Goal: Task Accomplishment & Management: Manage account settings

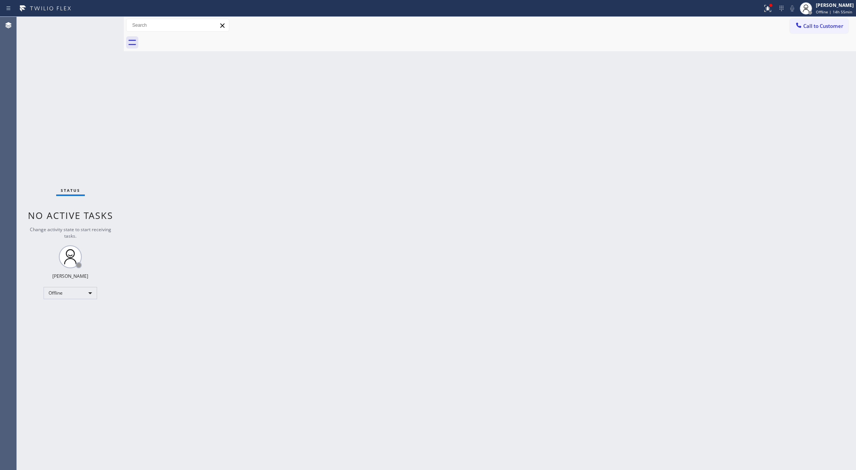
click at [102, 24] on div "Status No active tasks Change activity state to start receiving tasks. [PERSON_…" at bounding box center [70, 243] width 107 height 453
click at [71, 294] on div "Offline" at bounding box center [70, 293] width 53 height 12
click at [69, 312] on li "Available" at bounding box center [70, 313] width 52 height 9
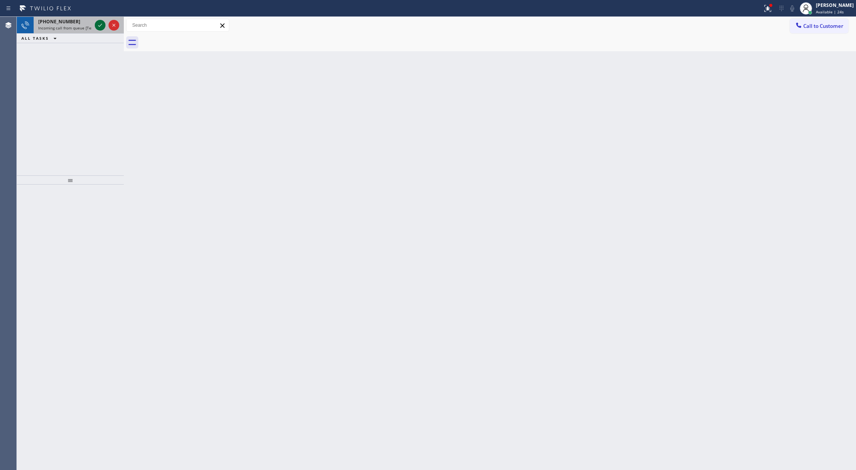
click at [96, 23] on icon at bounding box center [100, 25] width 9 height 9
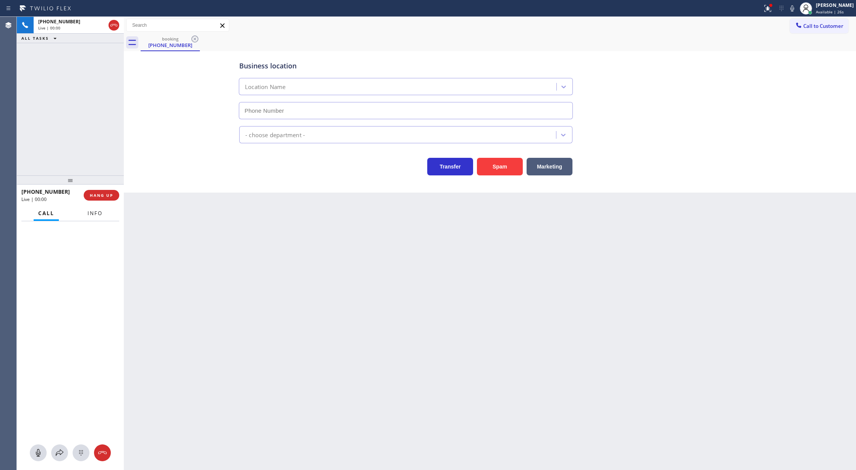
click at [100, 209] on button "Info" at bounding box center [95, 213] width 24 height 15
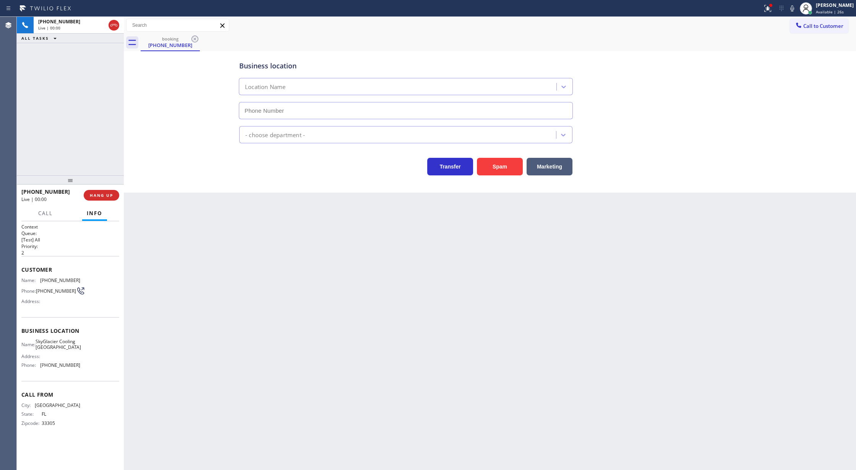
type input "(954) 429-5106"
click at [497, 167] on button "Spam" at bounding box center [500, 167] width 46 height 18
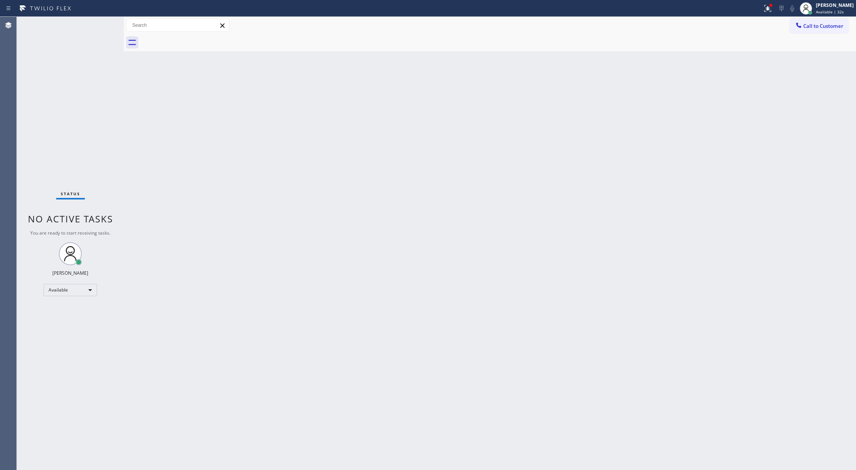
drag, startPoint x: 105, startPoint y: 23, endPoint x: 139, endPoint y: 155, distance: 136.2
click at [105, 23] on div "Status No active tasks You are ready to start receiving tasks. [PERSON_NAME] Av…" at bounding box center [70, 243] width 107 height 453
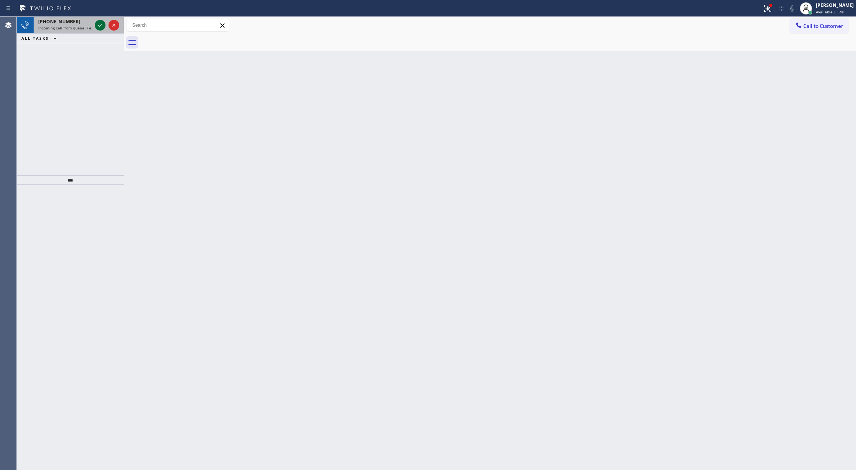
click at [100, 27] on icon at bounding box center [100, 25] width 9 height 9
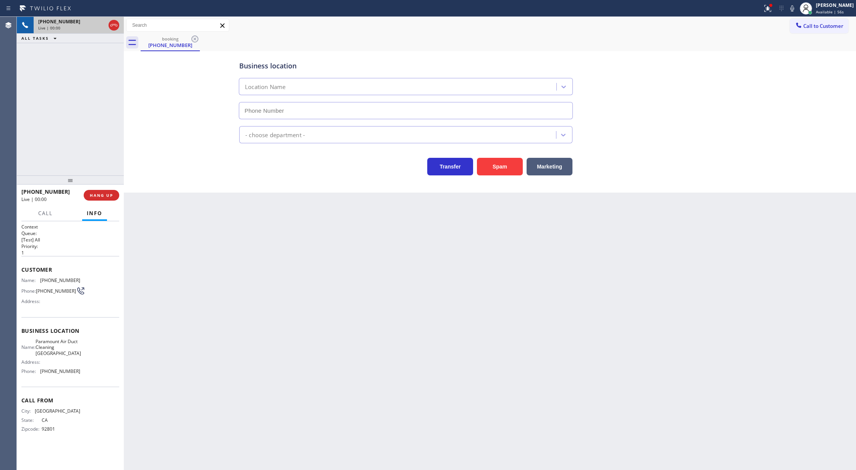
type input "(310) 742-0990"
click at [115, 26] on icon at bounding box center [113, 25] width 7 height 2
click at [100, 193] on span "COMPLETE" at bounding box center [100, 195] width 26 height 5
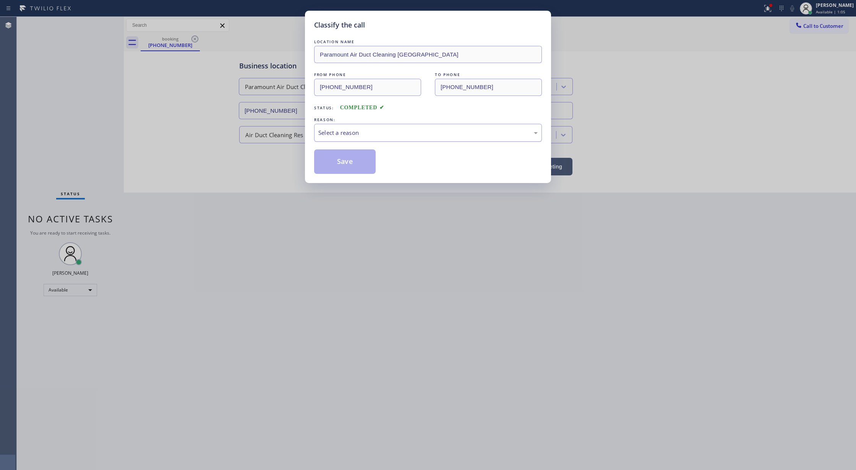
click at [357, 134] on div "Select a reason" at bounding box center [427, 132] width 219 height 9
click at [347, 161] on button "Save" at bounding box center [345, 161] width 62 height 24
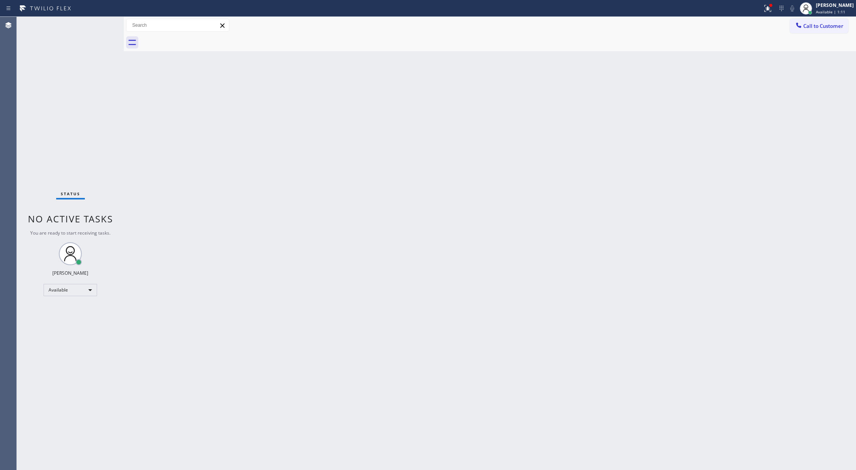
click at [103, 25] on div "Status No active tasks You are ready to start receiving tasks. [PERSON_NAME] Av…" at bounding box center [70, 243] width 107 height 453
click at [101, 26] on div "Status No active tasks You are ready to start receiving tasks. [PERSON_NAME] Av…" at bounding box center [70, 243] width 107 height 453
click at [105, 19] on div "Status No active tasks You are ready to start receiving tasks. [PERSON_NAME] Av…" at bounding box center [70, 243] width 107 height 453
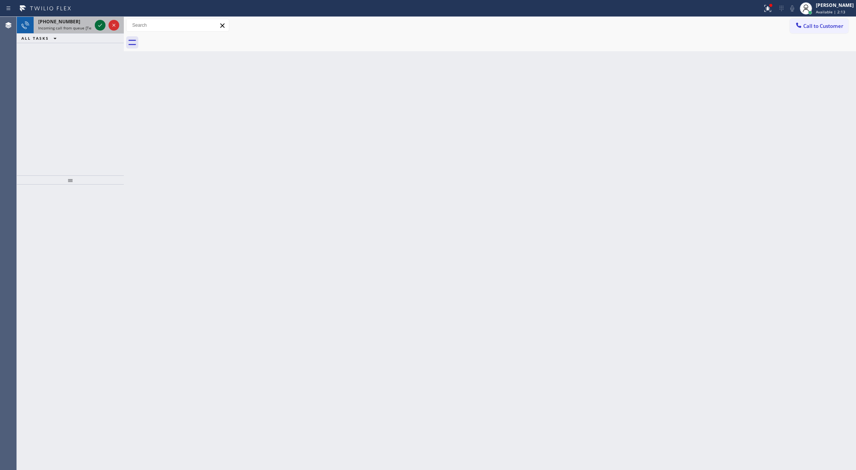
drag, startPoint x: 99, startPoint y: 30, endPoint x: 97, endPoint y: 23, distance: 6.9
click at [99, 30] on button at bounding box center [100, 25] width 11 height 11
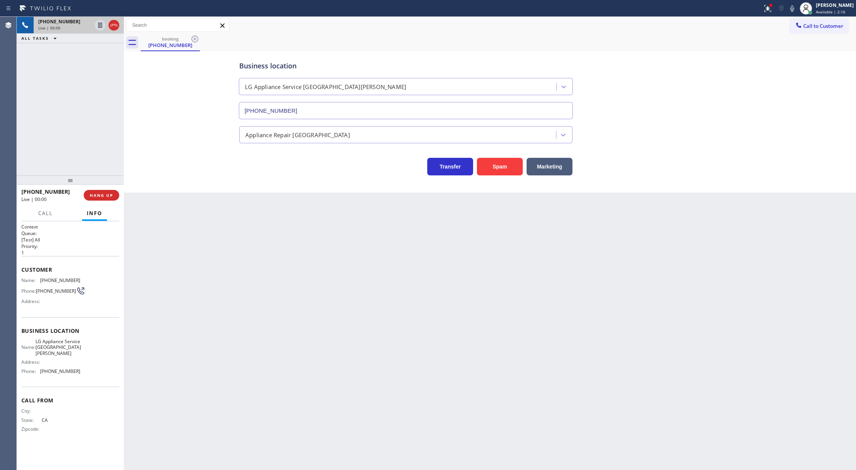
type input "(408) 539-2847"
click at [86, 196] on button "COMPLETE" at bounding box center [100, 195] width 39 height 11
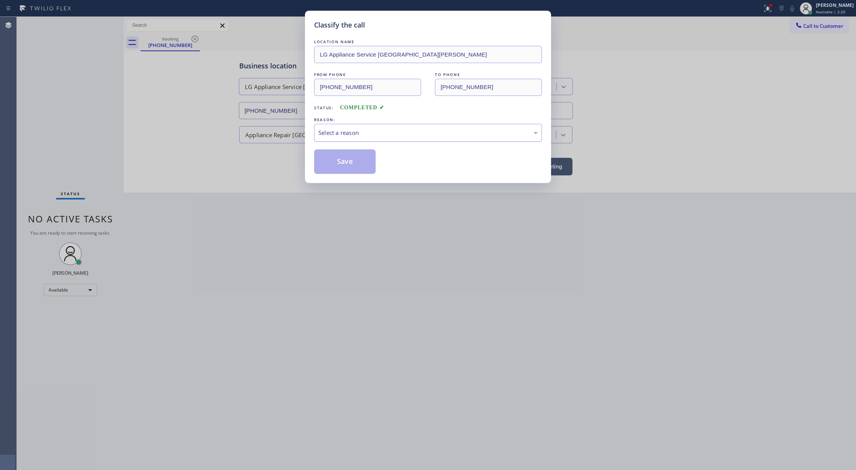
click at [367, 131] on div "Select a reason" at bounding box center [427, 132] width 219 height 9
click at [340, 165] on button "Save" at bounding box center [345, 161] width 62 height 24
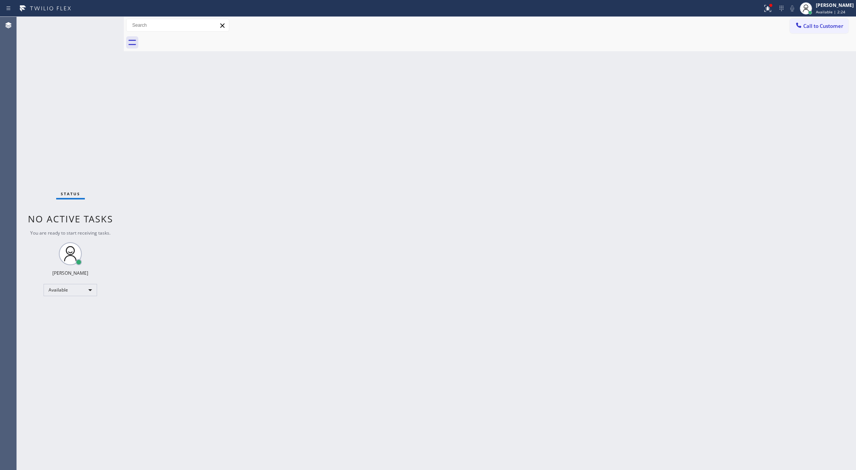
click at [102, 23] on div "Status No active tasks You are ready to start receiving tasks. [PERSON_NAME] Av…" at bounding box center [70, 243] width 107 height 453
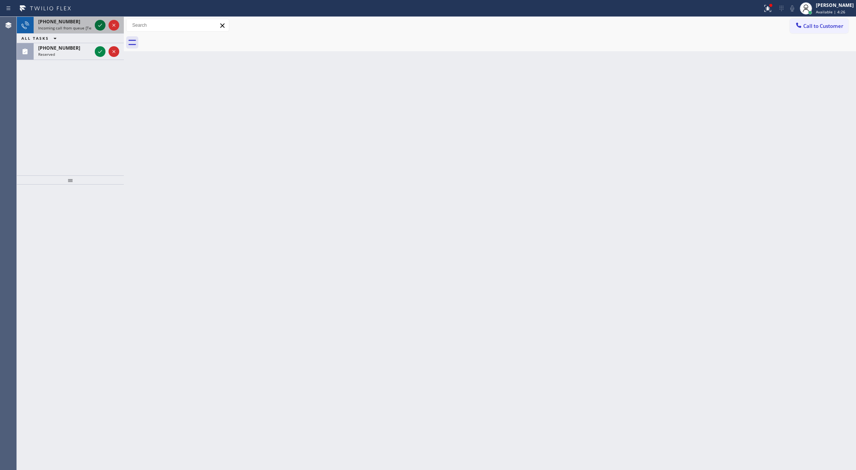
click at [100, 27] on icon at bounding box center [100, 25] width 9 height 9
click at [101, 27] on icon at bounding box center [100, 25] width 9 height 9
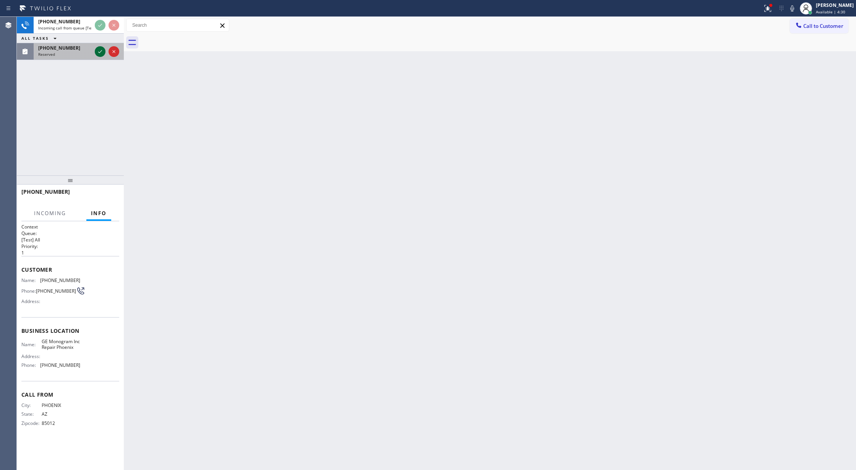
click at [99, 51] on icon at bounding box center [100, 51] width 9 height 9
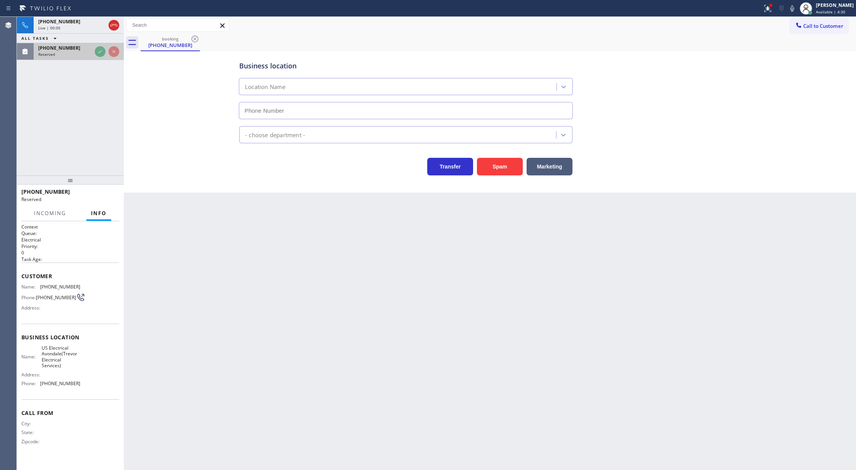
type input "(602) 755-6398"
type input "(956) 300-5024"
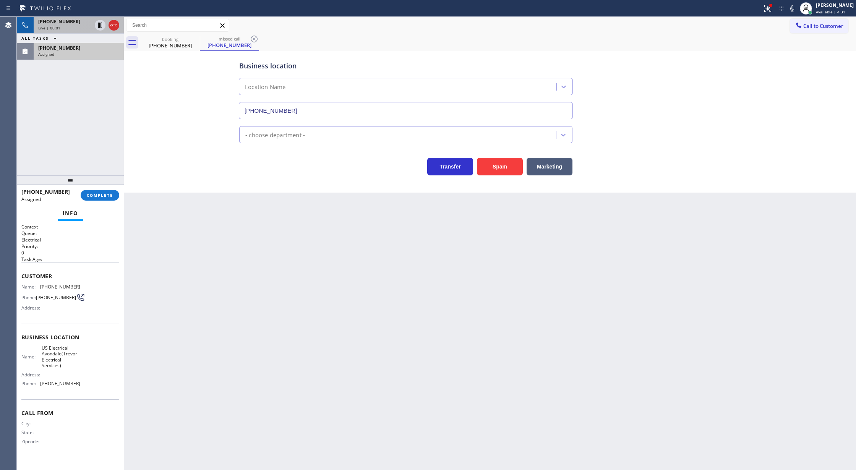
click at [83, 24] on div "+14805948527" at bounding box center [64, 21] width 53 height 6
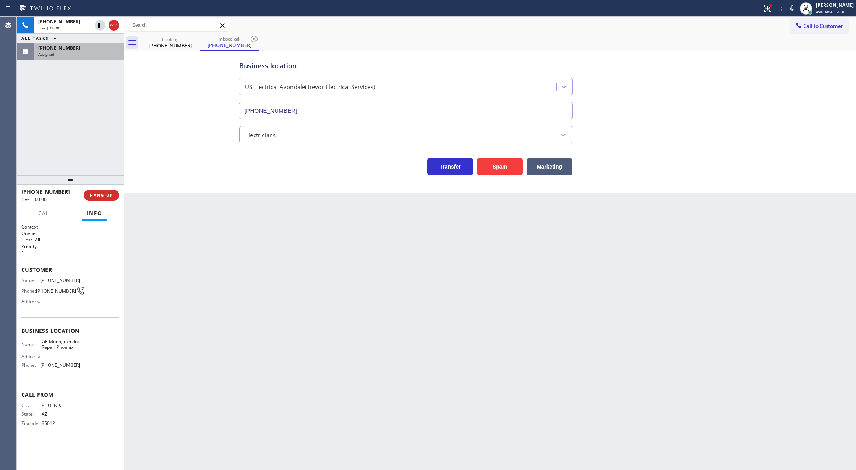
click at [89, 49] on div "(956) 396-4552" at bounding box center [78, 48] width 81 height 6
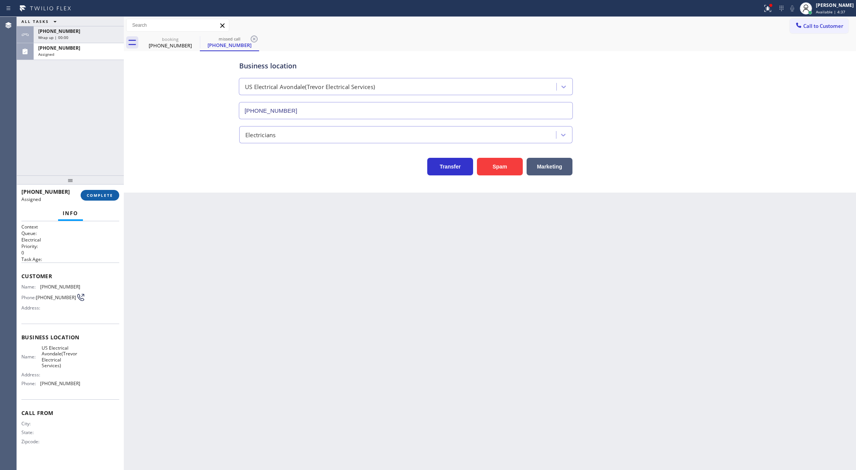
click at [98, 192] on button "COMPLETE" at bounding box center [100, 195] width 39 height 11
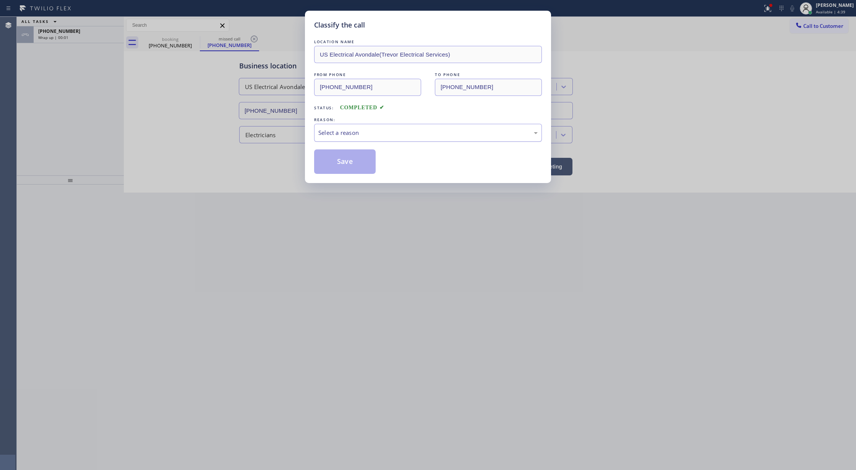
click at [364, 124] on div "Select a reason" at bounding box center [428, 133] width 228 height 18
click at [349, 159] on button "Save" at bounding box center [345, 161] width 62 height 24
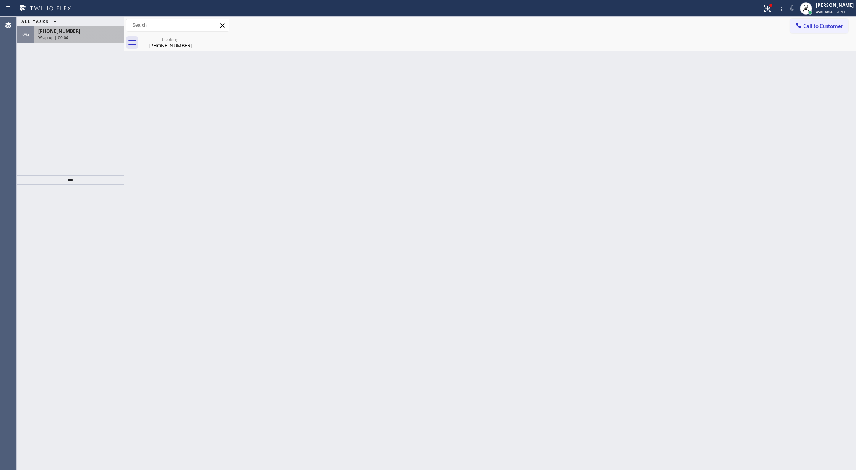
click at [73, 40] on div "+14805948527 Wrap up | 00:04" at bounding box center [77, 34] width 87 height 17
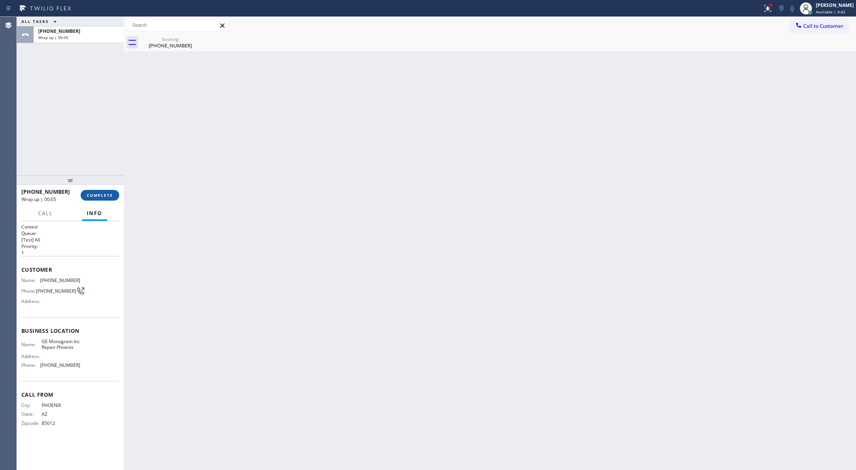
click at [92, 190] on button "COMPLETE" at bounding box center [100, 195] width 39 height 11
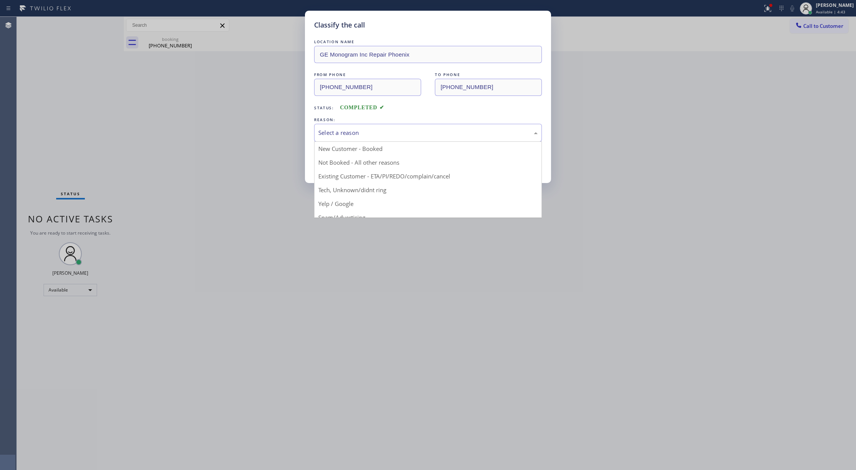
click at [361, 137] on div "Select a reason" at bounding box center [427, 132] width 219 height 9
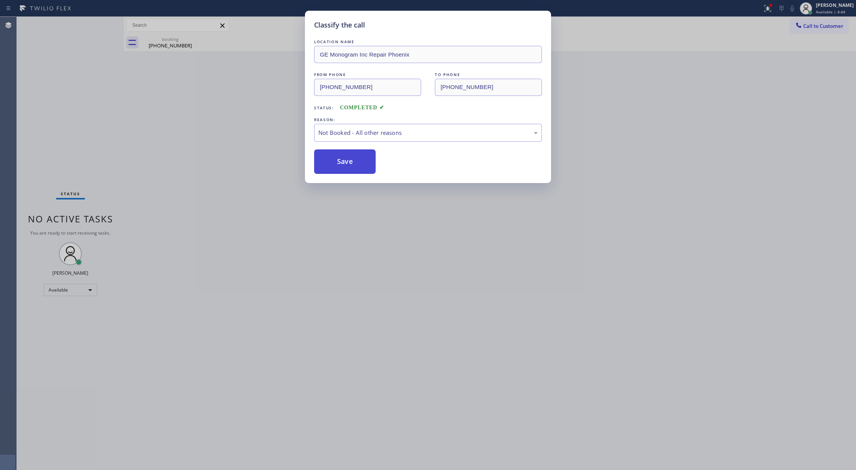
drag, startPoint x: 349, startPoint y: 164, endPoint x: 347, endPoint y: 172, distance: 8.6
click at [349, 164] on button "Save" at bounding box center [345, 161] width 62 height 24
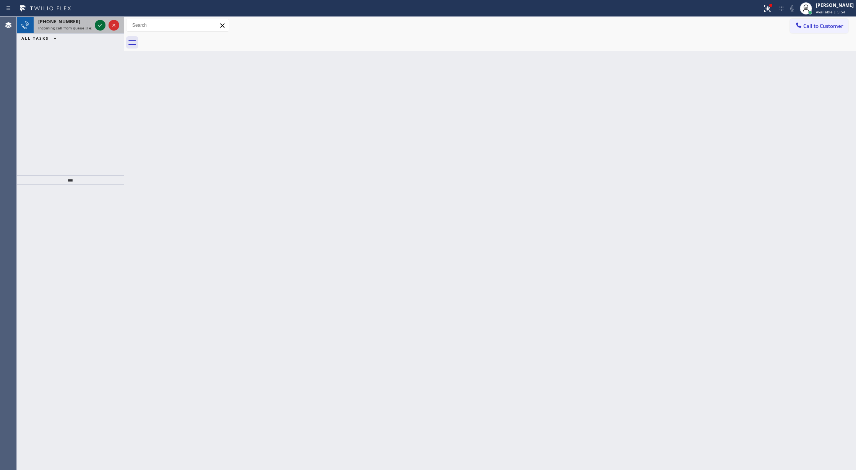
click at [101, 26] on icon at bounding box center [100, 25] width 9 height 9
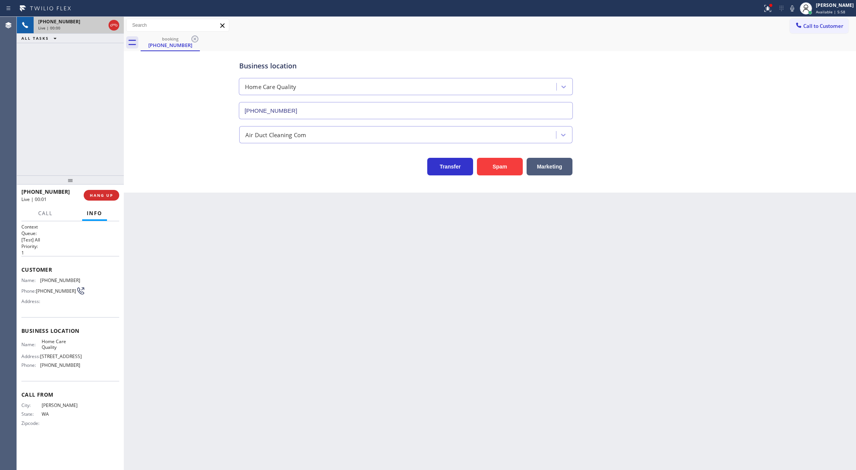
type input "(206) 539-0092"
click at [115, 23] on icon at bounding box center [113, 25] width 9 height 9
click at [96, 195] on span "COMPLETE" at bounding box center [100, 195] width 26 height 5
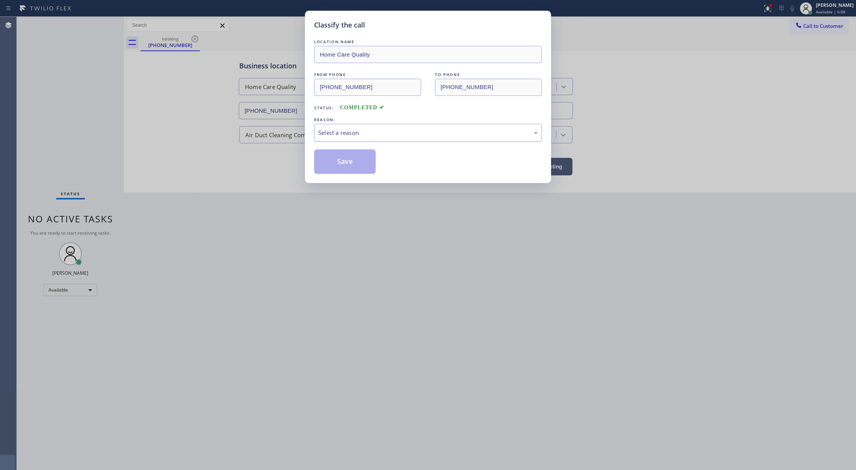
click at [401, 130] on div "Select a reason" at bounding box center [427, 132] width 219 height 9
click at [339, 164] on button "Save" at bounding box center [345, 161] width 62 height 24
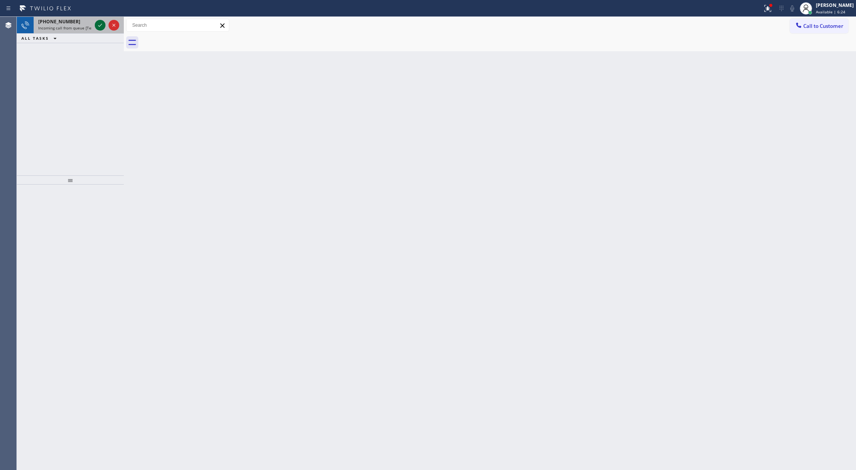
click at [100, 24] on icon at bounding box center [100, 25] width 9 height 9
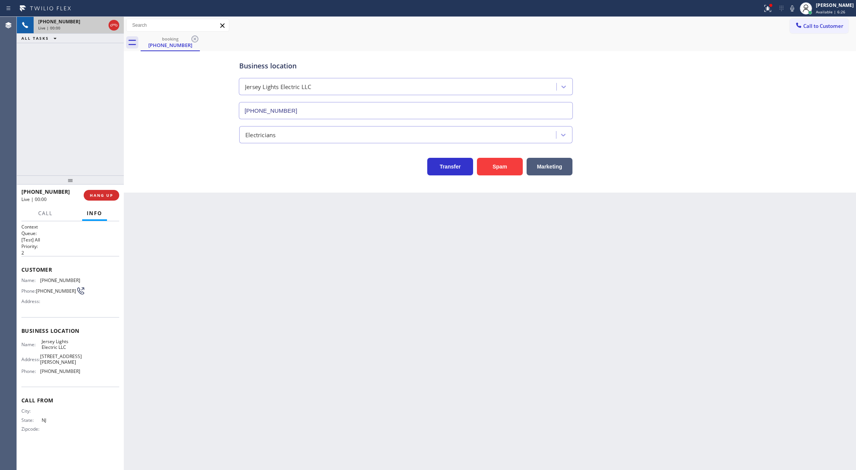
type input "(862) 305-0619"
click at [497, 161] on button "Spam" at bounding box center [500, 167] width 46 height 18
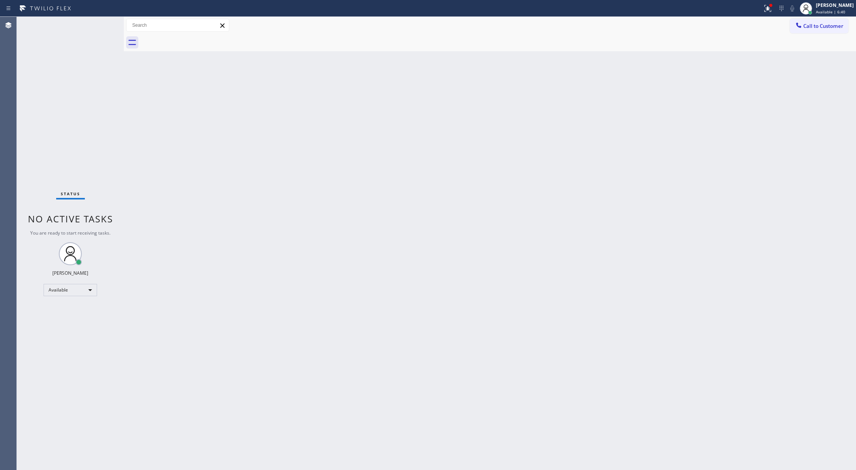
click at [105, 20] on div "Status No active tasks You are ready to start receiving tasks. [PERSON_NAME] Av…" at bounding box center [70, 243] width 107 height 453
click at [104, 21] on div "Status No active tasks You are ready to start receiving tasks. [PERSON_NAME] Av…" at bounding box center [70, 243] width 107 height 453
click at [103, 24] on div "Status No active tasks You are ready to start receiving tasks. [PERSON_NAME] Av…" at bounding box center [70, 243] width 107 height 453
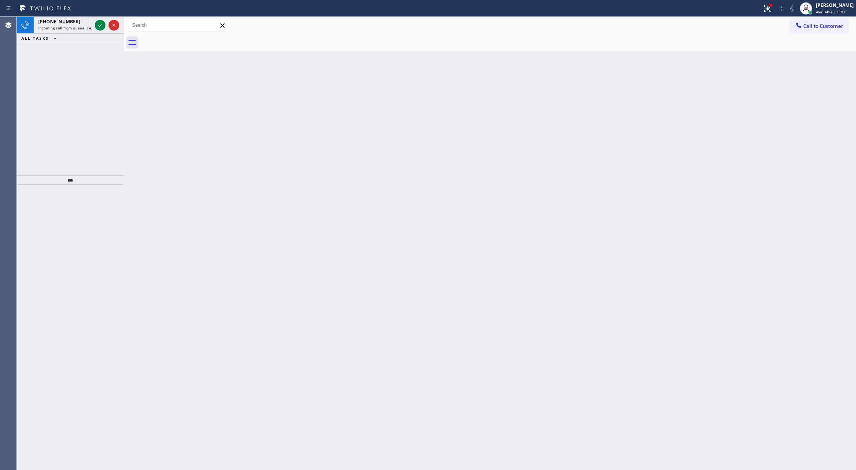
click at [103, 24] on icon at bounding box center [100, 25] width 9 height 9
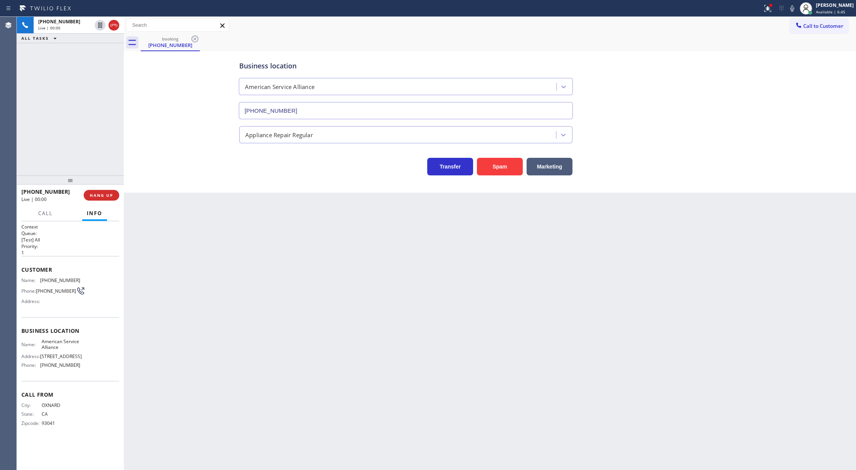
type input "(888) 859-4448"
copy div "Customer Name: (805) 216-2235 Phone: (805) 216-2235 Address: Business location …"
drag, startPoint x: 19, startPoint y: 268, endPoint x: 101, endPoint y: 365, distance: 127.4
click at [101, 365] on div "Context Queue: [Test] All Priority: 1 Customer Name: (805) 216-2235 Phone: (805…" at bounding box center [70, 345] width 107 height 249
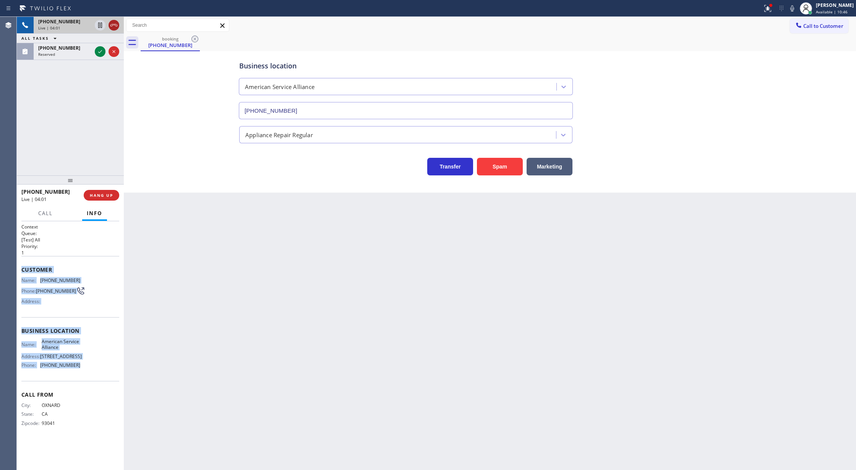
click at [113, 25] on icon at bounding box center [113, 25] width 7 height 2
click at [99, 34] on icon at bounding box center [100, 34] width 9 height 9
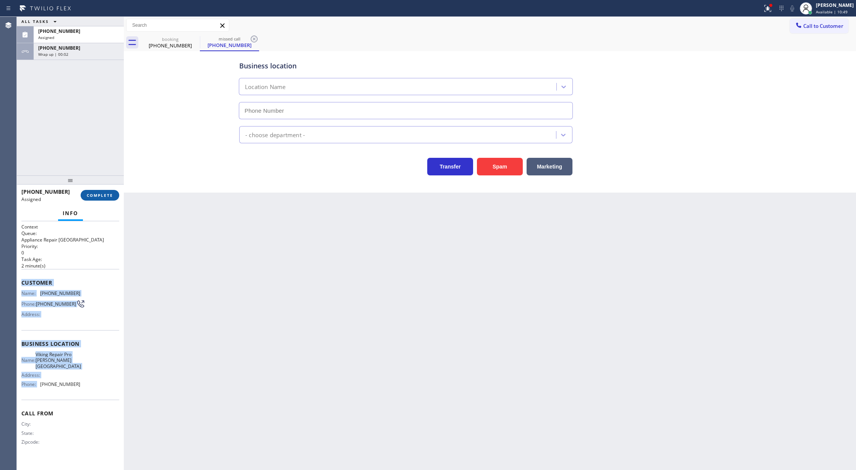
type input "(678) 562-7955"
click at [85, 315] on div "Name: (678) 786-5448 Phone: (678) 786-5448 Address:" at bounding box center [70, 305] width 98 height 30
drag, startPoint x: 22, startPoint y: 285, endPoint x: 91, endPoint y: 387, distance: 123.7
click at [91, 387] on div "Context Queue: Appliance Repair High End Priority: 0 Task Age: 2 minute(s) Cust…" at bounding box center [70, 341] width 98 height 234
copy div "Customer Name: (678) 786-5448 Phone: (678) 786-5448 Address: Business location …"
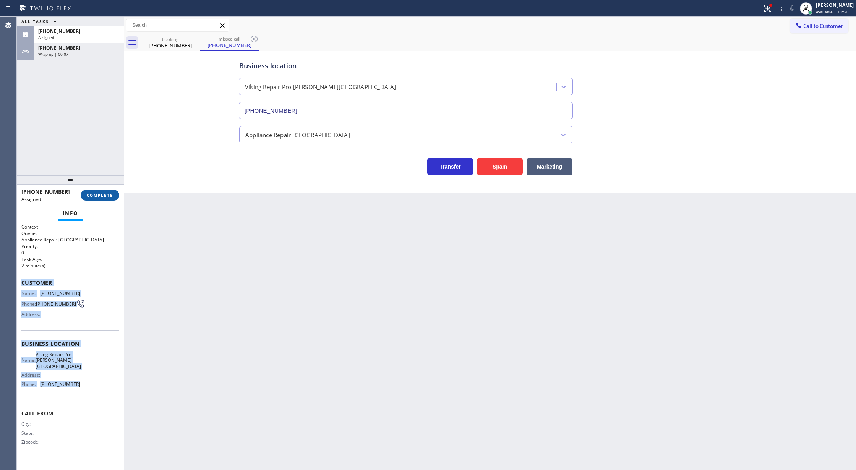
click at [99, 198] on span "COMPLETE" at bounding box center [100, 195] width 26 height 5
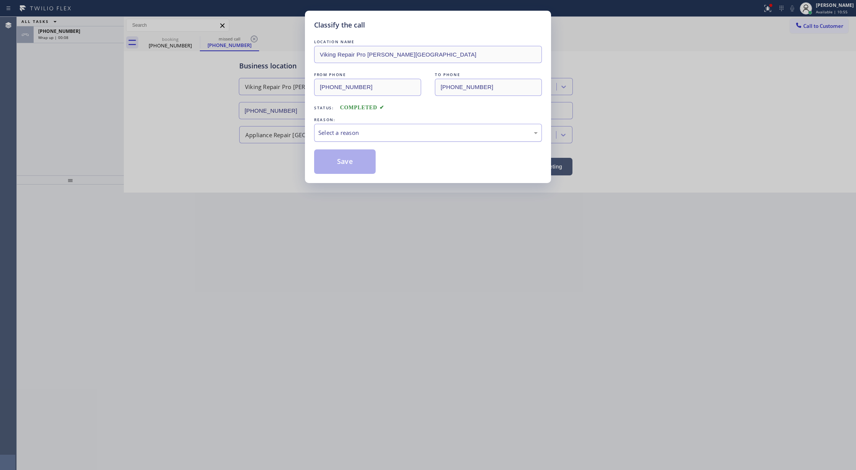
click at [371, 134] on div "Select a reason" at bounding box center [427, 132] width 219 height 9
click at [342, 161] on button "Save" at bounding box center [345, 161] width 62 height 24
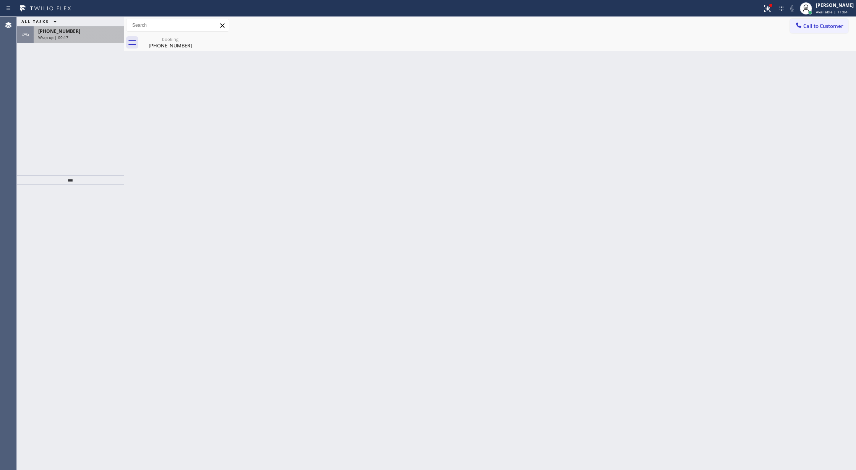
click at [90, 32] on div "+18052162235" at bounding box center [78, 31] width 81 height 6
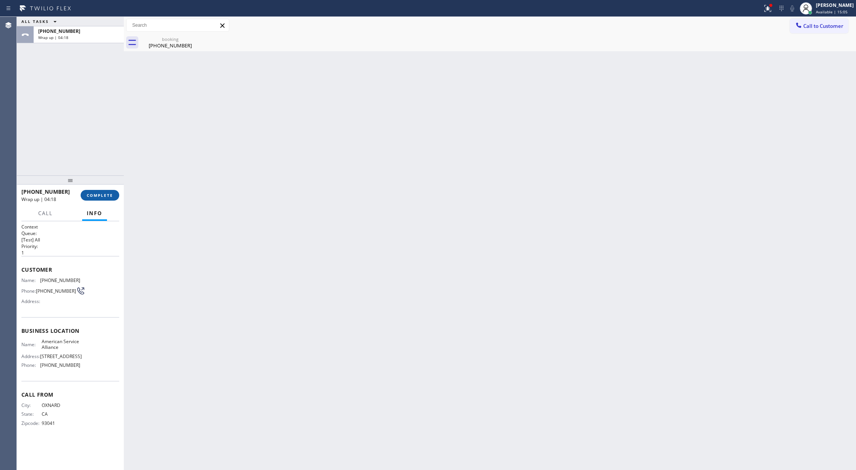
click at [109, 196] on span "COMPLETE" at bounding box center [100, 195] width 26 height 5
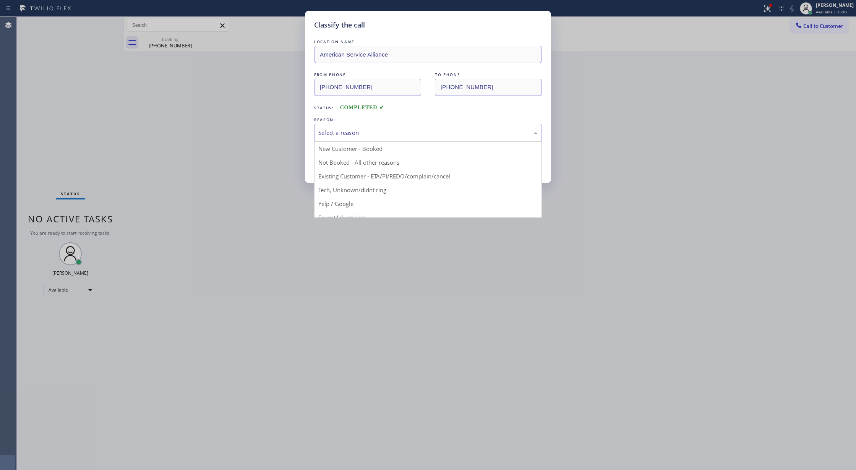
click at [371, 136] on div "Select a reason" at bounding box center [427, 132] width 219 height 9
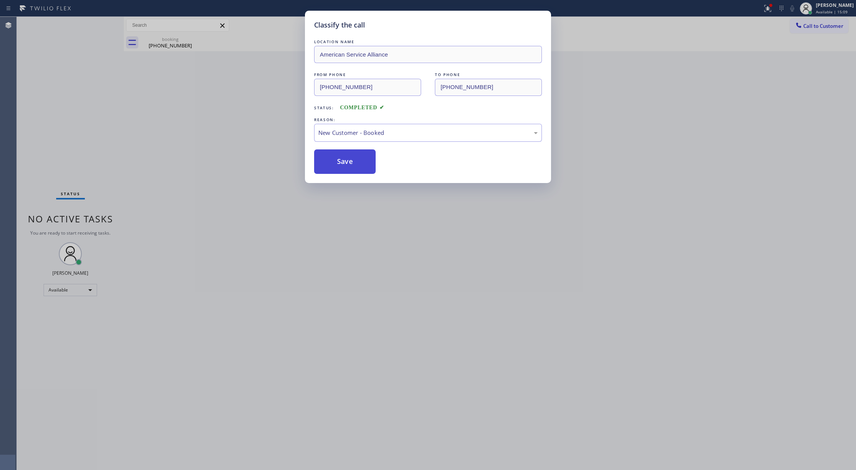
click at [342, 161] on button "Save" at bounding box center [345, 161] width 62 height 24
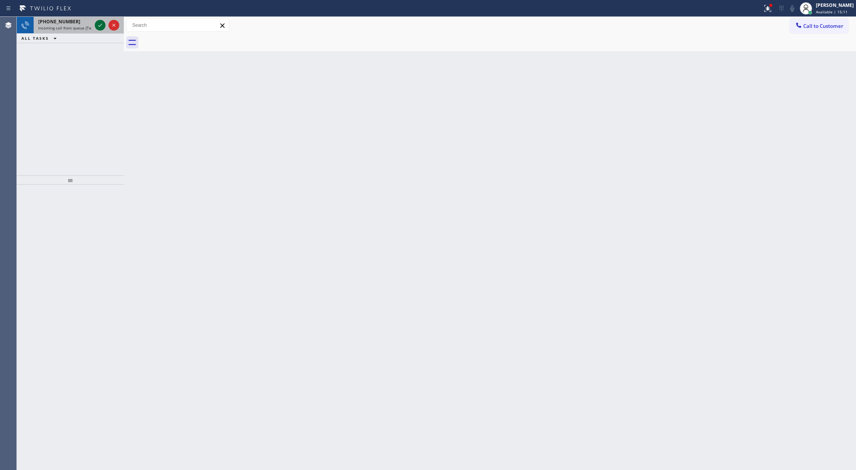
click at [99, 25] on icon at bounding box center [100, 25] width 9 height 9
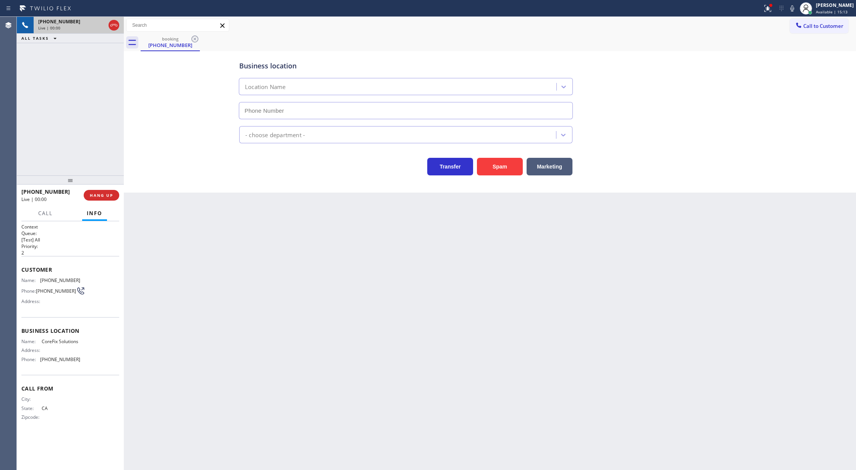
type input "(909) 637-4306"
copy div "Customer Name: (562) 727-2754 Phone: (562) 727-2754 Address: Business location …"
drag, startPoint x: 21, startPoint y: 270, endPoint x: 87, endPoint y: 372, distance: 121.9
click at [87, 372] on div "Context Queue: [Test] All Priority: 2 Customer Name: (562) 727-2754 Phone: (562…" at bounding box center [70, 328] width 98 height 209
click at [797, 10] on div at bounding box center [792, 8] width 11 height 9
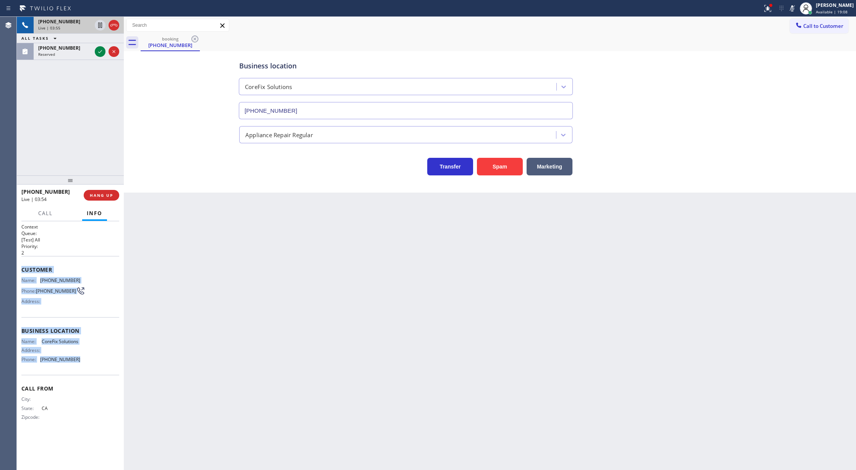
click at [101, 51] on icon at bounding box center [100, 51] width 4 height 3
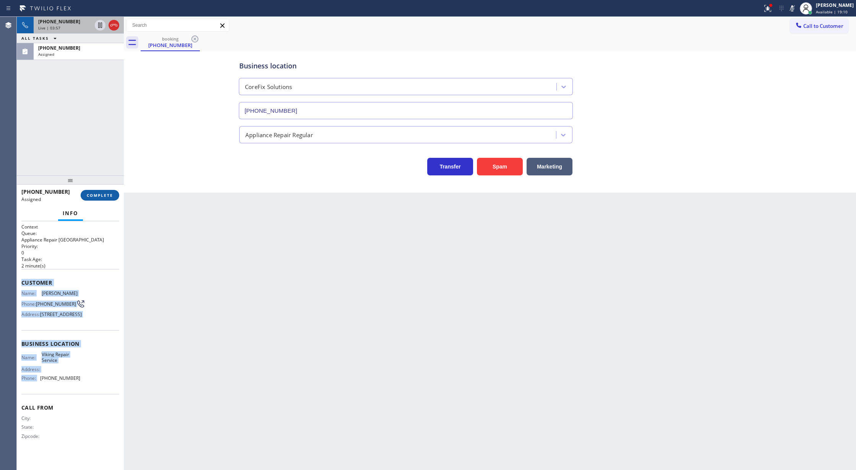
click at [100, 199] on button "COMPLETE" at bounding box center [100, 195] width 39 height 11
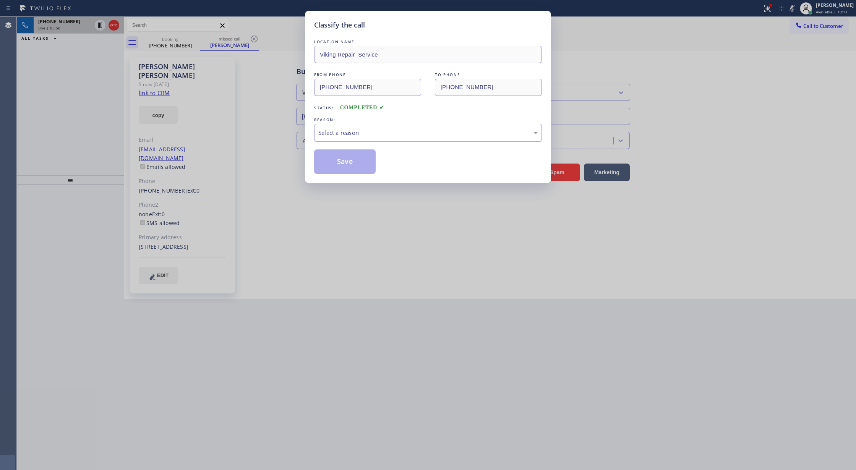
type input "[PHONE_NUMBER]"
click at [345, 138] on div "Select a reason" at bounding box center [428, 133] width 228 height 18
click at [342, 163] on button "Save" at bounding box center [345, 161] width 62 height 24
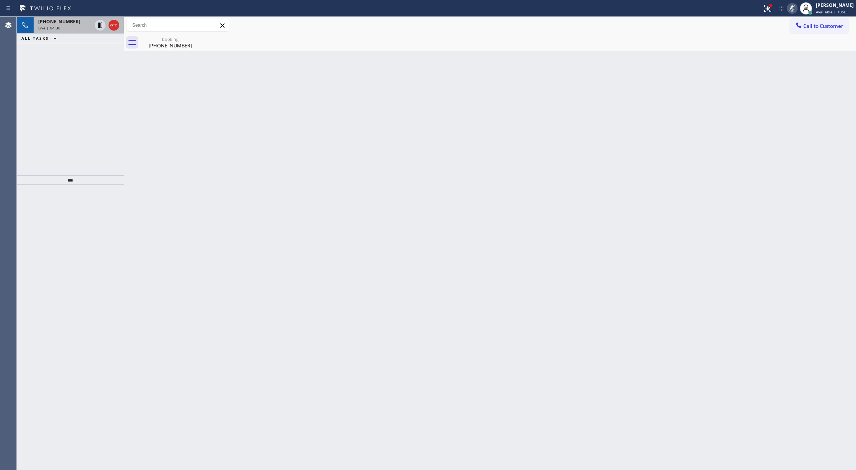
click at [794, 10] on icon at bounding box center [791, 8] width 9 height 9
click at [103, 52] on div "Wrap up | 02:39" at bounding box center [78, 54] width 81 height 5
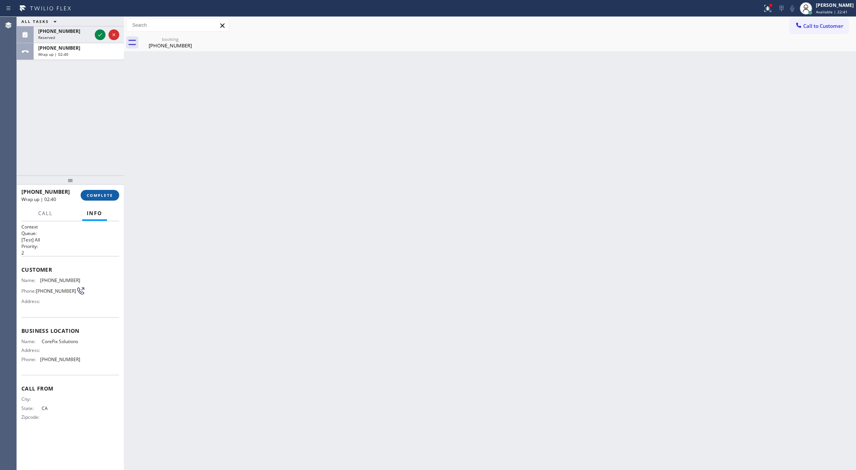
click at [98, 196] on span "COMPLETE" at bounding box center [100, 195] width 26 height 5
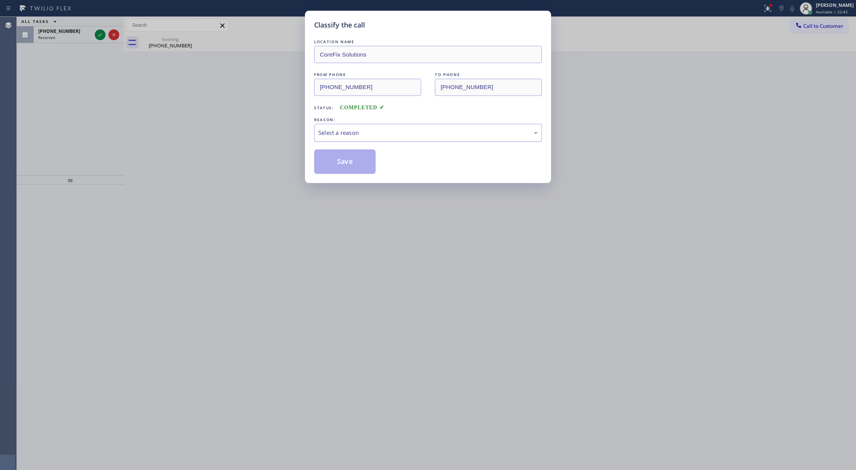
click at [359, 136] on div "Select a reason" at bounding box center [427, 132] width 219 height 9
click at [339, 158] on button "Save" at bounding box center [345, 161] width 62 height 24
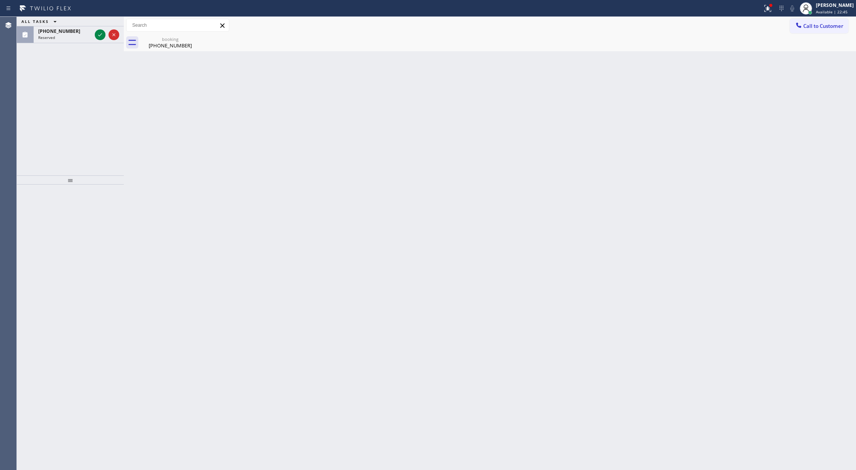
click at [100, 35] on icon at bounding box center [100, 34] width 4 height 3
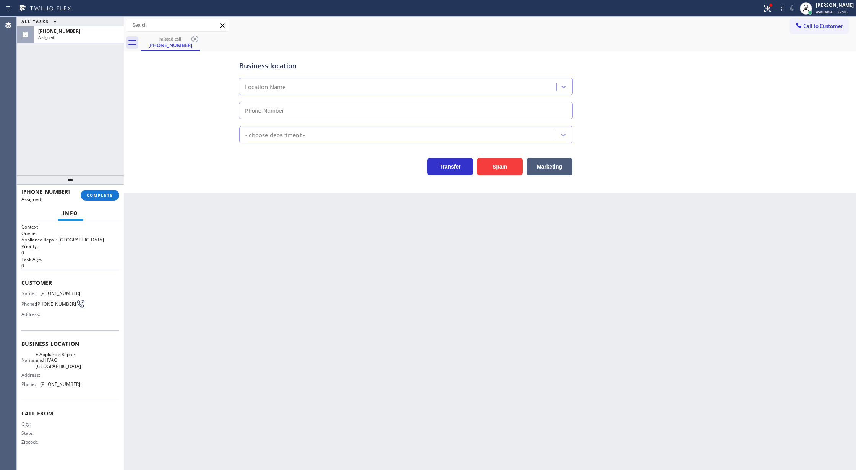
type input "(813) 303-0393"
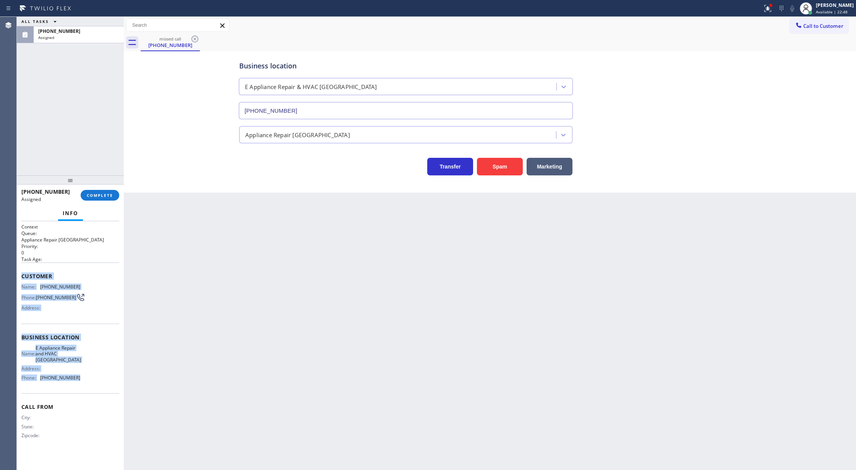
drag, startPoint x: 23, startPoint y: 279, endPoint x: 82, endPoint y: 378, distance: 115.8
click at [82, 378] on div "Context Queue: Appliance Repair High End Priority: 0 Task Age: Customer Name: (…" at bounding box center [70, 338] width 98 height 228
copy div "Customer Name: (813) 296-8175 Phone: (813) 296-8175 Address: Business location …"
click at [99, 196] on span "COMPLETE" at bounding box center [100, 195] width 26 height 5
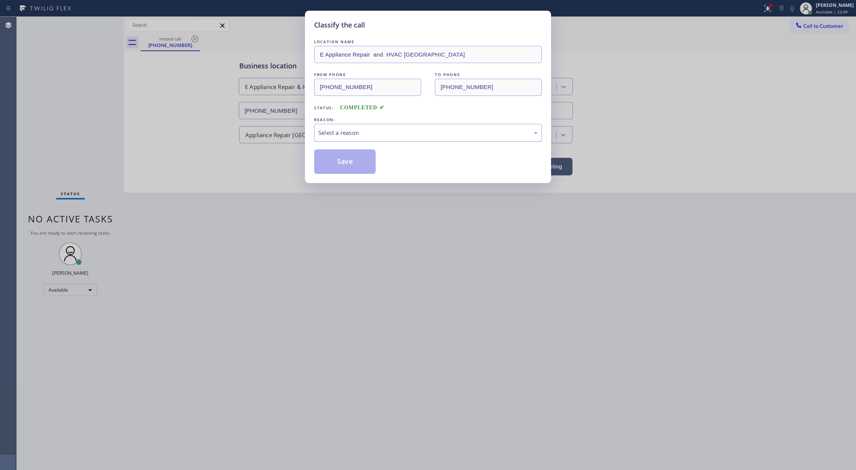
click at [335, 137] on div "Select a reason" at bounding box center [427, 132] width 219 height 9
click at [344, 164] on button "Save" at bounding box center [345, 161] width 62 height 24
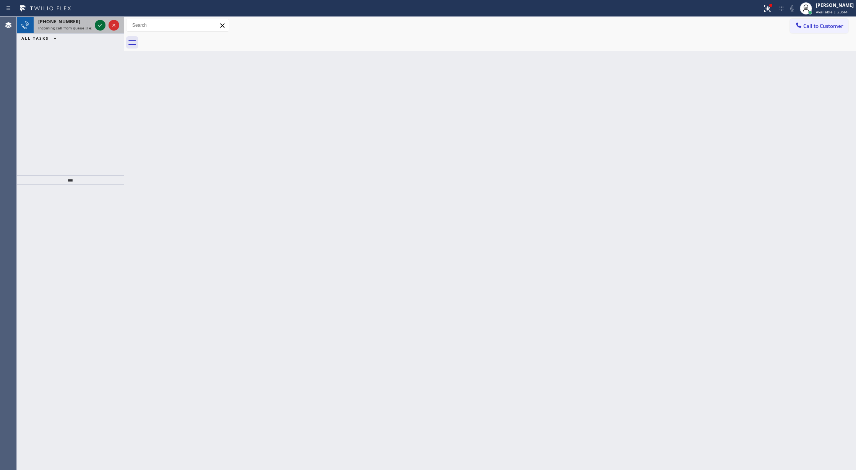
click at [101, 24] on icon at bounding box center [100, 25] width 9 height 9
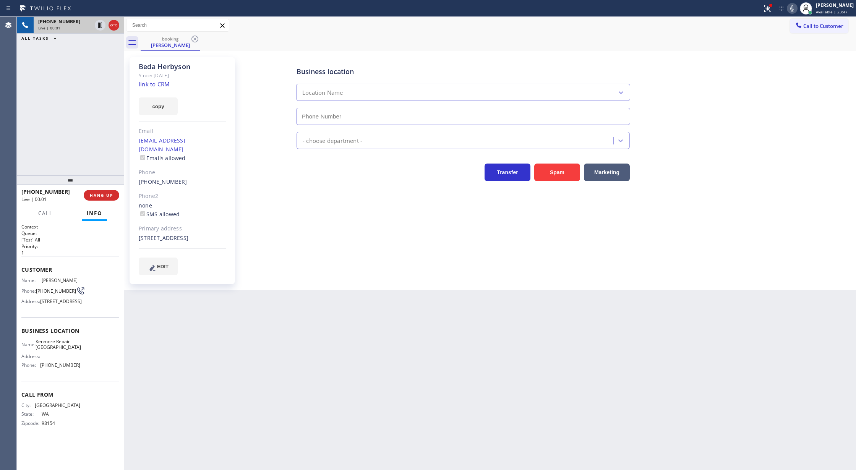
type input "(206) 825-6496"
click at [146, 83] on link "link to CRM" at bounding box center [154, 84] width 31 height 8
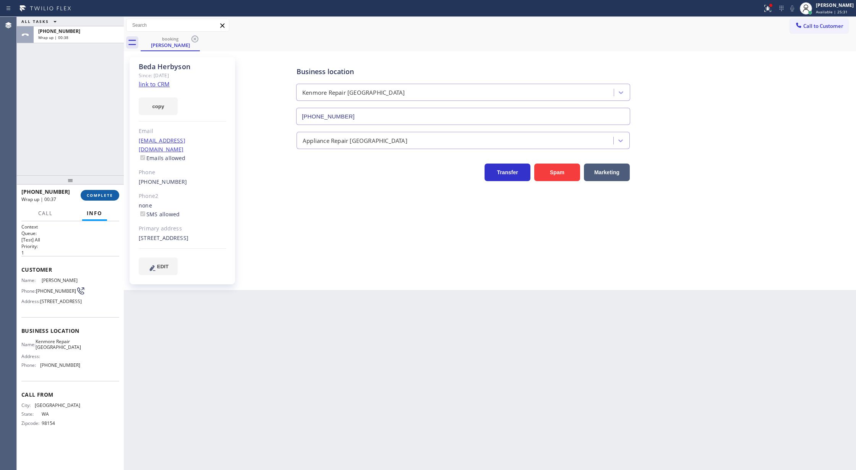
click at [89, 193] on span "COMPLETE" at bounding box center [100, 195] width 26 height 5
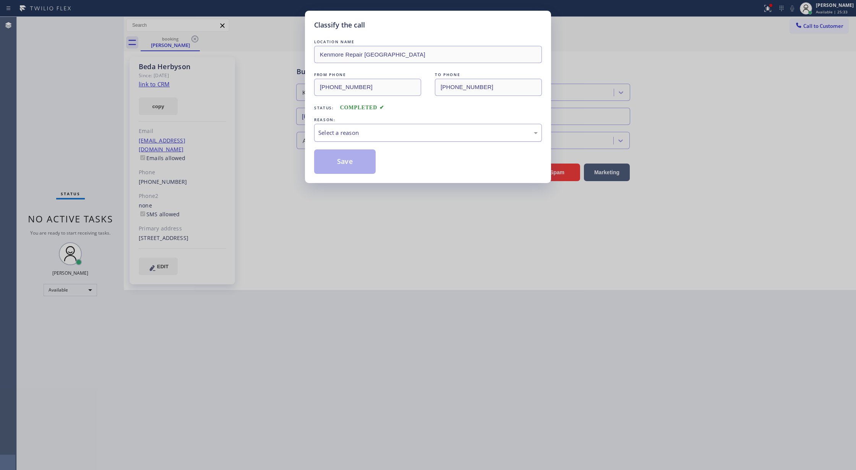
click at [354, 136] on div "Select a reason" at bounding box center [427, 132] width 219 height 9
click at [344, 157] on button "Save" at bounding box center [345, 161] width 62 height 24
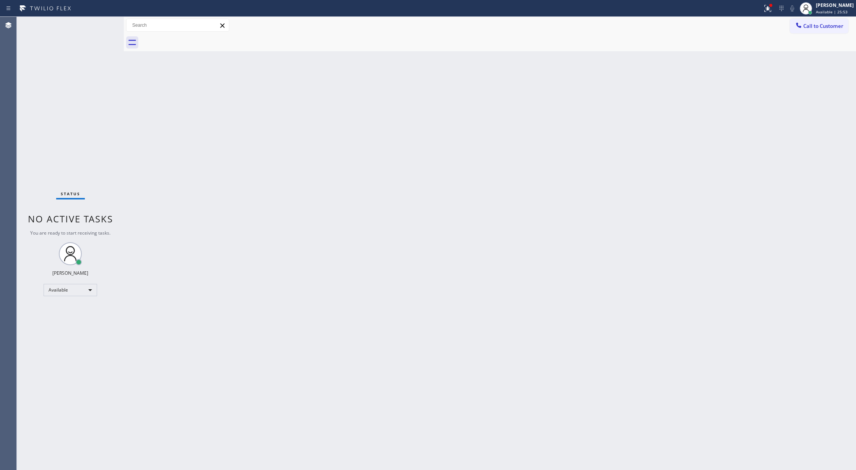
click at [99, 24] on div "Status No active tasks You are ready to start receiving tasks. [PERSON_NAME] Av…" at bounding box center [70, 243] width 107 height 453
click at [102, 24] on div "Status No active tasks You are ready to start receiving tasks. [PERSON_NAME] Av…" at bounding box center [70, 243] width 107 height 453
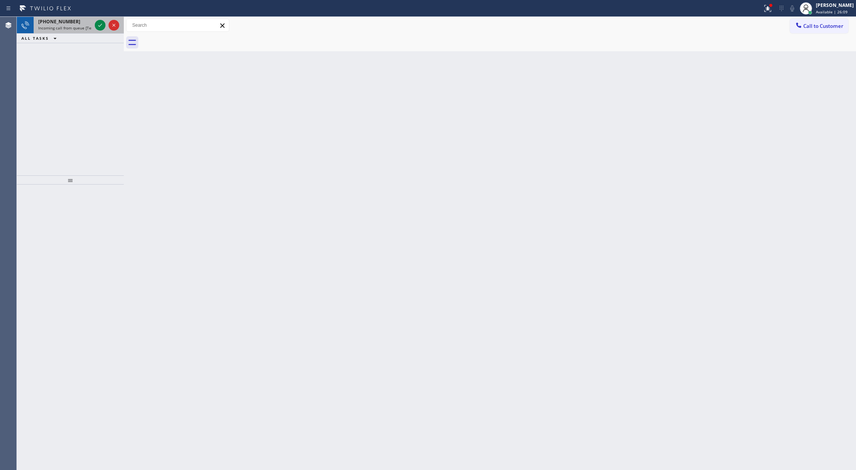
click at [104, 30] on div at bounding box center [107, 25] width 28 height 17
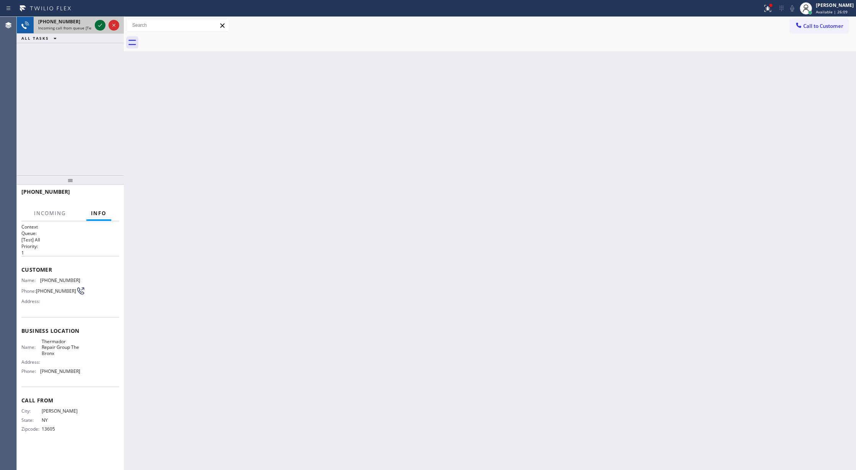
click at [96, 27] on icon at bounding box center [100, 25] width 9 height 9
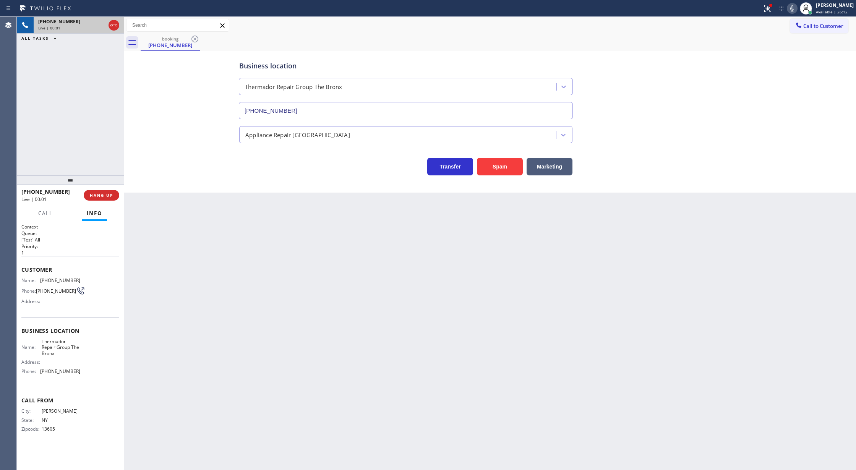
type input "(929) 412-1929"
click at [500, 166] on button "Spam" at bounding box center [500, 167] width 46 height 18
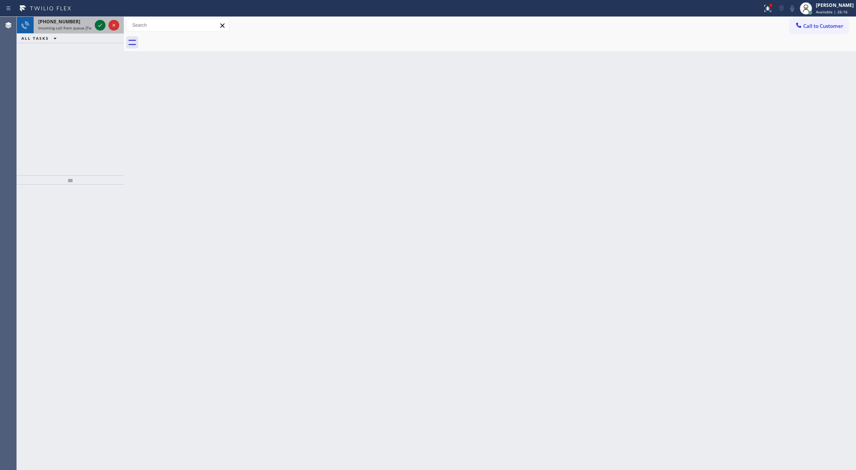
click at [100, 26] on icon at bounding box center [100, 25] width 4 height 3
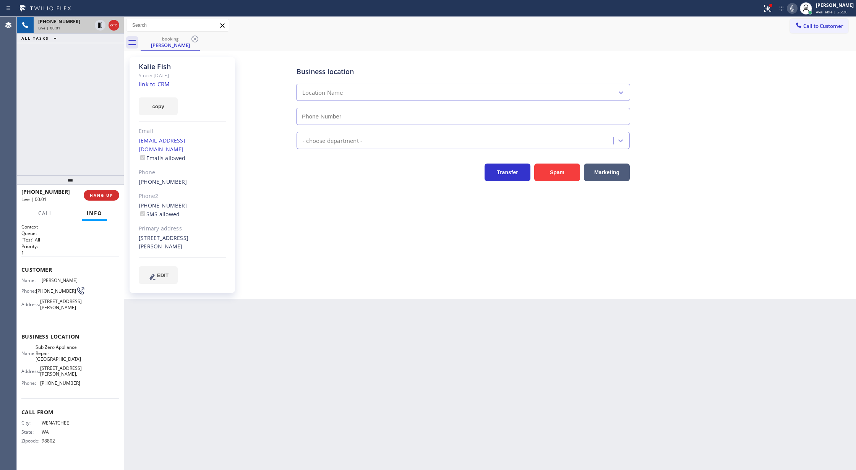
type input "(360) 205-1831"
click at [164, 347] on div "Back to Dashboard Change Sender ID Customers Technicians Select a contact Outbo…" at bounding box center [490, 243] width 732 height 453
click at [152, 87] on link "link to CRM" at bounding box center [154, 84] width 31 height 8
click at [796, 10] on icon at bounding box center [791, 8] width 9 height 9
click at [101, 50] on icon at bounding box center [100, 51] width 9 height 9
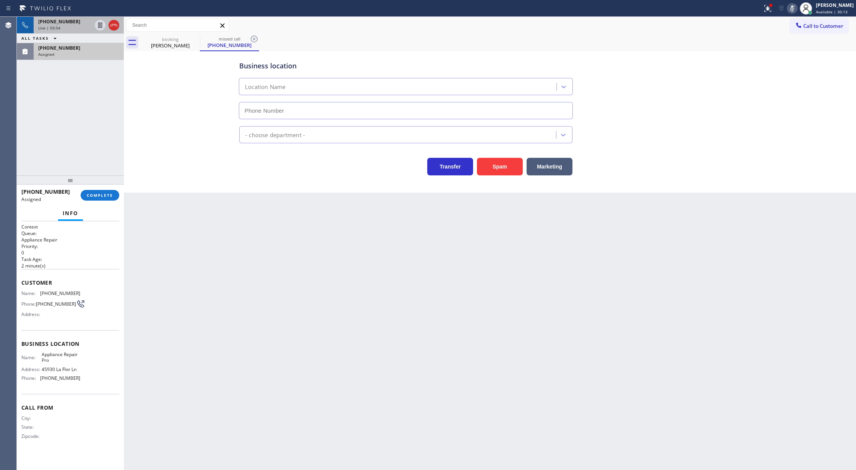
type input "(619) 821-2090"
copy div "Customer Name: (714) 642-1074 Phone: (714) 642-1074 Address: Business location …"
drag, startPoint x: 22, startPoint y: 285, endPoint x: 95, endPoint y: 378, distance: 118.3
click at [95, 378] on div "Context Queue: Appliance Repair Priority: 0 Task Age: 2 minute(s) Customer Name…" at bounding box center [70, 338] width 98 height 228
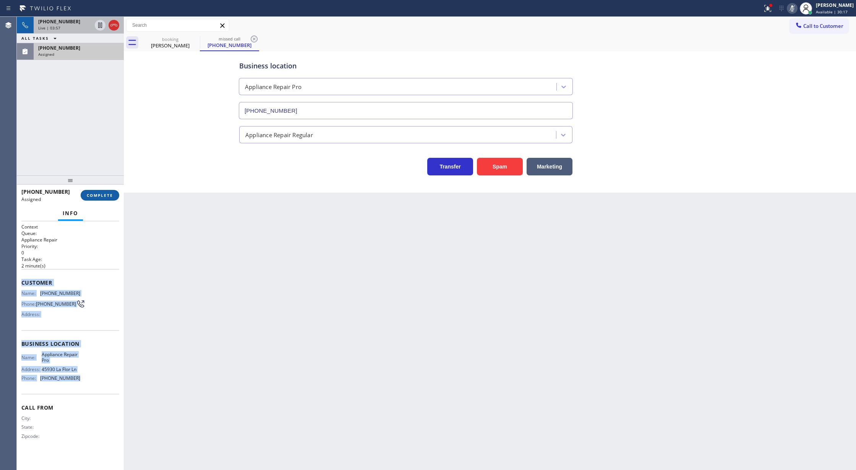
click at [103, 194] on span "COMPLETE" at bounding box center [100, 195] width 26 height 5
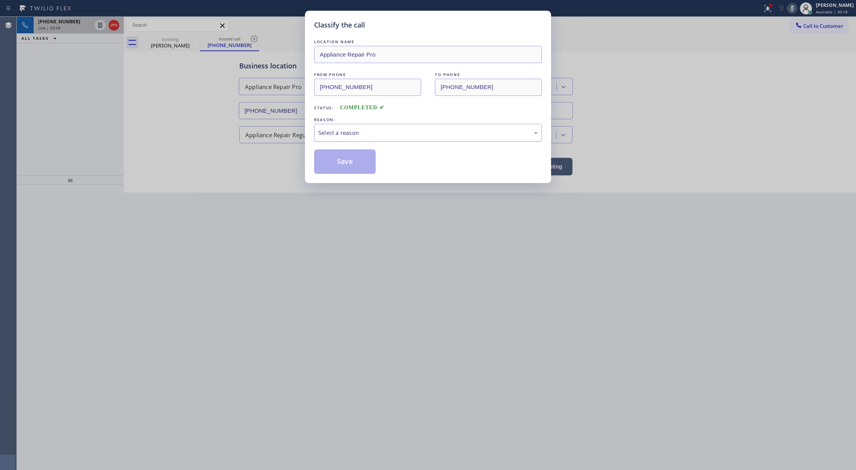
click at [363, 136] on div "Select a reason" at bounding box center [427, 132] width 219 height 9
click at [347, 164] on button "Save" at bounding box center [345, 161] width 62 height 24
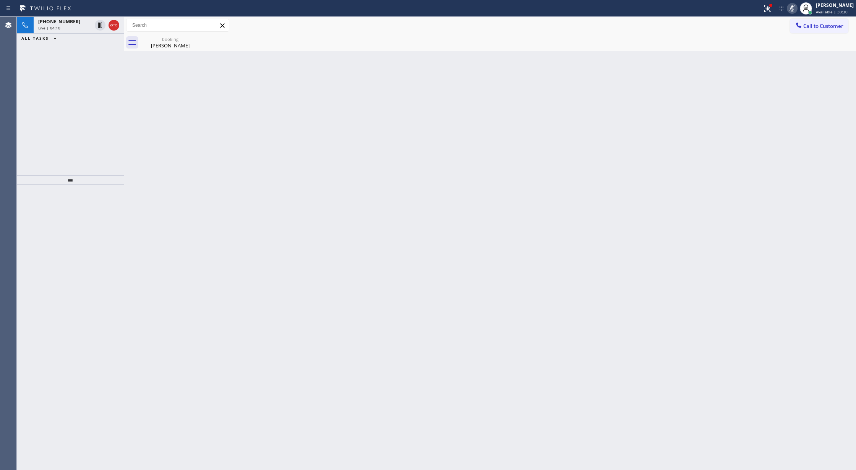
drag, startPoint x: 75, startPoint y: 27, endPoint x: 217, endPoint y: 294, distance: 302.4
click at [75, 27] on div "Live | 04:10" at bounding box center [64, 27] width 53 height 5
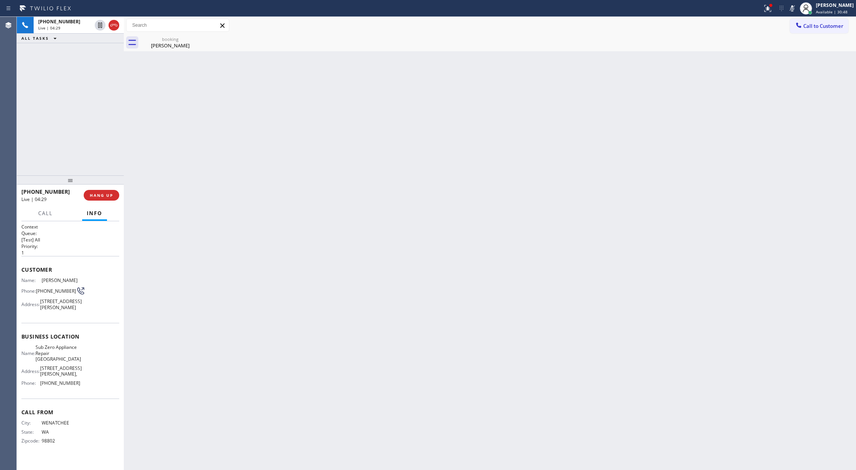
drag, startPoint x: 798, startPoint y: 3, endPoint x: 709, endPoint y: 77, distance: 115.3
click at [797, 3] on button at bounding box center [792, 8] width 11 height 11
click at [101, 196] on span "COMPLETE" at bounding box center [100, 195] width 26 height 5
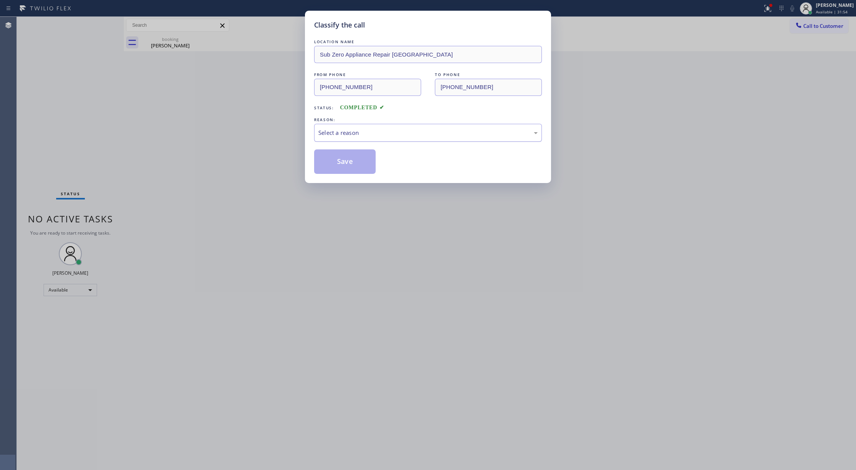
click at [374, 133] on div "Select a reason" at bounding box center [427, 132] width 219 height 9
click at [345, 160] on button "Save" at bounding box center [345, 161] width 62 height 24
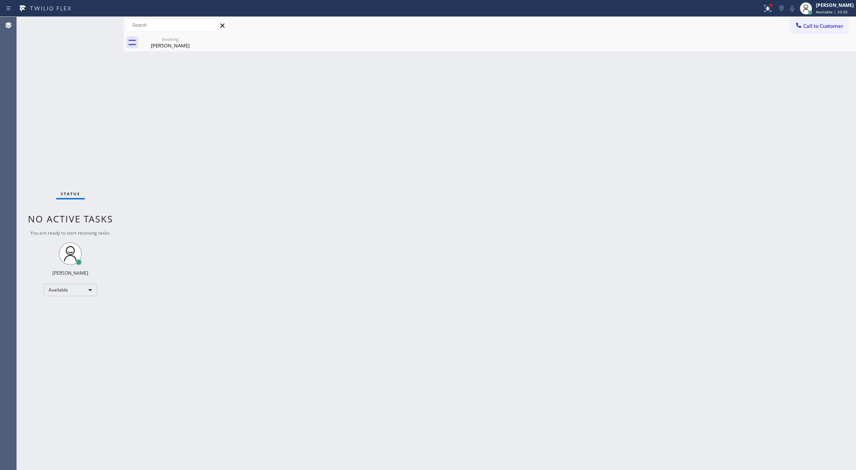
click at [135, 293] on div "Back to Dashboard Change Sender ID Customers Technicians Select a contact Outbo…" at bounding box center [490, 243] width 732 height 453
click at [101, 21] on div "Status No active tasks You are ready to start receiving tasks. [PERSON_NAME] Av…" at bounding box center [70, 243] width 107 height 453
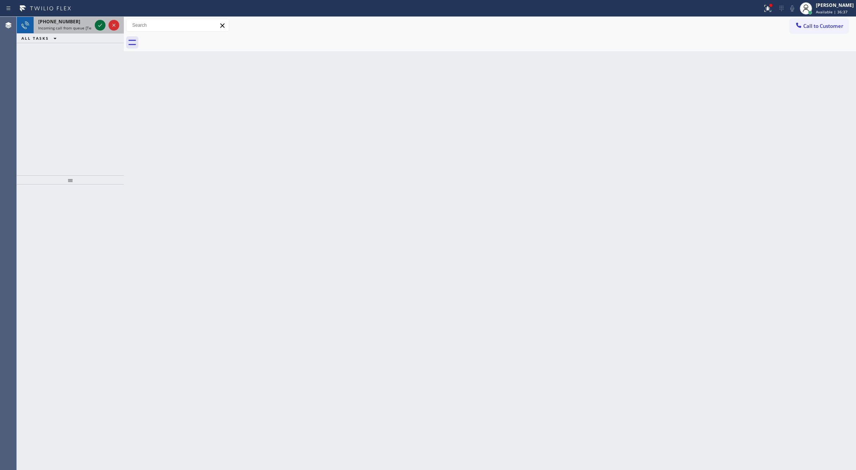
click at [97, 21] on icon at bounding box center [100, 25] width 9 height 9
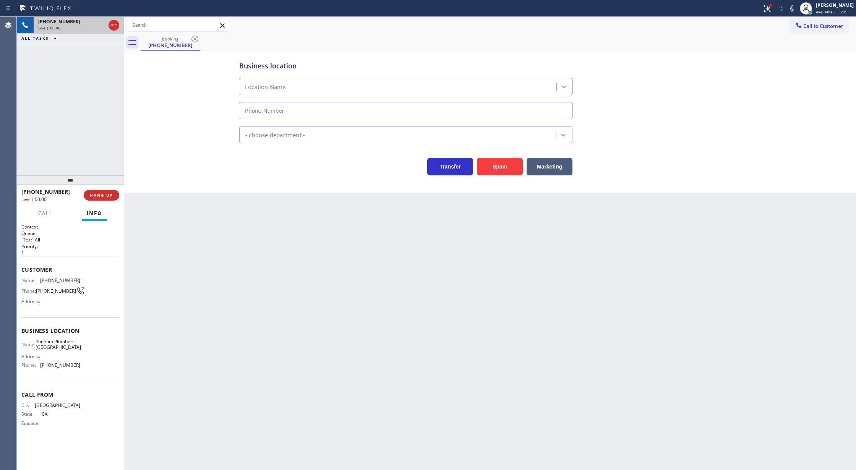
type input "(949) 979-4989"
click at [505, 165] on button "Spam" at bounding box center [500, 167] width 46 height 18
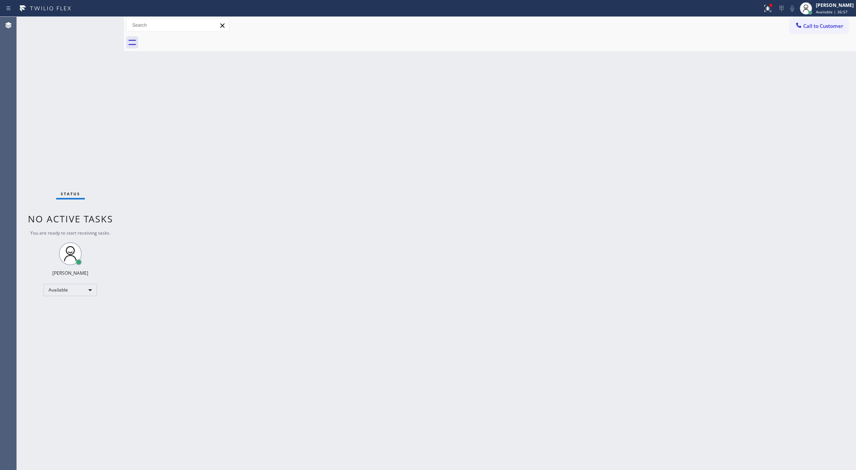
click at [106, 24] on div "Status No active tasks You are ready to start receiving tasks. [PERSON_NAME] Av…" at bounding box center [70, 243] width 107 height 453
click at [105, 23] on div "Status No active tasks You are ready to start receiving tasks. [PERSON_NAME] Av…" at bounding box center [70, 243] width 107 height 453
click at [102, 24] on div "Status No active tasks You are ready to start receiving tasks. [PERSON_NAME] Av…" at bounding box center [70, 243] width 107 height 453
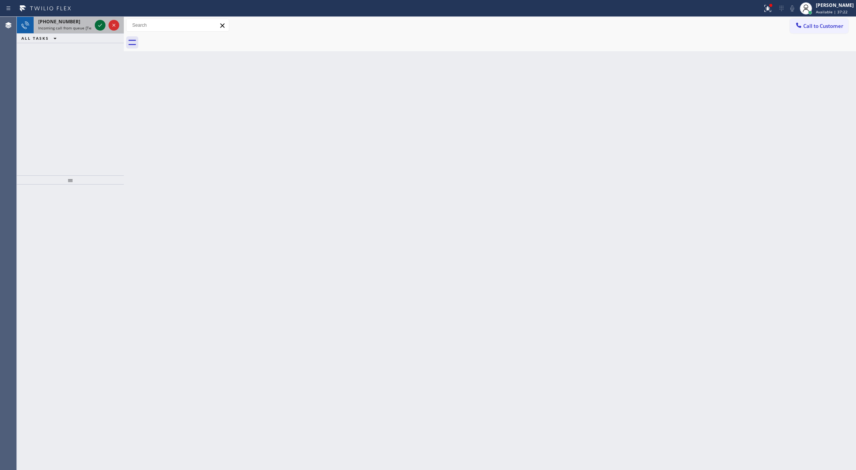
click at [97, 26] on icon at bounding box center [100, 25] width 9 height 9
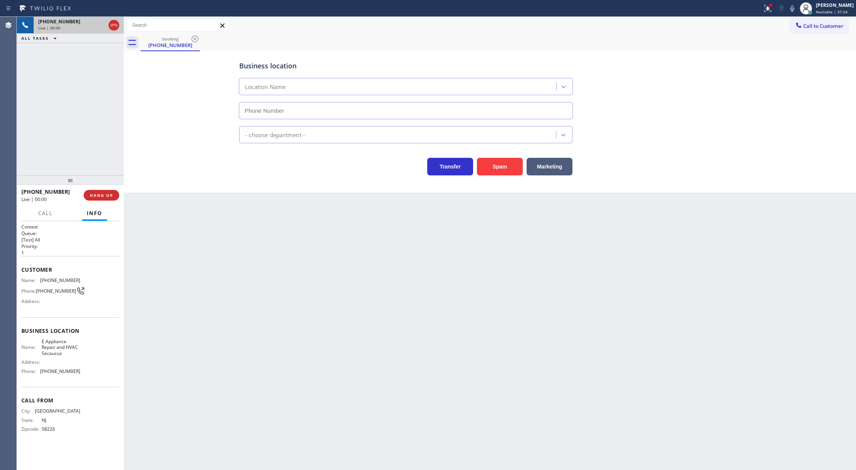
type input "(973) 318-3994"
click at [506, 167] on button "Spam" at bounding box center [500, 167] width 46 height 18
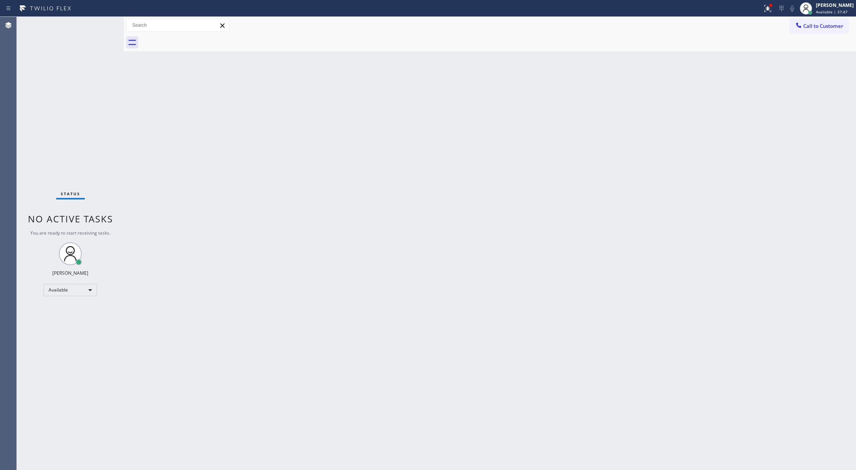
click at [104, 27] on div "Status No active tasks You are ready to start receiving tasks. [PERSON_NAME] Av…" at bounding box center [70, 243] width 107 height 453
click at [107, 28] on div "Status No active tasks You are ready to start receiving tasks. [PERSON_NAME] Av…" at bounding box center [70, 243] width 107 height 453
click at [106, 25] on div "Status No active tasks You are ready to start receiving tasks. [PERSON_NAME] Av…" at bounding box center [70, 243] width 107 height 453
click at [105, 24] on div "Status No active tasks You are ready to start receiving tasks. [PERSON_NAME] Av…" at bounding box center [70, 243] width 107 height 453
click at [104, 23] on div "Status No active tasks You are ready to start receiving tasks. [PERSON_NAME] Av…" at bounding box center [70, 243] width 107 height 453
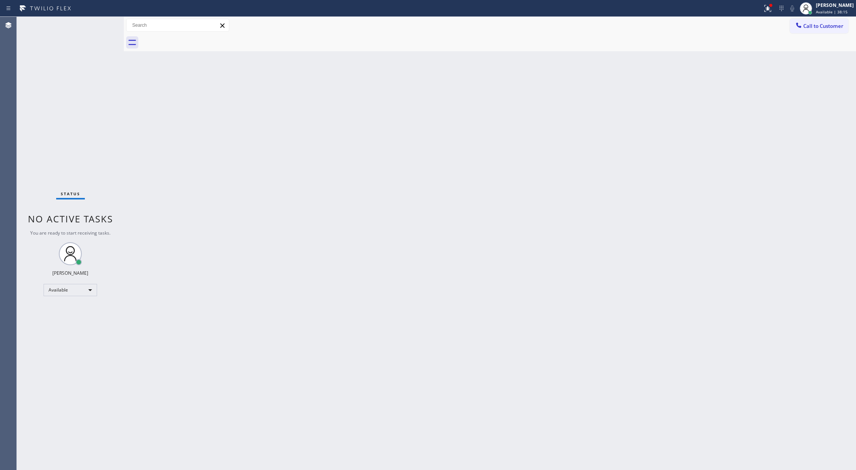
click at [103, 24] on div "Status No active tasks You are ready to start receiving tasks. [PERSON_NAME] Av…" at bounding box center [70, 243] width 107 height 453
click at [97, 24] on div "Status No active tasks You are ready to start receiving tasks. [PERSON_NAME] Av…" at bounding box center [70, 243] width 107 height 453
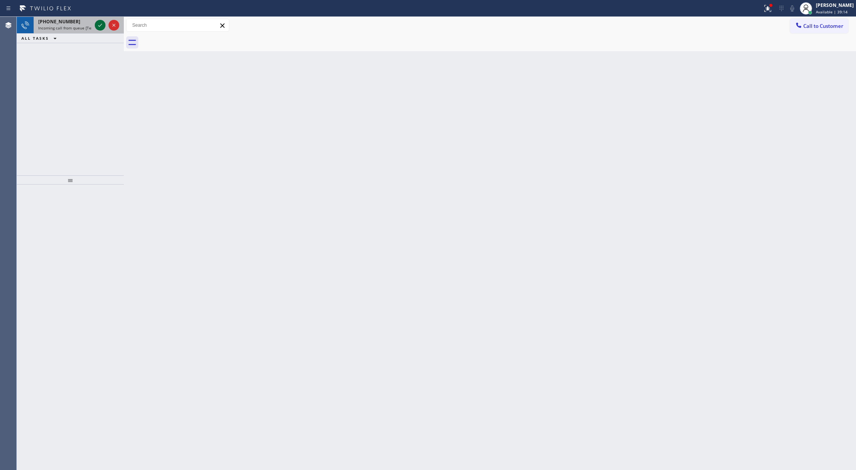
click at [102, 24] on icon at bounding box center [100, 25] width 4 height 3
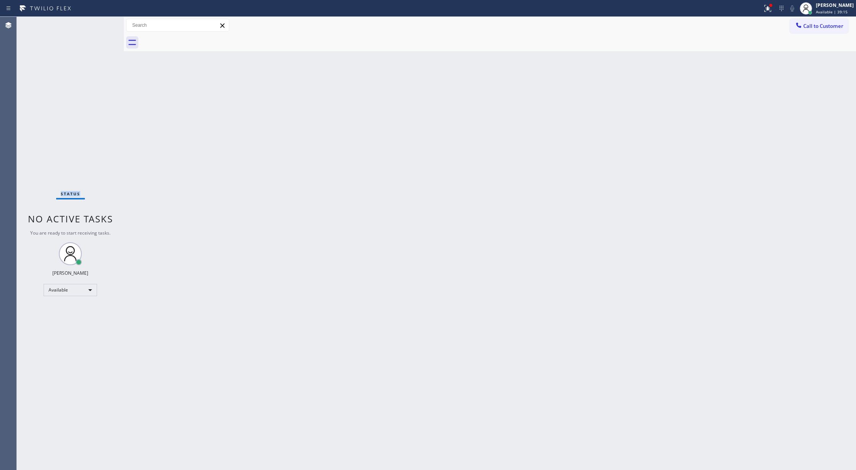
click at [99, 25] on div "Status No active tasks You are ready to start receiving tasks. [PERSON_NAME] Av…" at bounding box center [70, 243] width 107 height 453
click at [99, 27] on div "Status No active tasks You are ready to start receiving tasks. [PERSON_NAME] Av…" at bounding box center [70, 243] width 107 height 453
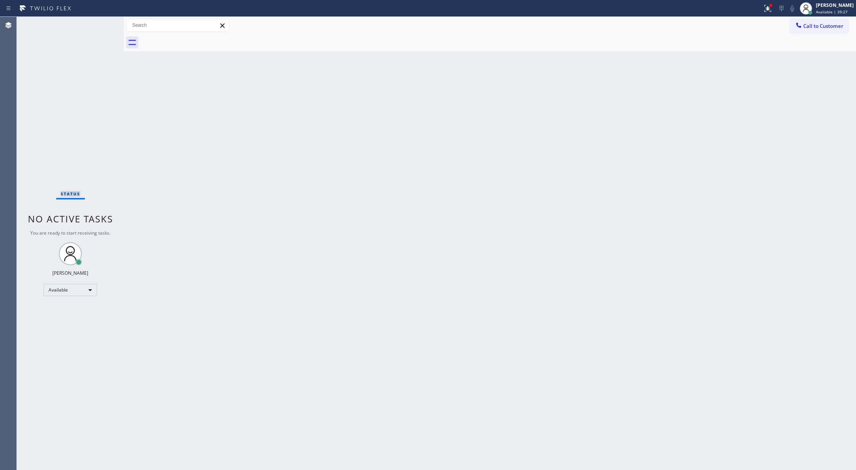
click at [101, 24] on div "Status No active tasks You are ready to start receiving tasks. [PERSON_NAME] Av…" at bounding box center [70, 243] width 107 height 453
click at [95, 32] on div "Status No active tasks You are ready to start receiving tasks. [PERSON_NAME] Av…" at bounding box center [70, 243] width 107 height 453
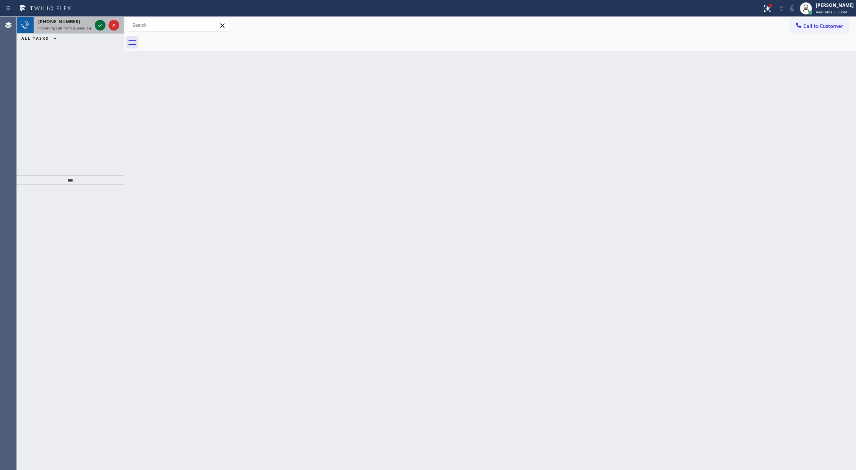
click at [100, 23] on icon at bounding box center [100, 25] width 9 height 9
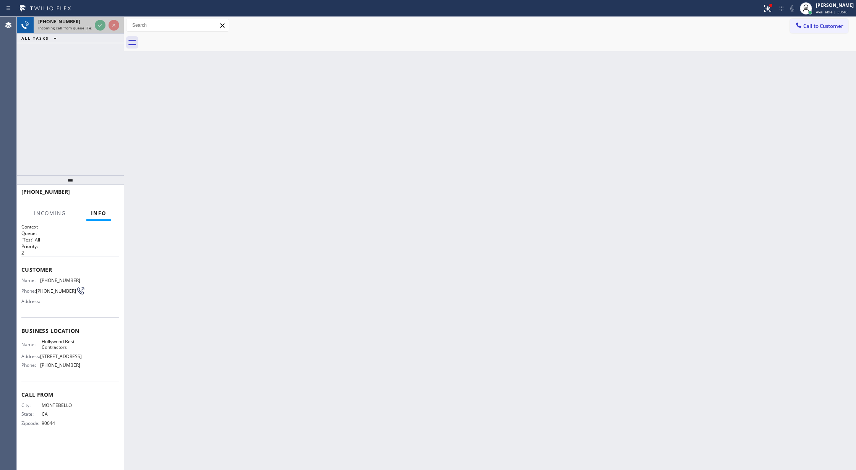
click at [99, 31] on div at bounding box center [107, 25] width 28 height 17
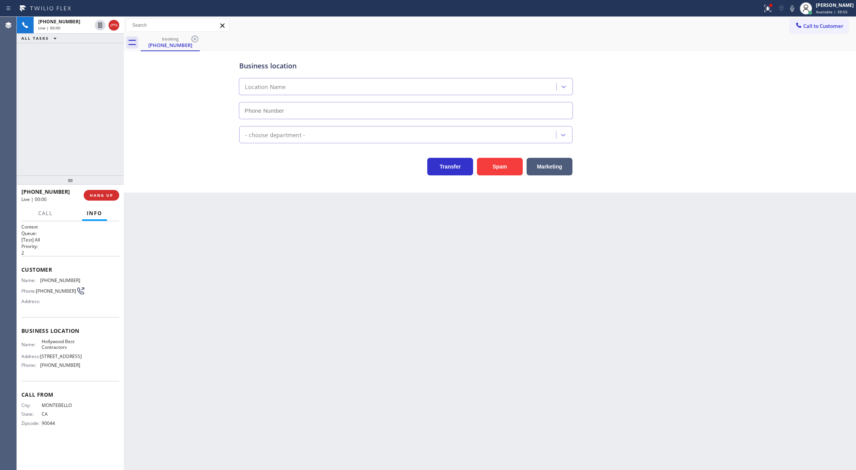
type input "(323) 616-1681"
click at [494, 173] on button "Spam" at bounding box center [500, 167] width 46 height 18
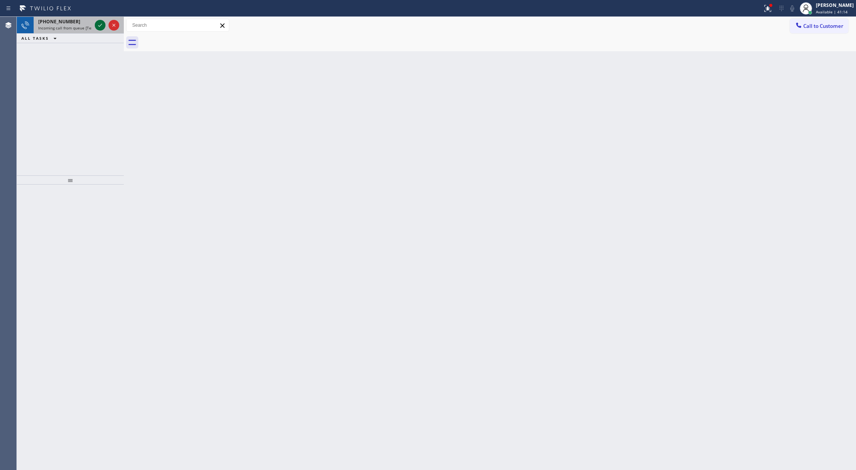
click at [98, 23] on icon at bounding box center [100, 25] width 9 height 9
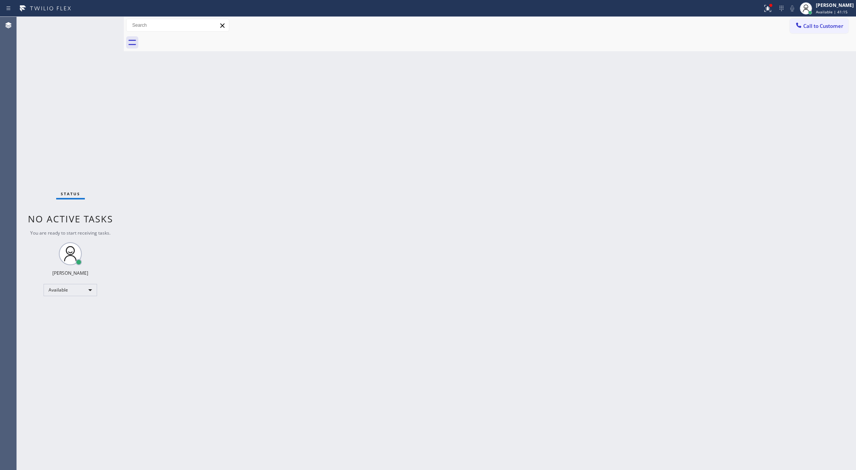
click at [98, 23] on div "Status No active tasks You are ready to start receiving tasks. [PERSON_NAME] Av…" at bounding box center [70, 243] width 107 height 453
click at [103, 25] on div "Status No active tasks You are ready to start receiving tasks. [PERSON_NAME] Av…" at bounding box center [70, 243] width 107 height 453
click at [102, 25] on div "Status No active tasks You are ready to start receiving tasks. [PERSON_NAME] Av…" at bounding box center [70, 243] width 107 height 453
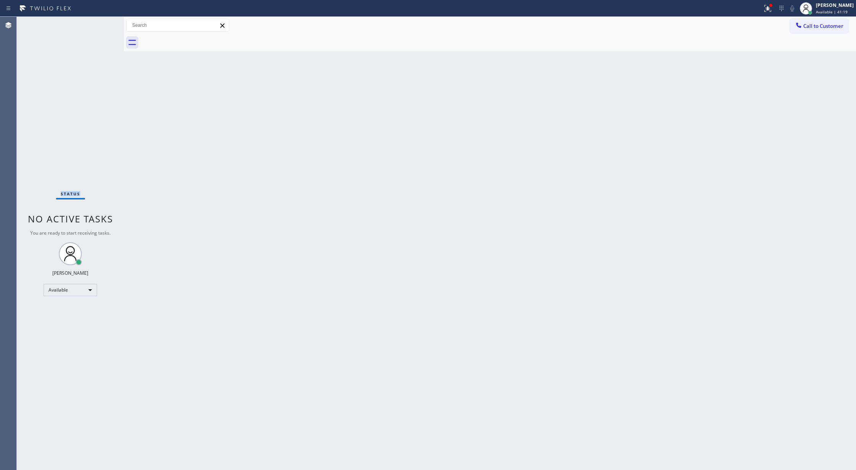
click at [101, 26] on div "Status No active tasks You are ready to start receiving tasks. [PERSON_NAME] Av…" at bounding box center [70, 243] width 107 height 453
click at [101, 25] on div "Status No active tasks You are ready to start receiving tasks. [PERSON_NAME] Av…" at bounding box center [70, 243] width 107 height 453
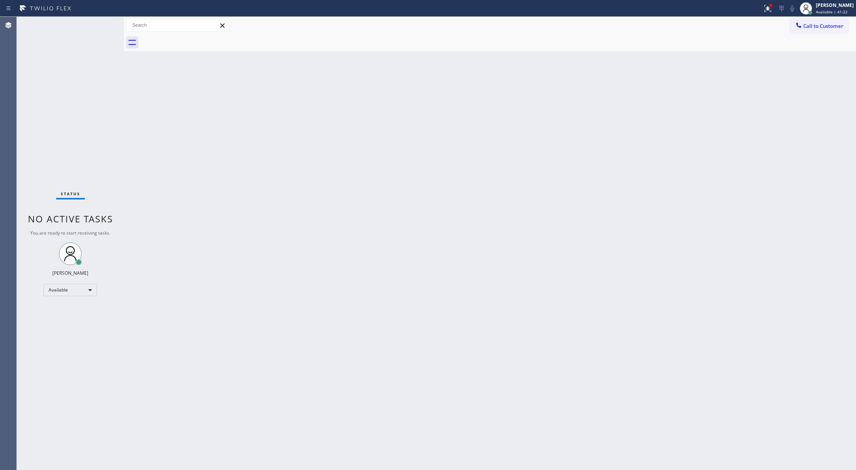
click at [101, 25] on div "Status No active tasks You are ready to start receiving tasks. [PERSON_NAME] Av…" at bounding box center [70, 243] width 107 height 453
click at [100, 26] on div "Status No active tasks You are ready to start receiving tasks. [PERSON_NAME] Av…" at bounding box center [70, 243] width 107 height 453
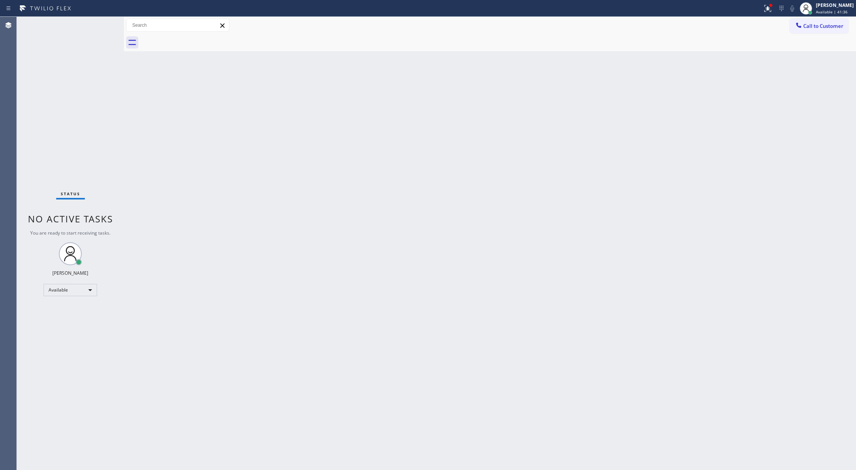
click at [100, 26] on div "Status No active tasks You are ready to start receiving tasks. [PERSON_NAME] Av…" at bounding box center [70, 243] width 107 height 453
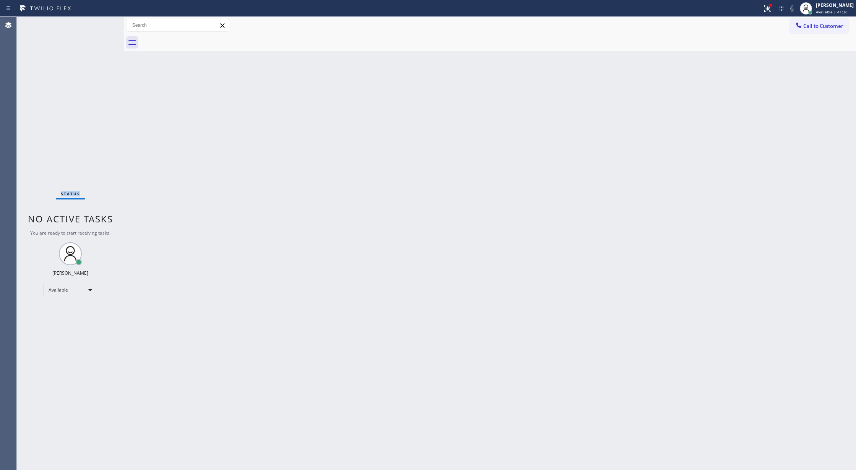
click at [100, 26] on div "Status No active tasks You are ready to start receiving tasks. [PERSON_NAME] Av…" at bounding box center [70, 243] width 107 height 453
click at [103, 27] on div "Status No active tasks You are ready to start receiving tasks. [PERSON_NAME] Av…" at bounding box center [70, 243] width 107 height 453
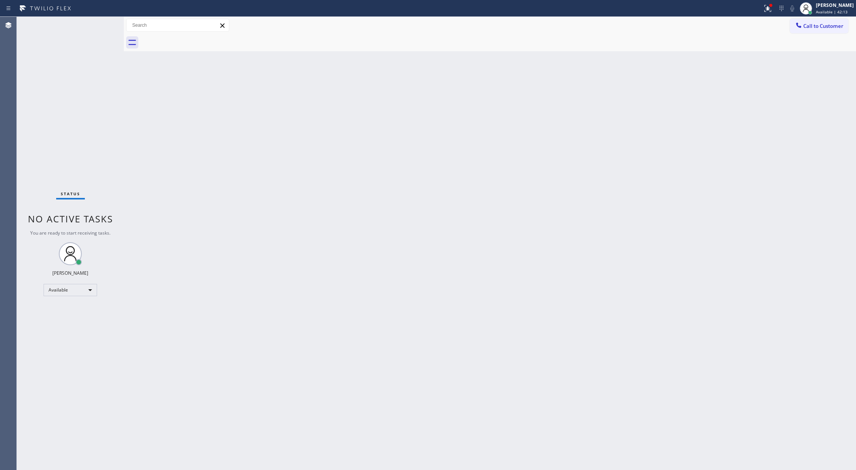
click at [98, 24] on div "Status No active tasks You are ready to start receiving tasks. [PERSON_NAME] Av…" at bounding box center [70, 243] width 107 height 453
click at [100, 24] on div "Status No active tasks You are ready to start receiving tasks. [PERSON_NAME] Av…" at bounding box center [70, 243] width 107 height 453
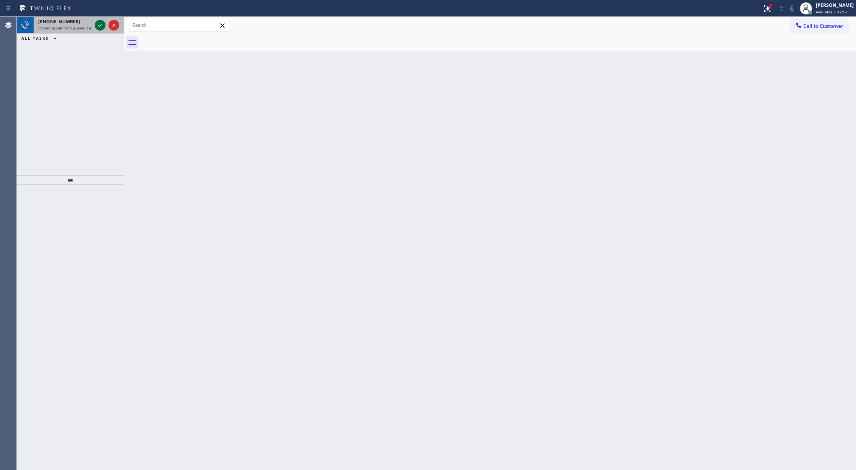
click at [97, 26] on icon at bounding box center [100, 25] width 9 height 9
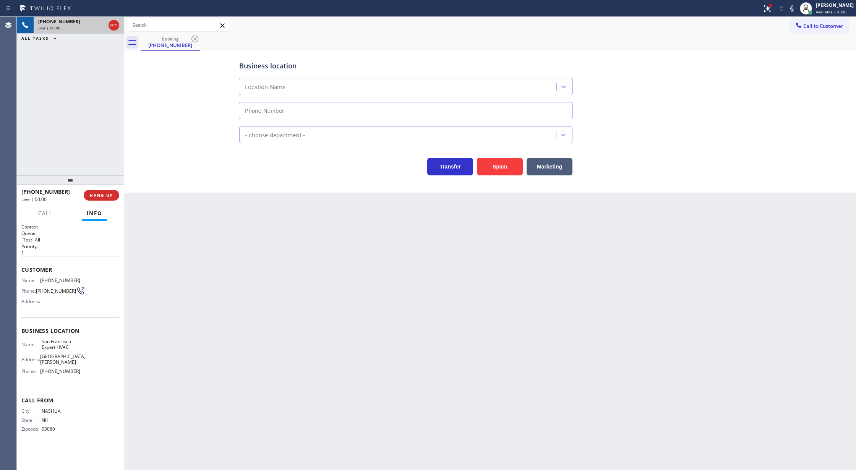
type input "(415) 371-9413"
click at [500, 165] on button "Spam" at bounding box center [500, 167] width 46 height 18
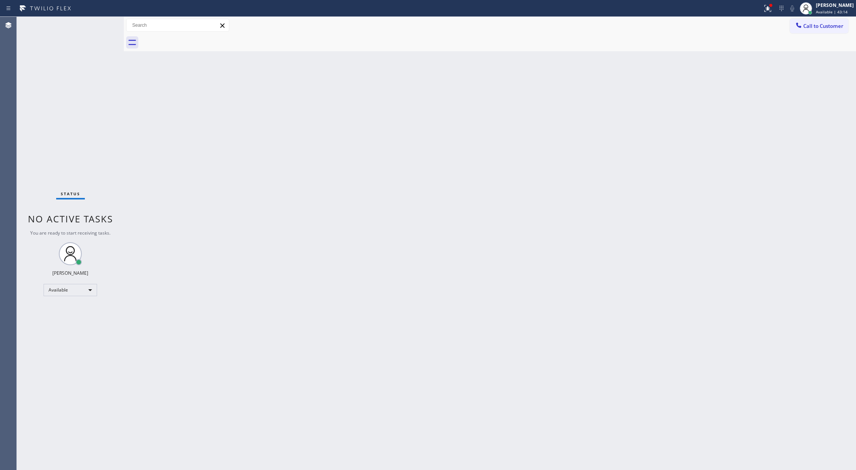
click at [105, 25] on div "Status No active tasks You are ready to start receiving tasks. [PERSON_NAME] Av…" at bounding box center [70, 243] width 107 height 453
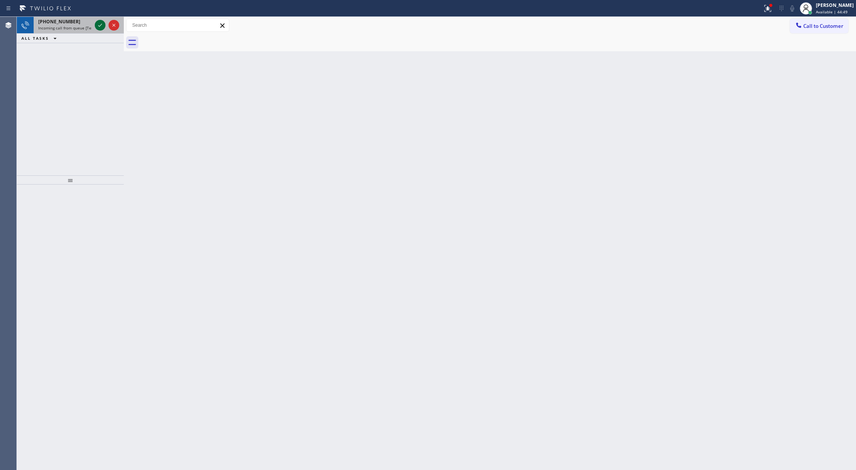
click at [101, 28] on icon at bounding box center [100, 25] width 9 height 9
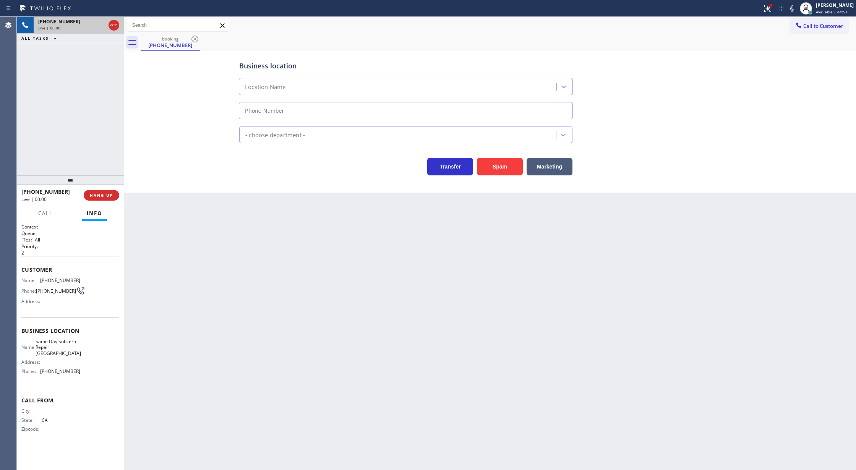
type input "(442) 217-3131"
click at [502, 170] on button "Spam" at bounding box center [500, 167] width 46 height 18
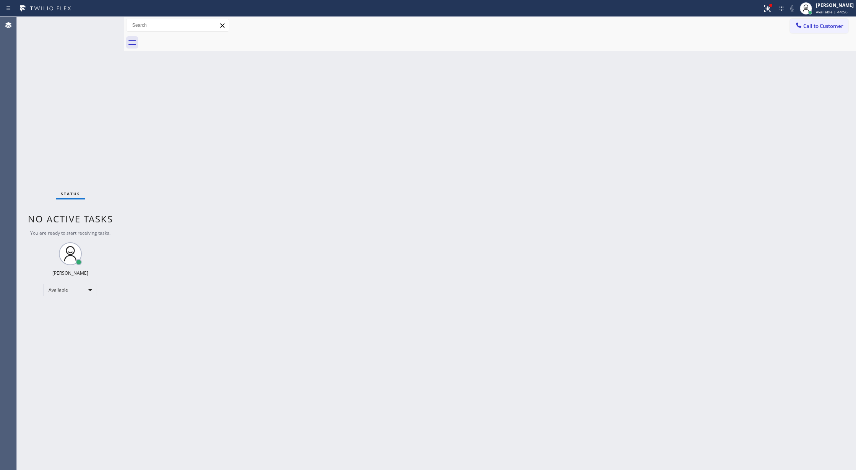
click at [107, 26] on div "Status No active tasks You are ready to start receiving tasks. [PERSON_NAME] Av…" at bounding box center [70, 243] width 107 height 453
click at [106, 25] on div "Status No active tasks You are ready to start receiving tasks. [PERSON_NAME] Av…" at bounding box center [70, 243] width 107 height 453
click at [104, 21] on div "Status No active tasks You are ready to start receiving tasks. [PERSON_NAME] Av…" at bounding box center [70, 243] width 107 height 453
click at [104, 22] on div "Status No active tasks You are ready to start receiving tasks. [PERSON_NAME] Av…" at bounding box center [70, 243] width 107 height 453
click at [100, 23] on div "Status No active tasks You are ready to start receiving tasks. [PERSON_NAME] Av…" at bounding box center [70, 243] width 107 height 453
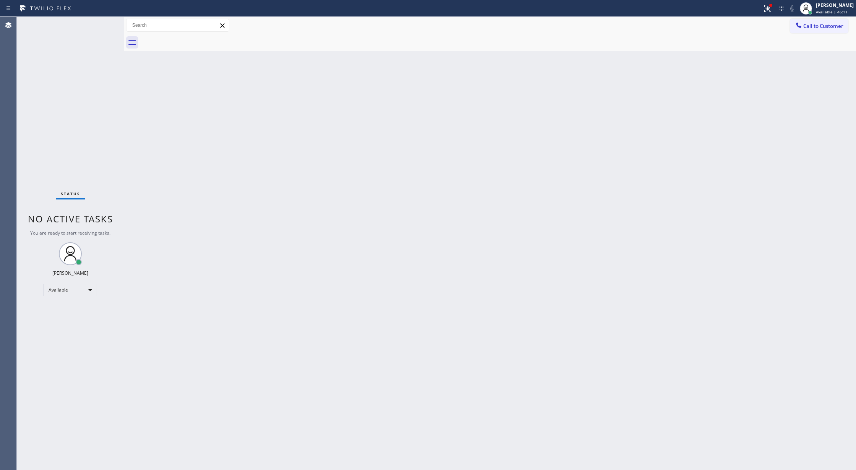
click at [100, 23] on div "Status No active tasks You are ready to start receiving tasks. [PERSON_NAME] Av…" at bounding box center [70, 243] width 107 height 453
click at [100, 25] on div "Status No active tasks You are ready to start receiving tasks. [PERSON_NAME] Av…" at bounding box center [70, 243] width 107 height 453
click at [102, 23] on div "Status No active tasks You are ready to start receiving tasks. [PERSON_NAME] Av…" at bounding box center [70, 243] width 107 height 453
drag, startPoint x: 102, startPoint y: 22, endPoint x: 109, endPoint y: 34, distance: 13.3
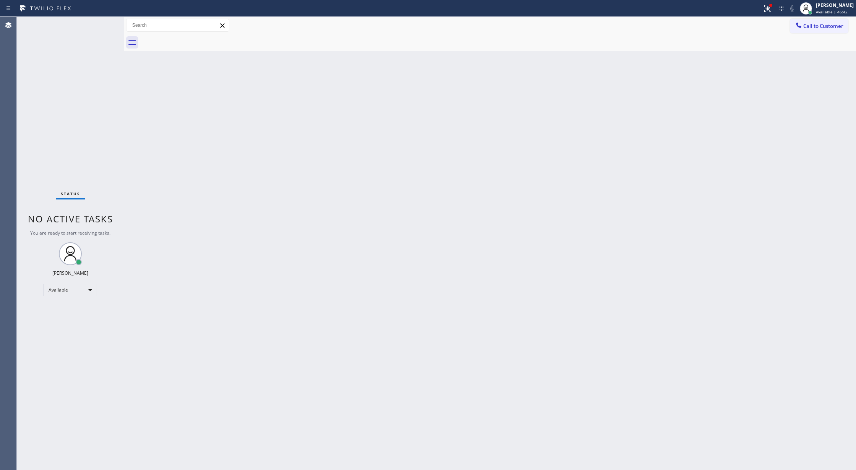
click at [102, 22] on div "Status No active tasks You are ready to start receiving tasks. [PERSON_NAME] Av…" at bounding box center [70, 243] width 107 height 453
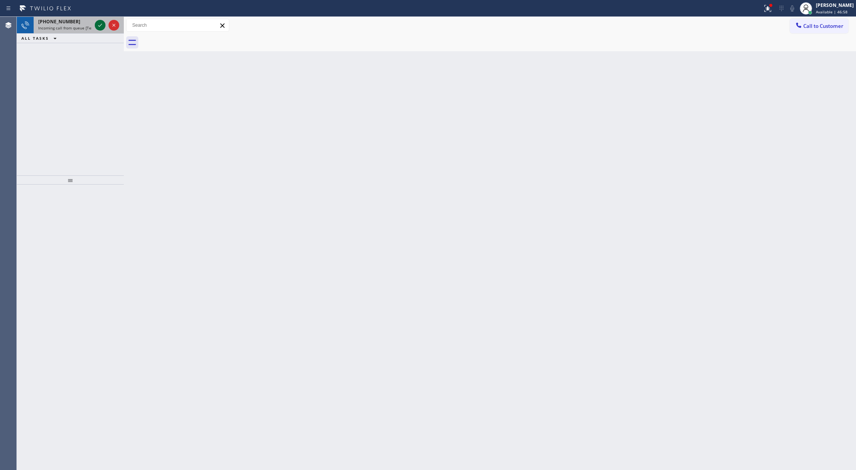
click at [99, 26] on icon at bounding box center [100, 25] width 9 height 9
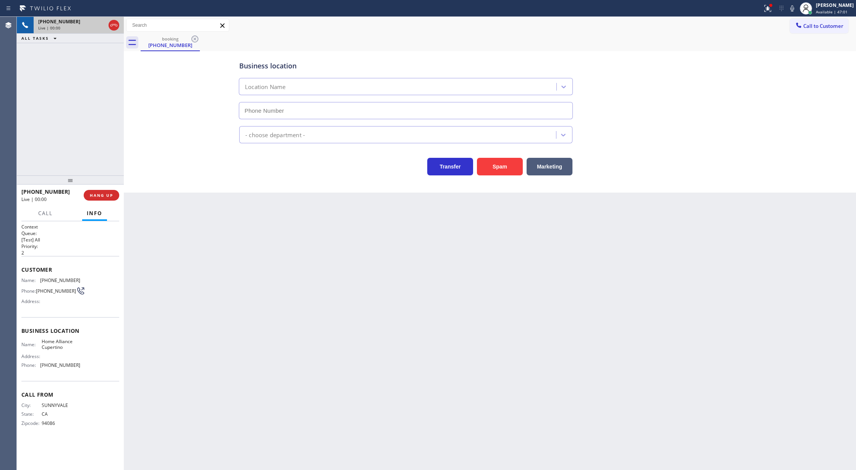
type input "(408) 676-2868"
click at [502, 164] on button "Spam" at bounding box center [500, 167] width 46 height 18
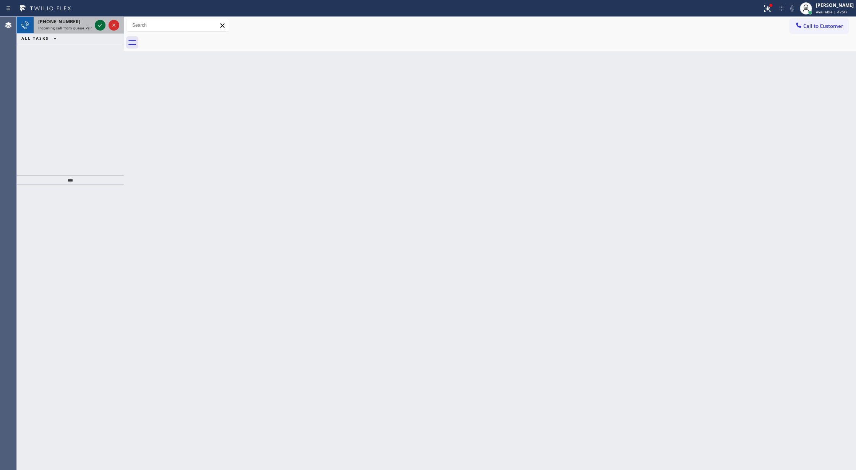
click at [97, 23] on icon at bounding box center [100, 25] width 9 height 9
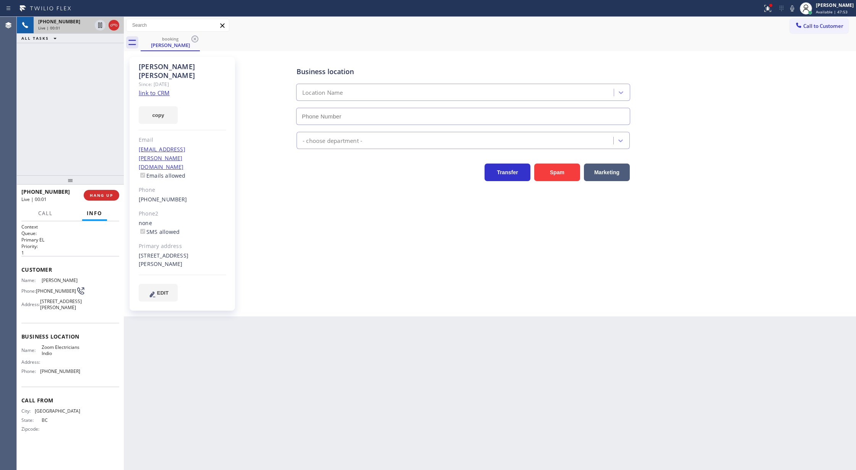
type input "(760) 279-1212"
click at [159, 89] on link "link to CRM" at bounding box center [154, 93] width 31 height 8
click at [797, 7] on icon at bounding box center [791, 8] width 9 height 9
drag, startPoint x: 799, startPoint y: 8, endPoint x: 790, endPoint y: 11, distance: 8.9
click at [797, 8] on icon at bounding box center [791, 8] width 9 height 9
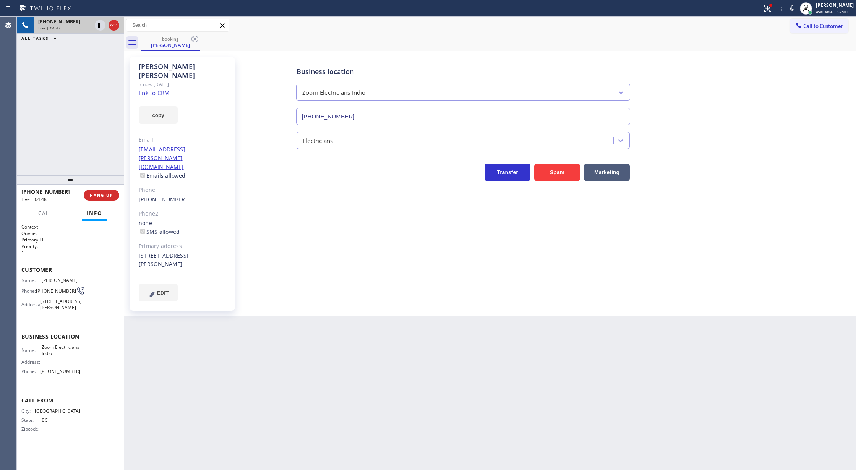
drag, startPoint x: 796, startPoint y: 8, endPoint x: 773, endPoint y: 29, distance: 31.7
click at [795, 8] on icon at bounding box center [791, 8] width 9 height 9
click at [797, 5] on icon at bounding box center [791, 8] width 9 height 9
drag, startPoint x: 798, startPoint y: 10, endPoint x: 795, endPoint y: 19, distance: 9.7
click at [800, 13] on div "Status report Issues detected These issues could affect your workflow. Please c…" at bounding box center [807, 8] width 97 height 17
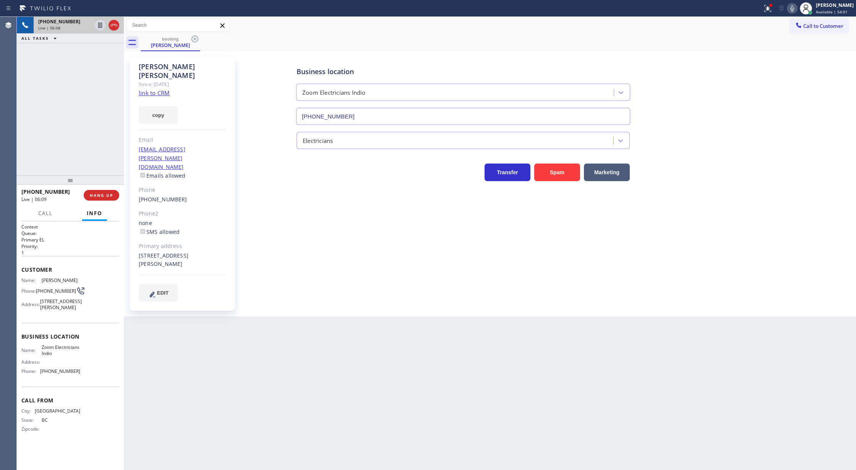
click at [794, 8] on icon at bounding box center [791, 8] width 9 height 9
click at [98, 52] on icon at bounding box center [100, 51] width 9 height 9
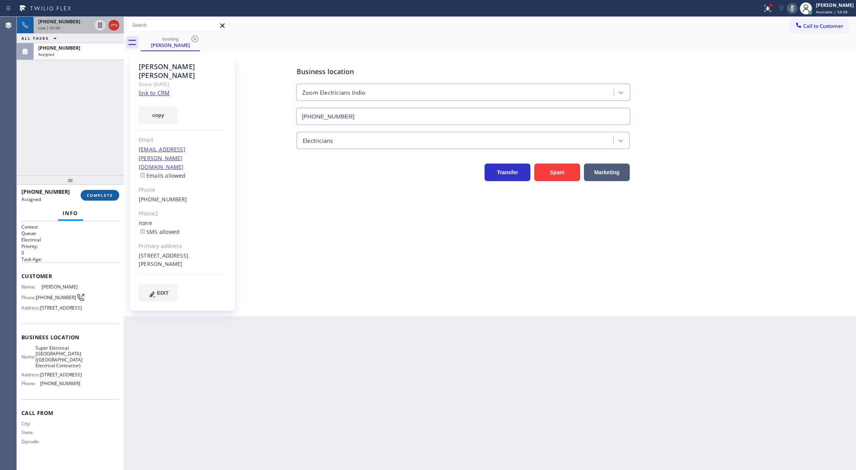
click at [100, 199] on button "COMPLETE" at bounding box center [100, 195] width 39 height 11
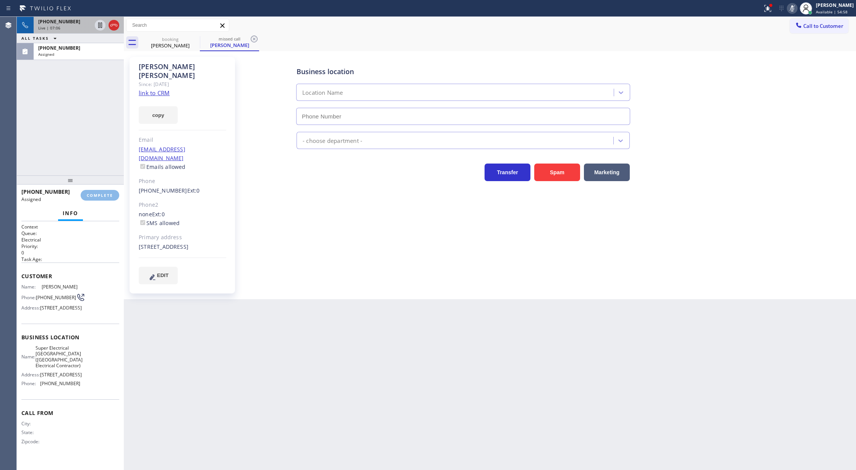
type input "(640) 356-2700"
click at [94, 55] on div "Assigned" at bounding box center [78, 54] width 81 height 5
click at [95, 196] on span "COMPLETE" at bounding box center [100, 195] width 26 height 5
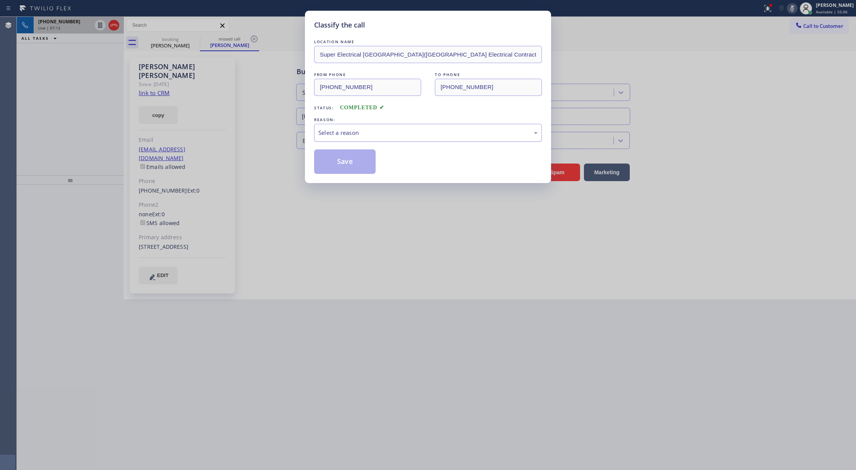
click at [370, 130] on div "Select a reason" at bounding box center [427, 132] width 219 height 9
click at [355, 163] on button "Save" at bounding box center [345, 161] width 62 height 24
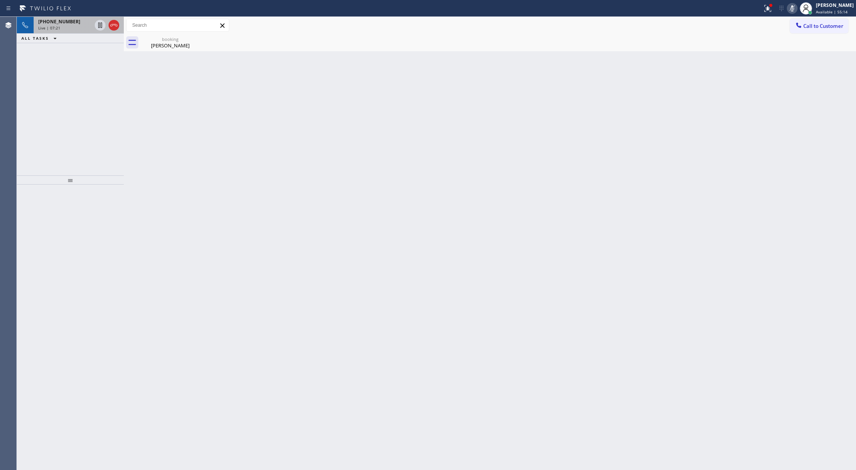
click at [78, 25] on div "Live | 07:21" at bounding box center [64, 27] width 53 height 5
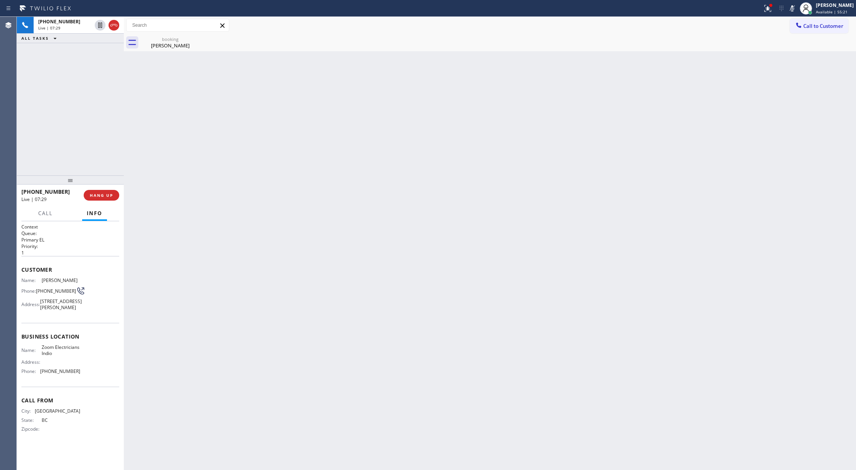
drag, startPoint x: 796, startPoint y: 11, endPoint x: 725, endPoint y: 28, distance: 73.5
click at [796, 11] on icon at bounding box center [791, 8] width 9 height 9
click at [115, 23] on icon at bounding box center [113, 25] width 9 height 9
click at [94, 193] on span "COMPLETE" at bounding box center [100, 195] width 26 height 5
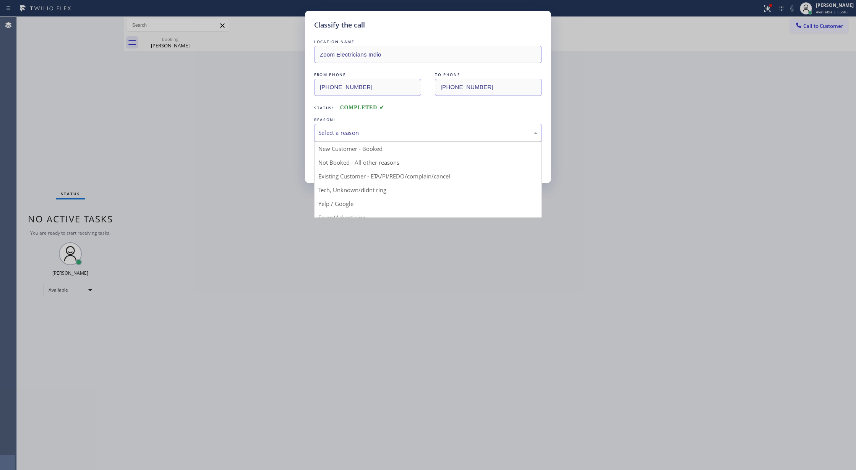
click at [381, 132] on div "Select a reason" at bounding box center [427, 132] width 219 height 9
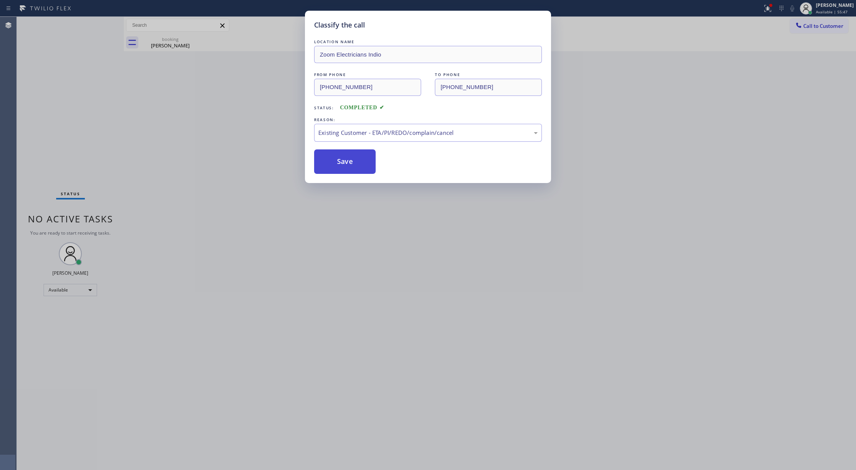
click at [353, 167] on button "Save" at bounding box center [345, 161] width 62 height 24
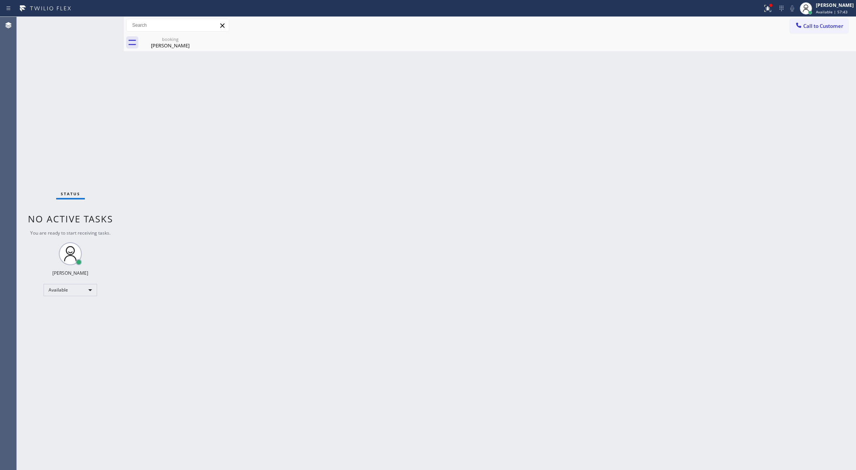
click at [106, 22] on div "Status No active tasks You are ready to start receiving tasks. [PERSON_NAME] Av…" at bounding box center [70, 243] width 107 height 453
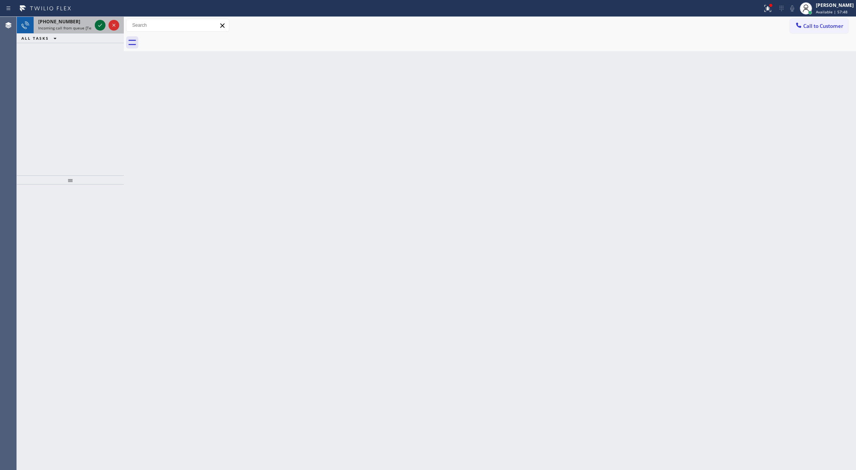
click at [98, 26] on icon at bounding box center [100, 25] width 9 height 9
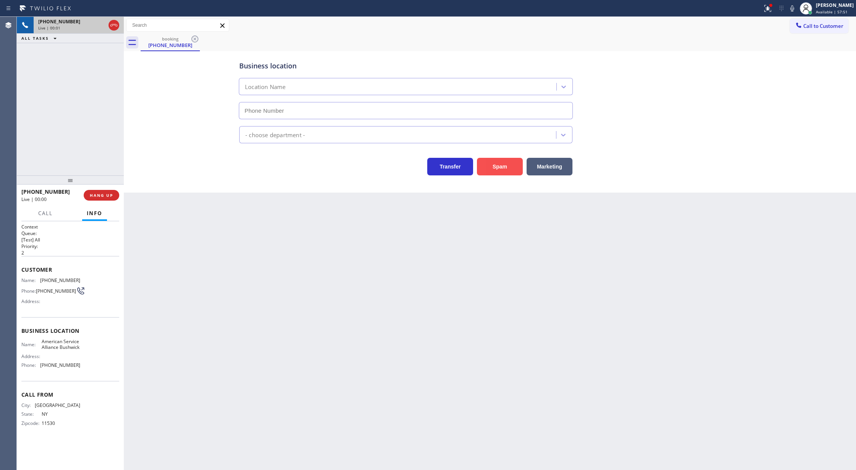
type input "(718) 865-2843"
click at [497, 167] on button "Spam" at bounding box center [500, 167] width 46 height 18
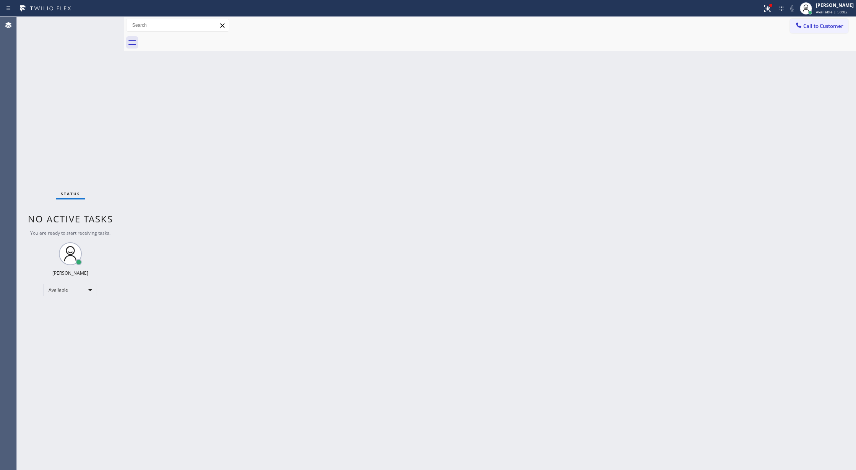
click at [349, 466] on div "Back to Dashboard Change Sender ID Customers Technicians Select a contact Outbo…" at bounding box center [490, 243] width 732 height 453
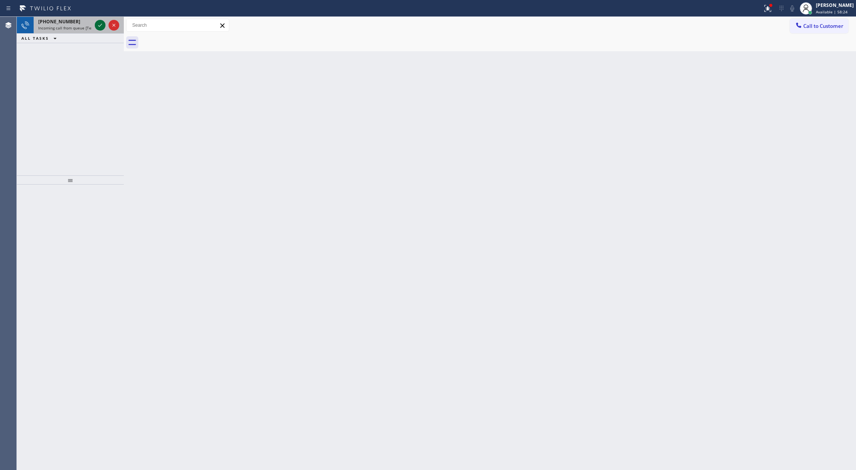
click at [100, 23] on icon at bounding box center [100, 25] width 9 height 9
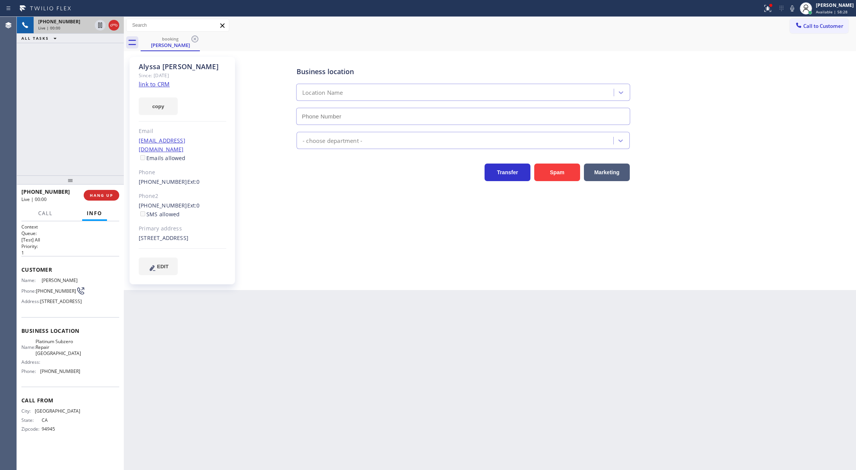
type input "(650) 800-8186"
click at [155, 84] on link "link to CRM" at bounding box center [154, 84] width 31 height 8
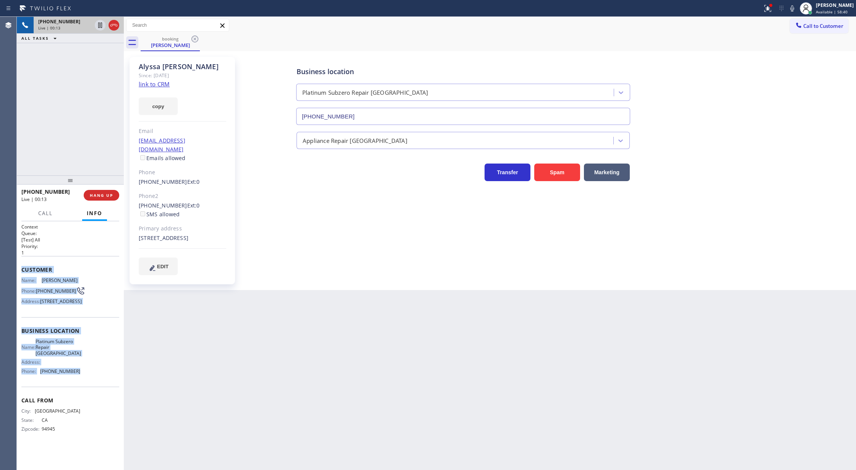
copy div "Customer Name: Alyssa George Phone: (415) 999-4132 Address: 1040 Hermosa Way, M…"
drag, startPoint x: 21, startPoint y: 271, endPoint x: 95, endPoint y: 386, distance: 136.4
click at [95, 386] on div "Context Queue: [Test] All Priority: 1 Customer Name: Alyssa George Phone: (415)…" at bounding box center [70, 334] width 98 height 221
click at [797, 7] on icon at bounding box center [791, 8] width 9 height 9
click at [795, 8] on rect at bounding box center [791, 7] width 5 height 5
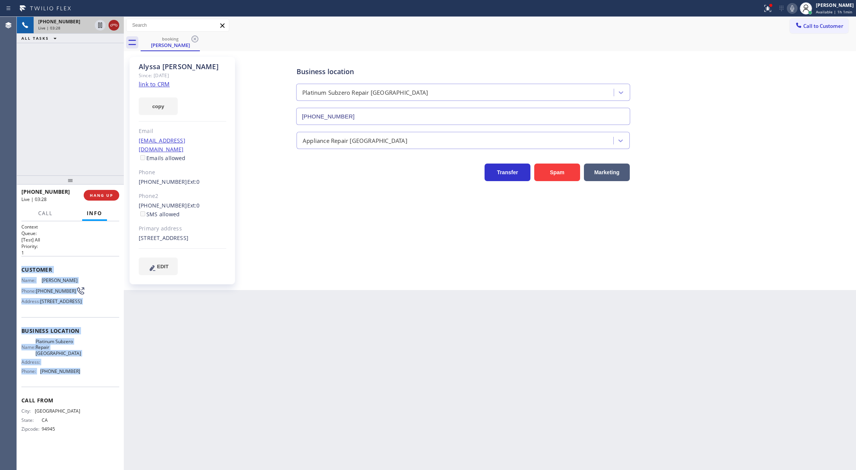
click at [112, 26] on icon at bounding box center [113, 25] width 9 height 9
click at [98, 198] on span "COMPLETE" at bounding box center [100, 195] width 26 height 5
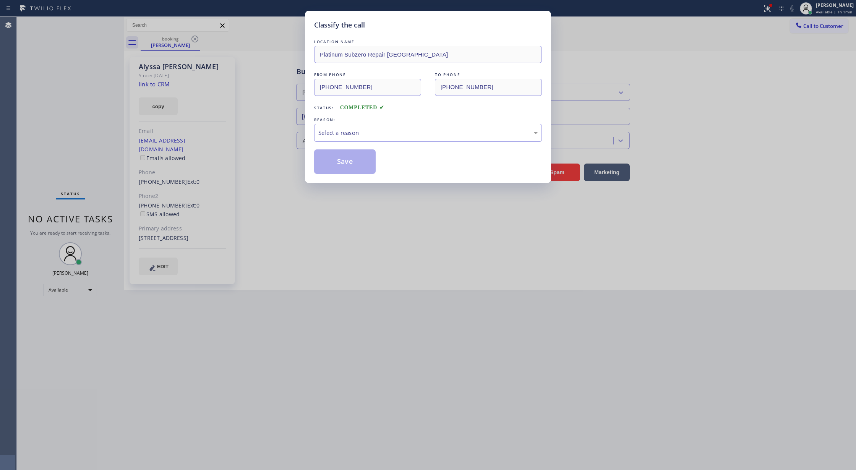
click at [355, 136] on div "Select a reason" at bounding box center [427, 132] width 219 height 9
click at [341, 162] on button "Save" at bounding box center [345, 161] width 62 height 24
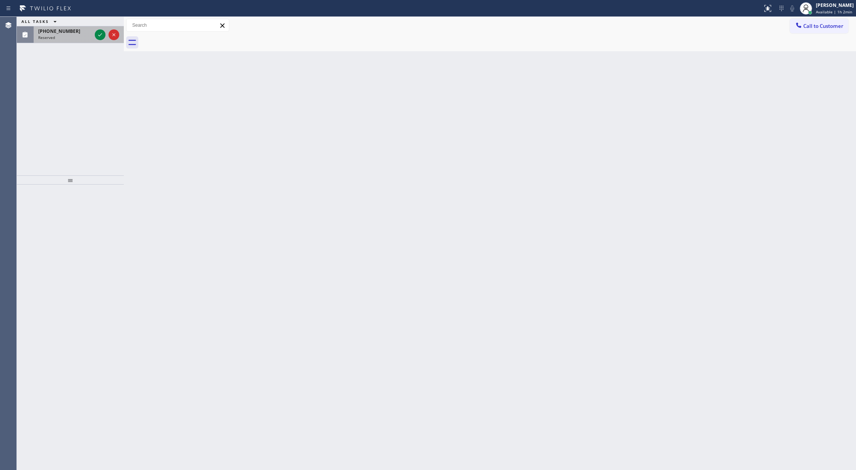
click at [103, 40] on div at bounding box center [107, 34] width 28 height 17
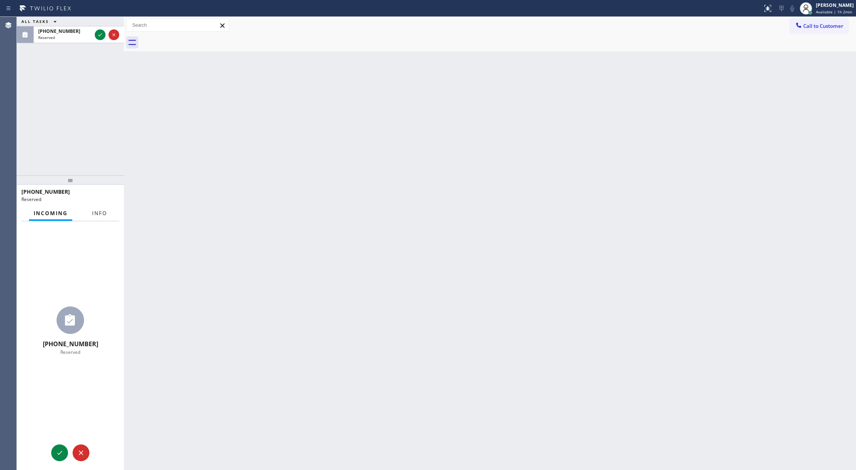
click at [100, 213] on span "Info" at bounding box center [99, 213] width 15 height 7
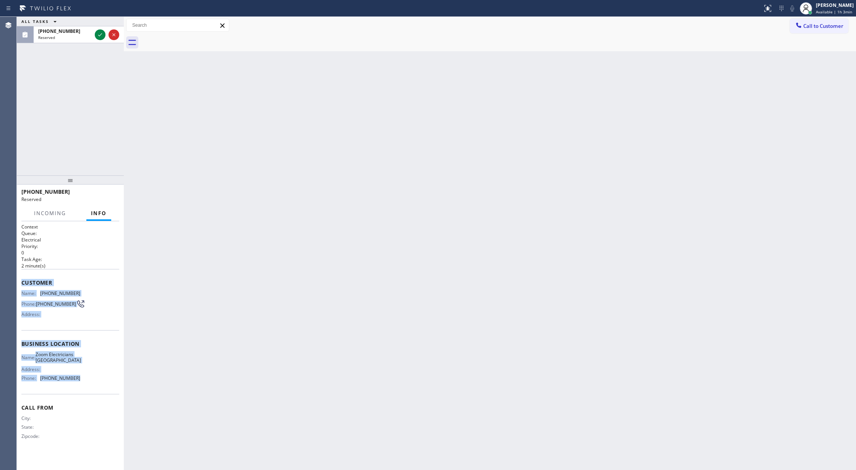
drag, startPoint x: 22, startPoint y: 283, endPoint x: 103, endPoint y: 386, distance: 130.5
click at [103, 386] on div "Context Queue: Electrical Priority: 0 Task Age: [DEMOGRAPHIC_DATA] minute(s) Cu…" at bounding box center [70, 338] width 98 height 228
copy div "Customer Name: (310) 924-9376 Phone: (310) 924-9376 Address: Business location …"
click at [83, 39] on div "Reserved" at bounding box center [64, 37] width 53 height 5
click at [117, 36] on icon at bounding box center [113, 34] width 9 height 9
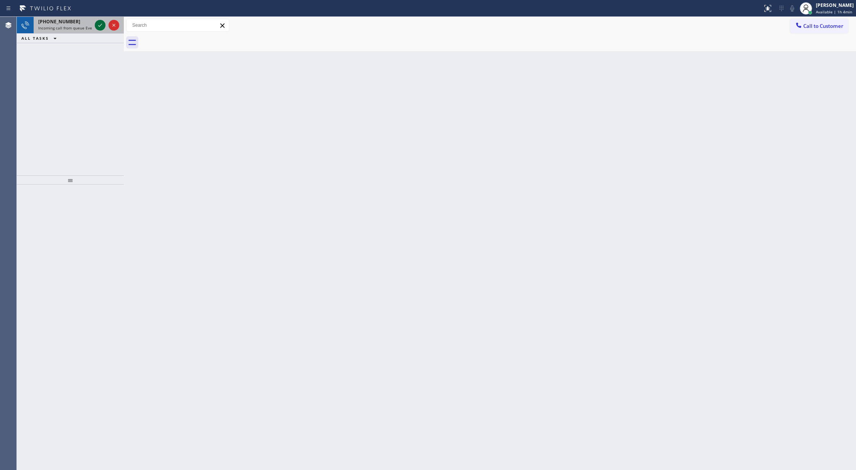
click at [97, 23] on icon at bounding box center [100, 25] width 9 height 9
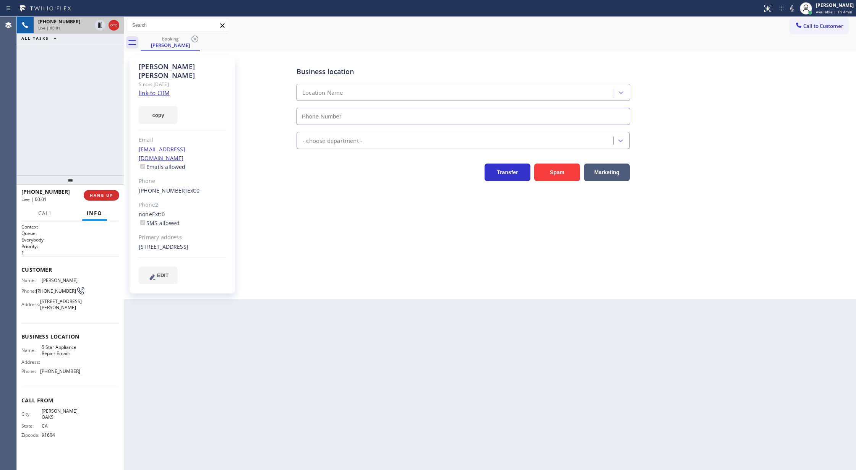
type input "[PHONE_NUMBER]"
click at [144, 89] on link "link to CRM" at bounding box center [154, 93] width 31 height 8
click at [92, 191] on button "COMPLETE" at bounding box center [100, 195] width 39 height 11
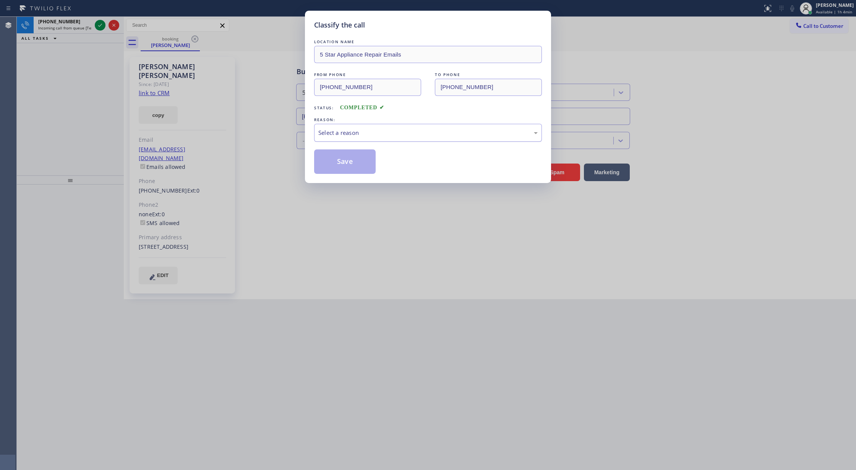
click at [361, 138] on div "Select a reason" at bounding box center [428, 133] width 228 height 18
click at [341, 165] on button "Save" at bounding box center [345, 161] width 62 height 24
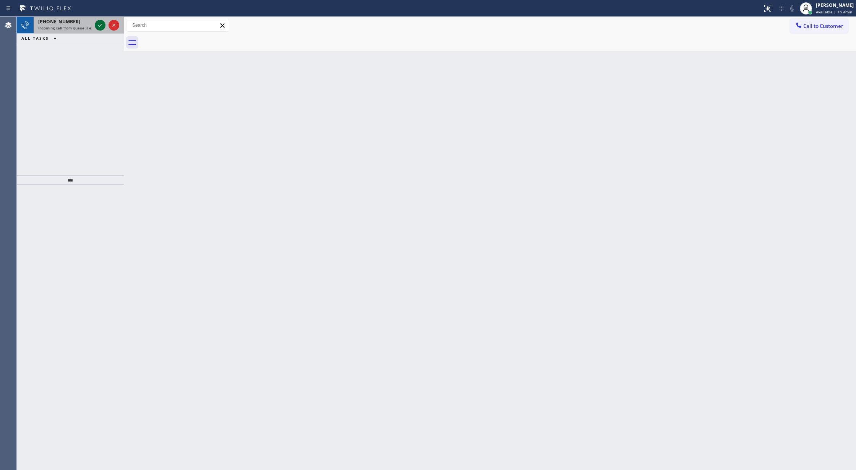
click at [102, 26] on icon at bounding box center [100, 25] width 9 height 9
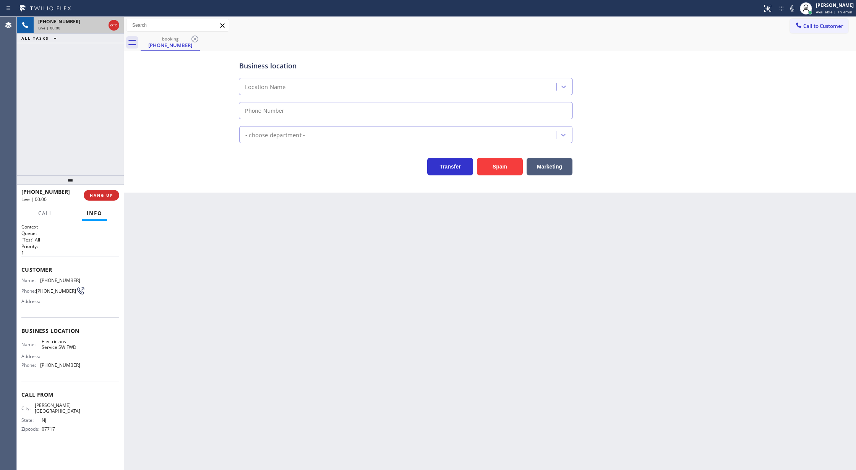
type input "(213) 566-1222"
click at [505, 169] on button "Spam" at bounding box center [500, 167] width 46 height 18
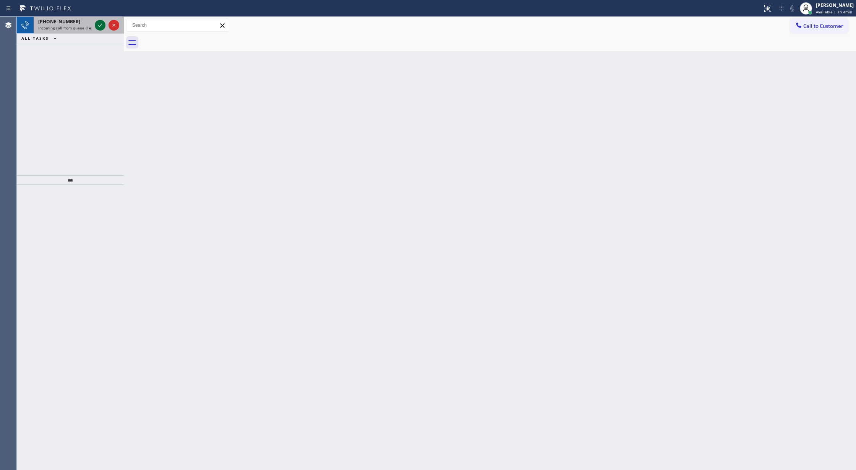
click at [101, 24] on icon at bounding box center [100, 25] width 9 height 9
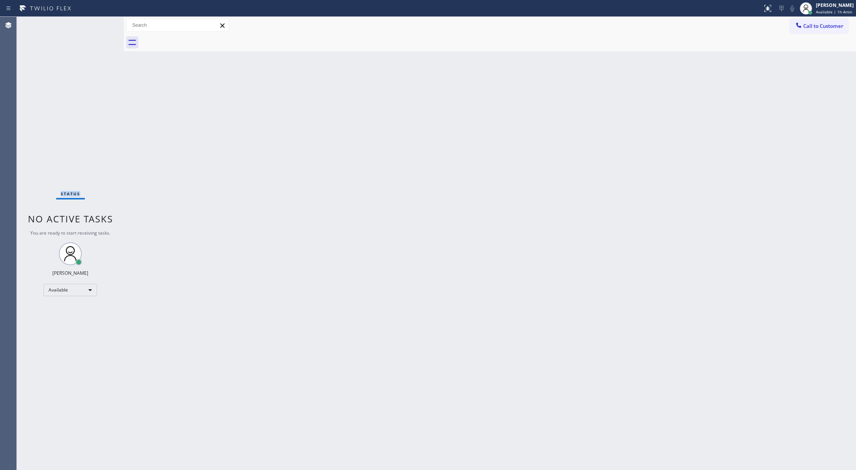
click at [101, 24] on div "Status No active tasks You are ready to start receiving tasks. [PERSON_NAME] Av…" at bounding box center [70, 243] width 107 height 453
click at [104, 25] on div "Status No active tasks You are ready to start receiving tasks. [PERSON_NAME] Av…" at bounding box center [70, 243] width 107 height 453
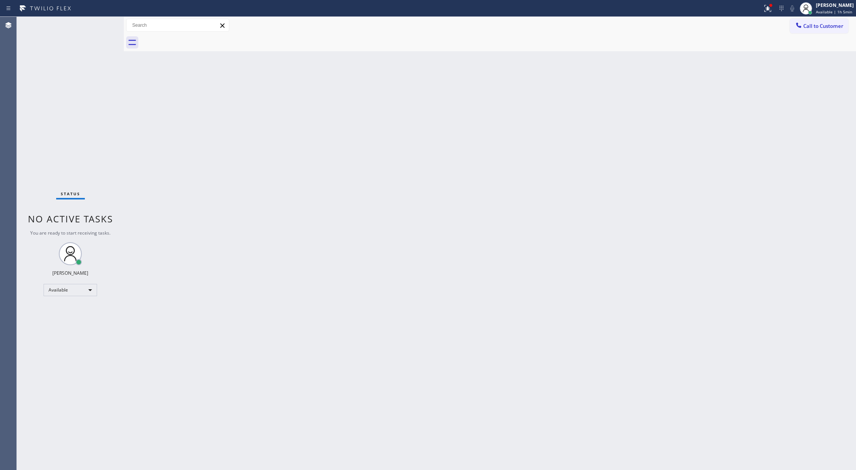
click at [100, 25] on div "Status No active tasks You are ready to start receiving tasks. [PERSON_NAME] Av…" at bounding box center [70, 243] width 107 height 453
click at [107, 21] on div "Status No active tasks You are ready to start receiving tasks. [PERSON_NAME] Av…" at bounding box center [70, 243] width 107 height 453
click at [103, 22] on div "Status No active tasks You are ready to start receiving tasks. [PERSON_NAME] Av…" at bounding box center [70, 243] width 107 height 453
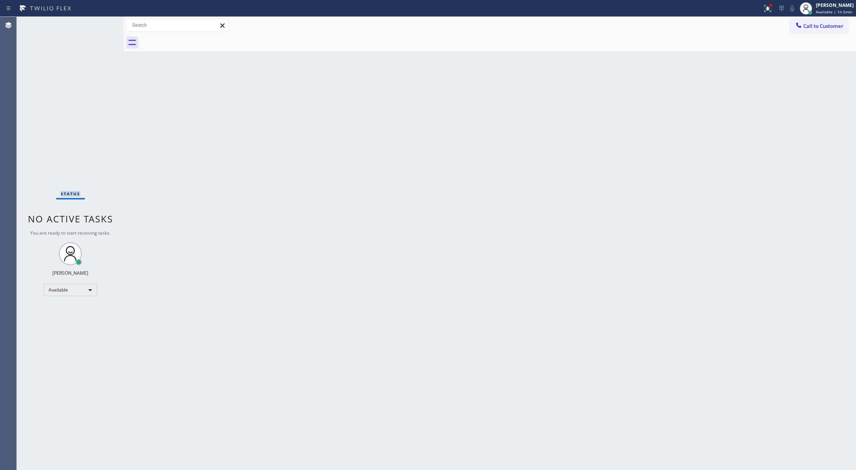
click at [103, 22] on div "Status No active tasks You are ready to start receiving tasks. [PERSON_NAME] Av…" at bounding box center [70, 243] width 107 height 453
click at [105, 22] on div "Status No active tasks You are ready to start receiving tasks. [PERSON_NAME] Av…" at bounding box center [70, 243] width 107 height 453
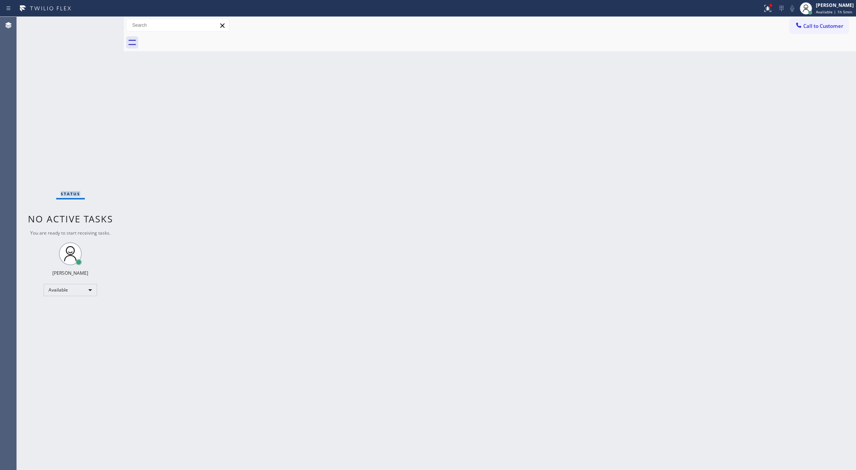
click at [105, 22] on div "Status No active tasks You are ready to start receiving tasks. [PERSON_NAME] Av…" at bounding box center [70, 243] width 107 height 453
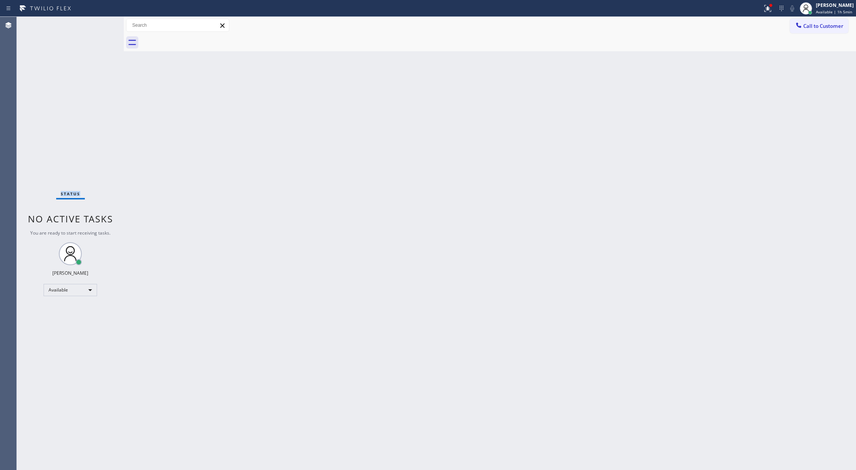
click at [105, 22] on div "Status No active tasks You are ready to start receiving tasks. [PERSON_NAME] Av…" at bounding box center [70, 243] width 107 height 453
click at [102, 24] on div "Status No active tasks You are ready to start receiving tasks. [PERSON_NAME] Av…" at bounding box center [70, 243] width 107 height 453
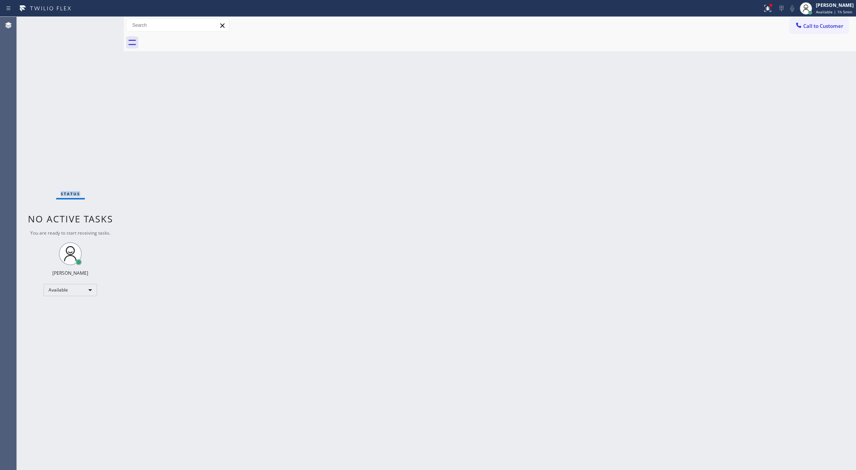
click at [102, 24] on div "Status No active tasks You are ready to start receiving tasks. [PERSON_NAME] Av…" at bounding box center [70, 243] width 107 height 453
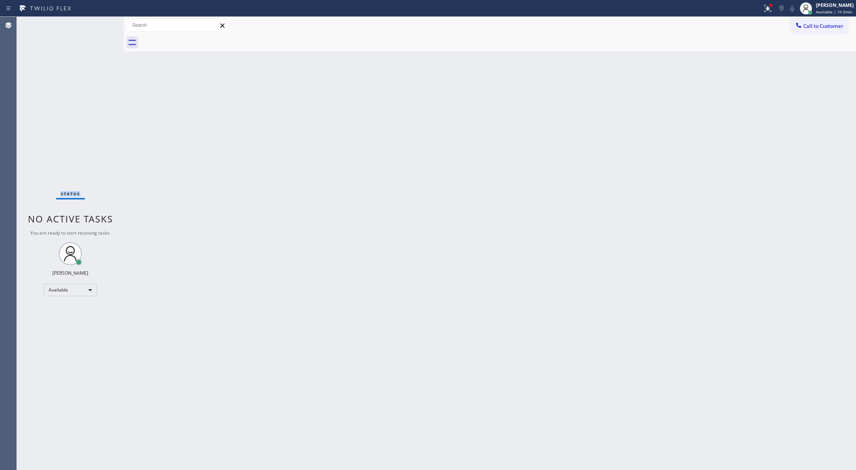
click at [102, 24] on div "Status No active tasks You are ready to start receiving tasks. [PERSON_NAME] Av…" at bounding box center [70, 243] width 107 height 453
click at [105, 24] on div "Status No active tasks You are ready to start receiving tasks. [PERSON_NAME] Av…" at bounding box center [70, 243] width 107 height 453
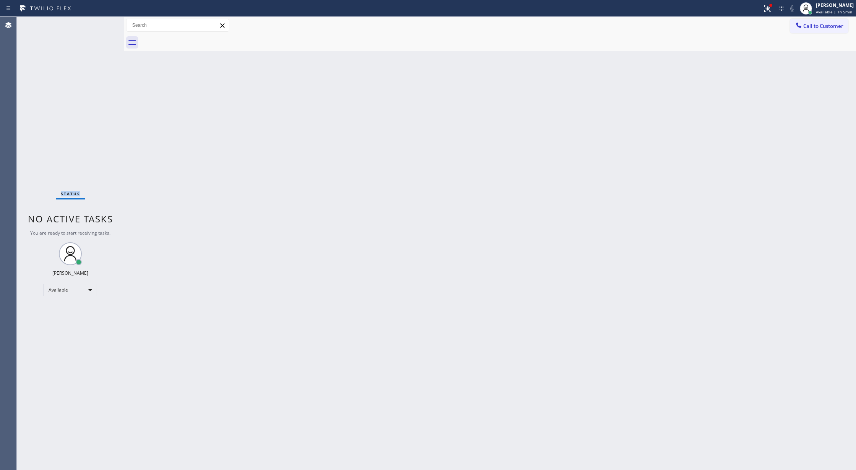
click at [105, 24] on div "Status No active tasks You are ready to start receiving tasks. [PERSON_NAME] Av…" at bounding box center [70, 243] width 107 height 453
click at [101, 23] on div "Status No active tasks You are ready to start receiving tasks. [PERSON_NAME] Av…" at bounding box center [70, 243] width 107 height 453
click at [101, 22] on div "Status No active tasks You are ready to start receiving tasks. [PERSON_NAME] Av…" at bounding box center [70, 243] width 107 height 453
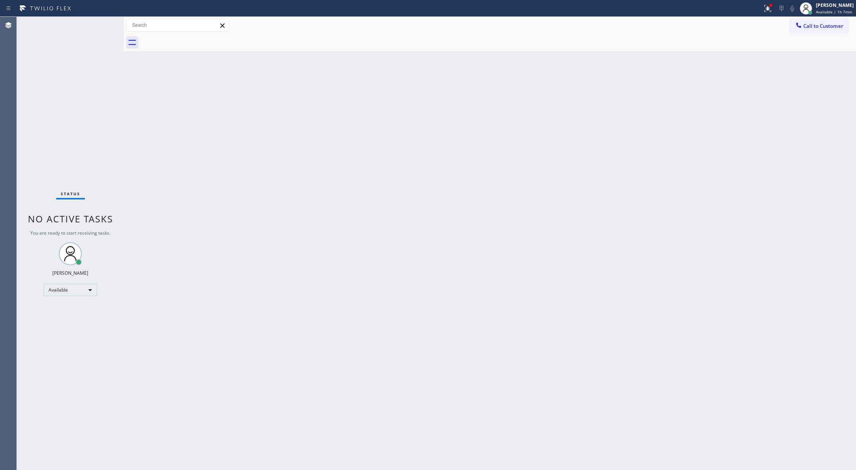
click at [102, 25] on div "Status No active tasks You are ready to start receiving tasks. [PERSON_NAME] Av…" at bounding box center [70, 243] width 107 height 453
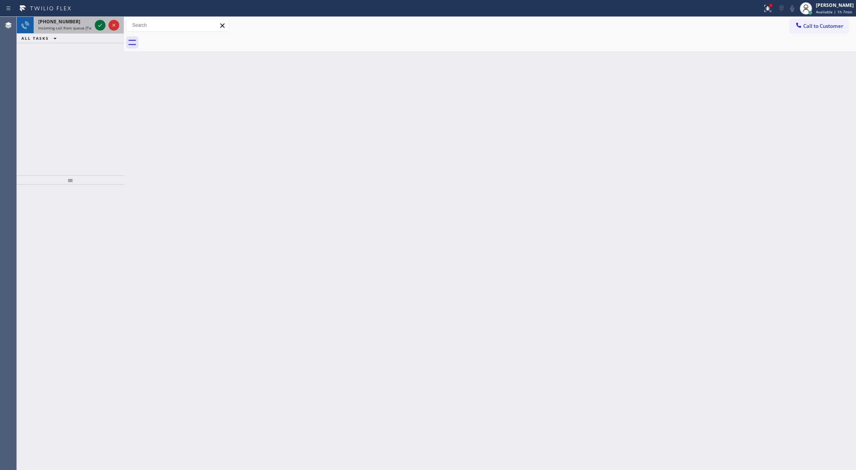
click at [96, 24] on icon at bounding box center [100, 25] width 9 height 9
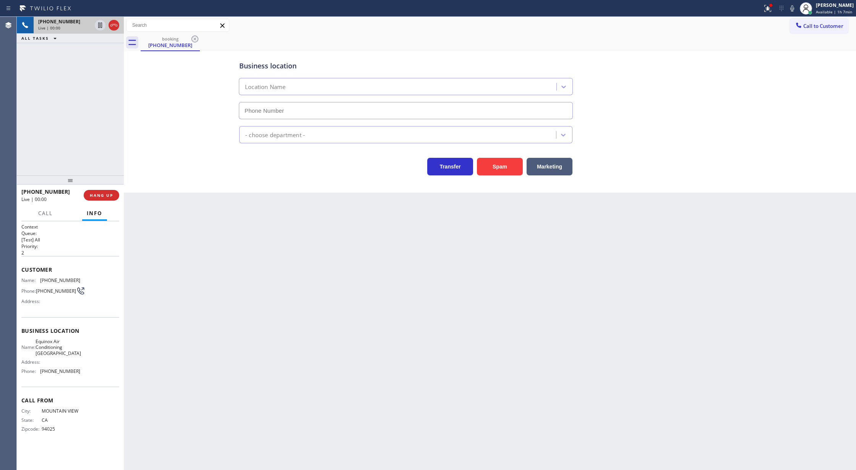
type input "(650) 360-9334"
click at [493, 172] on button "Spam" at bounding box center [500, 167] width 46 height 18
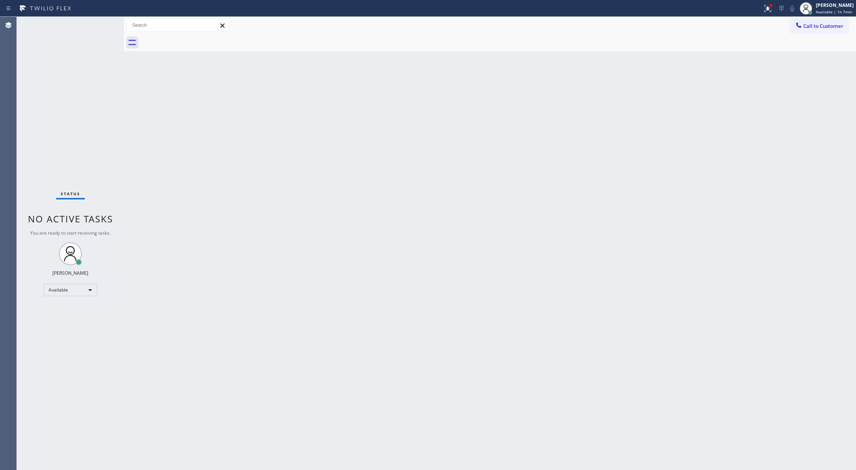
click at [101, 29] on div "Status No active tasks You are ready to start receiving tasks. [PERSON_NAME] Av…" at bounding box center [70, 243] width 107 height 453
click at [100, 28] on div "Status No active tasks You are ready to start receiving tasks. [PERSON_NAME] Av…" at bounding box center [70, 243] width 107 height 453
click at [99, 27] on div "Status No active tasks You are ready to start receiving tasks. [PERSON_NAME] Av…" at bounding box center [70, 243] width 107 height 453
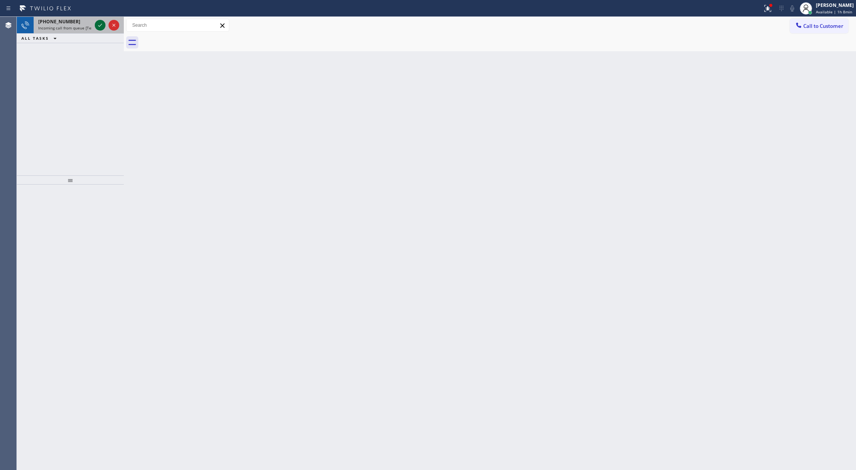
click at [99, 25] on icon at bounding box center [100, 25] width 9 height 9
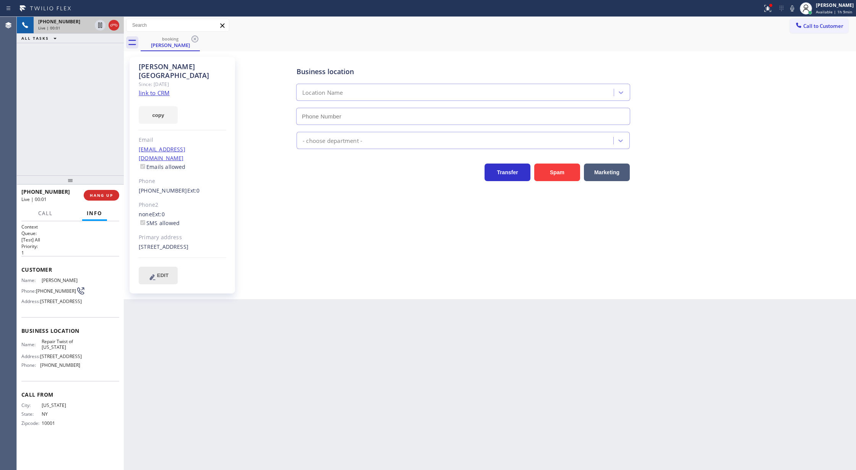
type input "[PHONE_NUMBER]"
click at [154, 89] on link "link to CRM" at bounding box center [154, 93] width 31 height 8
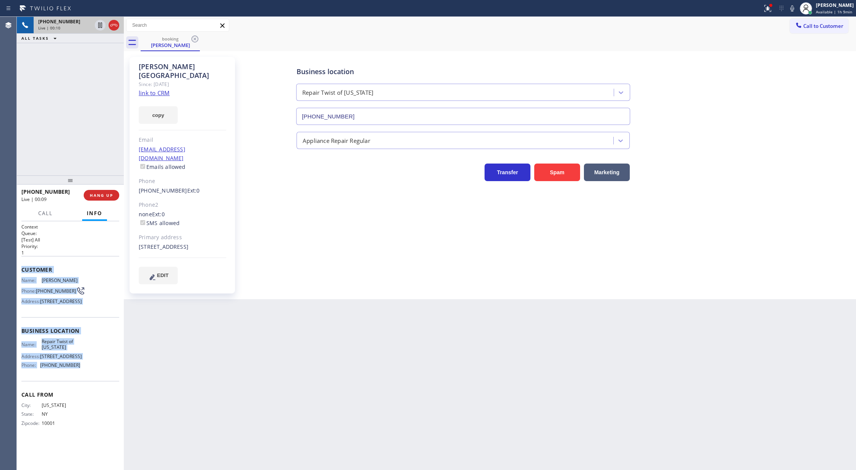
drag, startPoint x: 23, startPoint y: 271, endPoint x: 106, endPoint y: 407, distance: 159.0
click at [106, 407] on div "Context Queue: [Test] All Priority: 1 Customer Name: Brian Paris Phone: (917) 4…" at bounding box center [70, 331] width 98 height 215
copy div "Customer Name: Brian Paris Phone: (917) 476-2329 Address: 147-21 228th Street, …"
click at [794, 7] on icon at bounding box center [791, 8] width 9 height 9
click at [792, 8] on icon at bounding box center [791, 8] width 9 height 9
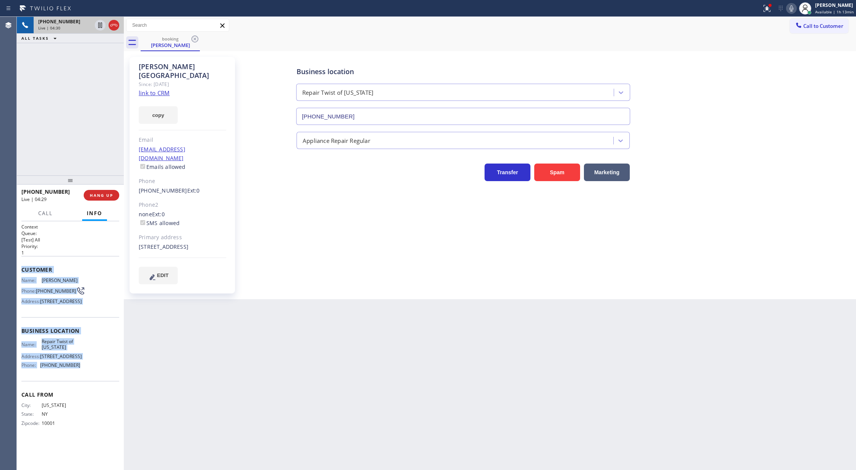
click at [792, 10] on icon at bounding box center [791, 8] width 9 height 9
click at [792, 8] on icon at bounding box center [791, 8] width 9 height 9
click at [113, 27] on icon at bounding box center [113, 25] width 9 height 9
click at [93, 197] on span "COMPLETE" at bounding box center [100, 195] width 26 height 5
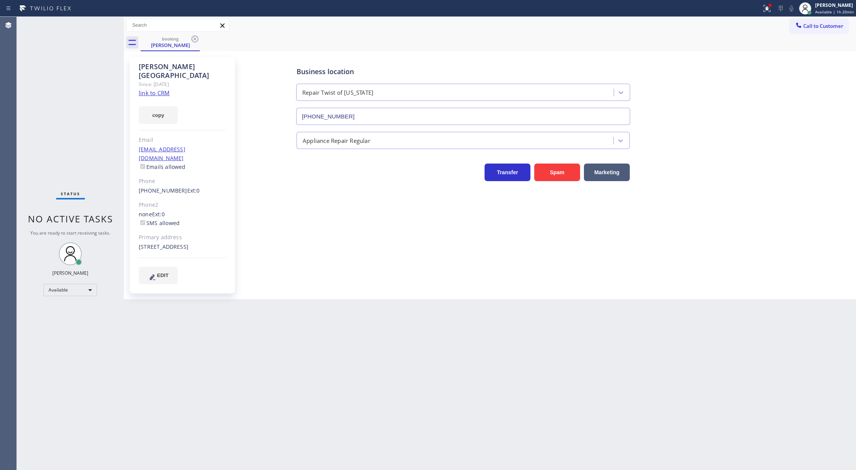
click at [186, 67] on div "Brian Paris" at bounding box center [182, 71] width 87 height 18
click at [193, 37] on icon at bounding box center [194, 38] width 9 height 9
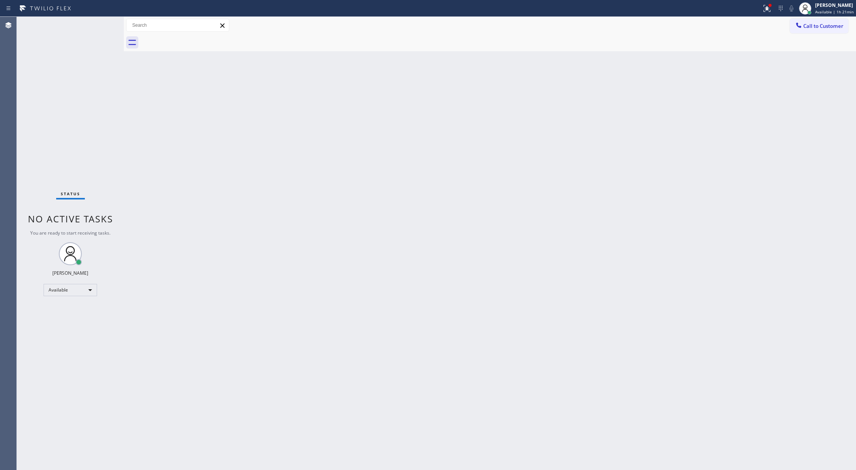
click at [100, 23] on div "Status No active tasks You are ready to start receiving tasks. [PERSON_NAME] Av…" at bounding box center [70, 243] width 107 height 453
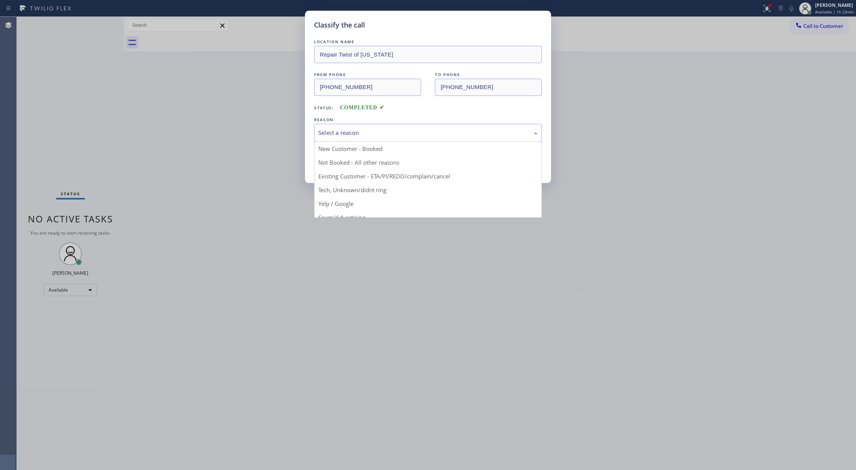
click at [397, 137] on div "Select a reason" at bounding box center [427, 132] width 219 height 9
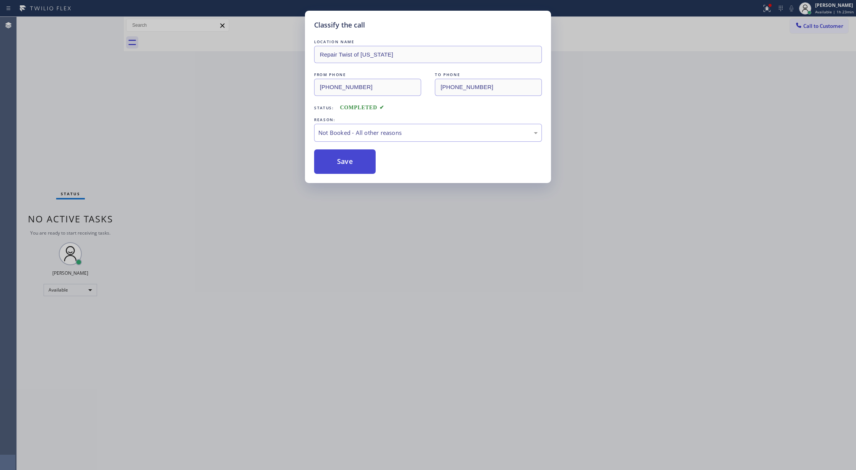
click at [338, 167] on button "Save" at bounding box center [345, 161] width 62 height 24
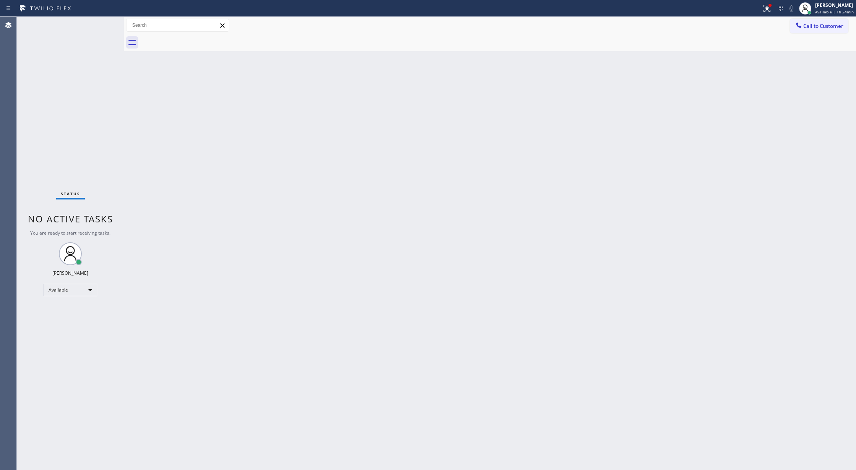
click at [100, 29] on div "Status No active tasks You are ready to start receiving tasks. [PERSON_NAME] Av…" at bounding box center [70, 243] width 107 height 453
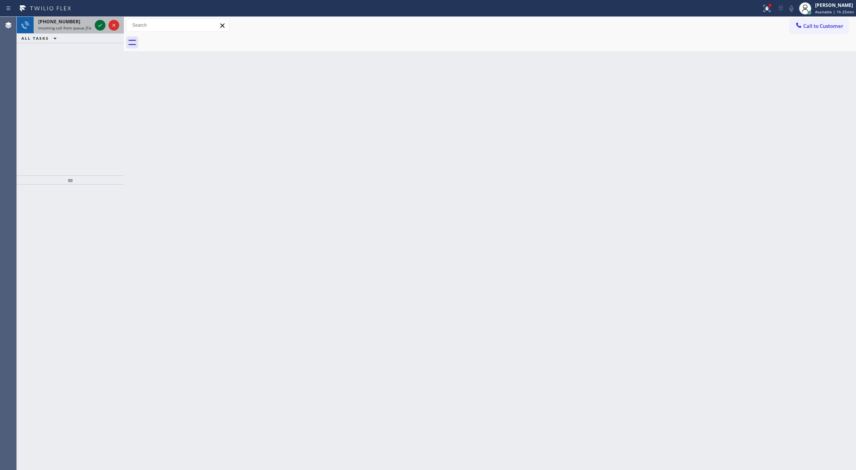
click at [101, 29] on icon at bounding box center [100, 25] width 9 height 9
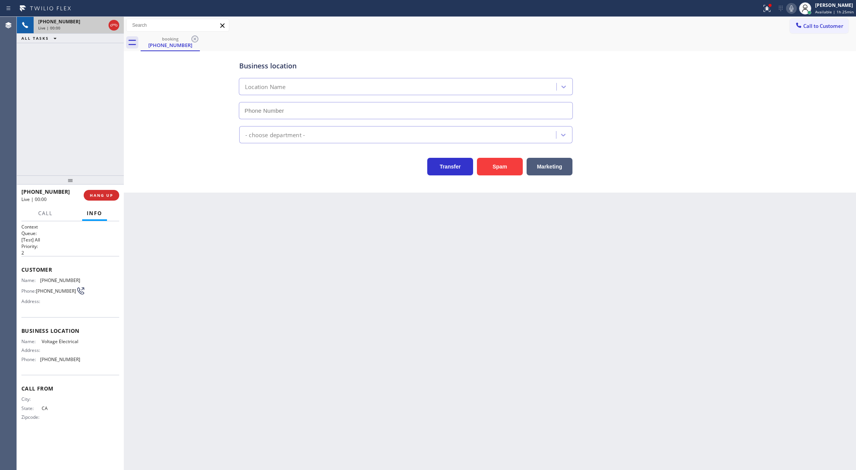
type input "[PHONE_NUMBER]"
copy div "Customer Name: (909) 329-8174 Phone: (909) 329-8174 Address: Business location …"
drag, startPoint x: 22, startPoint y: 270, endPoint x: 84, endPoint y: 366, distance: 114.6
click at [84, 366] on div "Context Queue: [Test] All Priority: 2 Customer Name: (909) 329-8174 Phone: (909…" at bounding box center [70, 328] width 98 height 209
click at [789, 8] on icon at bounding box center [791, 8] width 9 height 9
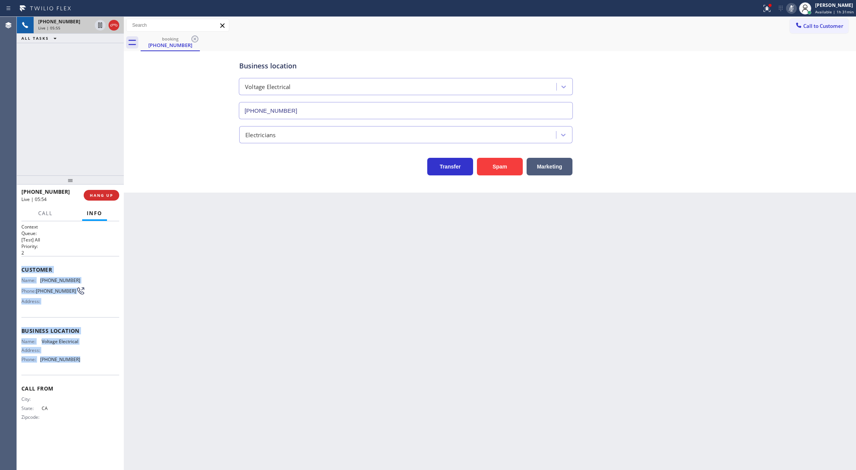
click at [791, 6] on icon at bounding box center [791, 8] width 9 height 9
click at [791, 11] on icon at bounding box center [791, 8] width 9 height 9
click at [792, 9] on icon at bounding box center [791, 8] width 9 height 9
click at [99, 193] on span "COMPLETE" at bounding box center [100, 195] width 26 height 5
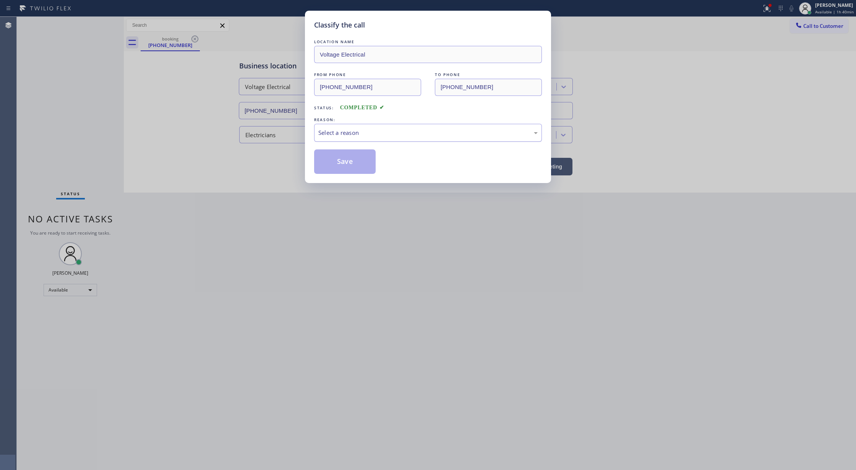
click at [351, 141] on div "Select a reason" at bounding box center [428, 133] width 228 height 18
click at [339, 161] on button "Save" at bounding box center [345, 161] width 62 height 24
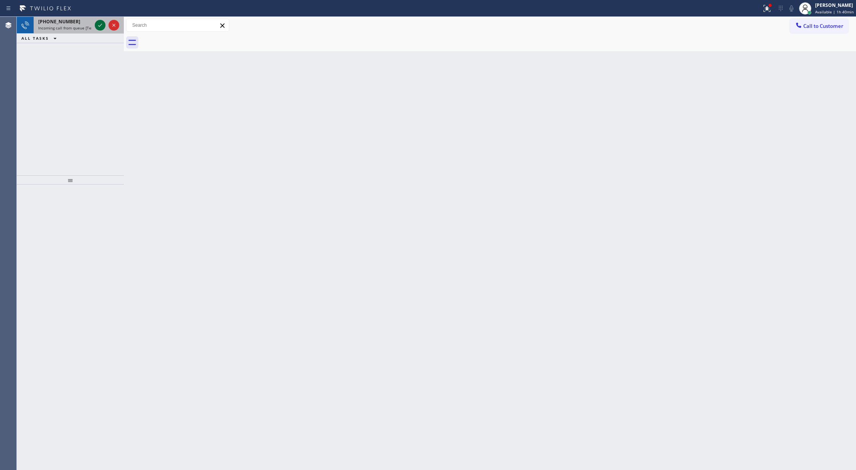
click at [101, 23] on icon at bounding box center [100, 25] width 9 height 9
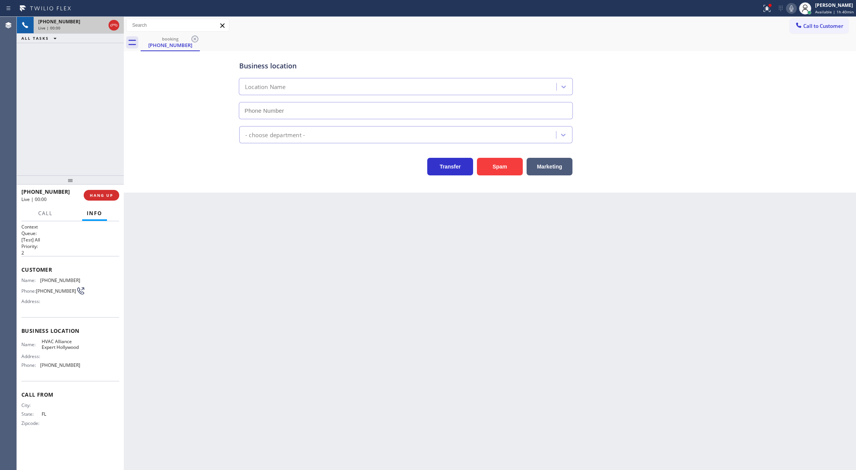
type input "[PHONE_NUMBER]"
click at [95, 194] on span "COMPLETE" at bounding box center [100, 195] width 26 height 5
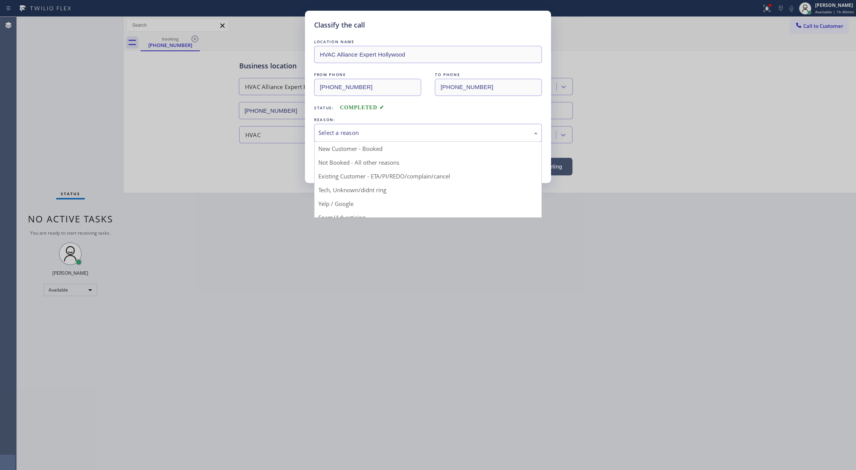
click at [352, 131] on div "Select a reason" at bounding box center [427, 132] width 219 height 9
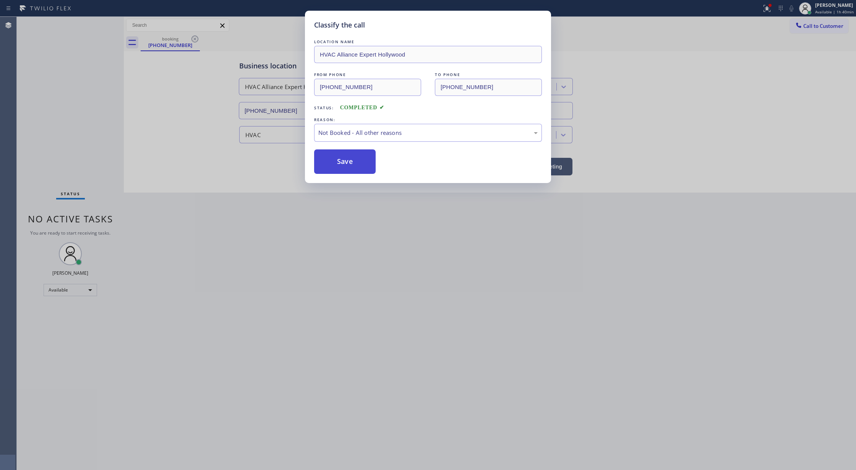
click at [348, 164] on button "Save" at bounding box center [345, 161] width 62 height 24
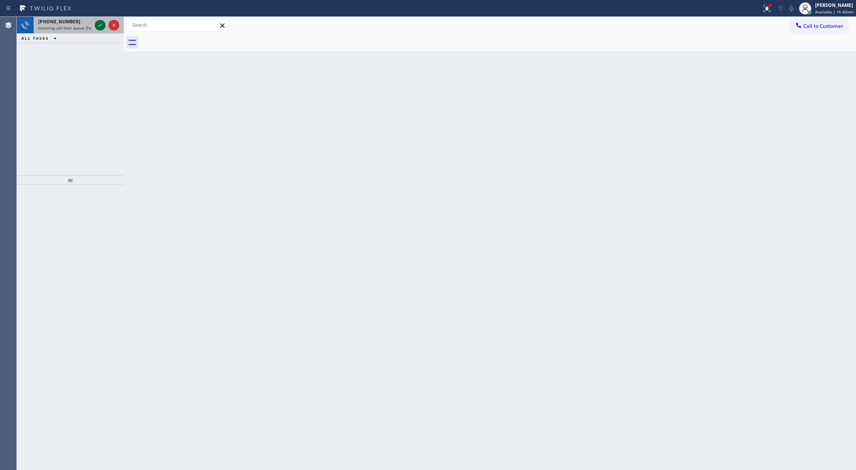
click at [100, 25] on icon at bounding box center [100, 25] width 9 height 9
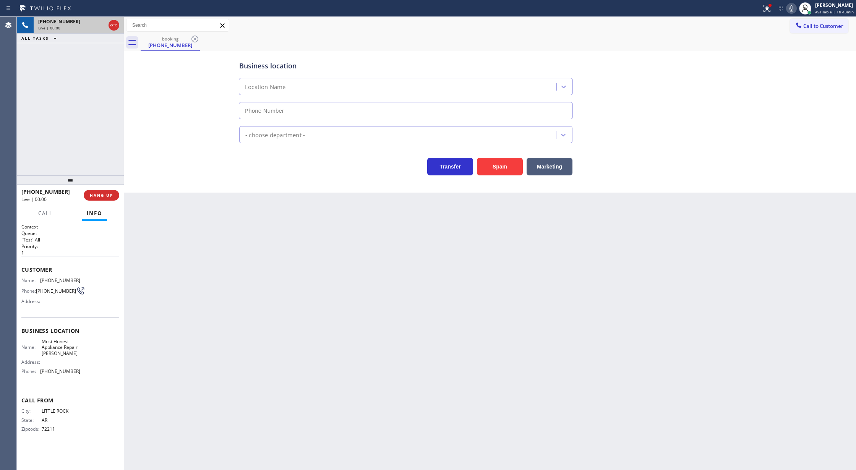
type input "(786) 828-5778"
click at [510, 166] on button "Spam" at bounding box center [500, 167] width 46 height 18
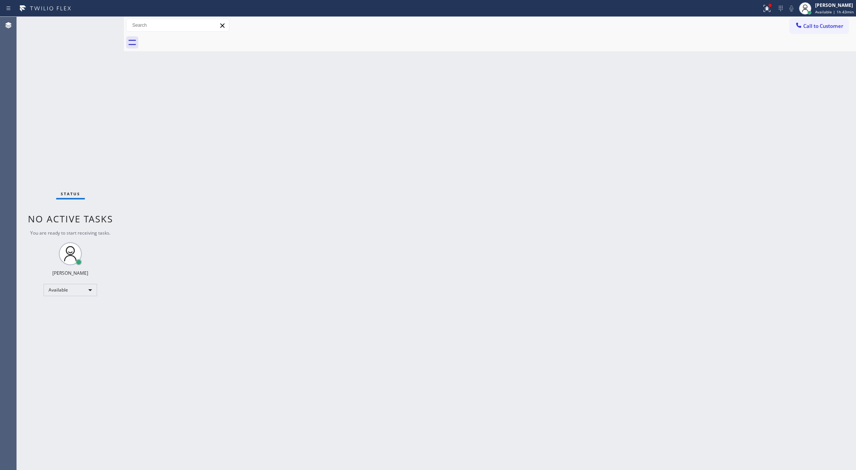
click at [102, 25] on div "Status No active tasks You are ready to start receiving tasks. [PERSON_NAME] Av…" at bounding box center [70, 243] width 107 height 453
click at [103, 24] on div "Status No active tasks You are ready to start receiving tasks. [PERSON_NAME] Av…" at bounding box center [70, 243] width 107 height 453
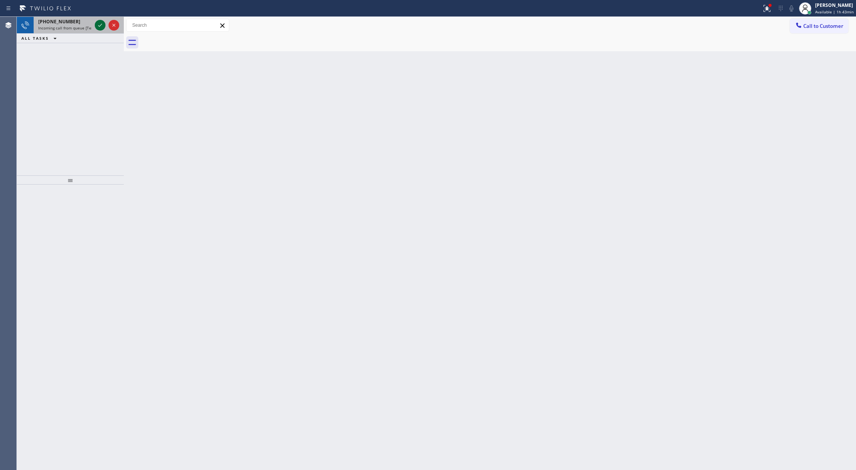
click at [99, 22] on icon at bounding box center [100, 25] width 9 height 9
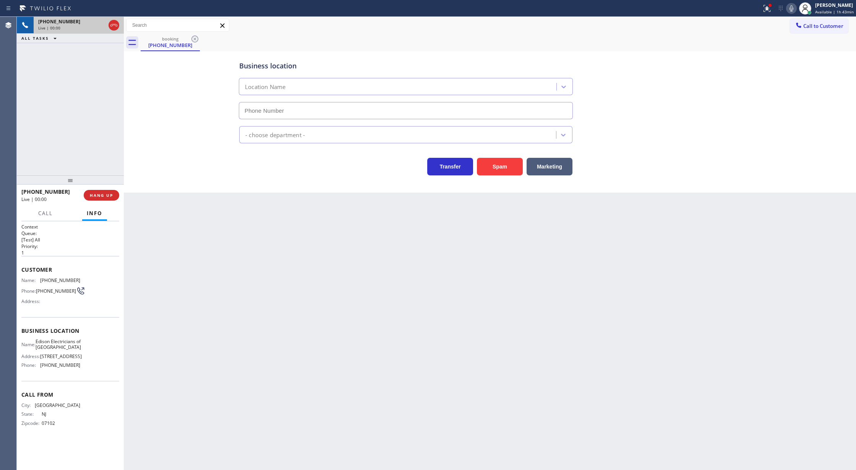
type input "(862) 415-0803"
click at [491, 167] on button "Spam" at bounding box center [500, 167] width 46 height 18
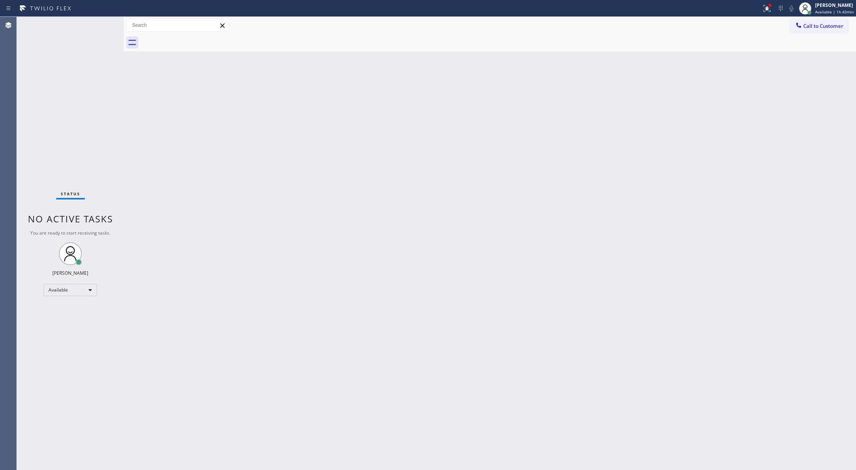
click at [101, 22] on div "Status No active tasks You are ready to start receiving tasks. [PERSON_NAME] Av…" at bounding box center [70, 243] width 107 height 453
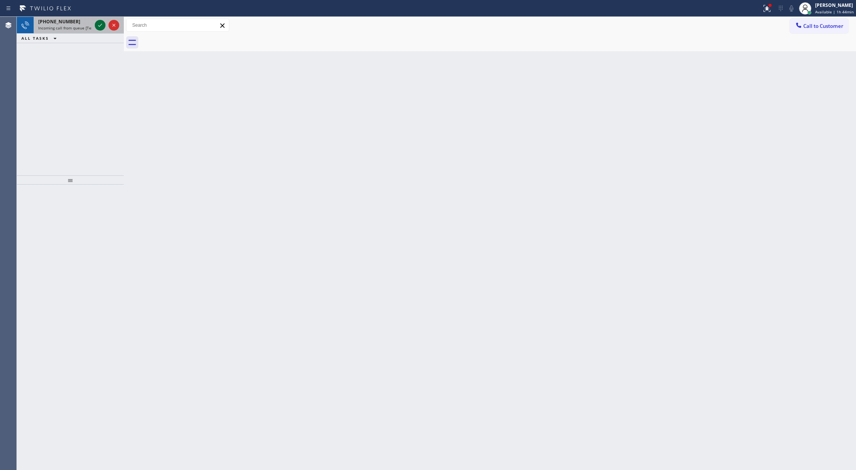
click at [97, 19] on div at bounding box center [107, 25] width 28 height 17
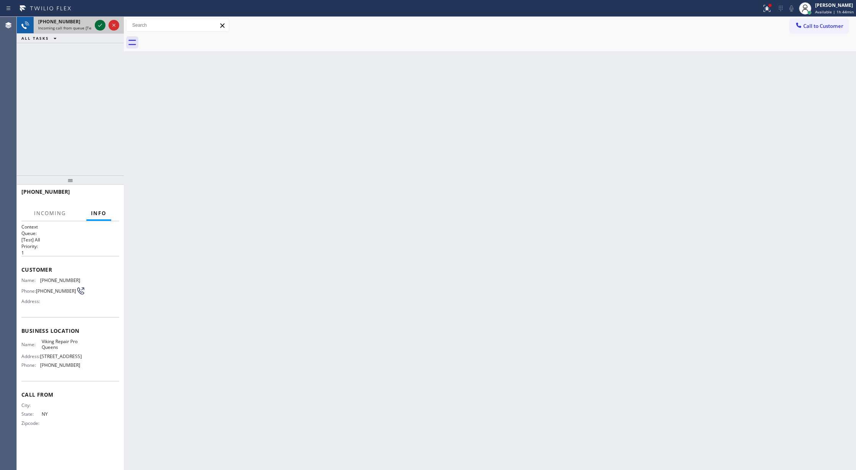
click at [98, 25] on icon at bounding box center [100, 25] width 9 height 9
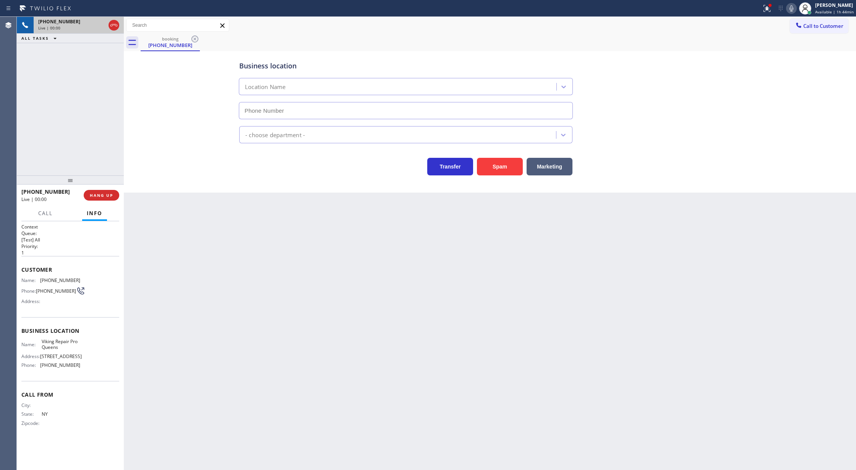
type input "(347) 697-4228"
click at [495, 167] on button "Spam" at bounding box center [500, 167] width 46 height 18
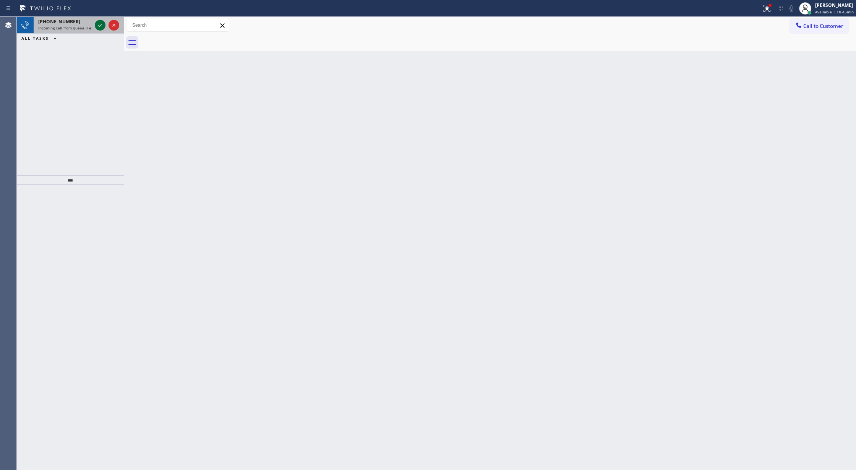
click at [102, 26] on icon at bounding box center [100, 25] width 9 height 9
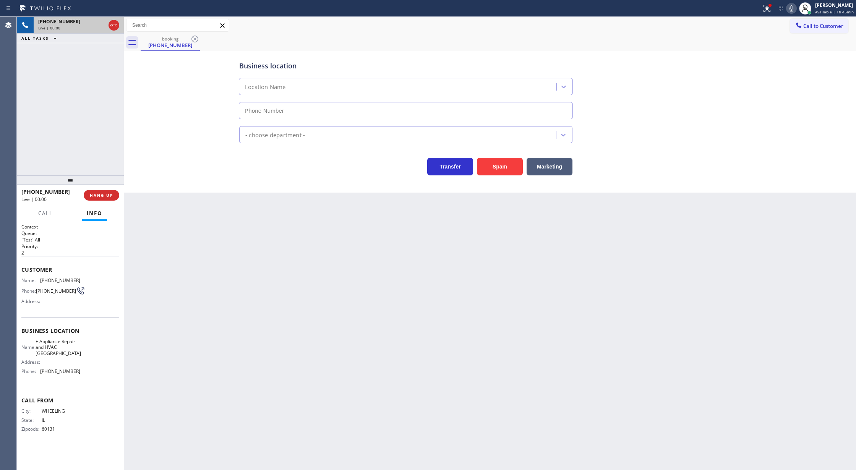
type input "(847) 994-4045"
drag, startPoint x: 497, startPoint y: 167, endPoint x: 407, endPoint y: 353, distance: 207.3
click at [494, 167] on button "Spam" at bounding box center [500, 167] width 46 height 18
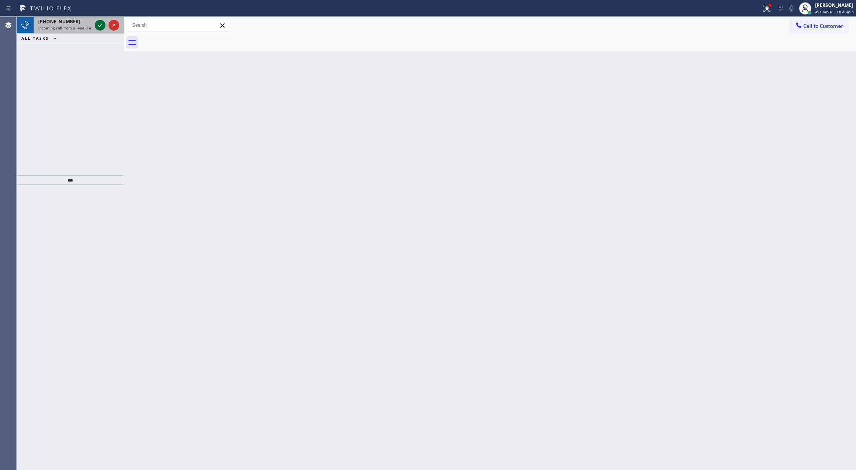
click at [100, 24] on icon at bounding box center [100, 25] width 9 height 9
click at [101, 24] on icon at bounding box center [100, 25] width 9 height 9
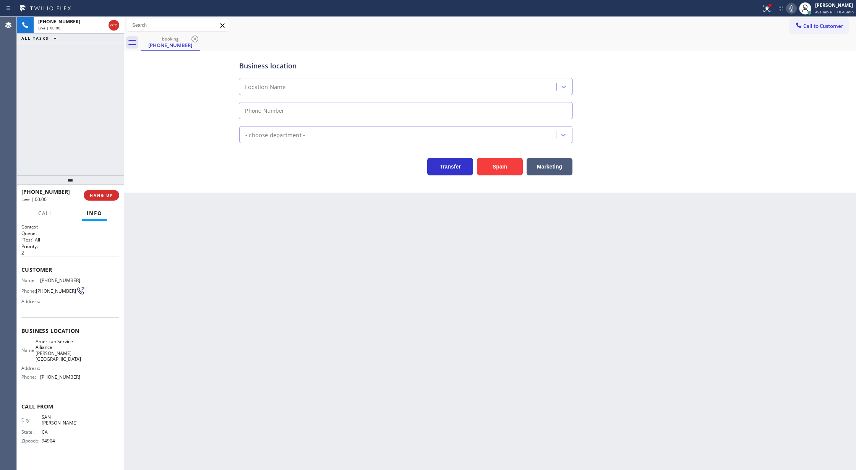
type input "(415) 549-4953"
click at [502, 167] on button "Spam" at bounding box center [500, 167] width 46 height 18
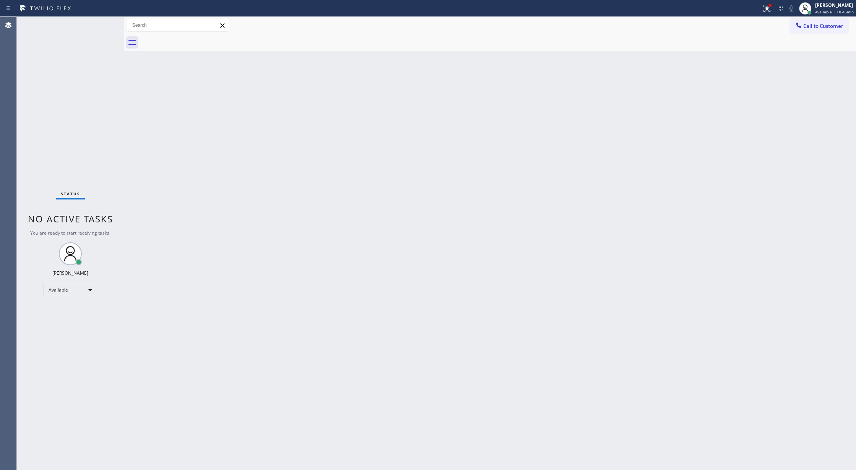
click at [100, 24] on div "Status No active tasks You are ready to start receiving tasks. [PERSON_NAME] Av…" at bounding box center [70, 243] width 107 height 453
click at [98, 25] on div "Status No active tasks You are ready to start receiving tasks. [PERSON_NAME] Av…" at bounding box center [70, 243] width 107 height 453
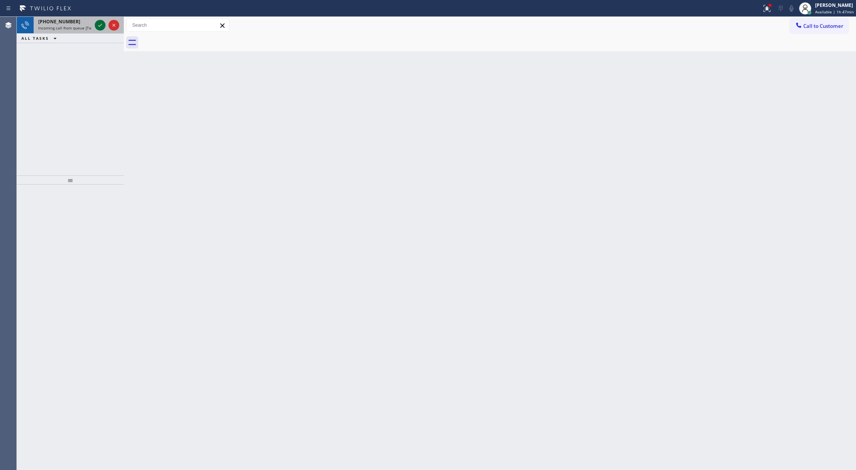
click at [97, 28] on icon at bounding box center [100, 25] width 9 height 9
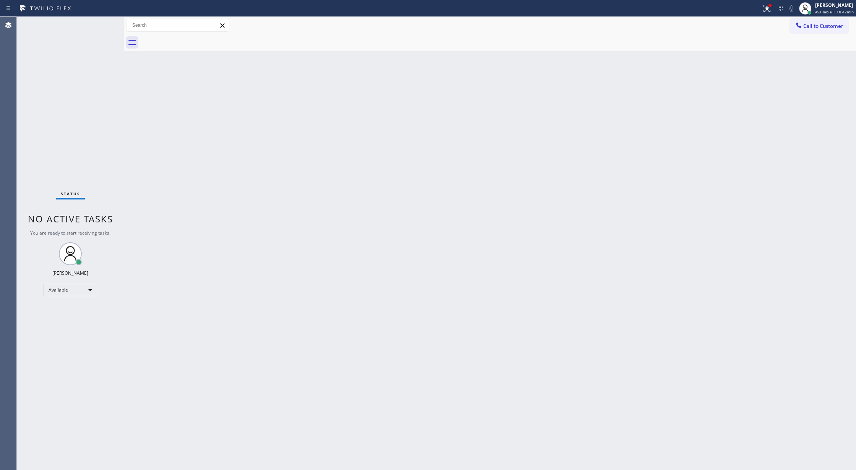
click at [97, 28] on div "Status No active tasks You are ready to start receiving tasks. [PERSON_NAME] Av…" at bounding box center [70, 243] width 107 height 453
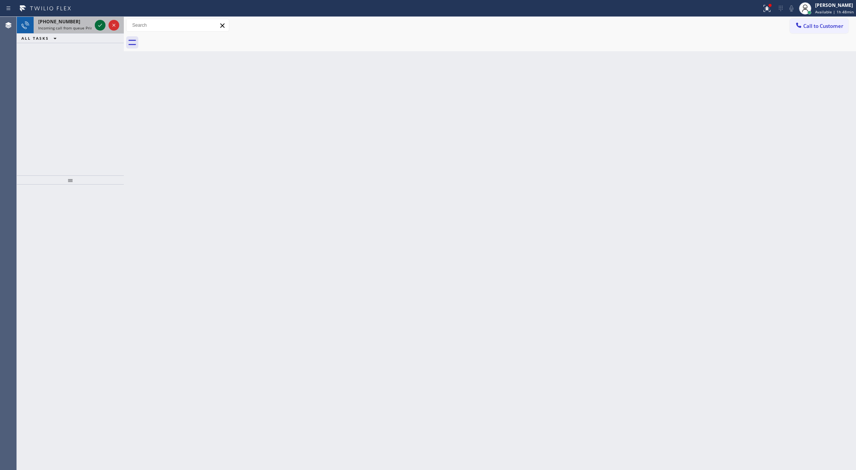
click at [100, 26] on icon at bounding box center [100, 25] width 4 height 3
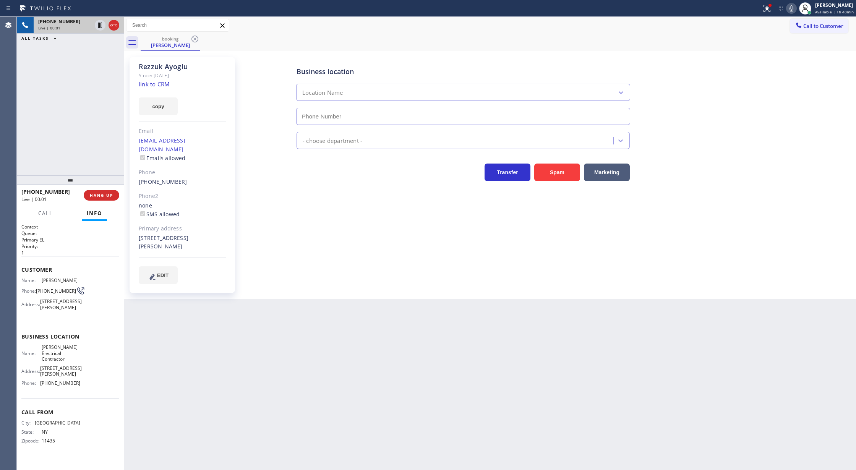
type input "[PHONE_NUMBER]"
click at [98, 196] on span "HANG UP" at bounding box center [101, 195] width 23 height 5
click at [99, 197] on span "COMPLETE" at bounding box center [100, 195] width 26 height 5
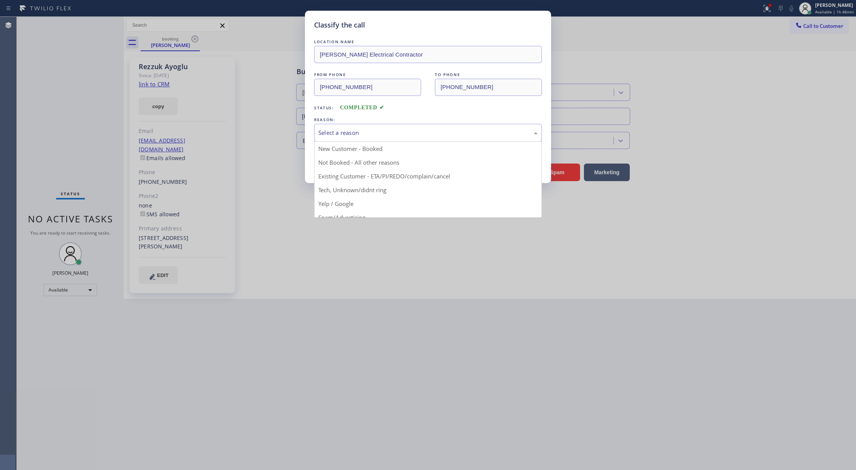
click at [360, 136] on div "Select a reason" at bounding box center [427, 132] width 219 height 9
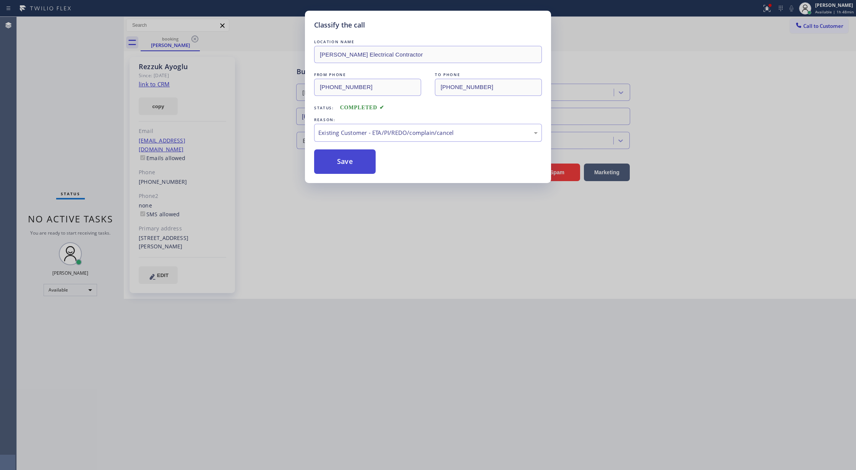
click at [347, 161] on button "Save" at bounding box center [345, 161] width 62 height 24
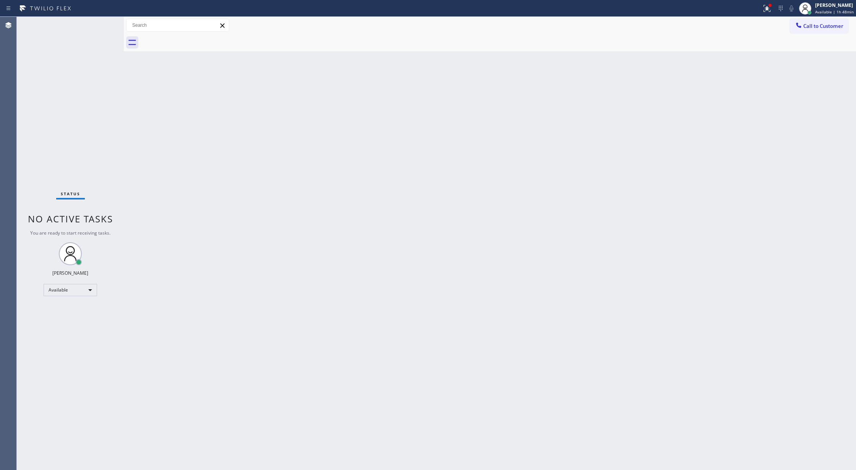
click at [99, 28] on div "Status No active tasks You are ready to start receiving tasks. [PERSON_NAME] Av…" at bounding box center [70, 243] width 107 height 453
drag, startPoint x: 99, startPoint y: 28, endPoint x: 373, endPoint y: 350, distance: 423.4
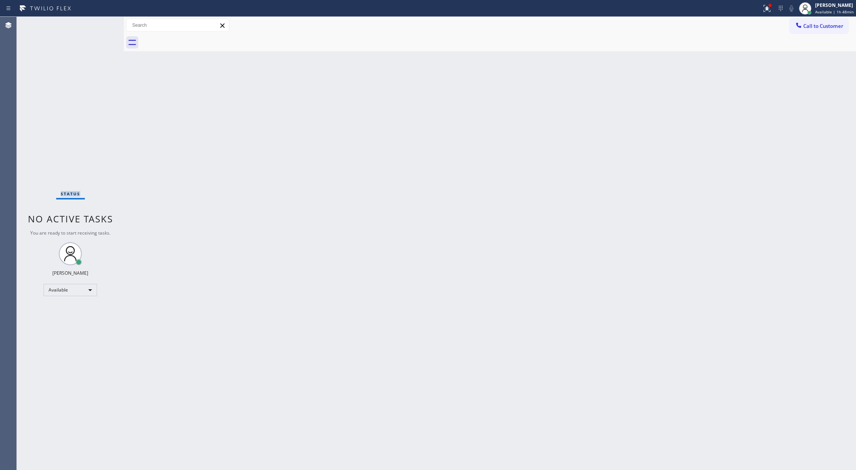
click at [100, 28] on div "Status No active tasks You are ready to start receiving tasks. [PERSON_NAME] Av…" at bounding box center [70, 243] width 107 height 453
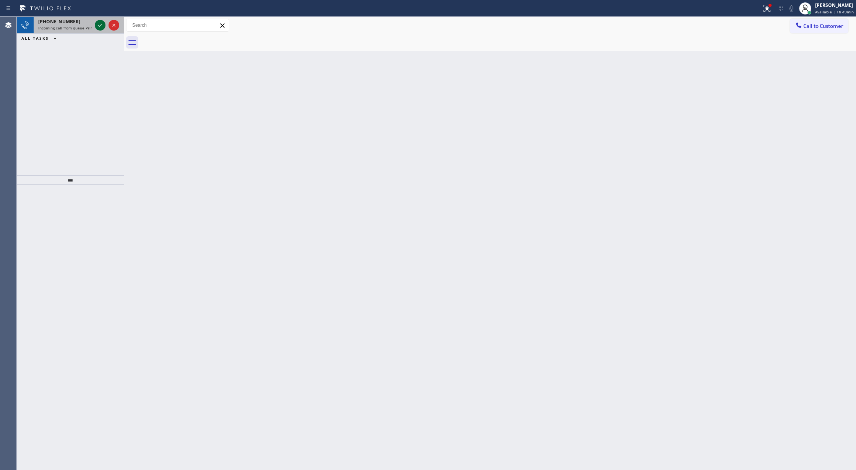
click at [97, 23] on icon at bounding box center [100, 25] width 9 height 9
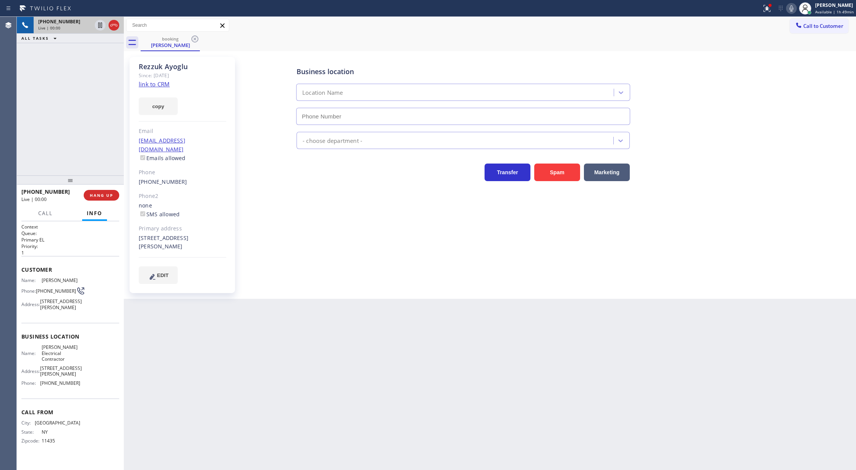
type input "[PHONE_NUMBER]"
click at [97, 192] on button "HANG UP" at bounding box center [102, 195] width 36 height 11
click at [103, 196] on span "COMPLETE" at bounding box center [100, 195] width 26 height 5
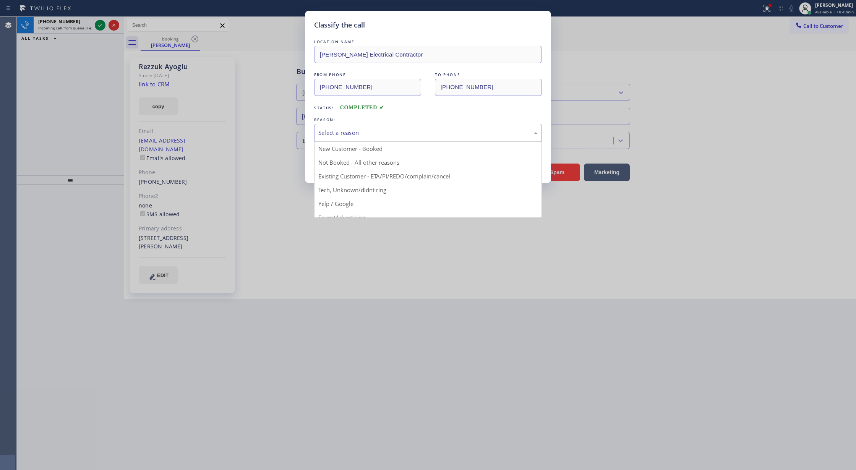
click at [402, 133] on div "Select a reason" at bounding box center [427, 132] width 219 height 9
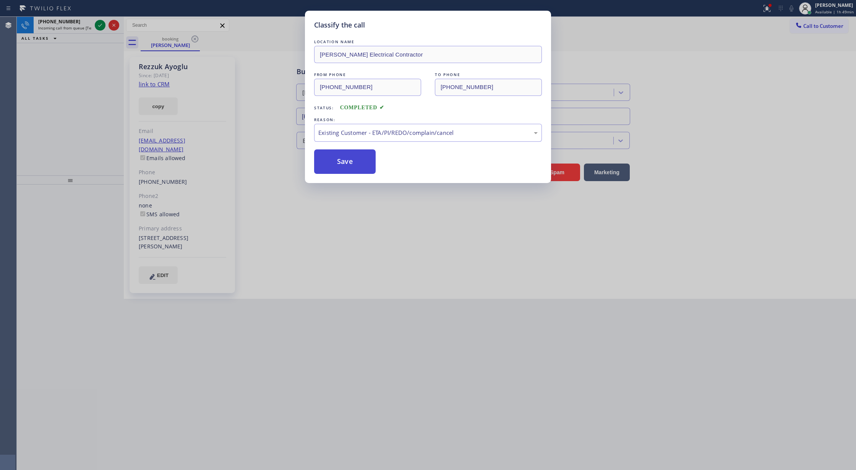
click at [350, 155] on button "Save" at bounding box center [345, 161] width 62 height 24
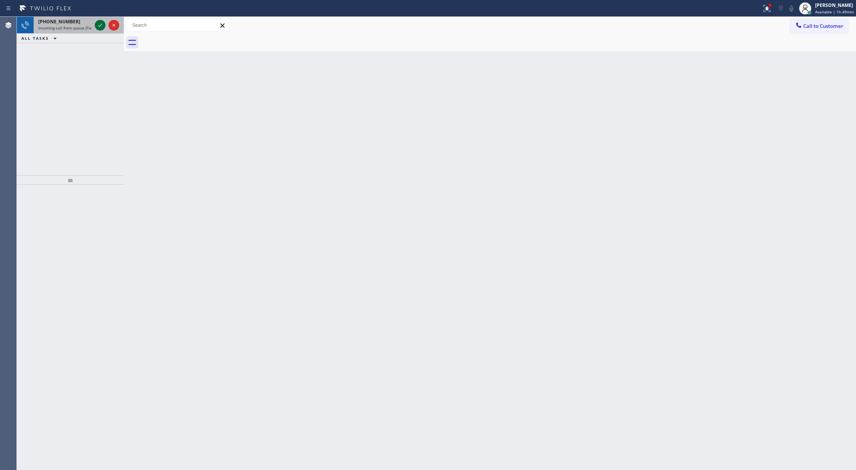
click at [100, 25] on icon at bounding box center [100, 25] width 9 height 9
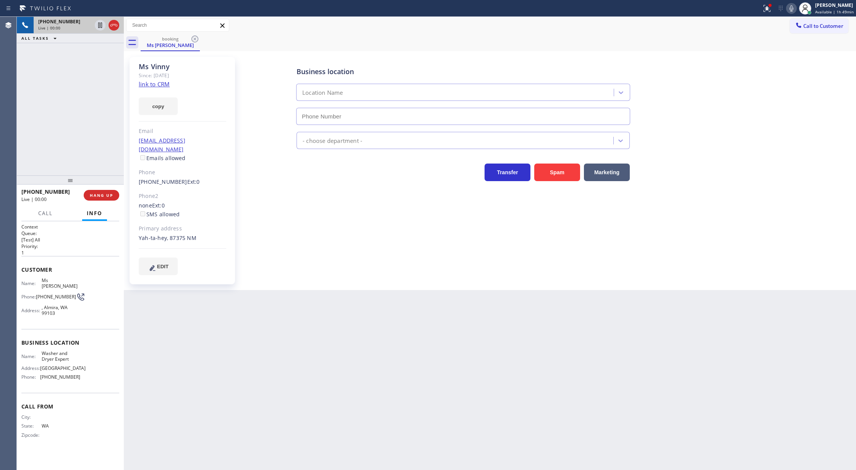
type input "[PHONE_NUMBER]"
click at [160, 83] on link "link to CRM" at bounding box center [154, 84] width 31 height 8
click at [792, 5] on icon at bounding box center [791, 8] width 9 height 9
click at [98, 195] on span "COMPLETE" at bounding box center [100, 195] width 26 height 5
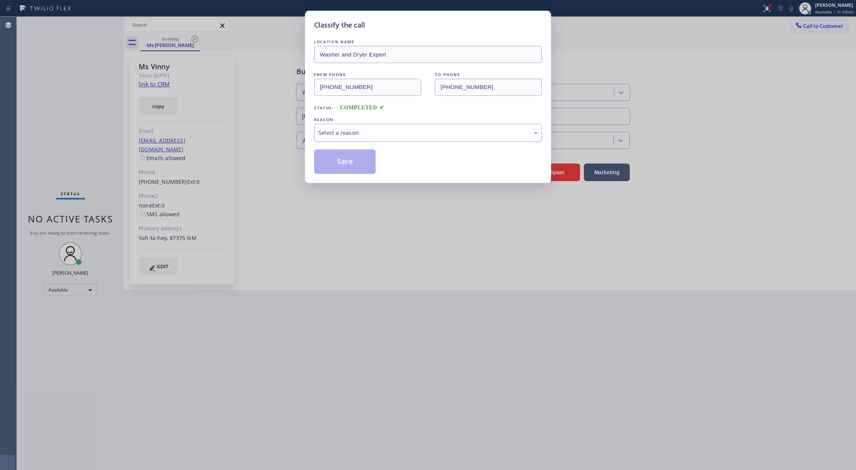
click at [361, 137] on div "Select a reason" at bounding box center [427, 132] width 219 height 9
click at [335, 162] on button "Save" at bounding box center [345, 161] width 62 height 24
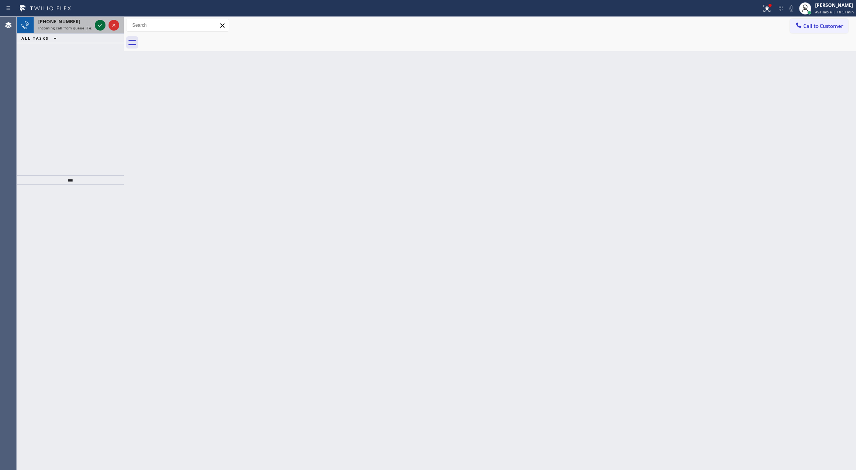
click at [98, 23] on icon at bounding box center [100, 25] width 9 height 9
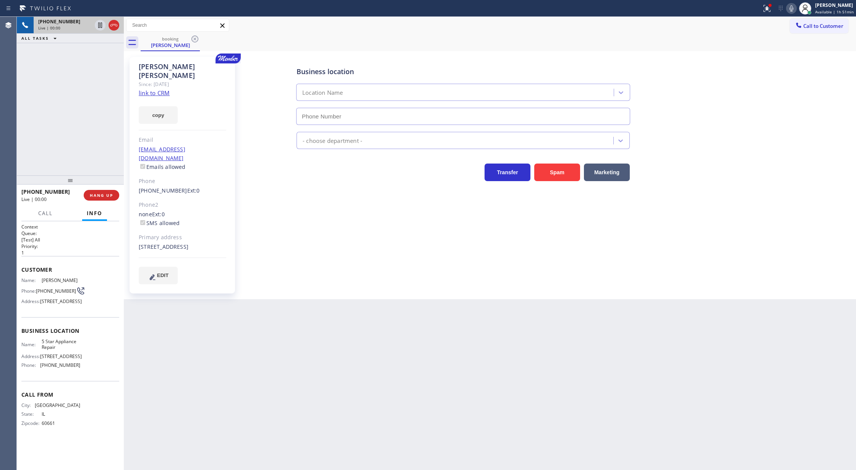
type input "[PHONE_NUMBER]"
click at [153, 89] on link "link to CRM" at bounding box center [154, 93] width 31 height 8
drag, startPoint x: 795, startPoint y: 8, endPoint x: 646, endPoint y: 222, distance: 260.3
click at [795, 8] on icon at bounding box center [791, 8] width 9 height 9
drag, startPoint x: 795, startPoint y: 7, endPoint x: 786, endPoint y: 18, distance: 14.4
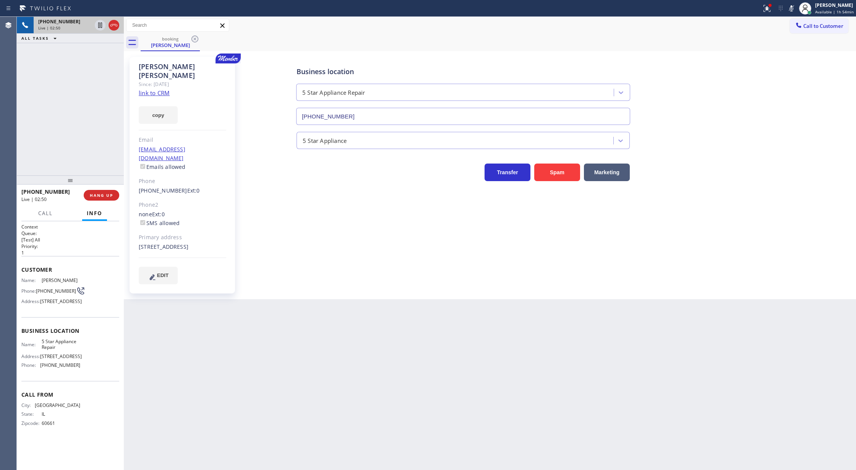
click at [795, 7] on icon at bounding box center [791, 8] width 9 height 9
click at [793, 11] on icon at bounding box center [791, 8] width 4 height 6
click at [792, 6] on icon at bounding box center [791, 8] width 4 height 6
drag, startPoint x: 792, startPoint y: 10, endPoint x: 776, endPoint y: 45, distance: 39.0
click at [792, 10] on icon at bounding box center [791, 8] width 9 height 9
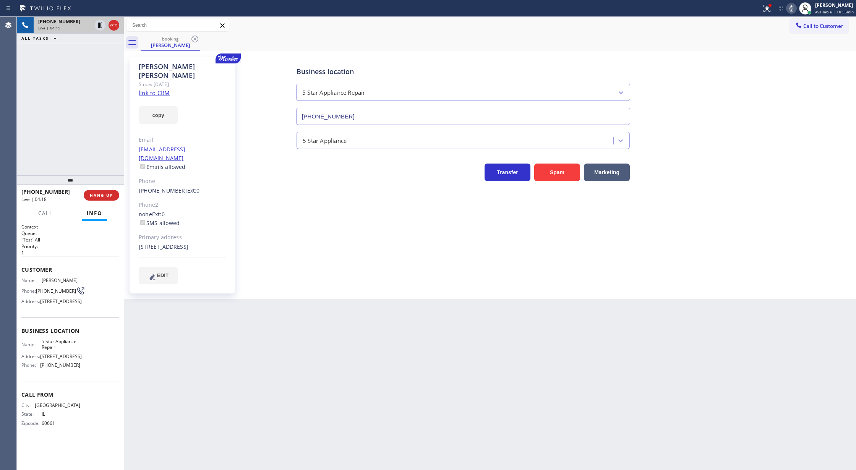
click at [792, 7] on icon at bounding box center [791, 8] width 4 height 6
click at [792, 5] on icon at bounding box center [791, 8] width 9 height 9
drag, startPoint x: 792, startPoint y: 8, endPoint x: 748, endPoint y: 138, distance: 136.5
click at [792, 8] on rect at bounding box center [791, 7] width 5 height 5
drag, startPoint x: 794, startPoint y: 8, endPoint x: 702, endPoint y: 99, distance: 129.7
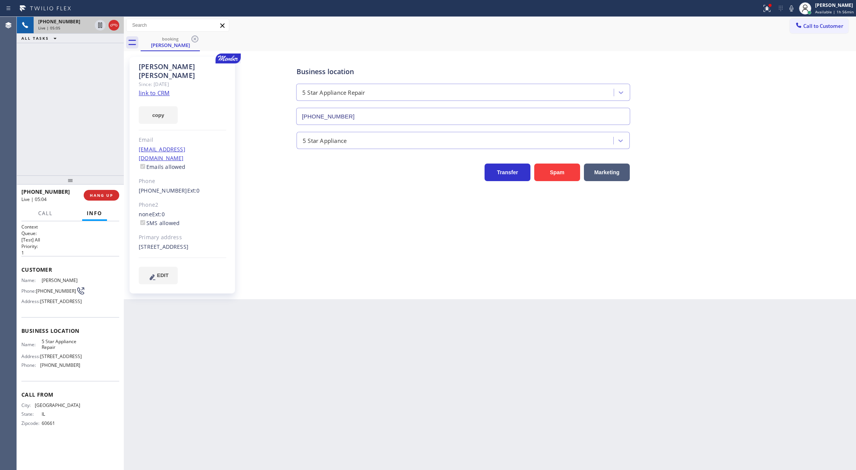
click at [793, 8] on icon at bounding box center [791, 8] width 4 height 6
click at [793, 10] on icon at bounding box center [791, 8] width 4 height 6
click at [791, 6] on icon at bounding box center [791, 8] width 9 height 9
click at [793, 10] on icon at bounding box center [791, 8] width 9 height 9
click at [100, 191] on button "COMPLETE" at bounding box center [100, 195] width 39 height 11
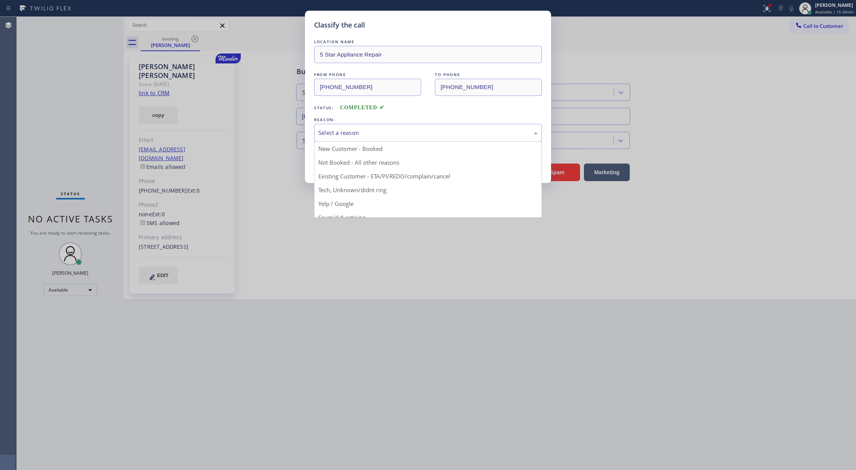
click at [346, 134] on div "Select a reason" at bounding box center [427, 132] width 219 height 9
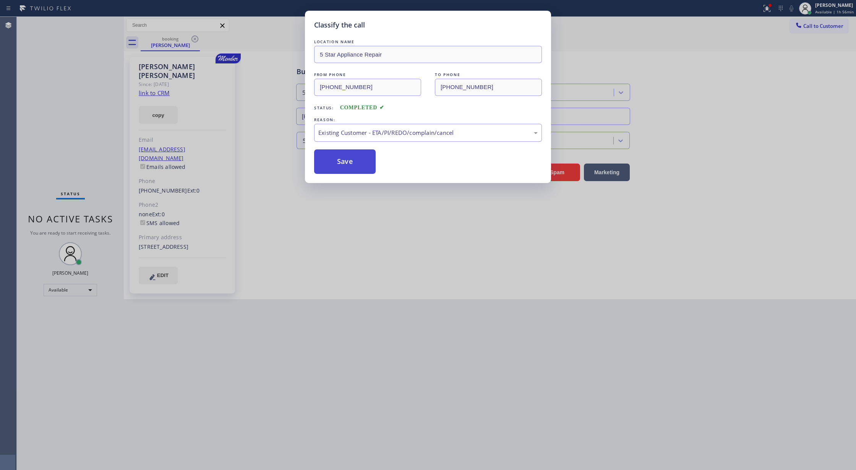
click at [337, 166] on button "Save" at bounding box center [345, 161] width 62 height 24
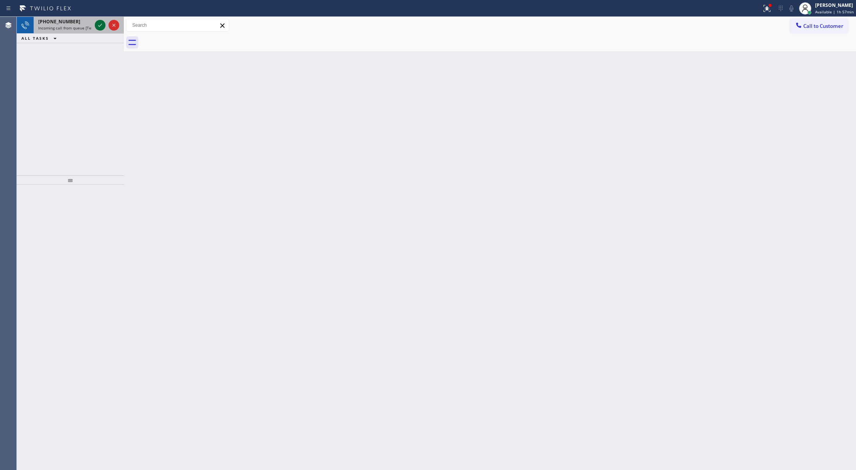
click at [101, 25] on icon at bounding box center [100, 25] width 4 height 3
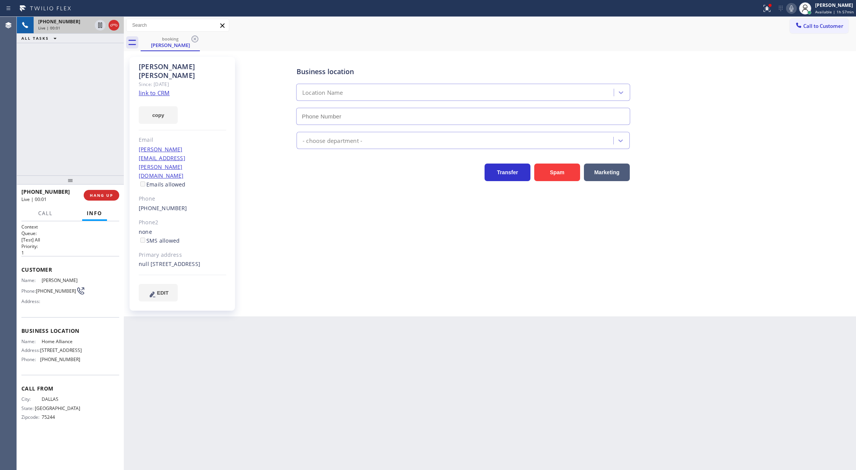
type input "[PHONE_NUMBER]"
click at [146, 97] on div "copy" at bounding box center [182, 110] width 87 height 26
click at [147, 89] on link "link to CRM" at bounding box center [154, 93] width 31 height 8
click at [793, 10] on icon at bounding box center [791, 8] width 9 height 9
click at [792, 6] on icon at bounding box center [791, 8] width 9 height 9
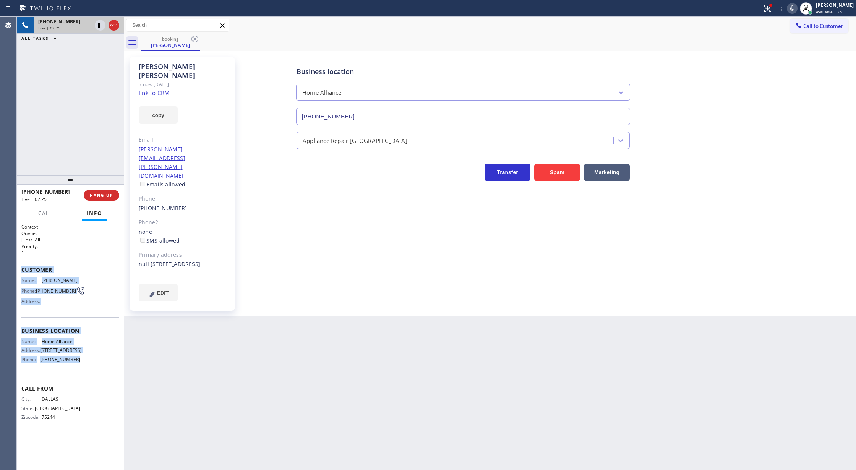
copy div "Customer Name: Brady Winslow Phone: (972) 400-0075 Address: Business location N…"
drag, startPoint x: 20, startPoint y: 268, endPoint x: 83, endPoint y: 368, distance: 117.7
click at [83, 368] on div "Context Queue: [Test] All Priority: 1 Customer Name: Brady Winslow Phone: (972)…" at bounding box center [70, 345] width 107 height 249
click at [792, 8] on icon at bounding box center [791, 8] width 9 height 9
click at [101, 25] on icon at bounding box center [100, 25] width 4 height 5
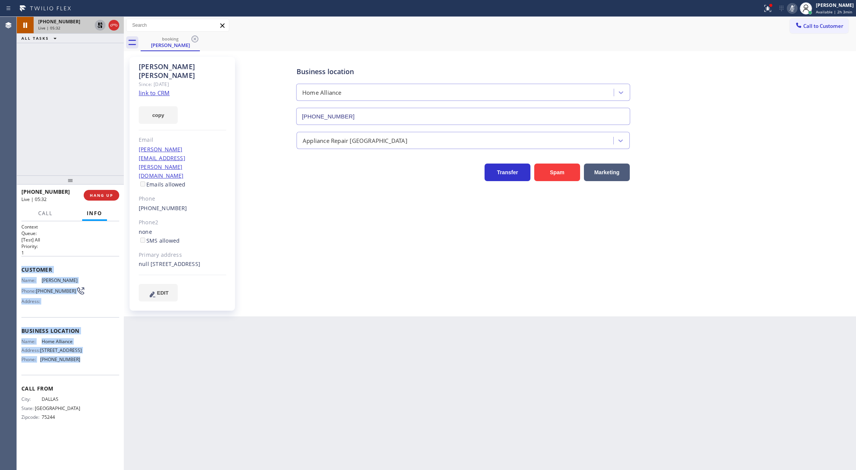
click at [101, 26] on icon at bounding box center [99, 25] width 5 height 5
click at [794, 9] on icon at bounding box center [792, 8] width 4 height 6
click at [793, 6] on icon at bounding box center [791, 8] width 9 height 9
click at [92, 194] on span "COMPLETE" at bounding box center [100, 195] width 26 height 5
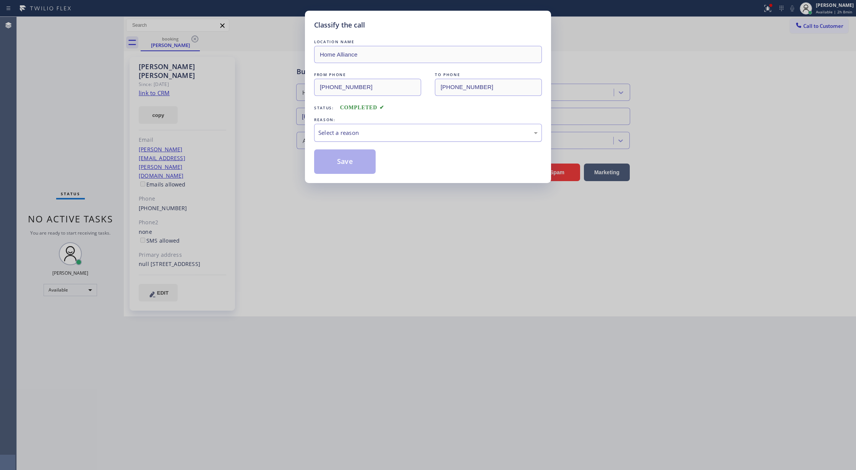
click at [346, 134] on div "Select a reason" at bounding box center [427, 132] width 219 height 9
click at [338, 165] on button "Save" at bounding box center [345, 161] width 62 height 24
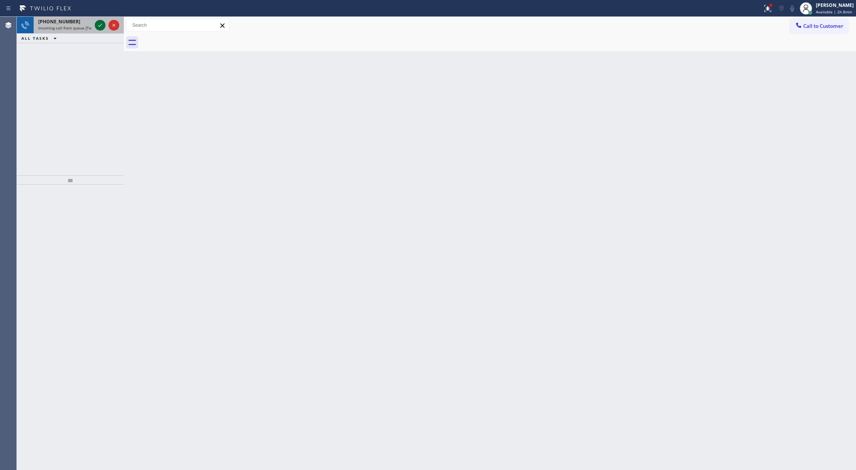
click at [98, 23] on icon at bounding box center [100, 25] width 9 height 9
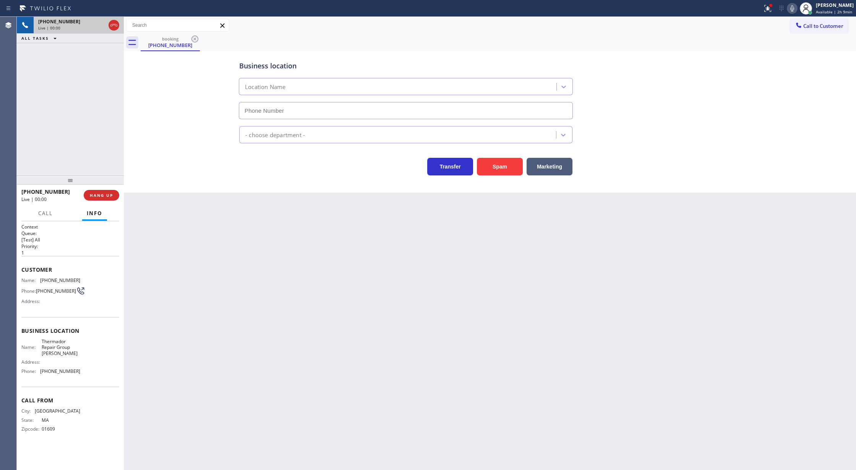
type input "[PHONE_NUMBER]"
click at [112, 24] on icon at bounding box center [113, 25] width 9 height 9
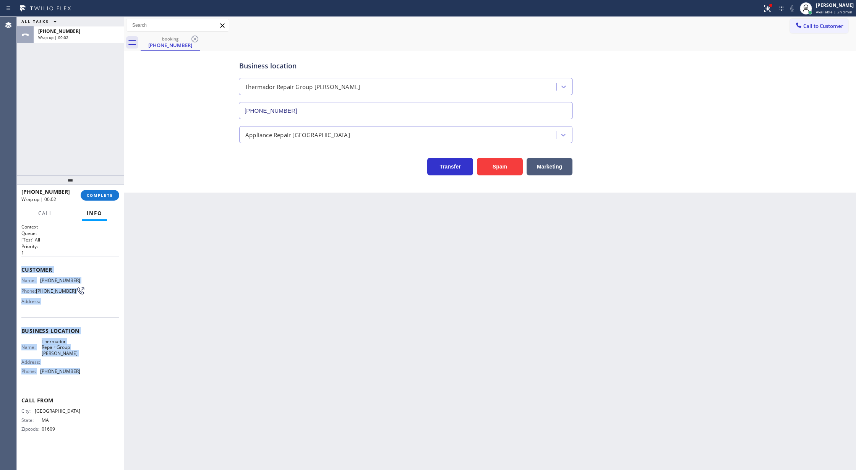
drag, startPoint x: 20, startPoint y: 269, endPoint x: 84, endPoint y: 379, distance: 127.7
click at [84, 379] on div "Context Queue: [Test] All Priority: 1 Customer Name: (978) 766-7801 Phone: (978…" at bounding box center [70, 345] width 107 height 249
copy div "Customer Name: (978) 766-7801 Phone: (978) 766-7801 Address: Business location …"
click at [92, 267] on span "Customer" at bounding box center [70, 269] width 98 height 7
drag, startPoint x: 20, startPoint y: 269, endPoint x: 101, endPoint y: 370, distance: 129.7
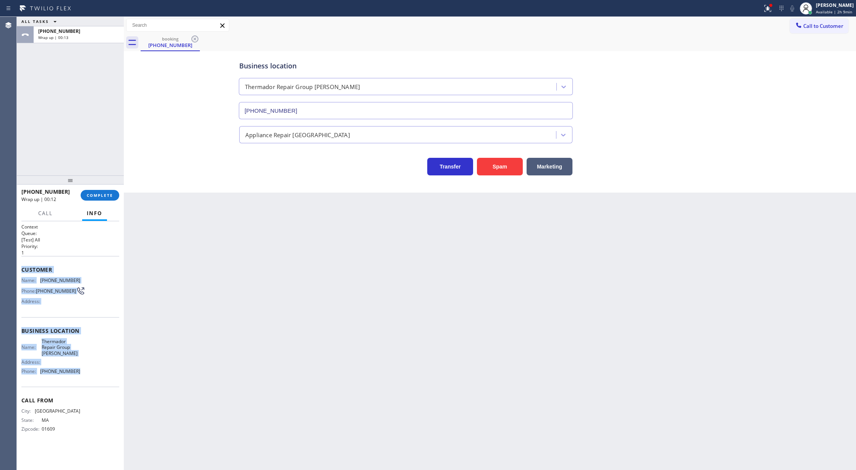
click at [101, 370] on div "Context Queue: [Test] All Priority: 1 Customer Name: (978) 766-7801 Phone: (978…" at bounding box center [70, 345] width 107 height 249
copy div "Customer Name: (978) 766-7801 Phone: (978) 766-7801 Address: Business location …"
drag, startPoint x: 113, startPoint y: 195, endPoint x: 204, endPoint y: 182, distance: 91.8
click at [113, 195] on button "COMPLETE" at bounding box center [100, 195] width 39 height 11
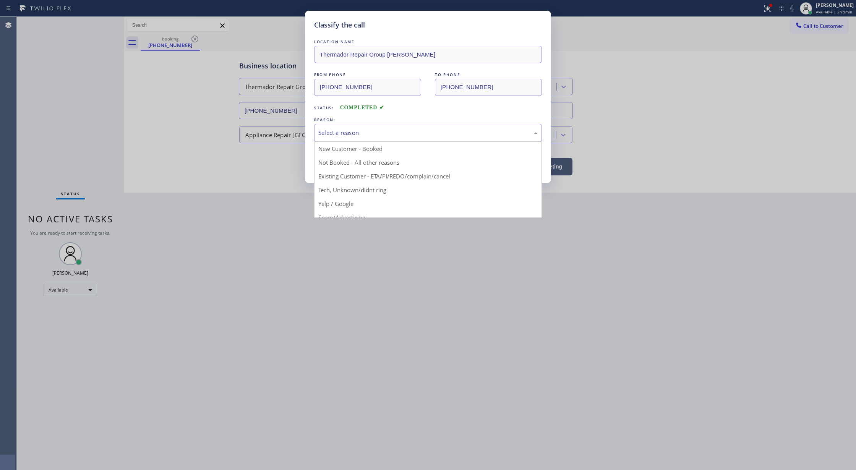
click at [335, 131] on div "Select a reason" at bounding box center [427, 132] width 219 height 9
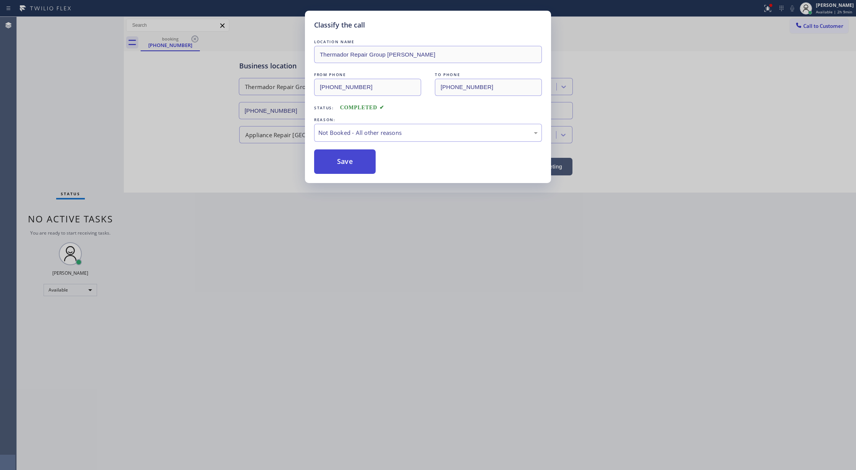
click at [343, 165] on button "Save" at bounding box center [345, 161] width 62 height 24
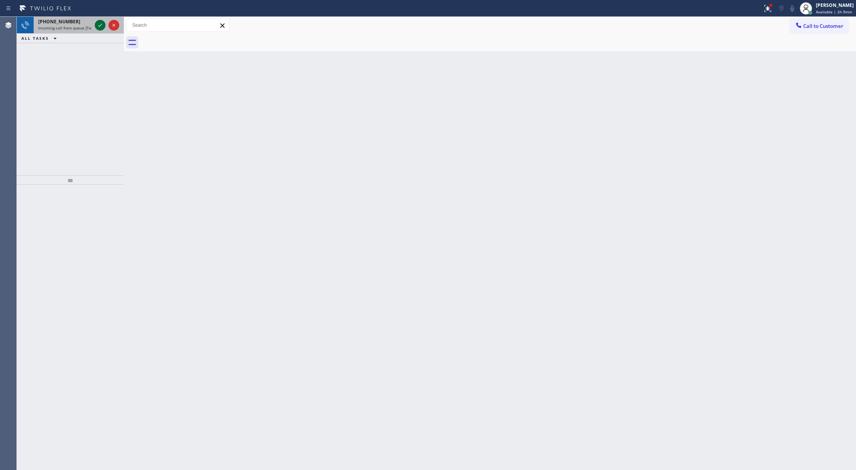
click at [98, 24] on icon at bounding box center [100, 25] width 9 height 9
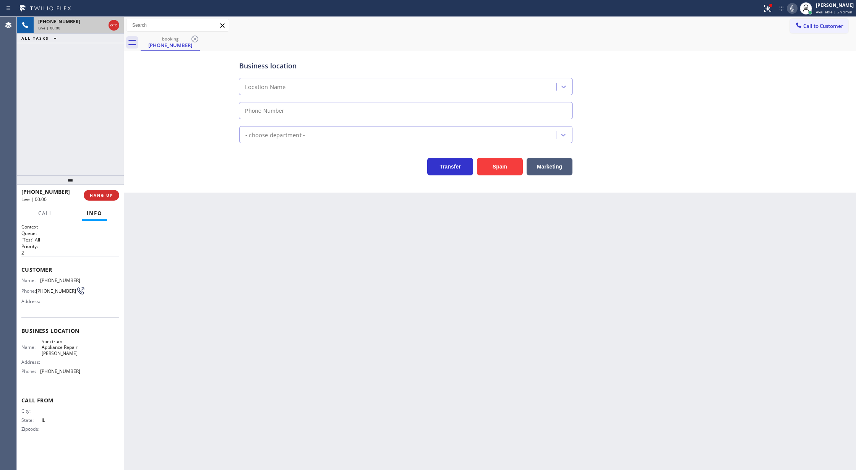
type input "(708) 616-1662"
click at [515, 160] on button "Spam" at bounding box center [500, 167] width 46 height 18
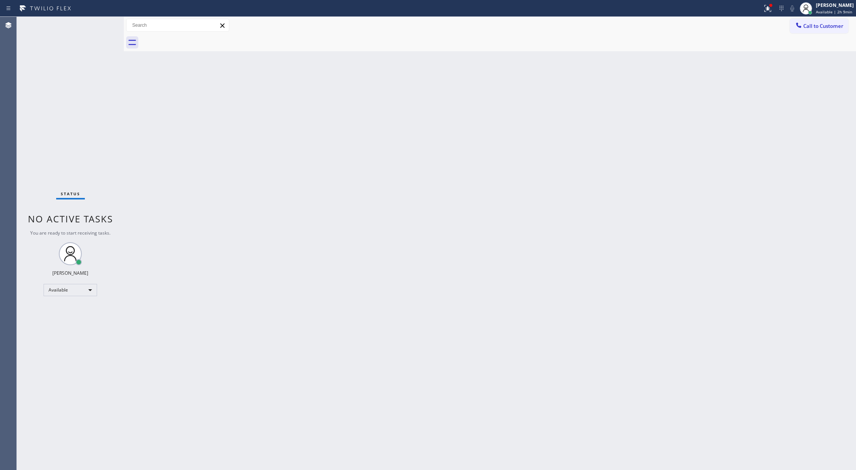
drag, startPoint x: 817, startPoint y: 25, endPoint x: 709, endPoint y: 63, distance: 114.1
click at [817, 25] on span "Call to Customer" at bounding box center [823, 26] width 40 height 7
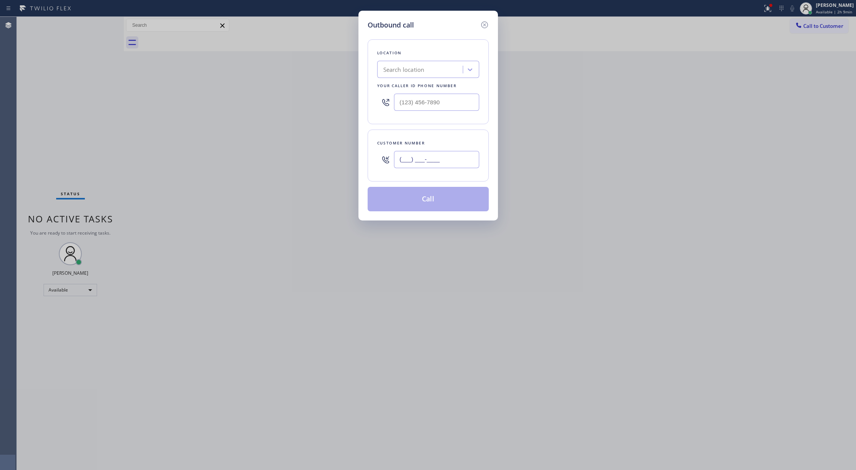
click at [402, 160] on input "(___) ___-____" at bounding box center [436, 159] width 85 height 17
paste input "978) 766-7801"
type input "[PHONE_NUMBER]"
drag, startPoint x: 447, startPoint y: 100, endPoint x: 308, endPoint y: 106, distance: 139.2
click at [308, 106] on div "Outbound call Location Search location Your caller id phone number (___) ___-__…" at bounding box center [428, 235] width 856 height 470
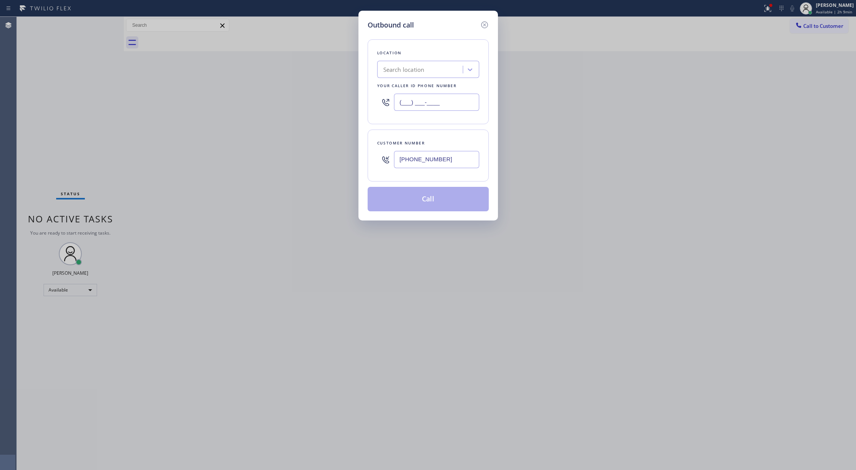
paste input "351) 300-7577"
type input "[PHONE_NUMBER]"
click at [406, 199] on button "Call" at bounding box center [428, 199] width 121 height 24
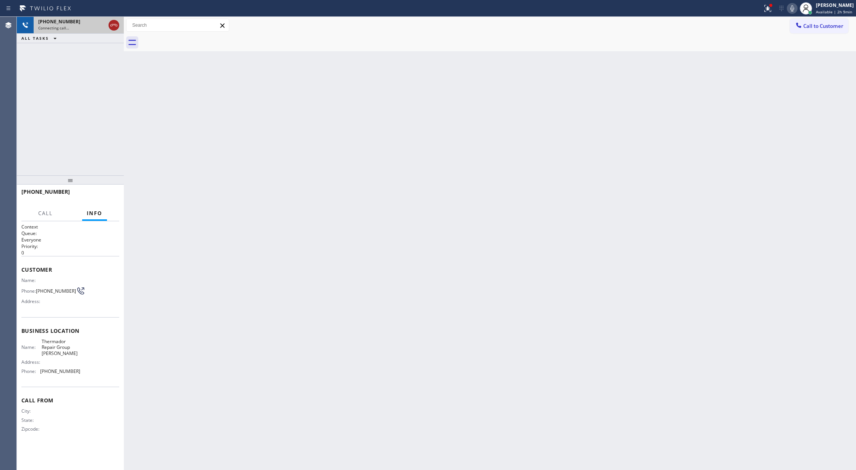
click at [115, 24] on icon at bounding box center [113, 25] width 9 height 9
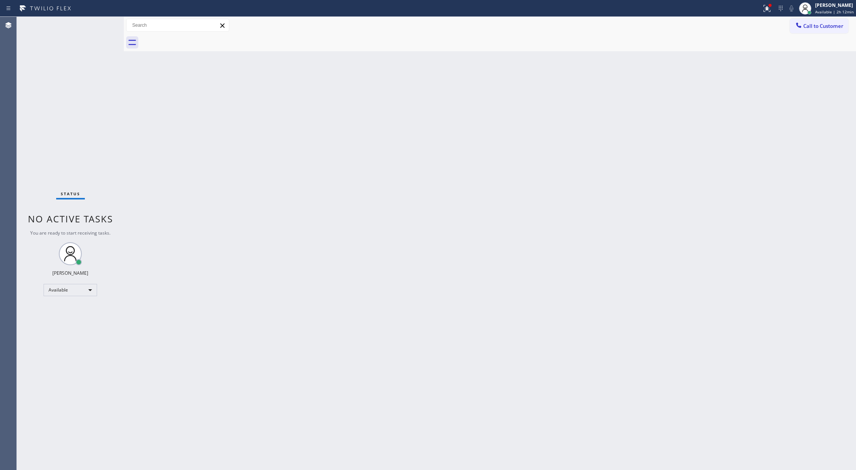
click at [101, 27] on div "Status No active tasks You are ready to start receiving tasks. [PERSON_NAME] Av…" at bounding box center [70, 243] width 107 height 453
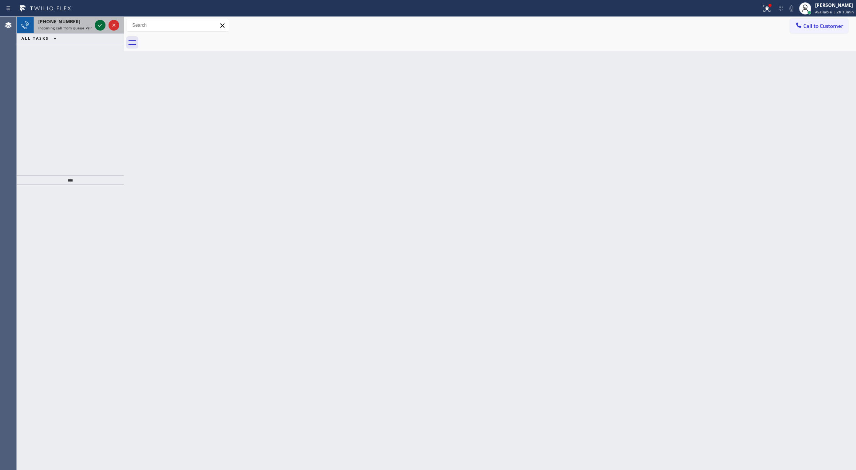
click at [98, 26] on icon at bounding box center [100, 25] width 9 height 9
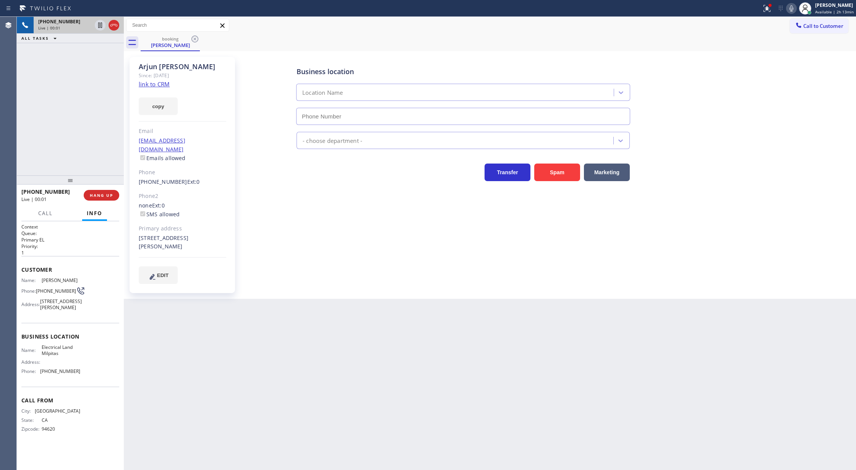
type input "(408) 547-9940"
click at [554, 182] on div "Business location Electrical Land Milpitas (408) 547-9940 Electricians Transfer…" at bounding box center [547, 170] width 614 height 223
click at [547, 173] on button "Spam" at bounding box center [557, 173] width 46 height 18
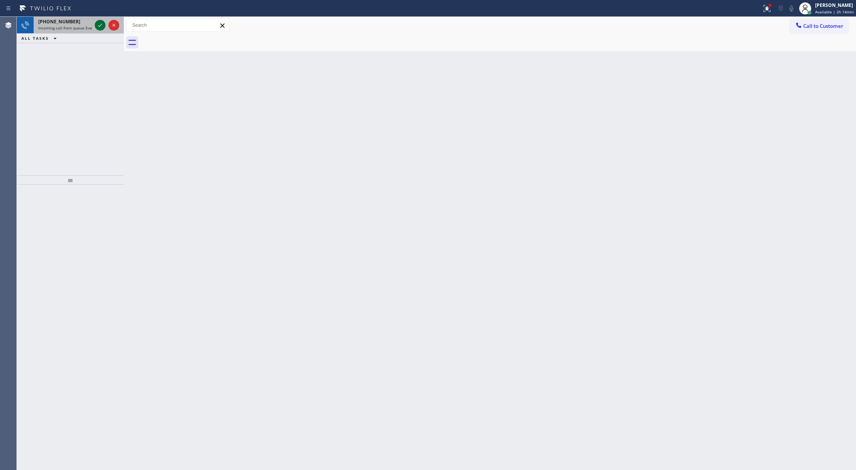
click at [98, 27] on icon at bounding box center [100, 25] width 9 height 9
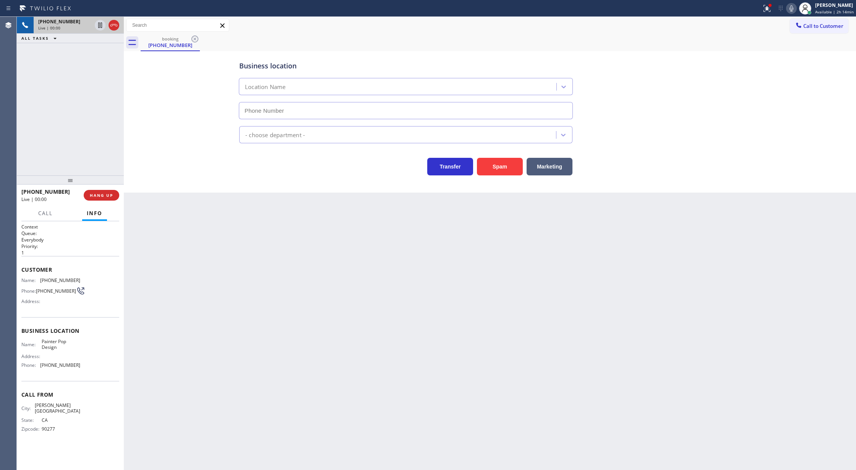
type input "(424) 622-4467"
click at [495, 168] on button "Spam" at bounding box center [500, 167] width 46 height 18
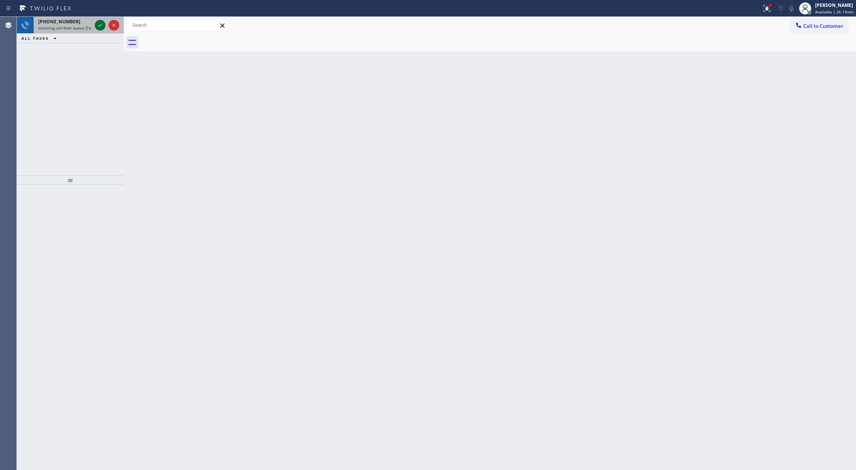
click at [99, 23] on icon at bounding box center [100, 25] width 9 height 9
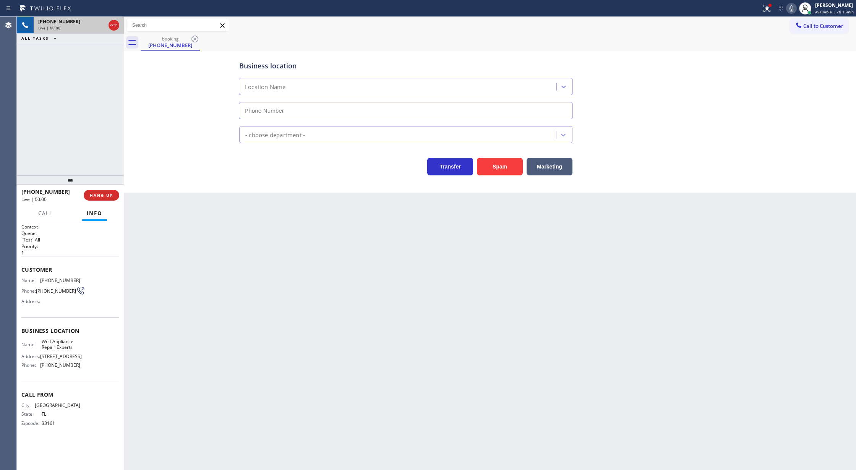
type input "[PHONE_NUMBER]"
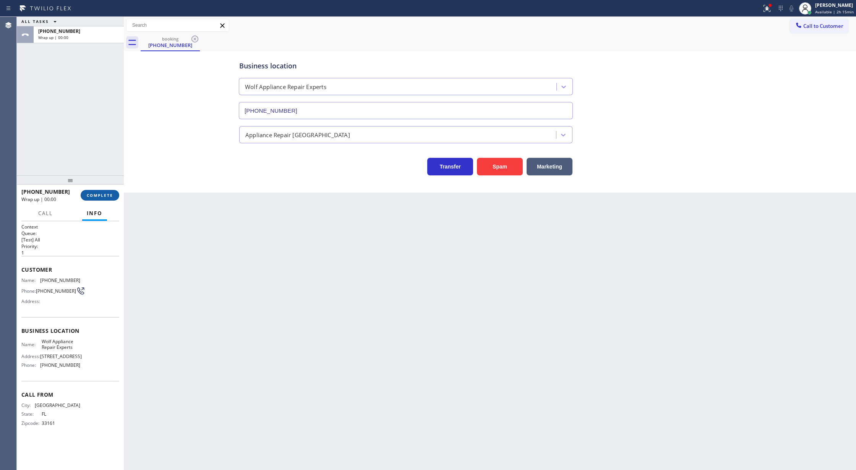
click at [100, 192] on button "COMPLETE" at bounding box center [100, 195] width 39 height 11
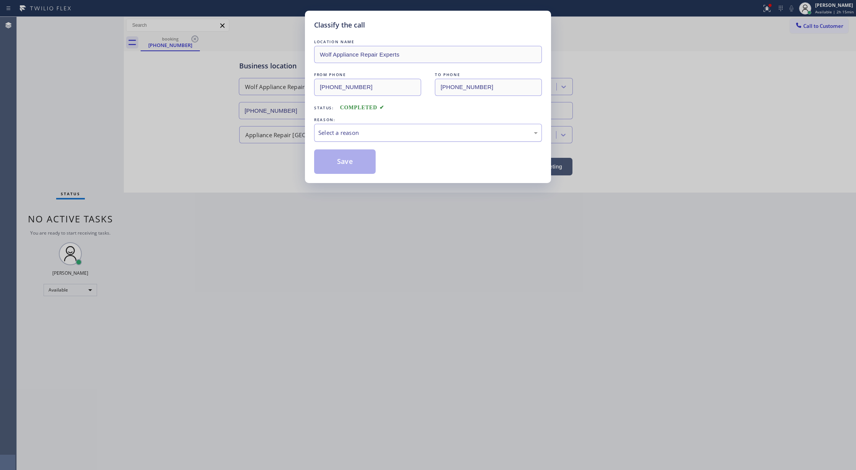
click at [346, 133] on div "Select a reason" at bounding box center [427, 132] width 219 height 9
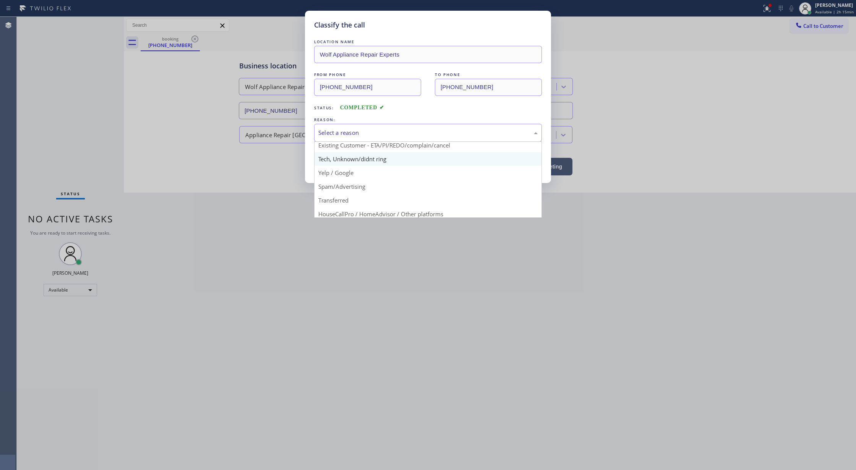
scroll to position [48, 0]
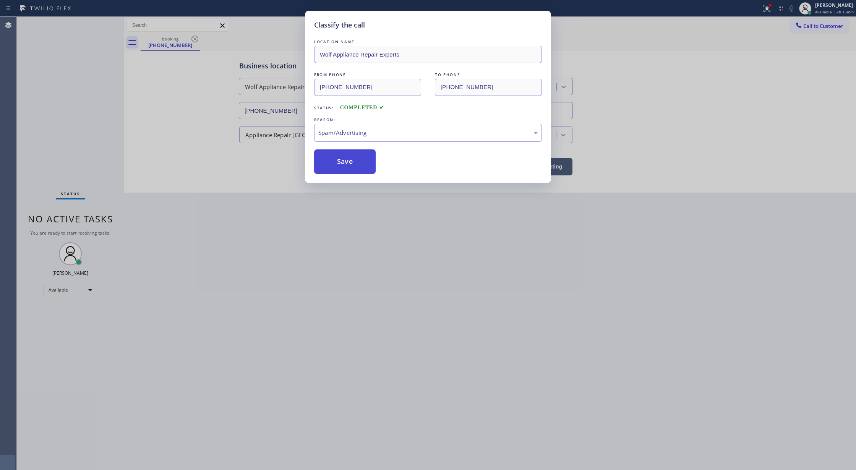
click at [342, 165] on button "Save" at bounding box center [345, 161] width 62 height 24
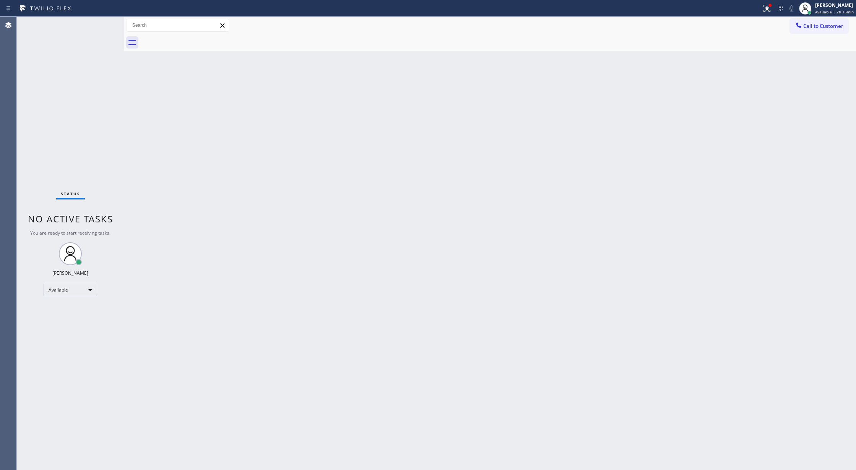
click at [102, 26] on div "Status No active tasks You are ready to start receiving tasks. [PERSON_NAME] Av…" at bounding box center [70, 243] width 107 height 453
click at [102, 22] on div "Status No active tasks You are ready to start receiving tasks. [PERSON_NAME] Av…" at bounding box center [70, 243] width 107 height 453
click at [84, 288] on div "Available" at bounding box center [70, 290] width 53 height 12
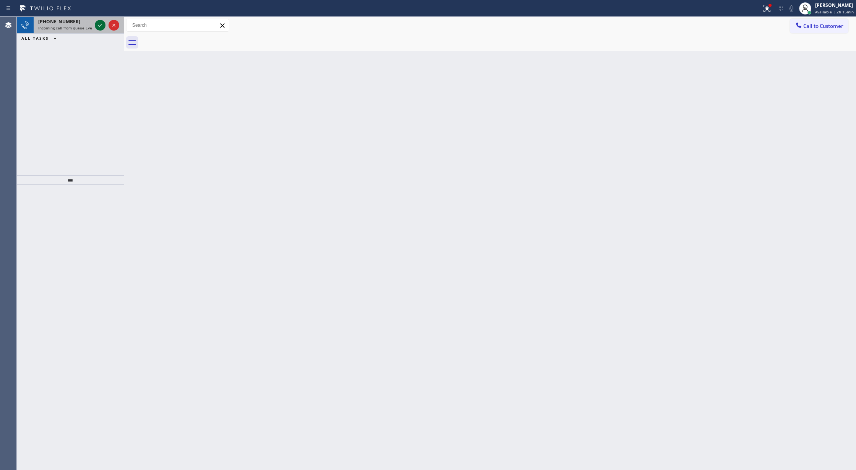
click at [101, 22] on icon at bounding box center [100, 25] width 9 height 9
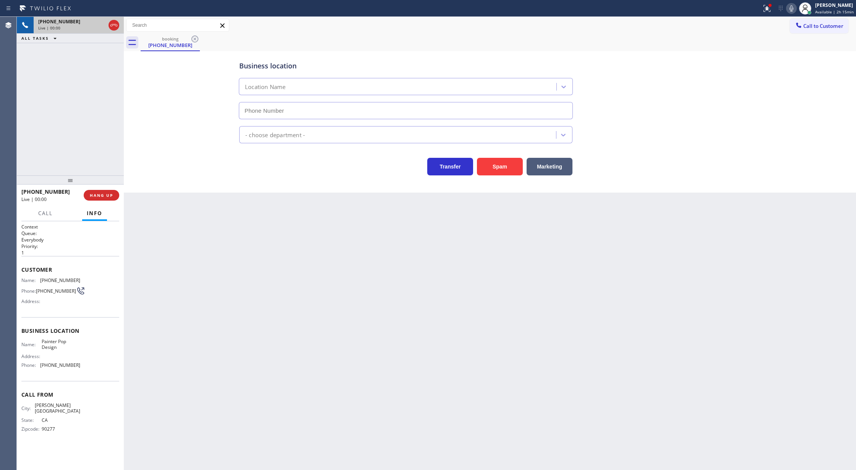
type input "(424) 622-4467"
click at [501, 166] on button "Spam" at bounding box center [500, 167] width 46 height 18
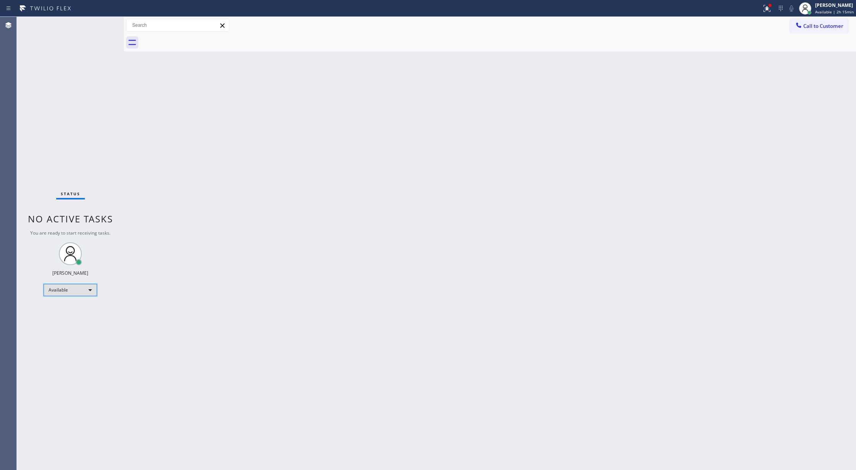
click at [91, 288] on div "Available" at bounding box center [70, 290] width 53 height 12
click at [71, 317] on li "Unavailable" at bounding box center [70, 319] width 52 height 9
click at [81, 294] on div "Unavailable" at bounding box center [70, 293] width 53 height 12
click at [74, 329] on li "Break" at bounding box center [70, 332] width 52 height 9
click at [86, 294] on div "Break" at bounding box center [70, 293] width 53 height 12
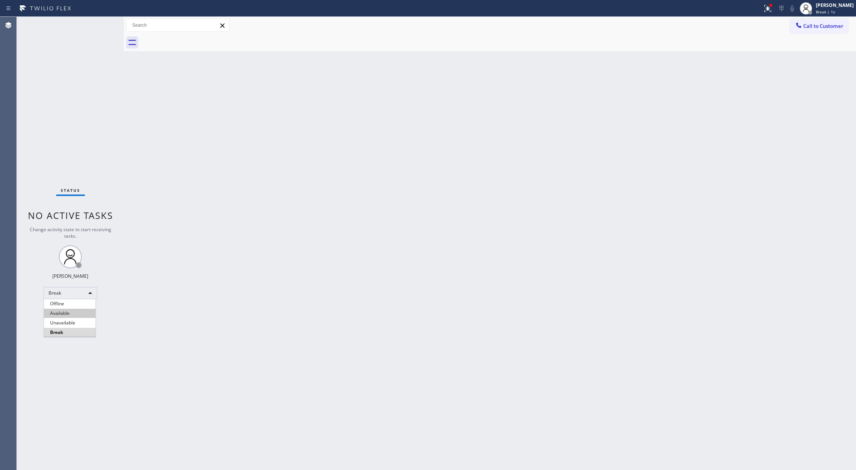
click at [80, 315] on li "Available" at bounding box center [70, 313] width 52 height 9
click at [100, 26] on div "Status No active tasks You are ready to start receiving tasks. [PERSON_NAME] Av…" at bounding box center [70, 243] width 107 height 453
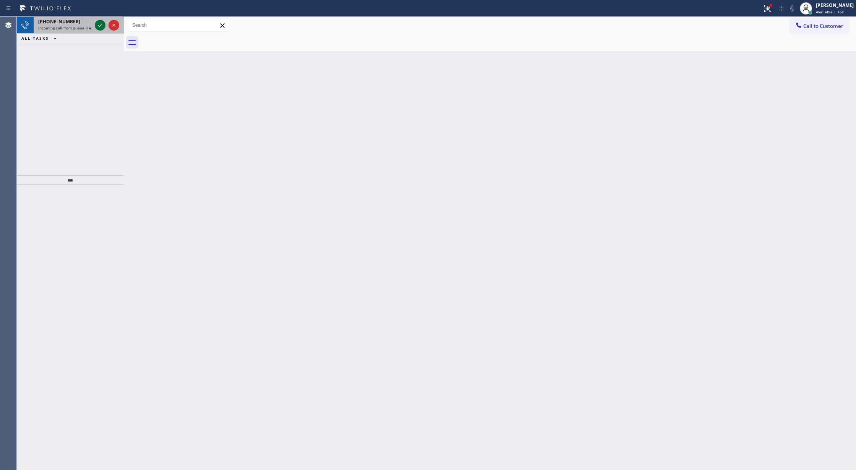
click at [97, 24] on icon at bounding box center [100, 25] width 9 height 9
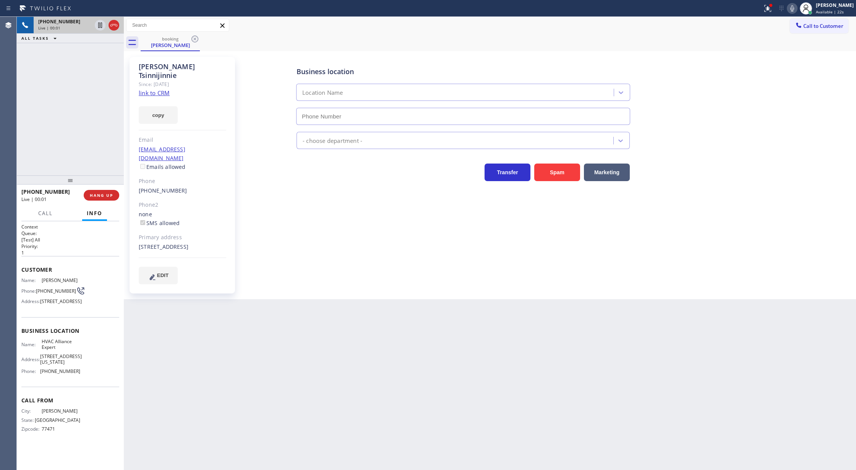
type input "[PHONE_NUMBER]"
click at [154, 89] on link "link to CRM" at bounding box center [154, 93] width 31 height 8
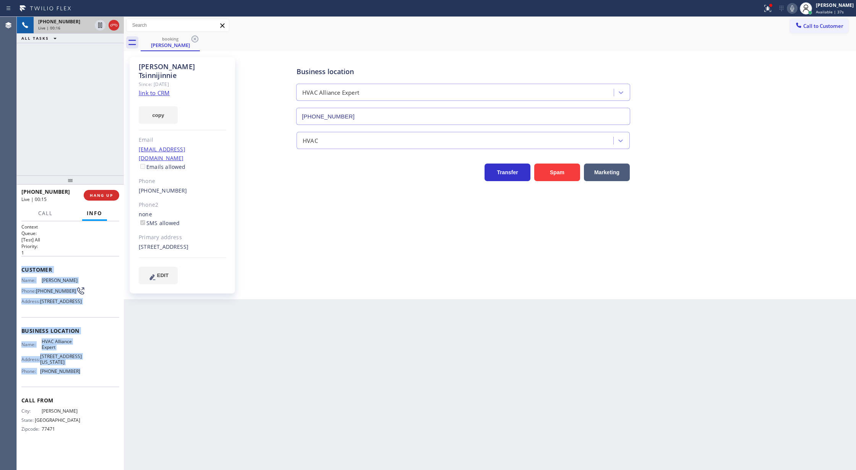
copy div "Customer Name: Consuela Tsinnijinnie Phone: (832) 361-1328 Address: 28645 Lakec…"
drag, startPoint x: 21, startPoint y: 268, endPoint x: 210, endPoint y: 456, distance: 266.9
click at [86, 410] on div "Context Queue: [Test] All Priority: 1 Customer Name: Consuela Tsinnijinnie Phon…" at bounding box center [70, 345] width 107 height 249
click at [795, 8] on icon at bounding box center [791, 8] width 9 height 9
click at [794, 6] on icon at bounding box center [792, 8] width 4 height 6
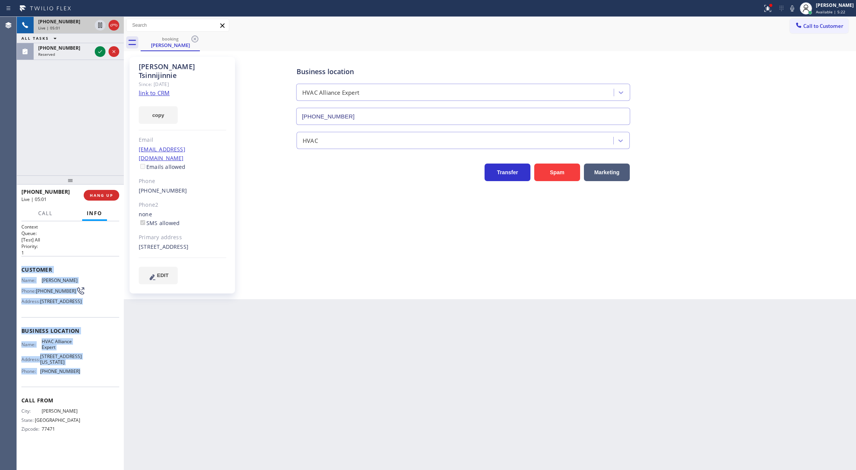
drag, startPoint x: 795, startPoint y: 11, endPoint x: 467, endPoint y: 77, distance: 334.3
click at [795, 11] on icon at bounding box center [791, 8] width 9 height 9
drag, startPoint x: 104, startPoint y: 51, endPoint x: 89, endPoint y: 75, distance: 28.6
click at [102, 51] on icon at bounding box center [100, 51] width 9 height 9
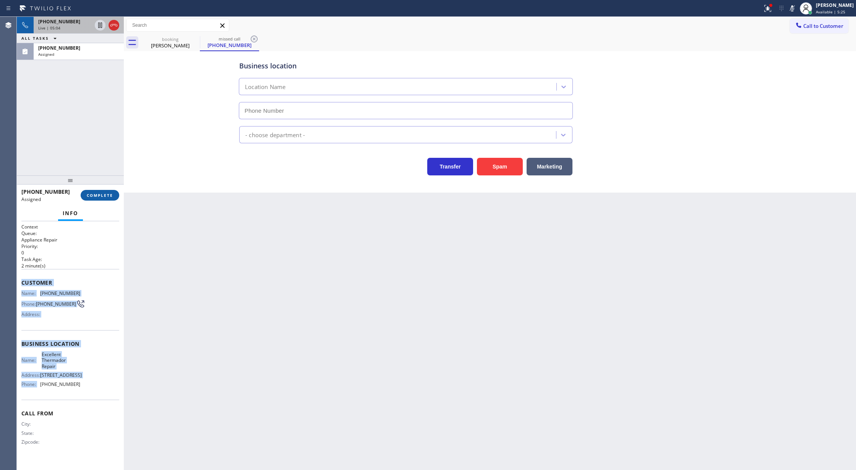
click at [94, 194] on span "COMPLETE" at bounding box center [100, 195] width 26 height 5
type input "[PHONE_NUMBER]"
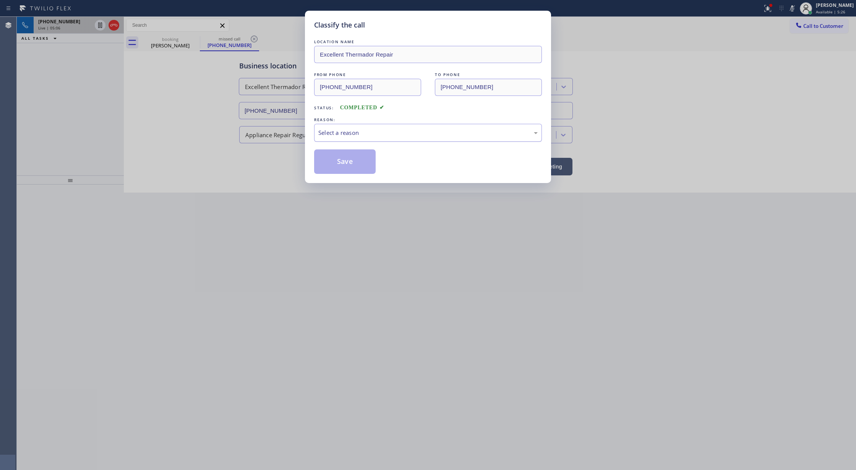
click at [329, 134] on div "Select a reason" at bounding box center [427, 132] width 219 height 9
click at [343, 159] on button "Save" at bounding box center [345, 161] width 62 height 24
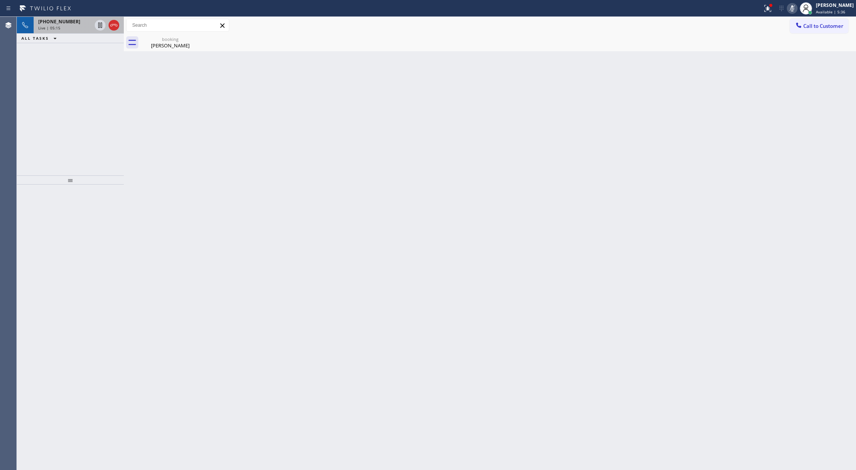
click at [794, 5] on icon at bounding box center [792, 8] width 4 height 6
click at [797, 8] on icon at bounding box center [791, 8] width 9 height 9
drag, startPoint x: 795, startPoint y: 6, endPoint x: 766, endPoint y: 29, distance: 37.3
click at [795, 6] on icon at bounding box center [791, 8] width 9 height 9
click at [112, 29] on icon at bounding box center [113, 25] width 9 height 9
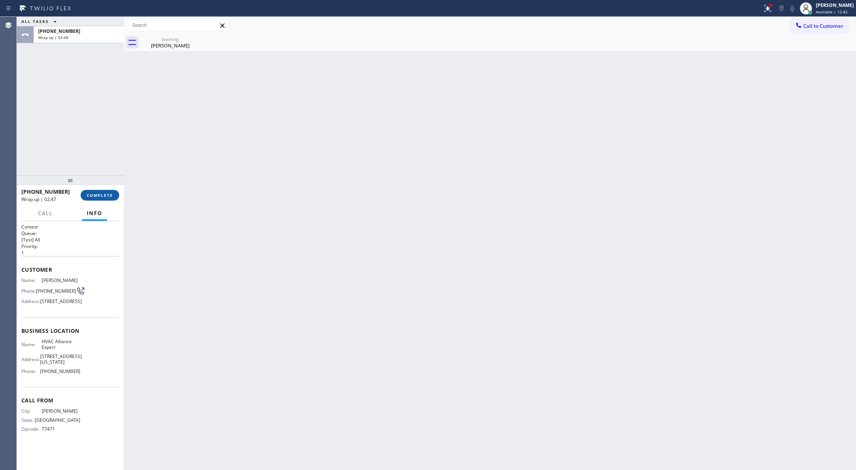
click at [89, 192] on button "COMPLETE" at bounding box center [100, 195] width 39 height 11
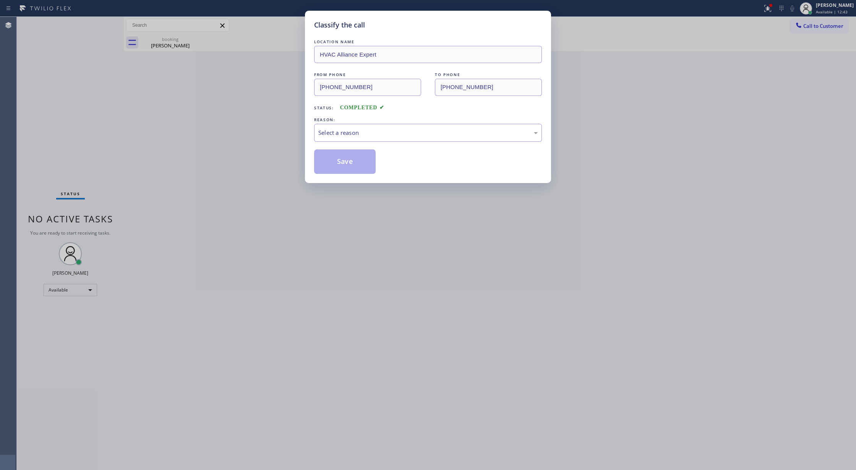
click at [384, 130] on div "Select a reason" at bounding box center [427, 132] width 219 height 9
click at [343, 160] on button "Save" at bounding box center [345, 161] width 62 height 24
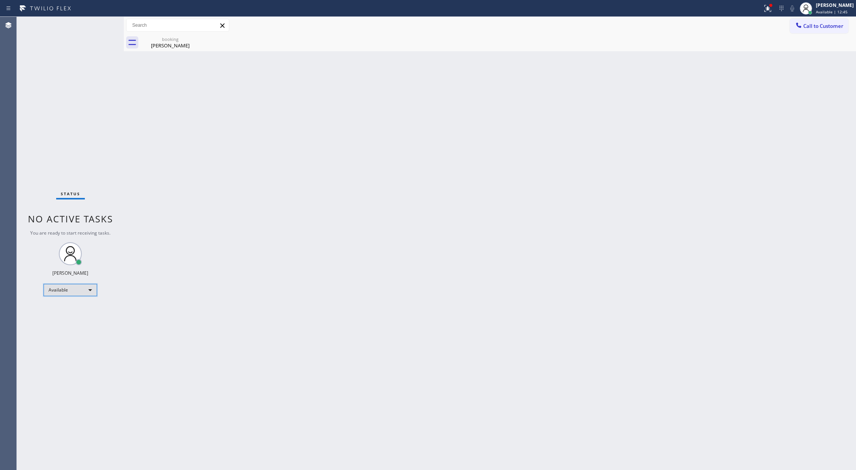
click at [91, 288] on div "Available" at bounding box center [70, 290] width 53 height 12
click at [75, 330] on li "Break" at bounding box center [70, 329] width 52 height 9
click at [89, 296] on div "Break" at bounding box center [70, 293] width 53 height 12
click at [81, 316] on li "Available" at bounding box center [70, 313] width 52 height 9
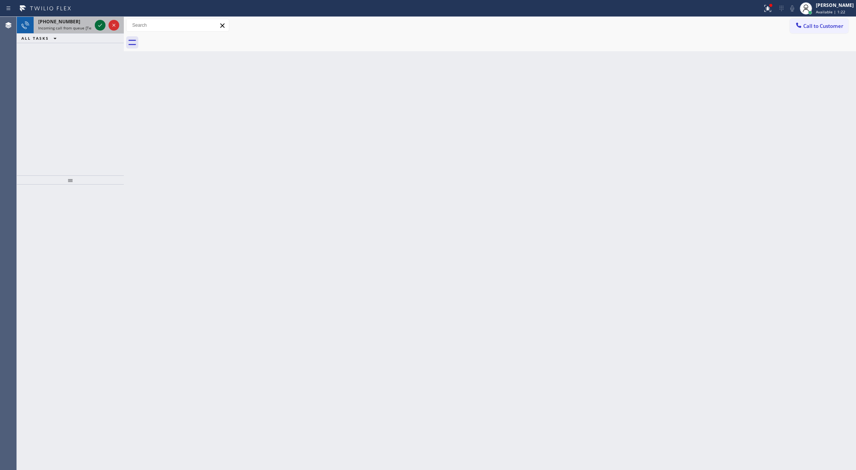
click at [97, 24] on icon at bounding box center [100, 25] width 9 height 9
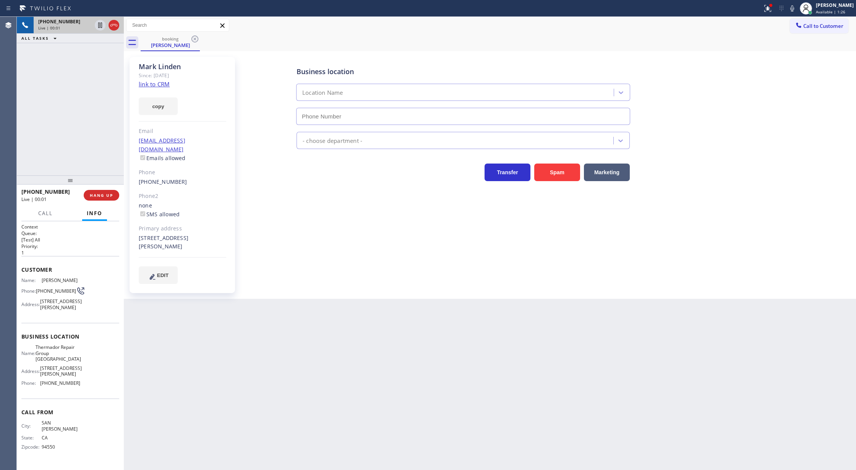
type input "[PHONE_NUMBER]"
click at [147, 82] on link "link to CRM" at bounding box center [154, 84] width 31 height 8
click at [795, 10] on icon at bounding box center [791, 8] width 9 height 9
click at [105, 25] on div at bounding box center [100, 25] width 11 height 9
drag, startPoint x: 795, startPoint y: 8, endPoint x: 676, endPoint y: 22, distance: 119.6
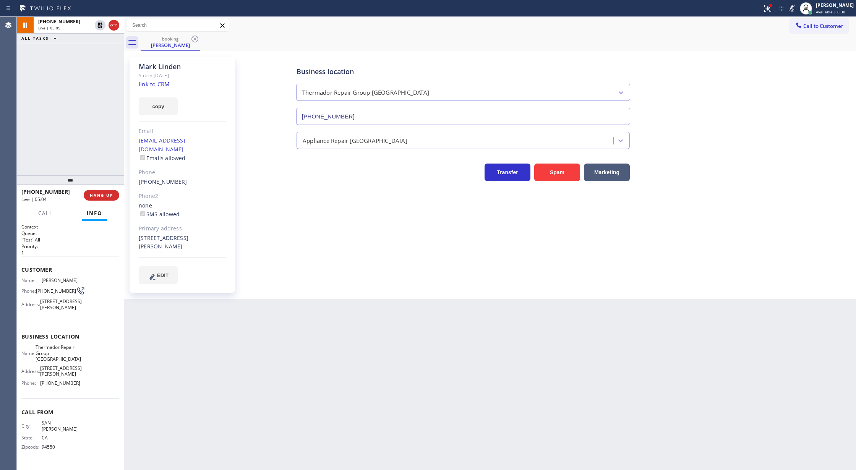
click at [795, 8] on icon at bounding box center [791, 8] width 9 height 9
click at [100, 24] on icon at bounding box center [100, 25] width 9 height 9
drag, startPoint x: 798, startPoint y: 8, endPoint x: 765, endPoint y: 36, distance: 43.1
click at [797, 8] on icon at bounding box center [791, 8] width 9 height 9
drag, startPoint x: 797, startPoint y: 5, endPoint x: 628, endPoint y: 146, distance: 220.0
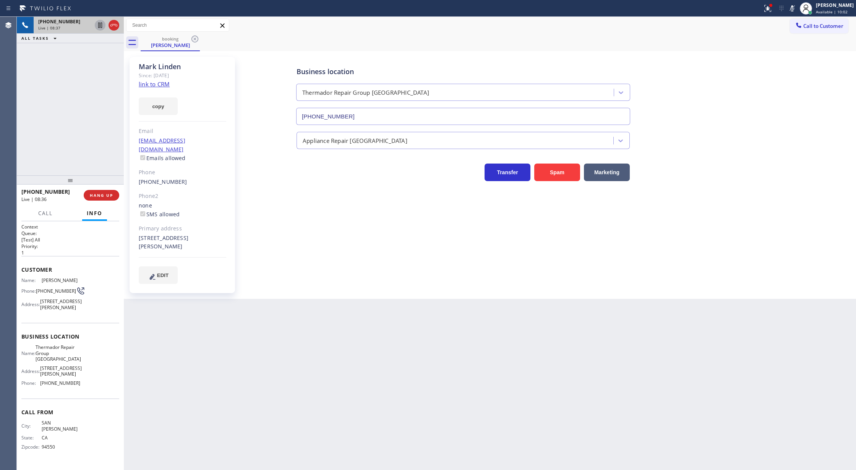
click at [797, 5] on icon at bounding box center [791, 8] width 9 height 9
click at [113, 26] on icon at bounding box center [113, 25] width 9 height 9
click at [100, 194] on span "COMPLETE" at bounding box center [100, 195] width 26 height 5
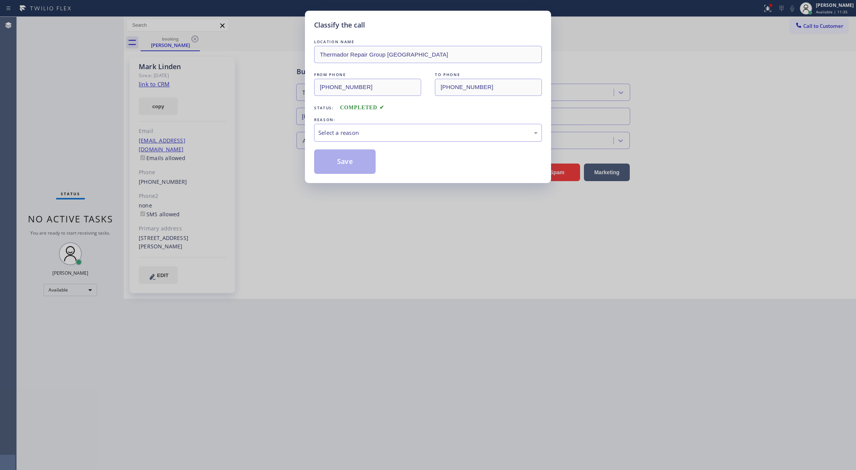
click at [346, 147] on div "LOCATION NAME Thermador Repair Group Menlo Park FROM PHONE (925) 487-0353 TO PH…" at bounding box center [428, 106] width 228 height 136
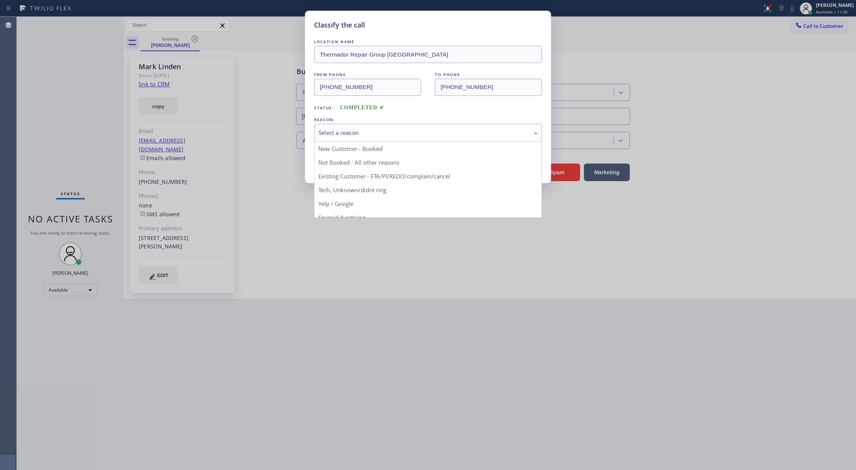
click at [346, 141] on div "Select a reason New Customer - Booked Not Booked - All other reasons Existing C…" at bounding box center [428, 133] width 228 height 18
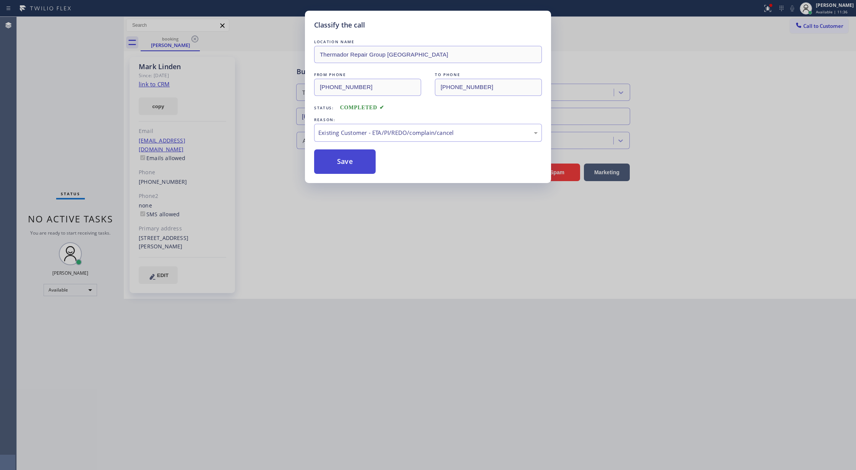
click at [343, 155] on button "Save" at bounding box center [345, 161] width 62 height 24
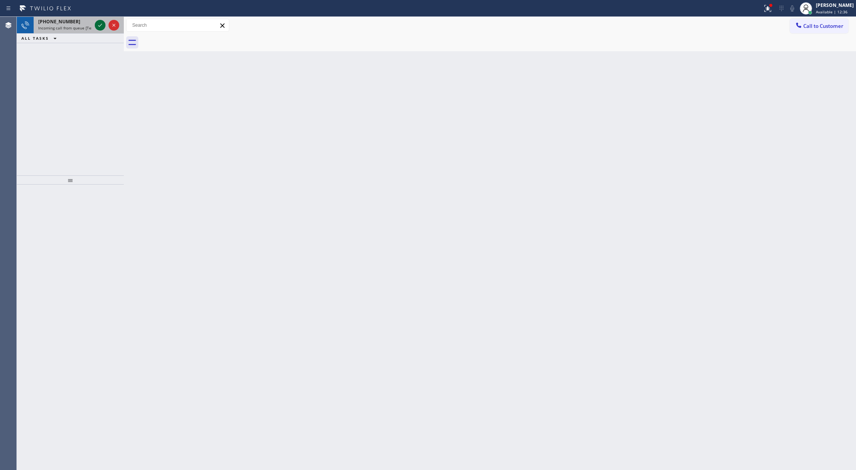
click at [102, 23] on icon at bounding box center [100, 25] width 9 height 9
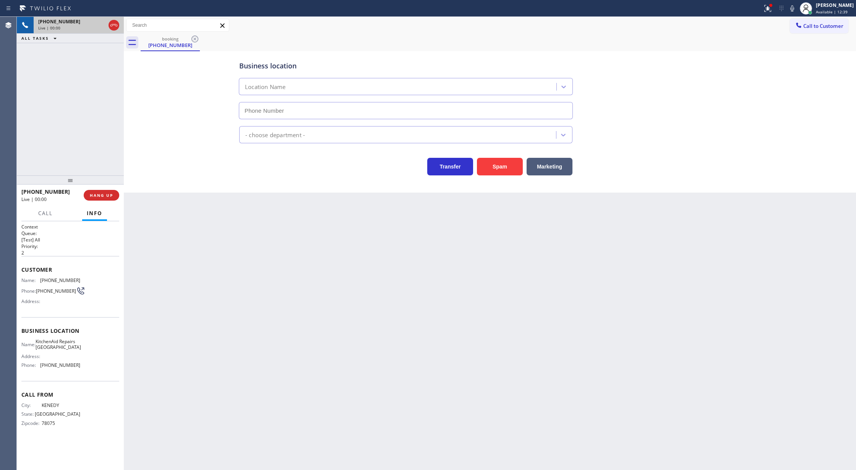
type input "(361) 203-3251"
click at [500, 168] on button "Spam" at bounding box center [500, 167] width 46 height 18
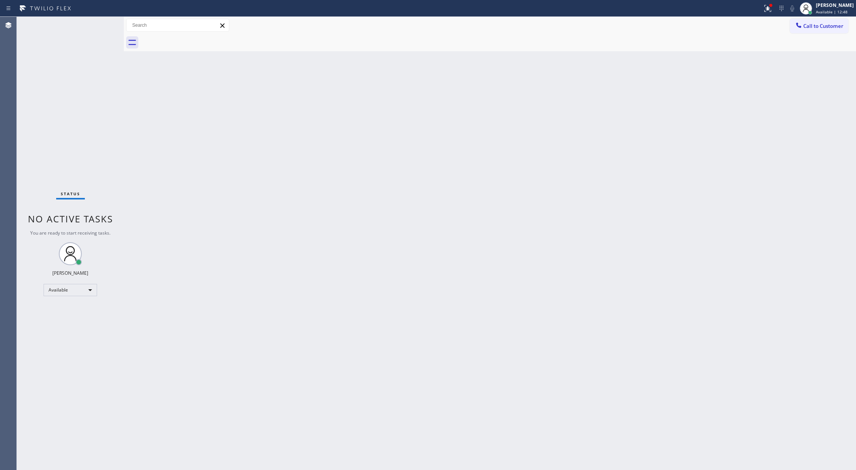
click at [102, 24] on div "Status No active tasks You are ready to start receiving tasks. [PERSON_NAME] Av…" at bounding box center [70, 243] width 107 height 453
click at [103, 22] on div "Status No active tasks You are ready to start receiving tasks. [PERSON_NAME] Av…" at bounding box center [70, 243] width 107 height 453
click at [109, 26] on div "Status No active tasks You are ready to start receiving tasks. [PERSON_NAME] Av…" at bounding box center [70, 243] width 107 height 453
click at [107, 26] on div "Status No active tasks You are ready to start receiving tasks. [PERSON_NAME] Av…" at bounding box center [70, 243] width 107 height 453
click at [101, 25] on div "Status No active tasks You are ready to start receiving tasks. [PERSON_NAME] Av…" at bounding box center [70, 243] width 107 height 453
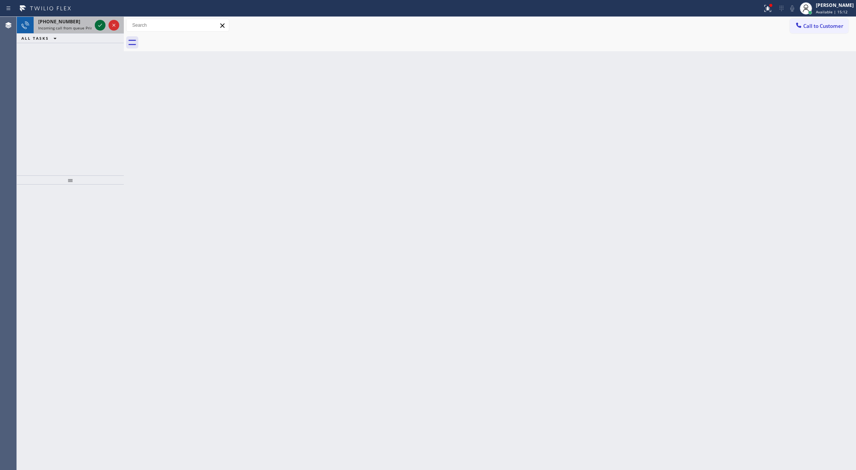
click at [100, 23] on icon at bounding box center [100, 25] width 9 height 9
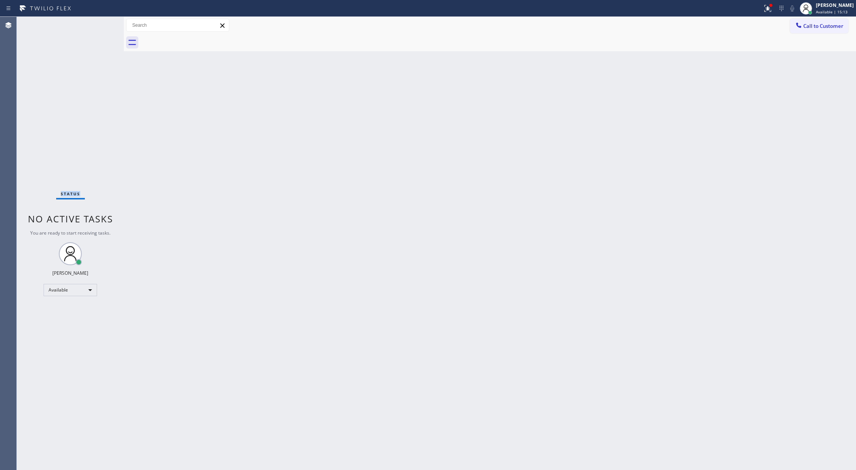
click at [100, 23] on div "Status No active tasks You are ready to start receiving tasks. [PERSON_NAME] Av…" at bounding box center [70, 243] width 107 height 453
click at [805, 28] on span "Call to Customer" at bounding box center [823, 26] width 40 height 7
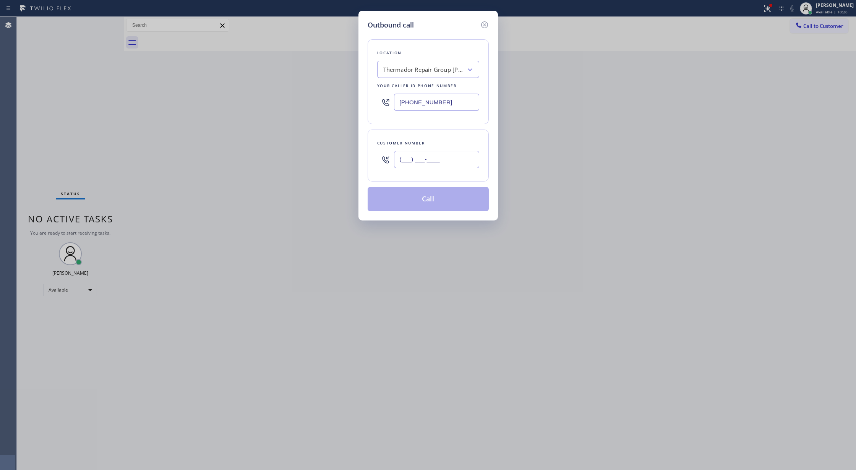
click at [401, 161] on input "(___) ___-____" at bounding box center [436, 159] width 85 height 17
paste input "908) 433-6479"
drag, startPoint x: 751, startPoint y: 239, endPoint x: 459, endPoint y: 256, distance: 292.7
click at [751, 239] on div "Outbound call Location Thermador Repair Group Lowell Your caller id phone numbe…" at bounding box center [428, 235] width 856 height 470
click at [482, 24] on icon at bounding box center [484, 24] width 9 height 9
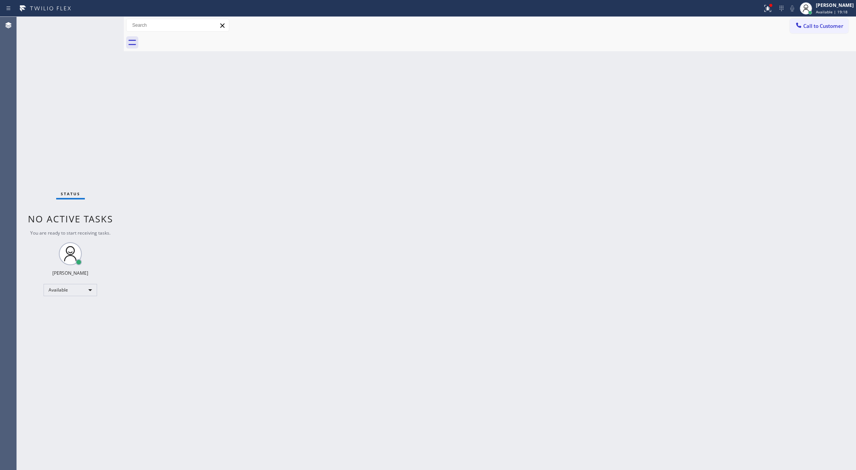
click at [765, 154] on div "Back to Dashboard Change Sender ID Customers Technicians Select a contact Outbo…" at bounding box center [490, 243] width 732 height 453
click at [821, 26] on span "Call to Customer" at bounding box center [823, 26] width 40 height 7
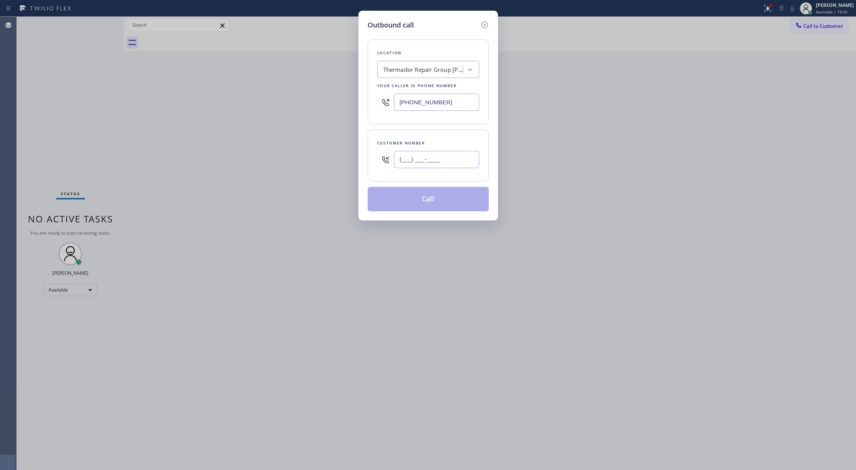
drag, startPoint x: 450, startPoint y: 156, endPoint x: 262, endPoint y: 160, distance: 188.0
click at [262, 160] on div "Outbound call Location Thermador Repair Group Lowell Your caller id phone numbe…" at bounding box center [428, 235] width 856 height 470
paste input "908) 433-6479"
type input "[PHONE_NUMBER]"
click at [420, 68] on div "Thermador Repair Group [PERSON_NAME]" at bounding box center [423, 69] width 80 height 9
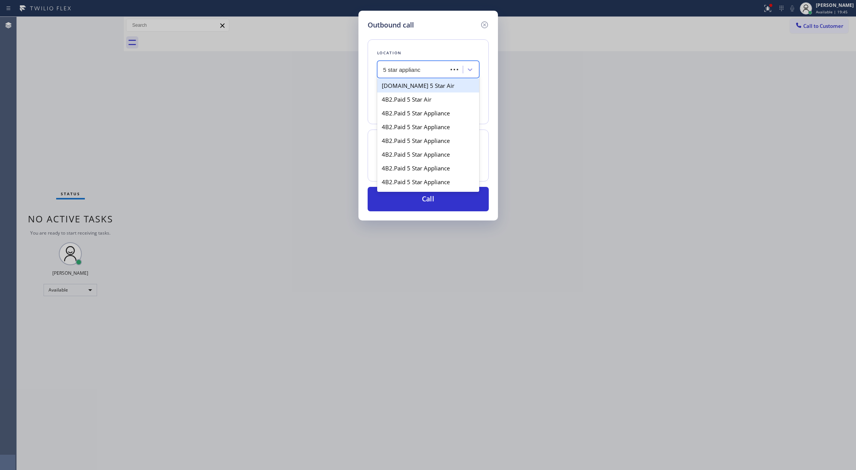
type input "5 star appliance"
click at [424, 86] on div "5 star appliance" at bounding box center [428, 86] width 102 height 14
type input "[PHONE_NUMBER]"
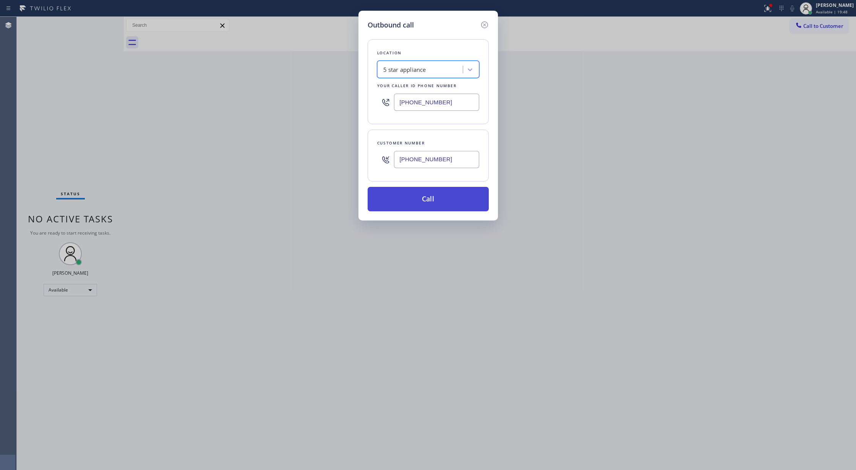
click at [418, 202] on button "Call" at bounding box center [428, 199] width 121 height 24
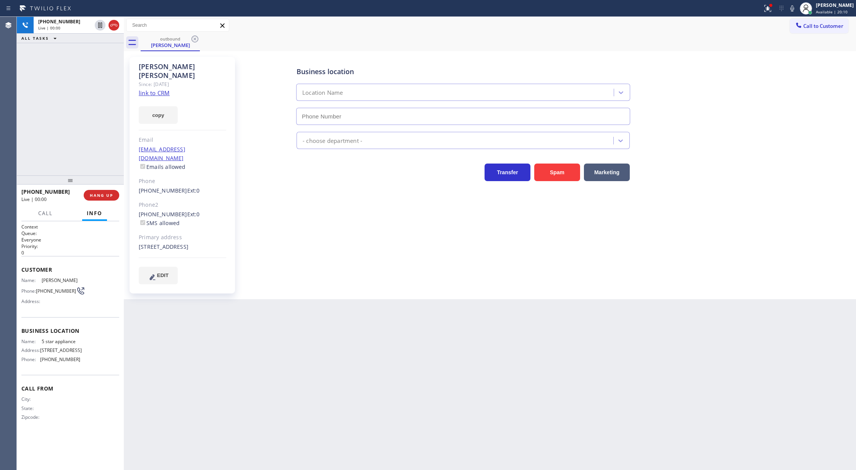
type input "[PHONE_NUMBER]"
click at [797, 9] on icon at bounding box center [791, 8] width 9 height 9
click at [795, 7] on icon at bounding box center [791, 8] width 9 height 9
click at [89, 198] on span "COMPLETE" at bounding box center [100, 195] width 26 height 5
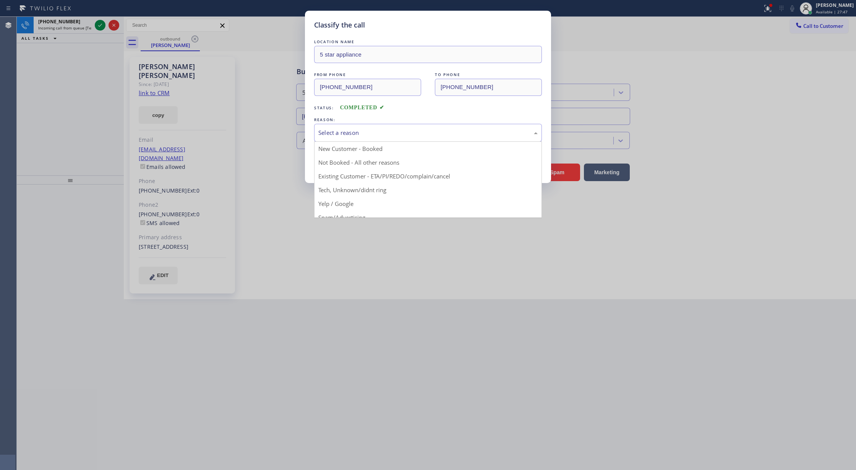
click at [361, 131] on div "Select a reason" at bounding box center [427, 132] width 219 height 9
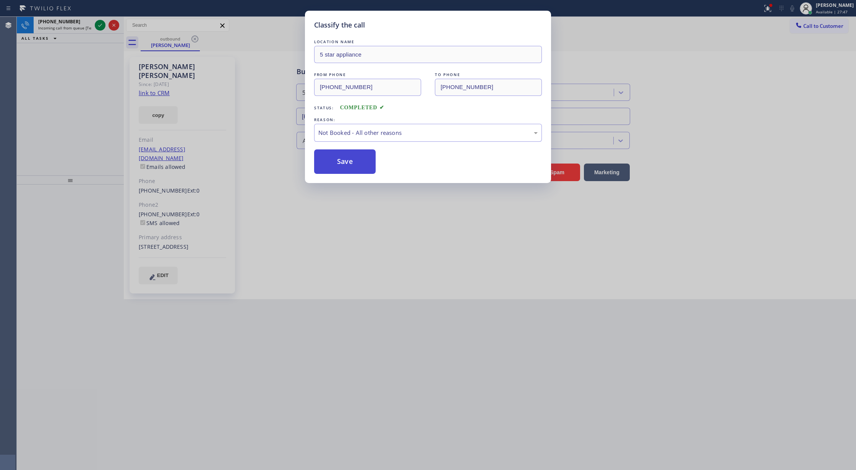
click at [346, 161] on button "Save" at bounding box center [345, 161] width 62 height 24
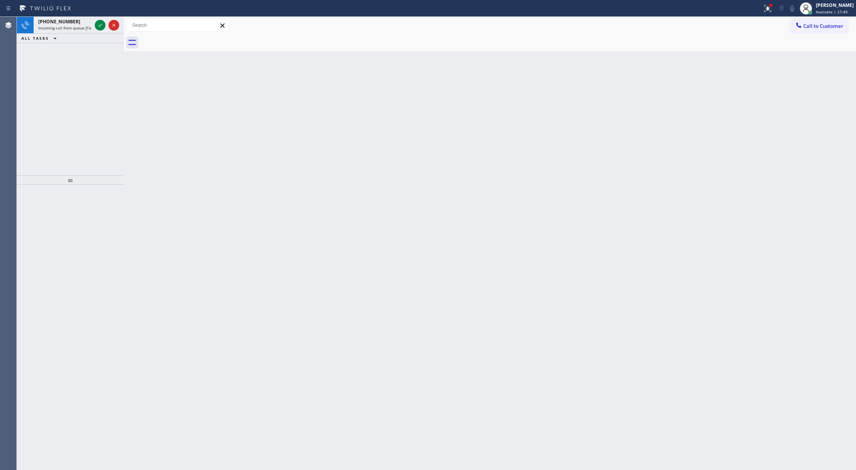
click at [97, 24] on icon at bounding box center [100, 25] width 9 height 9
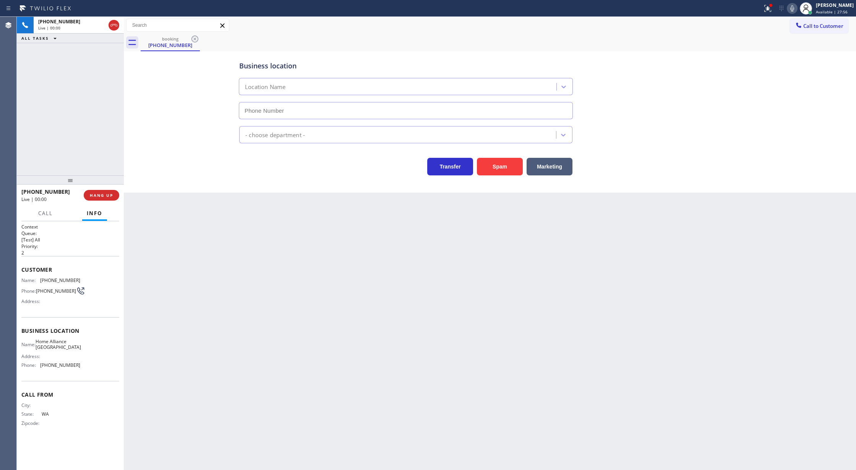
type input "[PHONE_NUMBER]"
click at [98, 192] on button "HANG UP" at bounding box center [102, 195] width 36 height 11
click at [107, 194] on span "COMPLETE" at bounding box center [100, 195] width 26 height 5
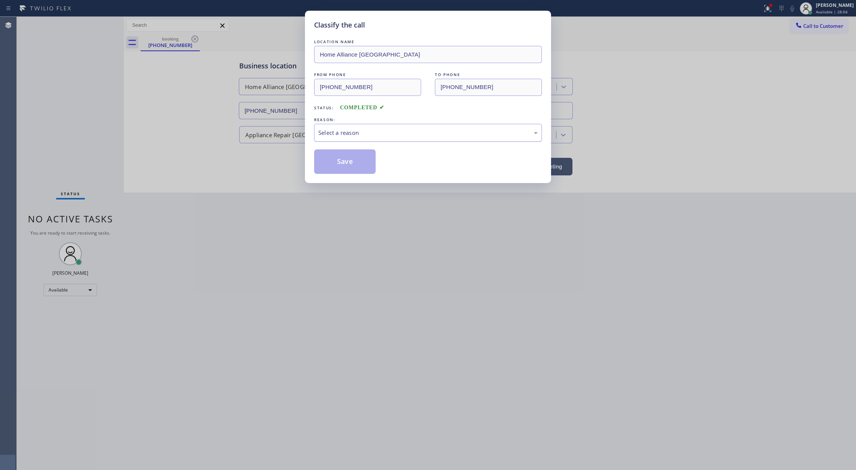
click at [343, 138] on div "Select a reason" at bounding box center [428, 133] width 228 height 18
click at [348, 166] on button "Save" at bounding box center [345, 161] width 62 height 24
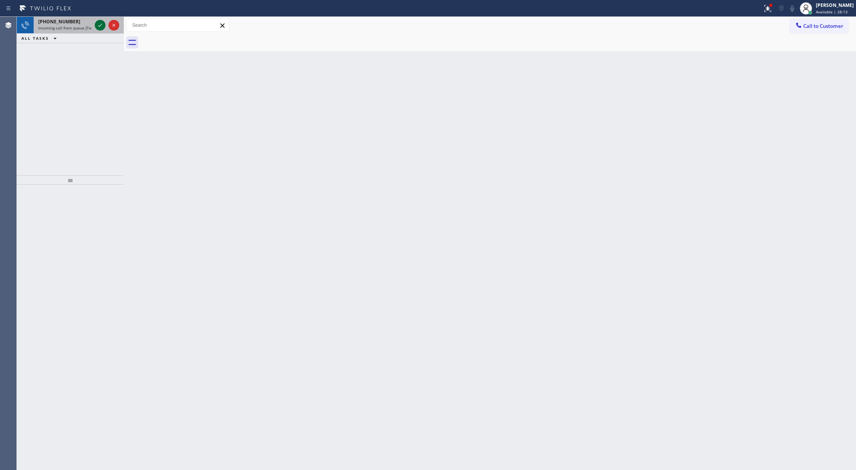
click at [97, 28] on icon at bounding box center [100, 25] width 9 height 9
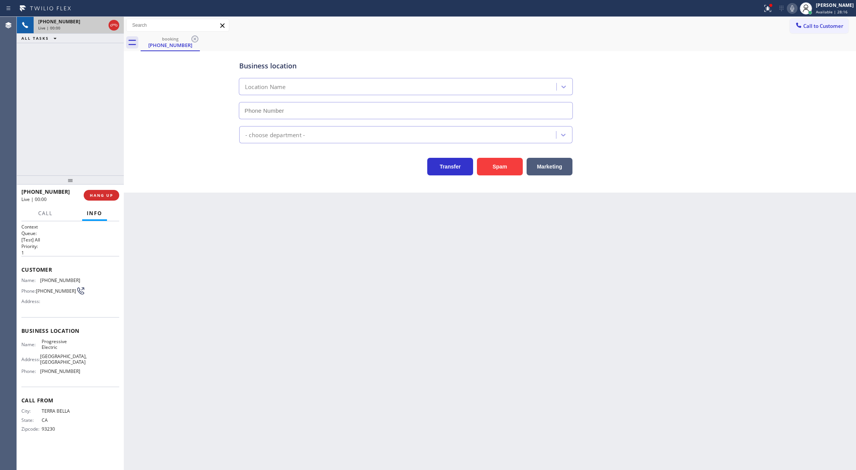
type input "[PHONE_NUMBER]"
click at [115, 26] on icon at bounding box center [113, 25] width 9 height 9
click at [96, 197] on span "COMPLETE" at bounding box center [100, 195] width 26 height 5
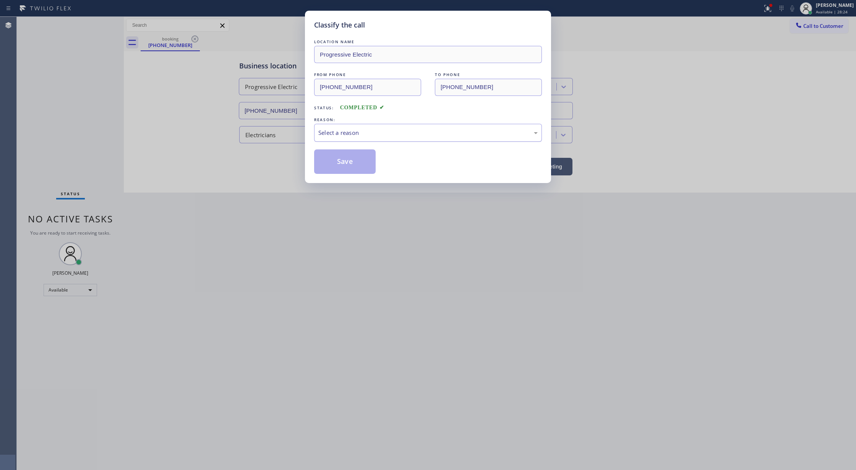
click at [335, 133] on div "Select a reason" at bounding box center [427, 132] width 219 height 9
click at [345, 161] on button "Save" at bounding box center [345, 161] width 62 height 24
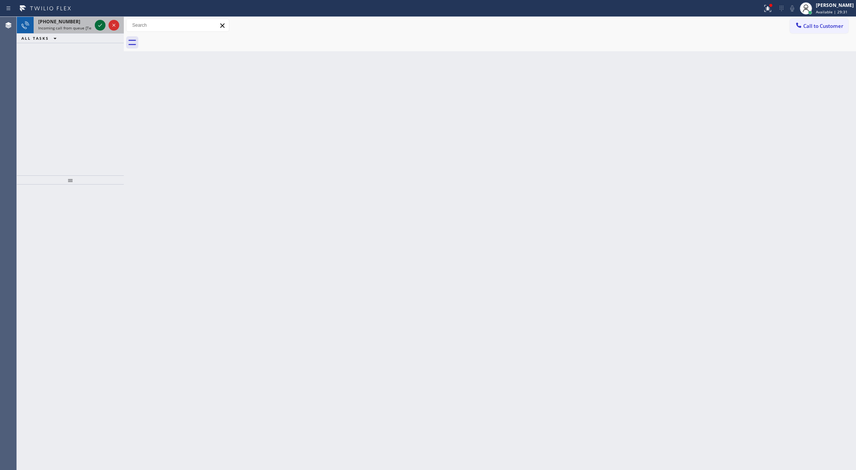
click at [99, 24] on icon at bounding box center [100, 25] width 9 height 9
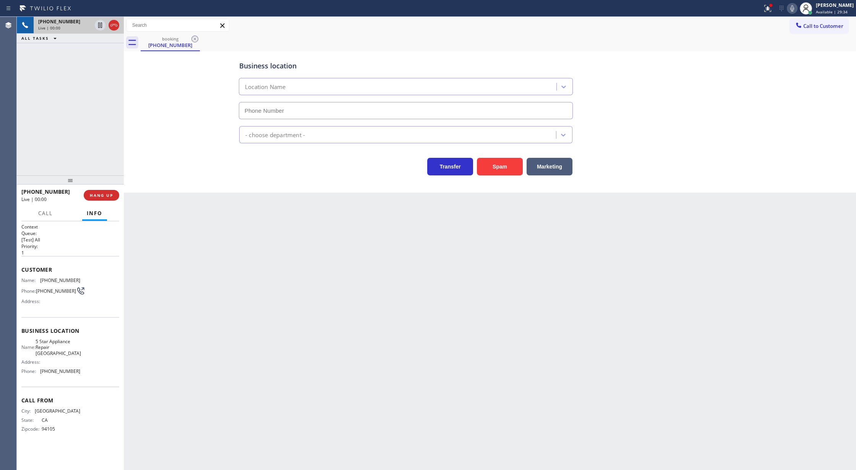
type input "[PHONE_NUMBER]"
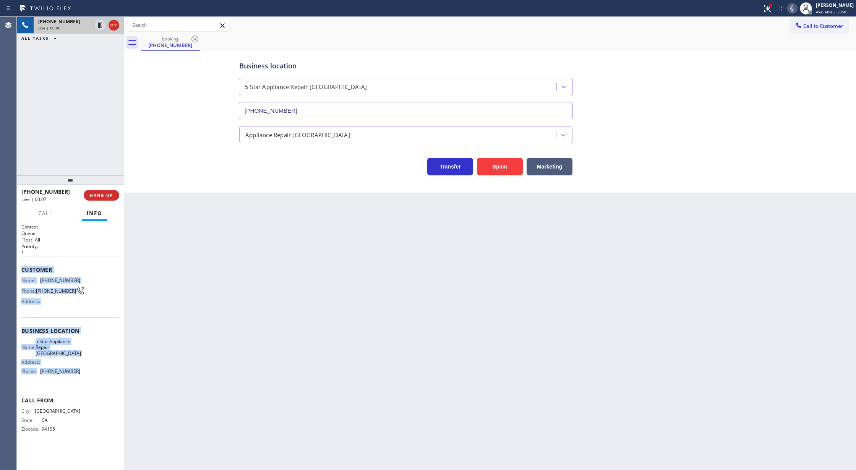
copy div "Customer Name: (415) 699-4167 Phone: (415) 699-4167 Address: Business location …"
drag, startPoint x: 22, startPoint y: 271, endPoint x: 79, endPoint y: 367, distance: 112.2
click at [79, 367] on div "Context Queue: [Test] All Priority: 1 Customer Name: (415) 699-4167 Phone: (415…" at bounding box center [70, 334] width 98 height 221
click at [97, 196] on span "COMPLETE" at bounding box center [100, 195] width 26 height 5
click at [103, 194] on span "COMPLETE" at bounding box center [100, 195] width 26 height 5
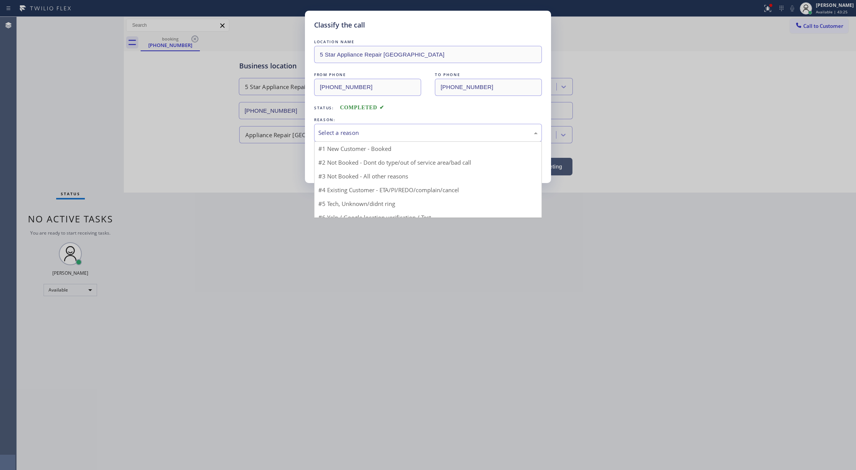
click at [376, 136] on div "Select a reason" at bounding box center [427, 132] width 219 height 9
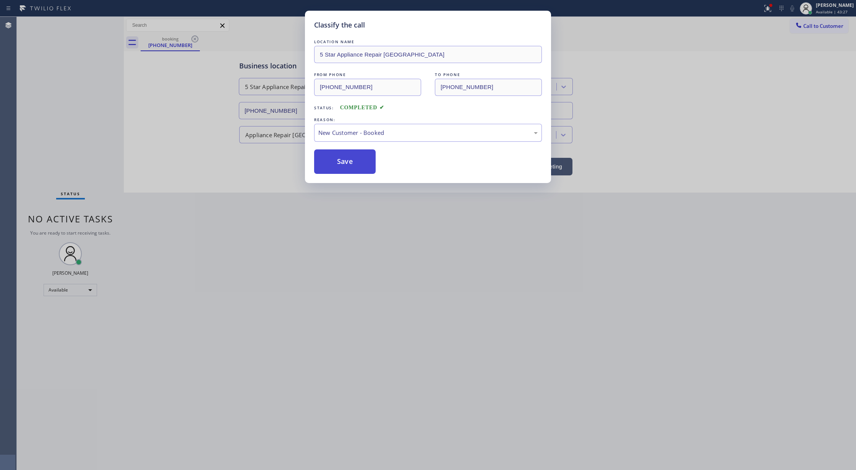
click at [336, 162] on button "Save" at bounding box center [345, 161] width 62 height 24
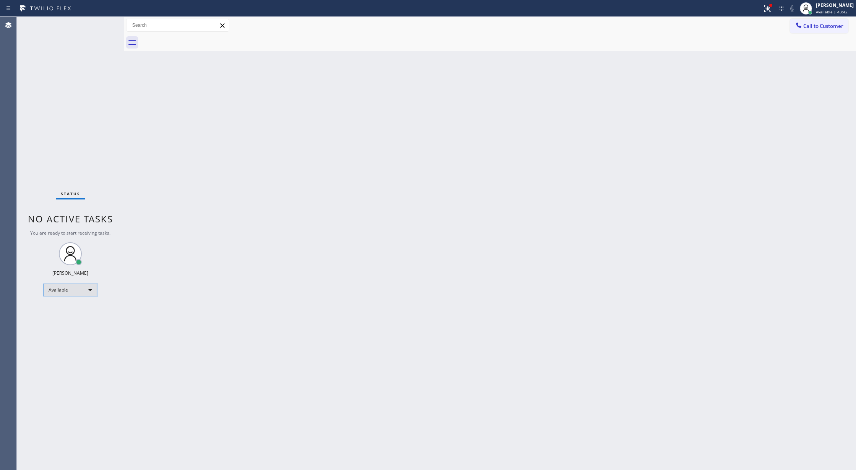
click at [77, 289] on div "Available" at bounding box center [70, 290] width 53 height 12
click at [71, 320] on li "Unavailable" at bounding box center [70, 319] width 52 height 9
click at [820, 26] on span "Call to Customer" at bounding box center [823, 26] width 40 height 7
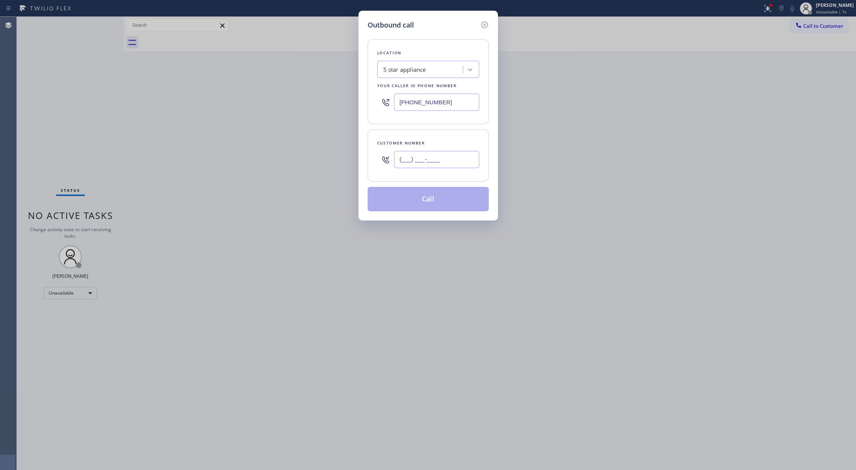
click at [400, 159] on input "(___) ___-____" at bounding box center [436, 159] width 85 height 17
paste input "908) 433-6479"
type input "[PHONE_NUMBER]"
click at [440, 198] on button "Call" at bounding box center [428, 199] width 121 height 24
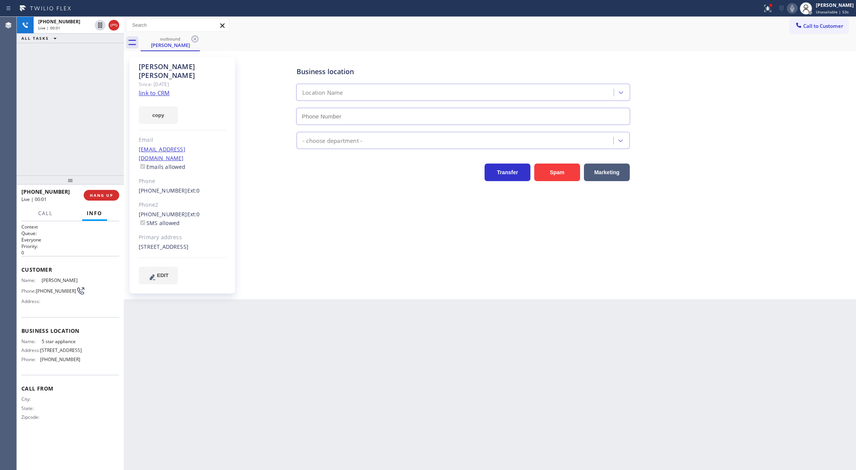
type input "[PHONE_NUMBER]"
click at [113, 25] on icon at bounding box center [113, 25] width 7 height 2
click at [95, 196] on span "COMPLETE" at bounding box center [100, 195] width 26 height 5
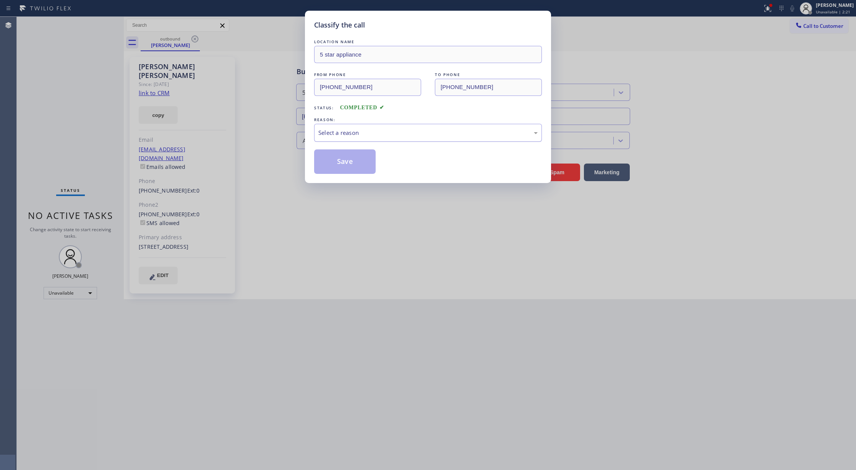
click at [339, 136] on div "Select a reason" at bounding box center [427, 132] width 219 height 9
click at [347, 162] on button "Save" at bounding box center [345, 161] width 62 height 24
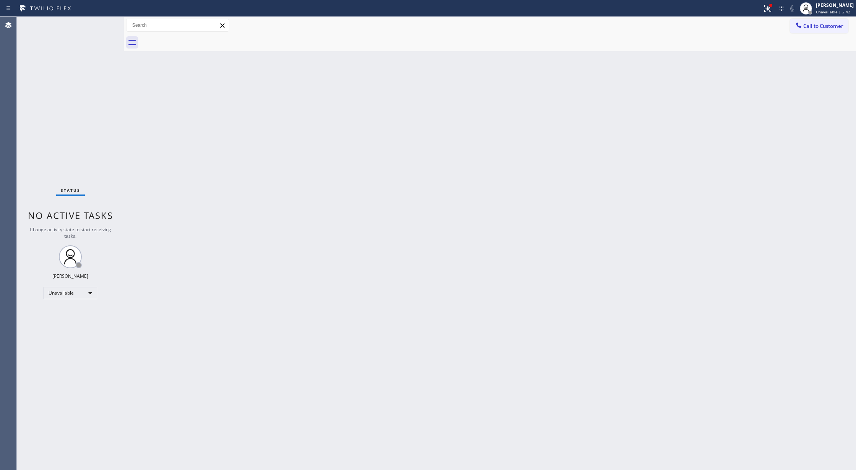
click at [757, 159] on div "Back to Dashboard Change Sender ID Customers Technicians Select a contact Outbo…" at bounding box center [490, 243] width 732 height 453
click at [83, 291] on div "Unavailable" at bounding box center [70, 293] width 53 height 12
click at [79, 314] on li "Available" at bounding box center [70, 313] width 52 height 9
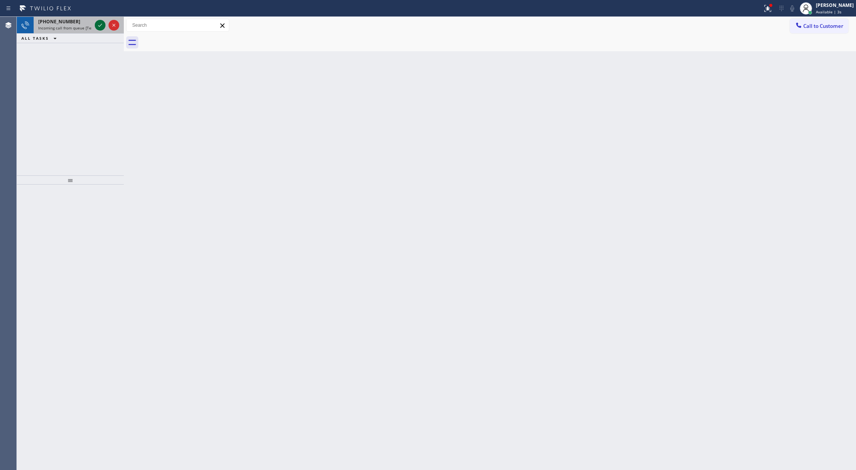
click at [99, 29] on icon at bounding box center [100, 25] width 9 height 9
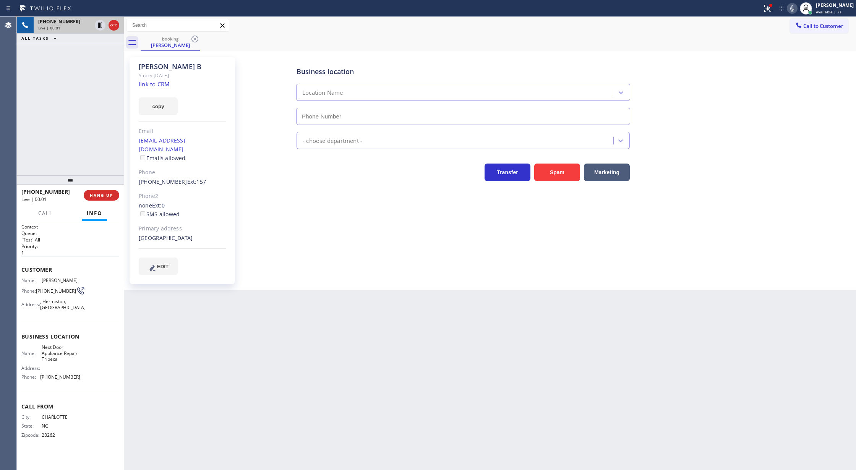
type input "[PHONE_NUMBER]"
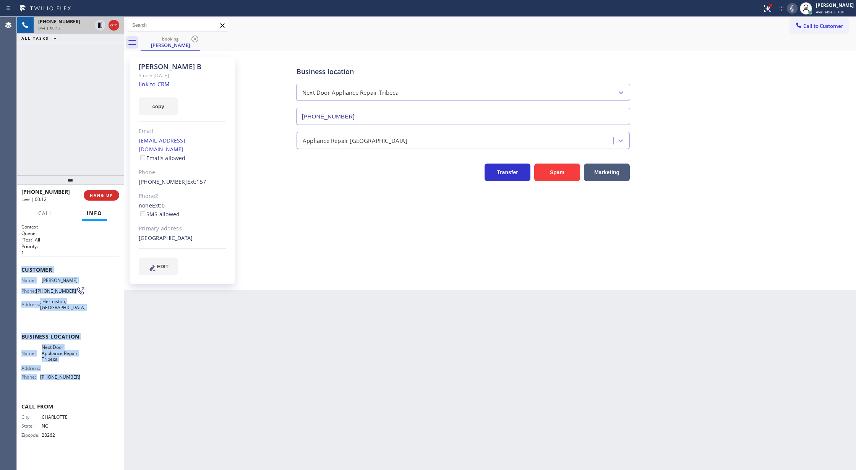
copy div "Customer Name: Sheena B Phone: (704) 909-4423 Address: , Hermiston, OR Business…"
drag, startPoint x: 23, startPoint y: 268, endPoint x: 82, endPoint y: 377, distance: 124.1
click at [82, 377] on div "Context Queue: [Test] All Priority: 1 Customer Name: Sheena B Phone: (704) 909-…" at bounding box center [70, 337] width 98 height 227
drag, startPoint x: 87, startPoint y: 294, endPoint x: 56, endPoint y: 280, distance: 34.7
click at [87, 294] on div "Name: Sheena B Phone: (704) 909-4423 Address: , Hermiston, OR" at bounding box center [70, 295] width 98 height 36
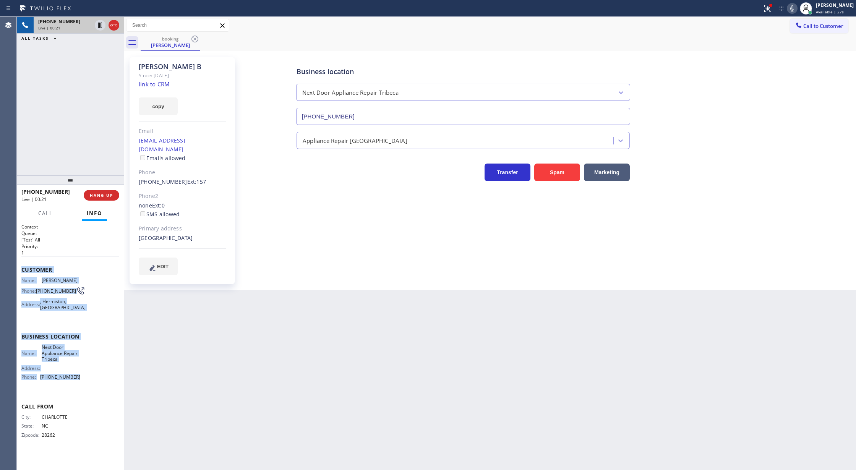
click at [74, 268] on span "Customer" at bounding box center [70, 269] width 98 height 7
drag, startPoint x: 21, startPoint y: 271, endPoint x: 79, endPoint y: 375, distance: 119.4
click at [79, 375] on div "Context Queue: [Test] All Priority: 1 Customer Name: Sheena B Phone: (704) 909-…" at bounding box center [70, 345] width 107 height 249
copy div "Customer Name: Sheena B Phone: (704) 909-4423 Address: , Hermiston, OR Business…"
click at [152, 83] on link "link to CRM" at bounding box center [154, 84] width 31 height 8
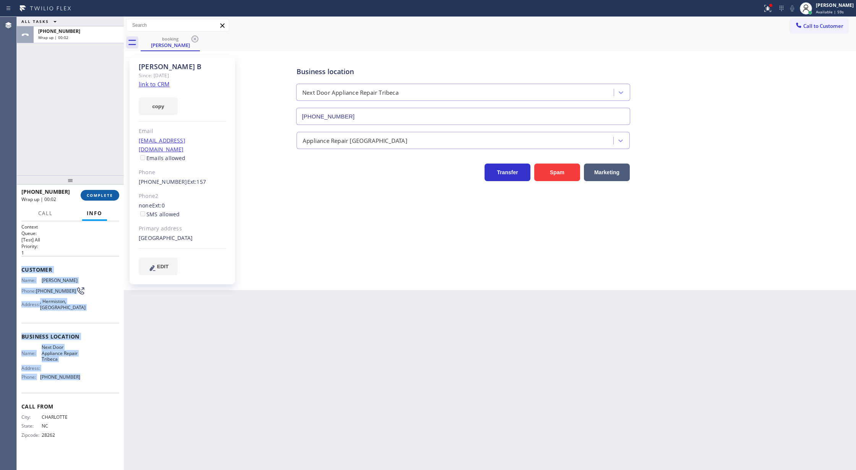
click at [101, 196] on span "COMPLETE" at bounding box center [100, 195] width 26 height 5
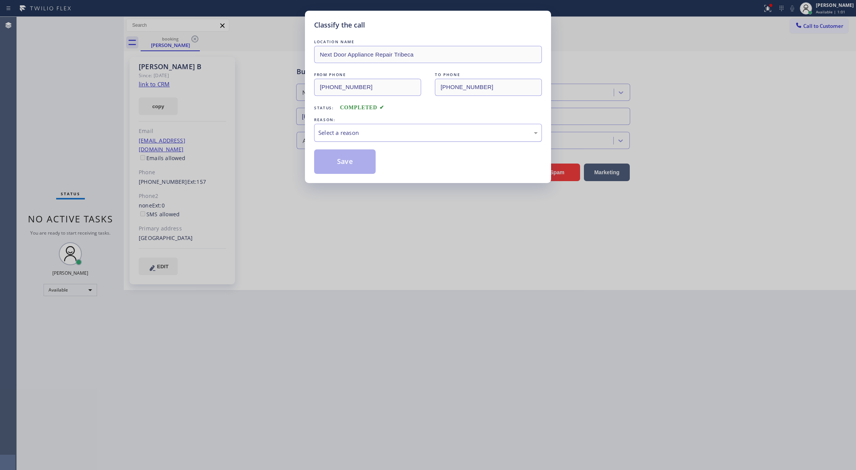
click at [358, 134] on div "Select a reason" at bounding box center [427, 132] width 219 height 9
click at [345, 166] on button "Save" at bounding box center [345, 161] width 62 height 24
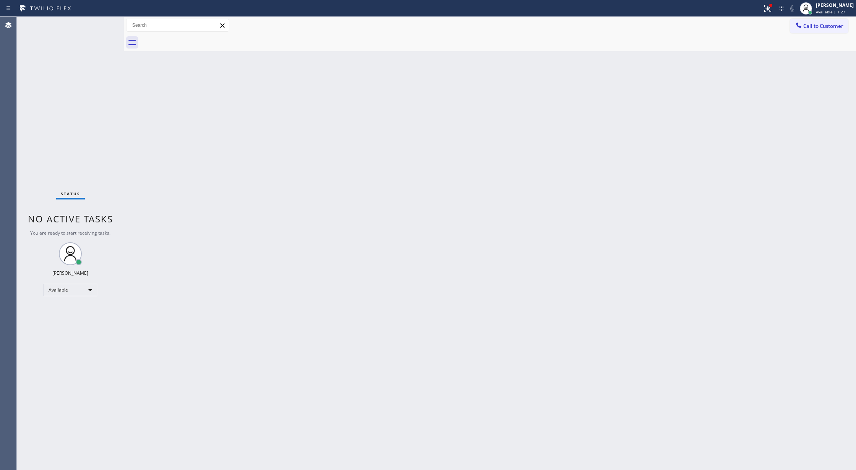
click at [98, 25] on div "Status No active tasks You are ready to start receiving tasks. [PERSON_NAME] Av…" at bounding box center [70, 243] width 107 height 453
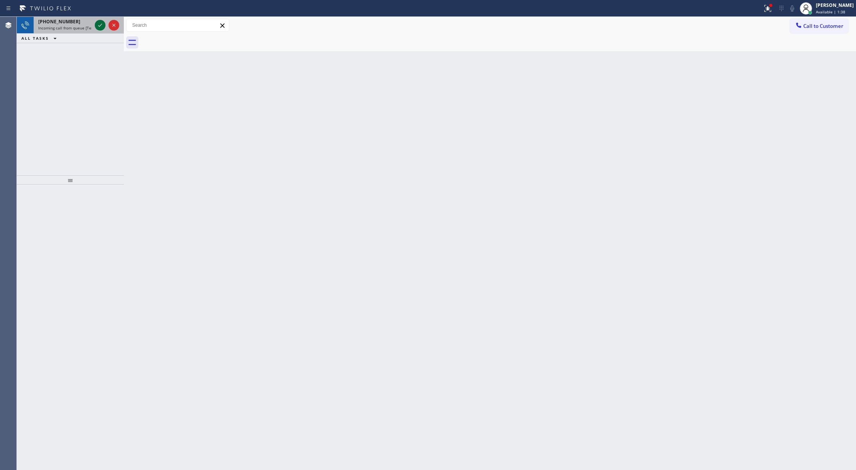
click at [100, 26] on icon at bounding box center [100, 25] width 9 height 9
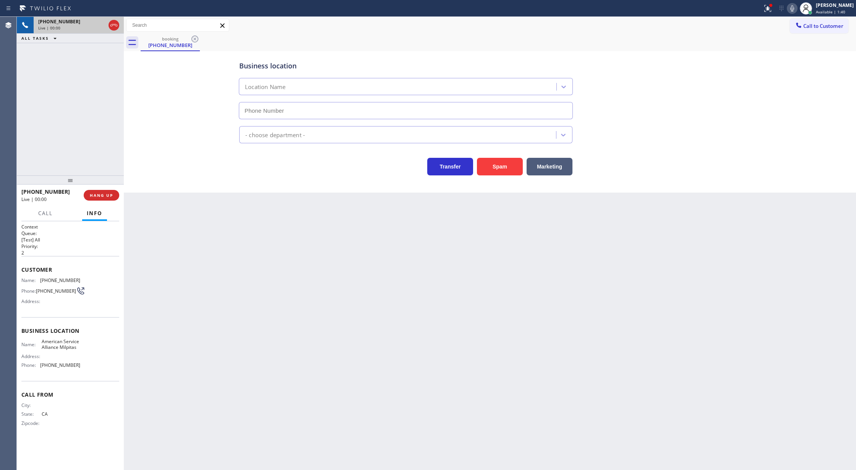
type input "(408) 708-2277"
click at [497, 168] on button "Spam" at bounding box center [500, 167] width 46 height 18
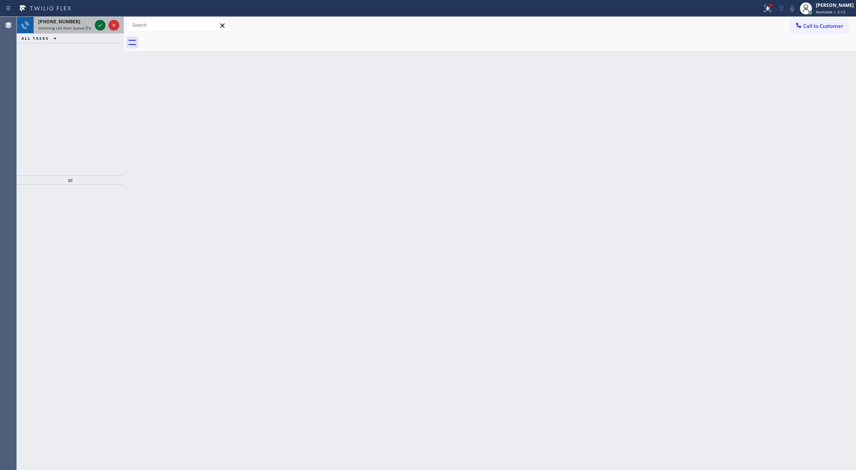
click at [100, 22] on icon at bounding box center [100, 25] width 9 height 9
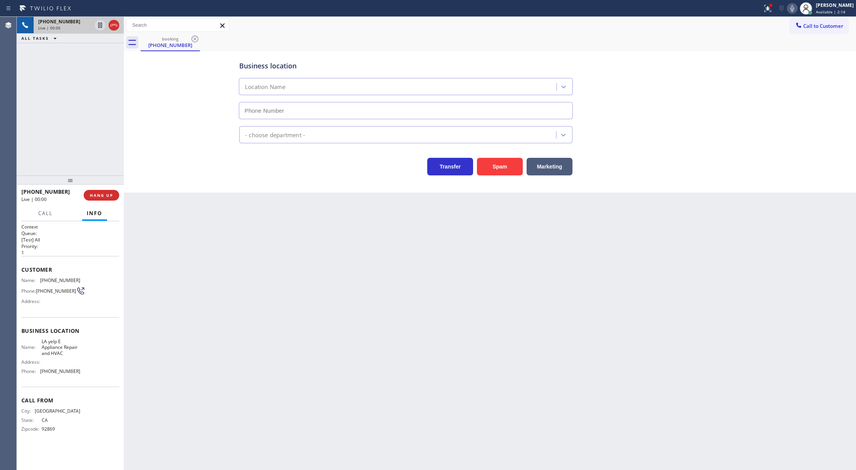
type input "[PHONE_NUMBER]"
click at [111, 24] on icon at bounding box center [113, 25] width 9 height 9
click at [89, 194] on span "COMPLETE" at bounding box center [100, 195] width 26 height 5
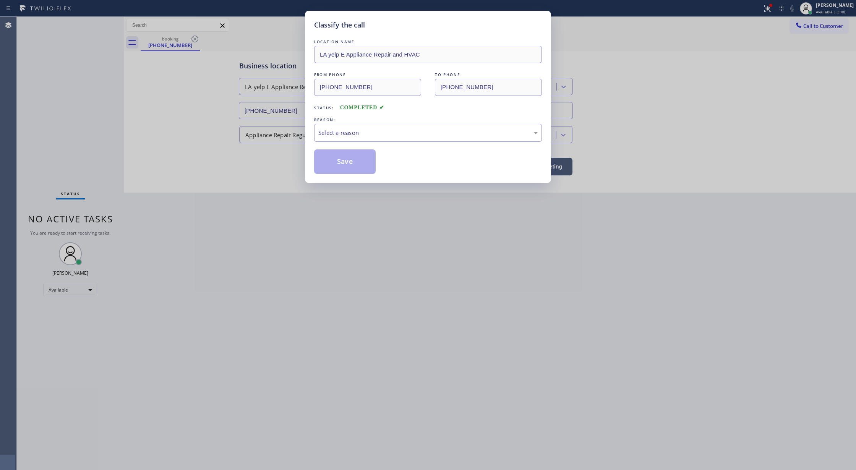
click at [367, 131] on div "Select a reason" at bounding box center [427, 132] width 219 height 9
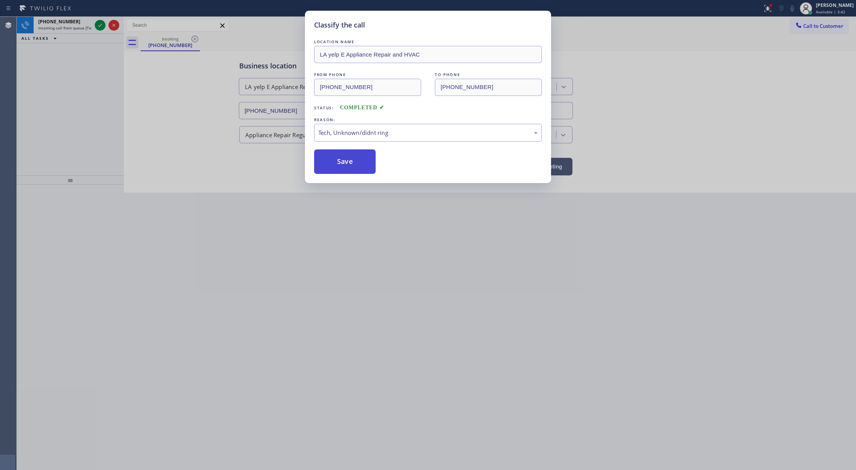
click at [335, 163] on button "Save" at bounding box center [345, 161] width 62 height 24
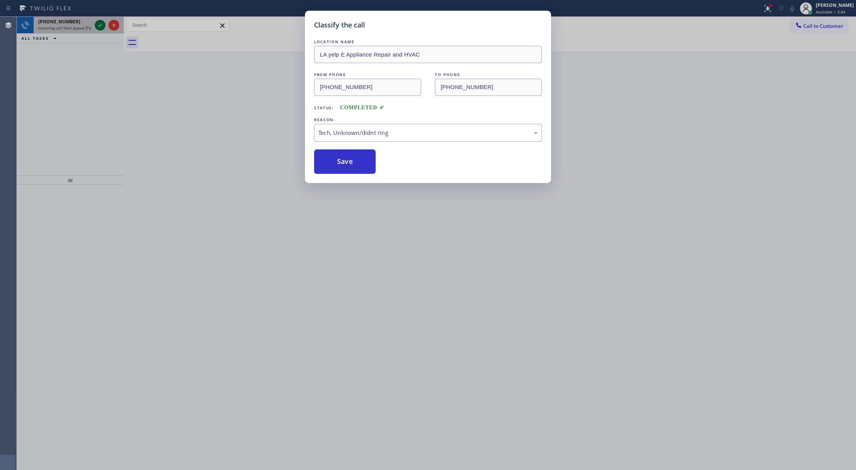
click at [99, 25] on icon at bounding box center [100, 25] width 9 height 9
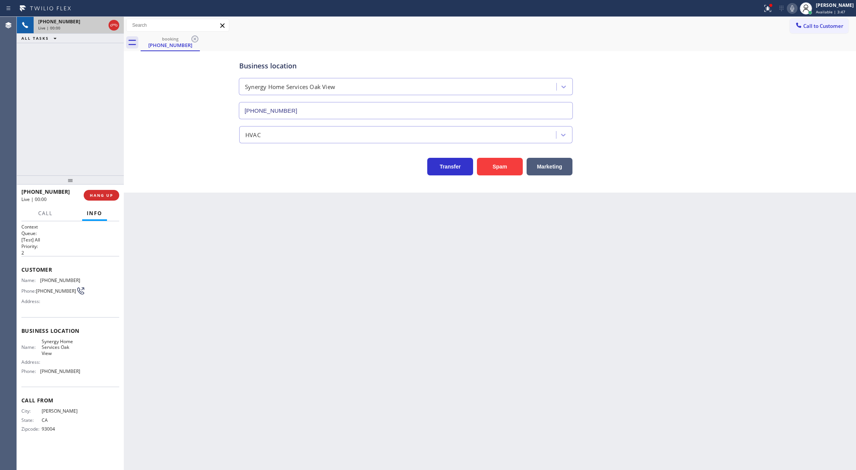
type input "(805) 263-1633"
click at [507, 172] on button "Spam" at bounding box center [500, 167] width 46 height 18
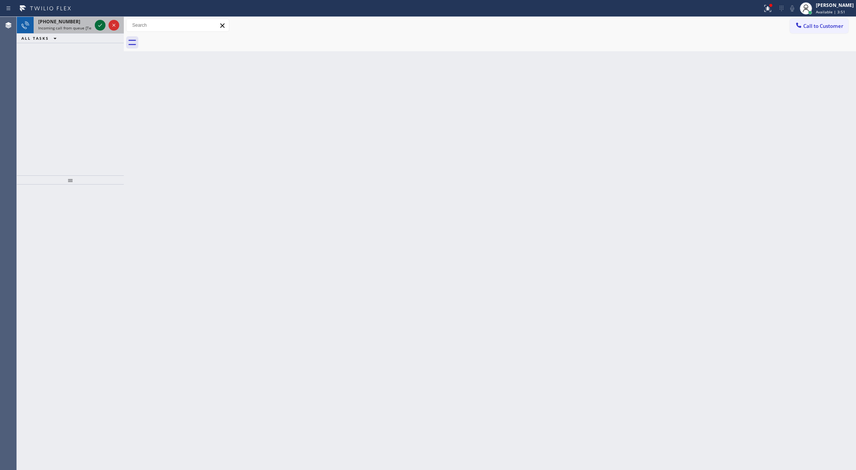
click at [99, 23] on icon at bounding box center [100, 25] width 9 height 9
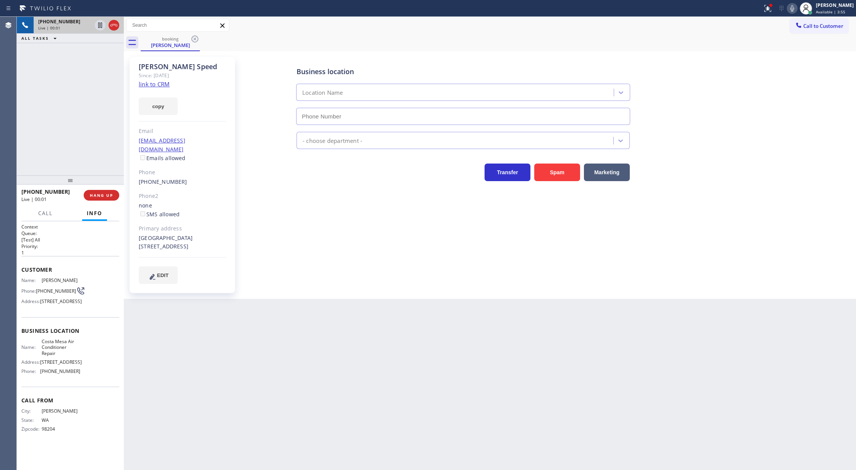
type input "[PHONE_NUMBER]"
click at [153, 84] on link "link to CRM" at bounding box center [154, 84] width 31 height 8
click at [797, 8] on icon at bounding box center [791, 8] width 9 height 9
click at [115, 24] on icon at bounding box center [113, 25] width 9 height 9
click at [105, 196] on span "COMPLETE" at bounding box center [100, 195] width 26 height 5
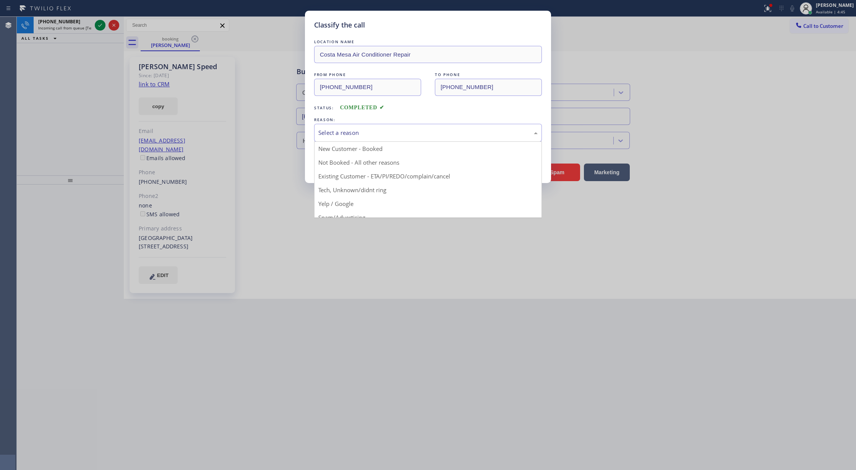
click at [353, 133] on div "Select a reason" at bounding box center [427, 132] width 219 height 9
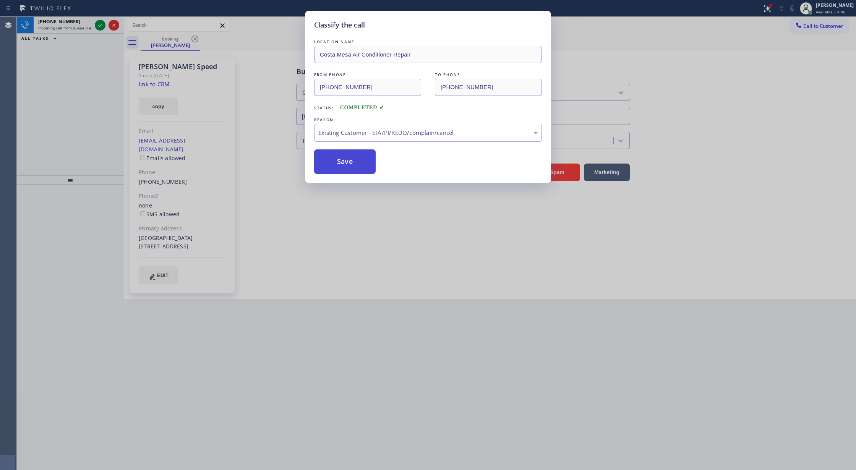
click at [343, 154] on button "Save" at bounding box center [345, 161] width 62 height 24
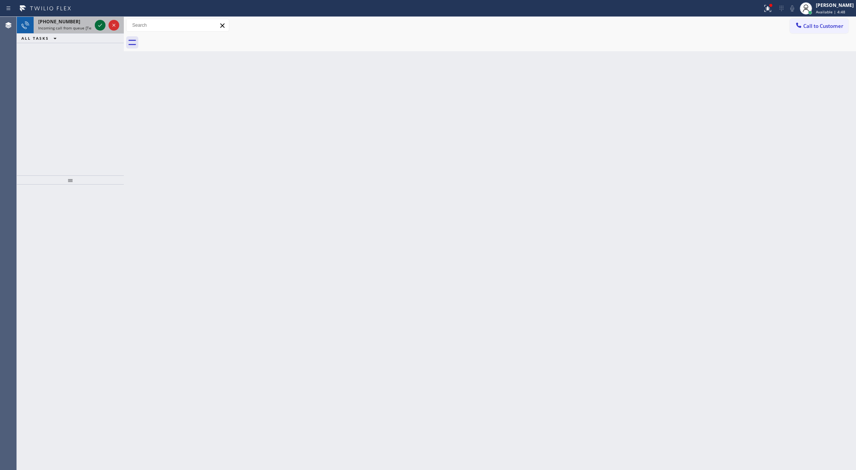
click at [99, 24] on icon at bounding box center [100, 25] width 9 height 9
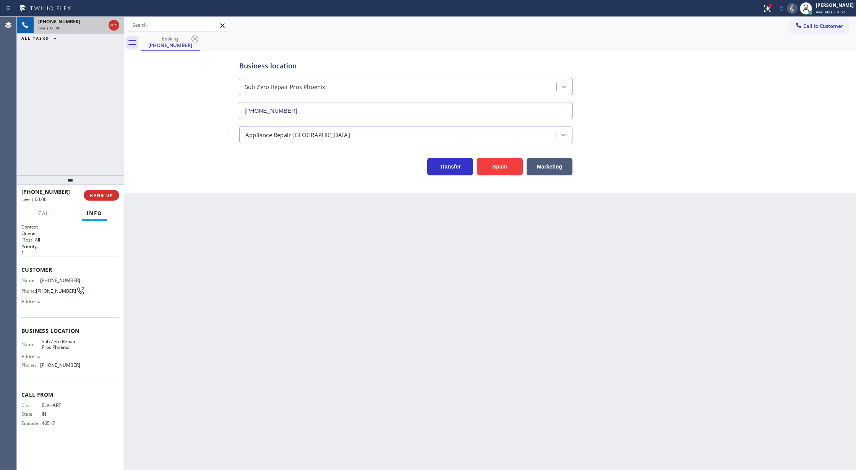
type input "(602) 566-9345"
click at [506, 168] on button "Spam" at bounding box center [500, 167] width 46 height 18
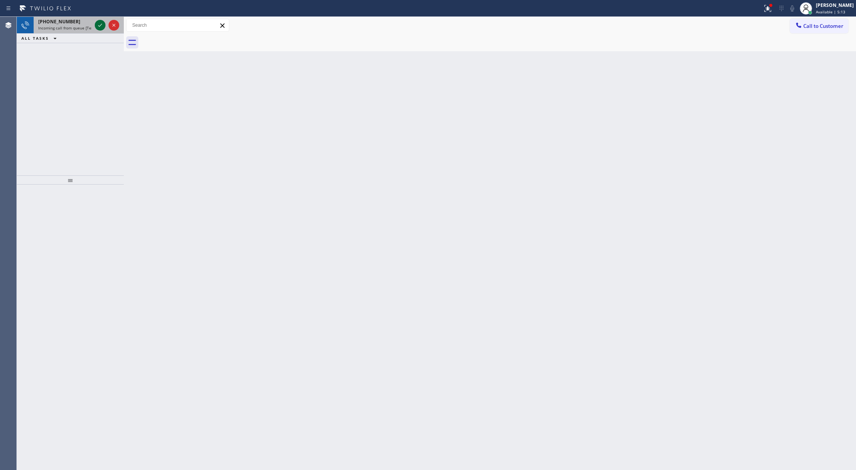
click at [99, 24] on icon at bounding box center [100, 25] width 9 height 9
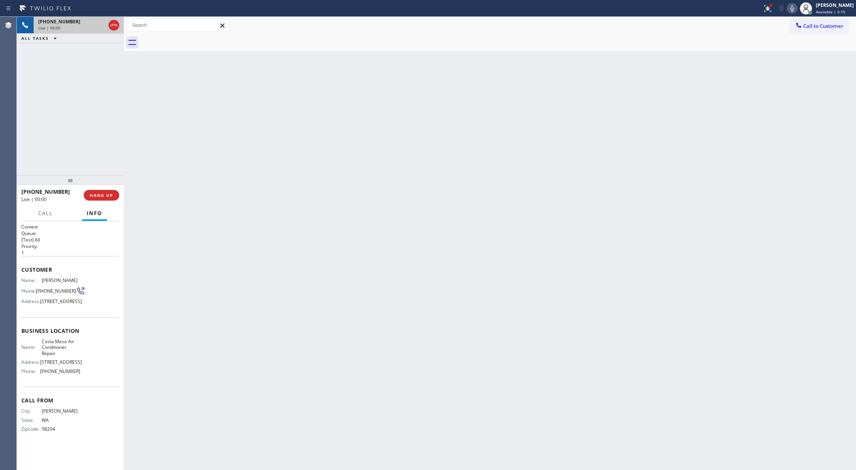
click at [111, 22] on icon at bounding box center [113, 25] width 9 height 9
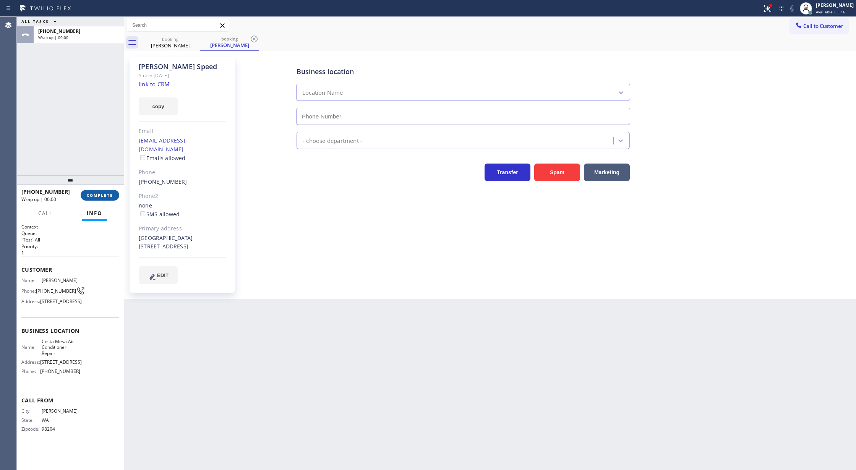
click at [103, 193] on span "COMPLETE" at bounding box center [100, 195] width 26 height 5
type input "[PHONE_NUMBER]"
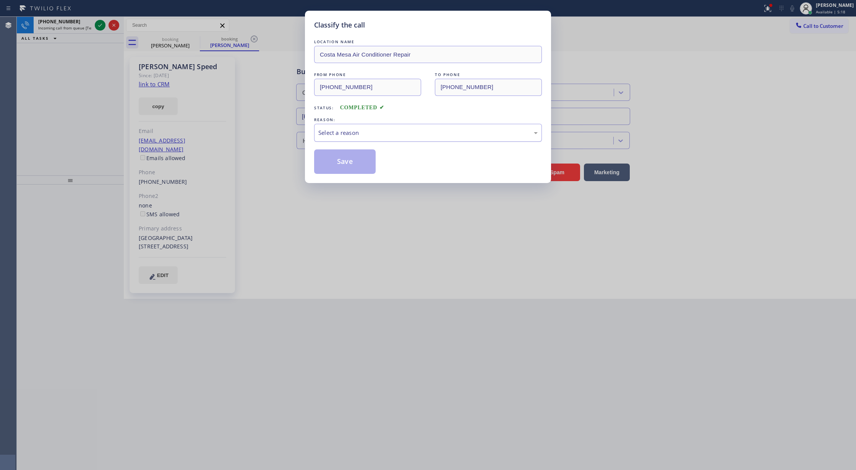
click at [333, 136] on div "Select a reason" at bounding box center [427, 132] width 219 height 9
click at [357, 167] on button "Save" at bounding box center [345, 161] width 62 height 24
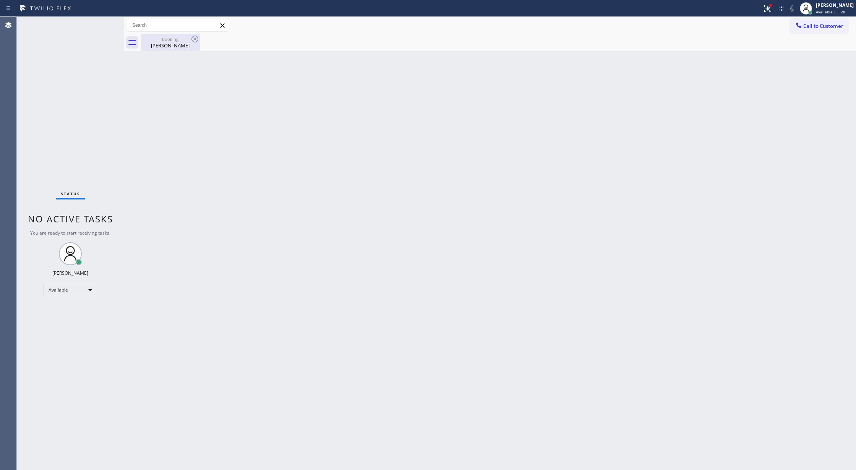
click at [164, 42] on div "Rick Speed" at bounding box center [170, 45] width 58 height 7
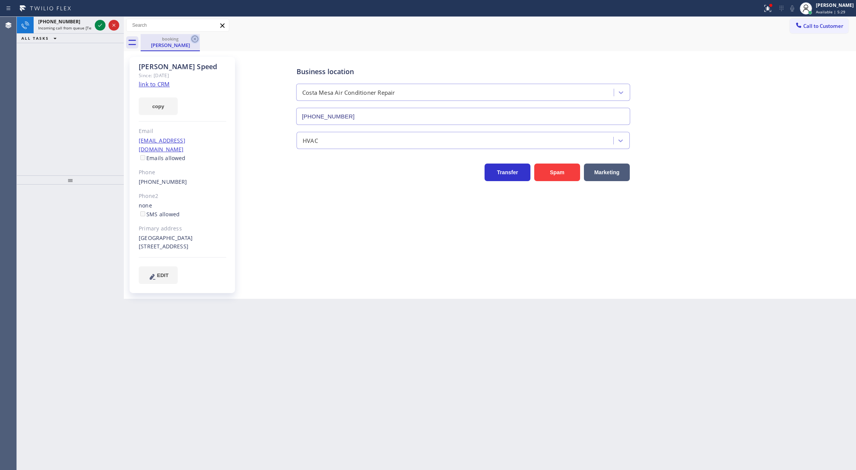
click at [193, 38] on icon at bounding box center [194, 38] width 9 height 9
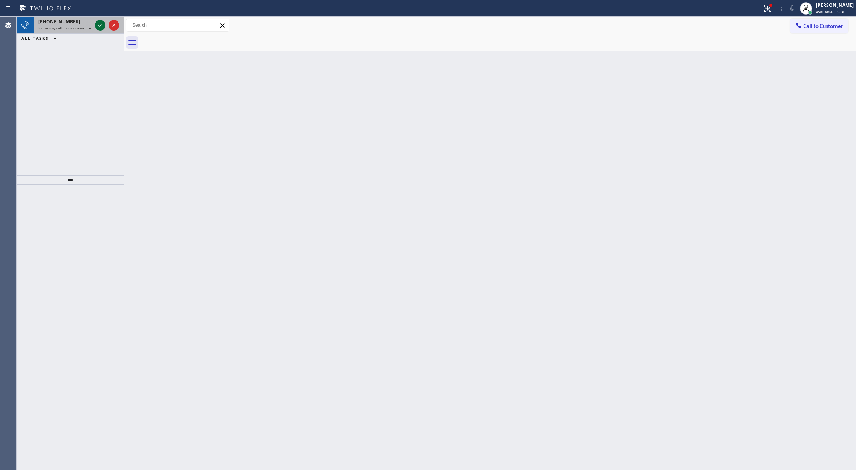
click at [99, 25] on icon at bounding box center [100, 25] width 9 height 9
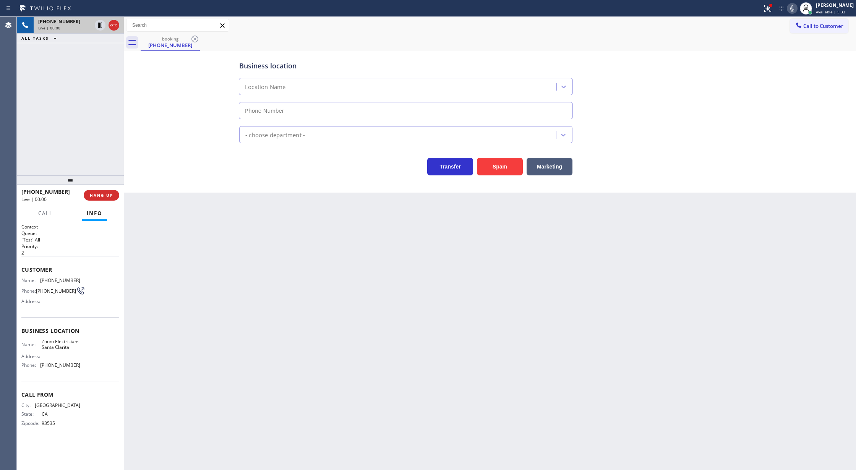
type input "[PHONE_NUMBER]"
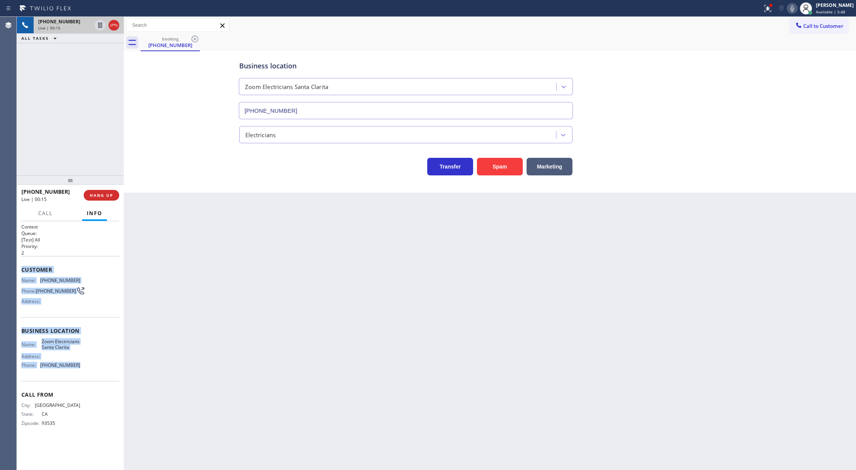
drag, startPoint x: 21, startPoint y: 271, endPoint x: 81, endPoint y: 370, distance: 116.8
click at [81, 370] on div "Context Queue: [Test] All Priority: 2 Customer Name: (661) 789-7128 Phone: (661…" at bounding box center [70, 345] width 107 height 249
click at [792, 10] on icon at bounding box center [791, 8] width 9 height 9
click at [794, 8] on icon at bounding box center [791, 8] width 9 height 9
drag, startPoint x: 113, startPoint y: 26, endPoint x: 141, endPoint y: 76, distance: 57.3
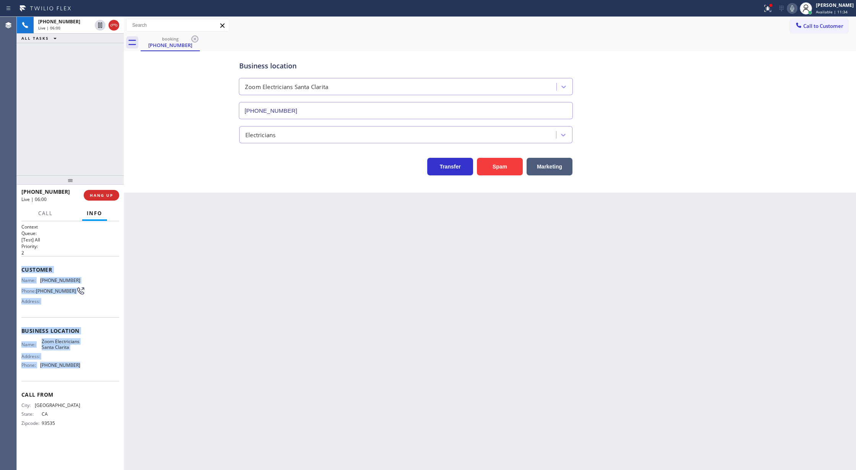
click at [113, 26] on icon at bounding box center [113, 25] width 9 height 9
click at [98, 194] on span "COMPLETE" at bounding box center [100, 195] width 26 height 5
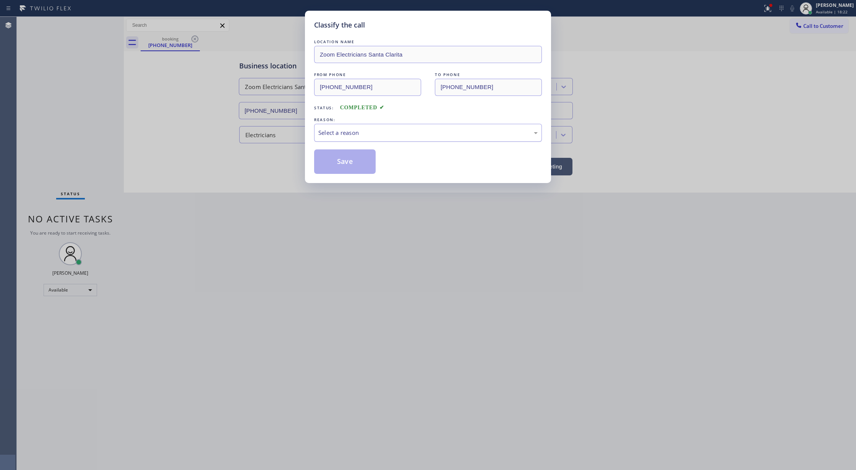
click at [364, 134] on div "Select a reason" at bounding box center [427, 132] width 219 height 9
click at [352, 163] on button "Save" at bounding box center [345, 161] width 62 height 24
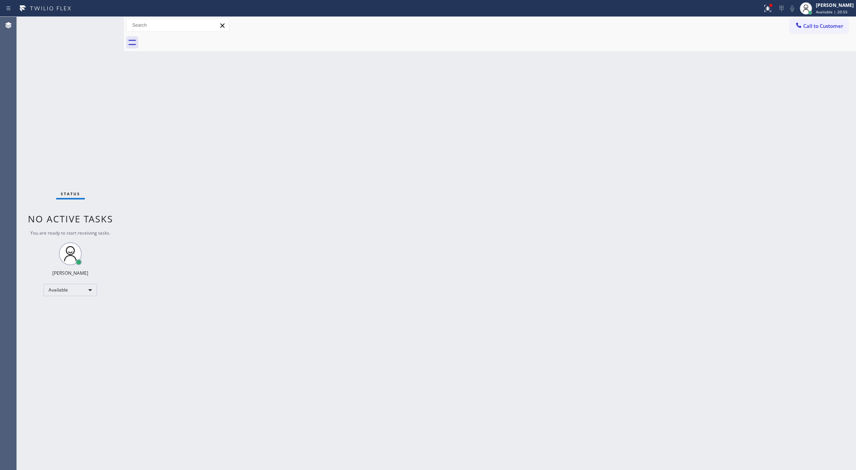
click at [106, 28] on div "Status No active tasks You are ready to start receiving tasks. [PERSON_NAME] Av…" at bounding box center [70, 243] width 107 height 453
click at [104, 24] on div "Status No active tasks You are ready to start receiving tasks. [PERSON_NAME] Av…" at bounding box center [70, 243] width 107 height 453
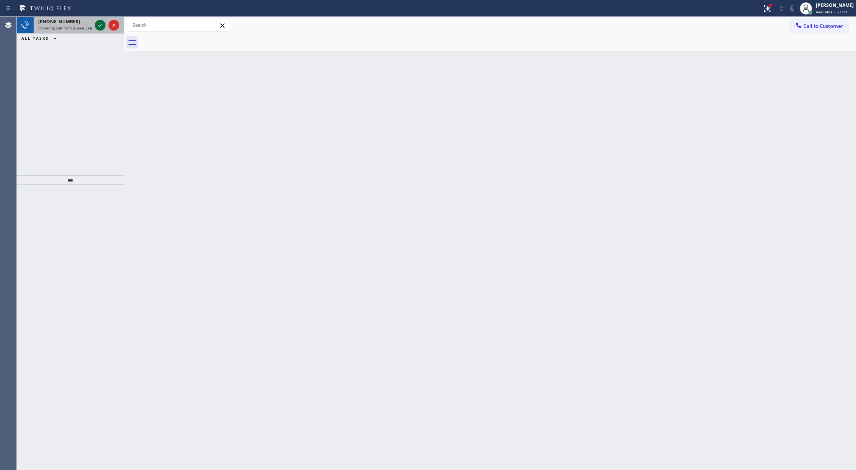
click at [103, 24] on icon at bounding box center [100, 25] width 9 height 9
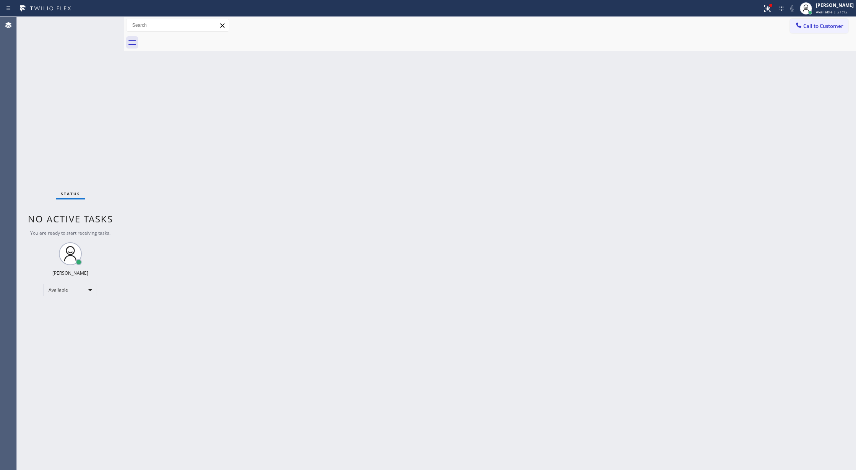
click at [101, 24] on div "Status No active tasks You are ready to start receiving tasks. [PERSON_NAME] Av…" at bounding box center [70, 243] width 107 height 453
click at [104, 22] on div "Status No active tasks You are ready to start receiving tasks. [PERSON_NAME] Av…" at bounding box center [70, 243] width 107 height 453
click at [102, 23] on div "Status No active tasks You are ready to start receiving tasks. [PERSON_NAME] Av…" at bounding box center [70, 243] width 107 height 453
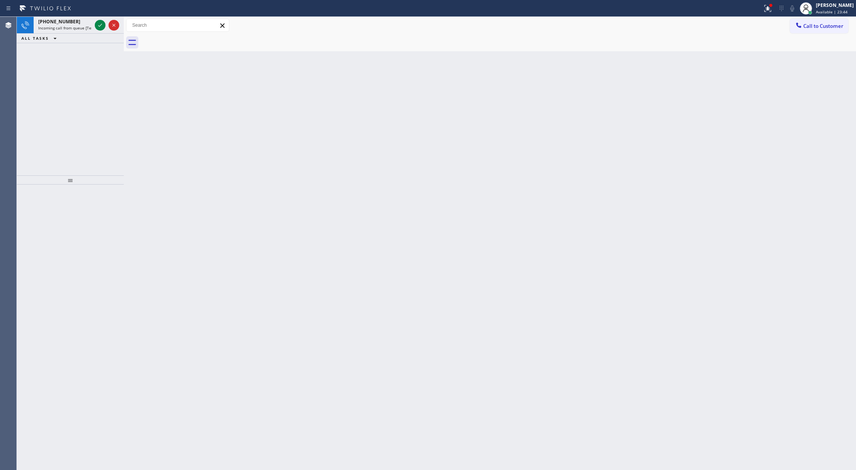
click at [95, 16] on div "Status report Issues detected These issues could affect your workflow. Please c…" at bounding box center [428, 8] width 856 height 17
click at [99, 27] on icon at bounding box center [100, 25] width 9 height 9
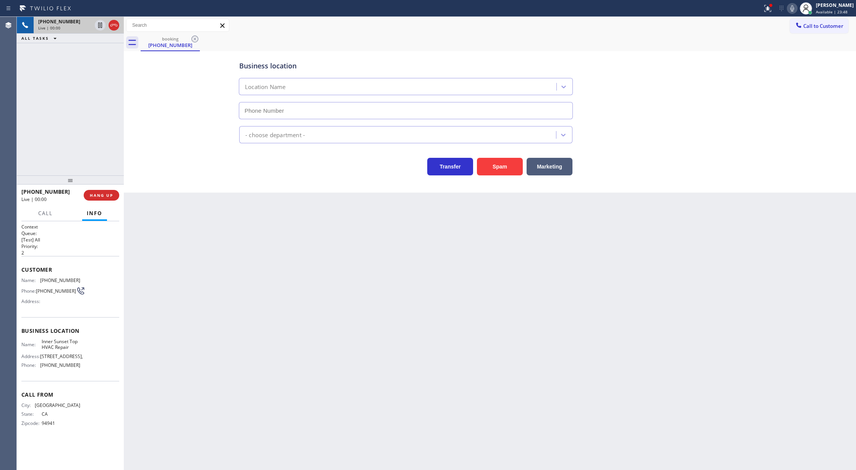
type input "(415) 592-6313"
click at [497, 167] on button "Spam" at bounding box center [500, 167] width 46 height 18
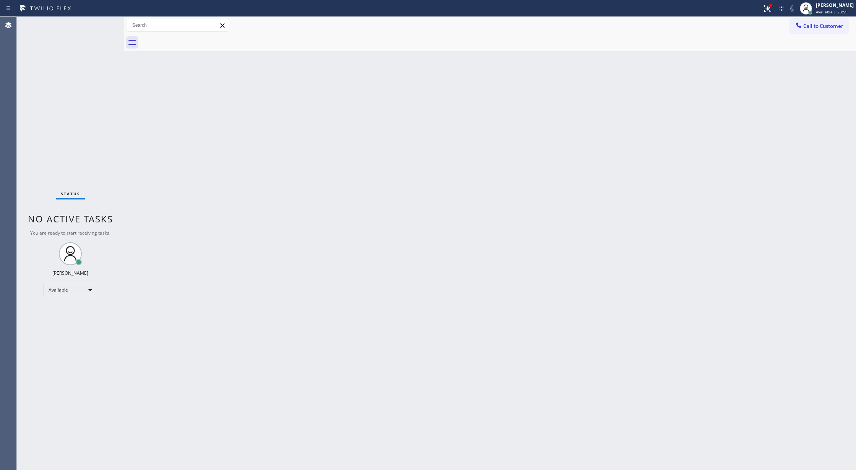
click at [105, 26] on div "Status No active tasks You are ready to start receiving tasks. [PERSON_NAME] Av…" at bounding box center [70, 243] width 107 height 453
drag, startPoint x: 84, startPoint y: 34, endPoint x: 98, endPoint y: 27, distance: 15.4
click at [98, 27] on div "Status No active tasks You are ready to start receiving tasks. [PERSON_NAME] Av…" at bounding box center [70, 243] width 107 height 453
click at [101, 26] on div "Status No active tasks You are ready to start receiving tasks. [PERSON_NAME] Av…" at bounding box center [70, 243] width 107 height 453
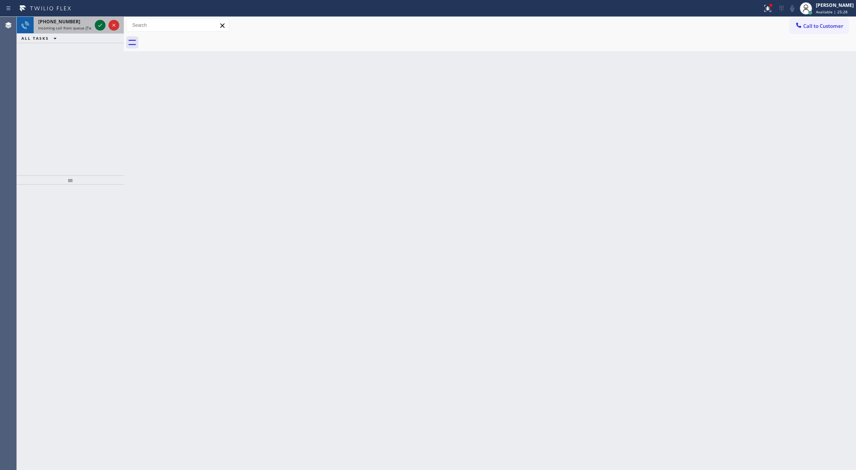
click at [99, 23] on icon at bounding box center [100, 25] width 9 height 9
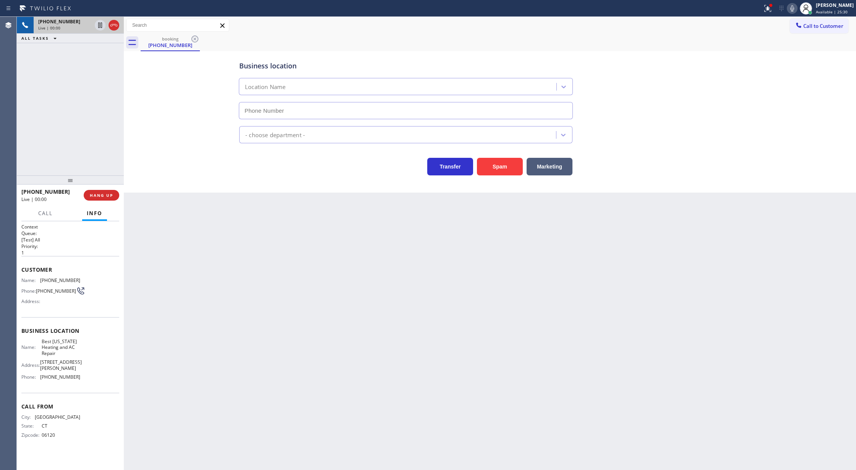
type input "[PHONE_NUMBER]"
click at [112, 28] on icon at bounding box center [113, 25] width 9 height 9
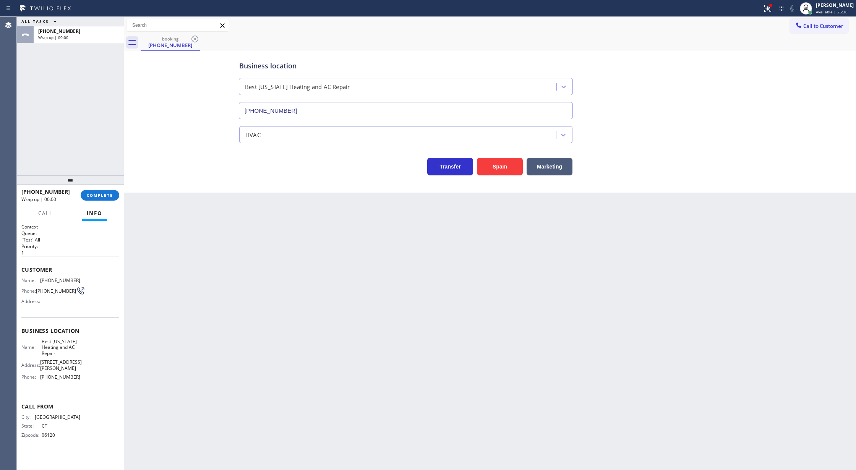
drag, startPoint x: 103, startPoint y: 191, endPoint x: 121, endPoint y: 193, distance: 18.4
click at [103, 191] on button "COMPLETE" at bounding box center [100, 195] width 39 height 11
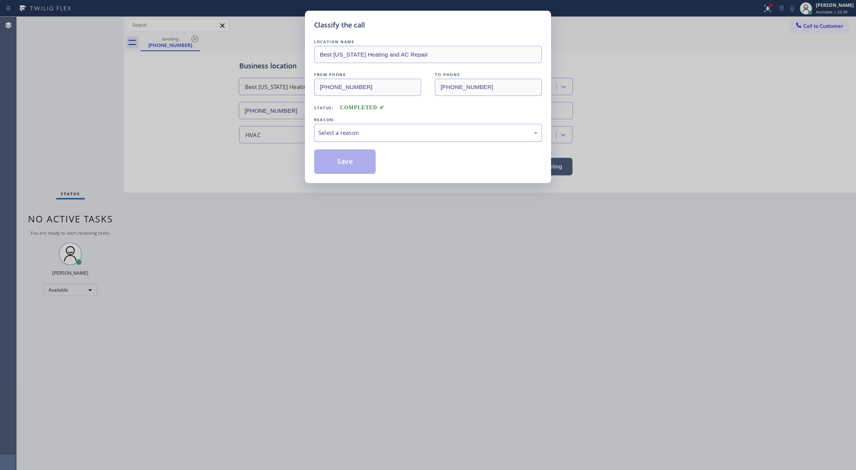
click at [375, 135] on div "Select a reason" at bounding box center [427, 132] width 219 height 9
click at [352, 159] on button "Save" at bounding box center [345, 161] width 62 height 24
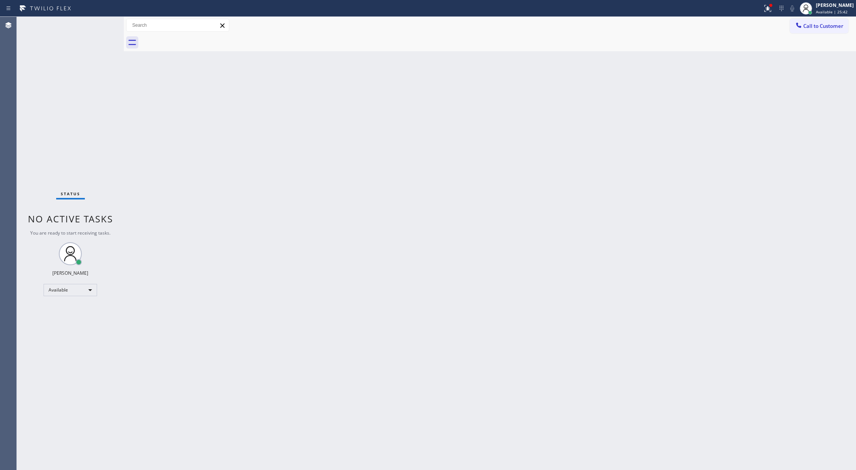
click at [100, 23] on div "Status No active tasks You are ready to start receiving tasks. [PERSON_NAME] Av…" at bounding box center [70, 243] width 107 height 453
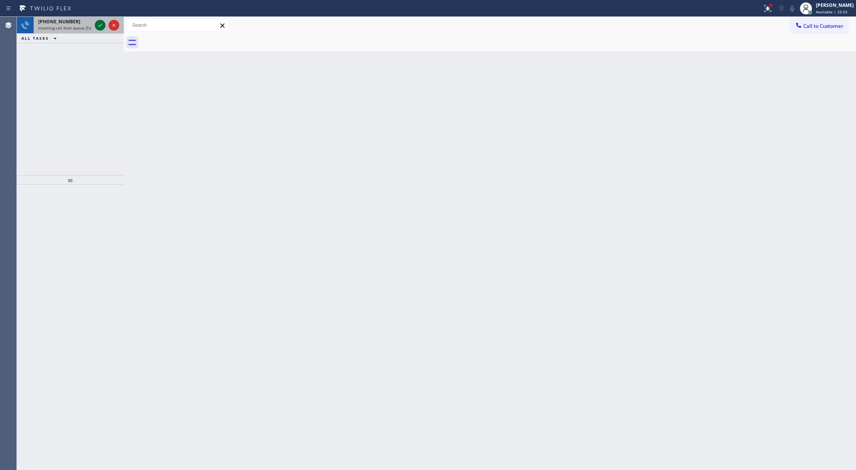
click at [99, 25] on icon at bounding box center [100, 25] width 9 height 9
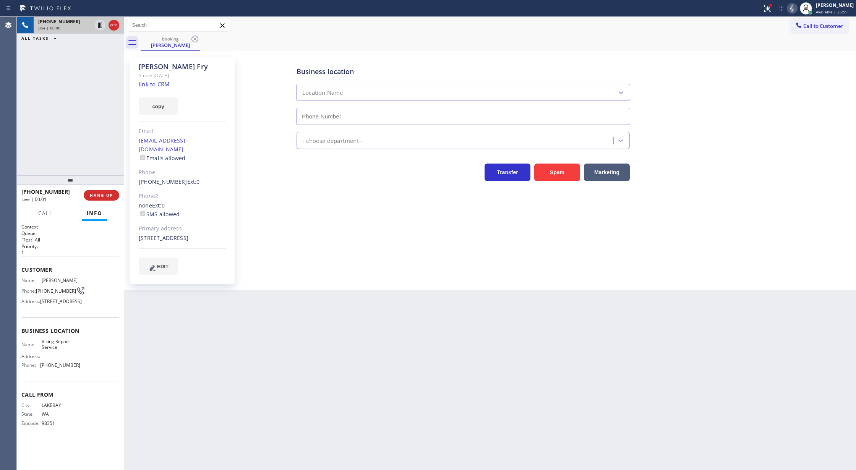
type input "[PHONE_NUMBER]"
click at [162, 85] on link "link to CRM" at bounding box center [154, 84] width 31 height 8
click at [99, 198] on span "COMPLETE" at bounding box center [100, 195] width 26 height 5
click at [106, 198] on span "COMPLETE" at bounding box center [100, 195] width 26 height 5
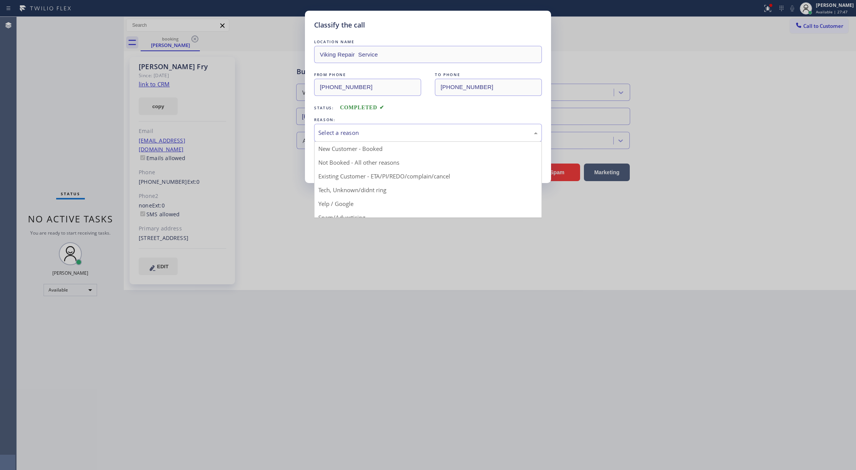
click at [352, 131] on div "Select a reason" at bounding box center [427, 132] width 219 height 9
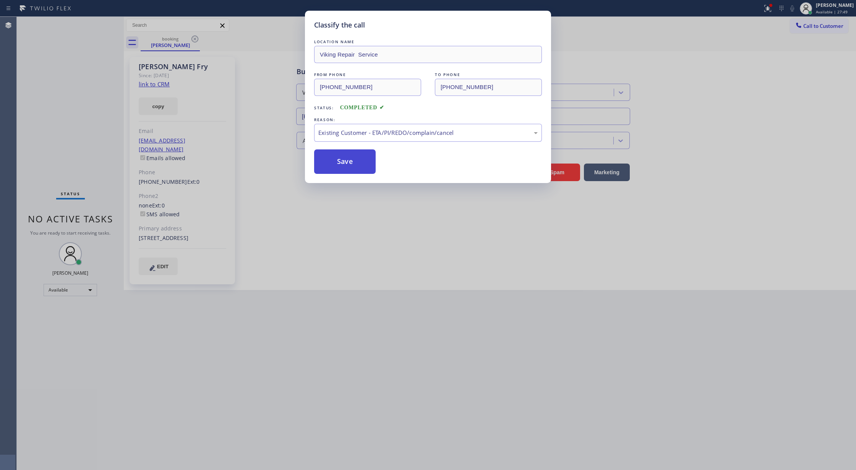
click at [343, 173] on button "Save" at bounding box center [345, 161] width 62 height 24
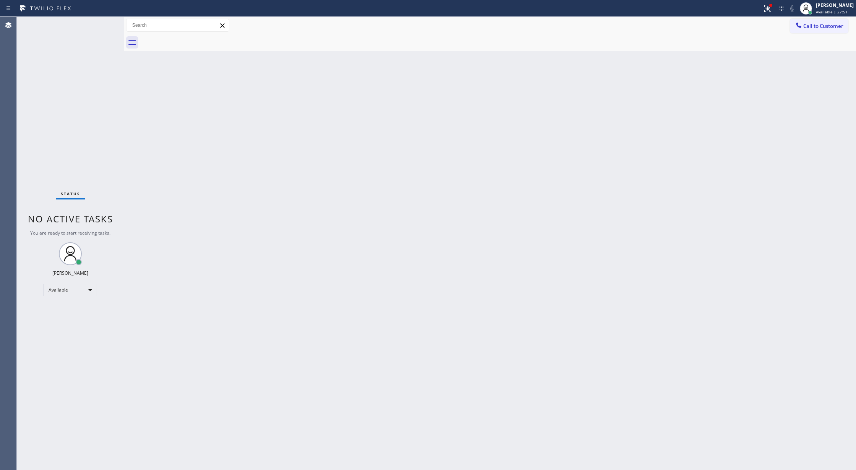
click at [101, 27] on div "Status No active tasks You are ready to start receiving tasks. [PERSON_NAME] Av…" at bounding box center [70, 243] width 107 height 453
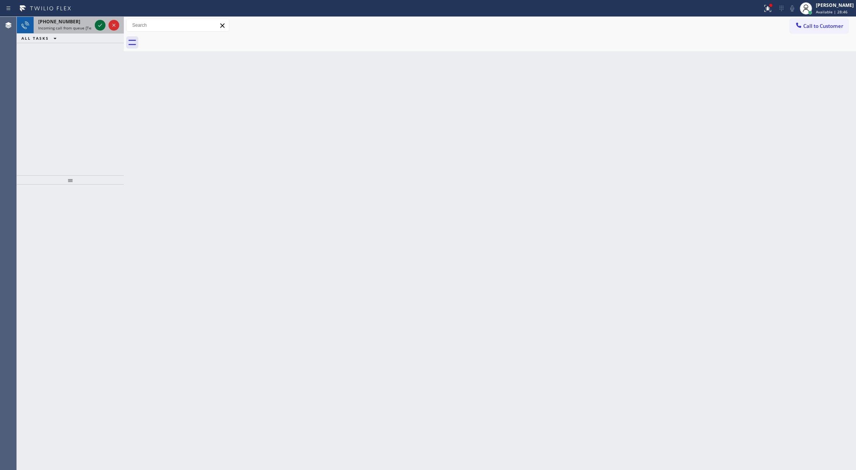
click at [101, 27] on icon at bounding box center [100, 25] width 9 height 9
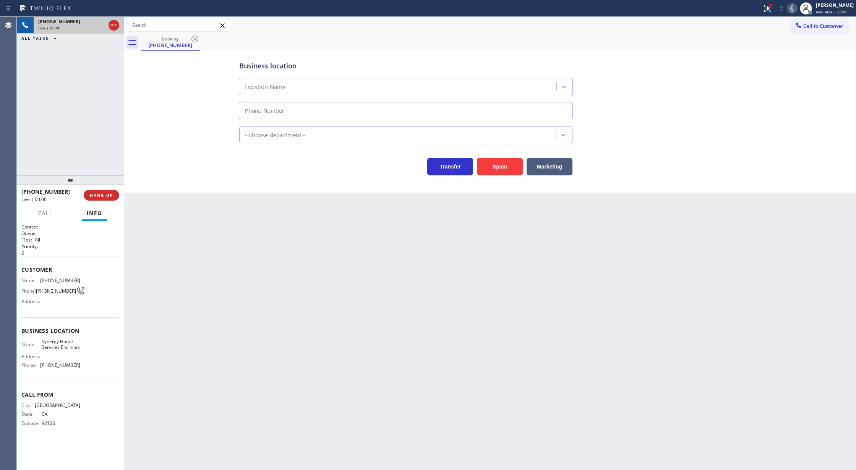
type input "(619) 330-0933"
click at [498, 167] on button "Spam" at bounding box center [500, 167] width 46 height 18
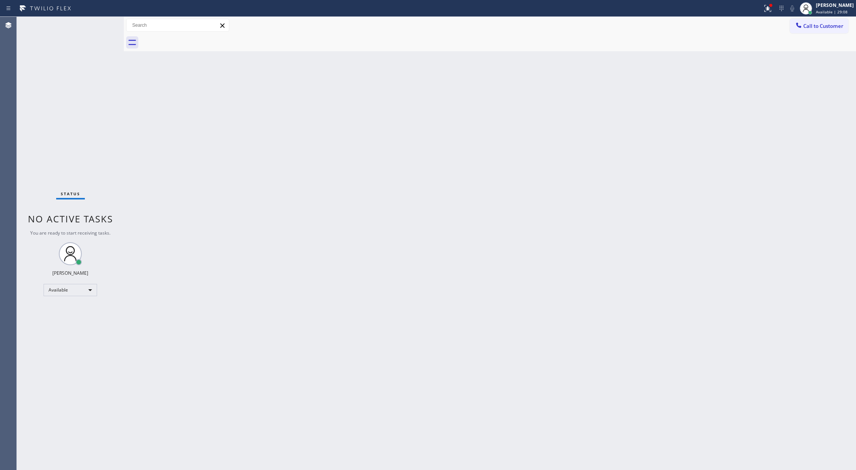
click at [251, 186] on div "Back to Dashboard Change Sender ID Customers Technicians Select a contact Outbo…" at bounding box center [490, 243] width 732 height 453
click at [101, 22] on div "Status No active tasks You are ready to start receiving tasks. [PERSON_NAME] Av…" at bounding box center [70, 243] width 107 height 453
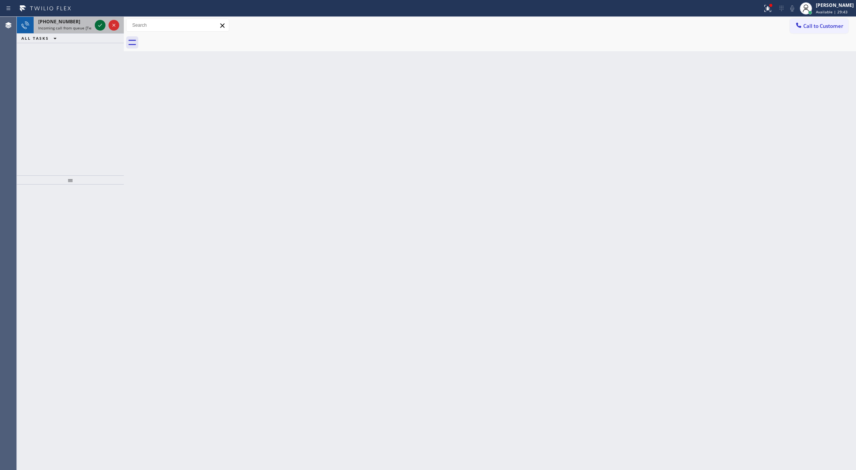
click at [100, 27] on icon at bounding box center [100, 25] width 9 height 9
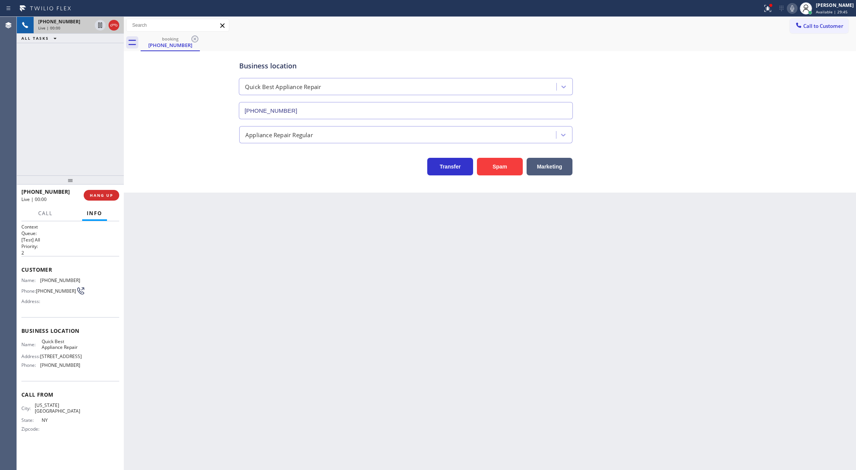
type input "(929) 322-2955"
click at [502, 168] on button "Spam" at bounding box center [500, 167] width 46 height 18
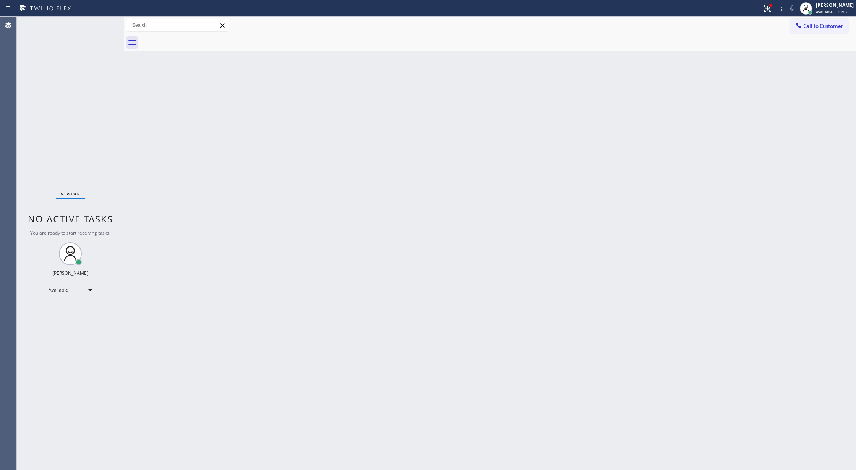
click at [105, 23] on div "Status No active tasks You are ready to start receiving tasks. [PERSON_NAME] Av…" at bounding box center [70, 243] width 107 height 453
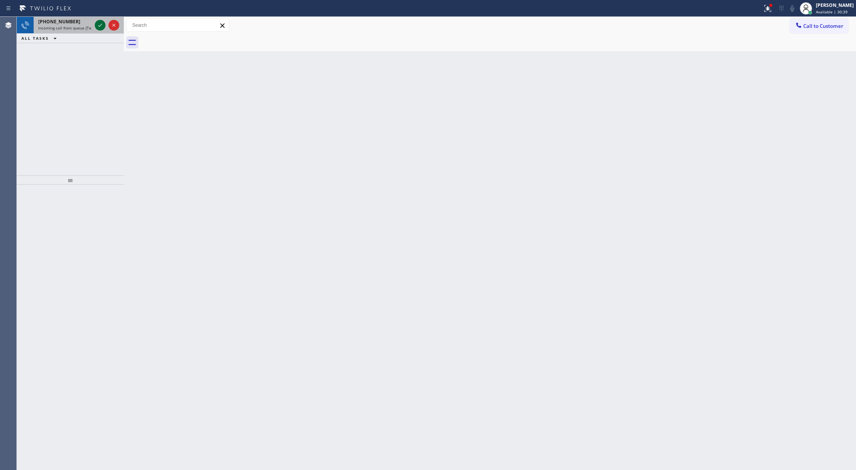
click at [97, 24] on icon at bounding box center [100, 25] width 9 height 9
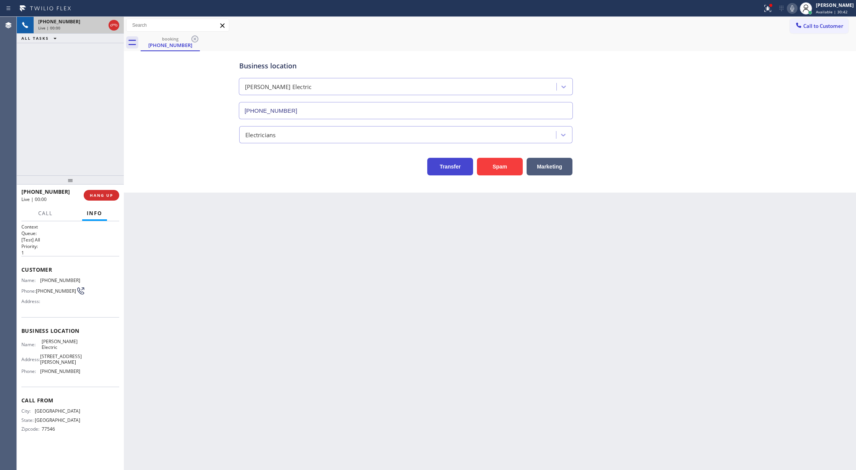
type input "(346) 486-4410"
click at [491, 168] on button "Spam" at bounding box center [500, 167] width 46 height 18
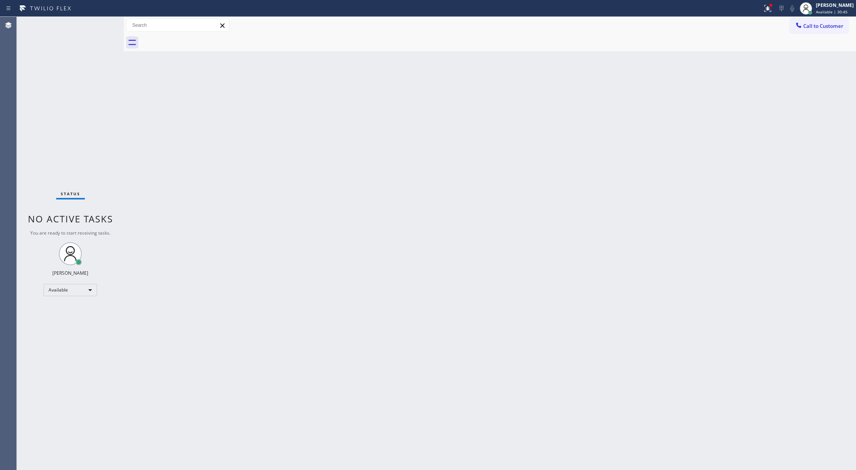
click at [106, 28] on div "Status No active tasks You are ready to start receiving tasks. [PERSON_NAME] Av…" at bounding box center [70, 243] width 107 height 453
click at [103, 25] on div "Status No active tasks You are ready to start receiving tasks. [PERSON_NAME] Av…" at bounding box center [70, 243] width 107 height 453
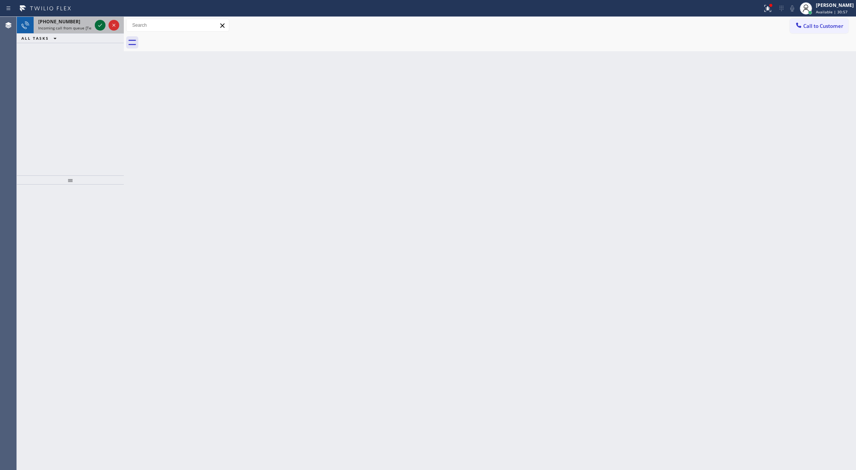
click at [98, 25] on icon at bounding box center [100, 25] width 4 height 3
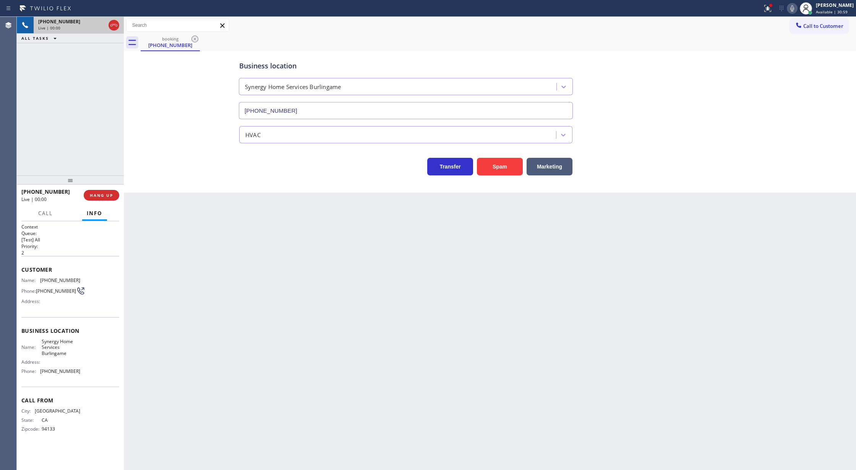
type input "(415) 548-9188"
click at [492, 166] on button "Spam" at bounding box center [500, 167] width 46 height 18
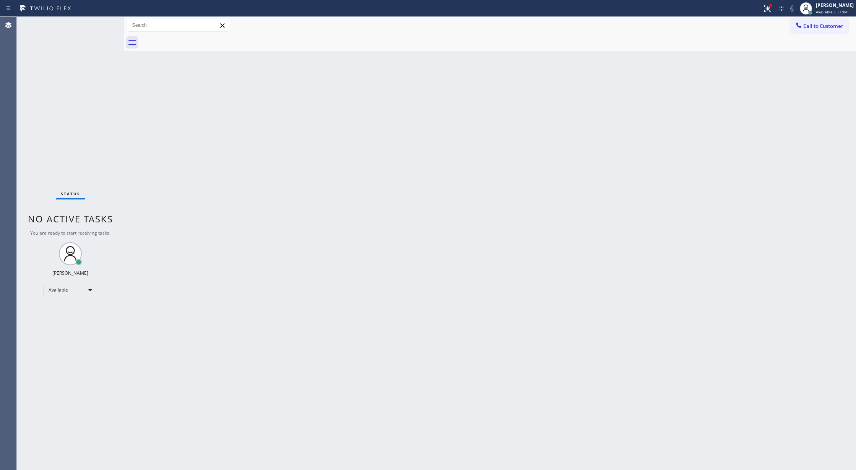
click at [106, 24] on div "Status No active tasks You are ready to start receiving tasks. [PERSON_NAME] Av…" at bounding box center [70, 243] width 107 height 453
click at [101, 25] on div "Status No active tasks You are ready to start receiving tasks. [PERSON_NAME] Av…" at bounding box center [70, 243] width 107 height 453
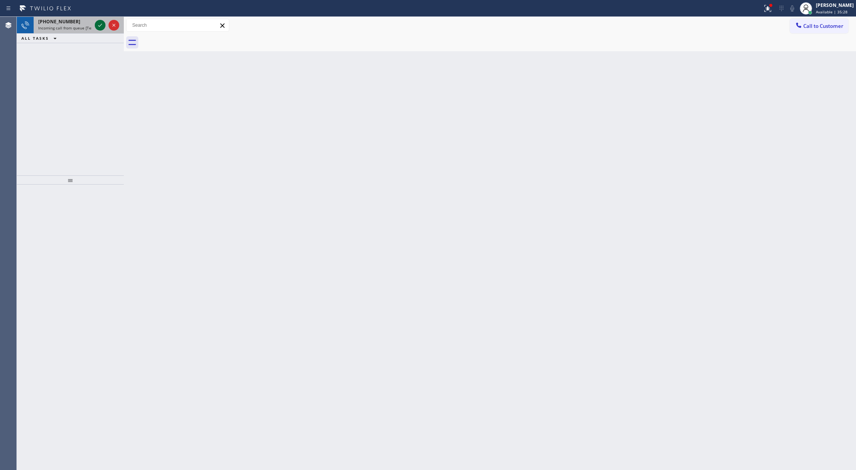
click at [101, 25] on icon at bounding box center [100, 25] width 9 height 9
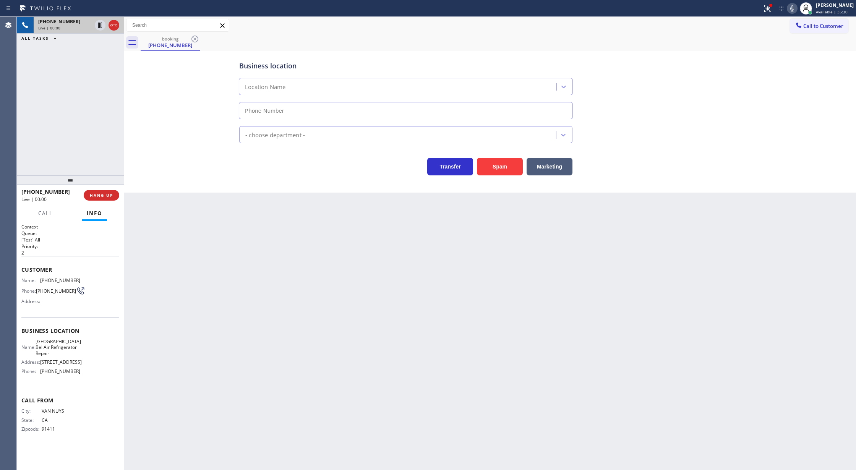
type input "[PHONE_NUMBER]"
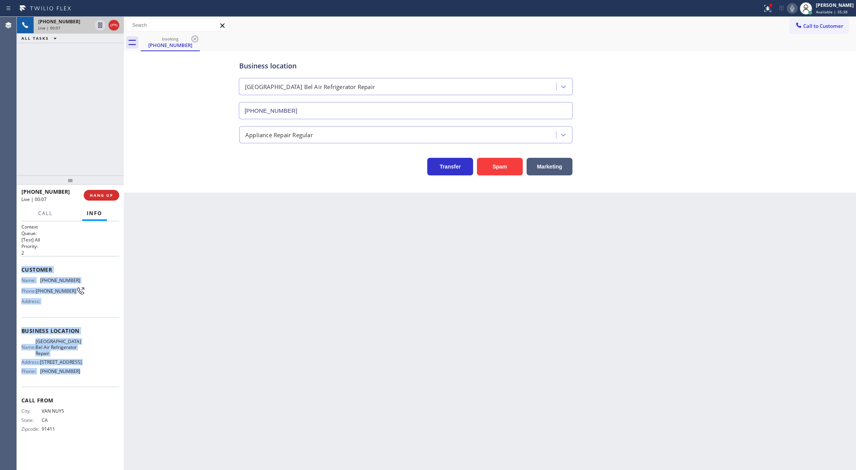
drag, startPoint x: 22, startPoint y: 271, endPoint x: 97, endPoint y: 378, distance: 130.9
click at [97, 378] on div "Context Queue: [Test] All Priority: 2 Customer Name: (818) 808-3559 Phone: (818…" at bounding box center [70, 334] width 98 height 221
click at [91, 196] on span "COMPLETE" at bounding box center [100, 195] width 26 height 5
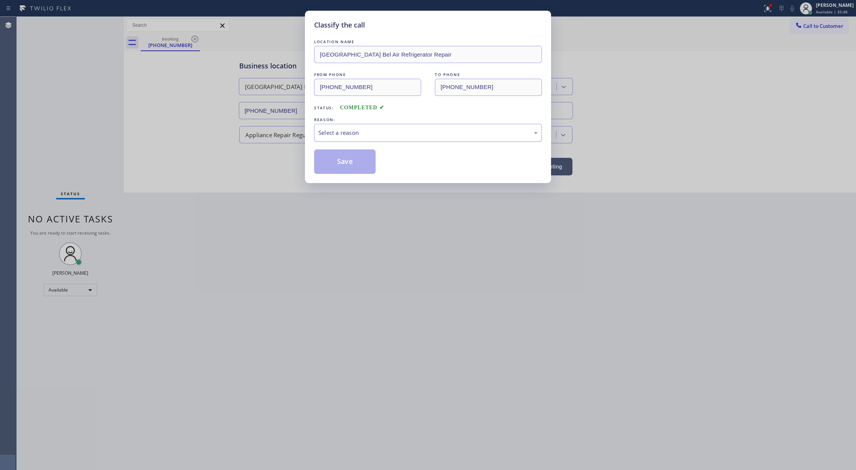
click at [330, 134] on div "Select a reason" at bounding box center [427, 132] width 219 height 9
click at [345, 160] on button "Save" at bounding box center [345, 161] width 62 height 24
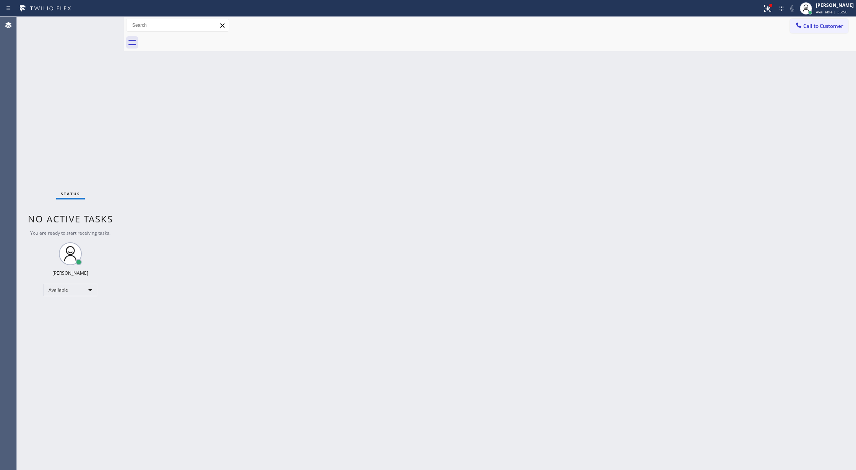
click at [104, 24] on div "Status No active tasks You are ready to start receiving tasks. [PERSON_NAME] Av…" at bounding box center [70, 243] width 107 height 453
click at [101, 26] on div "Status No active tasks You are ready to start receiving tasks. [PERSON_NAME] Av…" at bounding box center [70, 243] width 107 height 453
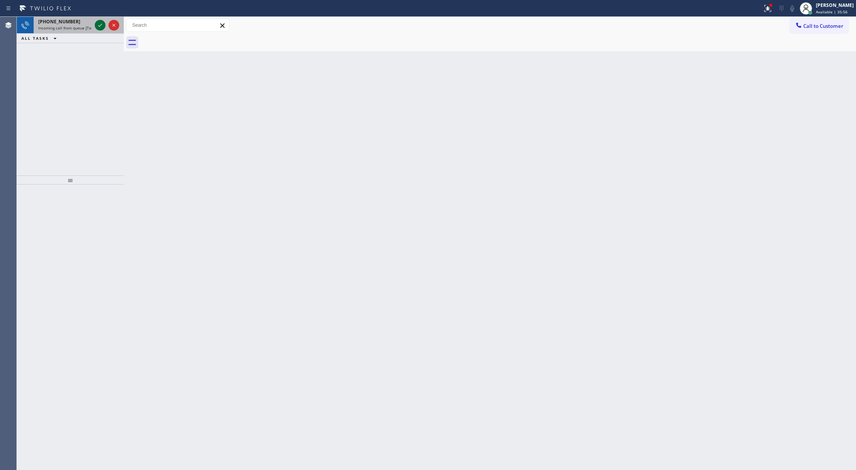
click at [101, 26] on icon at bounding box center [100, 25] width 9 height 9
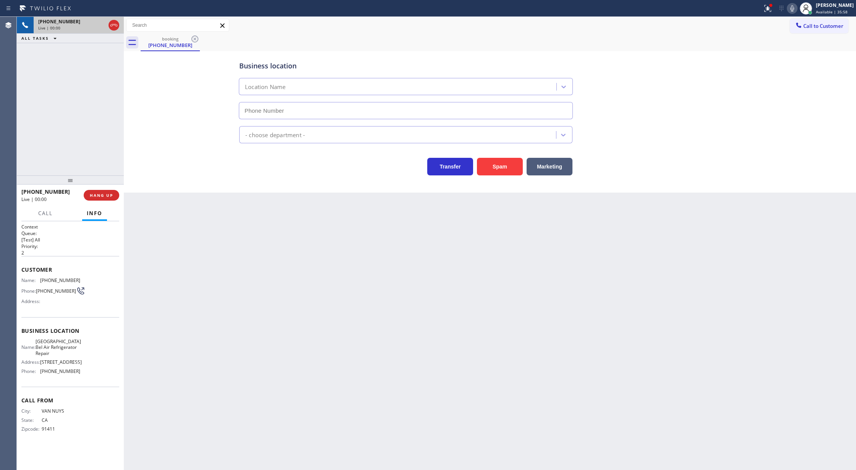
type input "[PHONE_NUMBER]"
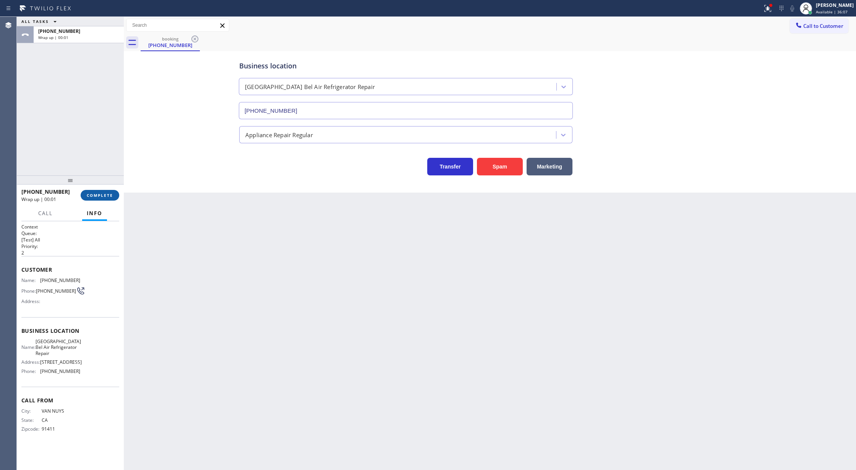
click at [90, 194] on span "COMPLETE" at bounding box center [100, 195] width 26 height 5
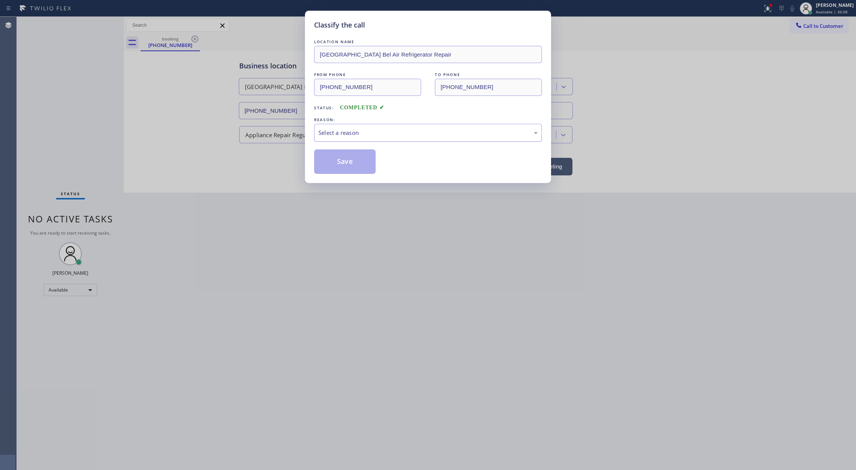
click at [332, 129] on div "Select a reason" at bounding box center [427, 132] width 219 height 9
click at [337, 164] on button "Save" at bounding box center [345, 161] width 62 height 24
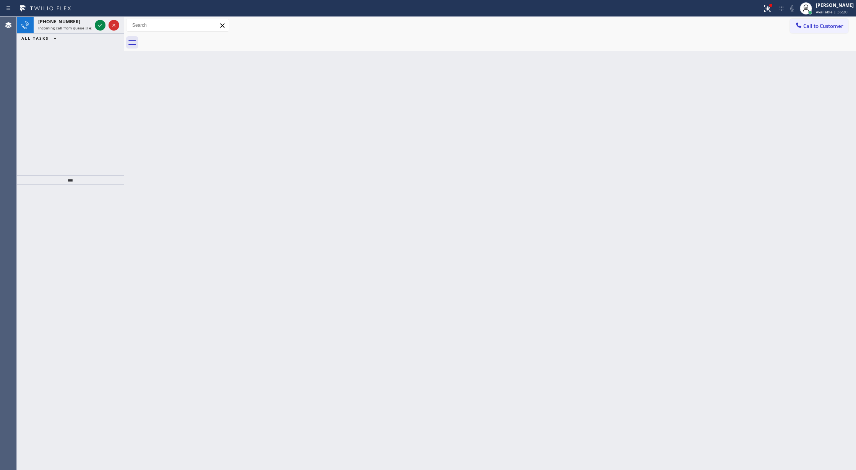
drag, startPoint x: 98, startPoint y: 23, endPoint x: 109, endPoint y: 59, distance: 37.1
click at [98, 23] on icon at bounding box center [100, 25] width 9 height 9
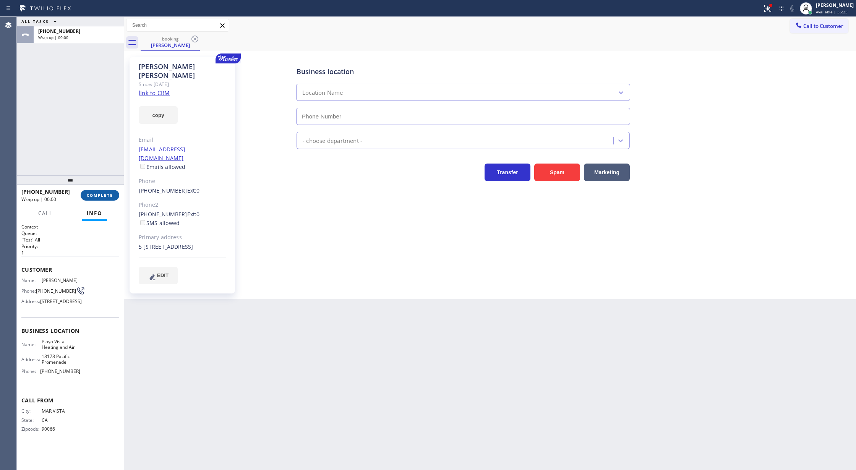
type input "[PHONE_NUMBER]"
click at [101, 194] on span "COMPLETE" at bounding box center [100, 195] width 26 height 5
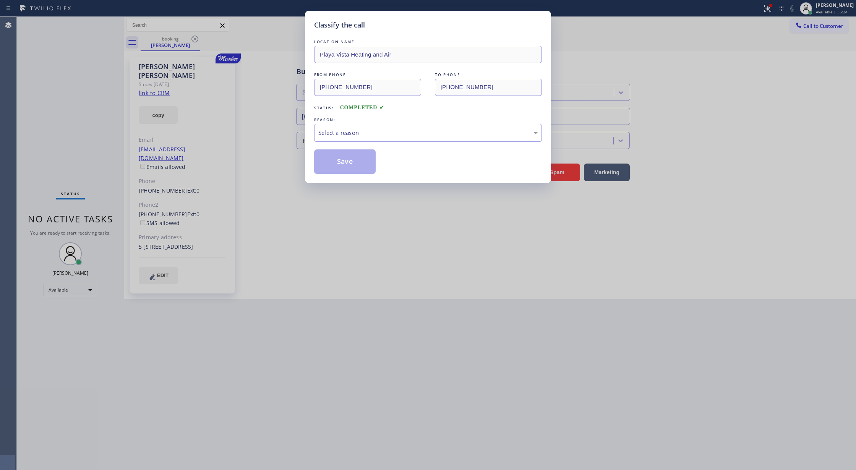
click at [371, 139] on div "Select a reason" at bounding box center [428, 133] width 228 height 18
click at [335, 164] on button "Save" at bounding box center [345, 161] width 62 height 24
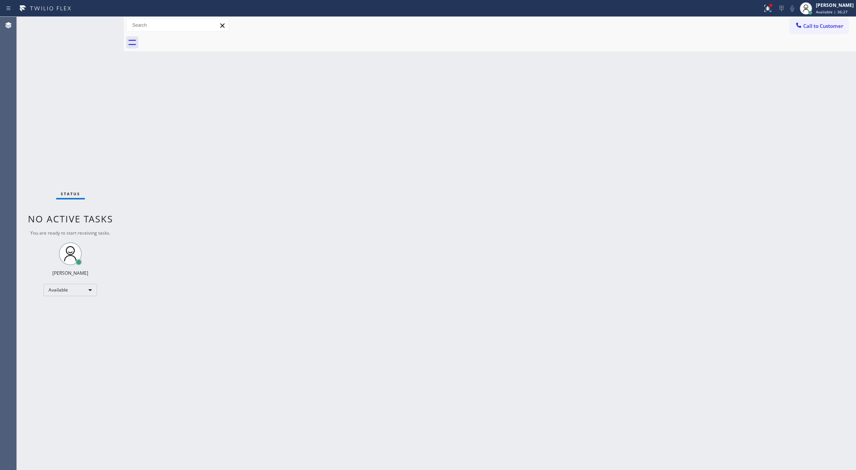
click at [104, 24] on div "Status No active tasks You are ready to start receiving tasks. [PERSON_NAME] Av…" at bounding box center [70, 243] width 107 height 453
click at [100, 23] on div "Status No active tasks You are ready to start receiving tasks. [PERSON_NAME] Av…" at bounding box center [70, 243] width 107 height 453
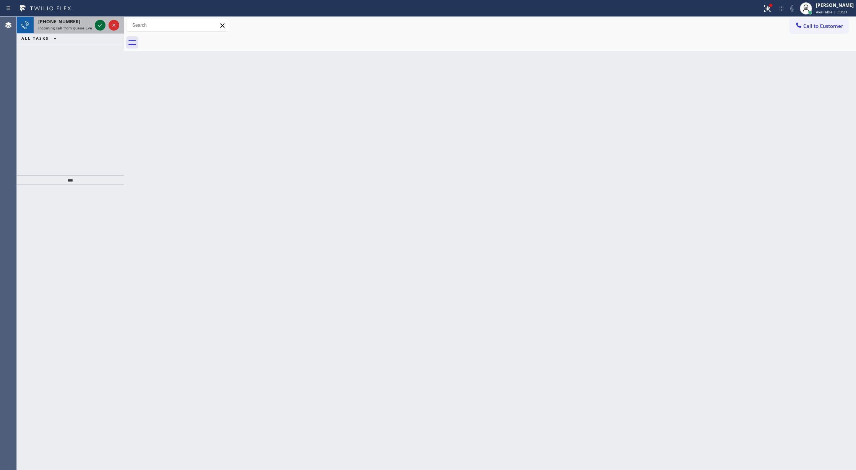
click at [100, 23] on icon at bounding box center [100, 25] width 9 height 9
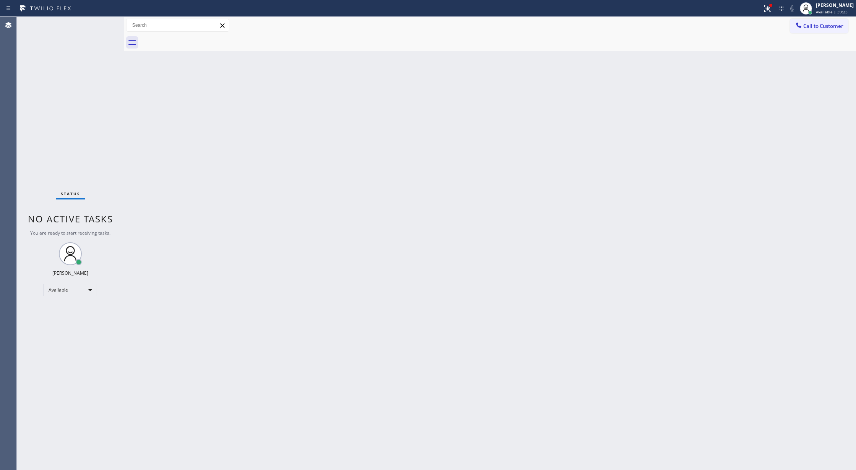
click at [100, 23] on div "Status No active tasks You are ready to start receiving tasks. [PERSON_NAME] Av…" at bounding box center [70, 243] width 107 height 453
click at [86, 293] on div "Available" at bounding box center [70, 290] width 53 height 12
click at [76, 328] on li "Break" at bounding box center [70, 329] width 52 height 9
click at [81, 295] on div "Break" at bounding box center [70, 293] width 53 height 12
click at [87, 316] on li "Available" at bounding box center [70, 313] width 52 height 9
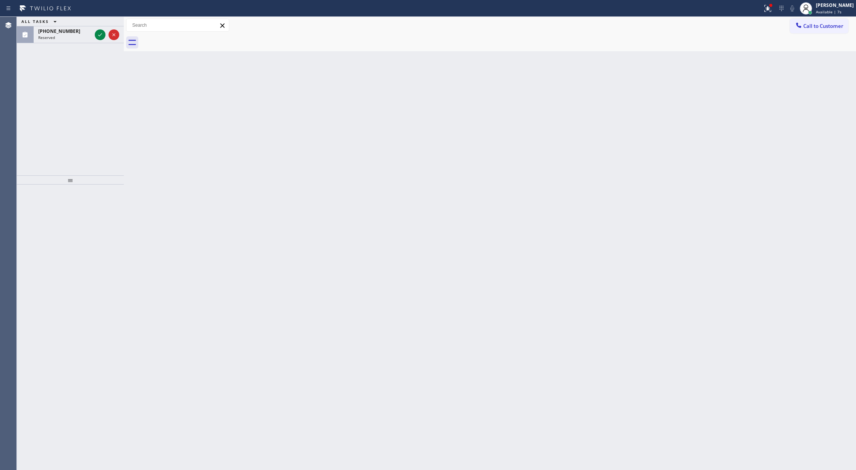
drag, startPoint x: 98, startPoint y: 36, endPoint x: 91, endPoint y: 182, distance: 146.5
click at [98, 36] on icon at bounding box center [100, 34] width 9 height 9
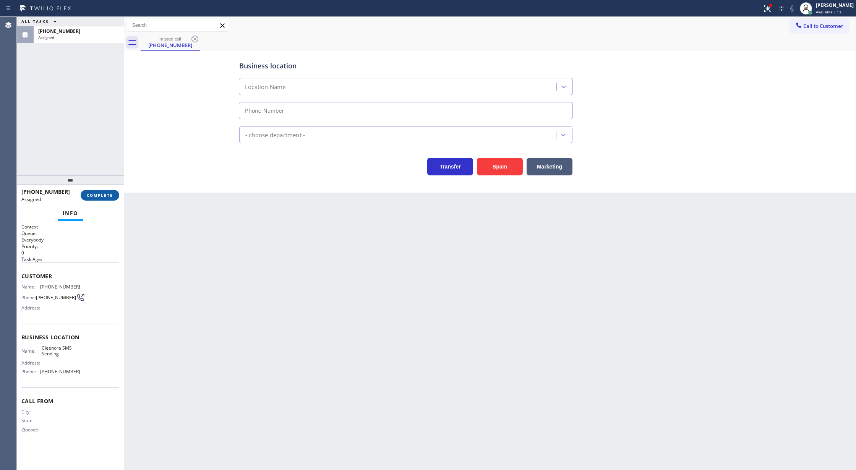
click at [106, 198] on span "COMPLETE" at bounding box center [100, 195] width 26 height 5
type input "[PHONE_NUMBER]"
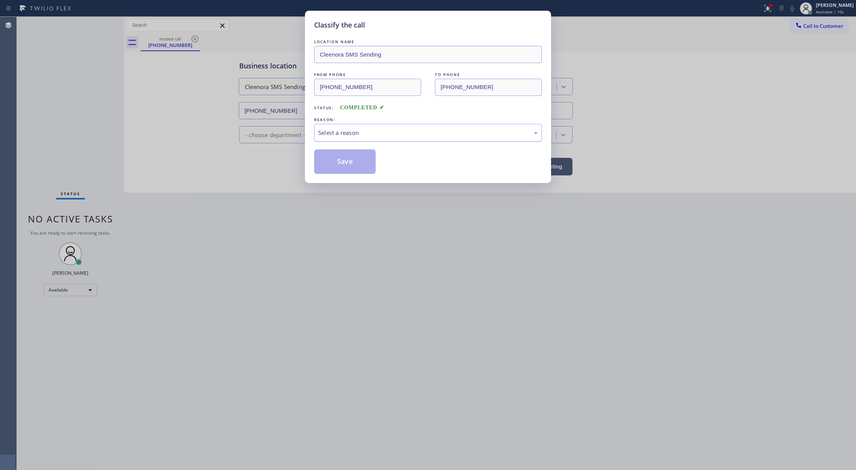
click at [371, 132] on div "Select a reason" at bounding box center [427, 132] width 219 height 9
click at [349, 158] on button "Save" at bounding box center [345, 161] width 62 height 24
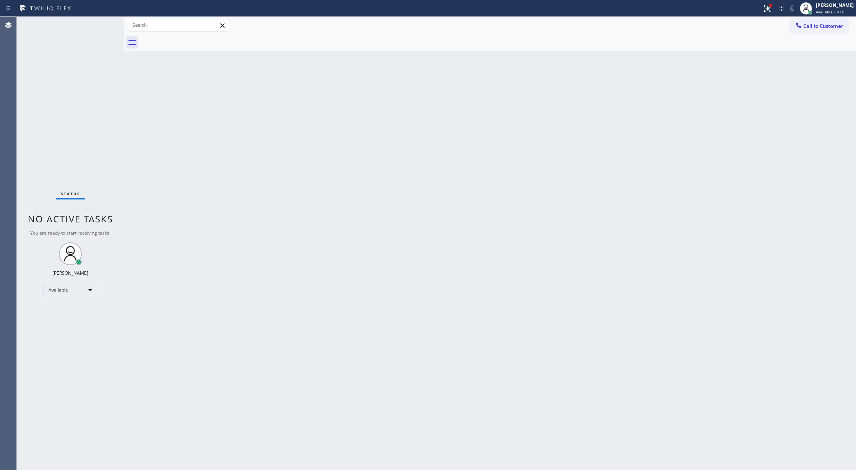
click at [104, 20] on div "Status No active tasks You are ready to start receiving tasks. [PERSON_NAME] Av…" at bounding box center [70, 243] width 107 height 453
click at [107, 25] on div "Status No active tasks You are ready to start receiving tasks. [PERSON_NAME] Av…" at bounding box center [70, 243] width 107 height 453
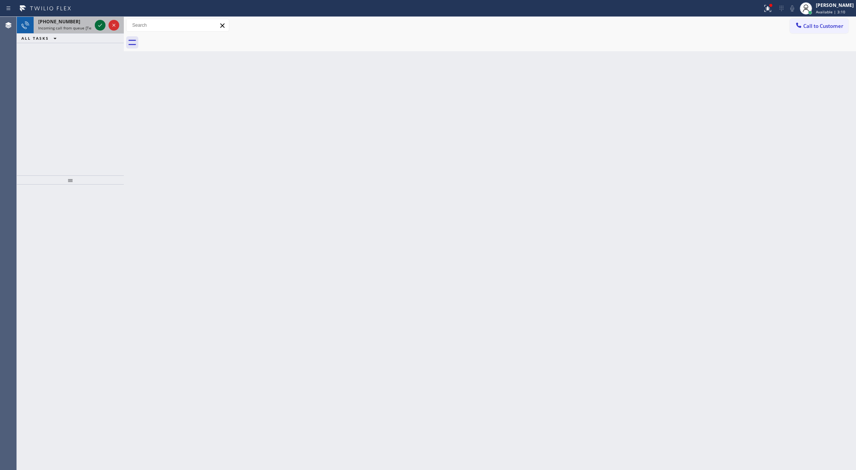
click at [98, 24] on icon at bounding box center [100, 25] width 9 height 9
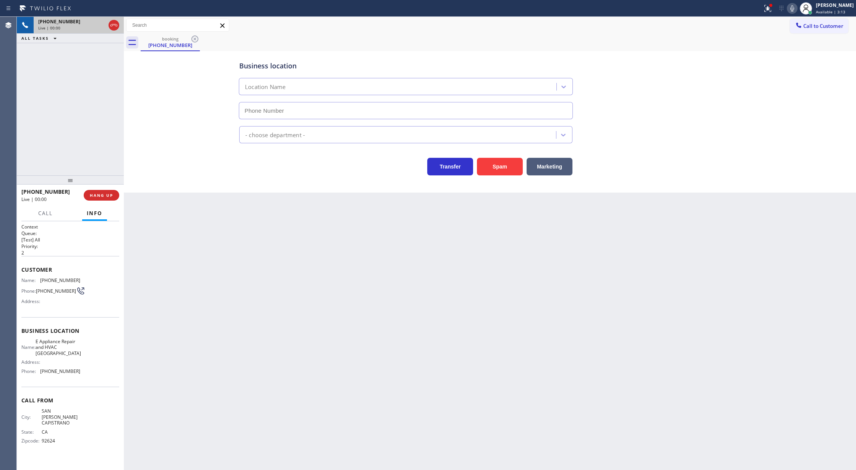
type input "[PHONE_NUMBER]"
click at [117, 26] on icon at bounding box center [113, 25] width 9 height 9
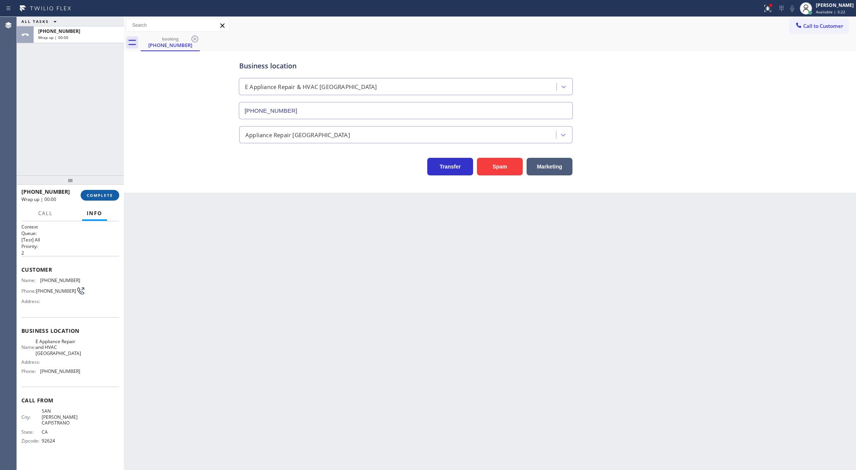
click at [99, 194] on span "COMPLETE" at bounding box center [100, 195] width 26 height 5
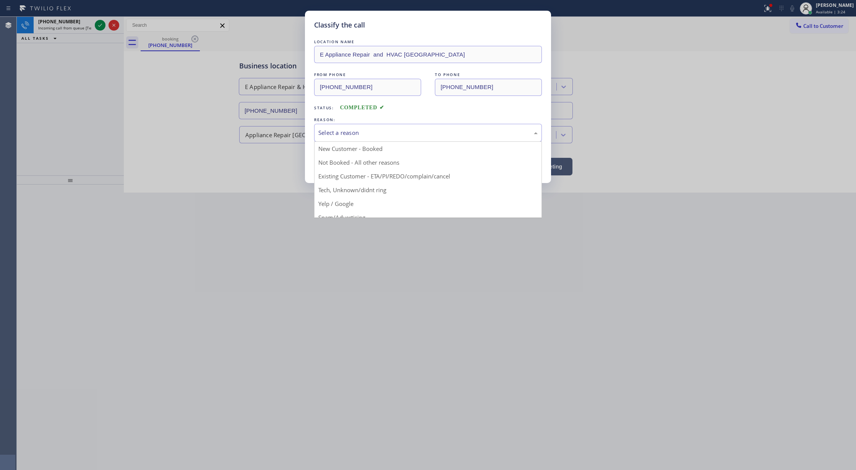
click at [348, 132] on div "Select a reason" at bounding box center [427, 132] width 219 height 9
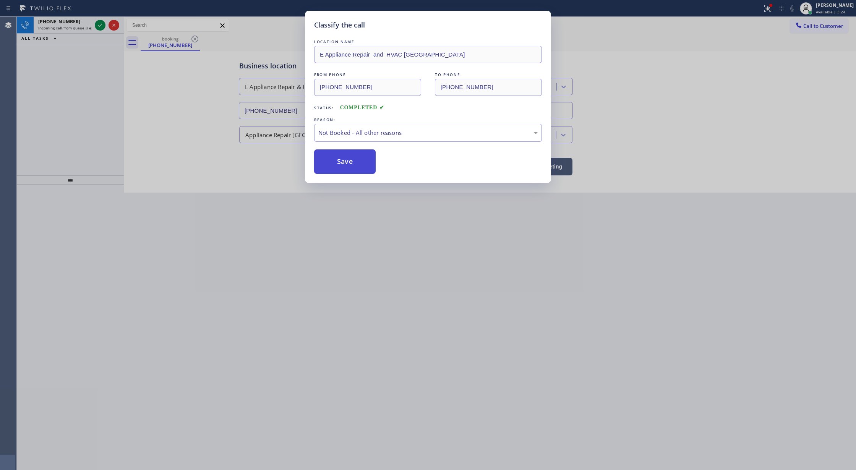
click at [347, 164] on button "Save" at bounding box center [345, 161] width 62 height 24
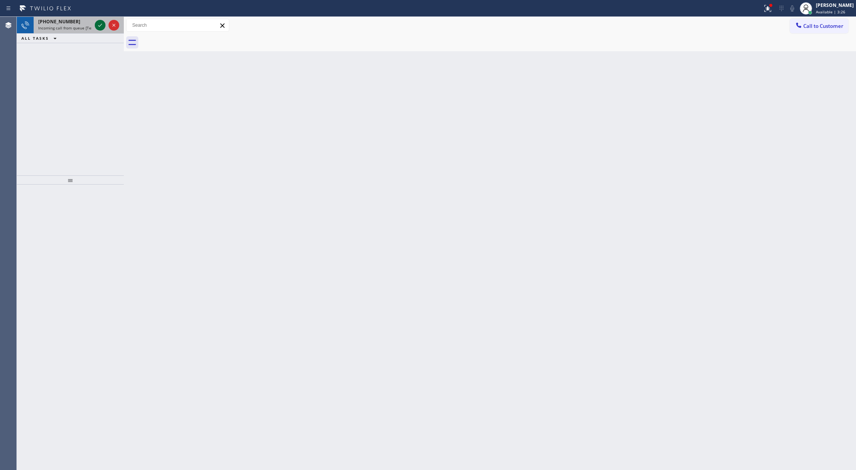
click at [97, 25] on icon at bounding box center [100, 25] width 9 height 9
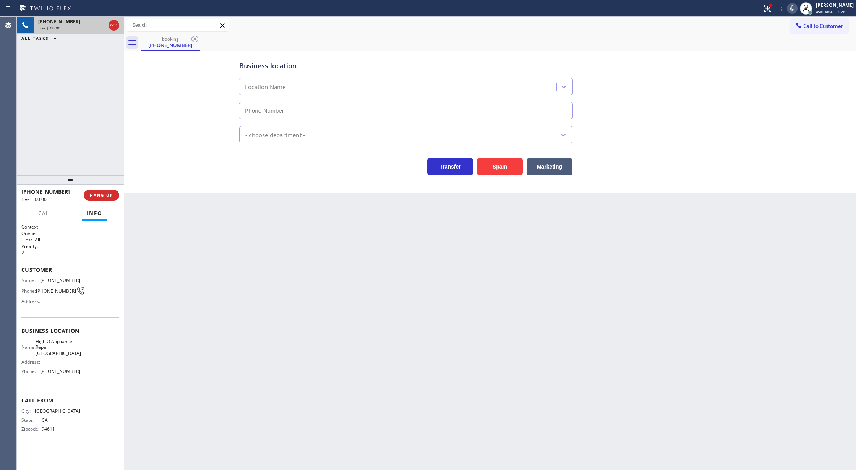
type input "(510) 519-5800"
click at [497, 164] on button "Spam" at bounding box center [500, 167] width 46 height 18
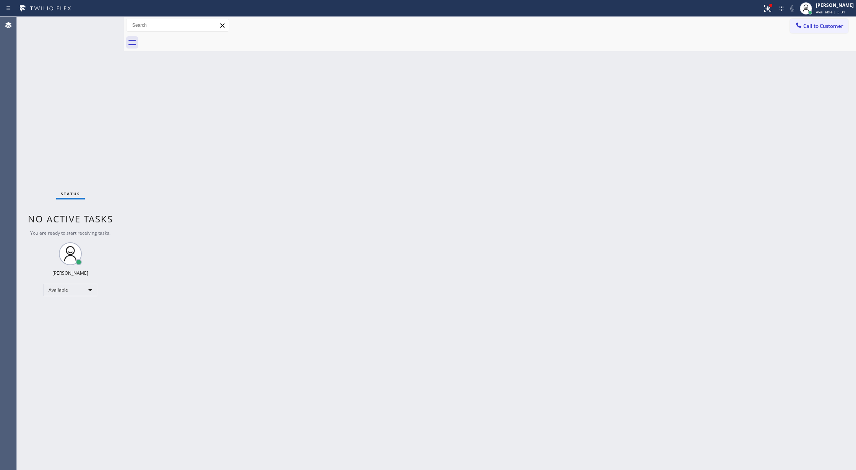
click at [104, 23] on div "Status No active tasks You are ready to start receiving tasks. [PERSON_NAME] Av…" at bounding box center [70, 243] width 107 height 453
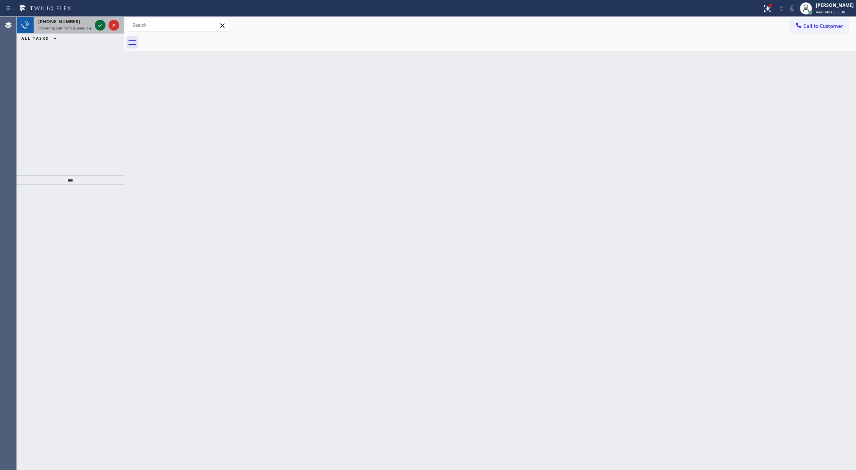
click at [100, 27] on icon at bounding box center [100, 25] width 9 height 9
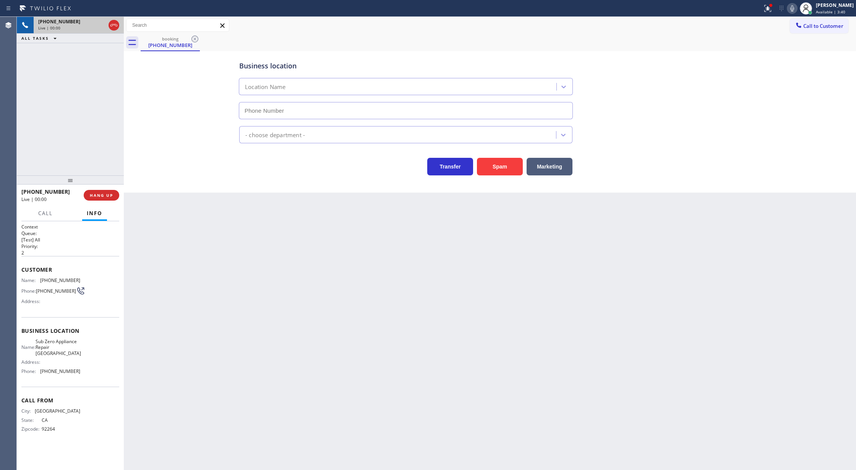
type input "(760) 278-7078"
click at [512, 171] on button "Spam" at bounding box center [500, 167] width 46 height 18
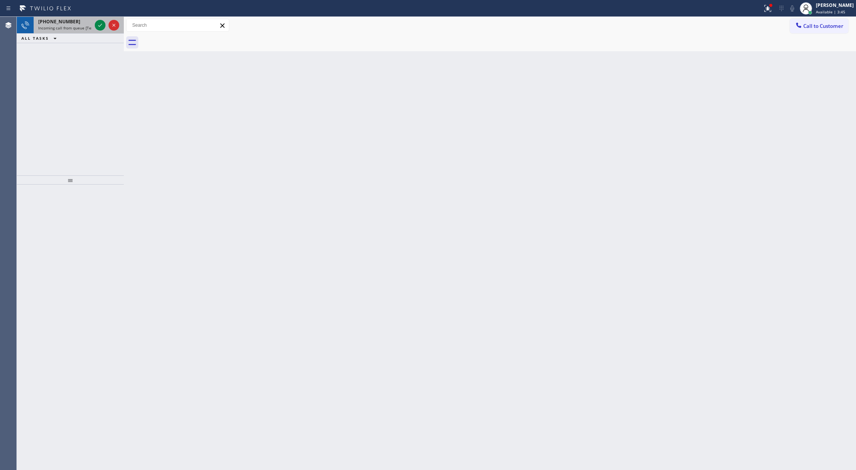
click at [97, 30] on div at bounding box center [107, 25] width 28 height 17
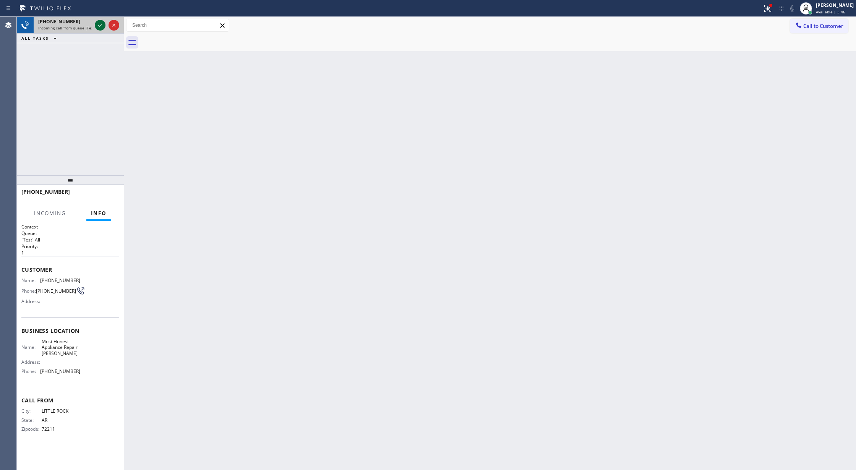
click at [98, 23] on icon at bounding box center [100, 25] width 9 height 9
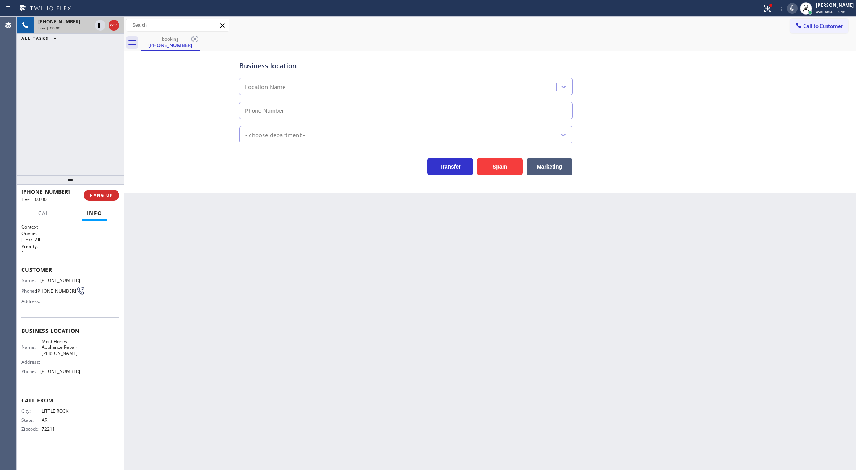
type input "(786) 828-5778"
click at [484, 165] on button "Spam" at bounding box center [500, 167] width 46 height 18
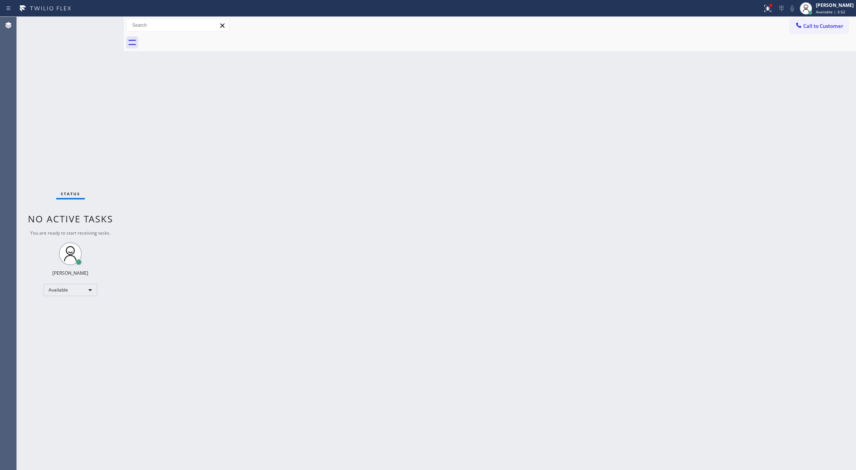
click at [107, 25] on div "Status No active tasks You are ready to start receiving tasks. [PERSON_NAME] Av…" at bounding box center [70, 243] width 107 height 453
click at [107, 24] on div "Status No active tasks You are ready to start receiving tasks. [PERSON_NAME] Av…" at bounding box center [70, 243] width 107 height 453
click at [102, 19] on div "Status No active tasks You are ready to start receiving tasks. [PERSON_NAME] Av…" at bounding box center [70, 243] width 107 height 453
click at [100, 22] on div "Status No active tasks You are ready to start receiving tasks. [PERSON_NAME] Av…" at bounding box center [70, 243] width 107 height 453
click at [105, 19] on div "Status No active tasks You are ready to start receiving tasks. [PERSON_NAME] Av…" at bounding box center [70, 243] width 107 height 453
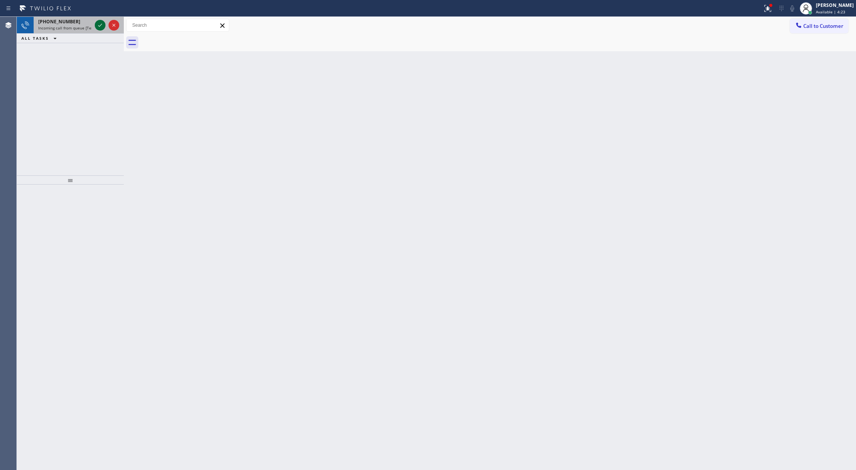
click at [100, 23] on icon at bounding box center [100, 25] width 9 height 9
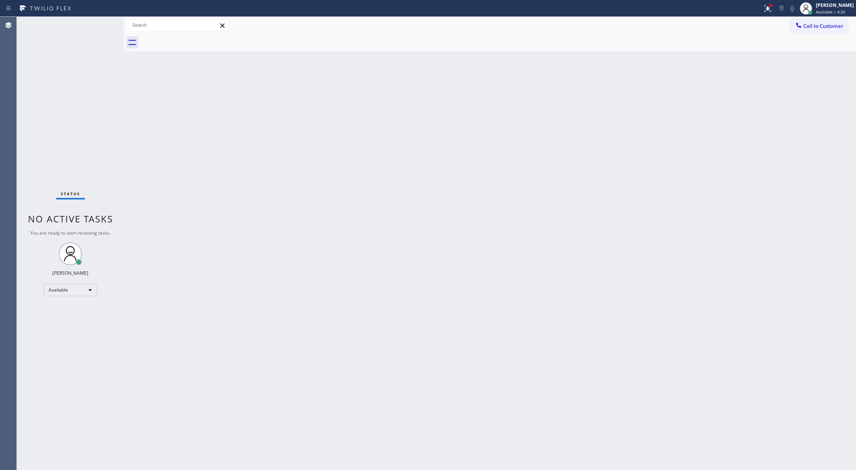
click at [100, 23] on div "Status No active tasks You are ready to start receiving tasks. [PERSON_NAME] Av…" at bounding box center [70, 243] width 107 height 453
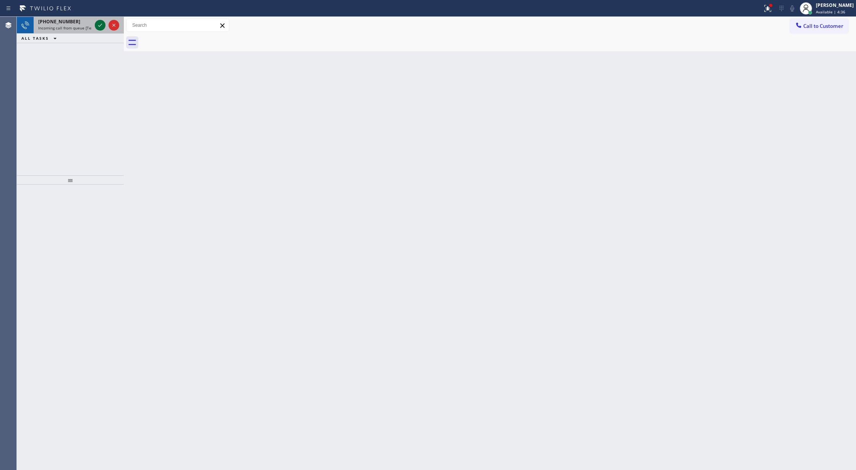
drag, startPoint x: 92, startPoint y: 20, endPoint x: 95, endPoint y: 27, distance: 7.0
click at [92, 20] on div "+16287245101 Incoming call from queue [Test] All" at bounding box center [64, 25] width 60 height 17
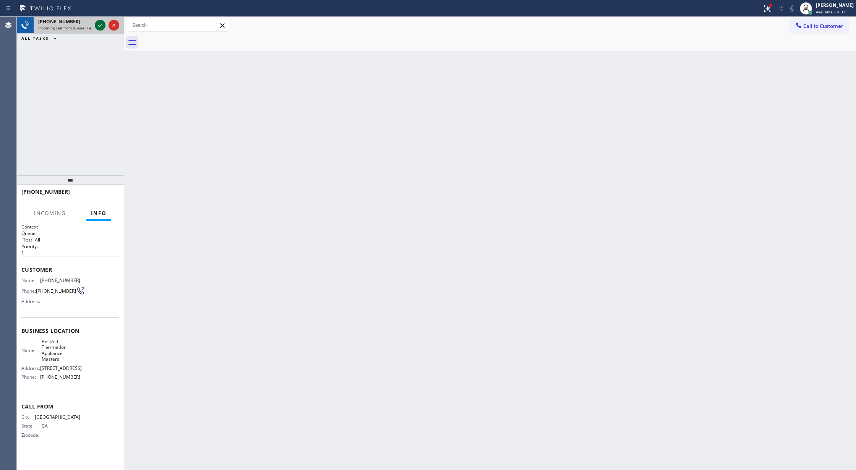
click at [98, 25] on icon at bounding box center [100, 25] width 9 height 9
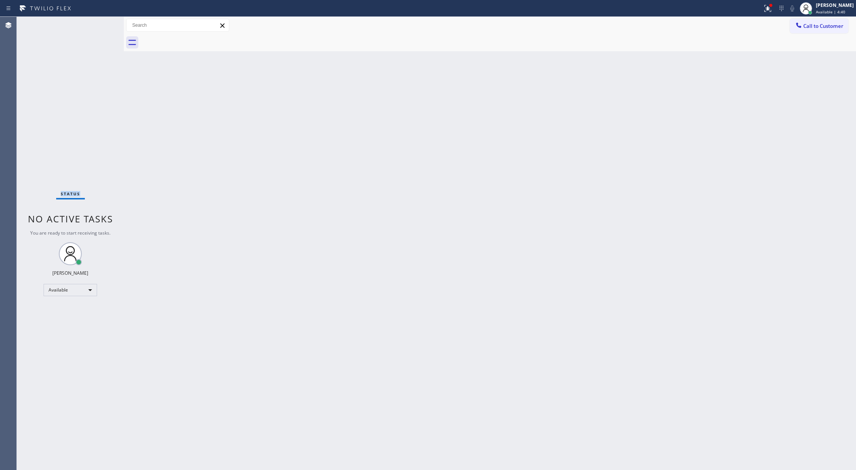
click at [98, 25] on div "Status No active tasks You are ready to start receiving tasks. [PERSON_NAME] Av…" at bounding box center [70, 243] width 107 height 453
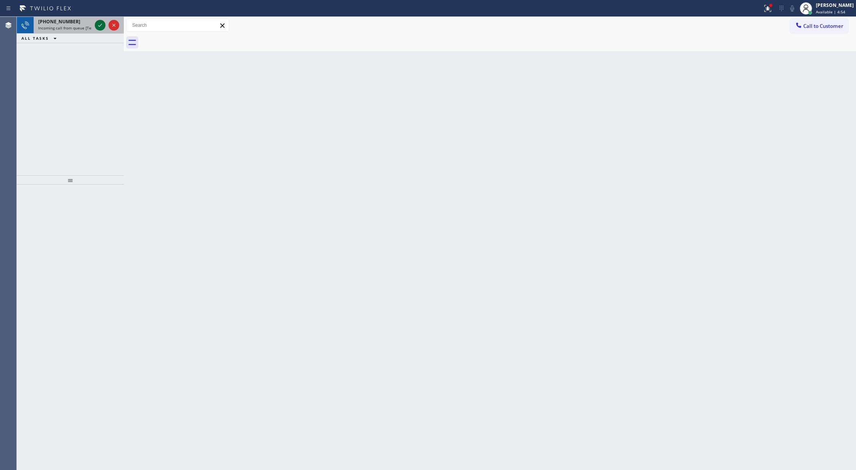
click at [99, 24] on icon at bounding box center [100, 25] width 9 height 9
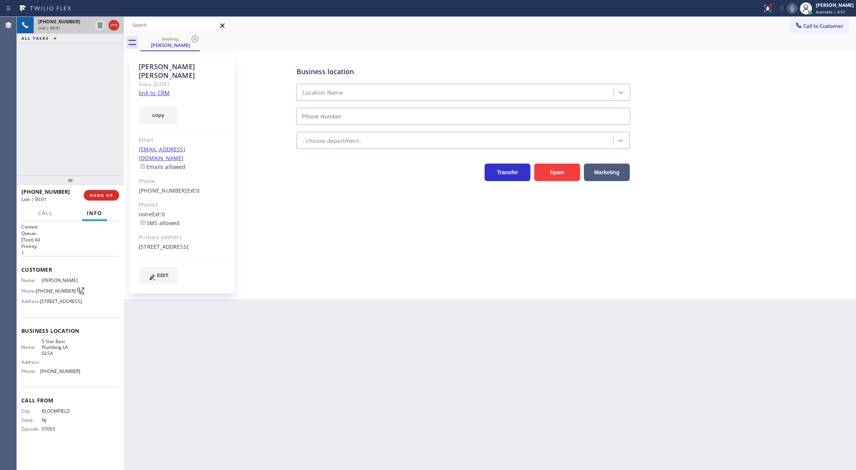
type input "[PHONE_NUMBER]"
click at [147, 89] on link "link to CRM" at bounding box center [154, 93] width 31 height 8
click at [797, 7] on icon at bounding box center [791, 8] width 9 height 9
click at [797, 10] on icon at bounding box center [791, 8] width 9 height 9
drag, startPoint x: 794, startPoint y: 8, endPoint x: 795, endPoint y: 24, distance: 15.4
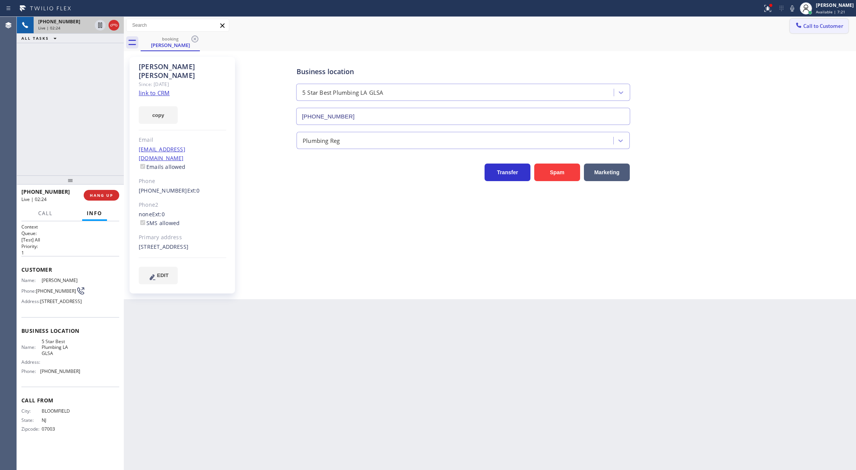
click at [794, 8] on icon at bounding box center [791, 8] width 9 height 9
click at [797, 8] on icon at bounding box center [791, 8] width 9 height 9
click at [797, 11] on icon at bounding box center [791, 8] width 9 height 9
drag, startPoint x: 798, startPoint y: 5, endPoint x: 475, endPoint y: 109, distance: 339.8
click at [797, 5] on icon at bounding box center [791, 8] width 9 height 9
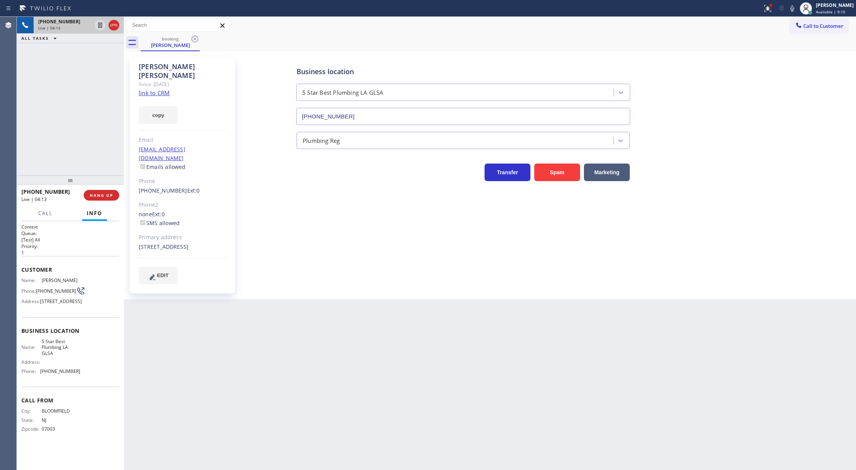
drag, startPoint x: 797, startPoint y: 9, endPoint x: 768, endPoint y: 51, distance: 51.0
click at [794, 9] on icon at bounding box center [792, 8] width 4 height 6
click at [795, 10] on icon at bounding box center [791, 8] width 9 height 9
click at [794, 10] on icon at bounding box center [792, 8] width 4 height 6
drag, startPoint x: 798, startPoint y: 8, endPoint x: 779, endPoint y: 48, distance: 44.1
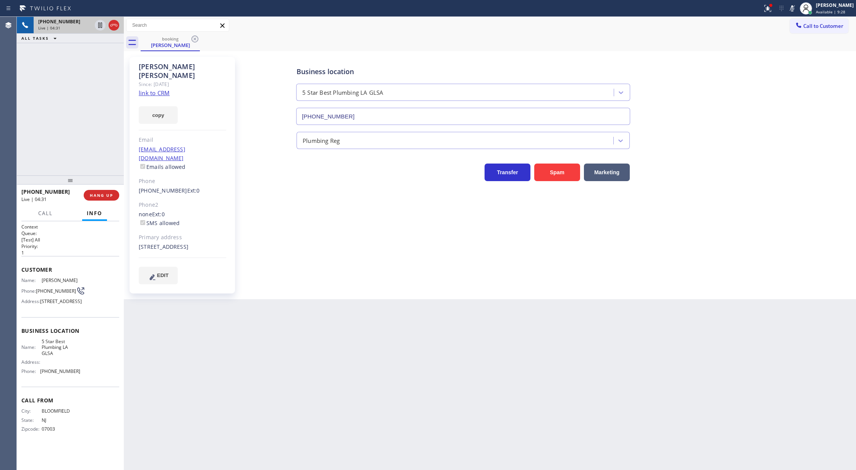
click at [794, 8] on icon at bounding box center [792, 8] width 4 height 6
drag, startPoint x: 98, startPoint y: 51, endPoint x: 77, endPoint y: 172, distance: 122.6
click at [98, 51] on icon at bounding box center [100, 51] width 9 height 9
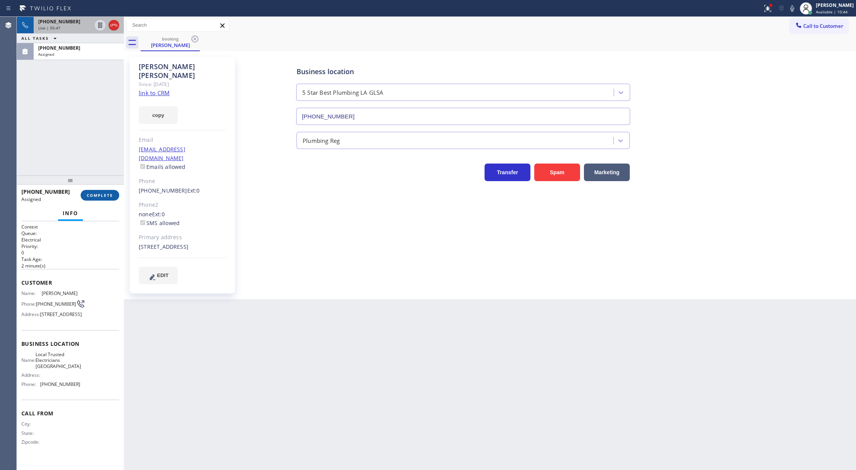
click at [95, 193] on span "COMPLETE" at bounding box center [100, 195] width 26 height 5
type input "[PHONE_NUMBER]"
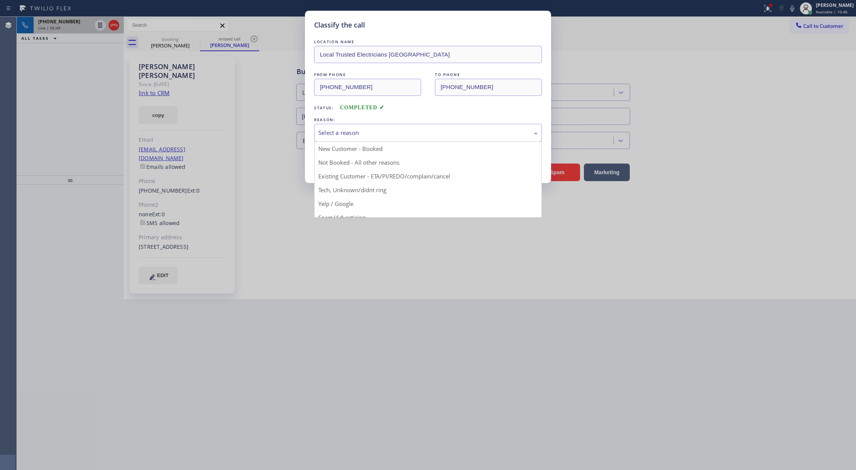
click at [345, 134] on div "Select a reason" at bounding box center [427, 132] width 219 height 9
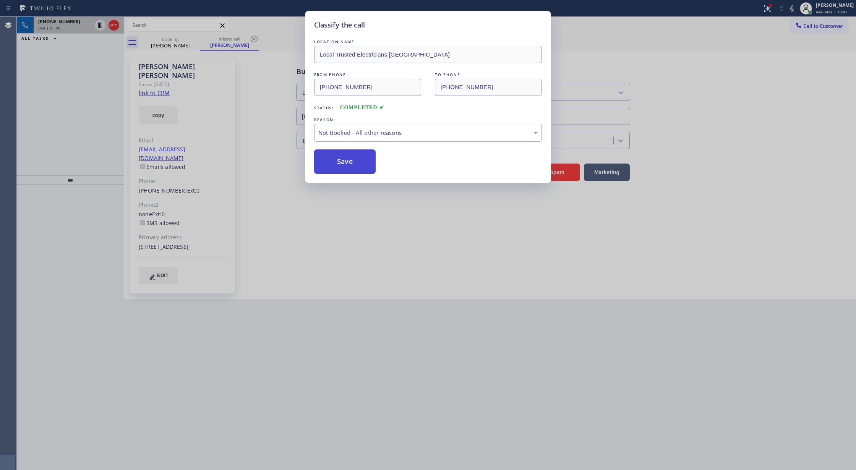
click at [345, 162] on button "Save" at bounding box center [345, 161] width 62 height 24
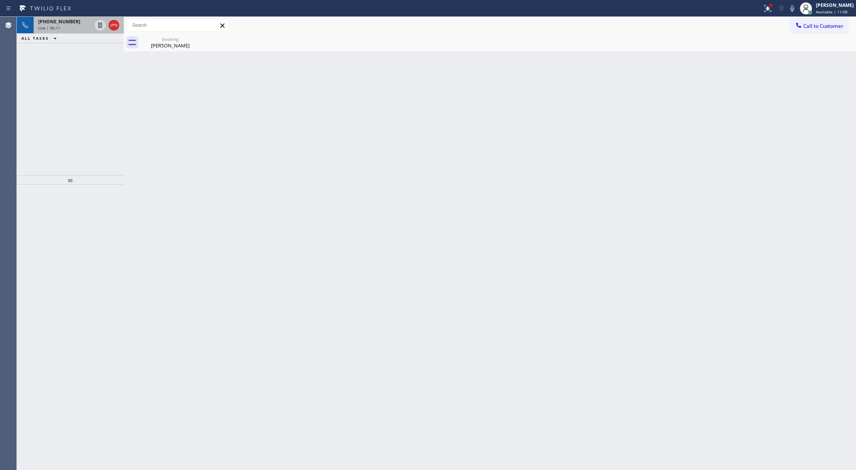
click at [83, 20] on div "+18622204982" at bounding box center [64, 21] width 53 height 6
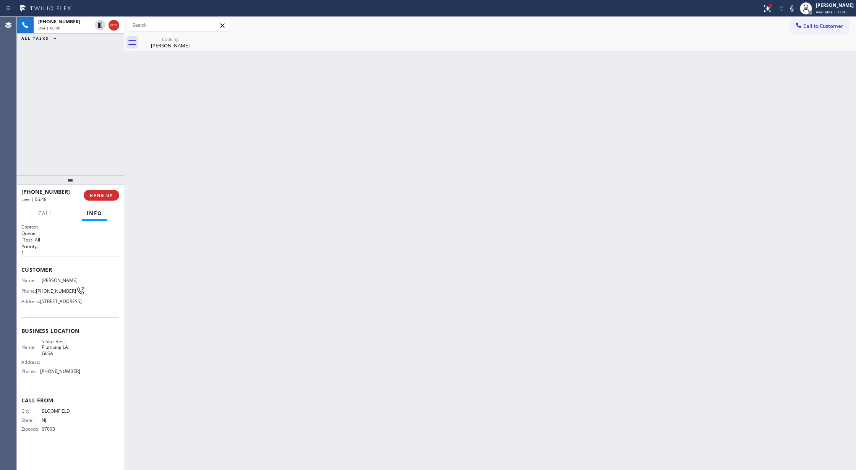
drag, startPoint x: 114, startPoint y: 22, endPoint x: 98, endPoint y: 10, distance: 20.1
click at [114, 22] on icon at bounding box center [113, 25] width 9 height 9
click at [93, 198] on button "COMPLETE" at bounding box center [100, 195] width 39 height 11
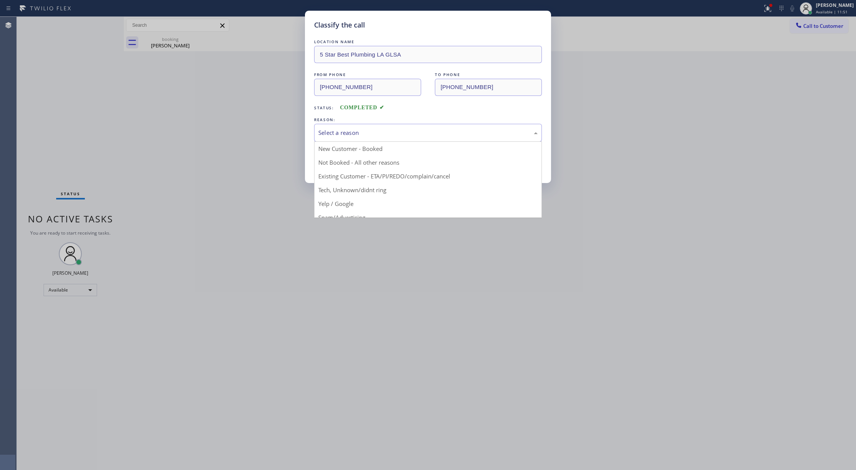
click at [358, 132] on div "Select a reason" at bounding box center [427, 132] width 219 height 9
click at [351, 134] on div "Existing Customer - ETA/PI/REDO/complain/cancel" at bounding box center [427, 132] width 219 height 9
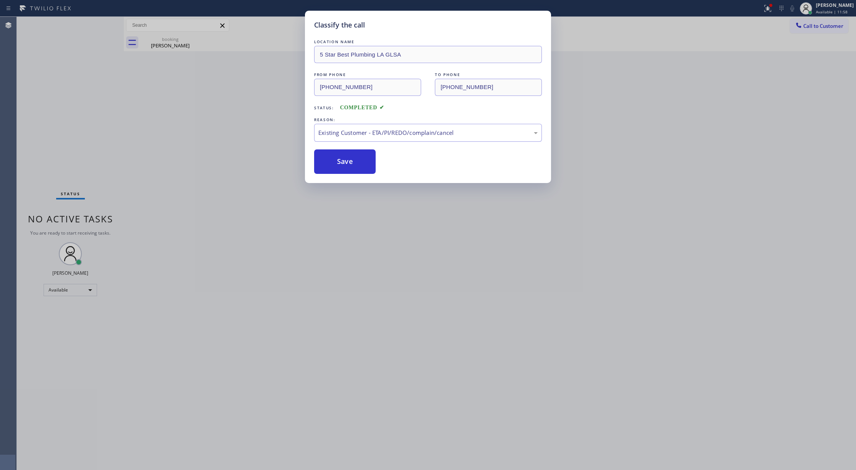
click at [343, 163] on button "Save" at bounding box center [345, 161] width 62 height 24
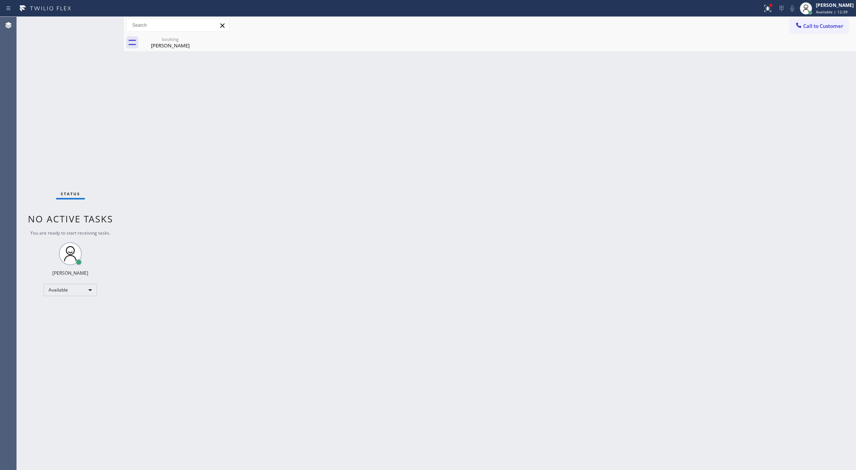
click at [164, 181] on div "Back to Dashboard Change Sender ID Customers Technicians Select a contact Outbo…" at bounding box center [490, 243] width 732 height 453
click at [105, 31] on div "Status No active tasks You are ready to start receiving tasks. [PERSON_NAME] Av…" at bounding box center [70, 243] width 107 height 453
click at [101, 24] on div "Status No active tasks You are ready to start receiving tasks. [PERSON_NAME] Av…" at bounding box center [70, 243] width 107 height 453
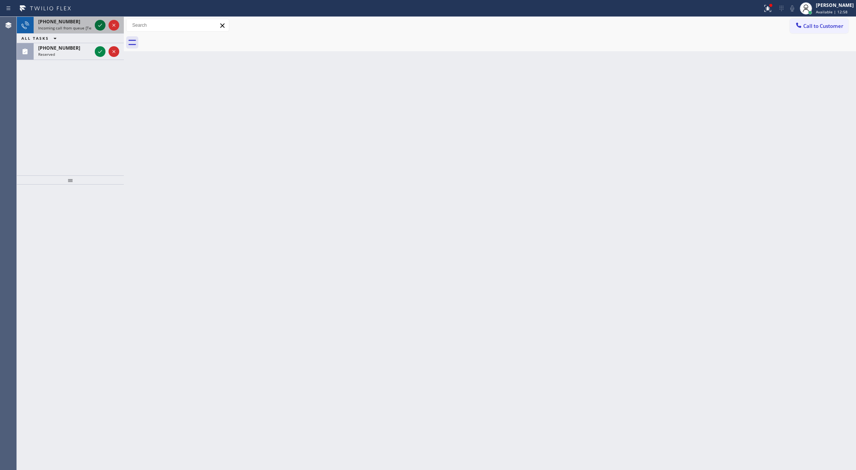
click at [99, 28] on icon at bounding box center [100, 25] width 9 height 9
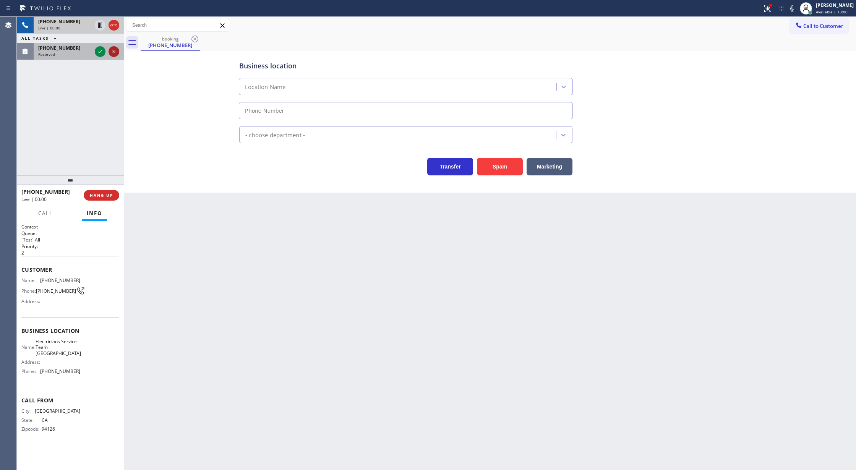
type input "[PHONE_NUMBER]"
click at [97, 196] on span "HANG UP" at bounding box center [101, 195] width 23 height 5
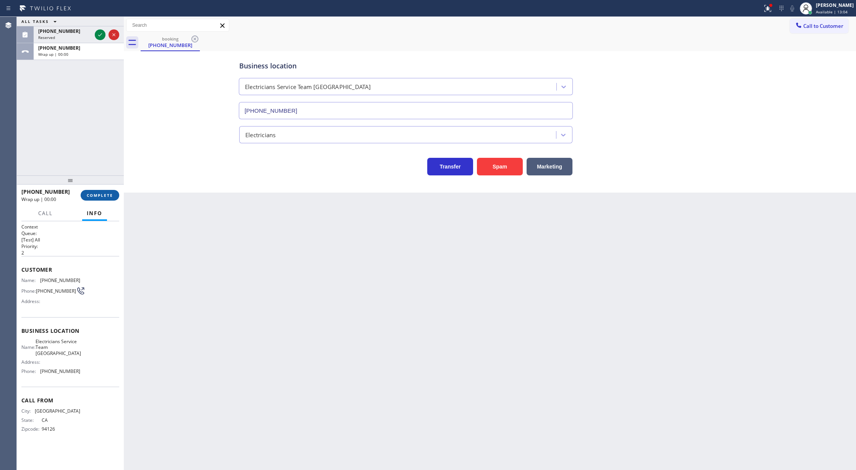
click at [98, 198] on span "COMPLETE" at bounding box center [100, 195] width 26 height 5
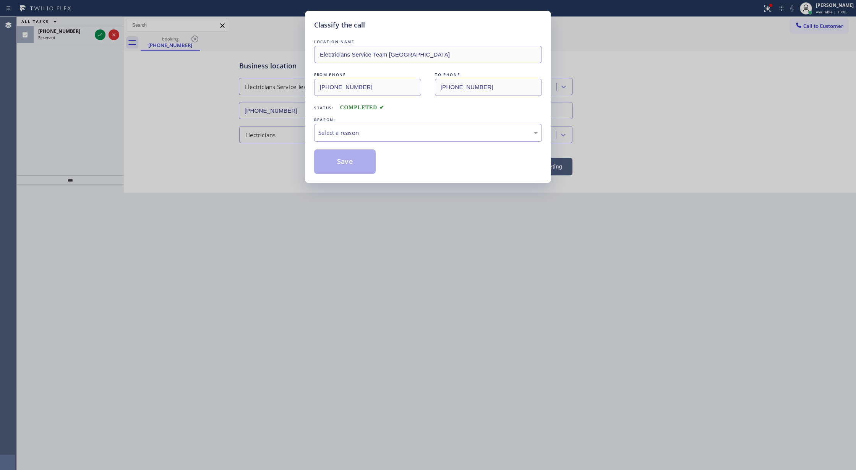
click at [350, 135] on div "Select a reason" at bounding box center [427, 132] width 219 height 9
click at [344, 160] on button "Save" at bounding box center [345, 161] width 62 height 24
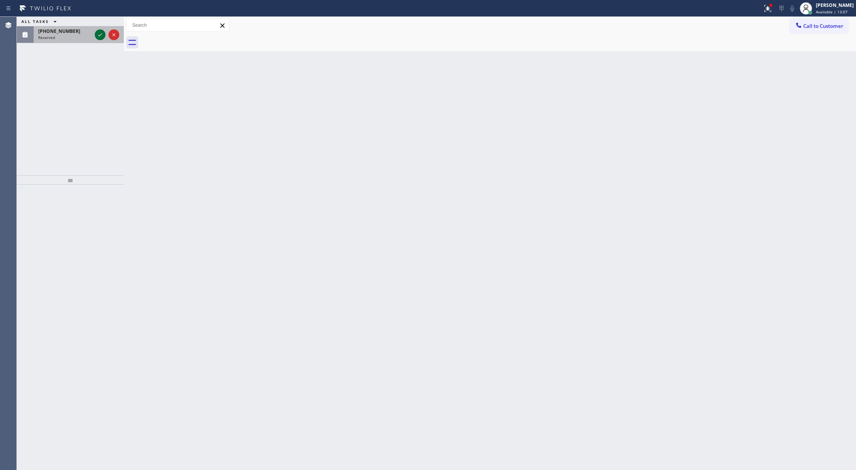
click at [100, 37] on icon at bounding box center [100, 34] width 9 height 9
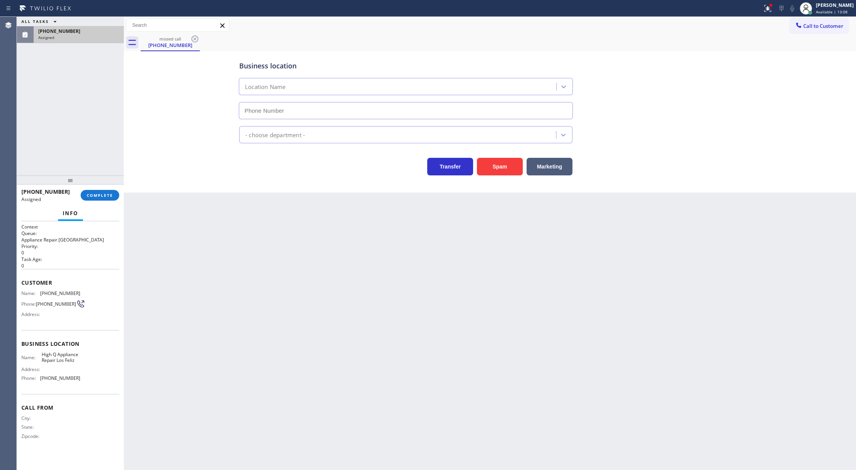
type input "[PHONE_NUMBER]"
click at [103, 196] on span "COMPLETE" at bounding box center [100, 195] width 26 height 5
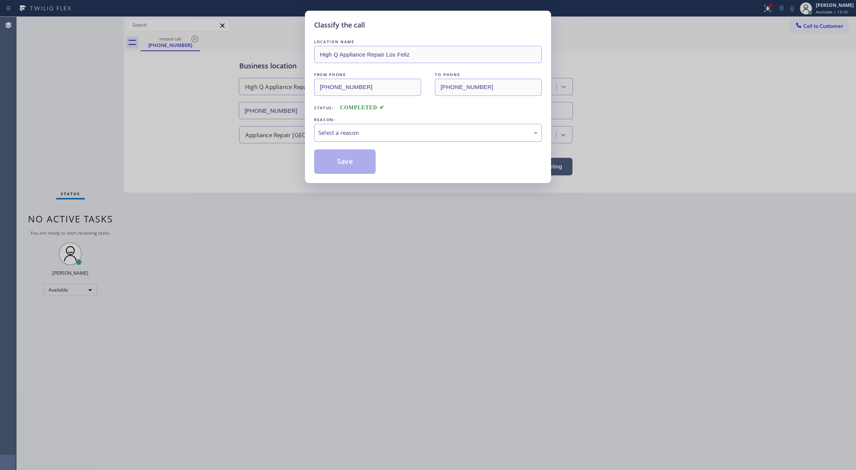
click at [328, 131] on div "Select a reason" at bounding box center [427, 132] width 219 height 9
click at [335, 160] on button "Save" at bounding box center [345, 161] width 62 height 24
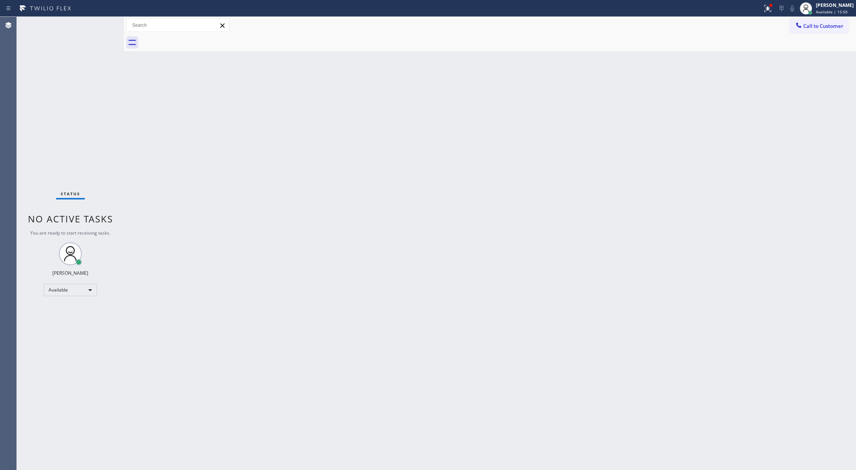
click at [98, 25] on div "Status No active tasks You are ready to start receiving tasks. [PERSON_NAME] Av…" at bounding box center [70, 243] width 107 height 453
click at [106, 22] on div "Status No active tasks You are ready to start receiving tasks. [PERSON_NAME] Av…" at bounding box center [70, 243] width 107 height 453
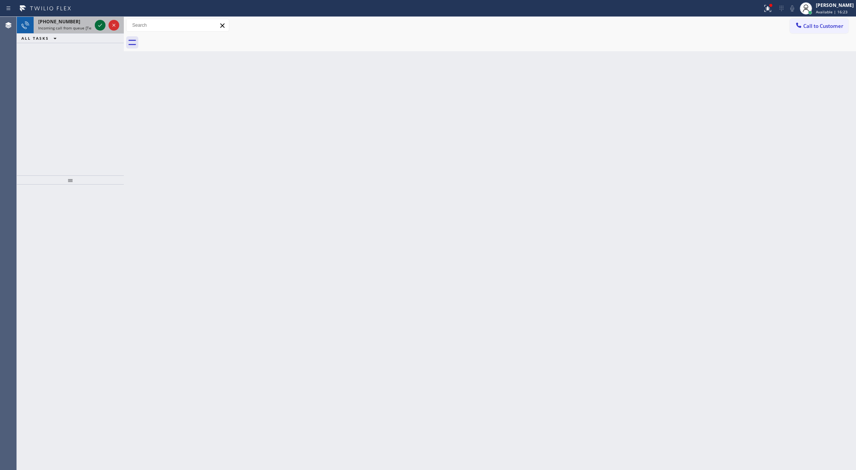
click at [97, 26] on icon at bounding box center [100, 25] width 9 height 9
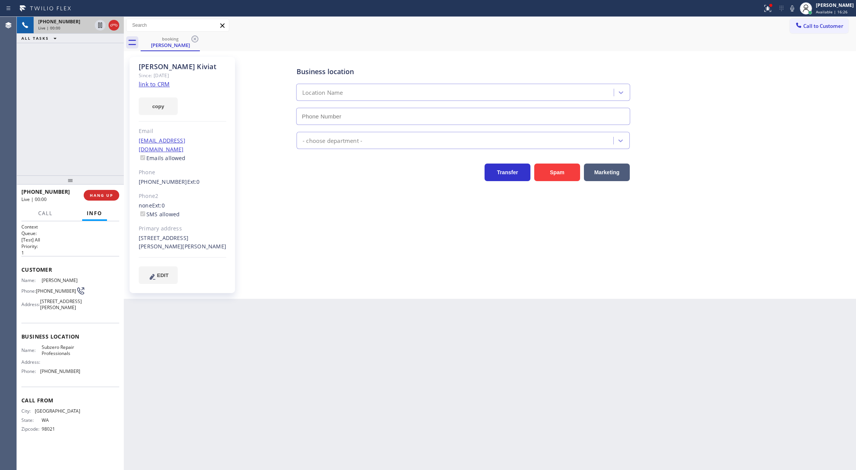
type input "[PHONE_NUMBER]"
click at [150, 86] on link "link to CRM" at bounding box center [154, 84] width 31 height 8
click at [797, 8] on icon at bounding box center [791, 8] width 9 height 9
click at [795, 11] on icon at bounding box center [791, 8] width 9 height 9
click at [797, 6] on icon at bounding box center [791, 8] width 9 height 9
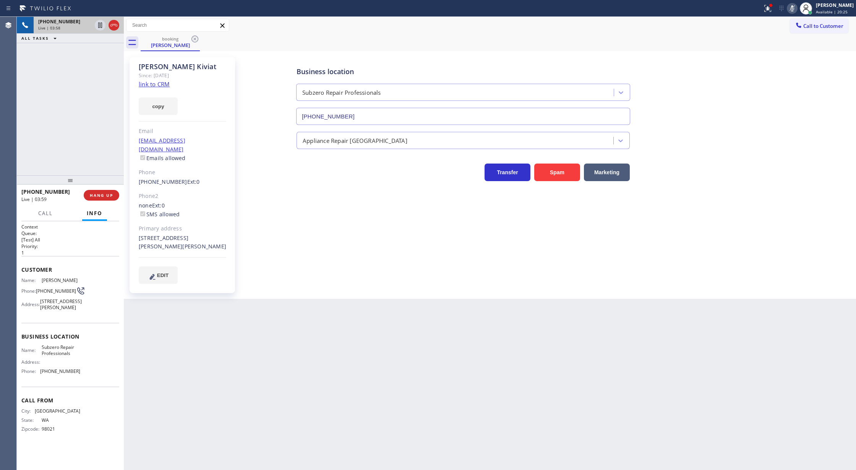
click at [796, 10] on icon at bounding box center [791, 8] width 9 height 9
click at [795, 11] on icon at bounding box center [791, 8] width 9 height 9
drag, startPoint x: 796, startPoint y: 7, endPoint x: 659, endPoint y: 222, distance: 255.6
click at [796, 8] on icon at bounding box center [791, 8] width 9 height 9
click at [797, 8] on icon at bounding box center [791, 8] width 9 height 9
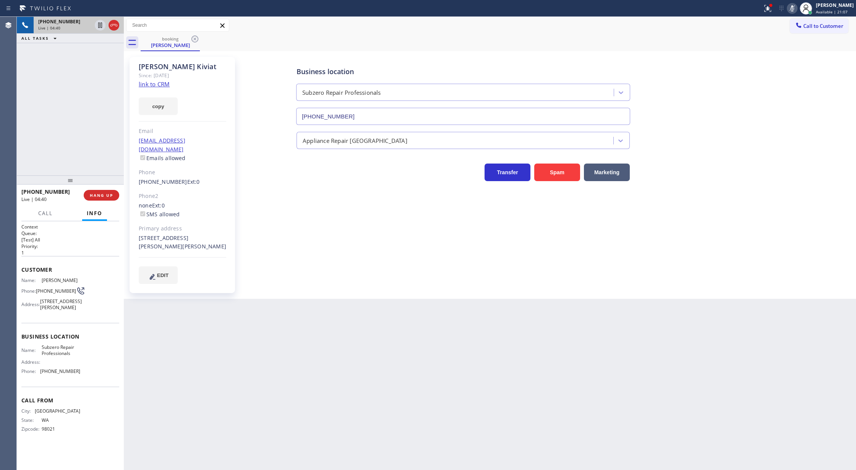
click at [796, 10] on icon at bounding box center [791, 8] width 9 height 9
click at [797, 9] on icon at bounding box center [791, 8] width 9 height 9
click at [796, 10] on icon at bounding box center [791, 8] width 9 height 9
click at [794, 9] on icon at bounding box center [792, 8] width 4 height 6
drag, startPoint x: 797, startPoint y: 10, endPoint x: 792, endPoint y: 16, distance: 7.3
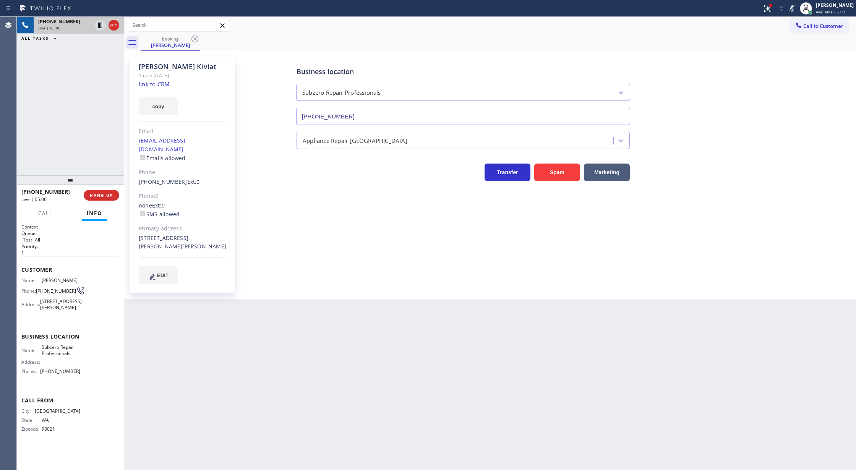
click at [794, 10] on icon at bounding box center [792, 8] width 4 height 6
click at [110, 25] on icon at bounding box center [113, 25] width 7 height 2
click at [102, 195] on span "COMPLETE" at bounding box center [100, 195] width 26 height 5
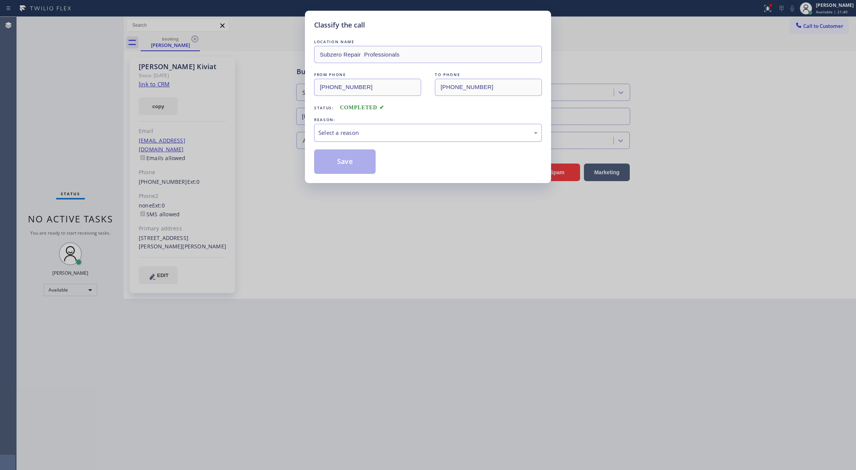
click at [374, 132] on div "Select a reason" at bounding box center [427, 132] width 219 height 9
click at [349, 166] on button "Save" at bounding box center [345, 161] width 62 height 24
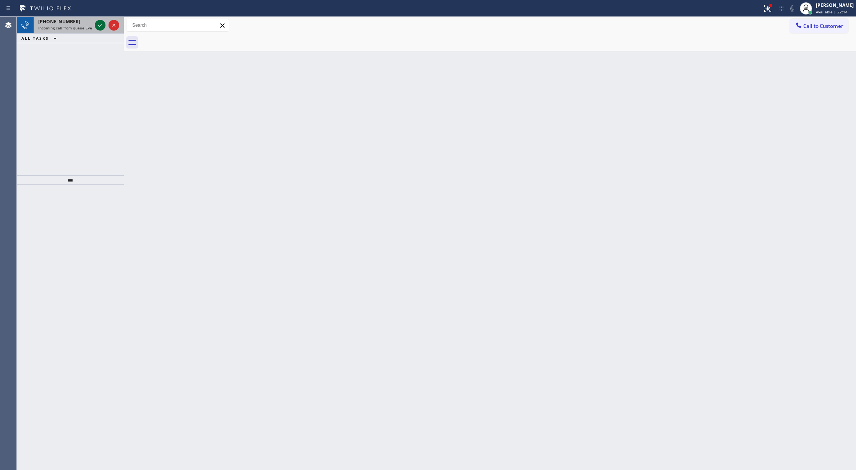
click at [98, 26] on icon at bounding box center [100, 25] width 9 height 9
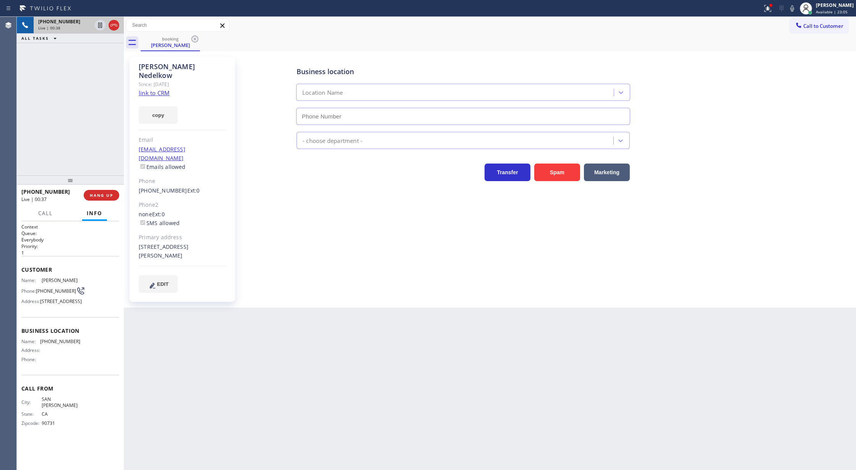
click at [156, 89] on link "link to CRM" at bounding box center [154, 93] width 31 height 8
click at [94, 197] on span "COMPLETE" at bounding box center [100, 195] width 26 height 5
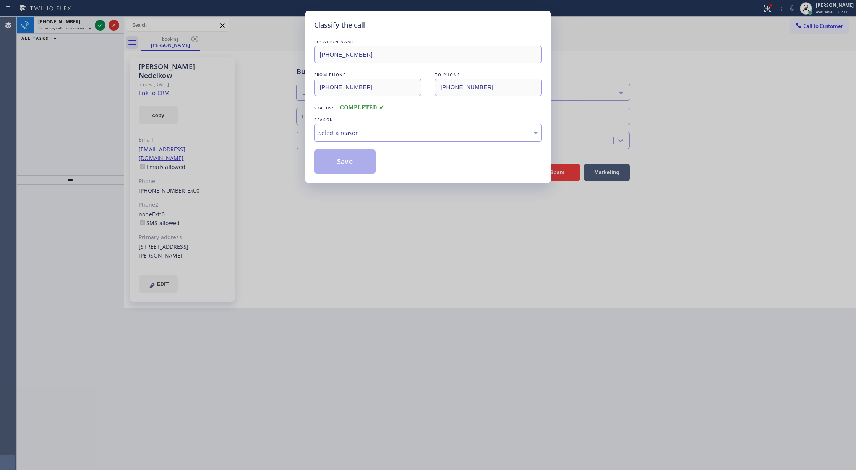
click at [343, 139] on div "Select a reason" at bounding box center [428, 133] width 228 height 18
click at [339, 165] on button "Save" at bounding box center [345, 161] width 62 height 24
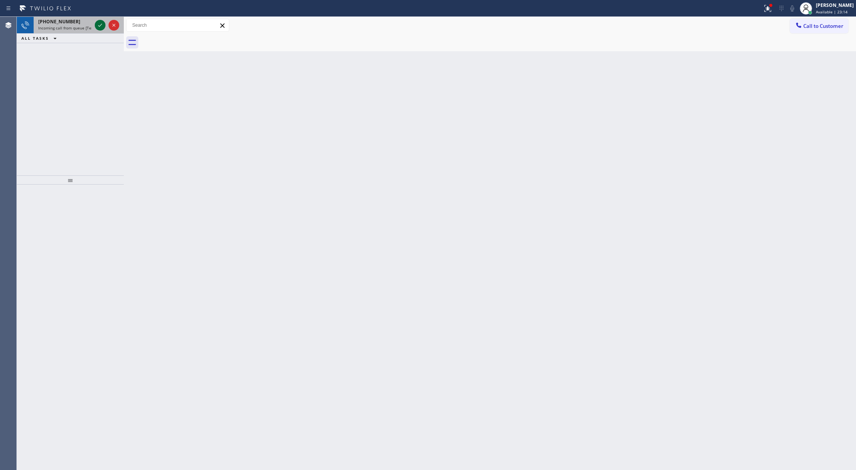
click at [98, 28] on icon at bounding box center [100, 25] width 9 height 9
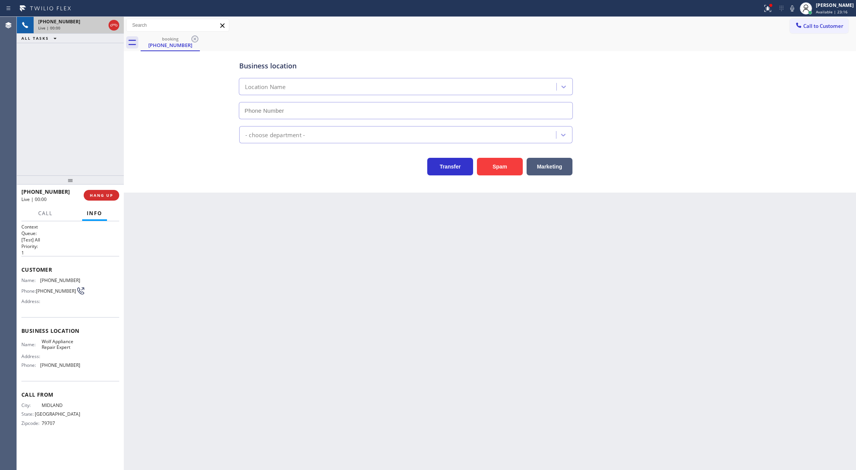
type input "[PHONE_NUMBER]"
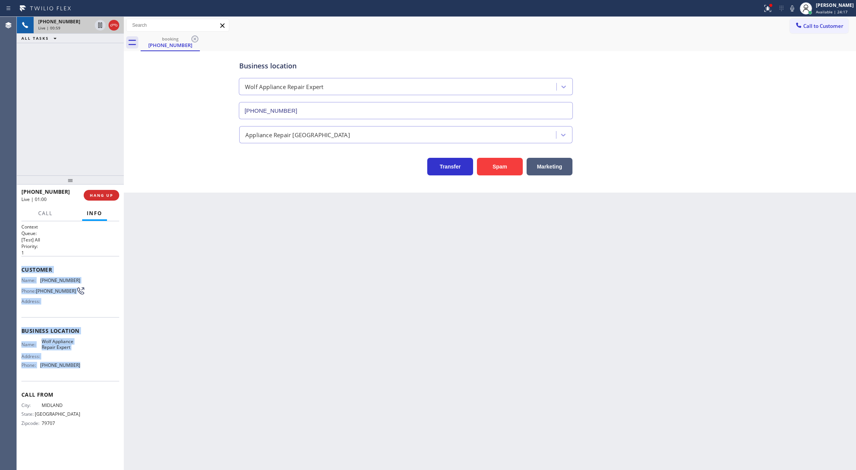
drag, startPoint x: 18, startPoint y: 270, endPoint x: 76, endPoint y: 365, distance: 111.8
click at [76, 365] on div "Context Queue: [Test] All Priority: 1 Customer Name: (432) 664-1447 Phone: (432…" at bounding box center [70, 345] width 107 height 249
click at [114, 22] on icon at bounding box center [113, 25] width 9 height 9
click at [96, 196] on span "COMPLETE" at bounding box center [100, 195] width 26 height 5
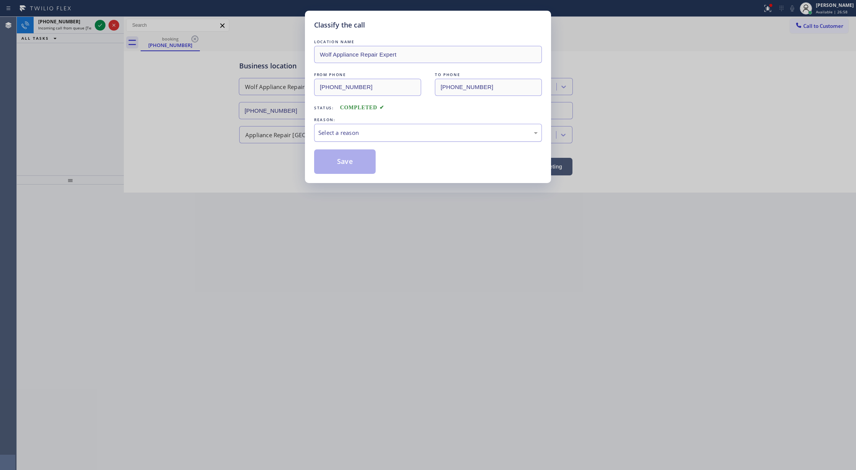
click at [361, 137] on div "Select a reason" at bounding box center [427, 132] width 219 height 9
click at [345, 159] on button "Save" at bounding box center [345, 161] width 62 height 24
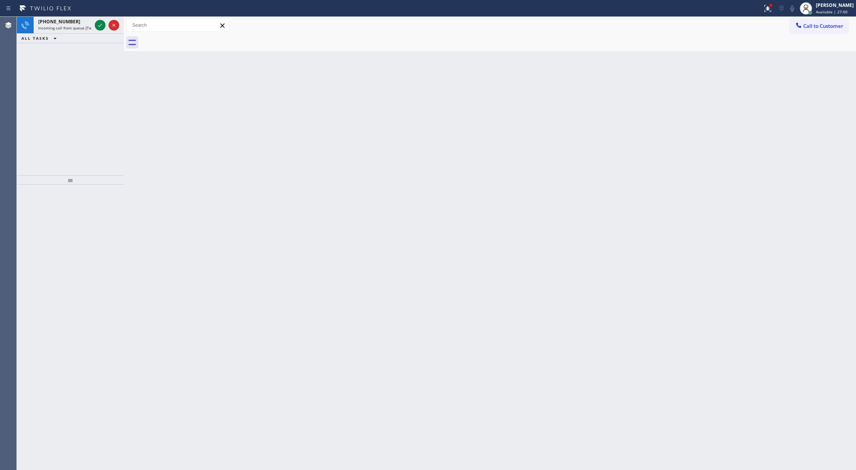
click at [98, 26] on icon at bounding box center [100, 25] width 9 height 9
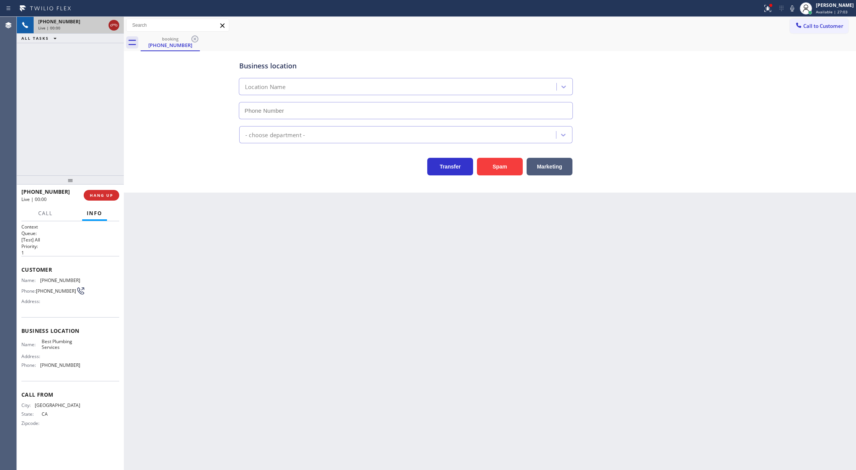
type input "[PHONE_NUMBER]"
click at [116, 22] on icon at bounding box center [113, 25] width 9 height 9
click at [101, 196] on span "COMPLETE" at bounding box center [100, 195] width 26 height 5
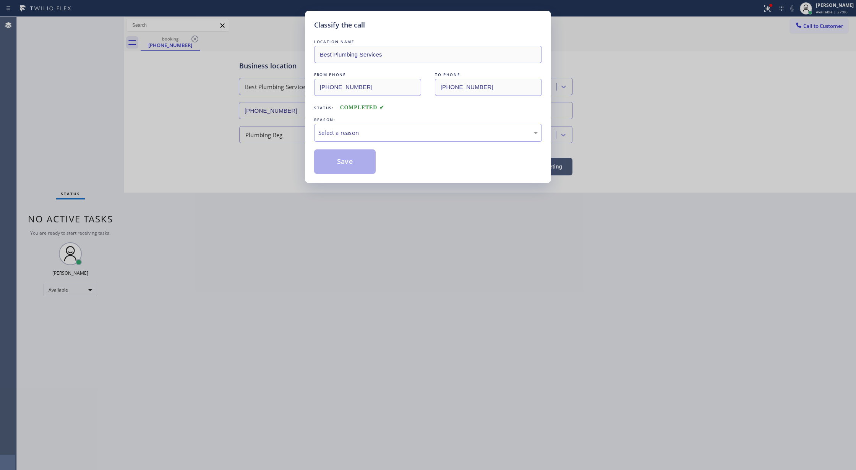
click at [384, 140] on div "Select a reason" at bounding box center [428, 133] width 228 height 18
click at [343, 163] on button "Save" at bounding box center [345, 161] width 62 height 24
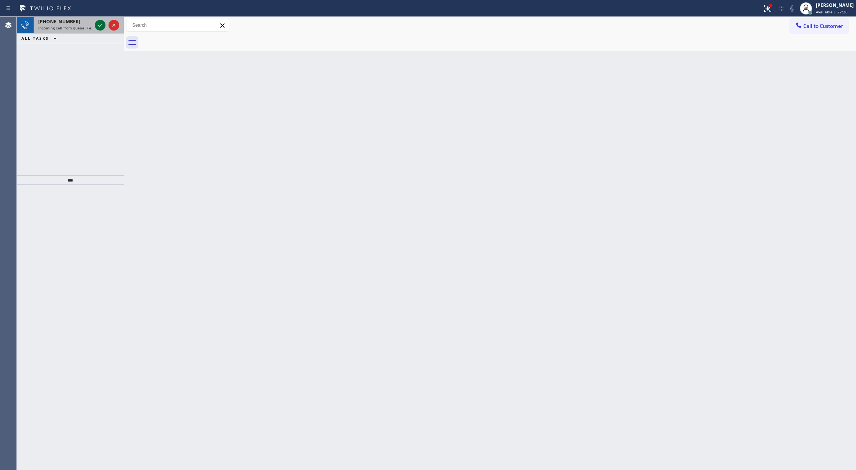
click at [98, 23] on icon at bounding box center [100, 25] width 9 height 9
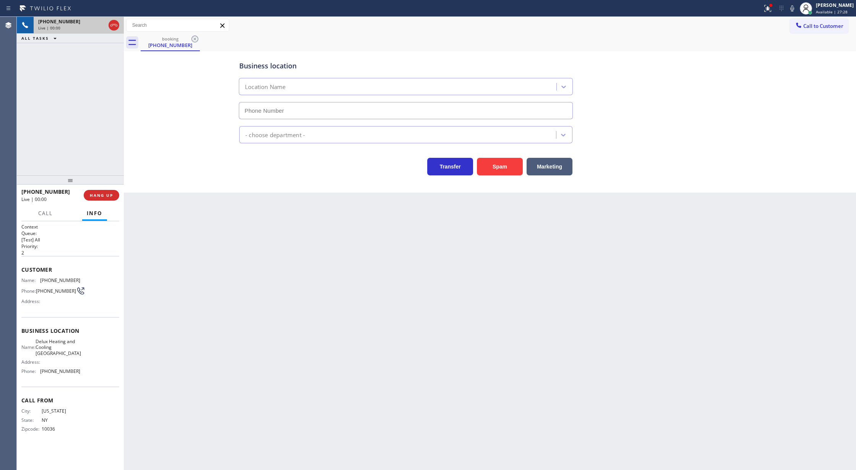
type input "(917) 979-9268"
click at [498, 167] on button "Spam" at bounding box center [500, 167] width 46 height 18
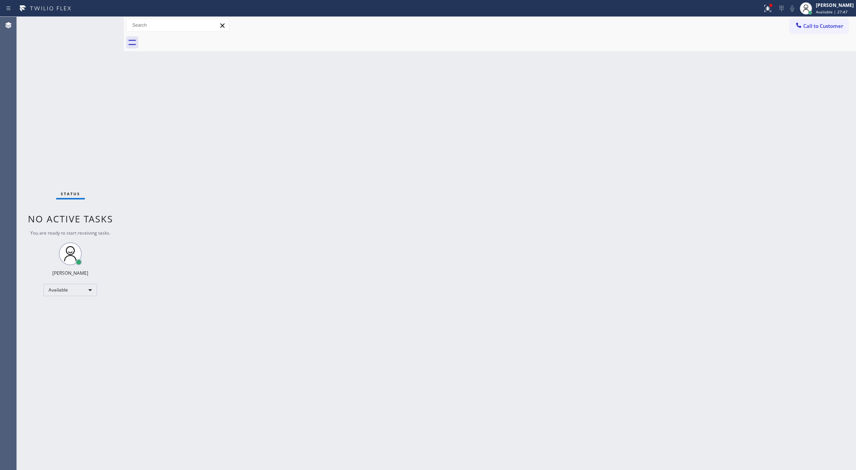
click at [98, 22] on div "Status No active tasks You are ready to start receiving tasks. [PERSON_NAME] Av…" at bounding box center [70, 243] width 107 height 453
click at [100, 22] on div "Status No active tasks You are ready to start receiving tasks. [PERSON_NAME] Av…" at bounding box center [70, 243] width 107 height 453
click at [101, 22] on div "Status No active tasks You are ready to start receiving tasks. [PERSON_NAME] Av…" at bounding box center [70, 243] width 107 height 453
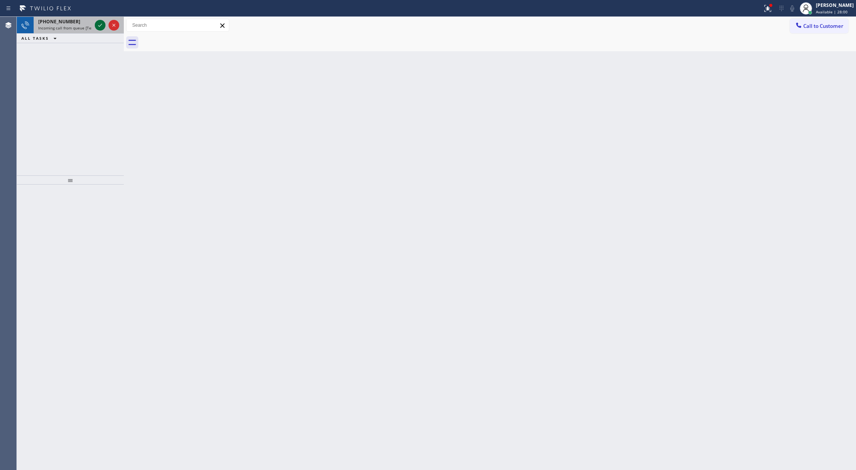
click at [96, 26] on icon at bounding box center [100, 25] width 9 height 9
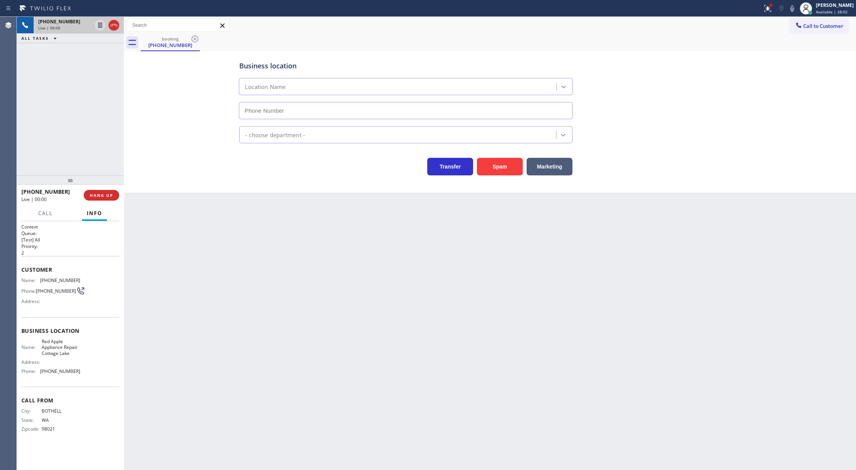
type input "(425) 399-7211"
click at [502, 168] on button "Spam" at bounding box center [500, 167] width 46 height 18
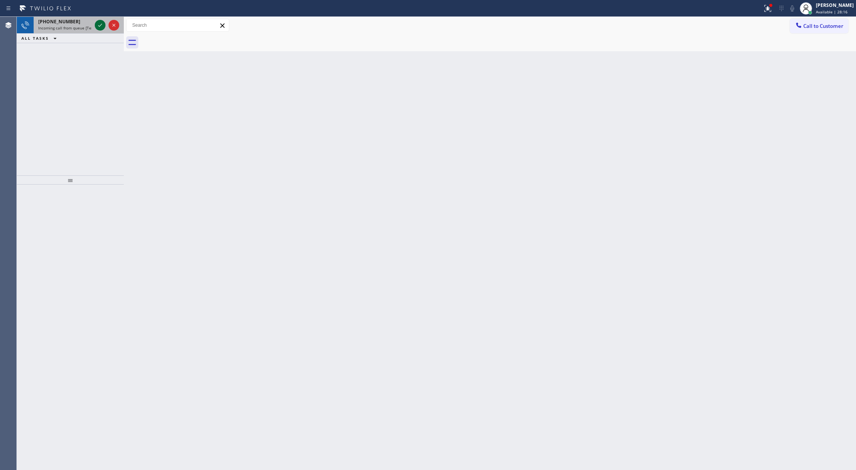
click at [102, 23] on icon at bounding box center [100, 25] width 9 height 9
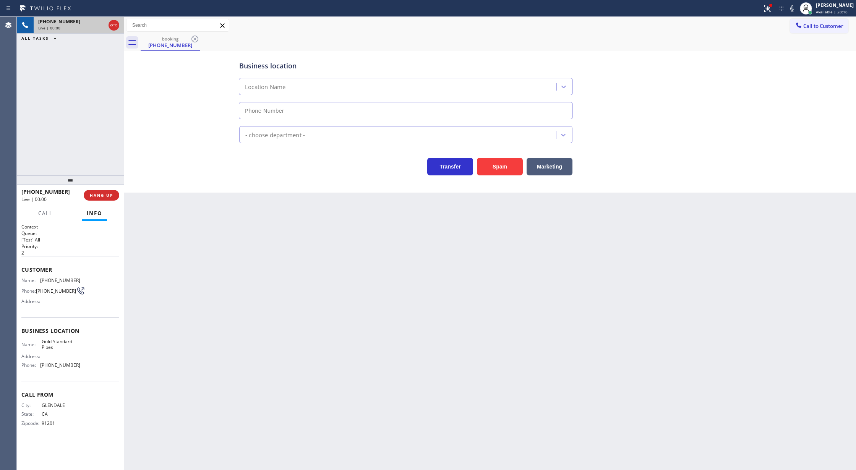
type input "(818) 600-0221"
click at [502, 164] on button "Spam" at bounding box center [500, 167] width 46 height 18
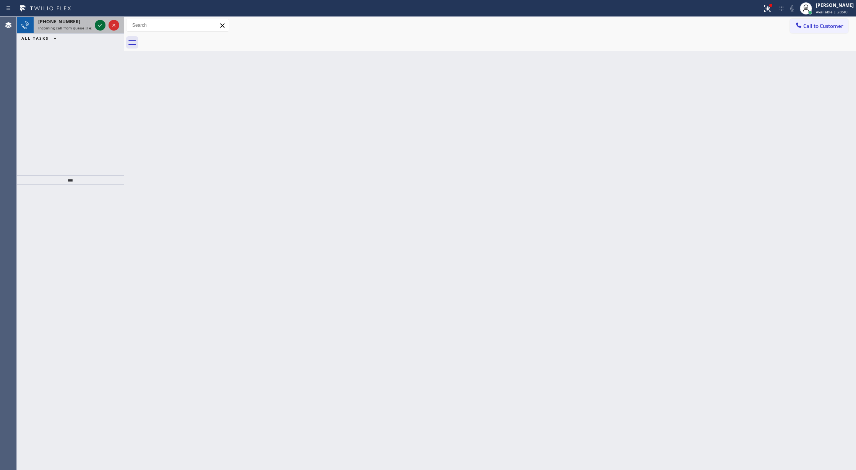
click at [100, 26] on icon at bounding box center [100, 25] width 9 height 9
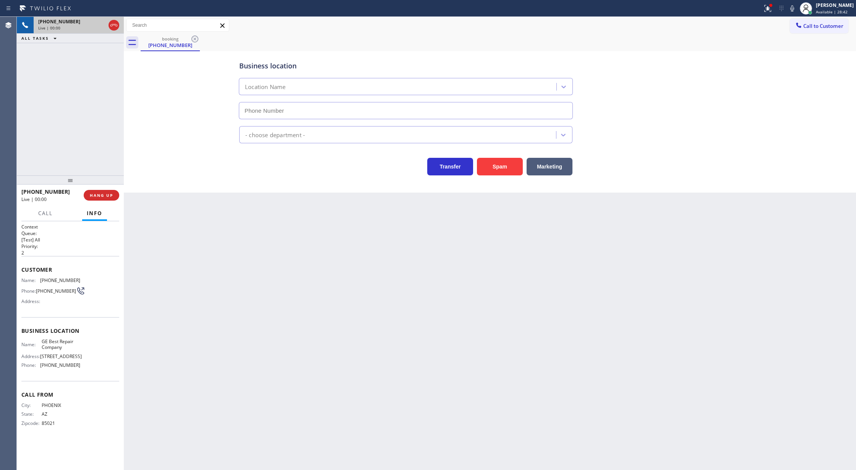
type input "[PHONE_NUMBER]"
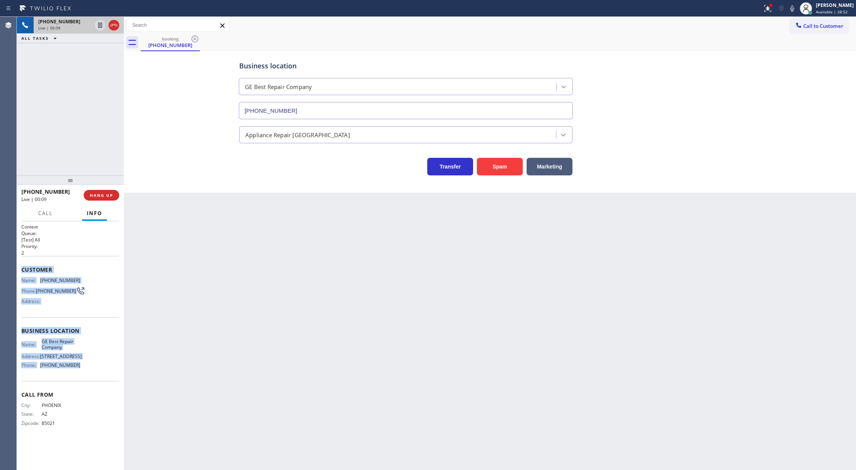
drag, startPoint x: 17, startPoint y: 271, endPoint x: 81, endPoint y: 374, distance: 121.3
click at [81, 374] on div "Context Queue: [Test] All Priority: 2 Customer Name: (623) 810-5202 Phone: (623…" at bounding box center [70, 345] width 107 height 249
click at [112, 26] on icon at bounding box center [113, 25] width 7 height 2
click at [100, 194] on span "COMPLETE" at bounding box center [100, 195] width 26 height 5
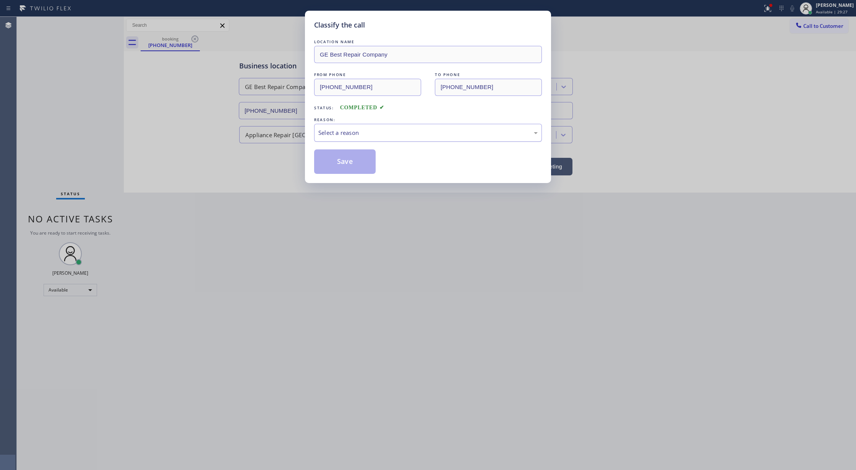
click at [371, 129] on div "Select a reason" at bounding box center [427, 132] width 219 height 9
click at [343, 164] on button "Save" at bounding box center [345, 161] width 62 height 24
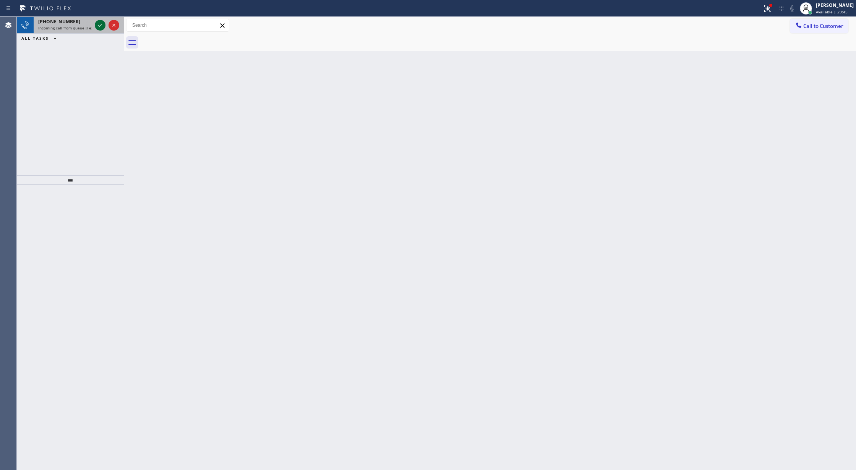
click at [101, 26] on icon at bounding box center [100, 25] width 9 height 9
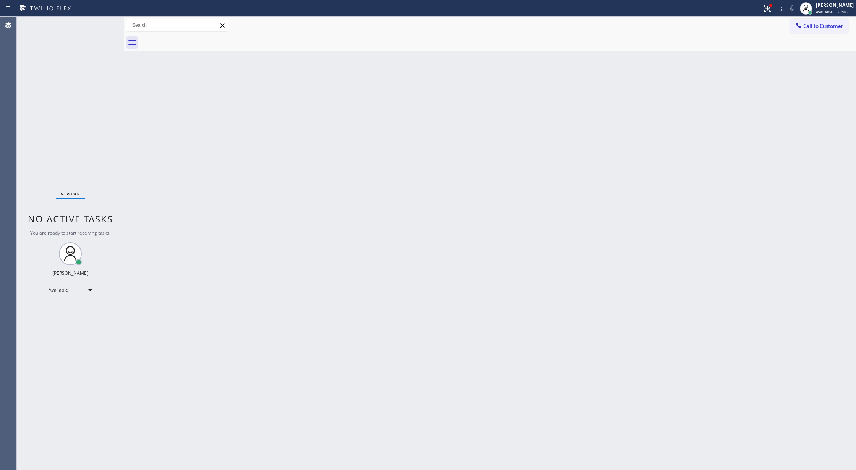
click at [101, 26] on div "Status No active tasks You are ready to start receiving tasks. [PERSON_NAME] Av…" at bounding box center [70, 243] width 107 height 453
click at [98, 26] on icon at bounding box center [100, 25] width 9 height 9
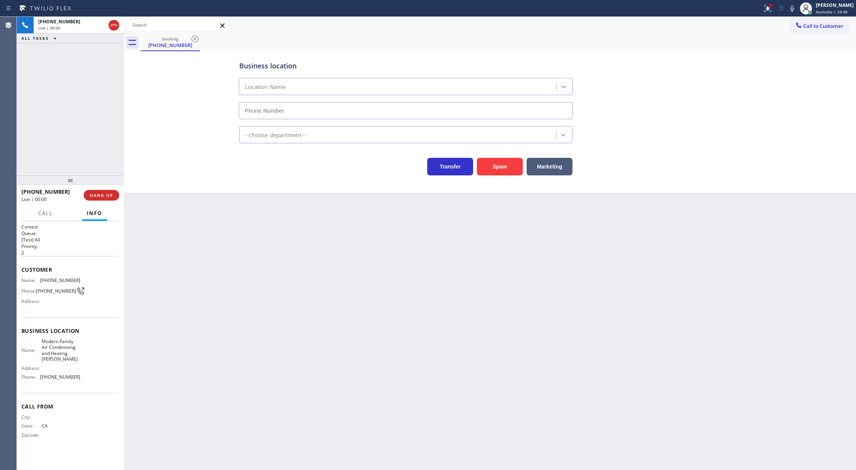
type input "(650) 360-9414"
click at [496, 170] on button "Spam" at bounding box center [500, 167] width 46 height 18
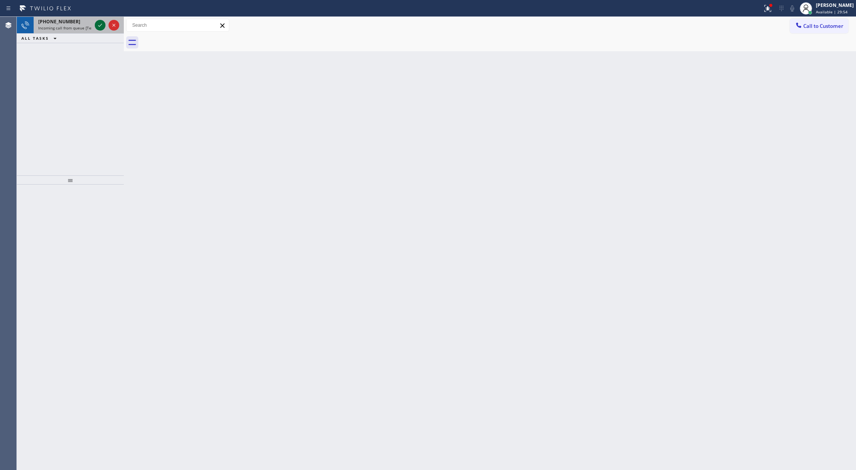
click at [100, 25] on icon at bounding box center [100, 25] width 4 height 3
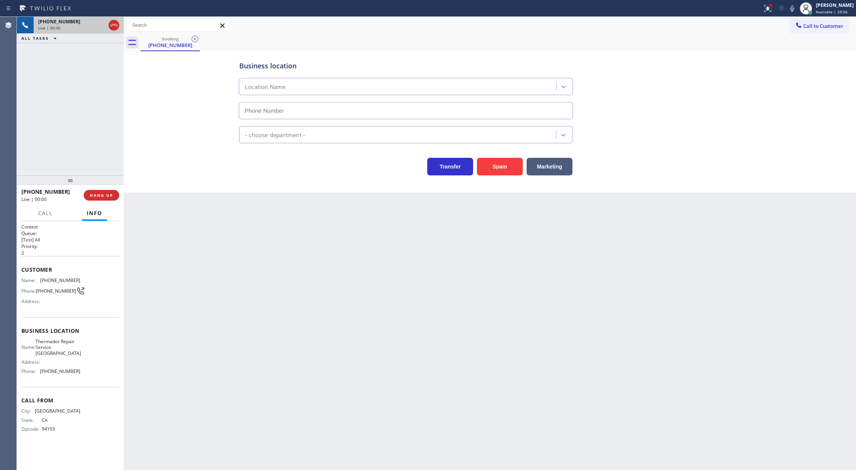
type input "(415) 687-2371"
click at [500, 167] on button "Spam" at bounding box center [500, 167] width 46 height 18
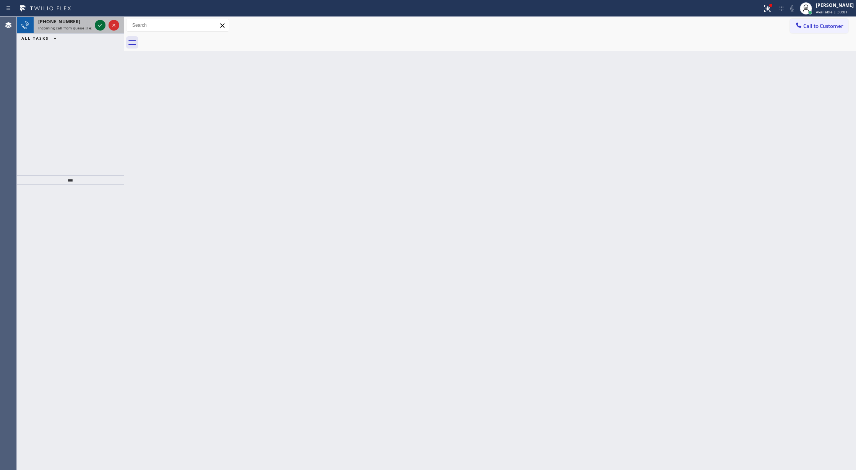
click at [98, 23] on icon at bounding box center [100, 25] width 9 height 9
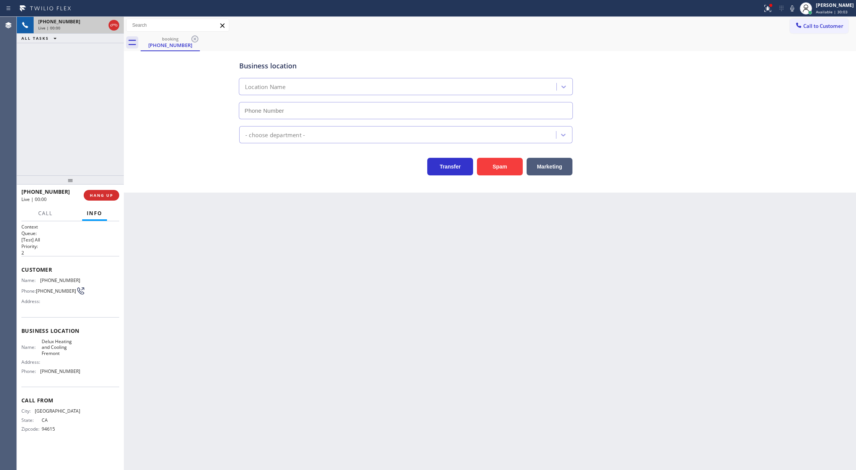
type input "(510) 826-3688"
click at [502, 164] on button "Spam" at bounding box center [500, 167] width 46 height 18
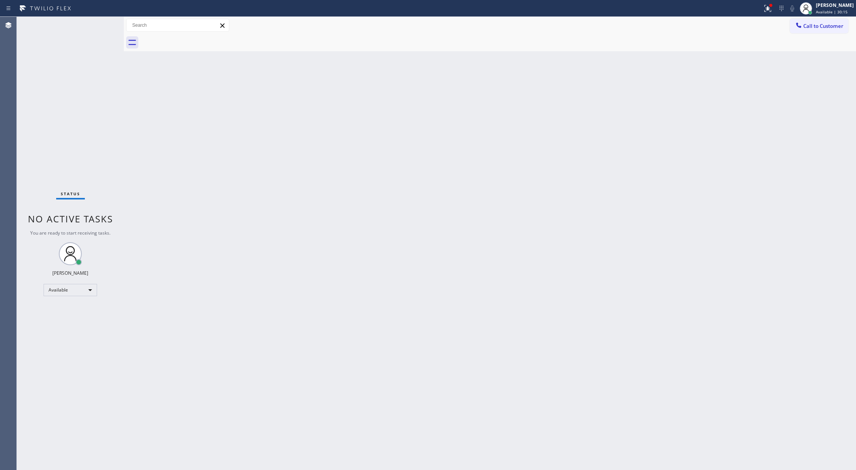
click at [98, 28] on div "Status No active tasks You are ready to start receiving tasks. [PERSON_NAME] Av…" at bounding box center [70, 243] width 107 height 453
click at [96, 26] on div "Status No active tasks You are ready to start receiving tasks. [PERSON_NAME] Av…" at bounding box center [70, 243] width 107 height 453
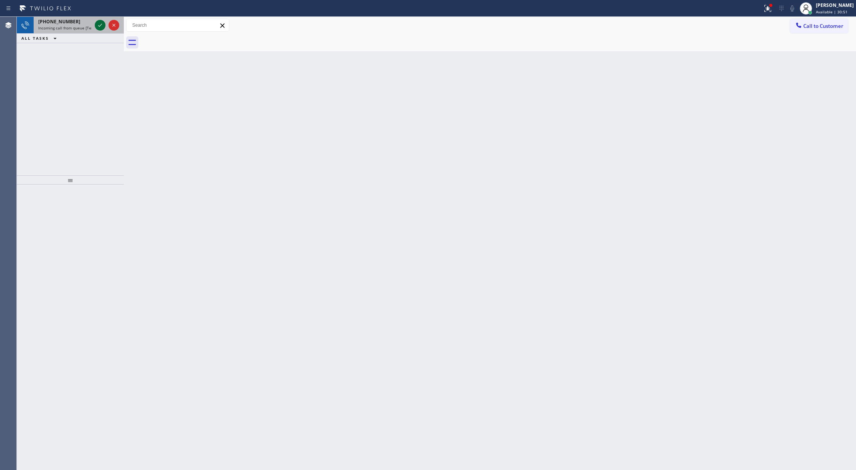
click at [98, 26] on icon at bounding box center [100, 25] width 9 height 9
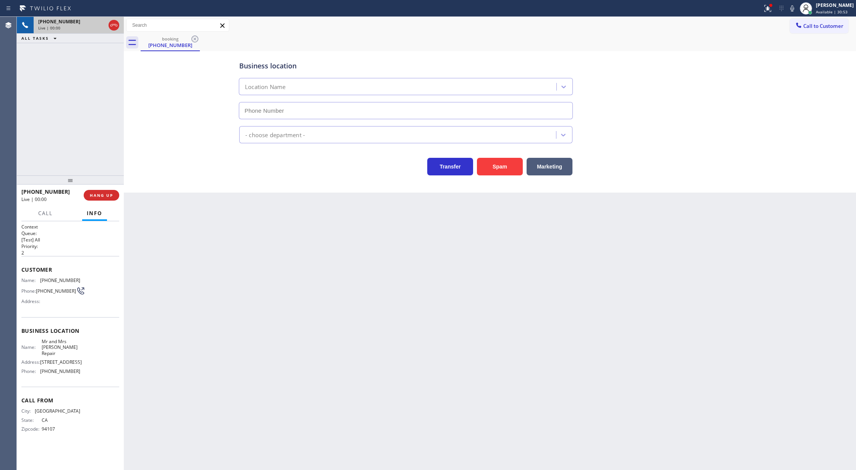
type input "[PHONE_NUMBER]"
click at [101, 193] on span "COMPLETE" at bounding box center [100, 195] width 26 height 5
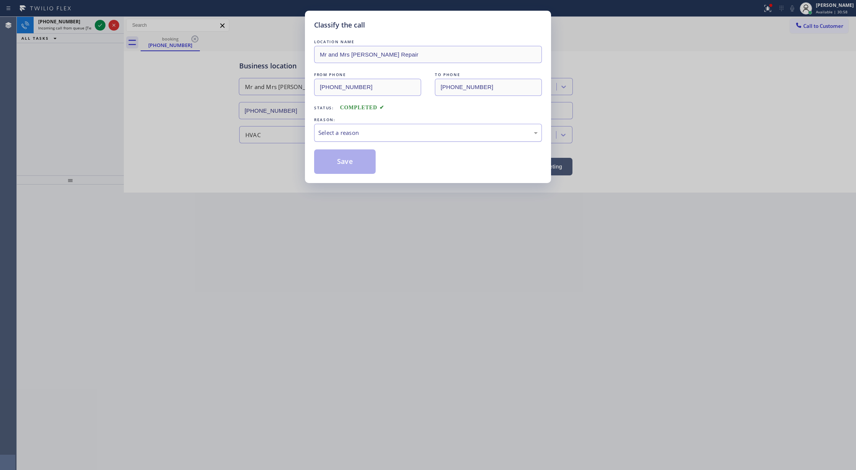
click at [352, 139] on div "Select a reason" at bounding box center [428, 133] width 228 height 18
click at [347, 164] on button "Save" at bounding box center [345, 161] width 62 height 24
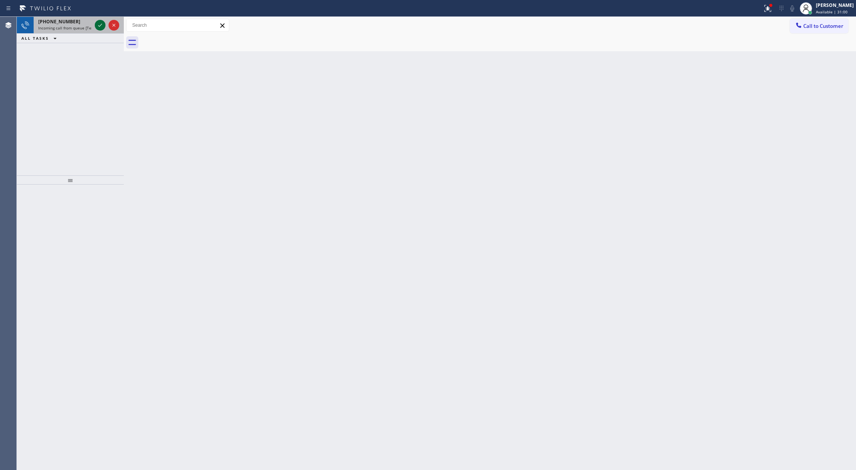
click at [100, 25] on icon at bounding box center [100, 25] width 9 height 9
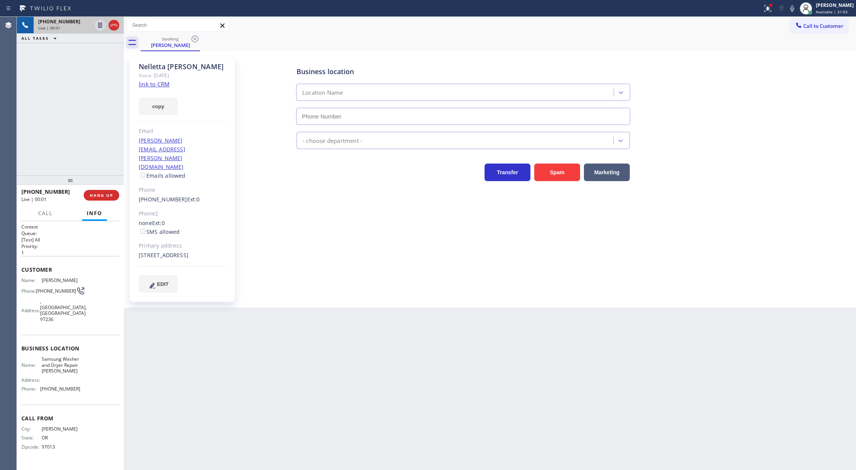
type input "[PHONE_NUMBER]"
click at [156, 83] on link "link to CRM" at bounding box center [154, 84] width 31 height 8
click at [795, 8] on icon at bounding box center [791, 8] width 9 height 9
click at [796, 8] on icon at bounding box center [791, 8] width 9 height 9
drag, startPoint x: 113, startPoint y: 26, endPoint x: 110, endPoint y: 80, distance: 54.3
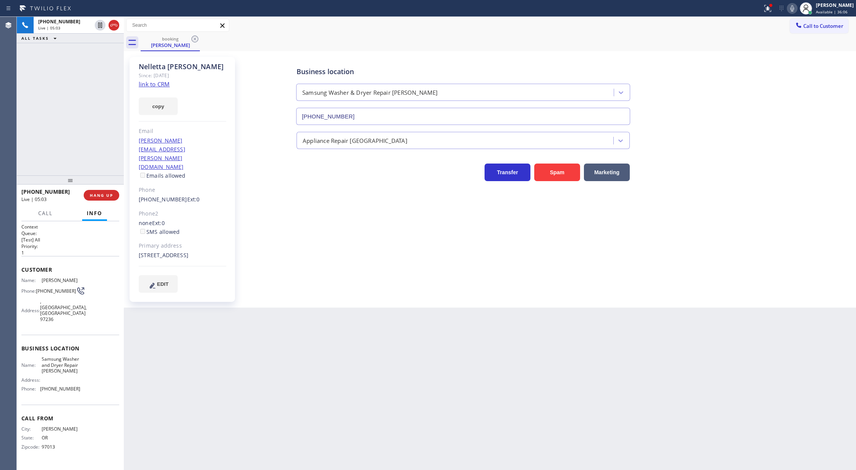
click at [113, 26] on icon at bounding box center [113, 25] width 9 height 9
click at [98, 198] on span "COMPLETE" at bounding box center [100, 195] width 26 height 5
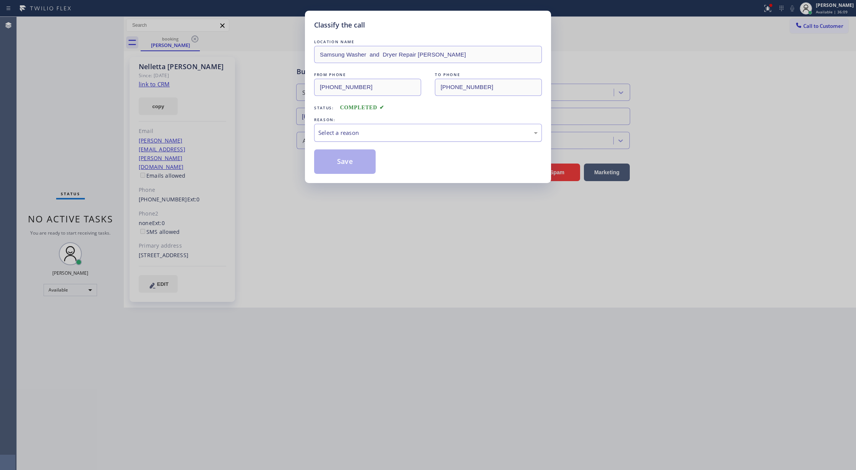
click at [329, 136] on div "Select a reason" at bounding box center [427, 132] width 219 height 9
click at [345, 161] on button "Save" at bounding box center [345, 161] width 62 height 24
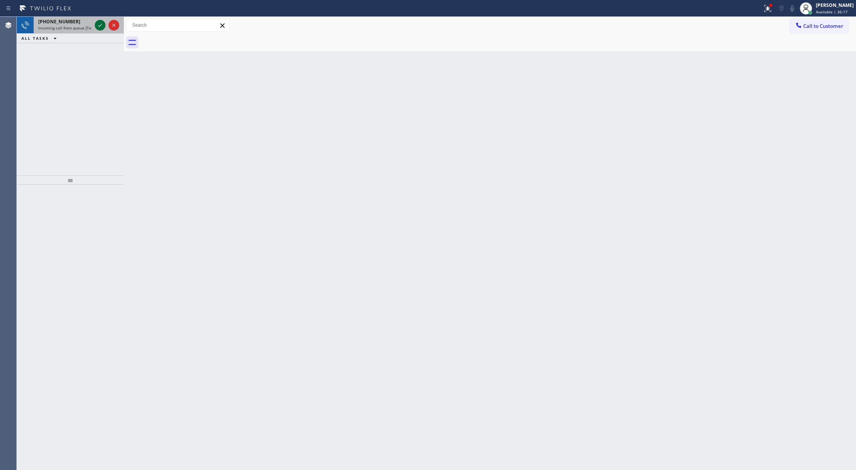
click at [96, 23] on icon at bounding box center [100, 25] width 9 height 9
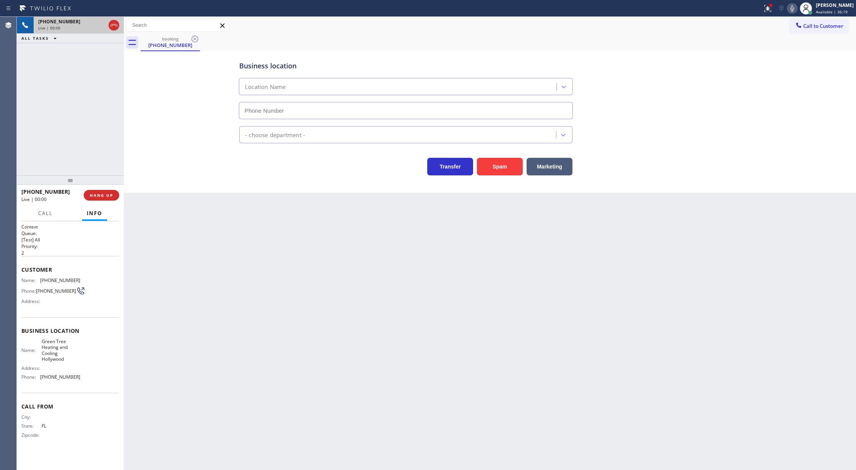
type input "(954) 475-6232"
click at [512, 170] on button "Spam" at bounding box center [500, 167] width 46 height 18
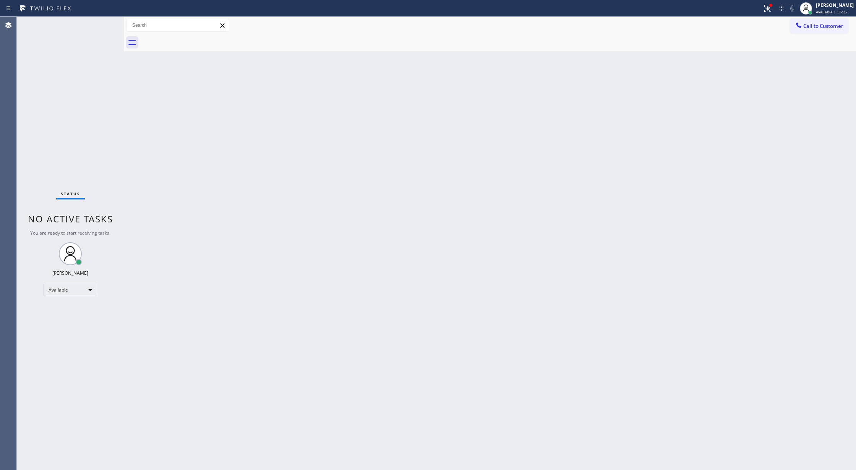
click at [107, 24] on div "Status No active tasks You are ready to start receiving tasks. [PERSON_NAME] Av…" at bounding box center [70, 243] width 107 height 453
click at [104, 23] on div "Status No active tasks You are ready to start receiving tasks. [PERSON_NAME] Av…" at bounding box center [70, 243] width 107 height 453
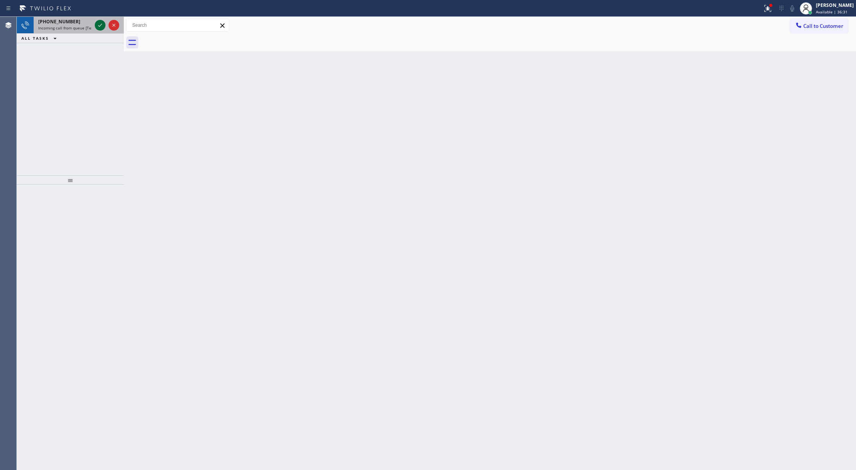
click at [96, 24] on icon at bounding box center [100, 25] width 9 height 9
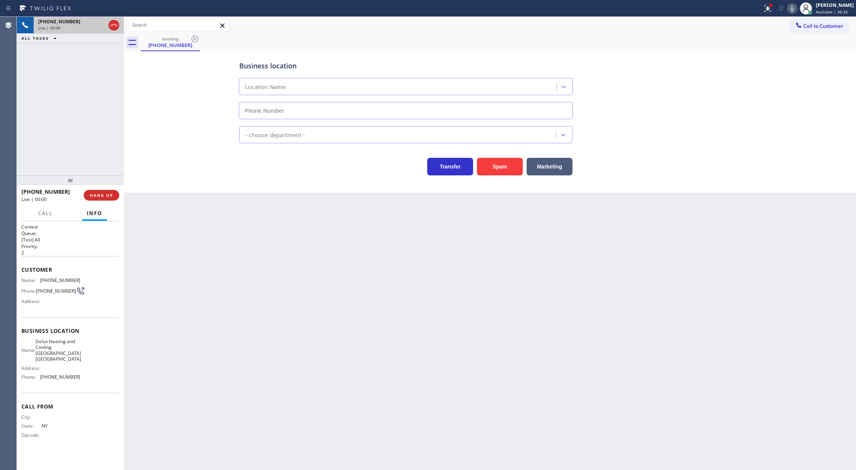
type input "(917) 924-8290"
click at [499, 176] on div "Business location Delux Heating & Cooling Bay Ridge Brooklyn (917) 924-8290 HVA…" at bounding box center [490, 121] width 732 height 141
click at [499, 168] on button "Spam" at bounding box center [500, 167] width 46 height 18
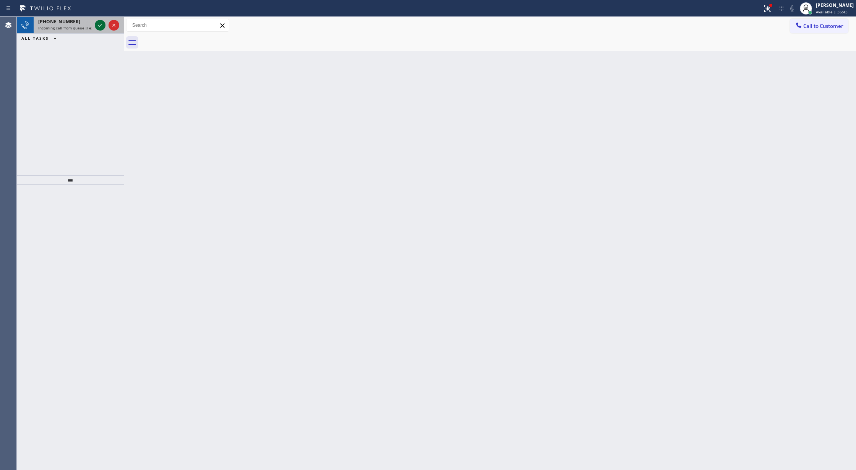
click at [99, 23] on icon at bounding box center [100, 25] width 9 height 9
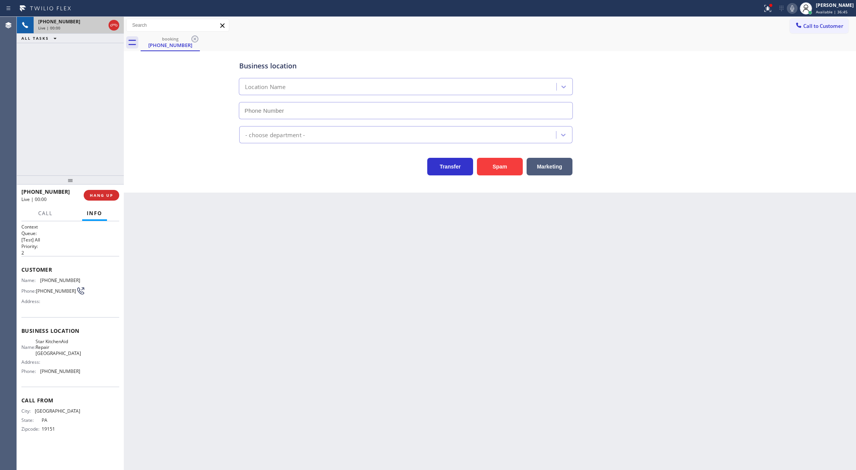
type input "(215) 867-6595"
click at [498, 161] on button "Spam" at bounding box center [500, 167] width 46 height 18
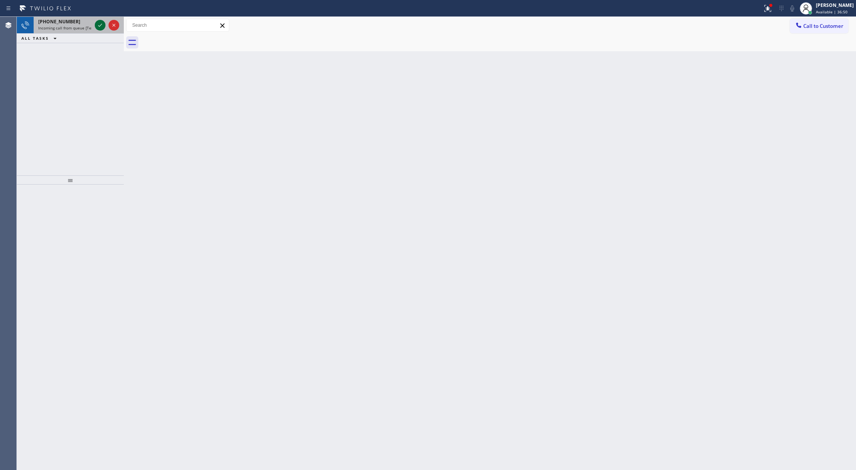
click at [100, 24] on icon at bounding box center [100, 25] width 9 height 9
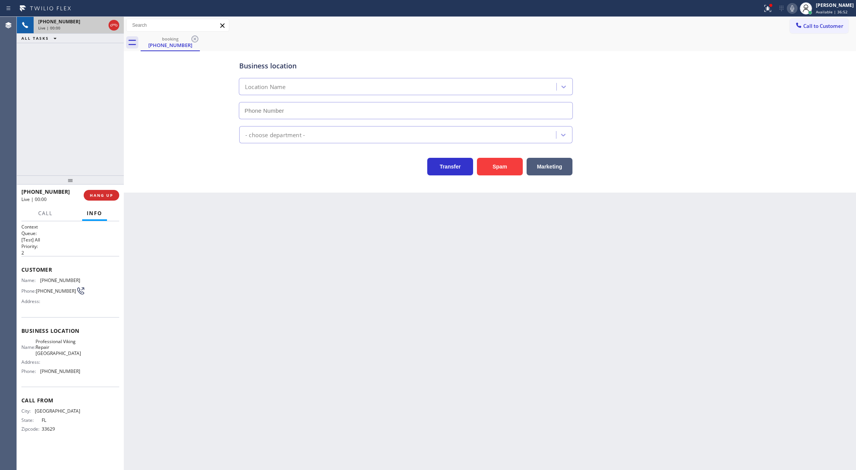
type input "[PHONE_NUMBER]"
click at [21, 271] on div "Context Queue: [Test] All Priority: 2 Customer Name: [PHONE_NUMBER] Phone: [PHO…" at bounding box center [70, 345] width 107 height 249
click at [501, 167] on button "Spam" at bounding box center [500, 167] width 46 height 18
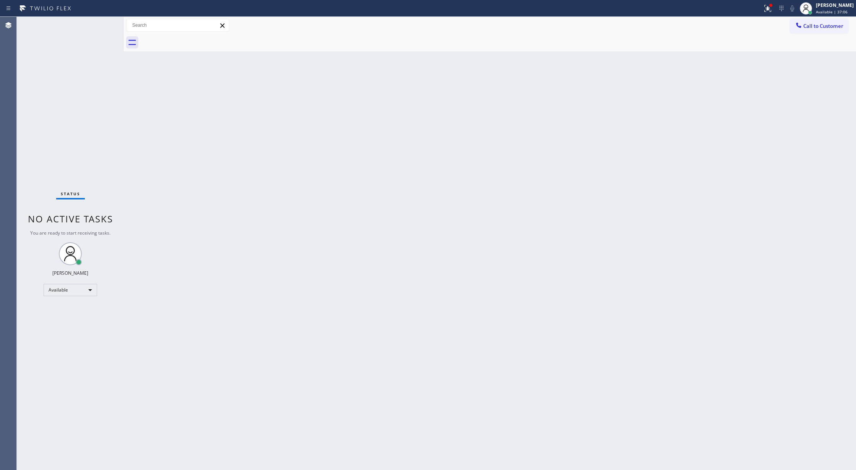
click at [106, 26] on div "Status No active tasks You are ready to start receiving tasks. [PERSON_NAME] Av…" at bounding box center [70, 243] width 107 height 453
click at [104, 23] on div "Status No active tasks You are ready to start receiving tasks. [PERSON_NAME] Av…" at bounding box center [70, 243] width 107 height 453
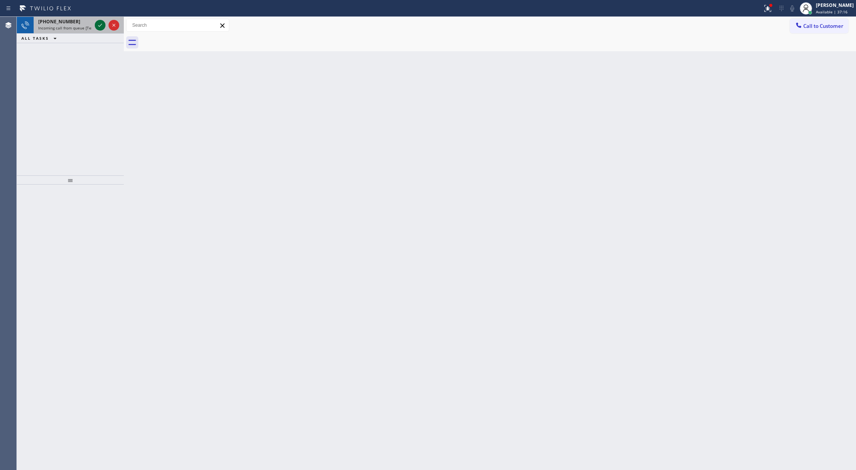
click at [98, 26] on icon at bounding box center [100, 25] width 9 height 9
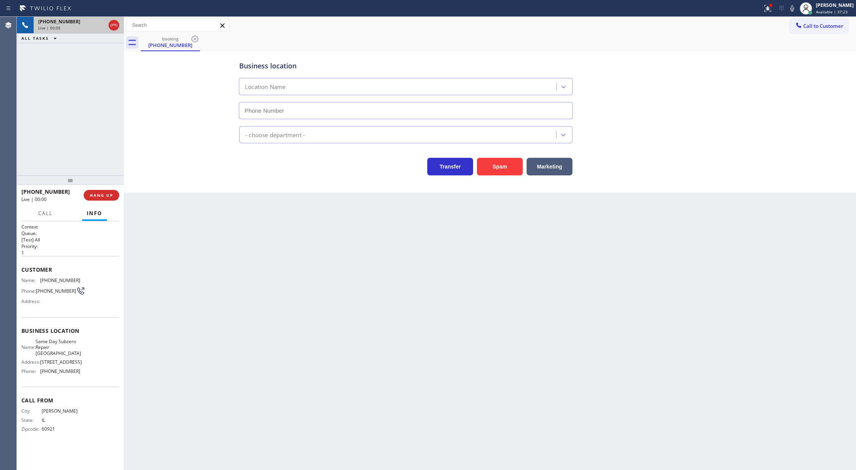
type input "[PHONE_NUMBER]"
click at [497, 168] on button "Spam" at bounding box center [500, 167] width 46 height 18
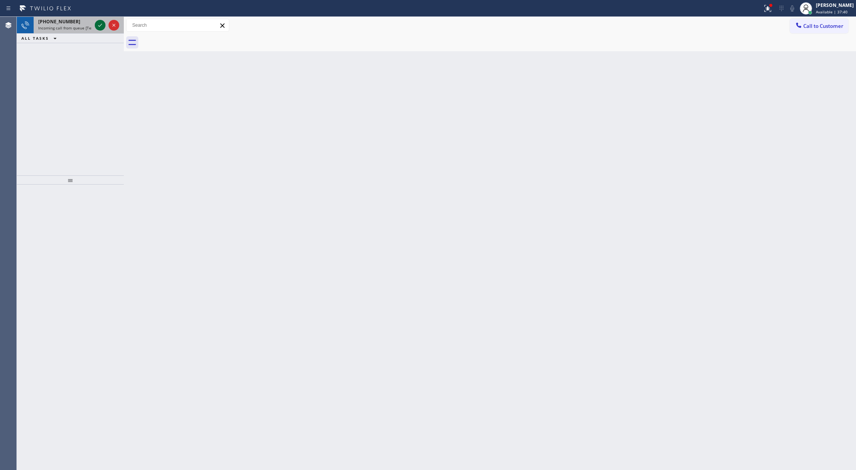
click at [100, 28] on icon at bounding box center [100, 25] width 9 height 9
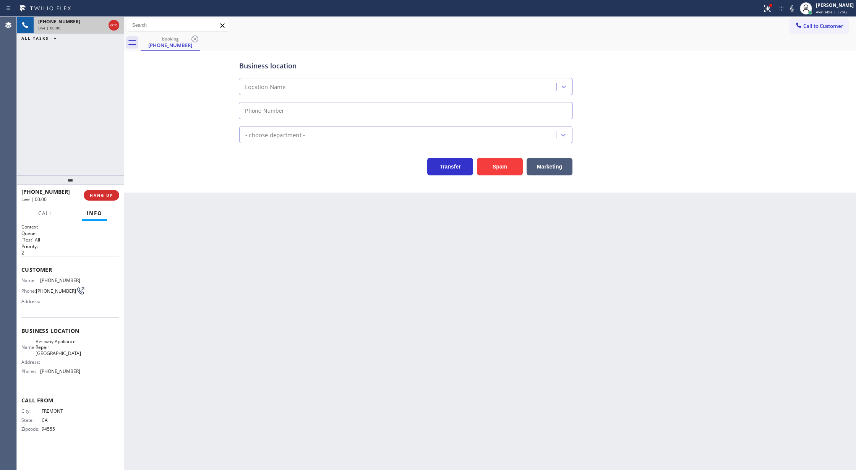
type input "[PHONE_NUMBER]"
click at [503, 171] on button "Spam" at bounding box center [500, 167] width 46 height 18
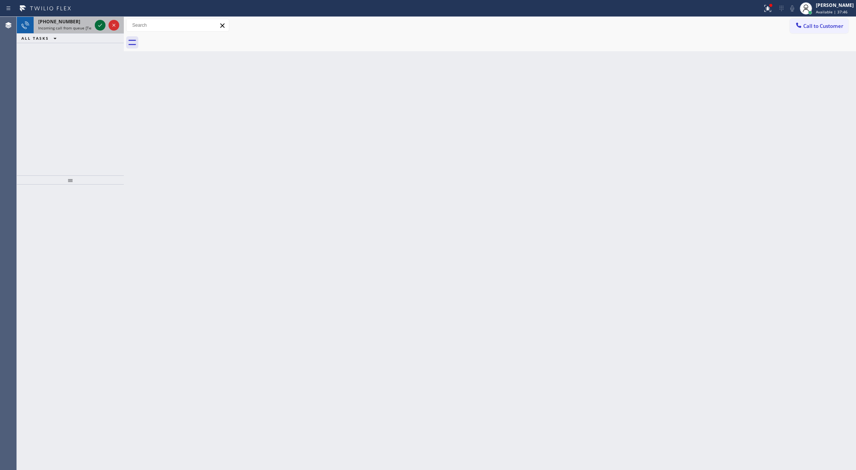
click at [101, 23] on icon at bounding box center [100, 25] width 9 height 9
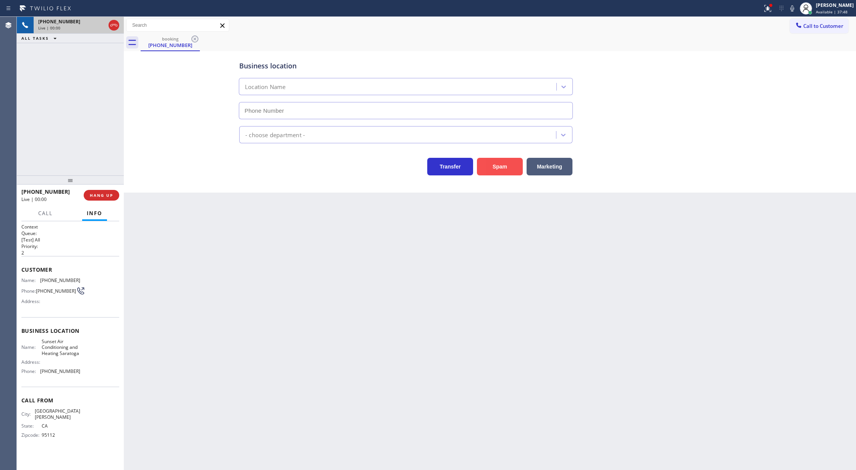
type input "[PHONE_NUMBER]"
click at [508, 164] on button "Spam" at bounding box center [500, 167] width 46 height 18
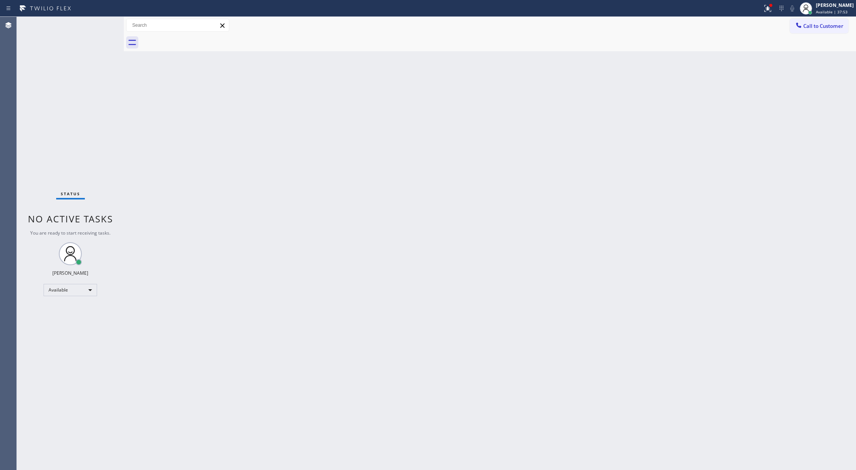
click at [104, 20] on div "Status No active tasks You are ready to start receiving tasks. [PERSON_NAME] Av…" at bounding box center [70, 243] width 107 height 453
click at [102, 20] on div "Status No active tasks You are ready to start receiving tasks. [PERSON_NAME] Av…" at bounding box center [70, 243] width 107 height 453
click at [109, 21] on div "Status No active tasks You are ready to start receiving tasks. [PERSON_NAME] Av…" at bounding box center [70, 243] width 107 height 453
click at [102, 24] on div "Status No active tasks You are ready to start receiving tasks. [PERSON_NAME] Av…" at bounding box center [70, 243] width 107 height 453
click at [102, 28] on div "Status No active tasks You are ready to start receiving tasks. [PERSON_NAME] Av…" at bounding box center [70, 243] width 107 height 453
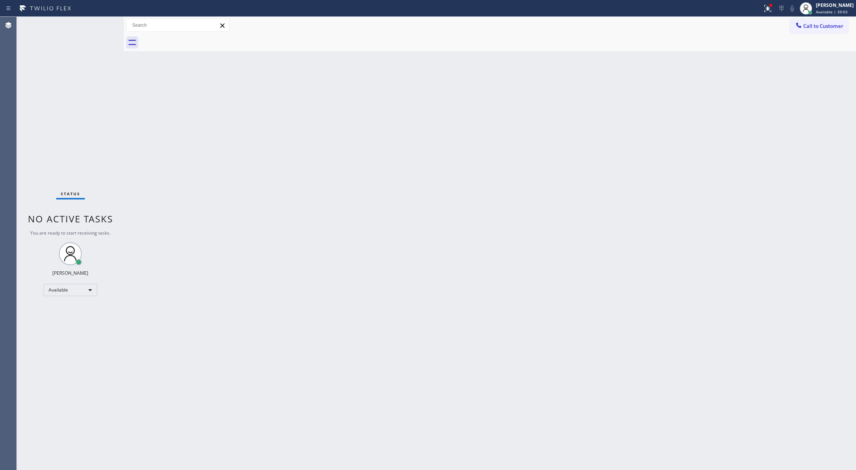
click at [101, 21] on div "Status No active tasks You are ready to start receiving tasks. [PERSON_NAME] Av…" at bounding box center [70, 243] width 107 height 453
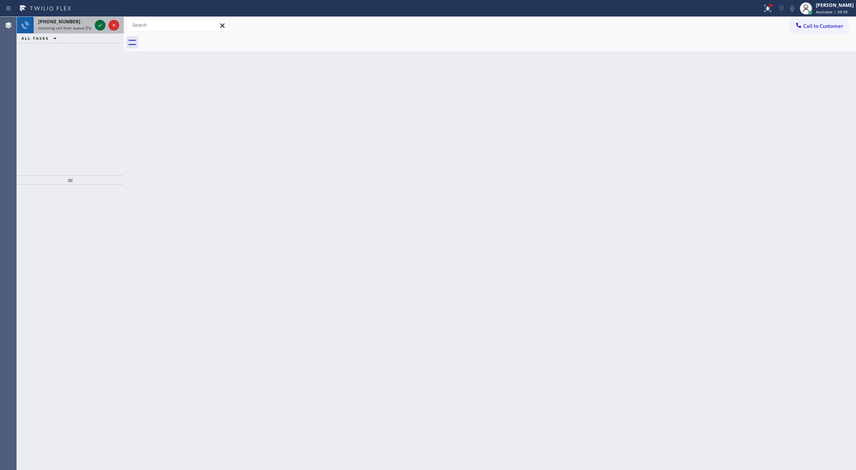
click at [95, 26] on div at bounding box center [100, 25] width 11 height 9
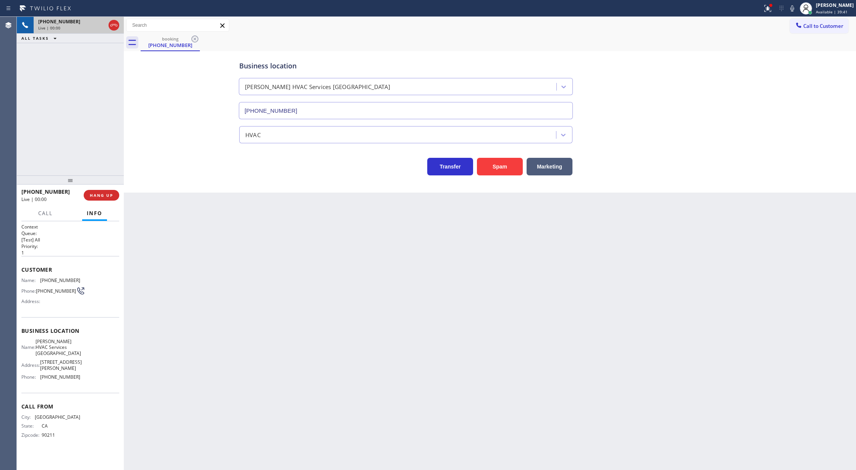
type input "[PHONE_NUMBER]"
click at [501, 168] on button "Spam" at bounding box center [500, 167] width 46 height 18
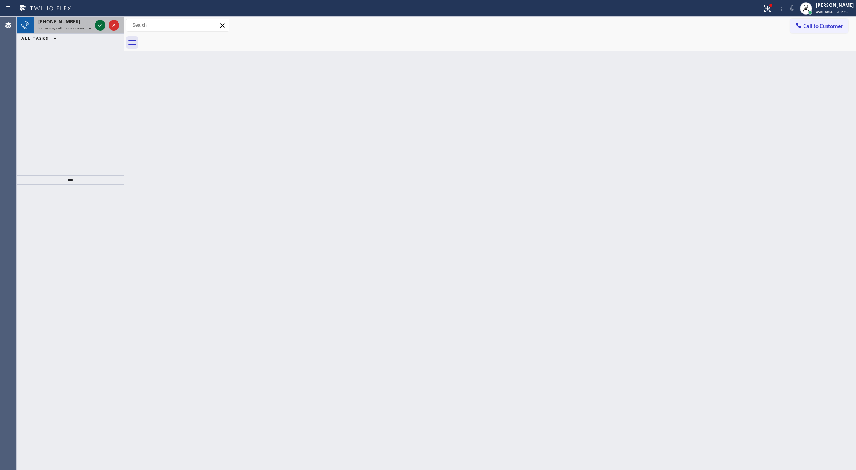
click at [96, 22] on icon at bounding box center [100, 25] width 9 height 9
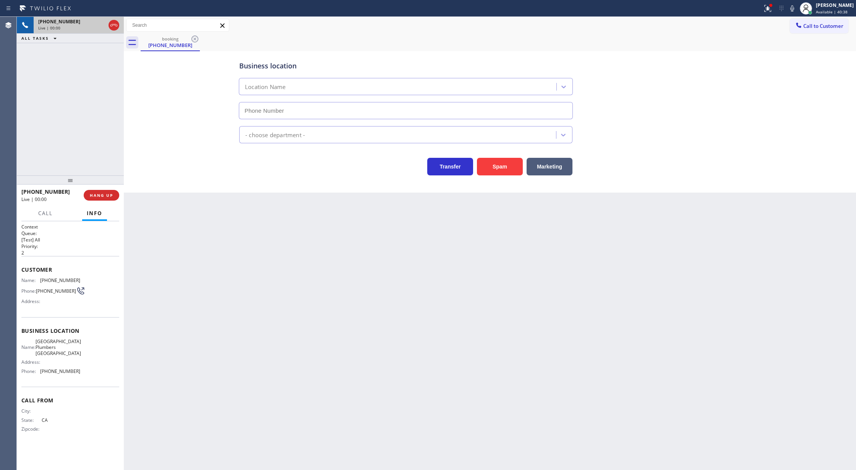
type input "[PHONE_NUMBER]"
click at [496, 168] on button "Spam" at bounding box center [500, 167] width 46 height 18
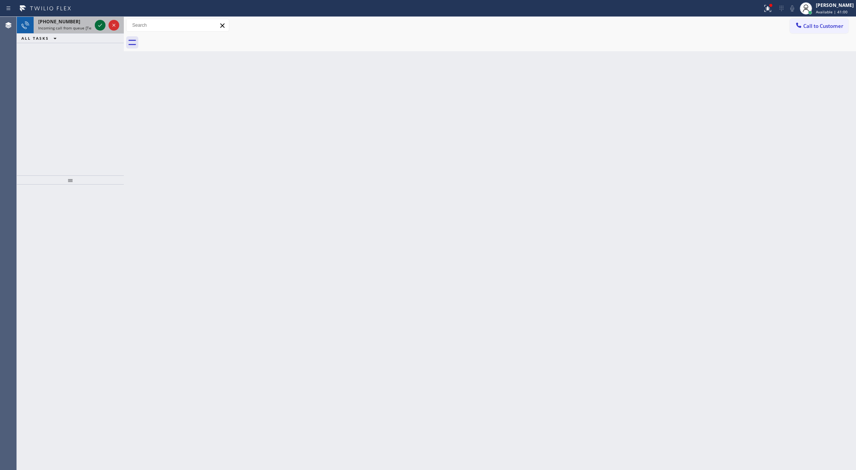
click at [101, 25] on icon at bounding box center [100, 25] width 4 height 3
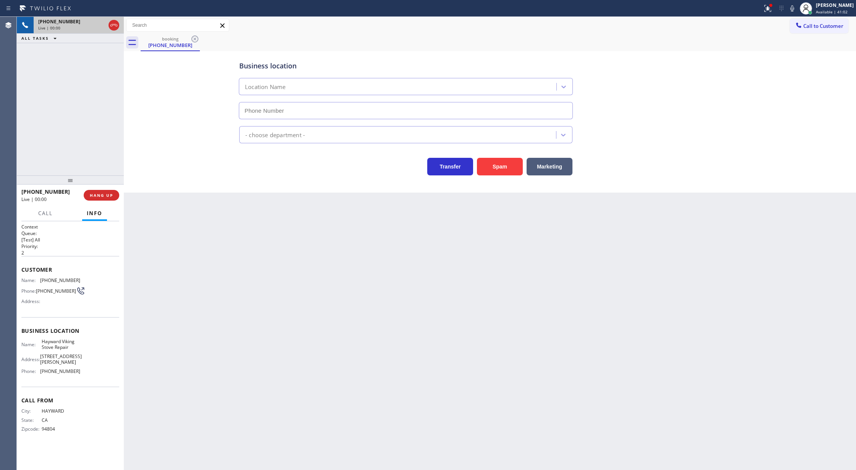
type input "[PHONE_NUMBER]"
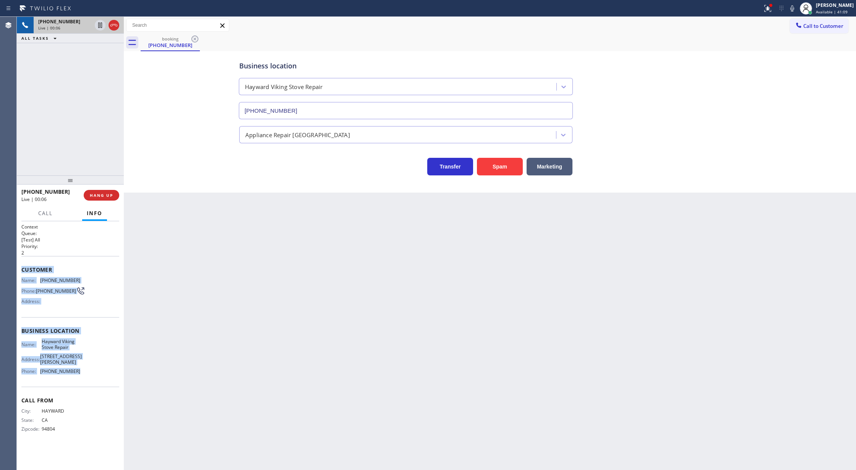
copy div "Customer Name: [PHONE_NUMBER] Phone: [PHONE_NUMBER] Address: Business location …"
drag, startPoint x: 22, startPoint y: 270, endPoint x: 83, endPoint y: 366, distance: 113.3
click at [83, 366] on div "Context Queue: [Test] All Priority: 2 Customer Name: [PHONE_NUMBER] Phone: [PHO…" at bounding box center [70, 334] width 98 height 221
click at [99, 197] on span "HANG UP" at bounding box center [101, 195] width 23 height 5
click at [103, 193] on span "COMPLETE" at bounding box center [100, 195] width 26 height 5
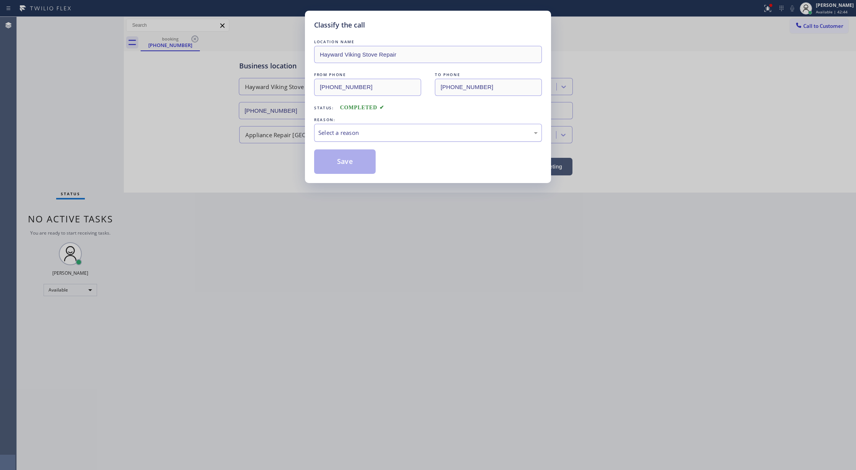
click at [346, 135] on div "Select a reason" at bounding box center [427, 132] width 219 height 9
click at [345, 160] on button "Save" at bounding box center [345, 161] width 62 height 24
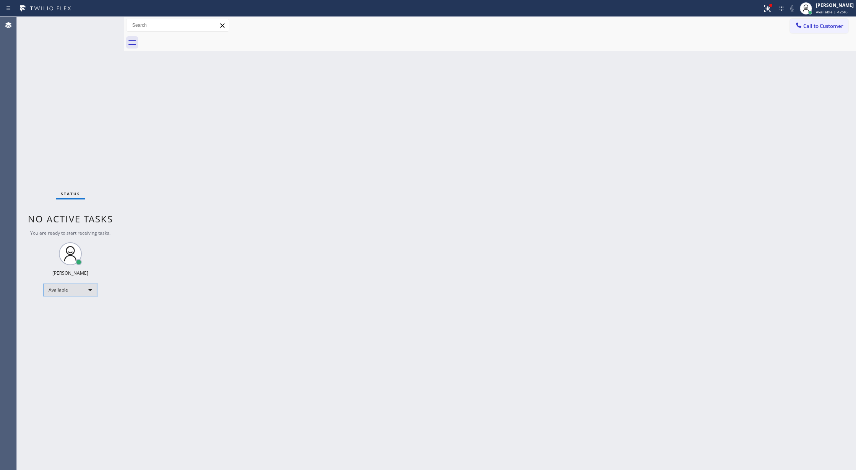
click at [91, 289] on div "Available" at bounding box center [70, 290] width 53 height 12
click at [83, 319] on li "Unavailable" at bounding box center [70, 319] width 52 height 9
click at [834, 23] on span "Call to Customer" at bounding box center [823, 26] width 40 height 7
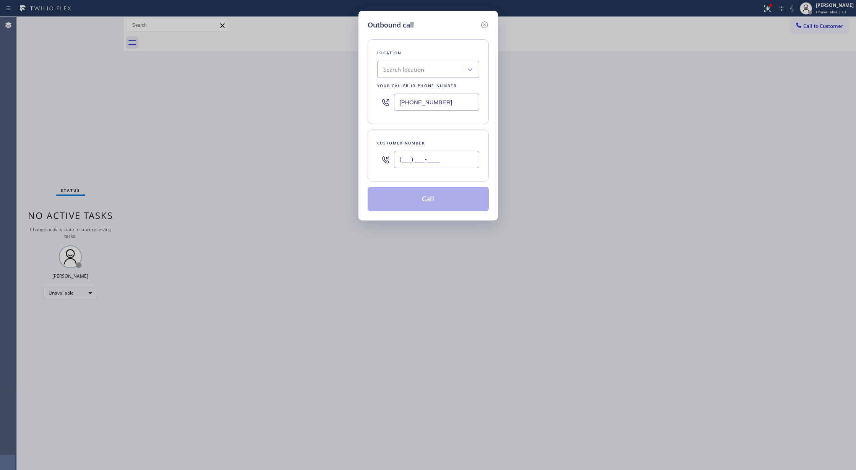
click at [400, 159] on input "(___) ___-____" at bounding box center [436, 159] width 85 height 17
paste input "310) 291-3493"
type input "[PHONE_NUMBER]"
click at [415, 69] on div "Search location" at bounding box center [403, 69] width 41 height 9
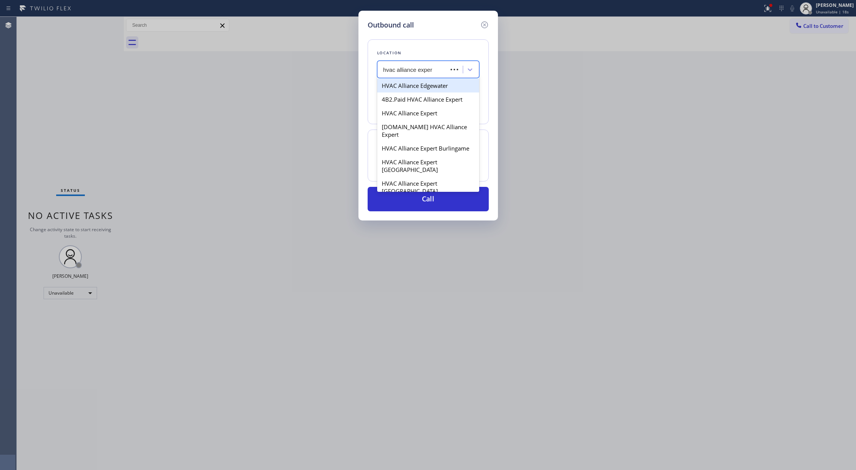
type input "hvac alliance expert"
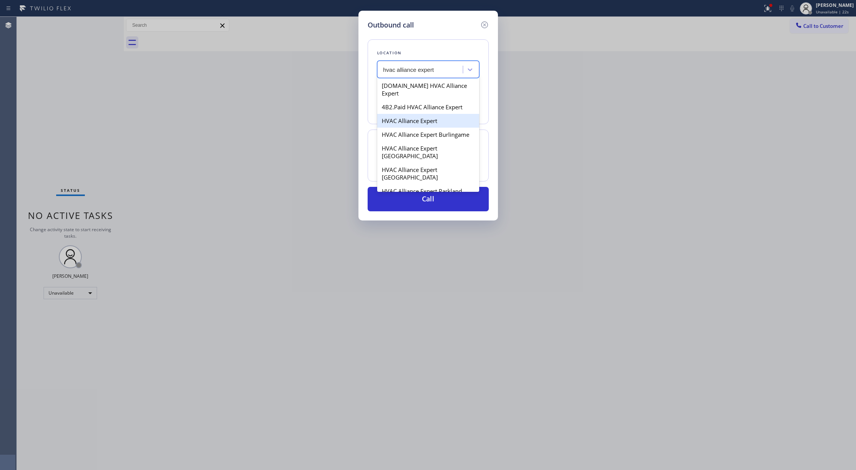
click at [415, 114] on div "HVAC Alliance Expert" at bounding box center [428, 121] width 102 height 14
type input "[PHONE_NUMBER]"
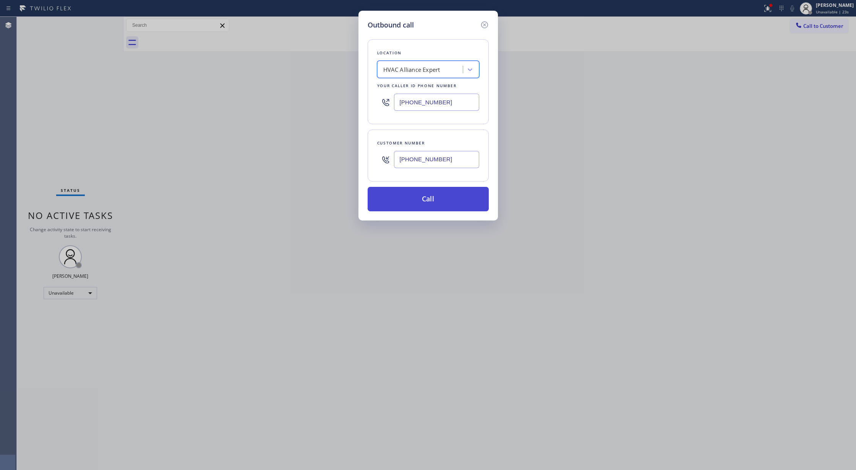
click at [415, 197] on button "Call" at bounding box center [428, 199] width 121 height 24
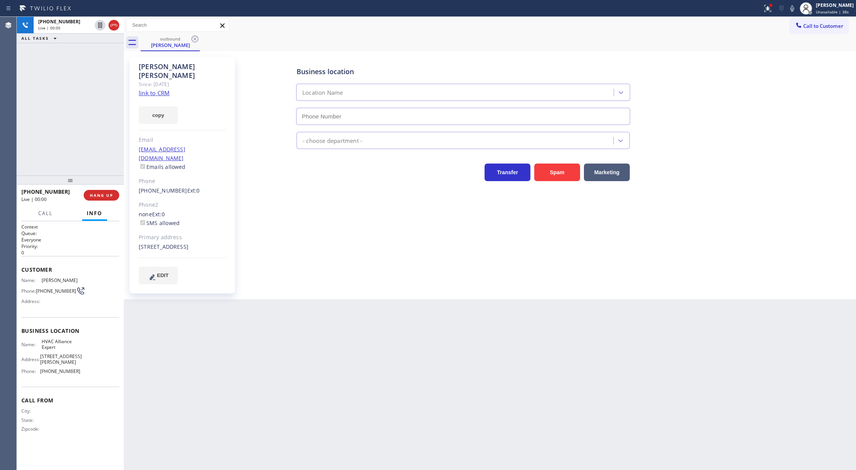
type input "[PHONE_NUMBER]"
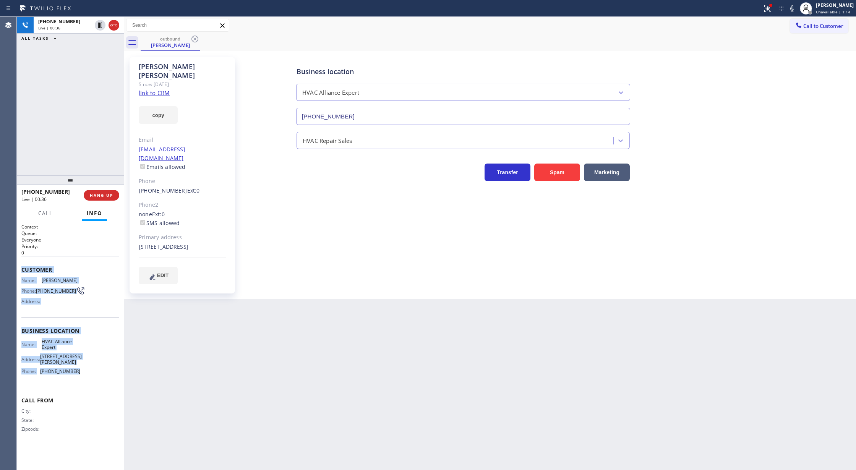
copy div "Customer Name: [PERSON_NAME] Phone: [PHONE_NUMBER] Address: Business location N…"
drag, startPoint x: 23, startPoint y: 269, endPoint x: 90, endPoint y: 383, distance: 131.9
click at [90, 383] on div "Context Queue: Everyone Priority: 0 Customer Name: [PERSON_NAME] Phone: [PHONE_…" at bounding box center [70, 334] width 98 height 221
drag, startPoint x: 155, startPoint y: 239, endPoint x: 139, endPoint y: 237, distance: 15.8
click at [139, 243] on div "[STREET_ADDRESS]" at bounding box center [182, 247] width 87 height 9
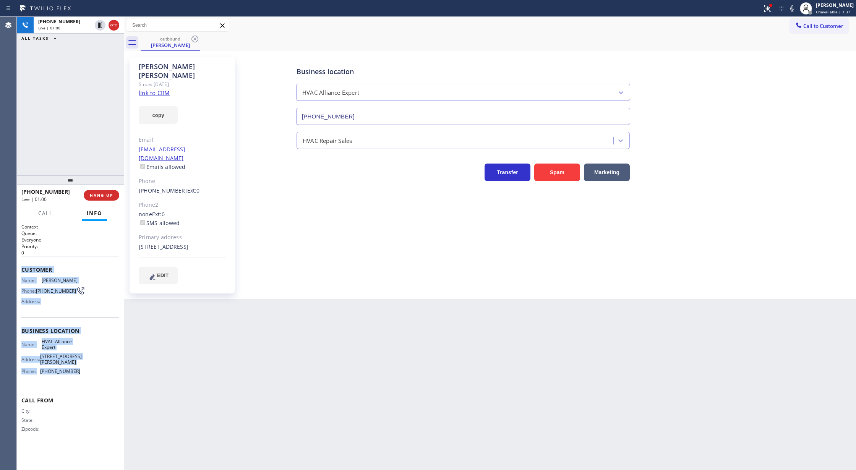
copy div "90266"
drag, startPoint x: 113, startPoint y: 28, endPoint x: 119, endPoint y: 70, distance: 42.5
click at [113, 28] on icon at bounding box center [113, 25] width 9 height 9
click at [98, 193] on span "COMPLETE" at bounding box center [100, 195] width 26 height 5
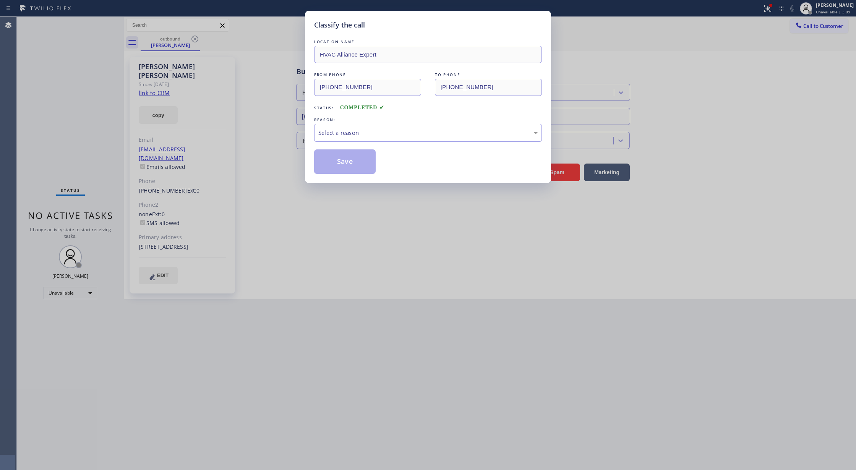
click at [370, 141] on div "Select a reason" at bounding box center [428, 133] width 228 height 18
click at [337, 159] on button "Save" at bounding box center [345, 161] width 62 height 24
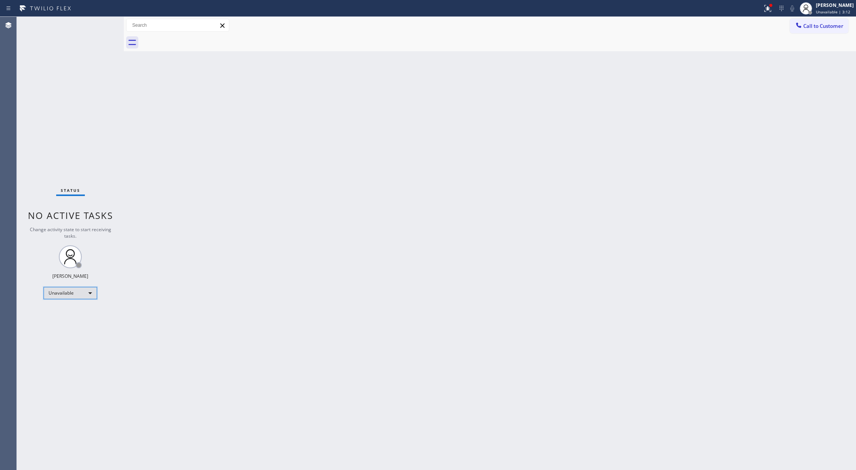
click at [77, 290] on div "Unavailable" at bounding box center [70, 293] width 53 height 12
click at [70, 312] on li "Available" at bounding box center [70, 313] width 52 height 9
click at [99, 23] on div "Status No active tasks You are ready to start receiving tasks. [PERSON_NAME] Av…" at bounding box center [70, 243] width 107 height 453
click at [105, 21] on div "Status No active tasks You are ready to start receiving tasks. [PERSON_NAME] Av…" at bounding box center [70, 243] width 107 height 453
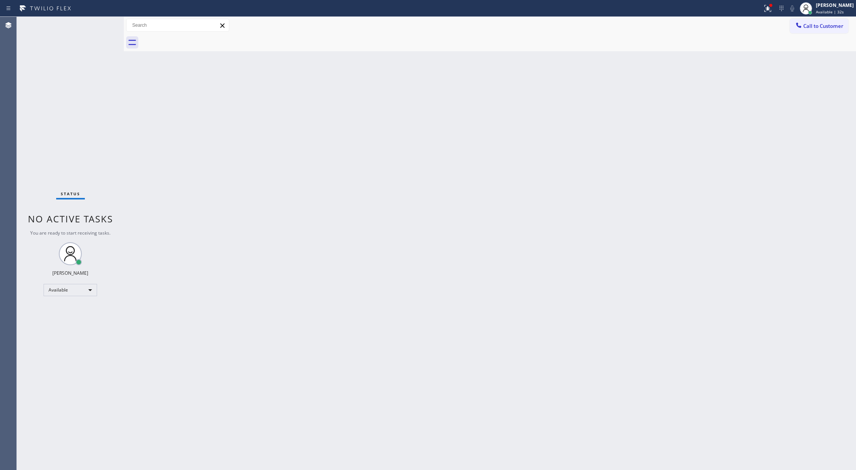
click at [103, 22] on div "Status No active tasks You are ready to start receiving tasks. [PERSON_NAME] Av…" at bounding box center [70, 243] width 107 height 453
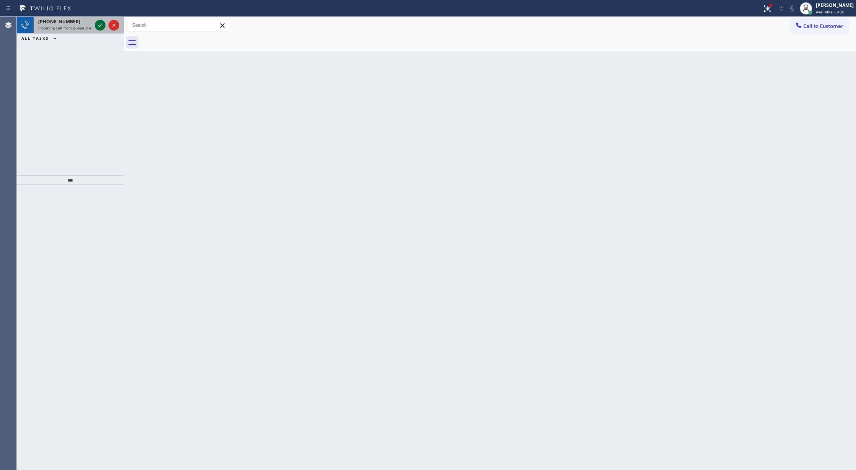
click at [99, 28] on icon at bounding box center [100, 25] width 9 height 9
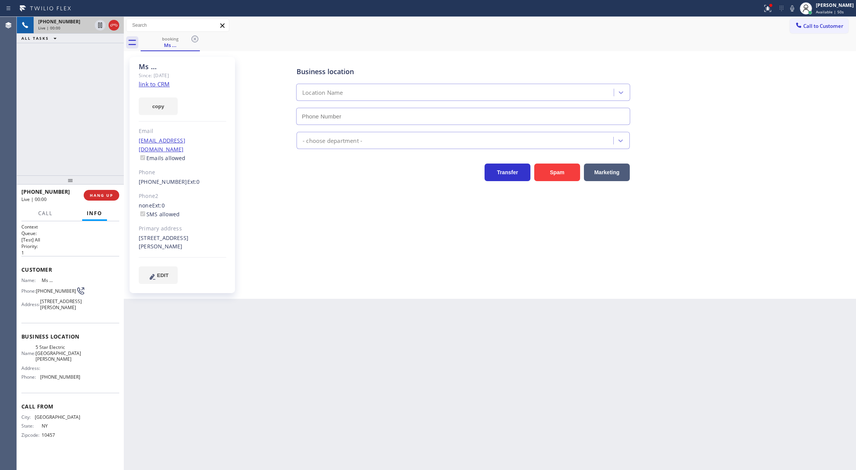
type input "[PHONE_NUMBER]"
click at [154, 86] on link "link to CRM" at bounding box center [154, 84] width 31 height 8
click at [115, 26] on icon at bounding box center [113, 25] width 9 height 9
click at [96, 195] on span "COMPLETE" at bounding box center [100, 195] width 26 height 5
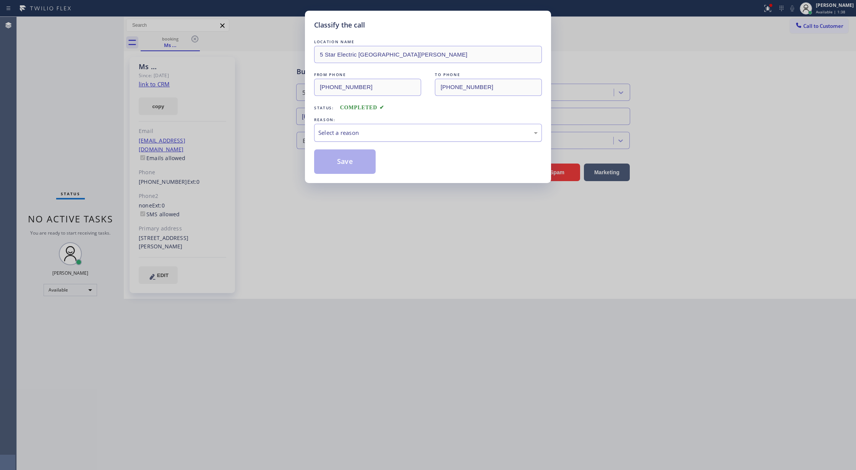
click at [347, 136] on div "Select a reason" at bounding box center [427, 132] width 219 height 9
click at [345, 172] on button "Save" at bounding box center [345, 161] width 62 height 24
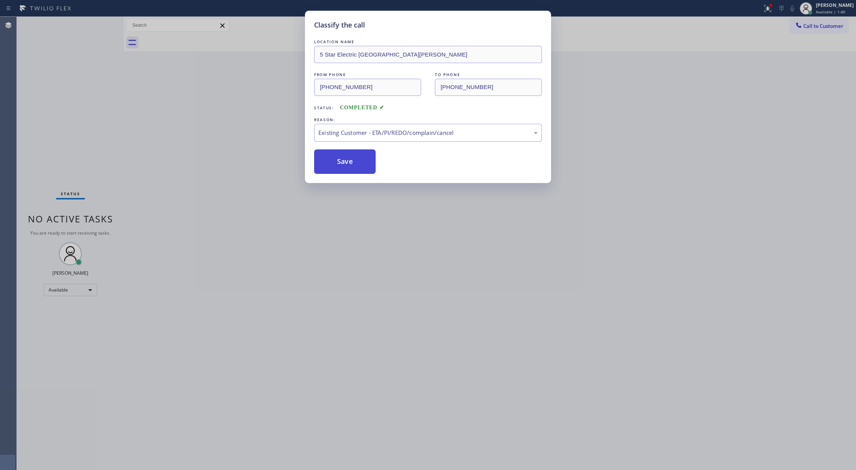
click at [347, 165] on button "Save" at bounding box center [345, 161] width 62 height 24
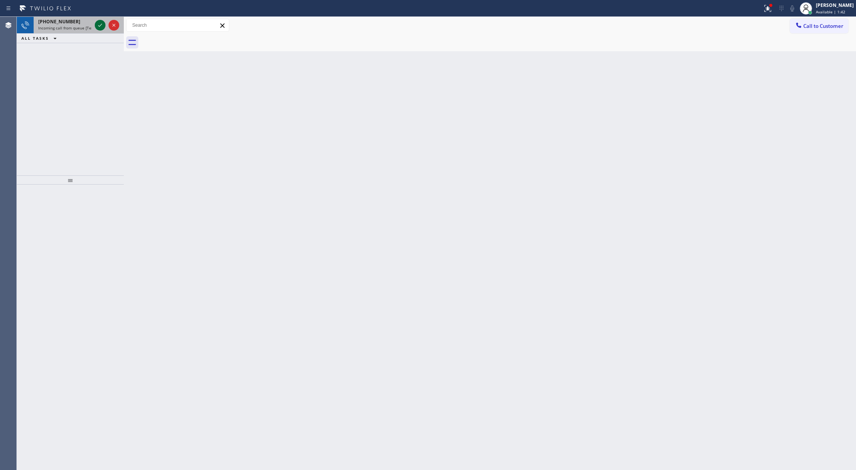
click at [98, 26] on icon at bounding box center [100, 25] width 9 height 9
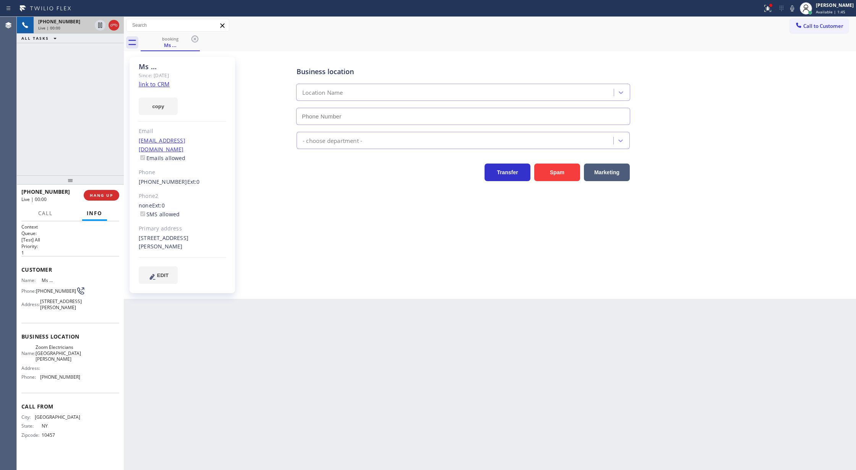
type input "[PHONE_NUMBER]"
click at [153, 85] on link "link to CRM" at bounding box center [154, 84] width 31 height 8
click at [795, 11] on icon at bounding box center [791, 8] width 9 height 9
click at [794, 9] on icon at bounding box center [792, 8] width 4 height 6
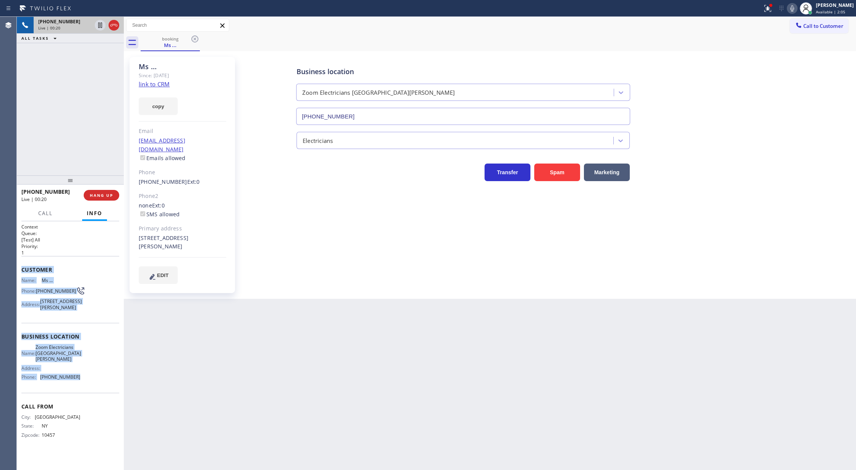
drag, startPoint x: 19, startPoint y: 270, endPoint x: 90, endPoint y: 374, distance: 126.1
click at [90, 374] on div "Context Queue: [Test] All Priority: 1 Customer Name: Ms ... Phone: [PHONE_NUMBE…" at bounding box center [70, 345] width 107 height 249
copy div "Customer Name: Ms ... Phone: [PHONE_NUMBER] Address: [STREET_ADDRESS][PERSON_NA…"
click at [98, 196] on span "COMPLETE" at bounding box center [100, 195] width 26 height 5
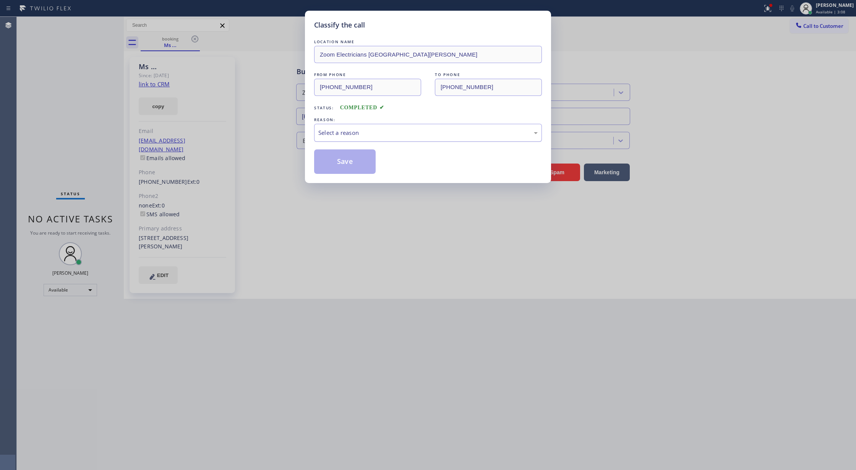
click at [381, 135] on div "Select a reason" at bounding box center [427, 132] width 219 height 9
click at [342, 166] on button "Save" at bounding box center [345, 161] width 62 height 24
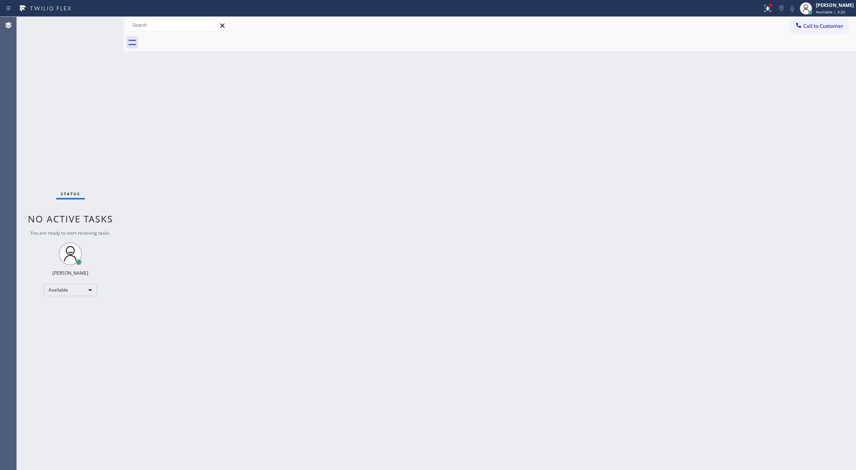
click at [104, 22] on div "Status No active tasks You are ready to start receiving tasks. [PERSON_NAME] Av…" at bounding box center [70, 243] width 107 height 453
click at [734, 227] on div "Back to Dashboard Change Sender ID Customers Technicians Select a contact Outbo…" at bounding box center [490, 243] width 732 height 453
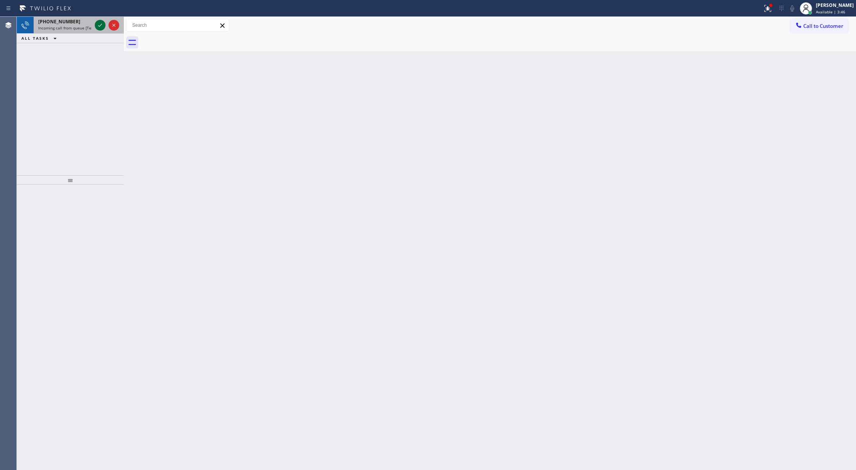
click at [98, 26] on icon at bounding box center [100, 25] width 9 height 9
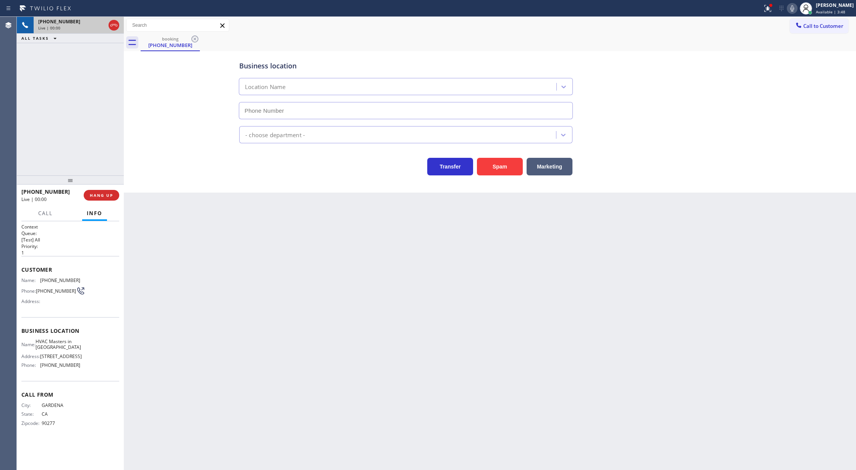
type input "[PHONE_NUMBER]"
click at [500, 165] on button "Spam" at bounding box center [500, 167] width 46 height 18
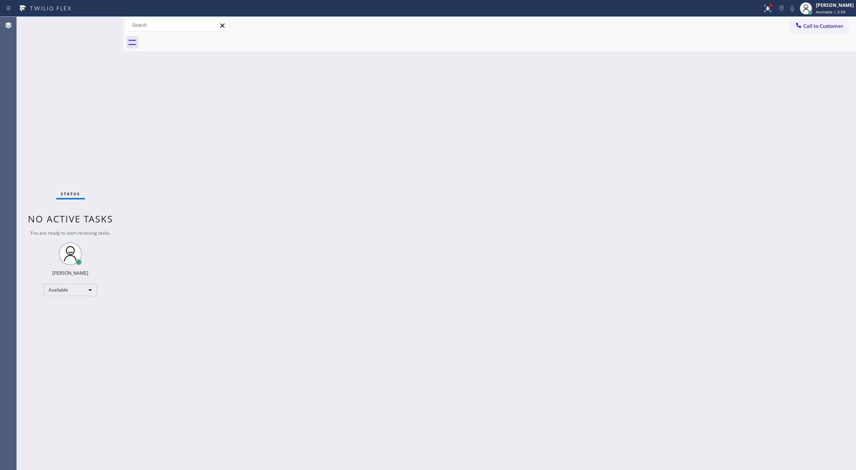
click at [102, 28] on div "Status No active tasks You are ready to start receiving tasks. [PERSON_NAME] Av…" at bounding box center [70, 243] width 107 height 453
click at [103, 25] on div "Status No active tasks You are ready to start receiving tasks. [PERSON_NAME] Av…" at bounding box center [70, 243] width 107 height 453
click at [104, 22] on div "Status No active tasks You are ready to start receiving tasks. [PERSON_NAME] Av…" at bounding box center [70, 243] width 107 height 453
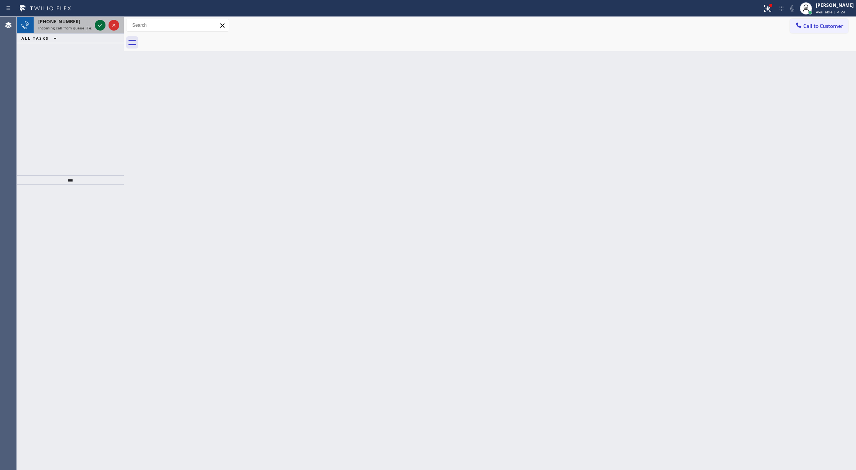
click at [97, 24] on icon at bounding box center [100, 25] width 9 height 9
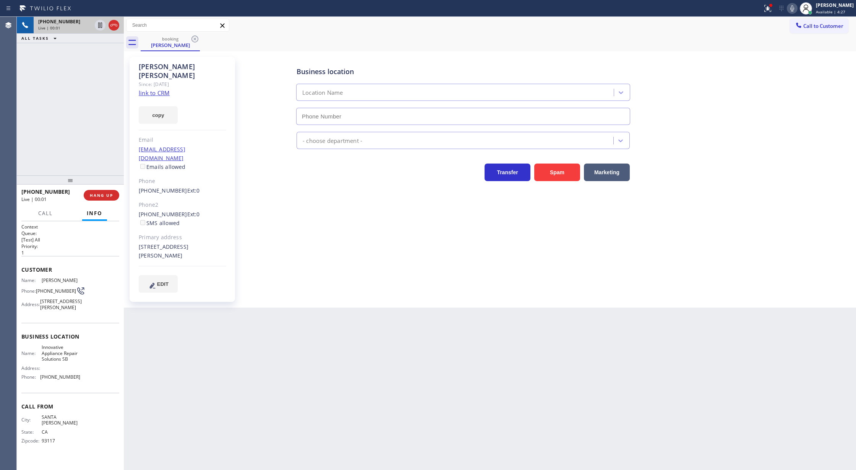
type input "[PHONE_NUMBER]"
click at [158, 89] on link "link to CRM" at bounding box center [154, 93] width 31 height 8
click at [114, 28] on icon at bounding box center [113, 25] width 9 height 9
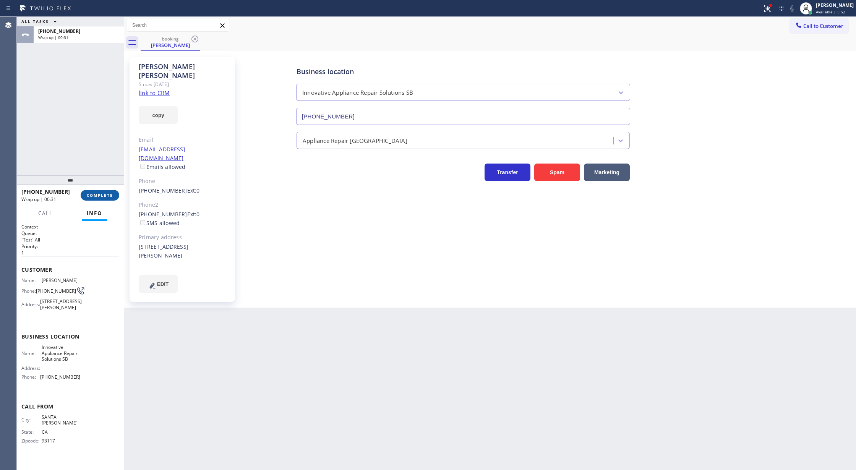
click at [95, 198] on button "COMPLETE" at bounding box center [100, 195] width 39 height 11
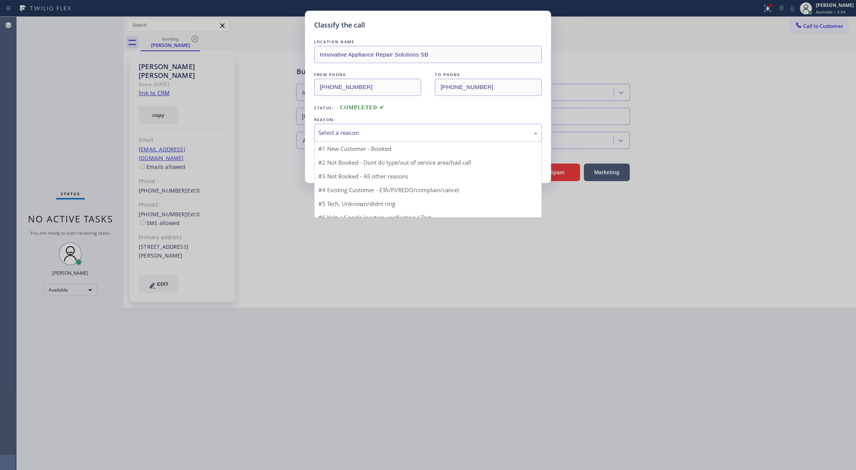
click at [352, 131] on div "Select a reason" at bounding box center [427, 132] width 219 height 9
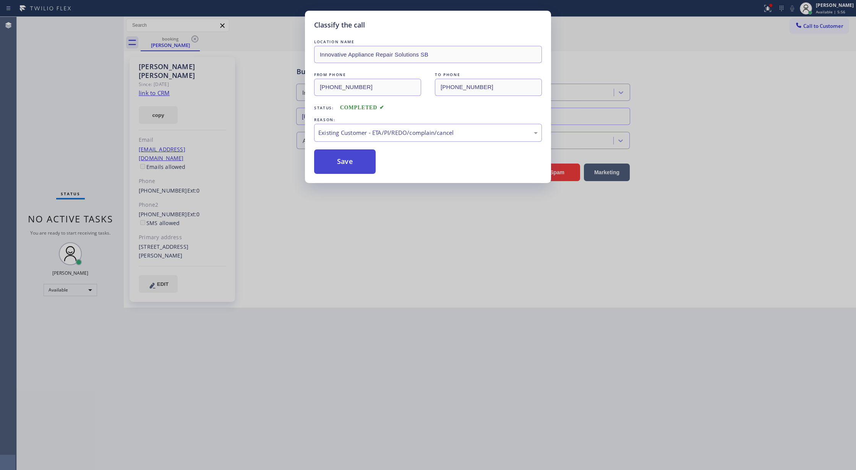
click at [342, 167] on button "Save" at bounding box center [345, 161] width 62 height 24
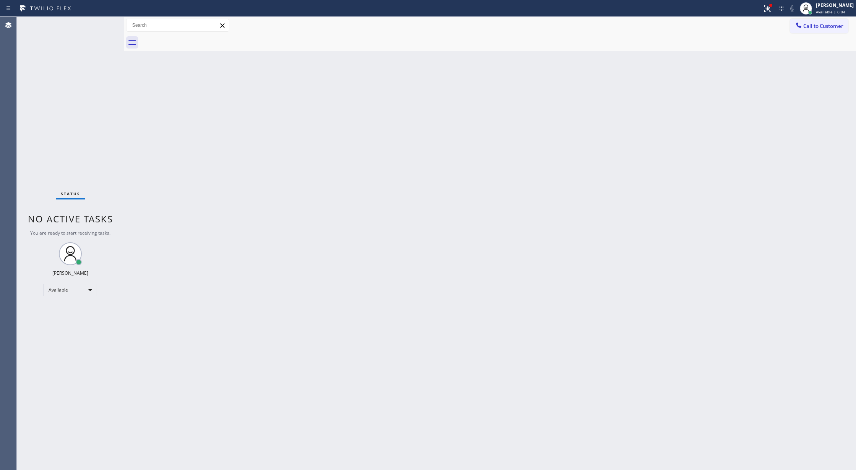
click at [98, 25] on div "Status No active tasks You are ready to start receiving tasks. [PERSON_NAME] Av…" at bounding box center [70, 243] width 107 height 453
click at [103, 23] on div "Status No active tasks You are ready to start receiving tasks. [PERSON_NAME] Av…" at bounding box center [70, 243] width 107 height 453
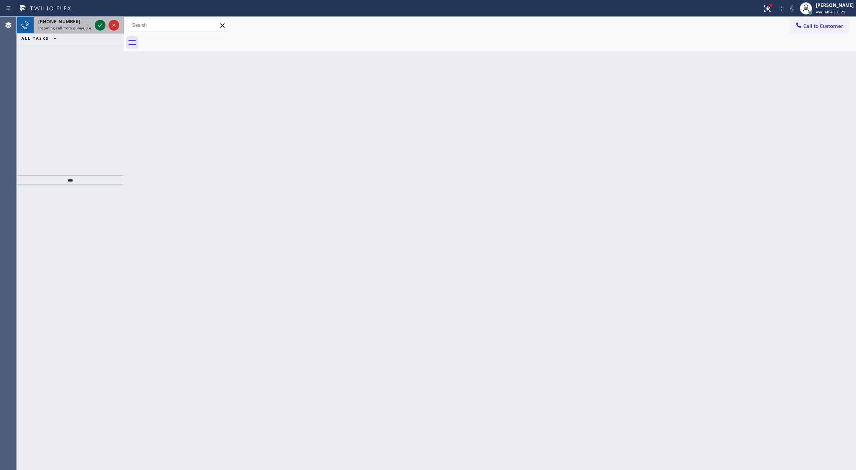
click at [99, 25] on icon at bounding box center [100, 25] width 9 height 9
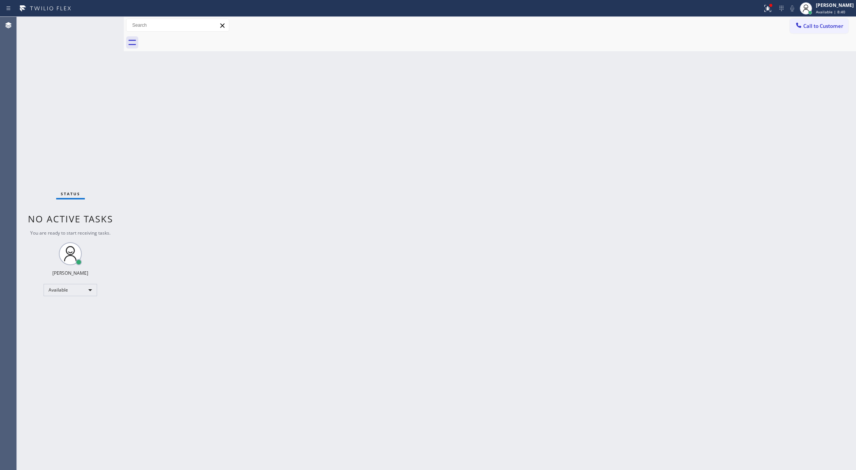
click at [98, 24] on div "Status No active tasks You are ready to start receiving tasks. [PERSON_NAME] Av…" at bounding box center [70, 243] width 107 height 453
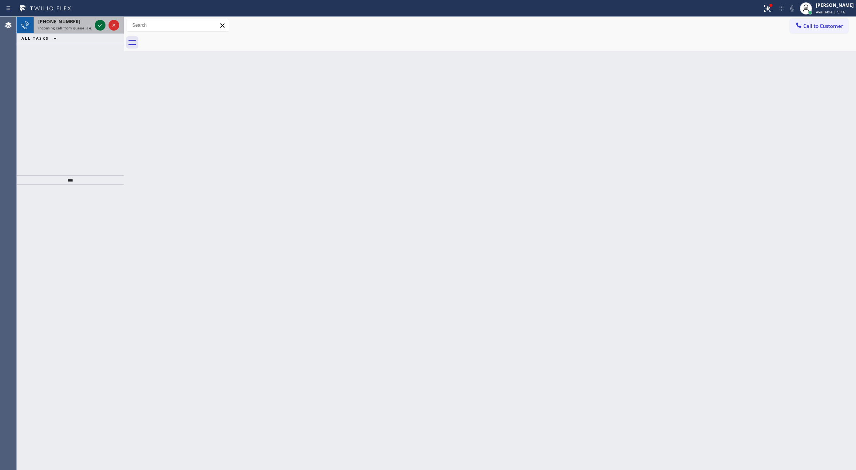
click at [98, 25] on icon at bounding box center [100, 25] width 9 height 9
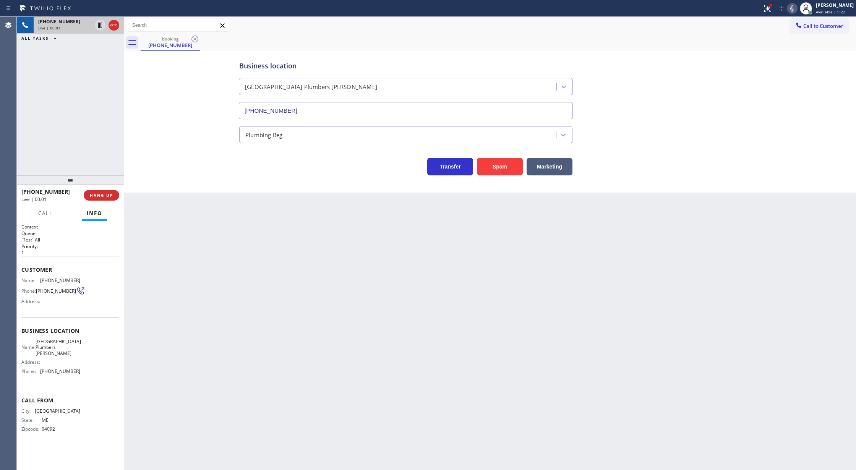
type input "[PHONE_NUMBER]"
click at [499, 167] on button "Spam" at bounding box center [500, 167] width 46 height 18
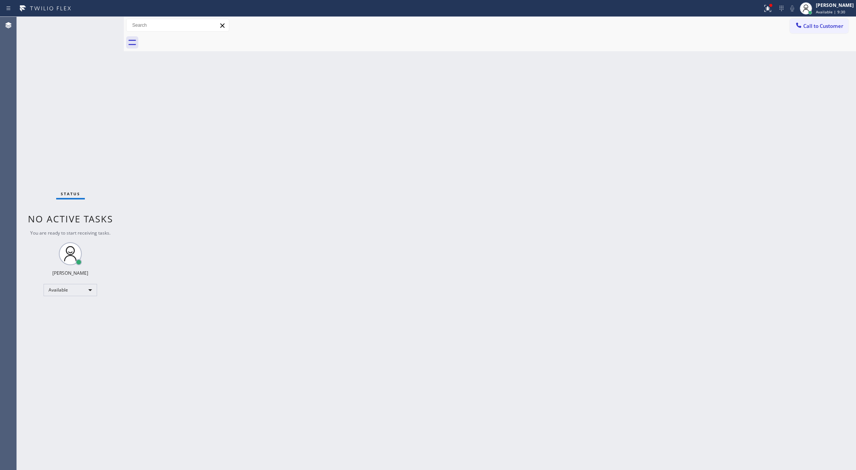
click at [97, 27] on div "Status No active tasks You are ready to start receiving tasks. [PERSON_NAME] Av…" at bounding box center [70, 243] width 107 height 453
click at [99, 25] on div "Status No active tasks You are ready to start receiving tasks. [PERSON_NAME] Av…" at bounding box center [70, 243] width 107 height 453
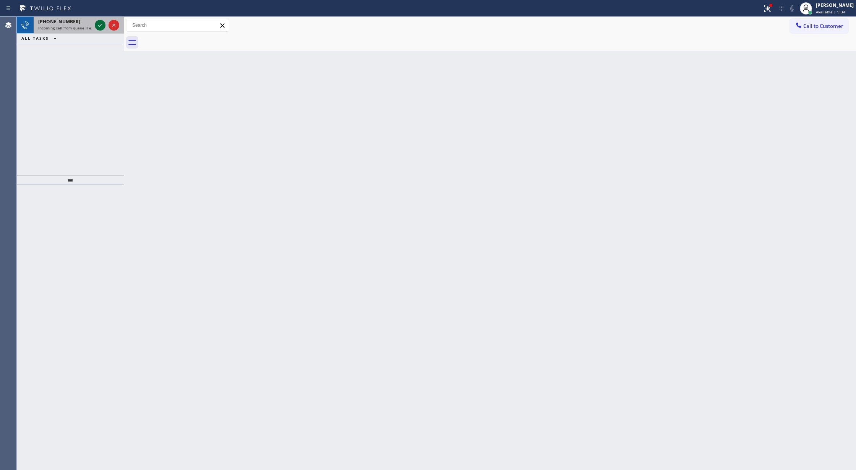
click at [97, 24] on icon at bounding box center [100, 25] width 9 height 9
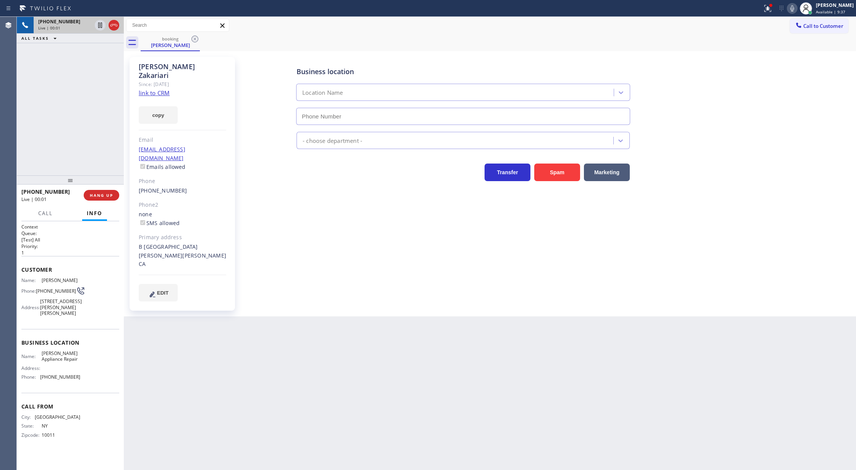
type input "[PHONE_NUMBER]"
click at [154, 89] on link "link to CRM" at bounding box center [154, 93] width 31 height 8
click at [100, 196] on span "COMPLETE" at bounding box center [100, 195] width 26 height 5
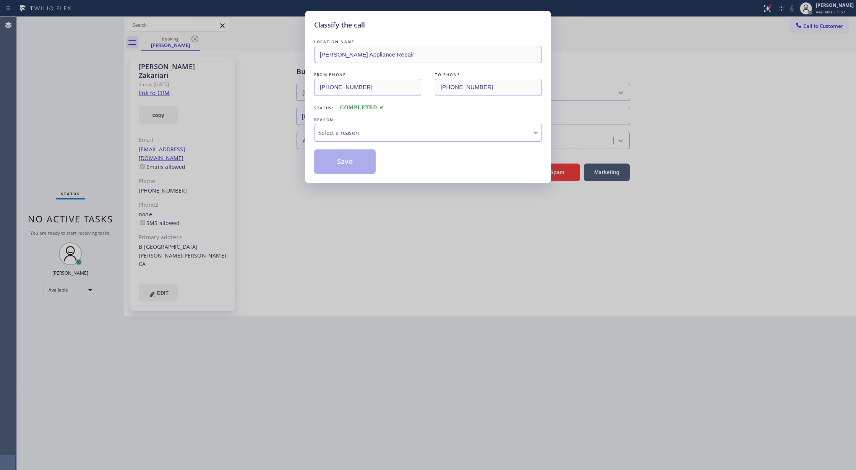
click at [386, 139] on div "Select a reason" at bounding box center [428, 133] width 228 height 18
click at [336, 158] on button "Save" at bounding box center [345, 161] width 62 height 24
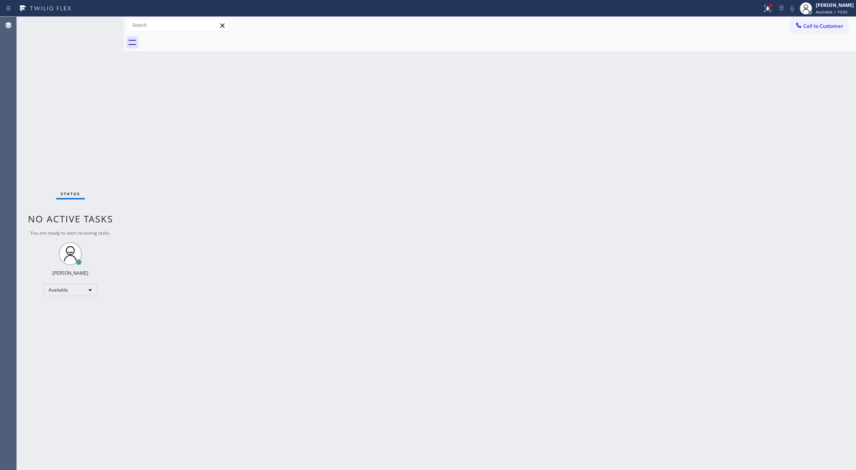
click at [100, 24] on div "Status No active tasks You are ready to start receiving tasks. [PERSON_NAME] Av…" at bounding box center [70, 243] width 107 height 453
click at [105, 18] on div "Status No active tasks You are ready to start receiving tasks. [PERSON_NAME] Av…" at bounding box center [70, 243] width 107 height 453
click at [100, 20] on div "Status No active tasks You are ready to start receiving tasks. [PERSON_NAME] Av…" at bounding box center [70, 243] width 107 height 453
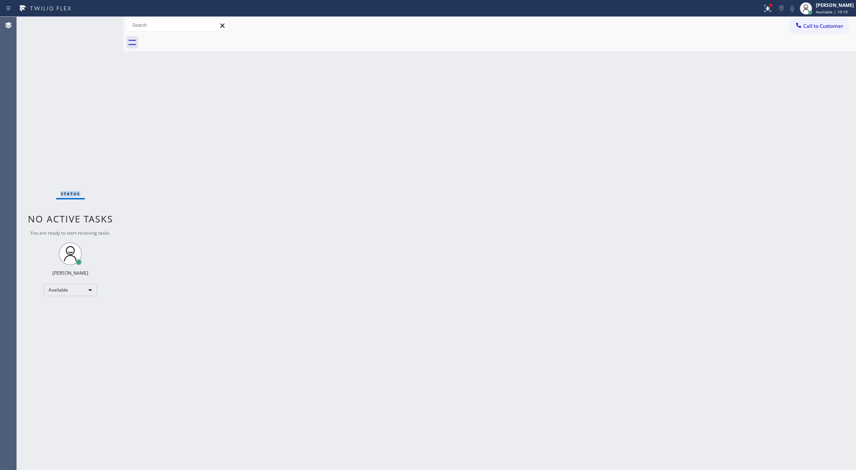
click at [100, 20] on div "Status No active tasks You are ready to start receiving tasks. [PERSON_NAME] Av…" at bounding box center [70, 243] width 107 height 453
click at [102, 21] on div "Status No active tasks You are ready to start receiving tasks. [PERSON_NAME] Av…" at bounding box center [70, 243] width 107 height 453
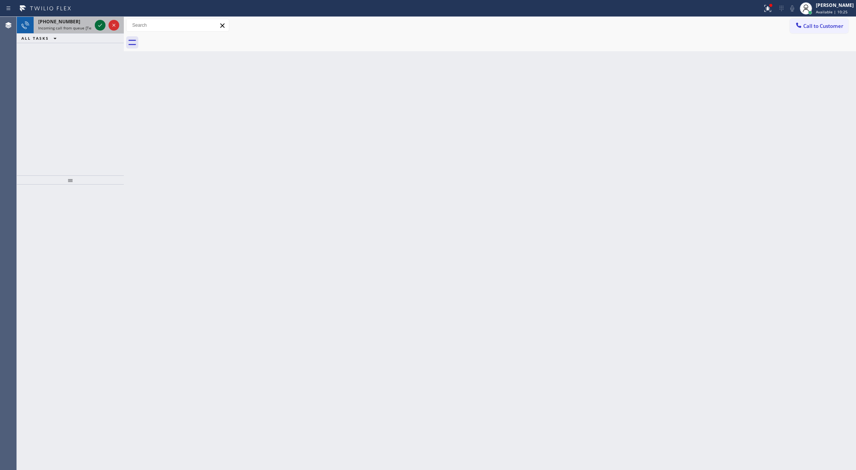
click at [102, 21] on icon at bounding box center [100, 25] width 9 height 9
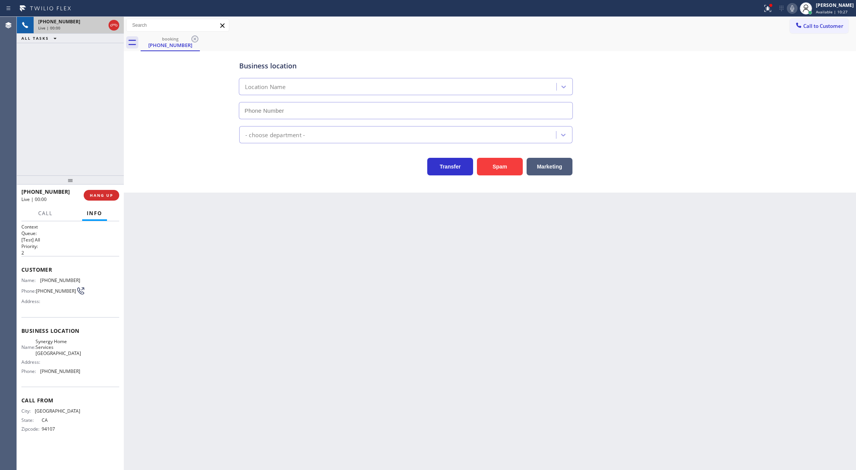
type input "[PHONE_NUMBER]"
click at [488, 168] on button "Spam" at bounding box center [500, 167] width 46 height 18
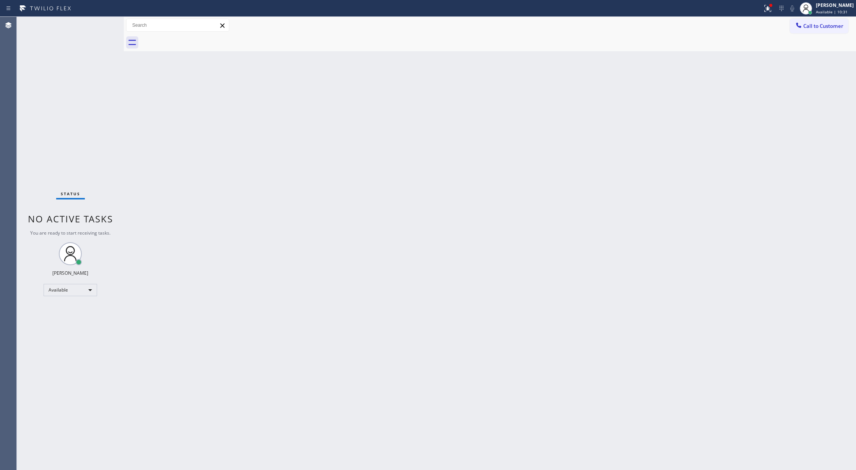
click at [105, 22] on div "Status No active tasks You are ready to start receiving tasks. [PERSON_NAME] Av…" at bounding box center [70, 243] width 107 height 453
click at [103, 25] on div "Status No active tasks You are ready to start receiving tasks. [PERSON_NAME] Av…" at bounding box center [70, 243] width 107 height 453
click at [103, 27] on div "Status No active tasks You are ready to start receiving tasks. [PERSON_NAME] Av…" at bounding box center [70, 243] width 107 height 453
click at [101, 21] on div "Status No active tasks You are ready to start receiving tasks. [PERSON_NAME] Av…" at bounding box center [70, 243] width 107 height 453
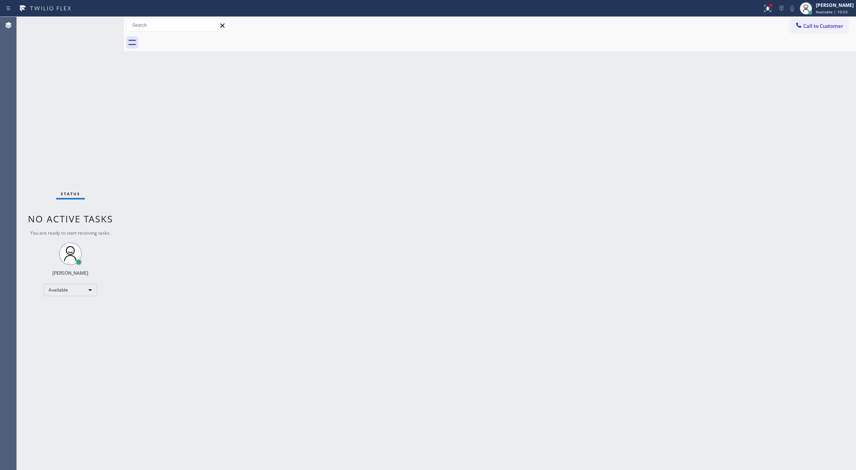
click at [101, 21] on div "Status No active tasks You are ready to start receiving tasks. [PERSON_NAME] Av…" at bounding box center [70, 243] width 107 height 453
click at [103, 22] on div "Status No active tasks You are ready to start receiving tasks. [PERSON_NAME] Av…" at bounding box center [70, 243] width 107 height 453
click at [102, 22] on div "Status No active tasks You are ready to start receiving tasks. [PERSON_NAME] Av…" at bounding box center [70, 243] width 107 height 453
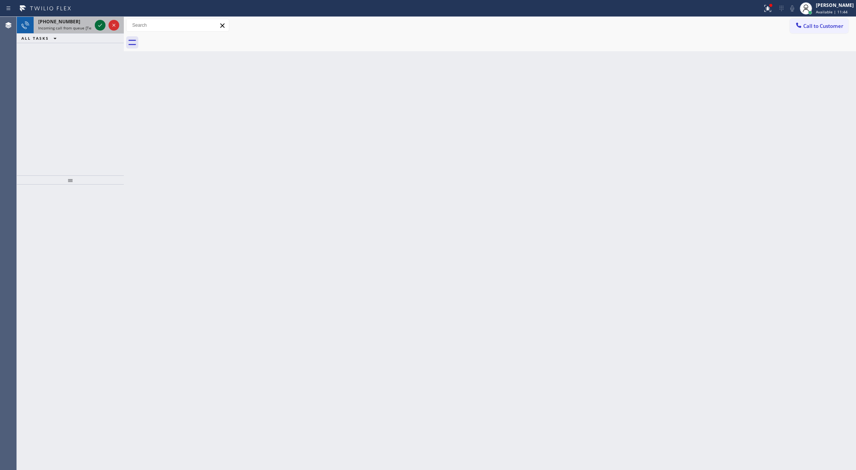
click at [99, 24] on icon at bounding box center [100, 25] width 9 height 9
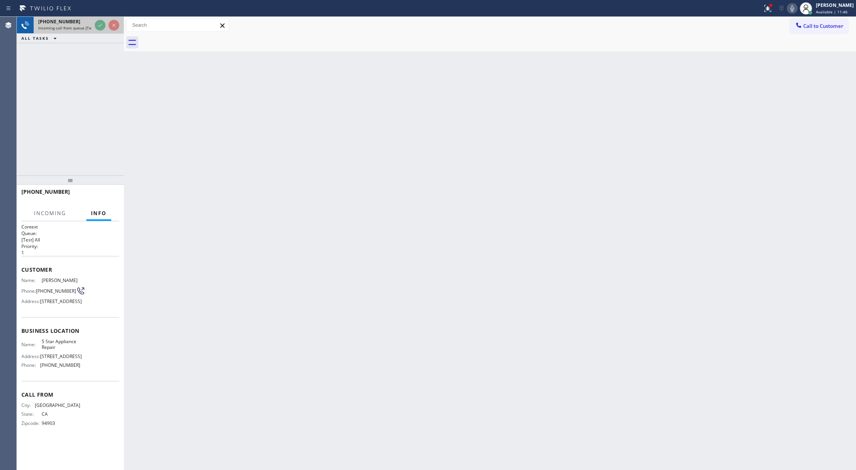
click at [99, 24] on icon at bounding box center [100, 25] width 9 height 9
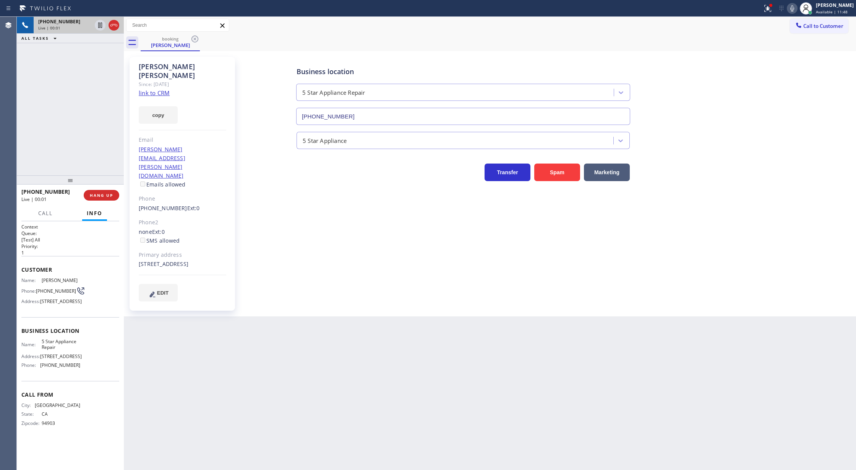
type input "[PHONE_NUMBER]"
click at [159, 89] on link "link to CRM" at bounding box center [154, 93] width 31 height 8
click at [797, 7] on icon at bounding box center [791, 8] width 9 height 9
drag, startPoint x: 798, startPoint y: 5, endPoint x: 554, endPoint y: 216, distance: 322.6
click at [797, 5] on icon at bounding box center [791, 8] width 9 height 9
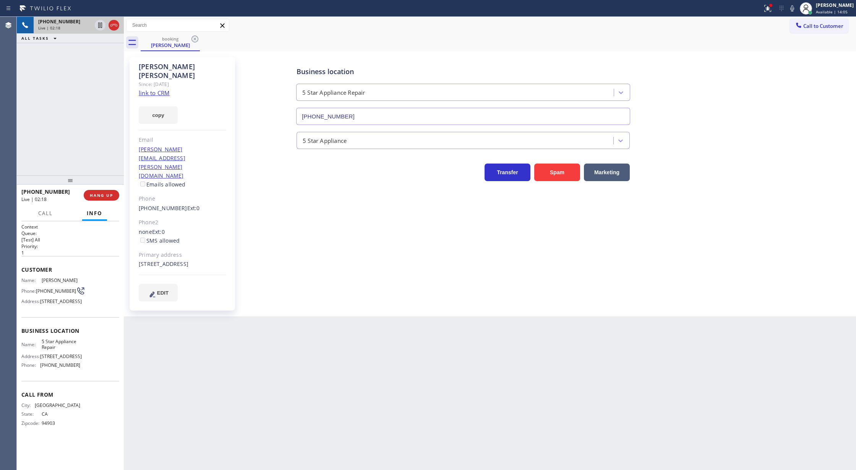
drag, startPoint x: 88, startPoint y: 121, endPoint x: 95, endPoint y: 122, distance: 7.4
click at [88, 121] on div "[PHONE_NUMBER] Live | 02:18 ALL TASKS ALL TASKS ACTIVE TASKS TASKS IN WRAP UP" at bounding box center [70, 96] width 107 height 159
click at [112, 26] on icon at bounding box center [113, 25] width 9 height 9
click at [94, 196] on span "COMPLETE" at bounding box center [100, 195] width 26 height 5
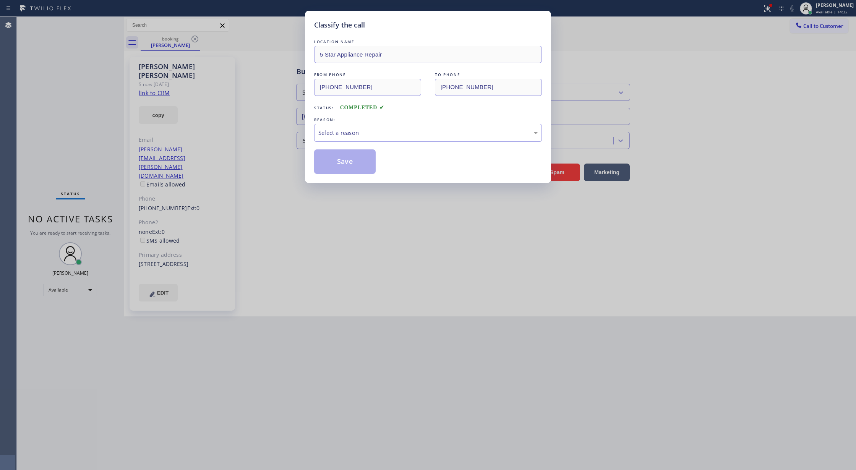
click at [339, 135] on div "Select a reason" at bounding box center [427, 132] width 219 height 9
drag, startPoint x: 344, startPoint y: 155, endPoint x: 316, endPoint y: 196, distance: 49.9
click at [344, 154] on button "Save" at bounding box center [345, 161] width 62 height 24
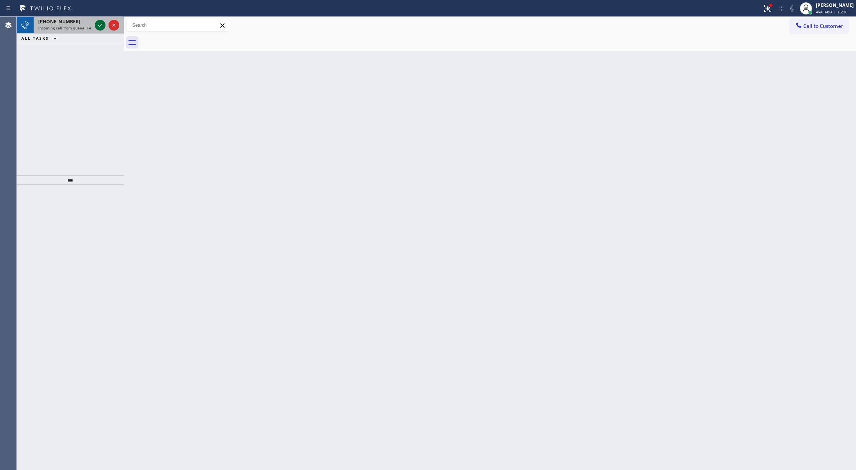
click at [96, 25] on icon at bounding box center [100, 25] width 9 height 9
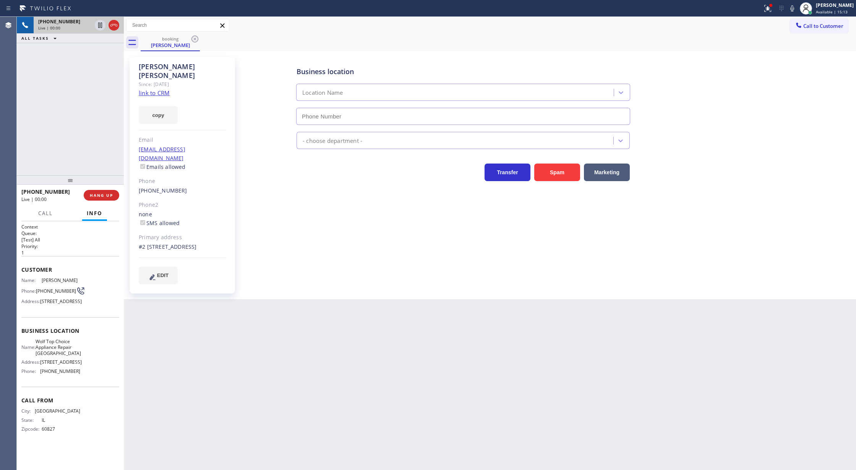
type input "[PHONE_NUMBER]"
click at [153, 89] on link "link to CRM" at bounding box center [154, 93] width 31 height 8
click at [797, 8] on icon at bounding box center [791, 8] width 9 height 9
click at [794, 11] on icon at bounding box center [791, 8] width 9 height 9
click at [794, 10] on icon at bounding box center [792, 8] width 4 height 6
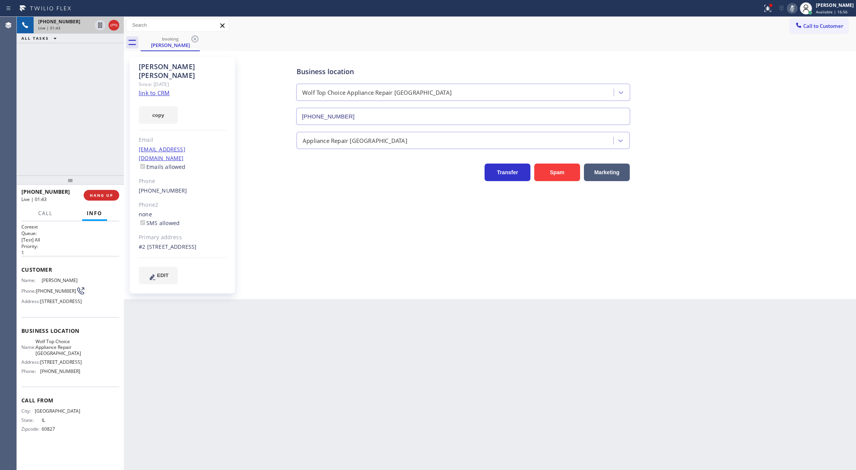
click at [797, 9] on icon at bounding box center [791, 8] width 9 height 9
click at [794, 10] on icon at bounding box center [792, 8] width 4 height 6
click at [794, 6] on icon at bounding box center [791, 8] width 9 height 9
click at [795, 8] on icon at bounding box center [791, 8] width 9 height 9
click at [797, 8] on icon at bounding box center [791, 8] width 9 height 9
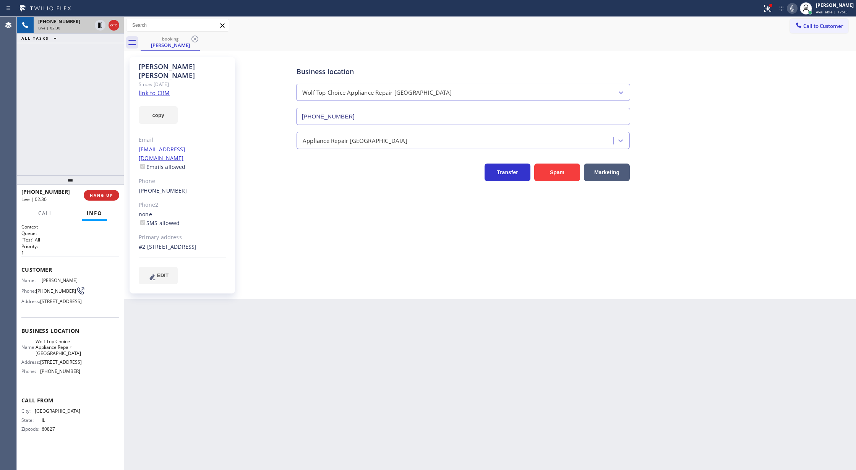
click at [797, 8] on icon at bounding box center [791, 8] width 9 height 9
click at [794, 6] on icon at bounding box center [791, 8] width 9 height 9
click at [115, 25] on icon at bounding box center [113, 25] width 9 height 9
click at [91, 191] on button "COMPLETE" at bounding box center [100, 195] width 39 height 11
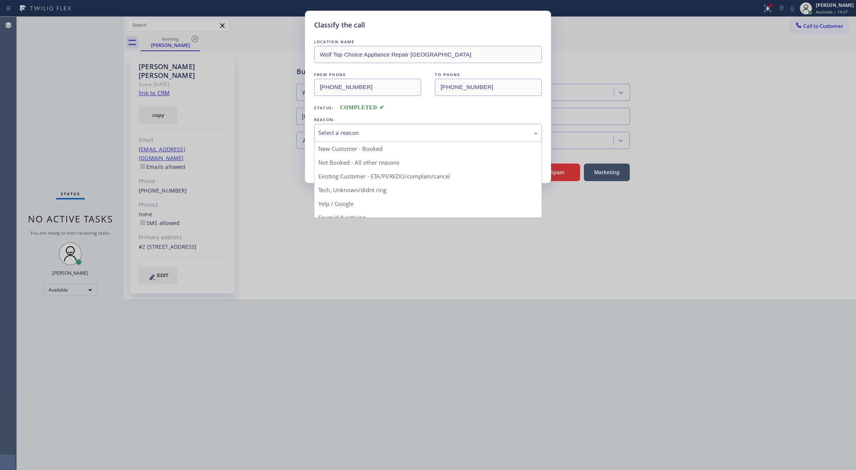
click at [367, 133] on div "Select a reason" at bounding box center [427, 132] width 219 height 9
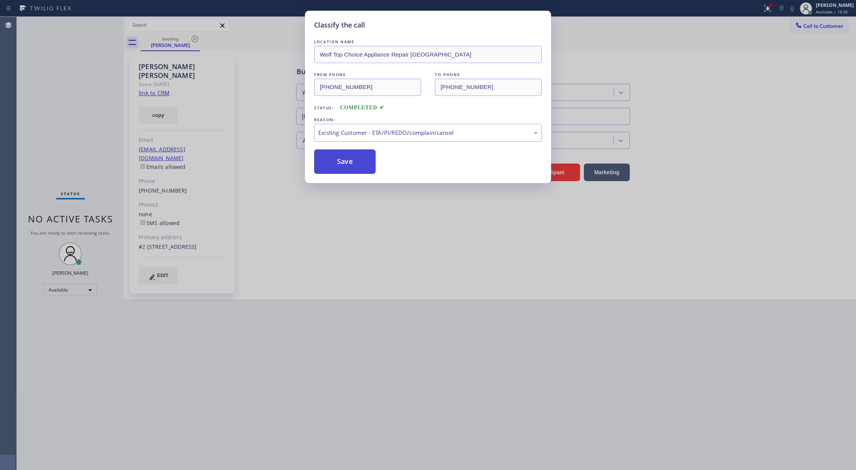
click at [342, 166] on button "Save" at bounding box center [345, 161] width 62 height 24
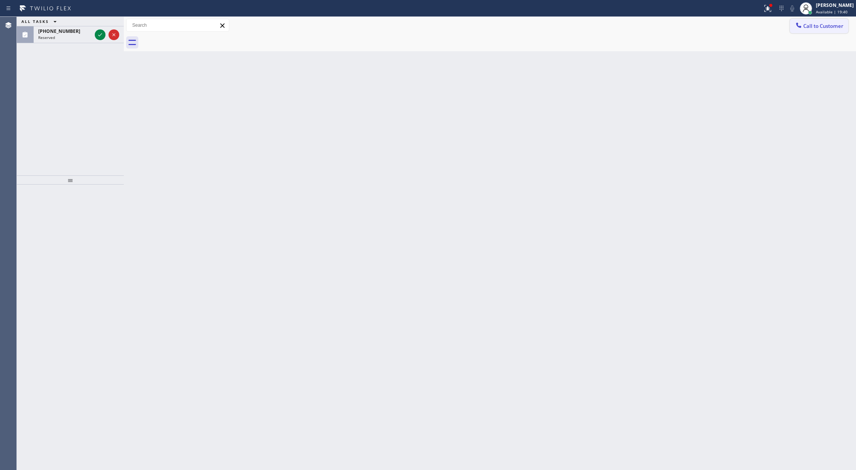
click at [827, 22] on button "Call to Customer" at bounding box center [819, 26] width 58 height 15
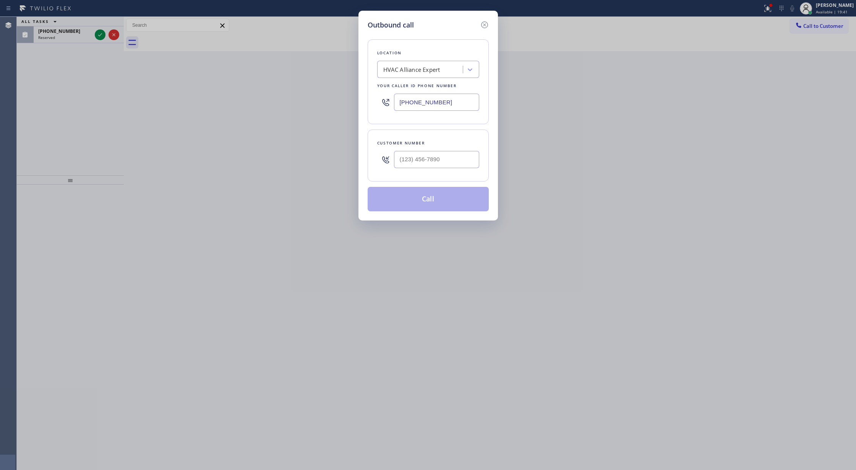
type input "(___) ___-____"
drag, startPoint x: 446, startPoint y: 155, endPoint x: 438, endPoint y: 224, distance: 69.3
click at [445, 155] on input "(___) ___-____" at bounding box center [436, 159] width 85 height 17
click at [483, 23] on icon at bounding box center [484, 24] width 9 height 9
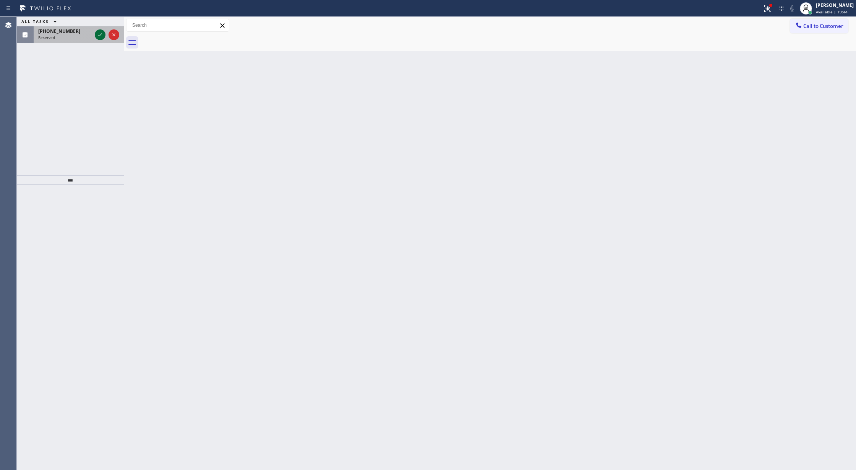
click at [100, 37] on icon at bounding box center [100, 34] width 9 height 9
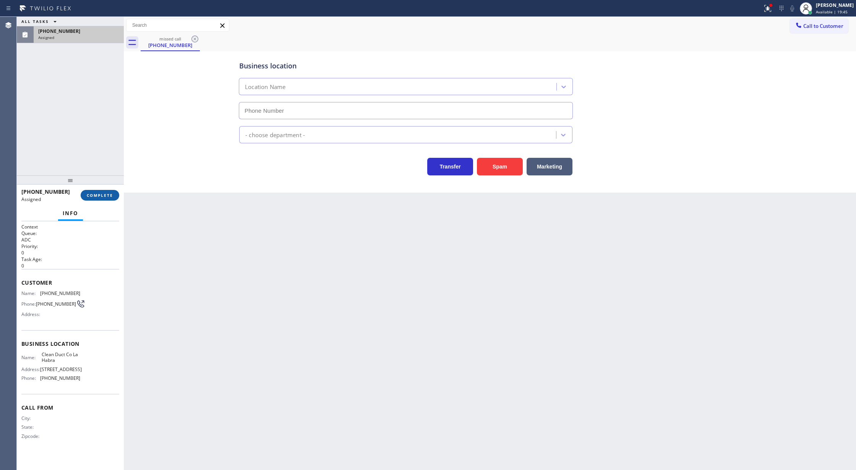
type input "[PHONE_NUMBER]"
click at [104, 198] on span "COMPLETE" at bounding box center [100, 195] width 26 height 5
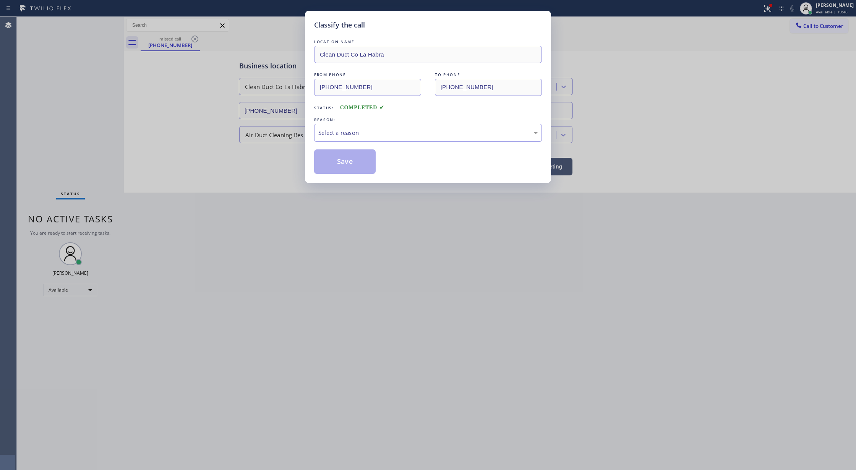
click at [342, 132] on div "Select a reason" at bounding box center [427, 132] width 219 height 9
click at [351, 164] on button "Save" at bounding box center [345, 161] width 62 height 24
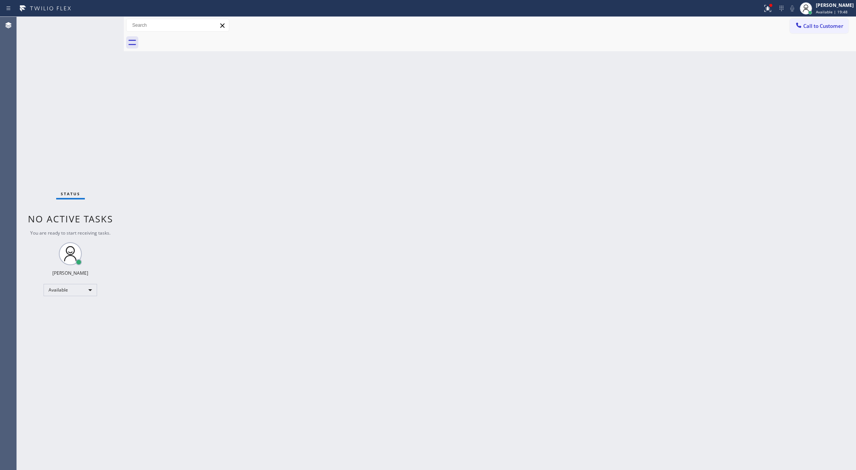
click at [825, 25] on span "Call to Customer" at bounding box center [823, 26] width 40 height 7
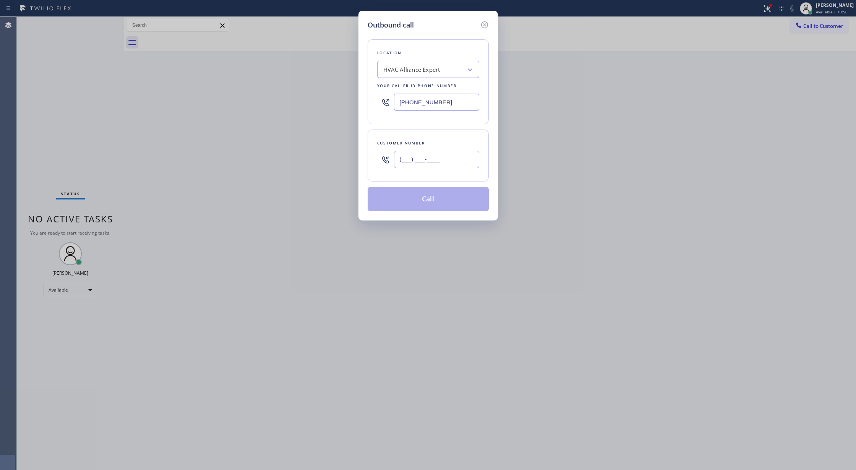
click at [402, 160] on input "(___) ___-____" at bounding box center [436, 159] width 85 height 17
paste input "773) 600-2786"
type input "[PHONE_NUMBER]"
click at [415, 66] on div "HVAC Alliance Expert" at bounding box center [411, 69] width 57 height 9
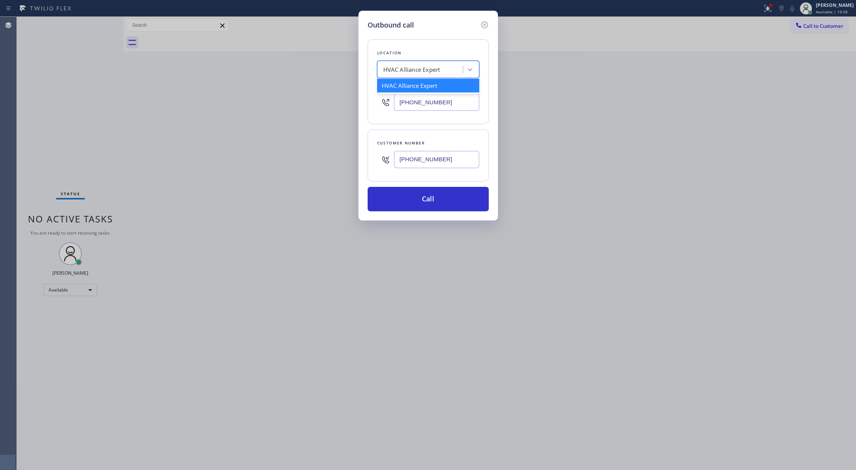
paste input "Wolf Top Choice Appliance Repair [GEOGRAPHIC_DATA]"
type input "Wolf Top Choice Appliance Repair [GEOGRAPHIC_DATA]"
click at [414, 86] on div "Wolf Top Choice Appliance Repair [GEOGRAPHIC_DATA]" at bounding box center [428, 89] width 102 height 21
type input "[PHONE_NUMBER]"
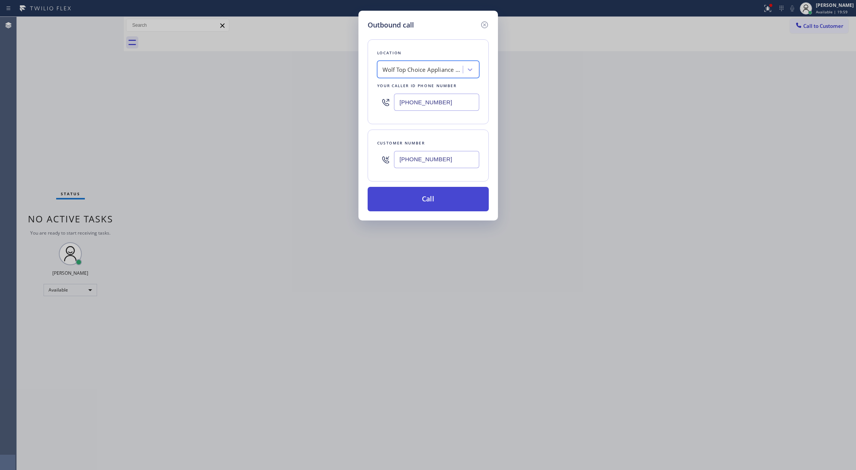
scroll to position [0, 0]
click at [427, 207] on button "Call" at bounding box center [428, 199] width 121 height 24
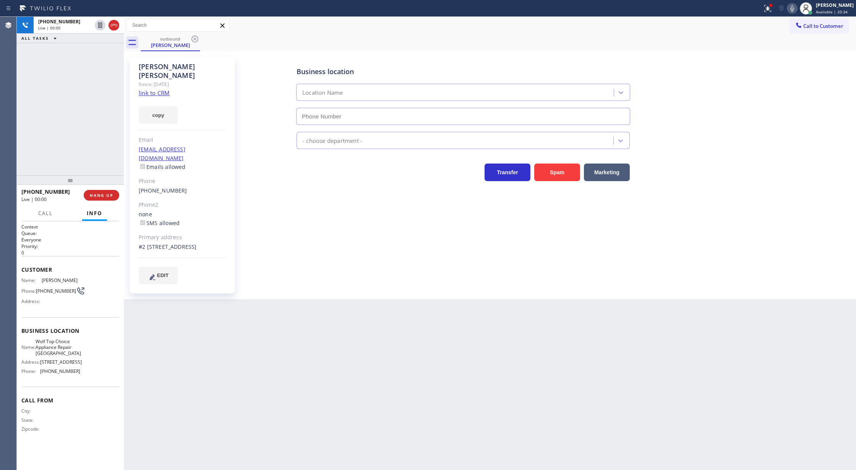
type input "[PHONE_NUMBER]"
drag, startPoint x: 110, startPoint y: 25, endPoint x: 87, endPoint y: 117, distance: 94.5
click at [110, 25] on icon at bounding box center [113, 25] width 7 height 2
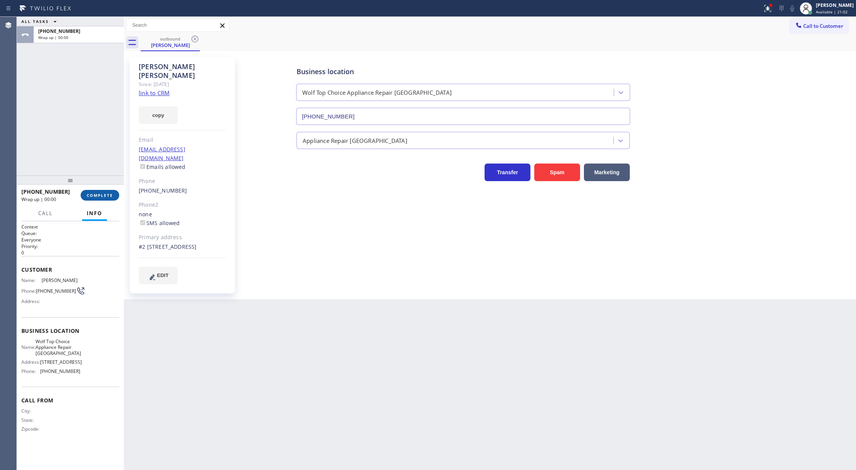
click at [93, 193] on span "COMPLETE" at bounding box center [100, 195] width 26 height 5
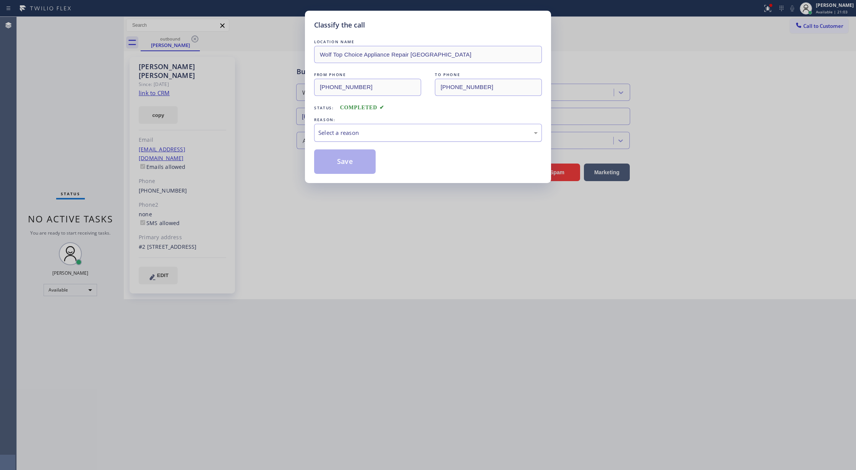
click at [398, 138] on div "Select a reason" at bounding box center [428, 133] width 228 height 18
click at [353, 159] on button "Save" at bounding box center [345, 161] width 62 height 24
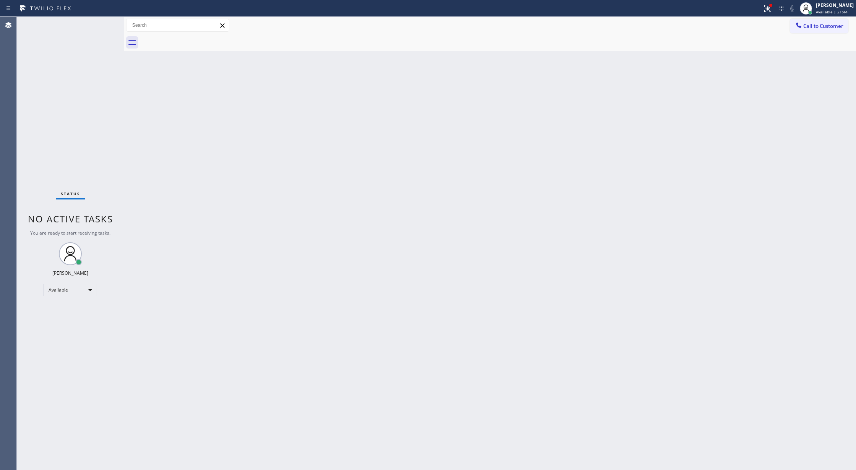
click at [105, 25] on div "Status No active tasks You are ready to start receiving tasks. [PERSON_NAME] Av…" at bounding box center [70, 243] width 107 height 453
click at [105, 20] on div "Status No active tasks You are ready to start receiving tasks. [PERSON_NAME] Av…" at bounding box center [70, 243] width 107 height 453
click at [102, 28] on div "Status No active tasks You are ready to start receiving tasks. [PERSON_NAME] Av…" at bounding box center [70, 243] width 107 height 453
click at [102, 23] on div "Status No active tasks You are ready to start receiving tasks. [PERSON_NAME] Av…" at bounding box center [70, 243] width 107 height 453
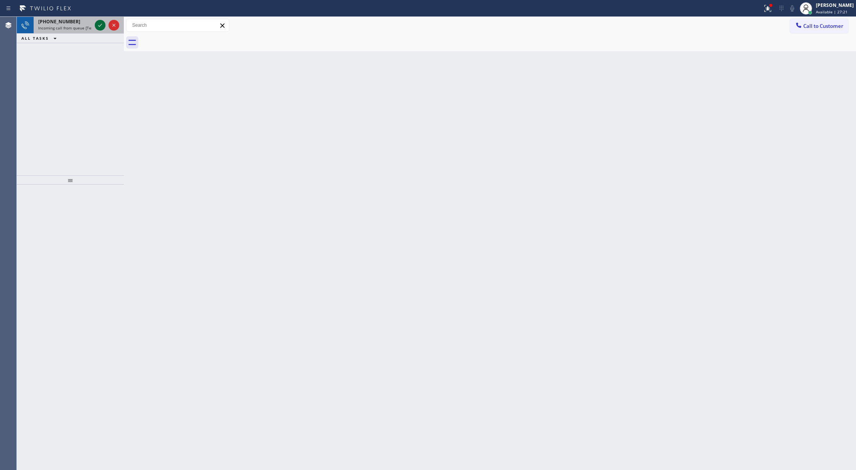
click at [100, 23] on icon at bounding box center [100, 25] width 9 height 9
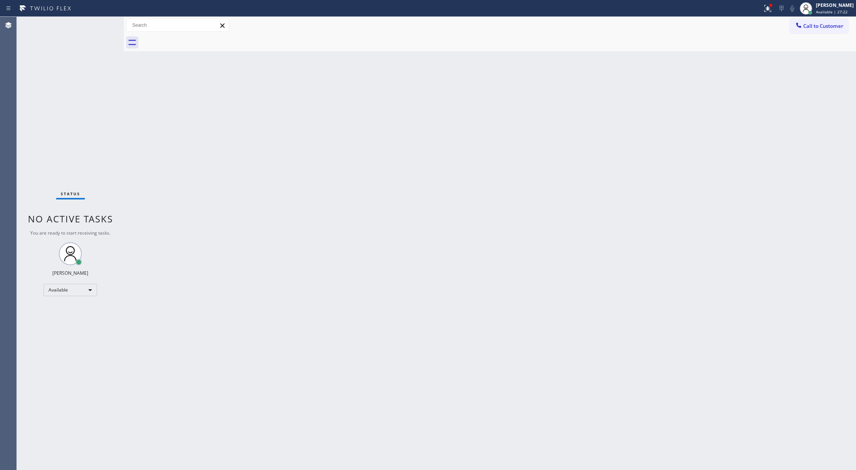
click at [100, 23] on div "Status No active tasks You are ready to start receiving tasks. [PERSON_NAME] Av…" at bounding box center [70, 243] width 107 height 453
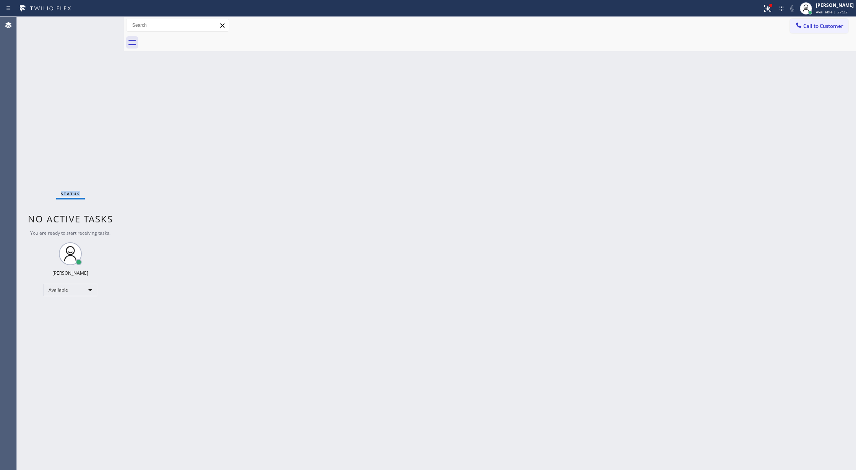
click at [100, 23] on div "Status No active tasks You are ready to start receiving tasks. [PERSON_NAME] Av…" at bounding box center [70, 243] width 107 height 453
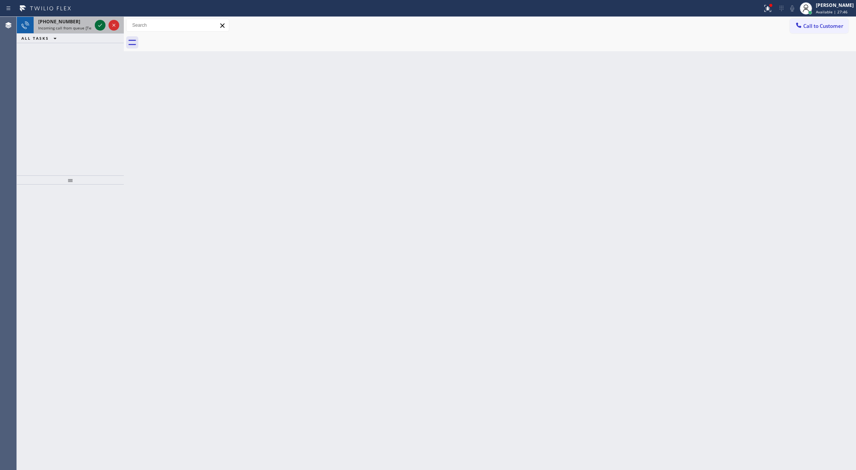
click at [99, 26] on icon at bounding box center [100, 25] width 9 height 9
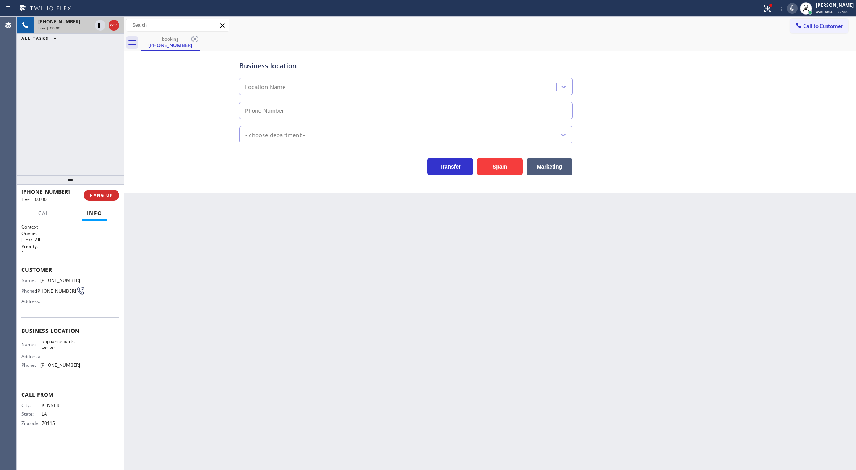
type input "[PHONE_NUMBER]"
click at [491, 162] on button "Spam" at bounding box center [500, 167] width 46 height 18
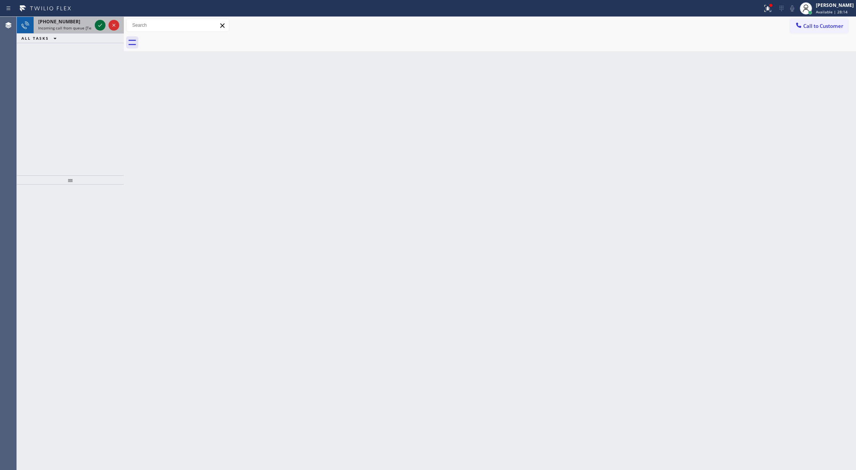
click at [100, 26] on icon at bounding box center [100, 25] width 9 height 9
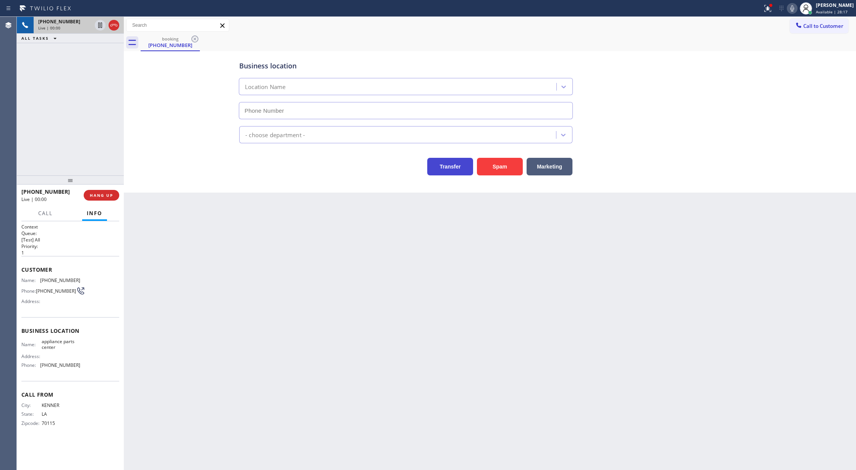
type input "[PHONE_NUMBER]"
click at [499, 167] on button "Spam" at bounding box center [500, 167] width 46 height 18
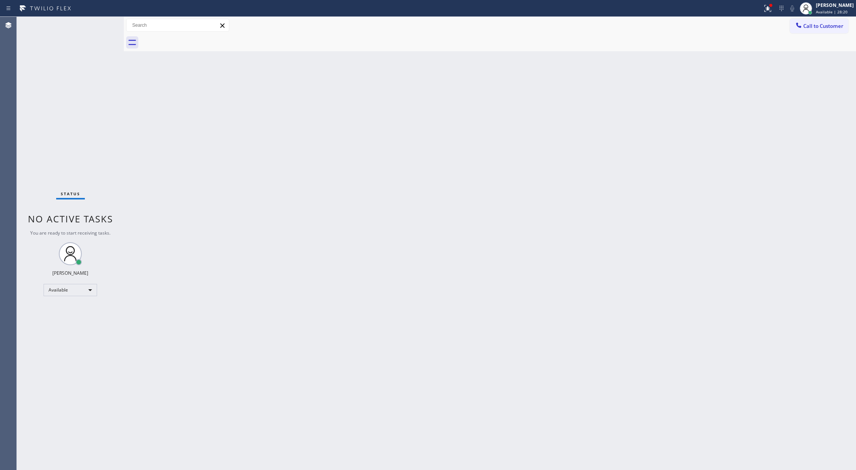
click at [107, 23] on div "Status No active tasks You are ready to start receiving tasks. [PERSON_NAME] Av…" at bounding box center [70, 243] width 107 height 453
click at [105, 24] on div "Status No active tasks You are ready to start receiving tasks. [PERSON_NAME] Av…" at bounding box center [70, 243] width 107 height 453
click at [105, 32] on div "Status No active tasks You are ready to start receiving tasks. [PERSON_NAME] Av…" at bounding box center [70, 243] width 107 height 453
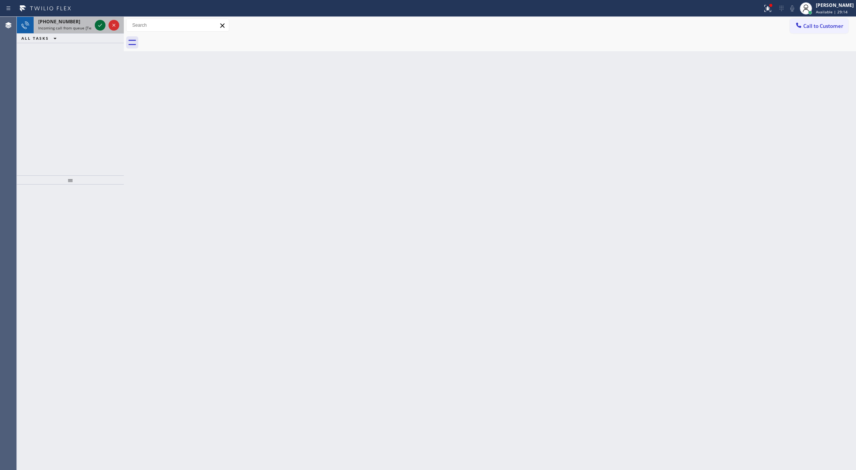
click at [100, 27] on icon at bounding box center [100, 25] width 9 height 9
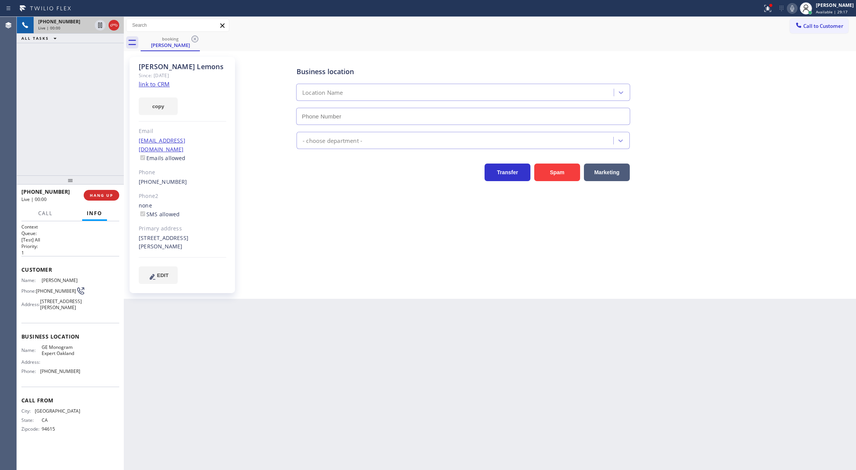
type input "[PHONE_NUMBER]"
click at [153, 83] on link "link to CRM" at bounding box center [154, 84] width 31 height 8
click at [113, 27] on icon at bounding box center [113, 25] width 9 height 9
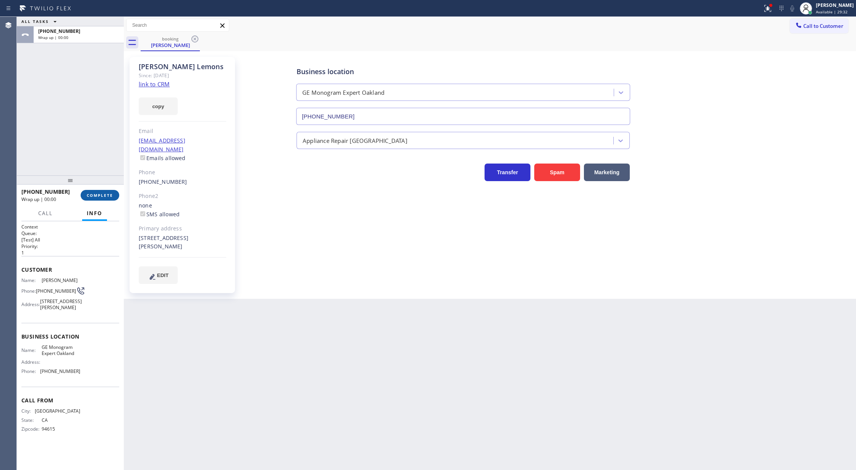
click at [97, 197] on span "COMPLETE" at bounding box center [100, 195] width 26 height 5
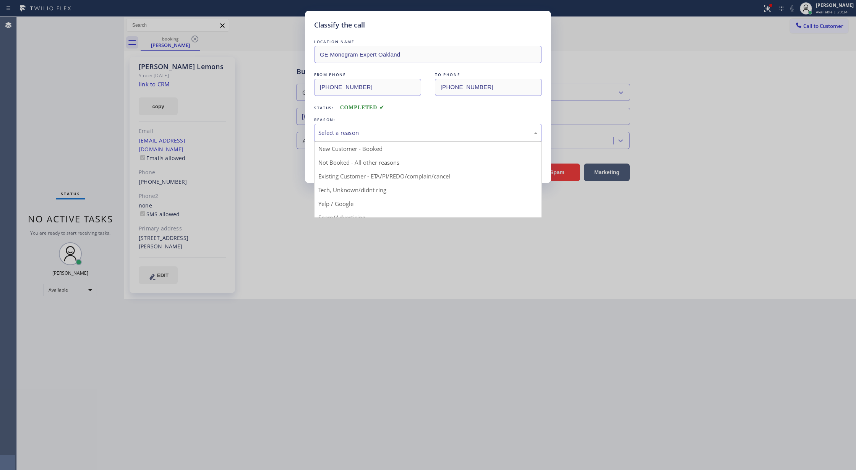
click at [360, 138] on div "Select a reason" at bounding box center [428, 133] width 228 height 18
click at [344, 134] on div "Not Booked - All other reasons" at bounding box center [427, 132] width 219 height 9
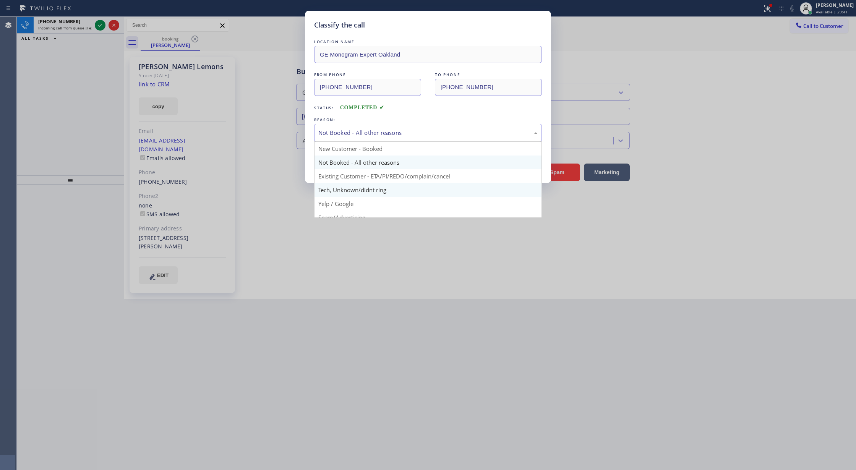
scroll to position [48, 0]
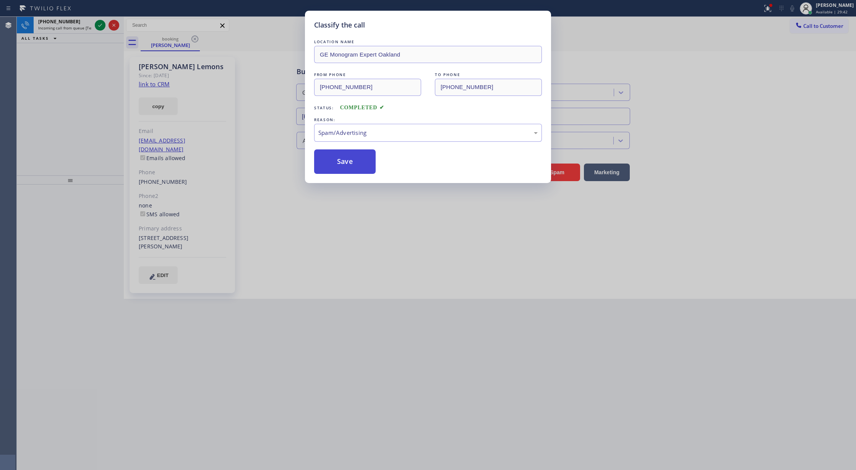
click at [344, 165] on button "Save" at bounding box center [345, 161] width 62 height 24
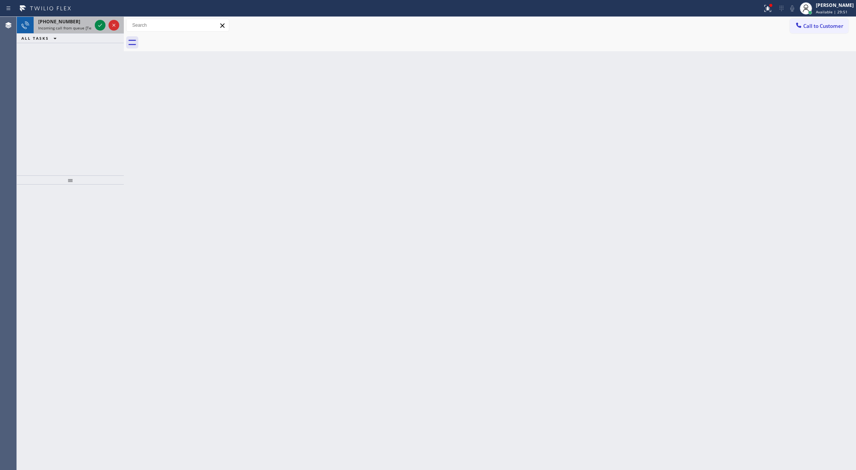
click at [101, 31] on div at bounding box center [107, 25] width 28 height 17
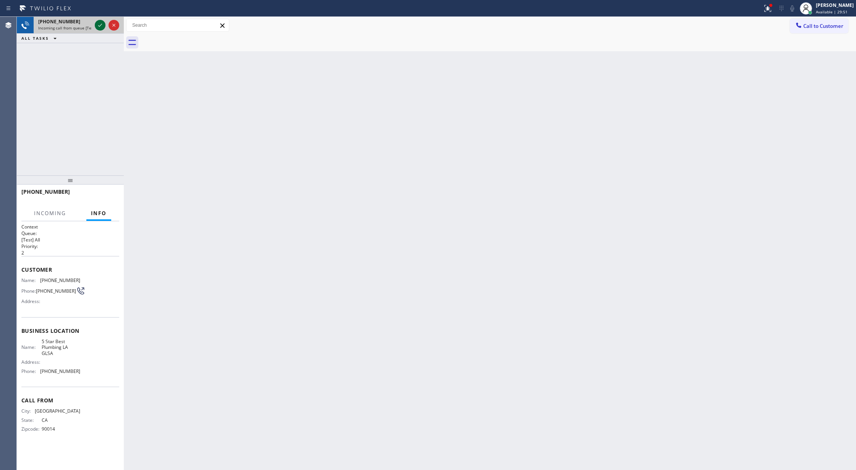
click at [98, 25] on icon at bounding box center [100, 25] width 4 height 3
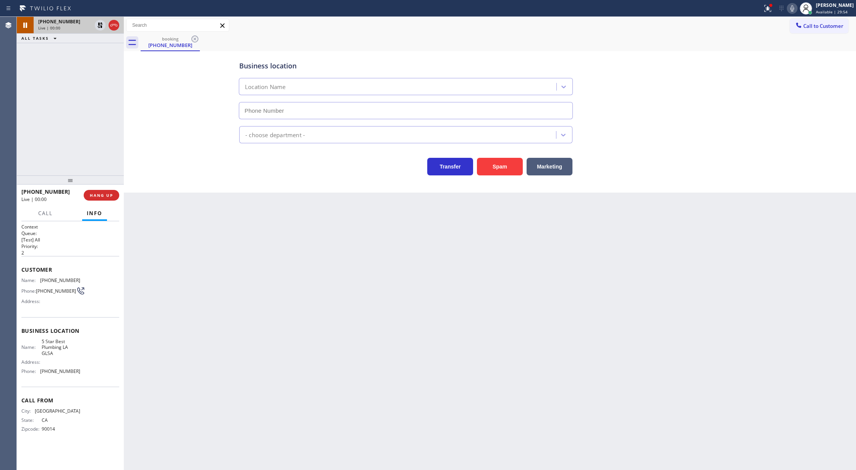
click at [98, 25] on icon at bounding box center [99, 25] width 5 height 5
type input "[PHONE_NUMBER]"
click at [113, 28] on icon at bounding box center [113, 25] width 9 height 9
click at [104, 200] on button "COMPLETE" at bounding box center [100, 195] width 39 height 11
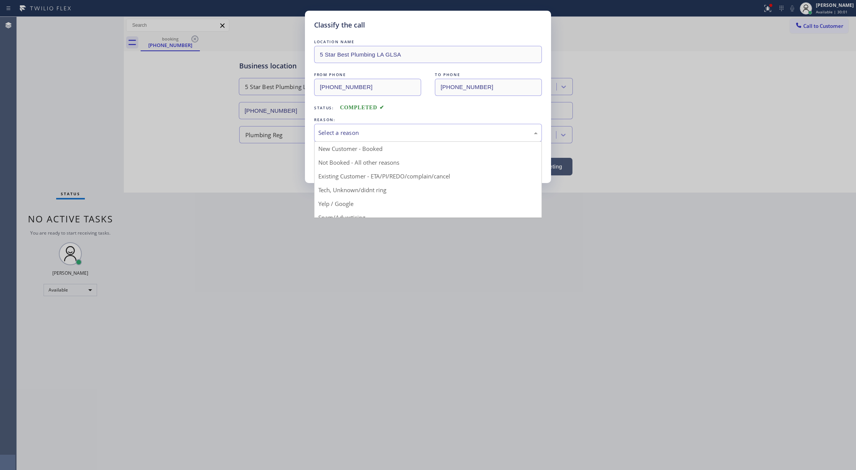
click at [343, 141] on div "Select a reason" at bounding box center [428, 133] width 228 height 18
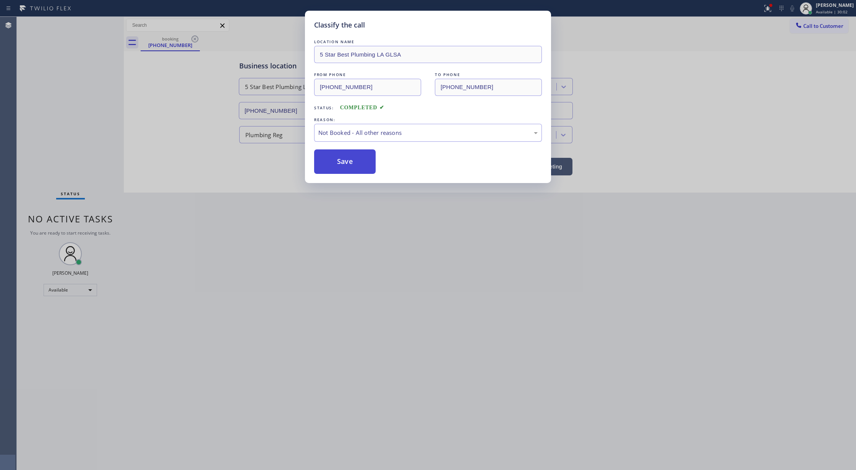
click at [331, 169] on button "Save" at bounding box center [345, 161] width 62 height 24
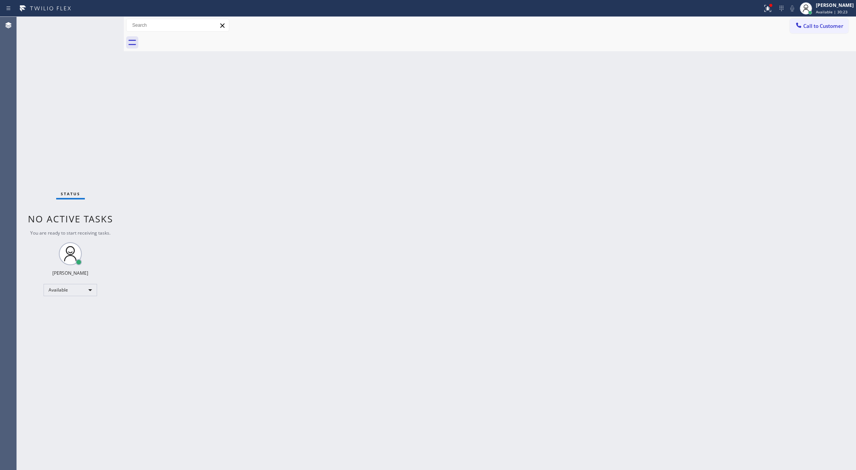
click at [99, 28] on div "Status No active tasks You are ready to start receiving tasks. [PERSON_NAME] Av…" at bounding box center [70, 243] width 107 height 453
click at [99, 27] on div "Status No active tasks You are ready to start receiving tasks. [PERSON_NAME] Av…" at bounding box center [70, 243] width 107 height 453
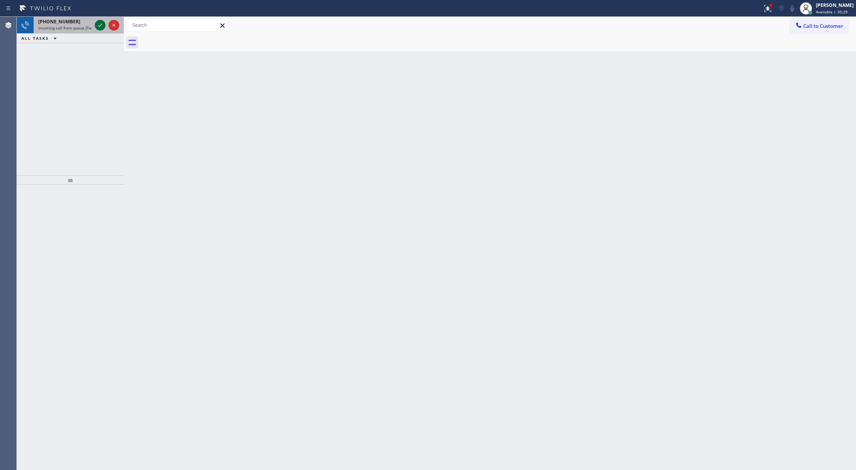
click at [96, 26] on icon at bounding box center [100, 25] width 9 height 9
click at [98, 25] on icon at bounding box center [100, 25] width 9 height 9
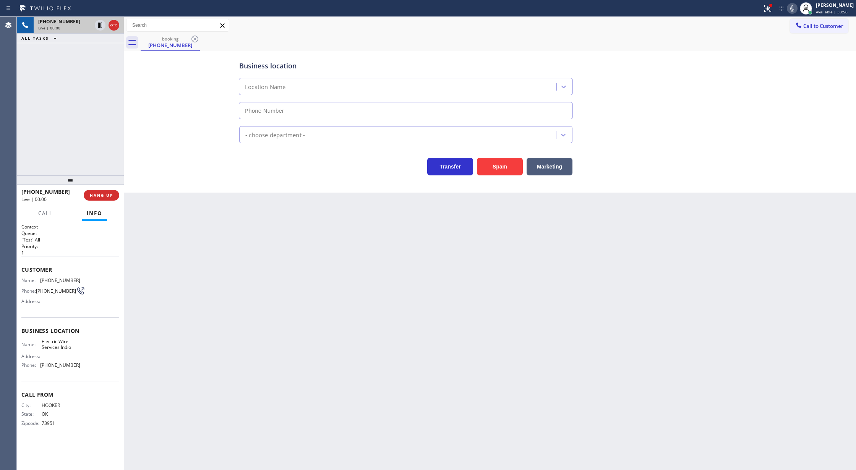
type input "[PHONE_NUMBER]"
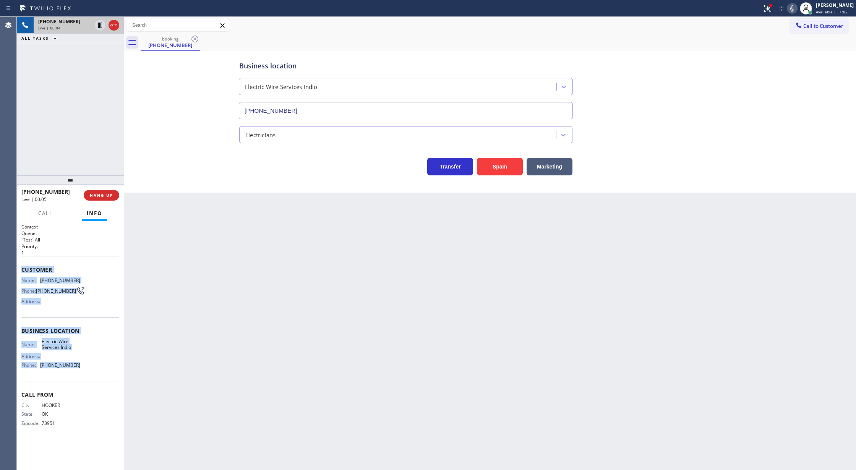
copy div "Customer Name: [PHONE_NUMBER] Phone: [PHONE_NUMBER] Address: Business location …"
drag, startPoint x: 21, startPoint y: 270, endPoint x: 98, endPoint y: 364, distance: 121.9
click at [98, 364] on div "Context Queue: [Test] All Priority: 1 Customer Name: [PHONE_NUMBER] Phone: [PHO…" at bounding box center [70, 345] width 107 height 249
click at [509, 167] on button "Spam" at bounding box center [500, 167] width 46 height 18
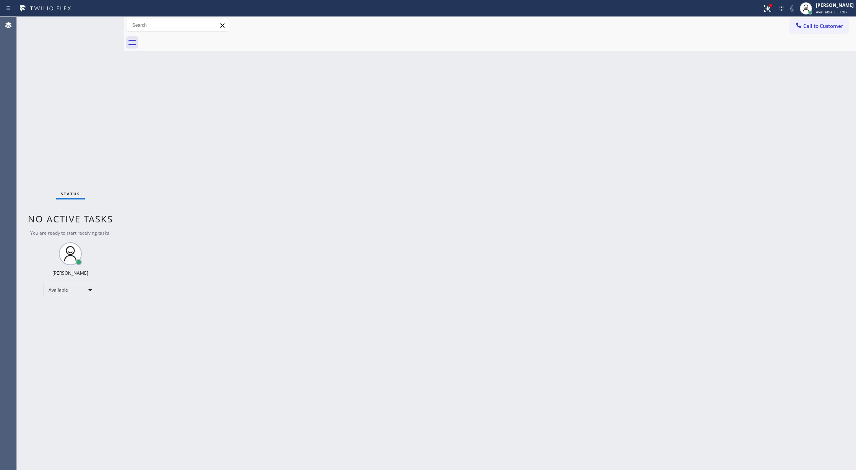
click at [104, 24] on div "Status No active tasks You are ready to start receiving tasks. [PERSON_NAME] Av…" at bounding box center [70, 243] width 107 height 453
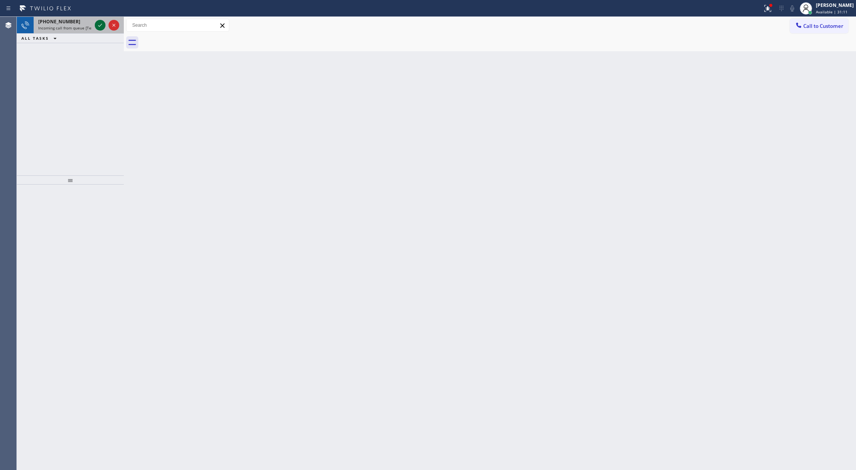
click at [98, 28] on icon at bounding box center [100, 25] width 9 height 9
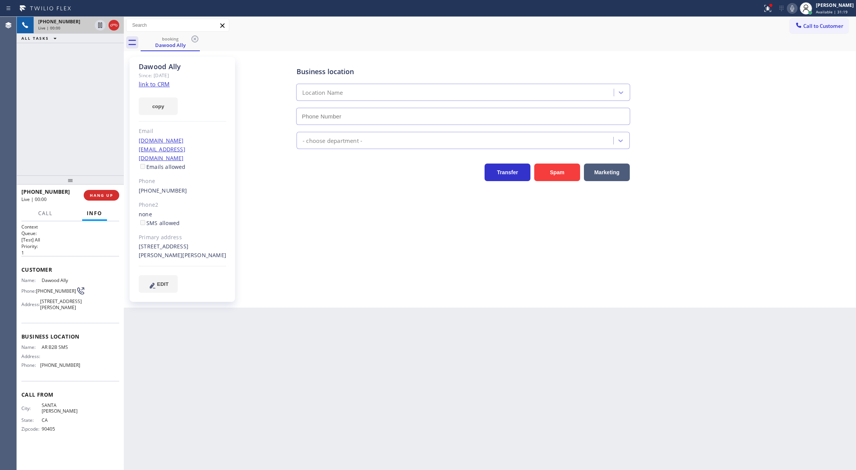
type input "[PHONE_NUMBER]"
click at [150, 83] on link "link to CRM" at bounding box center [154, 84] width 31 height 8
click at [113, 24] on icon at bounding box center [113, 25] width 9 height 9
click at [100, 192] on button "COMPLETE" at bounding box center [100, 195] width 39 height 11
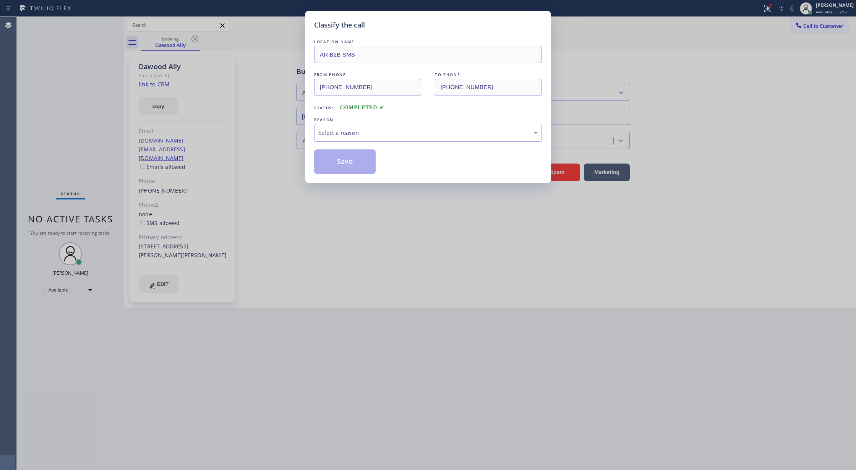
click at [367, 141] on div "Select a reason" at bounding box center [428, 133] width 228 height 18
click at [361, 136] on div "Existing Customer - ETA/PI/REDO/complain/cancel" at bounding box center [427, 132] width 219 height 9
click at [342, 166] on button "Save" at bounding box center [345, 161] width 62 height 24
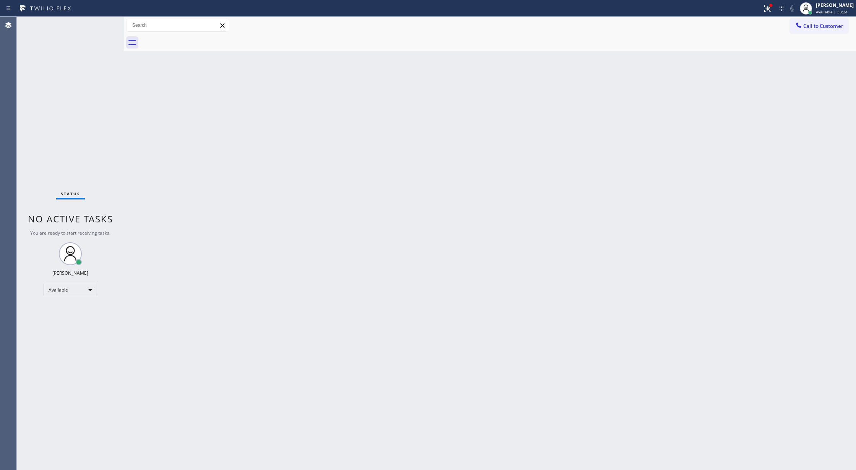
click at [97, 21] on div "Status No active tasks You are ready to start receiving tasks. [PERSON_NAME] Av…" at bounding box center [70, 243] width 107 height 453
click at [109, 19] on div "Status No active tasks You are ready to start receiving tasks. [PERSON_NAME] Av…" at bounding box center [70, 243] width 107 height 453
click at [106, 18] on div "Status No active tasks You are ready to start receiving tasks. [PERSON_NAME] Av…" at bounding box center [70, 243] width 107 height 453
click at [104, 25] on div "Status No active tasks You are ready to start receiving tasks. [PERSON_NAME] Av…" at bounding box center [70, 243] width 107 height 453
click at [99, 26] on div "Status No active tasks You are ready to start receiving tasks. [PERSON_NAME] Av…" at bounding box center [70, 243] width 107 height 453
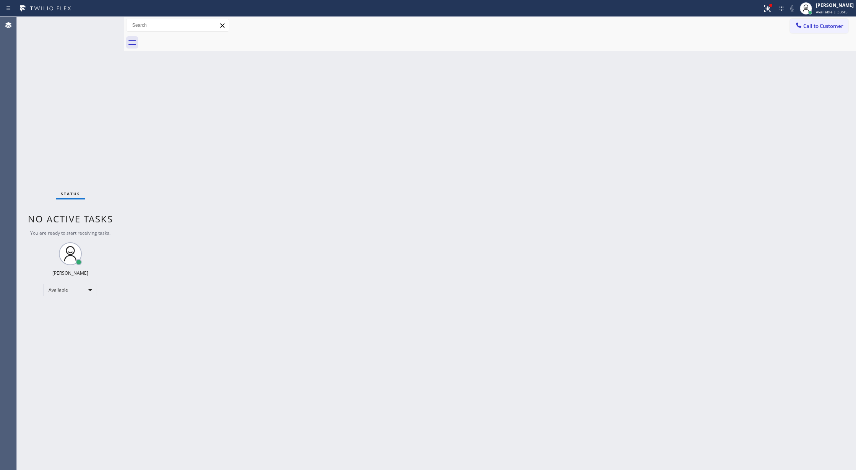
click at [99, 26] on div "Status No active tasks You are ready to start receiving tasks. [PERSON_NAME] Av…" at bounding box center [70, 243] width 107 height 453
click at [102, 24] on div "Status No active tasks You are ready to start receiving tasks. [PERSON_NAME] Av…" at bounding box center [70, 243] width 107 height 453
click at [97, 37] on icon at bounding box center [100, 34] width 9 height 9
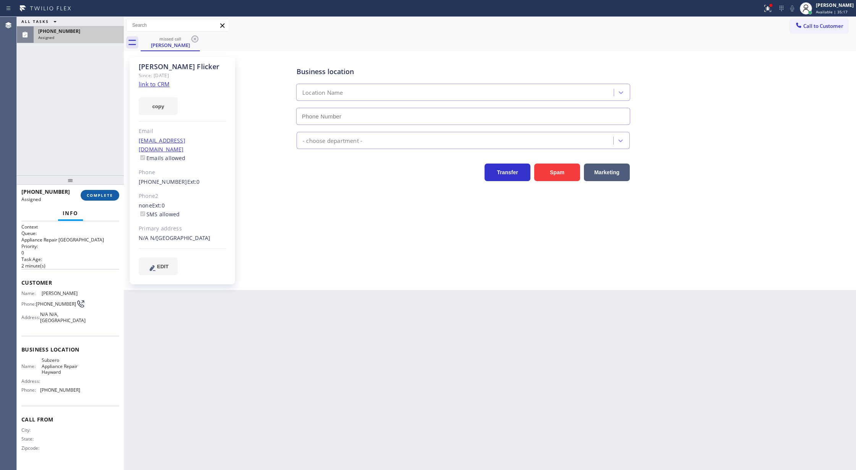
type input "[PHONE_NUMBER]"
click at [95, 193] on span "COMPLETE" at bounding box center [100, 195] width 26 height 5
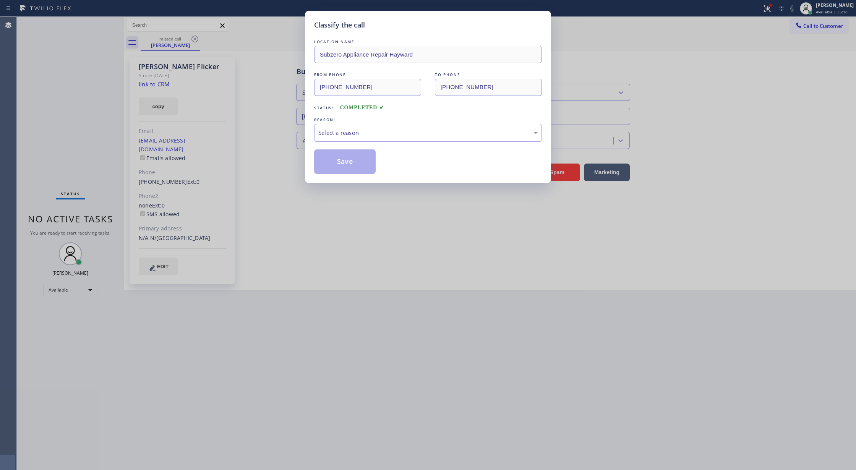
click at [342, 133] on div "Select a reason" at bounding box center [427, 132] width 219 height 9
click at [348, 164] on button "Save" at bounding box center [345, 161] width 62 height 24
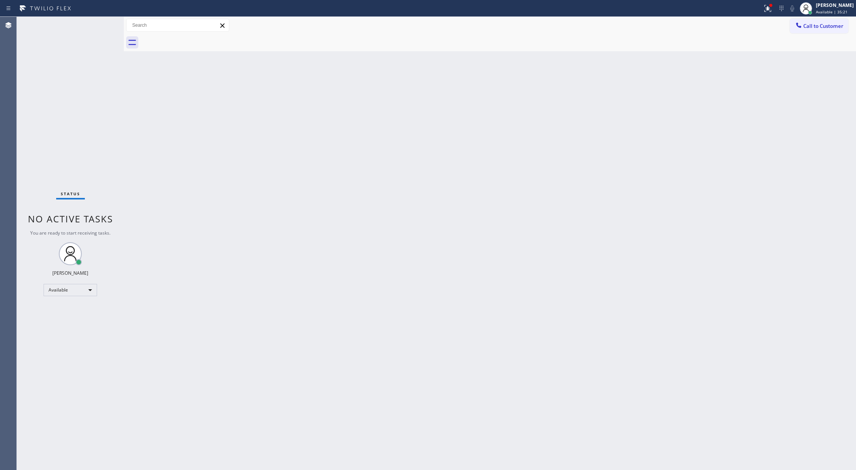
click at [102, 18] on div "Status No active tasks You are ready to start receiving tasks. [PERSON_NAME] Av…" at bounding box center [70, 243] width 107 height 453
click at [102, 21] on div "Status No active tasks You are ready to start receiving tasks. [PERSON_NAME] Av…" at bounding box center [70, 243] width 107 height 453
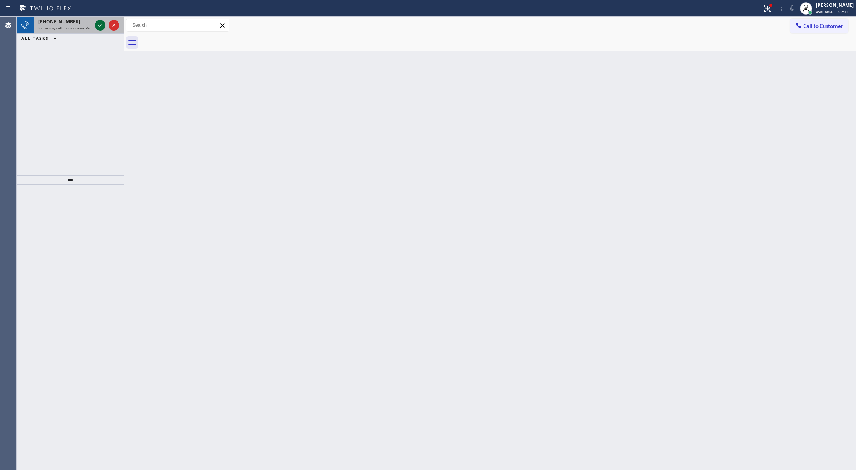
click at [102, 23] on icon at bounding box center [100, 25] width 9 height 9
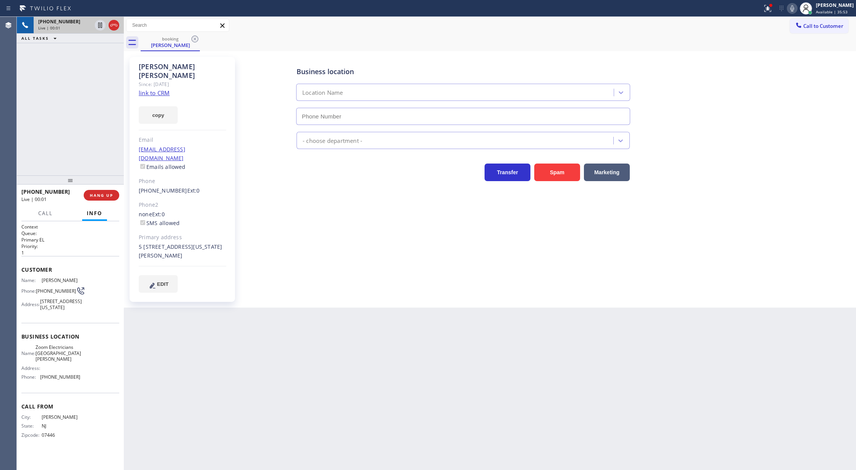
type input "[PHONE_NUMBER]"
click at [154, 89] on link "link to CRM" at bounding box center [154, 93] width 31 height 8
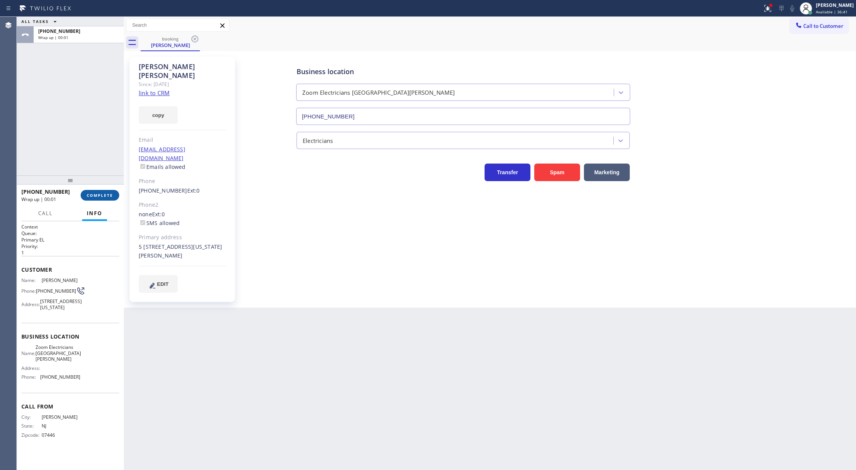
click at [97, 197] on span "COMPLETE" at bounding box center [100, 195] width 26 height 5
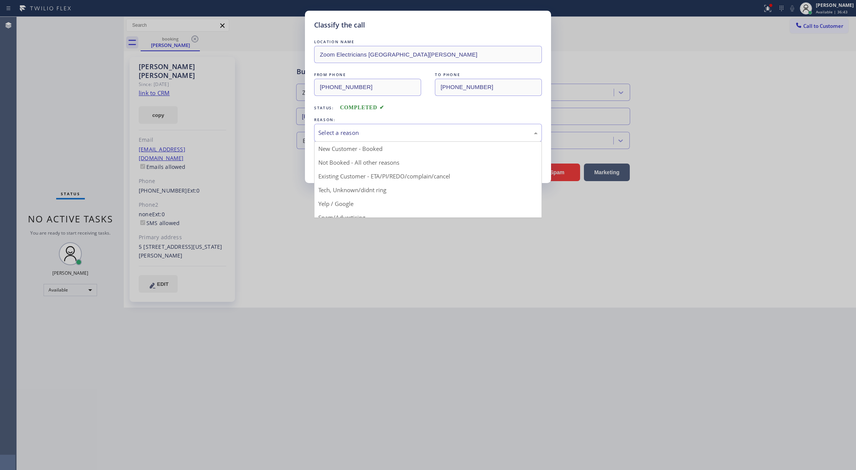
click at [378, 133] on div "Select a reason" at bounding box center [427, 132] width 219 height 9
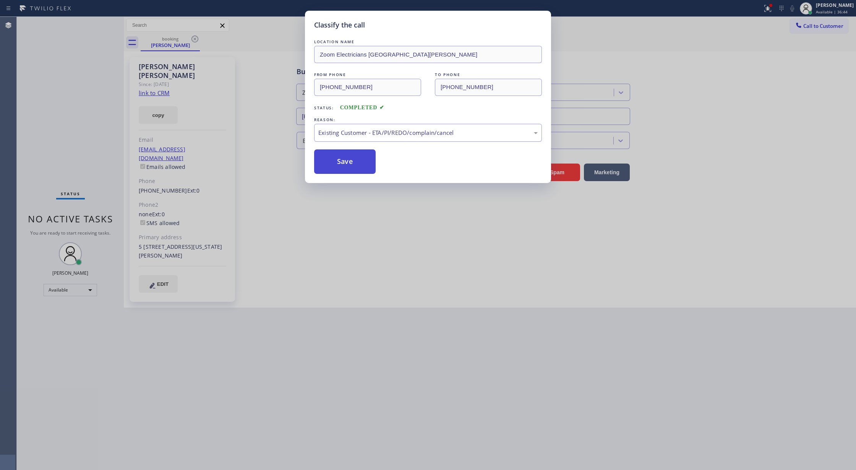
click at [341, 164] on button "Save" at bounding box center [345, 161] width 62 height 24
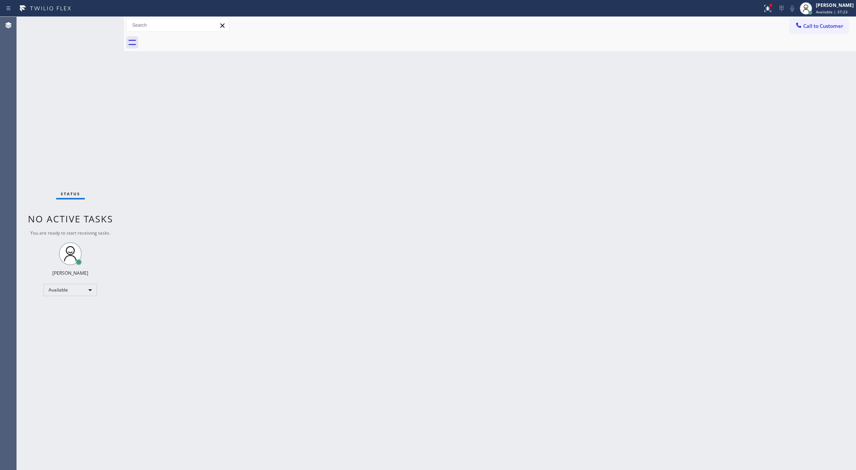
click at [94, 27] on div "Status No active tasks You are ready to start receiving tasks. [PERSON_NAME] Av…" at bounding box center [70, 243] width 107 height 453
click at [109, 21] on div "Status No active tasks You are ready to start receiving tasks. [PERSON_NAME] Av…" at bounding box center [70, 243] width 107 height 453
click at [106, 21] on div "Status No active tasks You are ready to start receiving tasks. [PERSON_NAME] Av…" at bounding box center [70, 243] width 107 height 453
click at [98, 25] on div "Status No active tasks You are ready to start receiving tasks. [PERSON_NAME] Av…" at bounding box center [70, 243] width 107 height 453
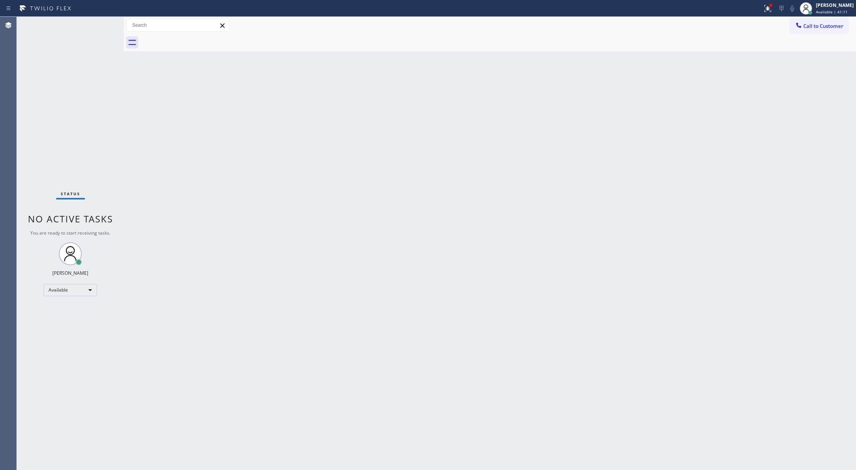
click at [98, 23] on div "Status No active tasks You are ready to start receiving tasks. [PERSON_NAME] Av…" at bounding box center [70, 243] width 107 height 453
click at [100, 23] on div "Status No active tasks You are ready to start receiving tasks. [PERSON_NAME] Av…" at bounding box center [70, 243] width 107 height 453
click at [102, 21] on div "Status No active tasks You are ready to start receiving tasks. [PERSON_NAME] Av…" at bounding box center [70, 243] width 107 height 453
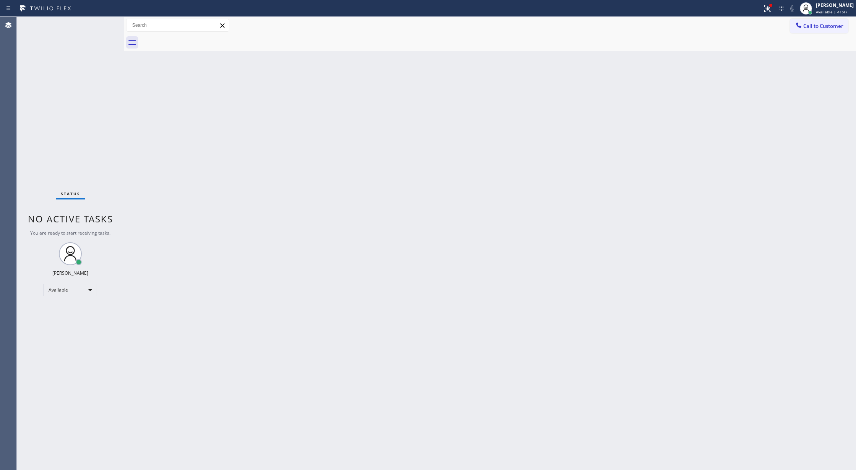
click at [99, 23] on div "Status No active tasks You are ready to start receiving tasks. [PERSON_NAME] Av…" at bounding box center [70, 243] width 107 height 453
click at [107, 21] on div "Status No active tasks You are ready to start receiving tasks. [PERSON_NAME] Av…" at bounding box center [70, 243] width 107 height 453
click at [101, 25] on div "Status No active tasks You are ready to start receiving tasks. [PERSON_NAME] Av…" at bounding box center [70, 243] width 107 height 453
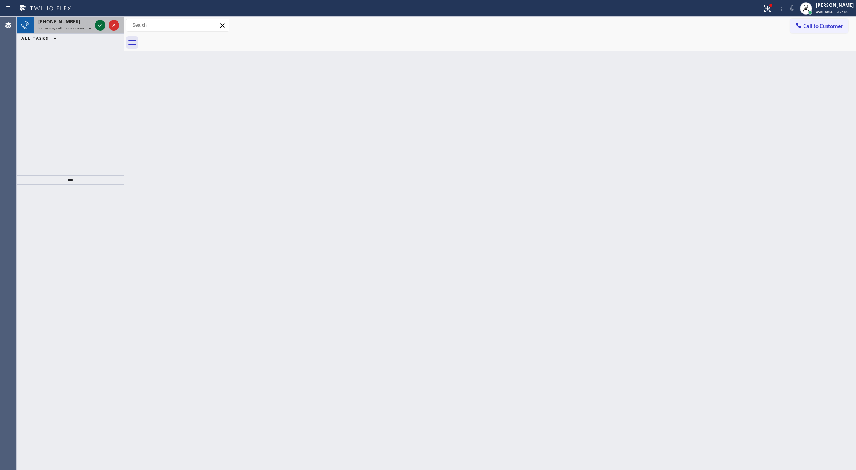
click at [103, 26] on icon at bounding box center [100, 25] width 9 height 9
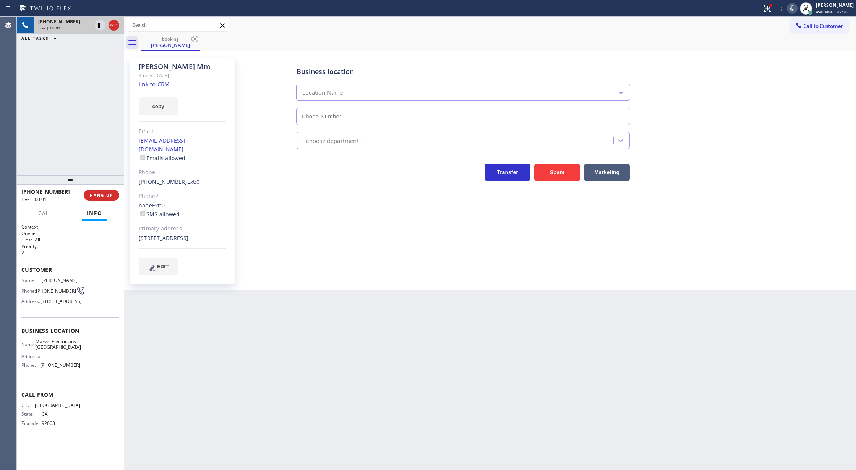
type input "[PHONE_NUMBER]"
click at [148, 86] on link "link to CRM" at bounding box center [154, 84] width 31 height 8
click at [114, 27] on icon at bounding box center [113, 25] width 9 height 9
click at [102, 199] on button "COMPLETE" at bounding box center [100, 195] width 39 height 11
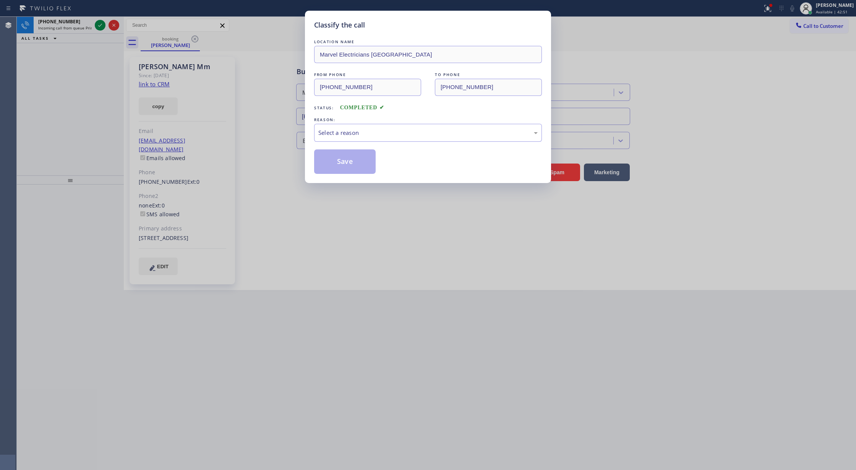
click at [382, 144] on div "LOCATION NAME Marvel Electricians [GEOGRAPHIC_DATA] FROM PHONE [PHONE_NUMBER] T…" at bounding box center [428, 106] width 228 height 136
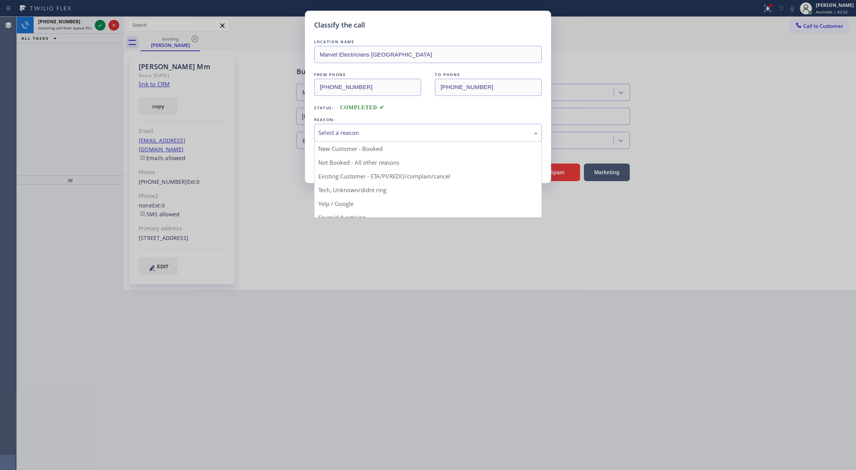
click at [318, 129] on div "Select a reason" at bounding box center [428, 133] width 228 height 18
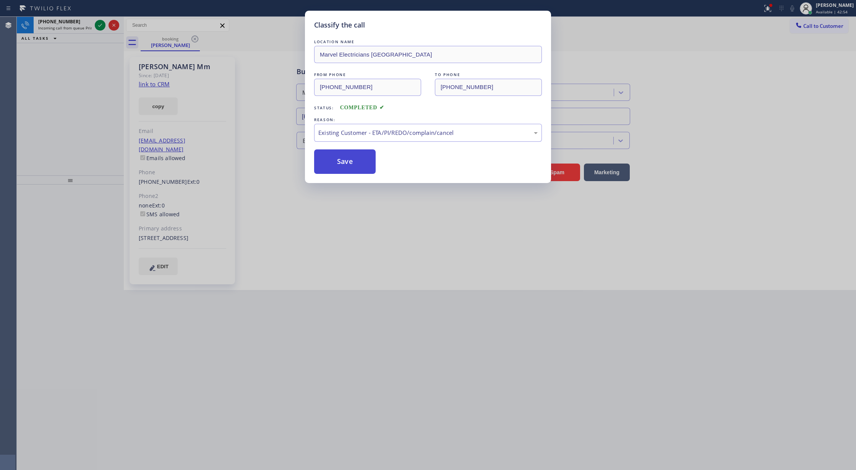
click at [360, 174] on button "Save" at bounding box center [345, 161] width 62 height 24
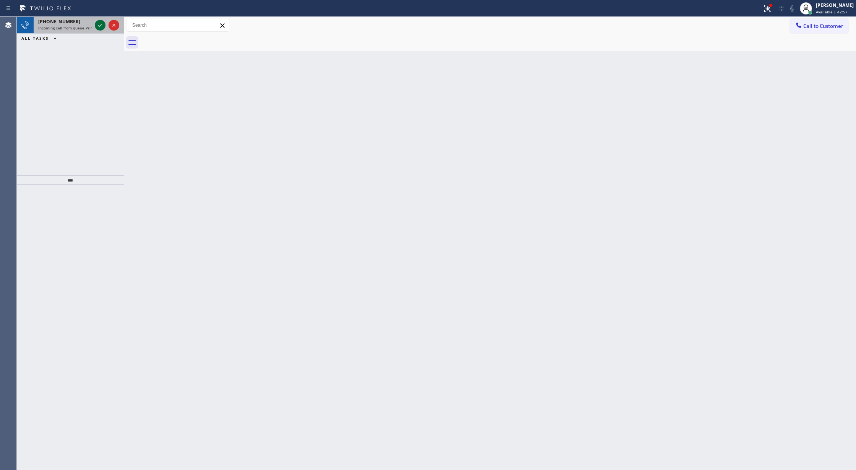
click at [97, 27] on icon at bounding box center [100, 25] width 9 height 9
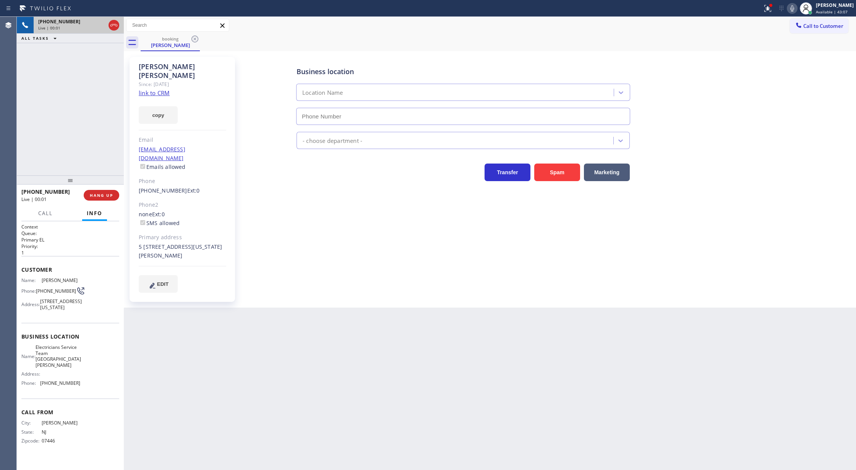
drag, startPoint x: 113, startPoint y: 24, endPoint x: 167, endPoint y: 226, distance: 208.7
click at [113, 24] on icon at bounding box center [113, 25] width 9 height 9
type input "[PHONE_NUMBER]"
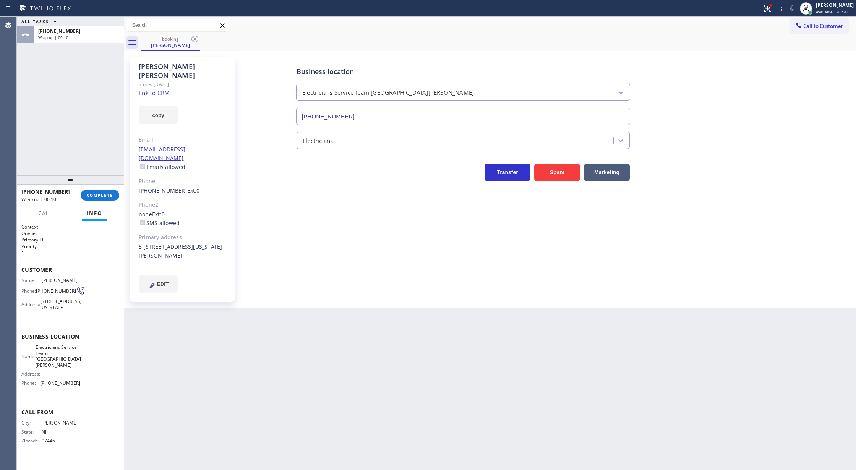
click at [124, 180] on div at bounding box center [124, 243] width 0 height 453
click at [102, 193] on span "COMPLETE" at bounding box center [100, 195] width 26 height 5
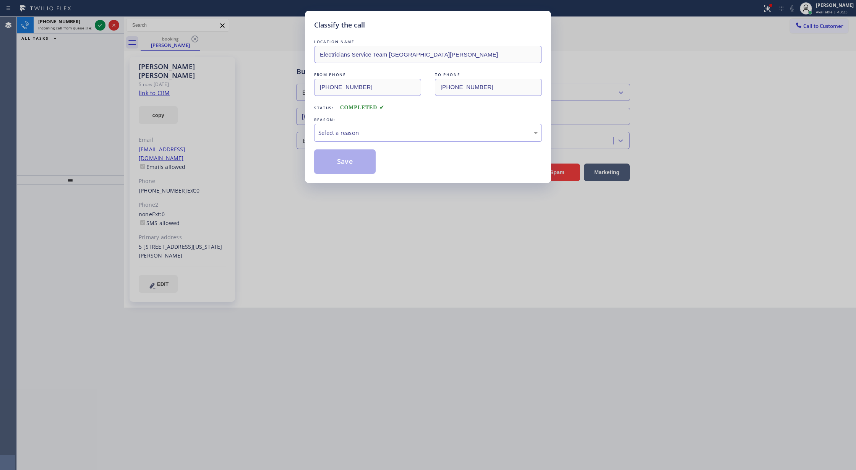
click at [342, 136] on div "Select a reason" at bounding box center [427, 132] width 219 height 9
click at [345, 164] on button "Save" at bounding box center [345, 161] width 62 height 24
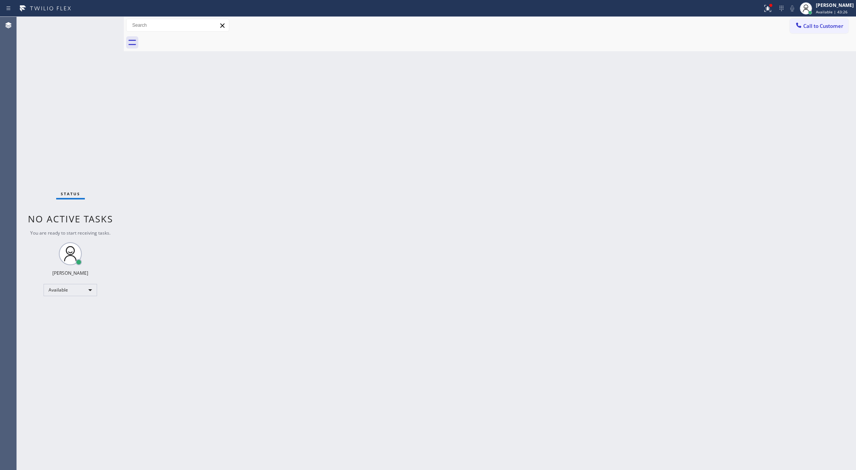
click at [102, 24] on div "Status No active tasks You are ready to start receiving tasks. [PERSON_NAME] Av…" at bounding box center [70, 243] width 107 height 453
click at [107, 28] on div "Status No active tasks You are ready to start receiving tasks. [PERSON_NAME] Av…" at bounding box center [70, 243] width 107 height 453
click at [104, 23] on div "Status No active tasks You are ready to start receiving tasks. [PERSON_NAME] Av…" at bounding box center [70, 243] width 107 height 453
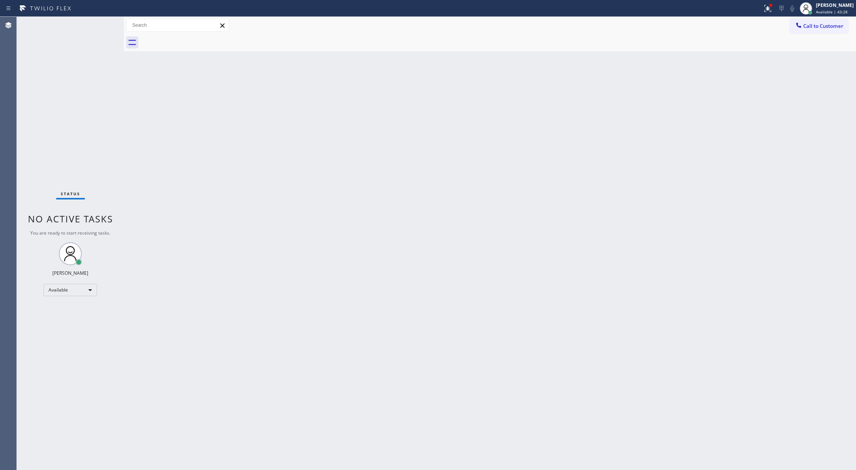
click at [104, 23] on div "Status No active tasks You are ready to start receiving tasks. [PERSON_NAME] Av…" at bounding box center [70, 243] width 107 height 453
click at [100, 23] on div "Status No active tasks You are ready to start receiving tasks. [PERSON_NAME] Av…" at bounding box center [70, 243] width 107 height 453
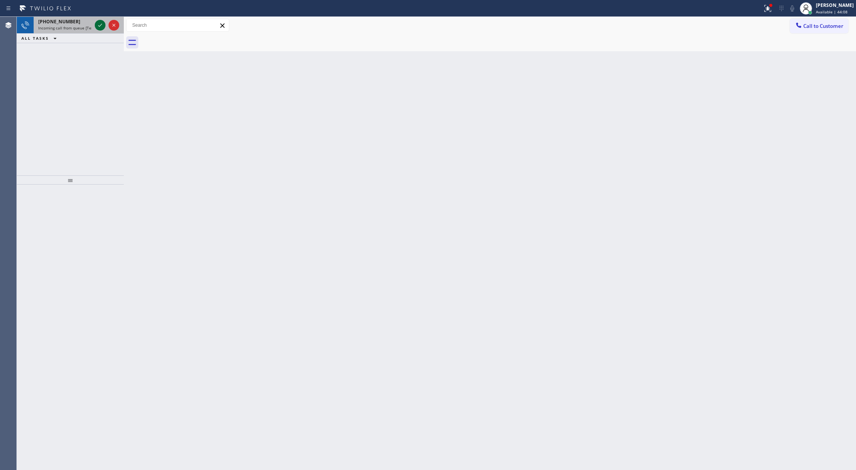
click at [96, 22] on icon at bounding box center [100, 25] width 9 height 9
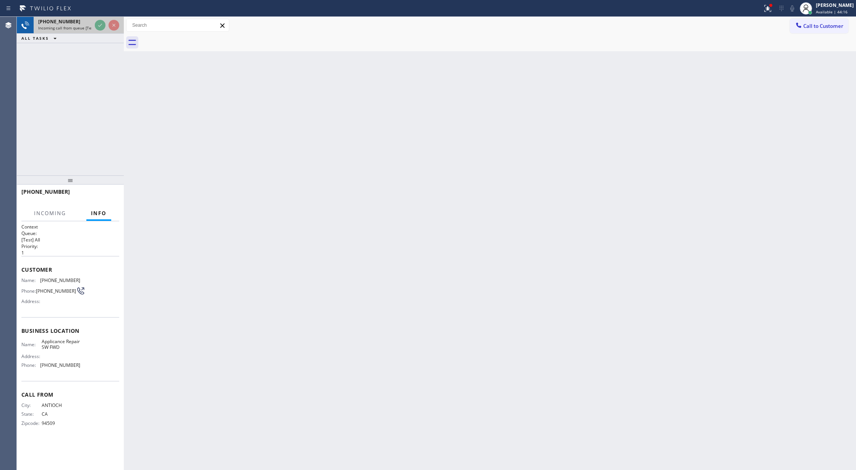
click at [108, 25] on div at bounding box center [107, 25] width 28 height 17
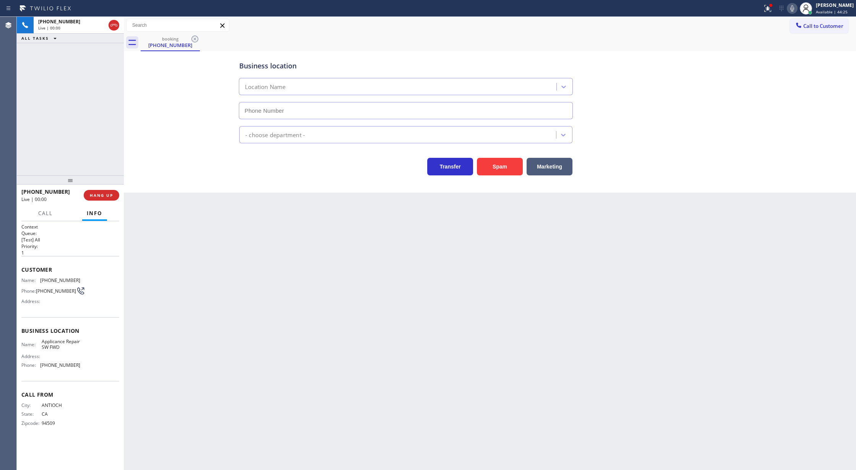
type input "[PHONE_NUMBER]"
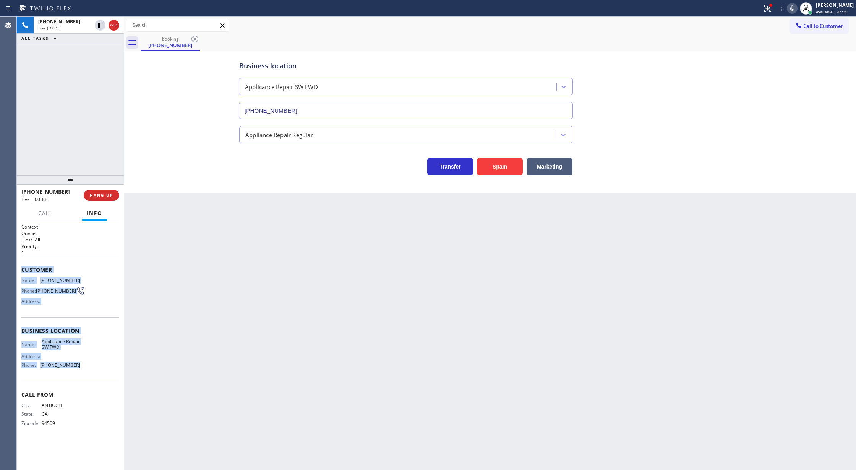
copy div "Customer Name: [PHONE_NUMBER] Phone: [PHONE_NUMBER] Address: Business location …"
drag, startPoint x: 21, startPoint y: 270, endPoint x: 76, endPoint y: 365, distance: 110.6
click at [76, 365] on div "Context Queue: [Test] All Priority: 1 Customer Name: [PHONE_NUMBER] Phone: [PHO…" at bounding box center [70, 345] width 107 height 249
drag, startPoint x: 113, startPoint y: 25, endPoint x: 94, endPoint y: 8, distance: 26.0
click at [113, 25] on icon at bounding box center [113, 25] width 9 height 9
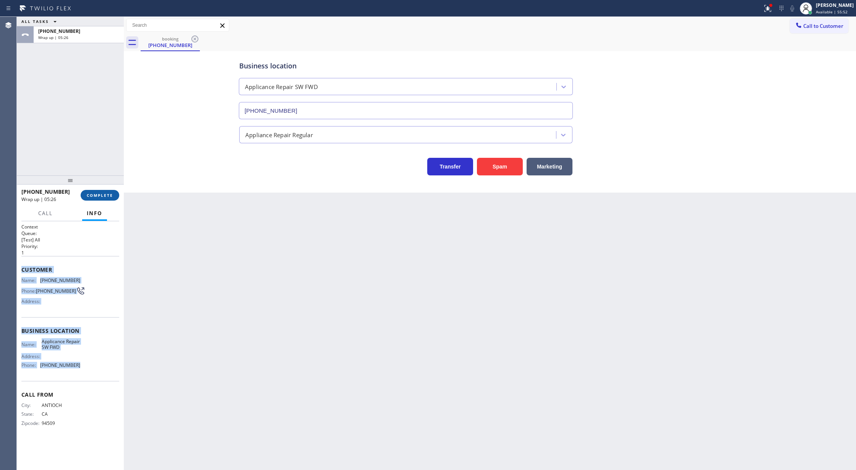
click at [101, 194] on span "COMPLETE" at bounding box center [100, 195] width 26 height 5
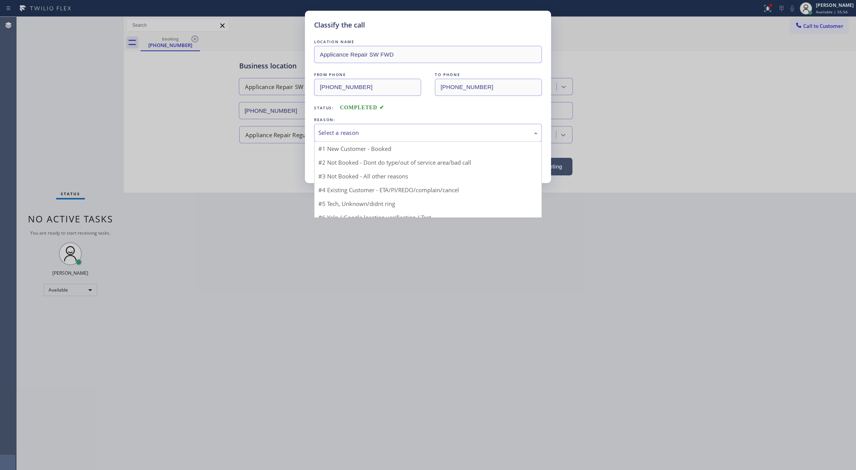
click at [377, 137] on div "Select a reason" at bounding box center [427, 132] width 219 height 9
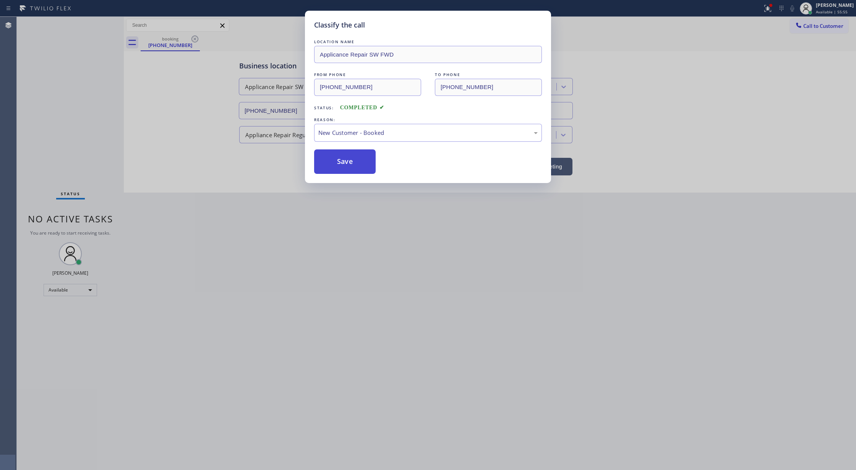
click at [334, 162] on button "Save" at bounding box center [345, 161] width 62 height 24
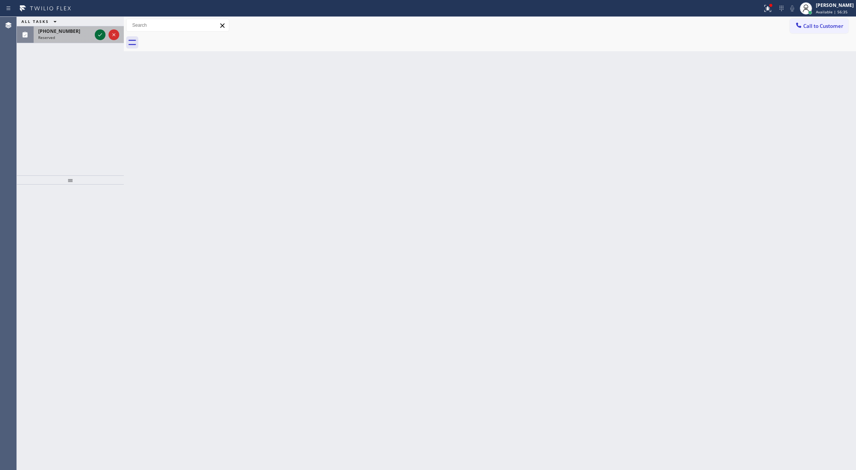
click at [97, 32] on icon at bounding box center [100, 34] width 9 height 9
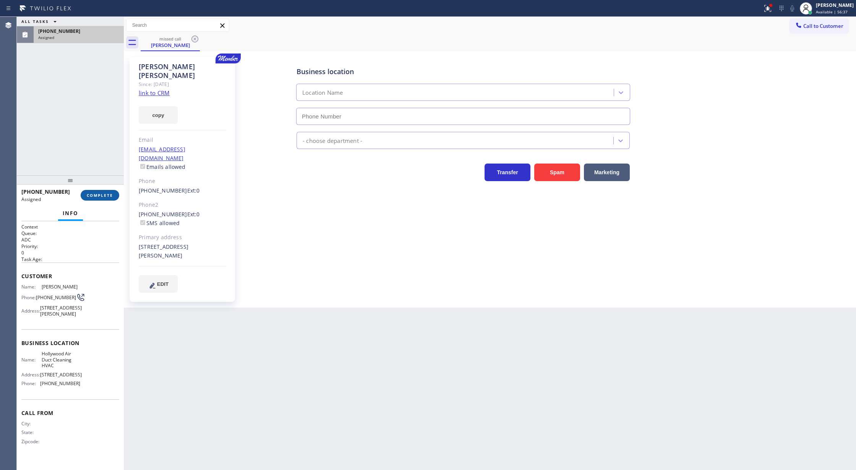
click at [91, 194] on span "COMPLETE" at bounding box center [100, 195] width 26 height 5
type input "[PHONE_NUMBER]"
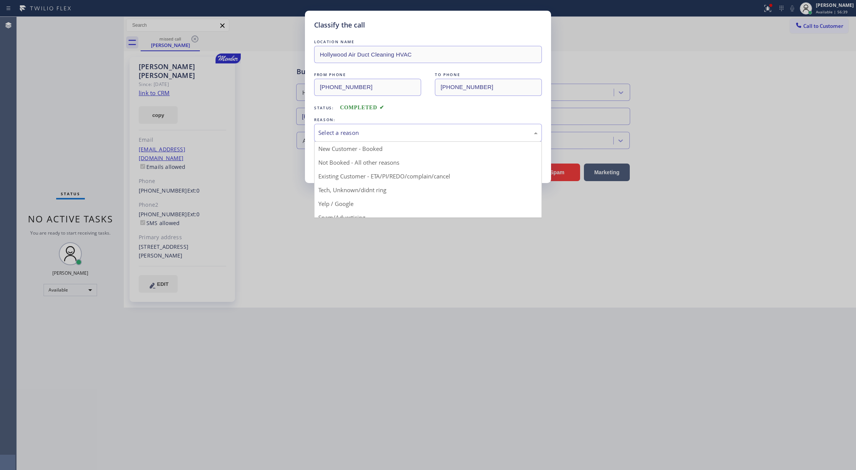
click at [352, 135] on div "Select a reason" at bounding box center [427, 132] width 219 height 9
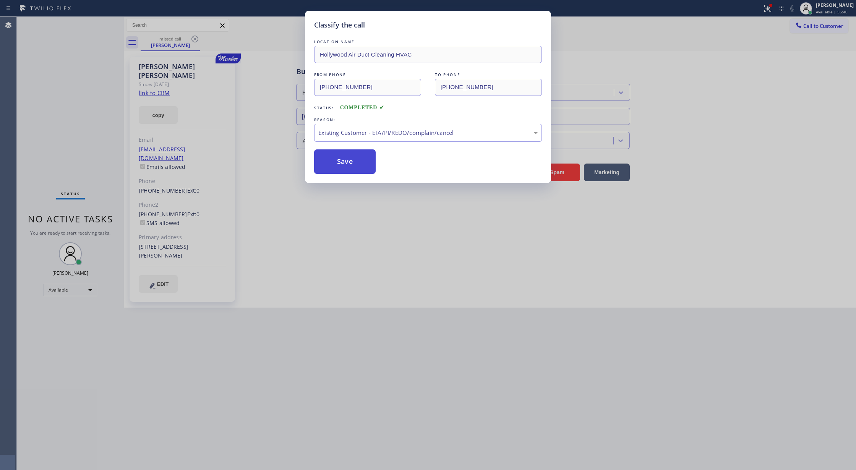
click at [330, 161] on button "Save" at bounding box center [345, 161] width 62 height 24
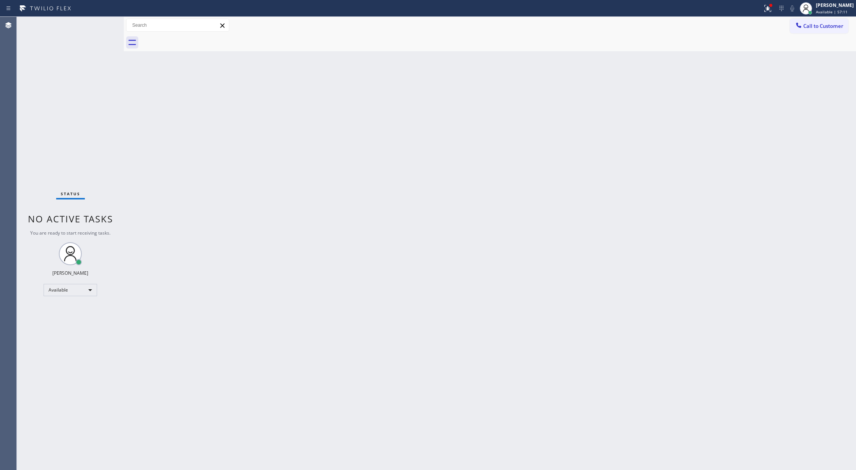
click at [99, 25] on div "Status No active tasks You are ready to start receiving tasks. [PERSON_NAME] Av…" at bounding box center [70, 243] width 107 height 453
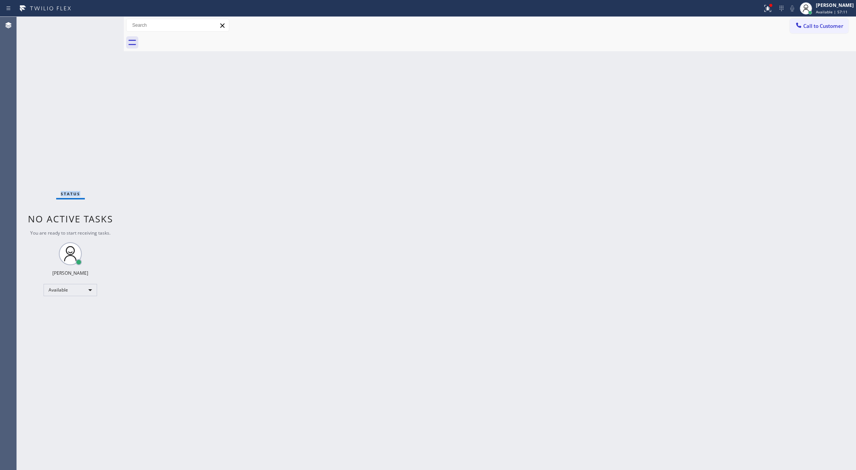
click at [99, 25] on div "Status No active tasks You are ready to start receiving tasks. [PERSON_NAME] Av…" at bounding box center [70, 243] width 107 height 453
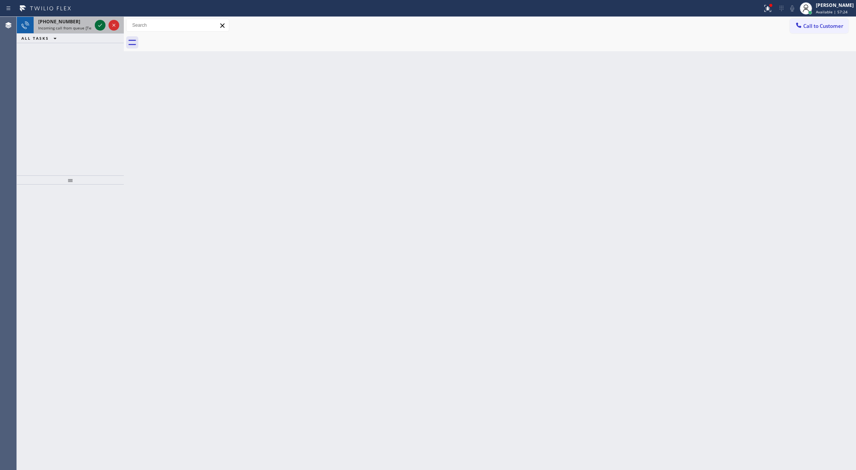
click at [100, 25] on icon at bounding box center [100, 25] width 4 height 3
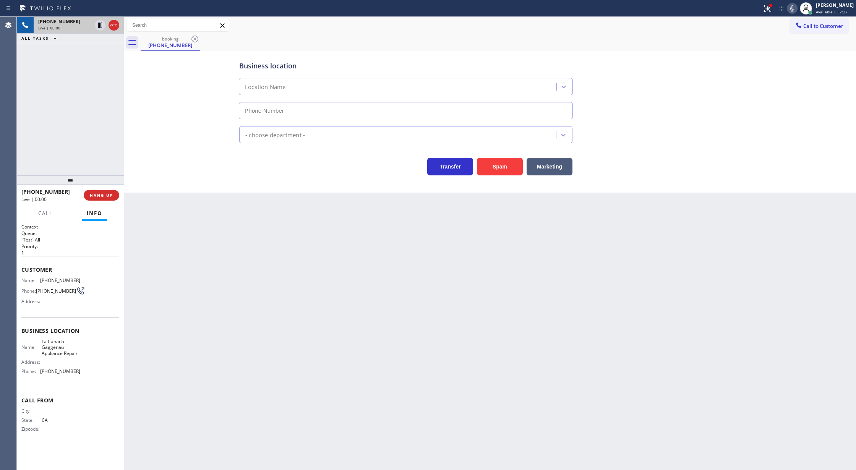
type input "[PHONE_NUMBER]"
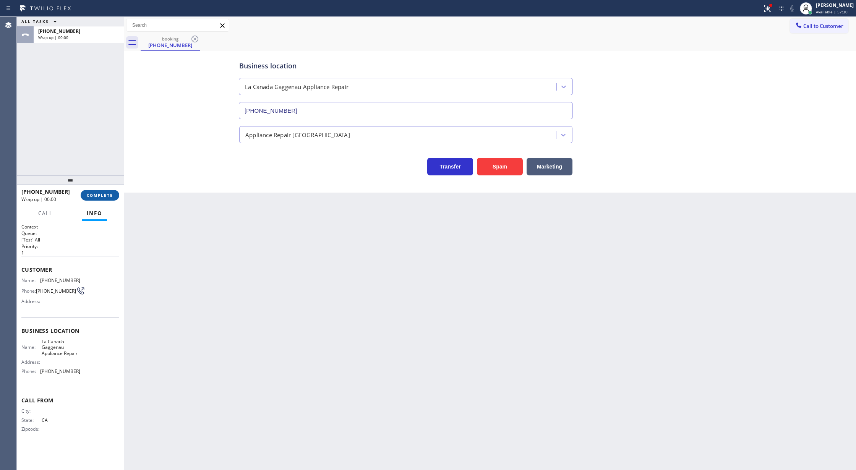
click at [94, 194] on span "COMPLETE" at bounding box center [100, 195] width 26 height 5
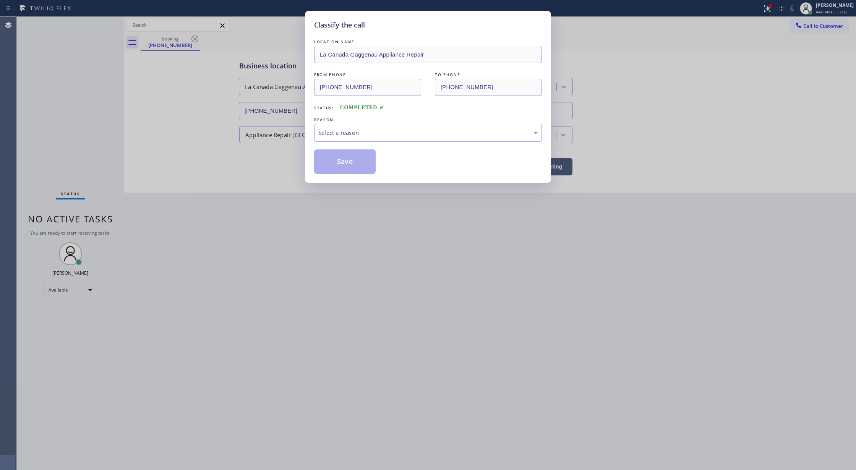
click at [335, 134] on div "Select a reason" at bounding box center [427, 132] width 219 height 9
click at [340, 161] on button "Save" at bounding box center [345, 161] width 62 height 24
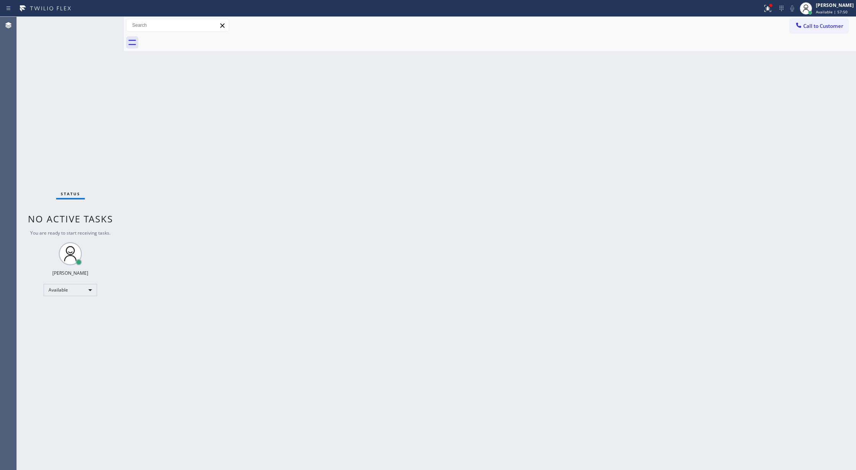
click at [100, 25] on div "Status No active tasks You are ready to start receiving tasks. [PERSON_NAME] Av…" at bounding box center [70, 243] width 107 height 453
click at [102, 22] on div "Status No active tasks You are ready to start receiving tasks. [PERSON_NAME] Av…" at bounding box center [70, 243] width 107 height 453
click at [103, 22] on div "Status No active tasks You are ready to start receiving tasks. [PERSON_NAME] Av…" at bounding box center [70, 243] width 107 height 453
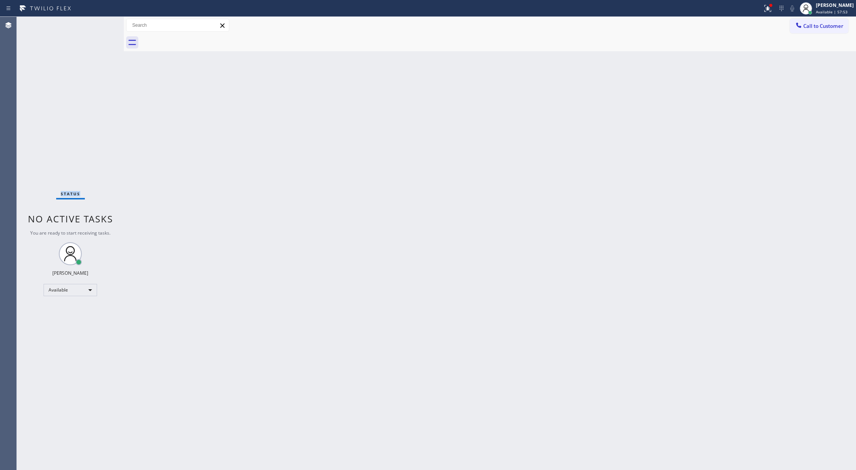
click at [103, 22] on div "Status No active tasks You are ready to start receiving tasks. [PERSON_NAME] Av…" at bounding box center [70, 243] width 107 height 453
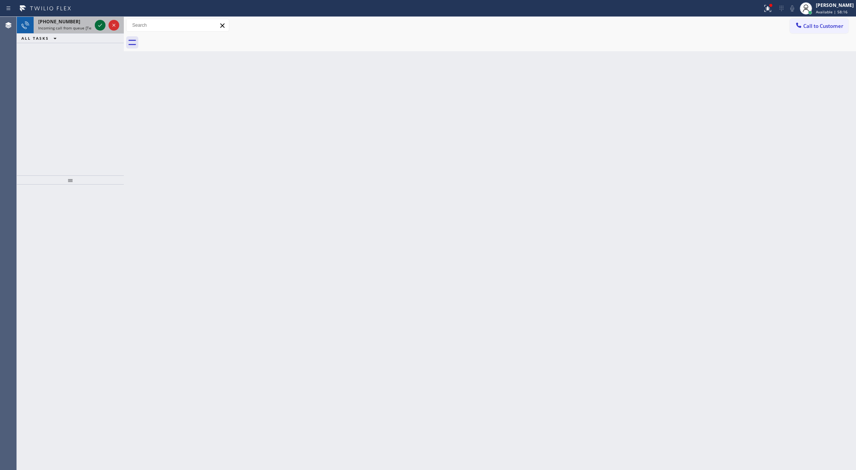
click at [95, 25] on div at bounding box center [107, 25] width 28 height 17
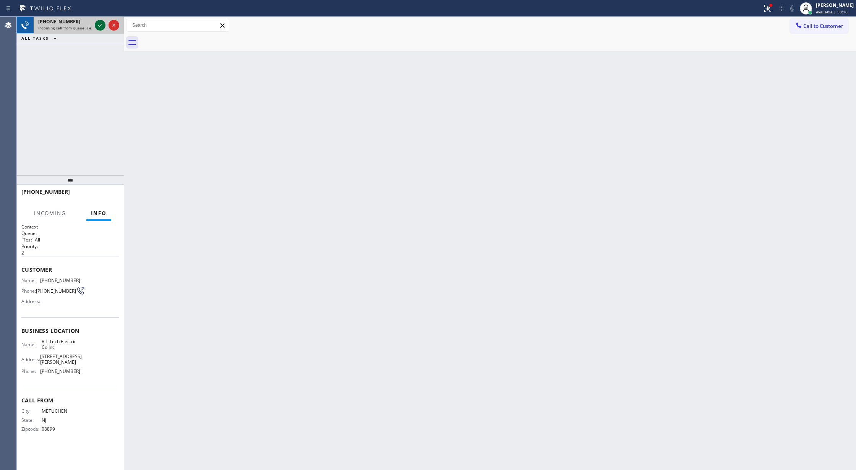
click at [100, 24] on icon at bounding box center [100, 25] width 9 height 9
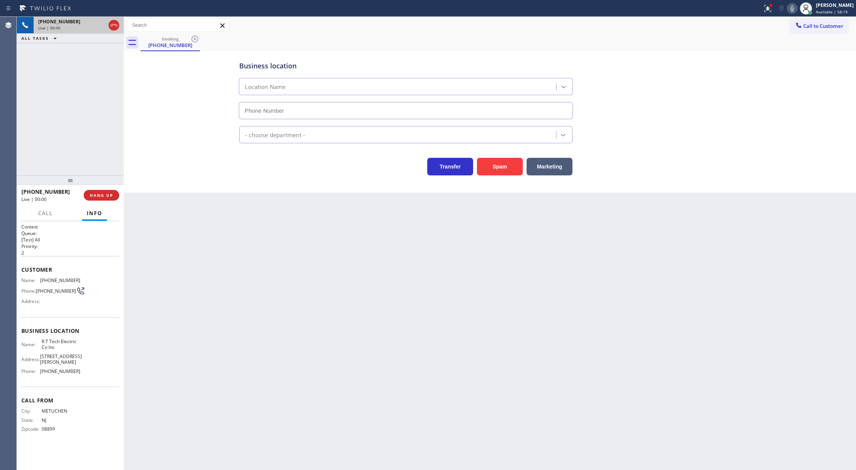
type input "[PHONE_NUMBER]"
click at [502, 166] on button "Spam" at bounding box center [500, 167] width 46 height 18
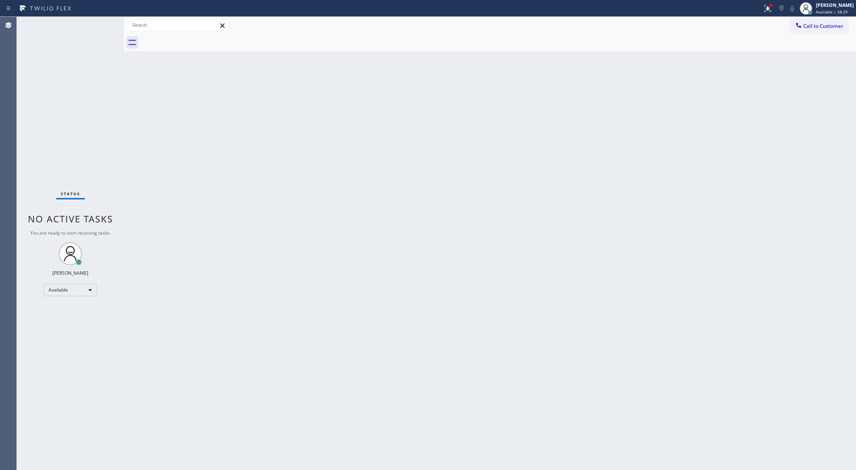
click at [105, 25] on div "Status No active tasks You are ready to start receiving tasks. [PERSON_NAME] Av…" at bounding box center [70, 243] width 107 height 453
click at [105, 24] on div "Status No active tasks You are ready to start receiving tasks. [PERSON_NAME] Av…" at bounding box center [70, 243] width 107 height 453
click at [99, 26] on div "Status No active tasks You are ready to start receiving tasks. [PERSON_NAME] Av…" at bounding box center [70, 243] width 107 height 453
click at [98, 26] on div "Status No active tasks You are ready to start receiving tasks. [PERSON_NAME] Av…" at bounding box center [70, 243] width 107 height 453
click at [99, 26] on div "Status No active tasks You are ready to start receiving tasks. [PERSON_NAME] Av…" at bounding box center [70, 243] width 107 height 453
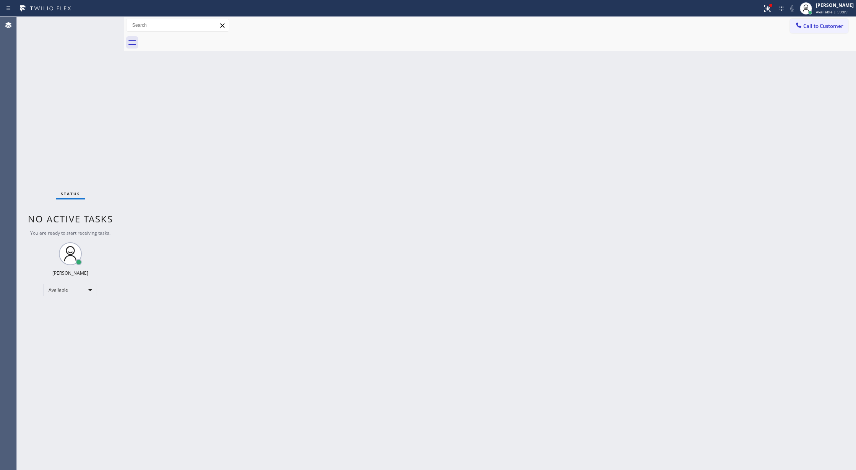
click at [99, 26] on div "Status No active tasks You are ready to start receiving tasks. [PERSON_NAME] Av…" at bounding box center [70, 243] width 107 height 453
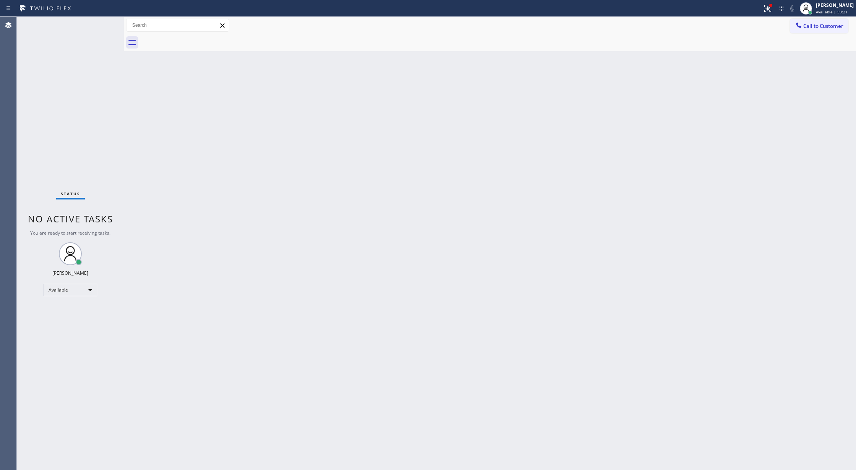
click at [99, 26] on div "Status No active tasks You are ready to start receiving tasks. [PERSON_NAME] Av…" at bounding box center [70, 243] width 107 height 453
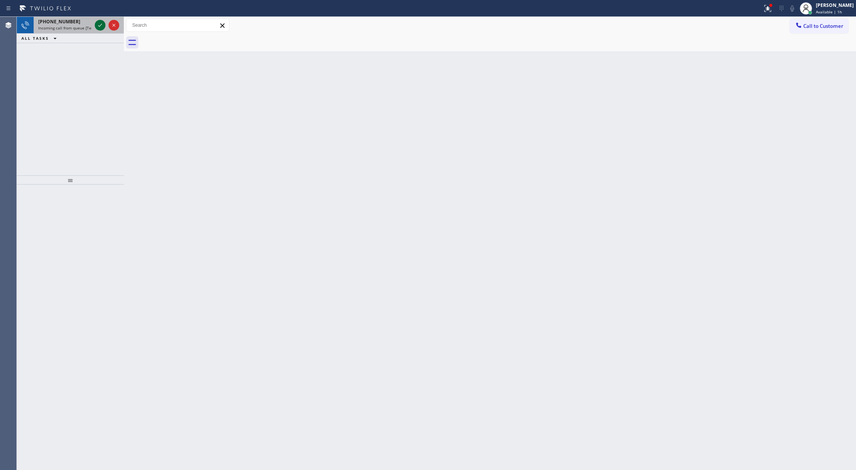
click at [101, 27] on icon at bounding box center [100, 25] width 9 height 9
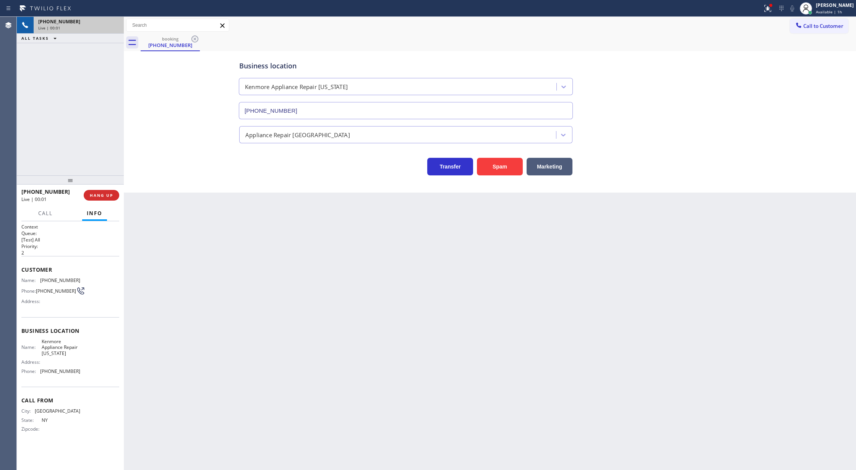
type input "[PHONE_NUMBER]"
drag, startPoint x: 89, startPoint y: 193, endPoint x: 112, endPoint y: 196, distance: 23.9
click at [89, 193] on span "COMPLETE" at bounding box center [100, 195] width 26 height 5
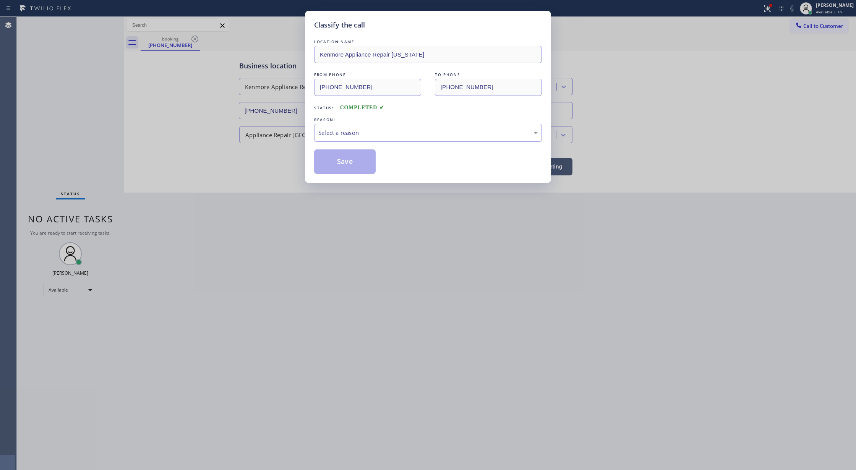
click at [329, 138] on div "Select a reason" at bounding box center [428, 133] width 228 height 18
click at [338, 160] on button "Save" at bounding box center [345, 161] width 62 height 24
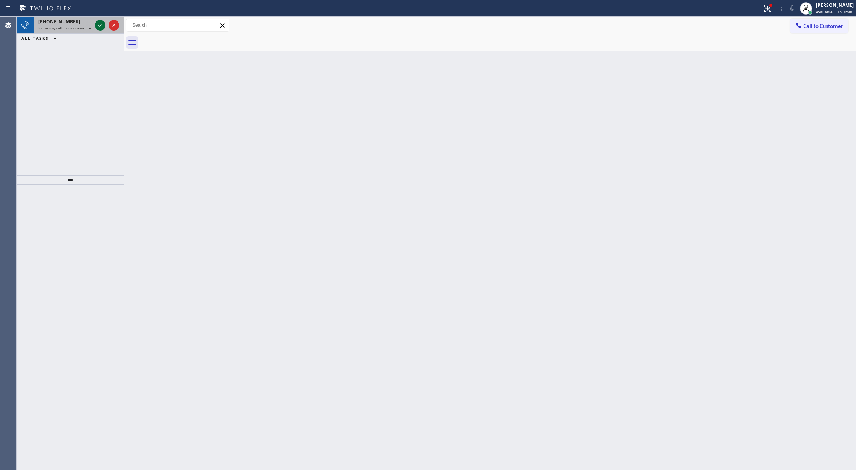
click at [101, 26] on icon at bounding box center [100, 25] width 9 height 9
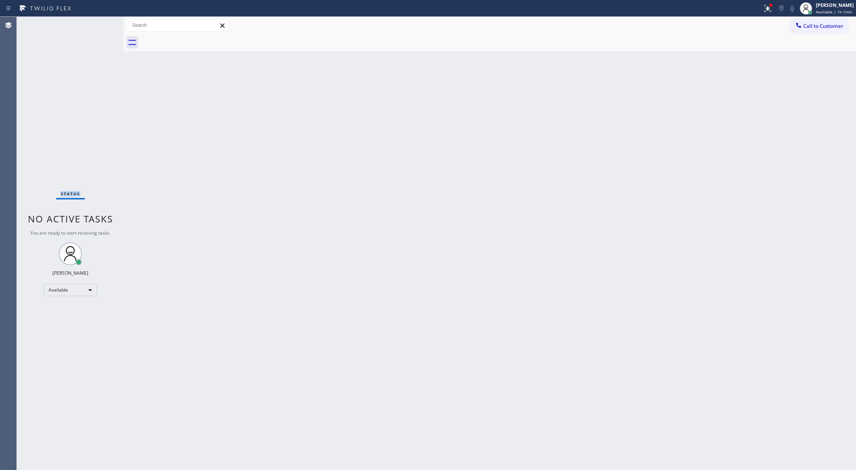
click at [101, 26] on div "Status No active tasks You are ready to start receiving tasks. [PERSON_NAME] Av…" at bounding box center [70, 243] width 107 height 453
click at [96, 22] on div "Status No active tasks You are ready to start receiving tasks. [PERSON_NAME] Av…" at bounding box center [70, 243] width 107 height 453
click at [161, 318] on div "Back to Dashboard Change Sender ID Customers Technicians Select a contact Outbo…" at bounding box center [490, 243] width 732 height 453
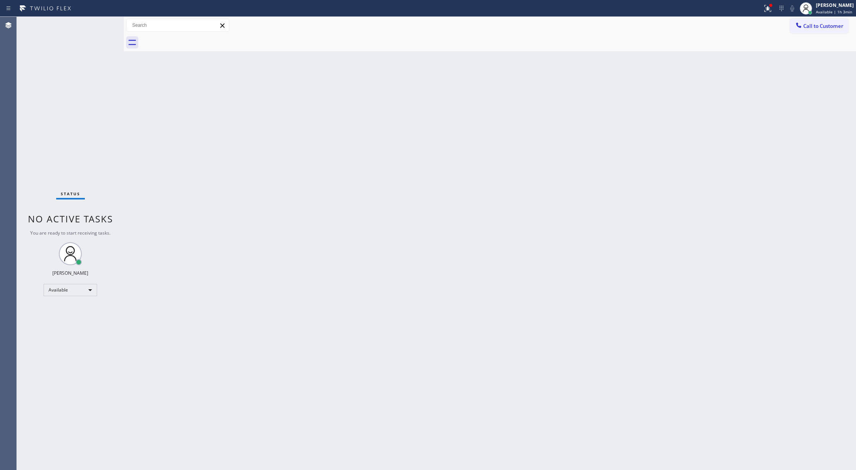
click at [100, 24] on div "Status No active tasks You are ready to start receiving tasks. [PERSON_NAME] Av…" at bounding box center [70, 243] width 107 height 453
click at [754, 139] on div "Back to Dashboard Change Sender ID Customers Technicians Select a contact Outbo…" at bounding box center [490, 243] width 732 height 453
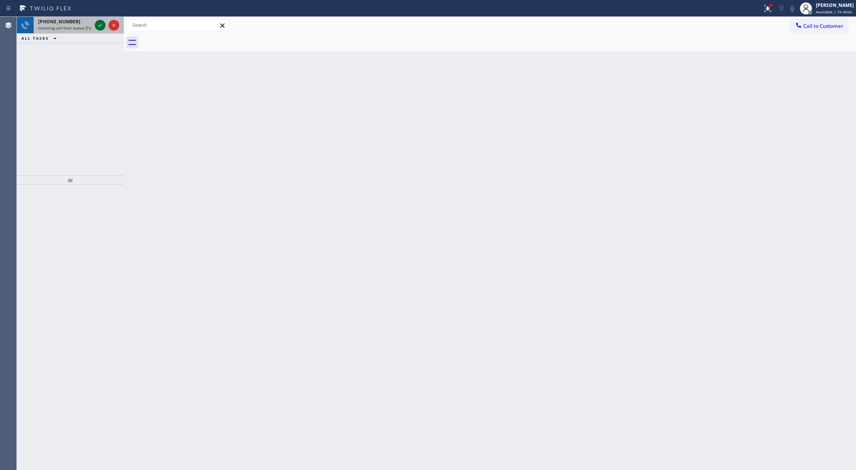
click at [97, 21] on icon at bounding box center [100, 25] width 9 height 9
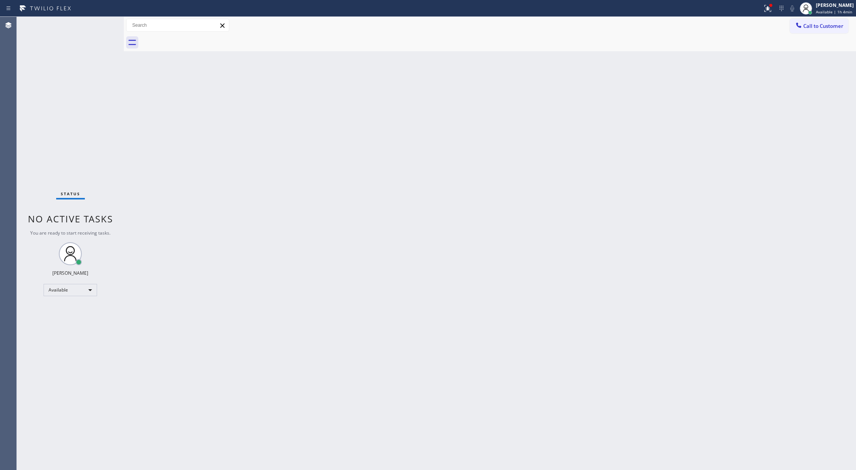
click at [97, 25] on div "Status No active tasks You are ready to start receiving tasks. [PERSON_NAME] Av…" at bounding box center [70, 243] width 107 height 453
click at [742, 153] on div "Back to Dashboard Change Sender ID Customers Technicians Select a contact Outbo…" at bounding box center [490, 243] width 732 height 453
click at [685, 129] on div "Back to Dashboard Change Sender ID Customers Technicians Select a contact Outbo…" at bounding box center [490, 243] width 732 height 453
click at [164, 178] on div "Back to Dashboard Change Sender ID Customers Technicians Select a contact Outbo…" at bounding box center [490, 243] width 732 height 453
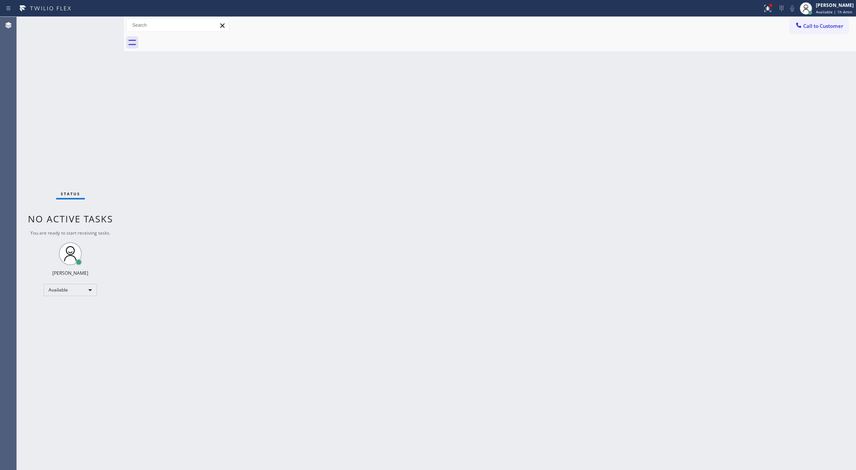
click at [97, 18] on div "Status No active tasks You are ready to start receiving tasks. [PERSON_NAME] Av…" at bounding box center [70, 243] width 107 height 453
click at [97, 21] on div "Status No active tasks You are ready to start receiving tasks. [PERSON_NAME] Av…" at bounding box center [70, 243] width 107 height 453
click at [100, 21] on div "Status No active tasks You are ready to start receiving tasks. [PERSON_NAME] Av…" at bounding box center [70, 243] width 107 height 453
click at [101, 27] on div "Status No active tasks You are ready to start receiving tasks. [PERSON_NAME] Av…" at bounding box center [70, 243] width 107 height 453
click at [102, 29] on div "Status No active tasks You are ready to start receiving tasks. [PERSON_NAME] Av…" at bounding box center [70, 243] width 107 height 453
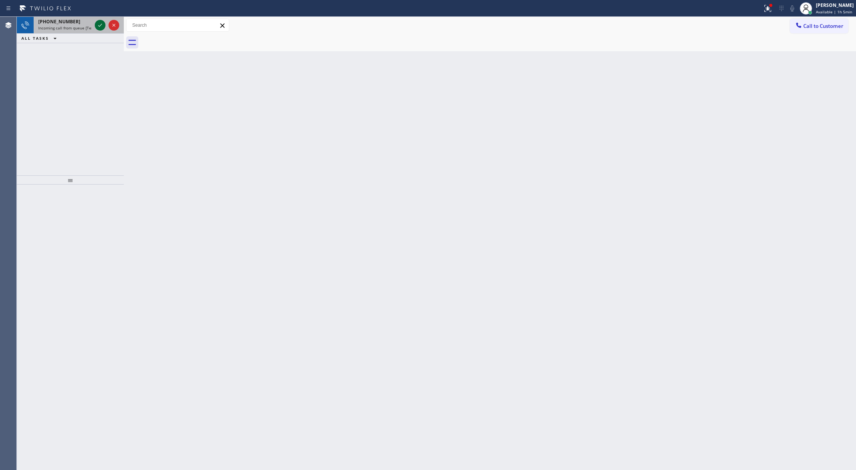
click at [98, 28] on icon at bounding box center [100, 25] width 9 height 9
click at [98, 31] on div at bounding box center [107, 25] width 28 height 17
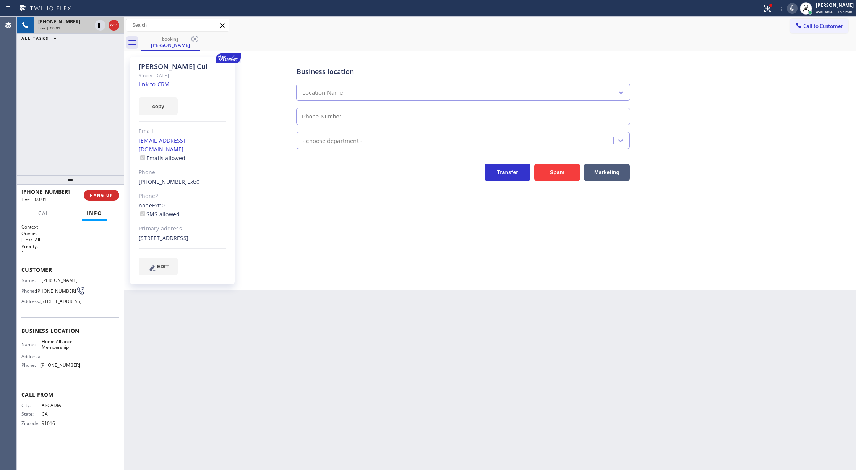
type input "[PHONE_NUMBER]"
click at [160, 86] on link "link to CRM" at bounding box center [154, 84] width 31 height 8
click at [113, 25] on icon at bounding box center [113, 25] width 9 height 9
click at [99, 198] on button "COMPLETE" at bounding box center [100, 195] width 39 height 11
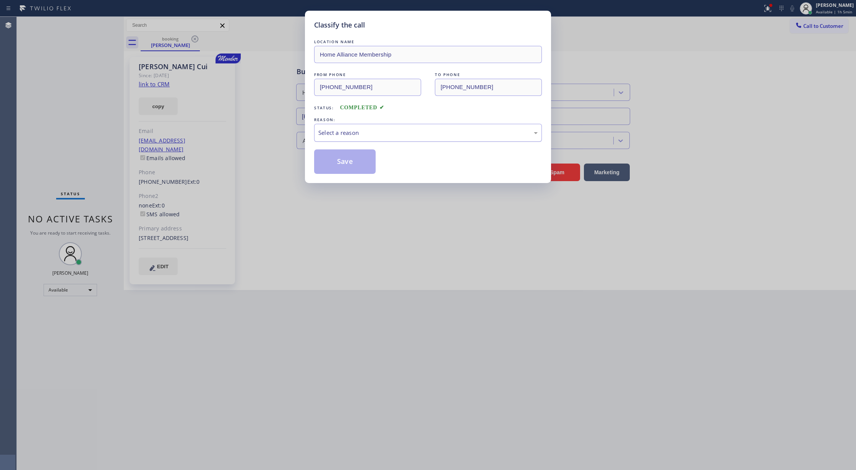
click at [347, 136] on div "Select a reason" at bounding box center [427, 132] width 219 height 9
click at [352, 163] on button "Save" at bounding box center [345, 161] width 62 height 24
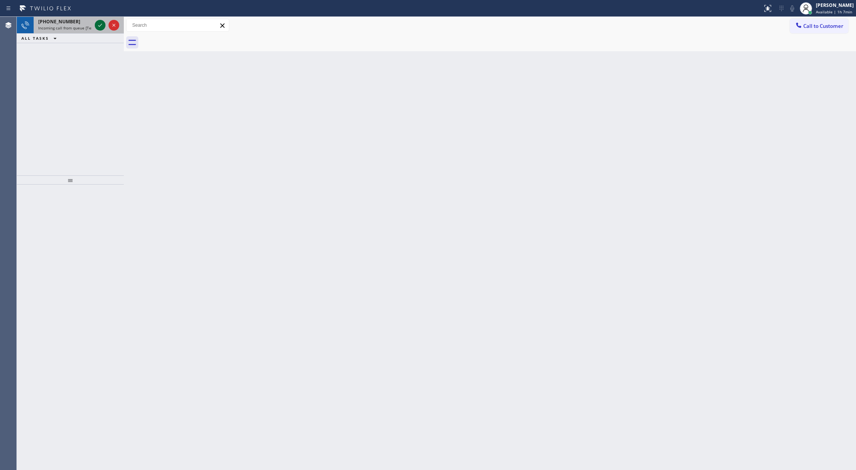
click at [100, 25] on icon at bounding box center [100, 25] width 9 height 9
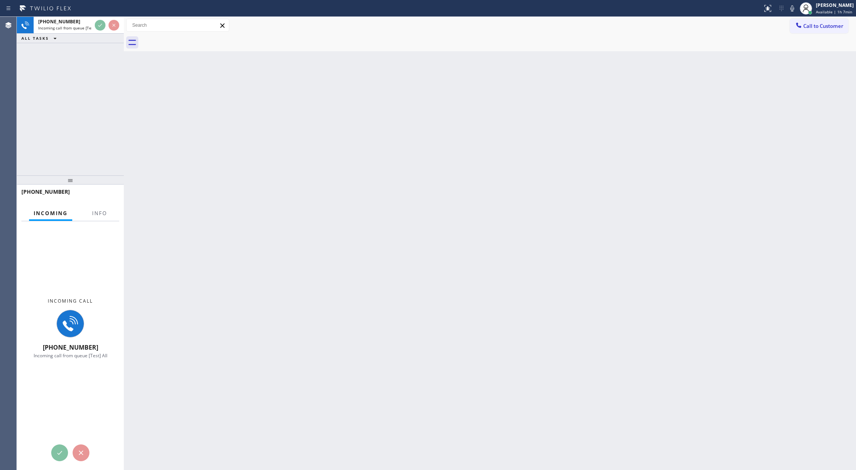
drag, startPoint x: 101, startPoint y: 219, endPoint x: 177, endPoint y: 271, distance: 91.9
click at [101, 219] on div at bounding box center [99, 220] width 24 height 2
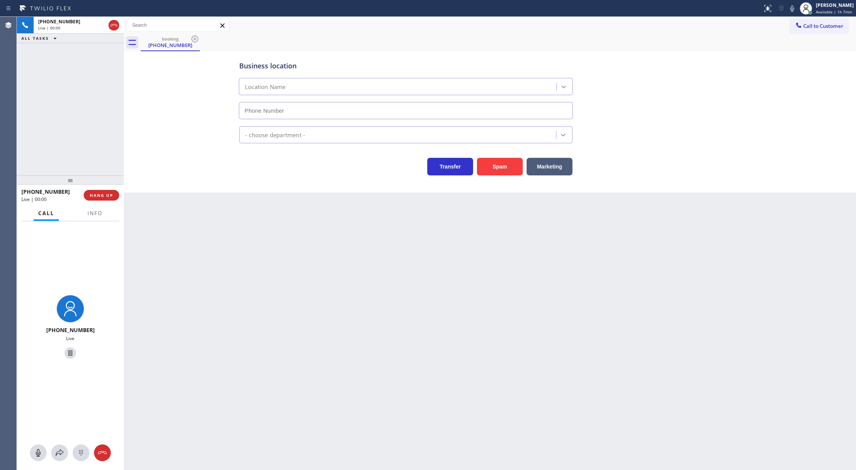
type input "(623) 263-2166"
click at [94, 217] on button "Info" at bounding box center [95, 213] width 24 height 15
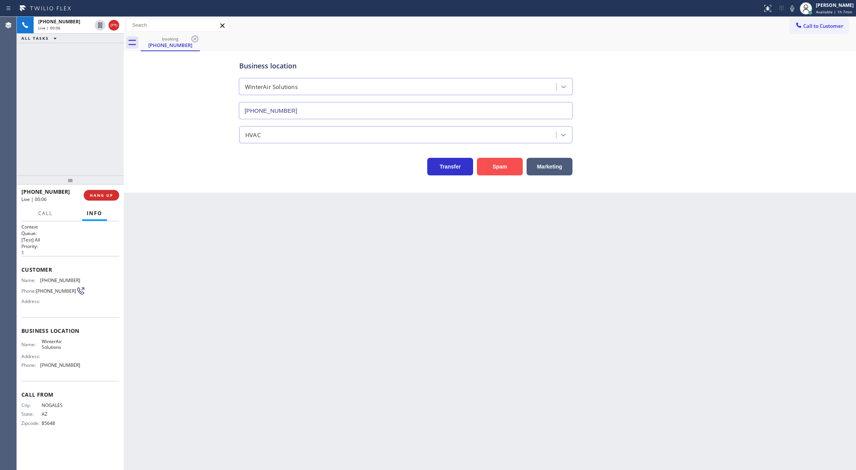
click at [512, 167] on button "Spam" at bounding box center [500, 167] width 46 height 18
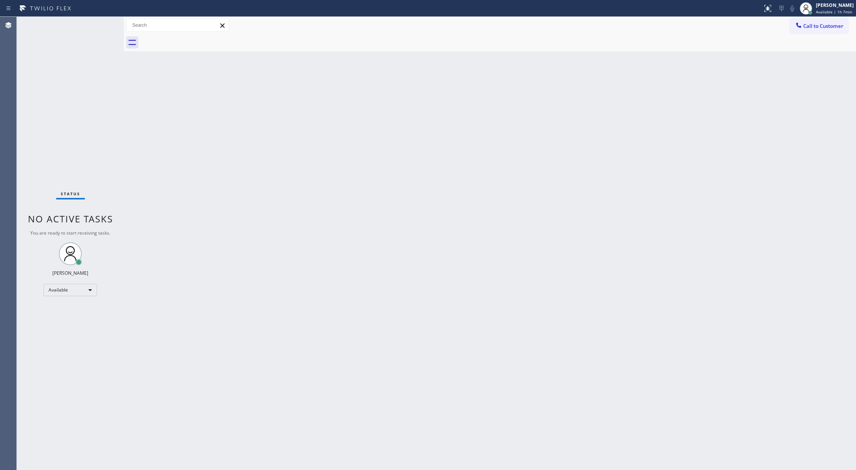
click at [99, 23] on div "Status No active tasks You are ready to start receiving tasks. [PERSON_NAME] Av…" at bounding box center [70, 243] width 107 height 453
click at [98, 31] on div "Status No active tasks You are ready to start receiving tasks. [PERSON_NAME] Av…" at bounding box center [70, 243] width 107 height 453
click at [98, 25] on div "Status No active tasks You are ready to start receiving tasks. [PERSON_NAME] Av…" at bounding box center [70, 243] width 107 height 453
click at [99, 24] on div "Status No active tasks You are ready to start receiving tasks. [PERSON_NAME] Av…" at bounding box center [70, 243] width 107 height 453
click at [99, 25] on div "Status No active tasks You are ready to start receiving tasks. [PERSON_NAME] Av…" at bounding box center [70, 243] width 107 height 453
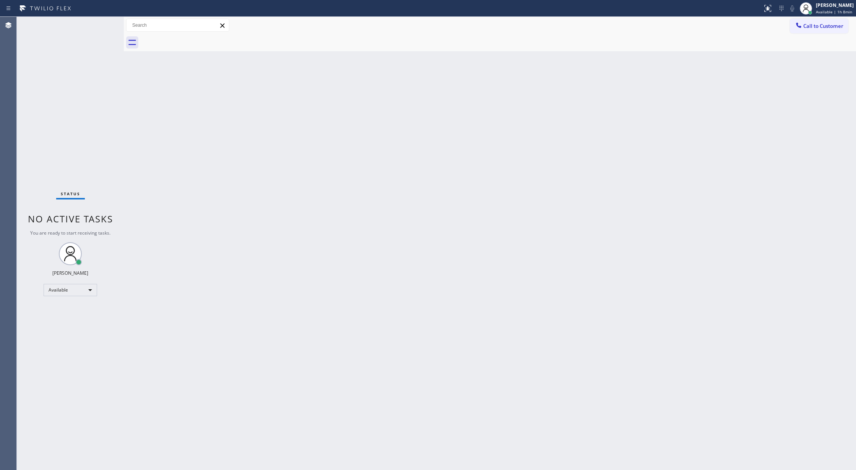
click at [102, 21] on div "Status No active tasks You are ready to start receiving tasks. [PERSON_NAME] Av…" at bounding box center [70, 243] width 107 height 453
click at [96, 22] on div "Status No active tasks You are ready to start receiving tasks. [PERSON_NAME] Av…" at bounding box center [70, 243] width 107 height 453
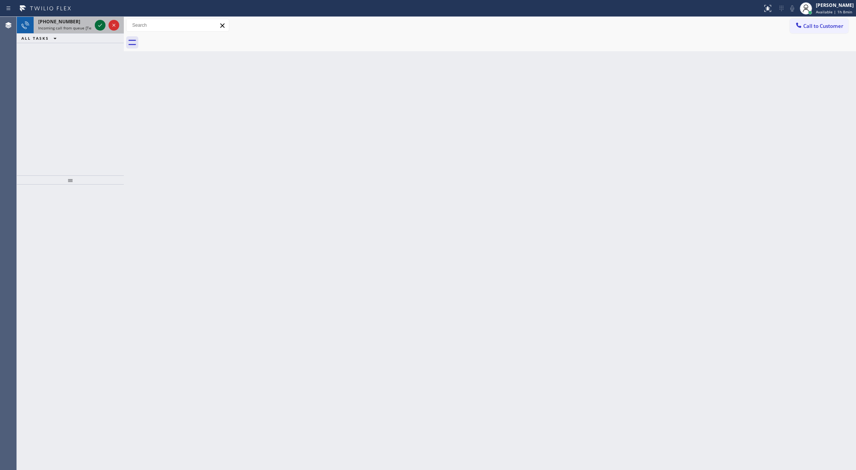
click at [100, 24] on icon at bounding box center [100, 25] width 9 height 9
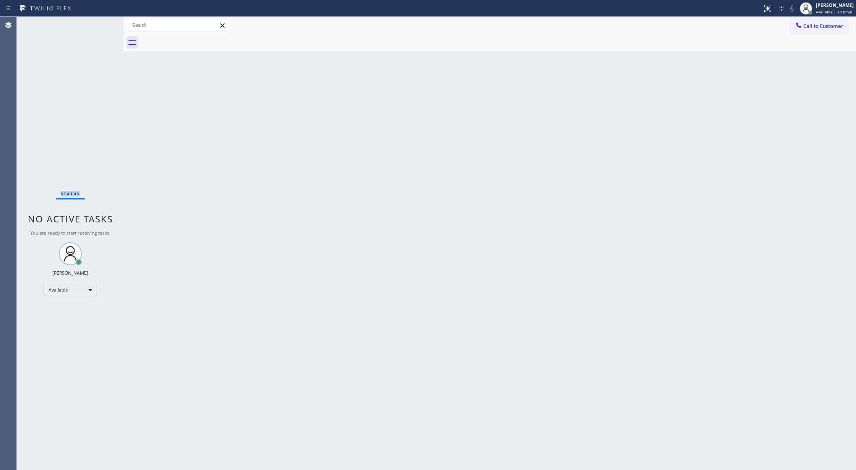
click at [100, 24] on div "Status No active tasks You are ready to start receiving tasks. [PERSON_NAME] Av…" at bounding box center [70, 243] width 107 height 453
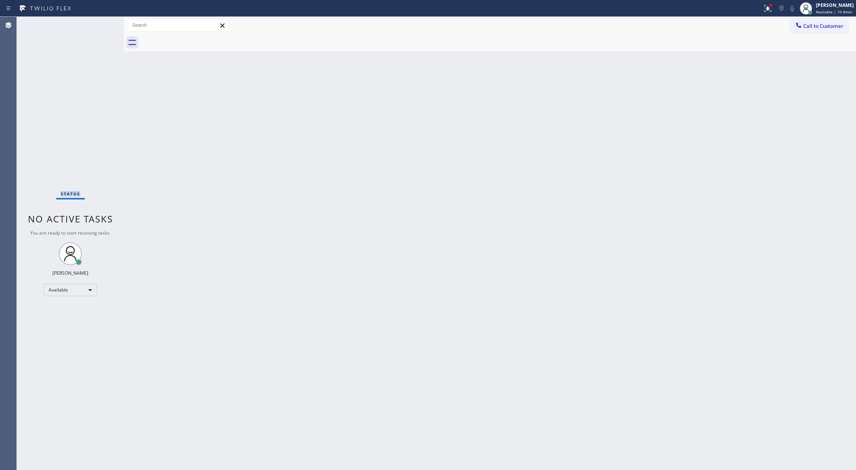
click at [101, 24] on div "Status No active tasks You are ready to start receiving tasks. [PERSON_NAME] Av…" at bounding box center [70, 243] width 107 height 453
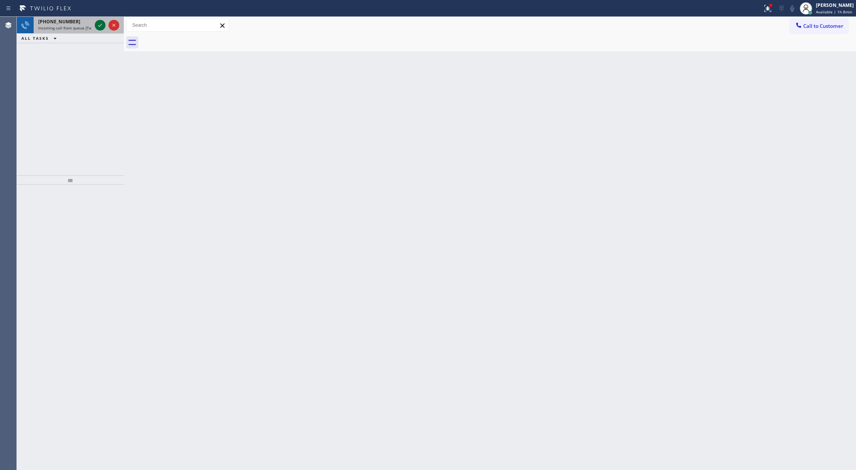
click at [101, 24] on icon at bounding box center [100, 25] width 4 height 3
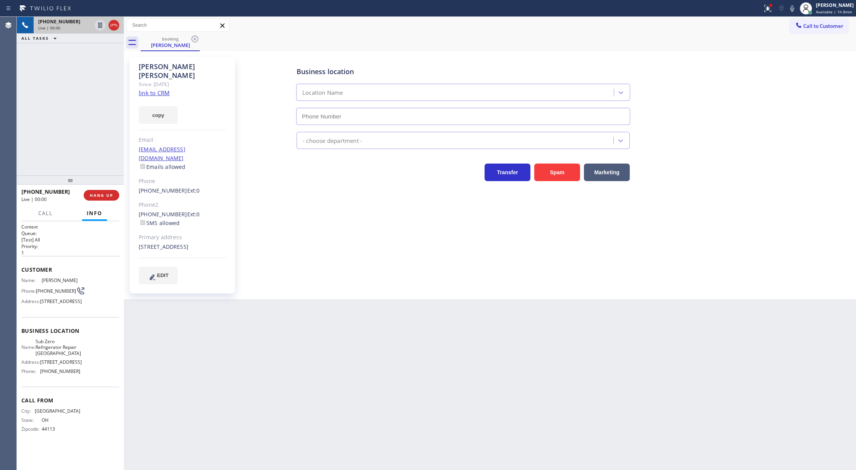
type input "(773) 917-0590"
click at [145, 89] on link "link to CRM" at bounding box center [154, 93] width 31 height 8
click at [796, 5] on icon at bounding box center [791, 8] width 9 height 9
click at [164, 360] on div "Back to Dashboard Change Sender ID Customers Technicians Select a contact Outbo…" at bounding box center [490, 243] width 732 height 453
click at [156, 357] on div "Back to Dashboard Change Sender ID Customers Technicians Select a contact Outbo…" at bounding box center [490, 243] width 732 height 453
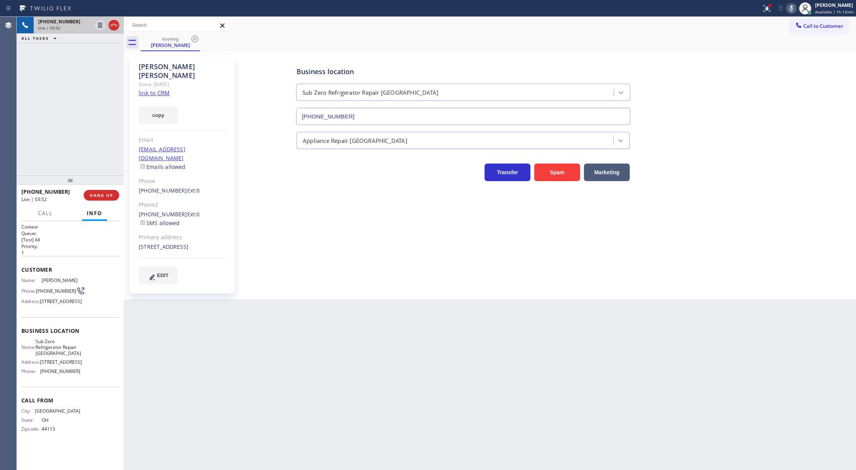
click at [794, 9] on icon at bounding box center [791, 8] width 9 height 9
drag, startPoint x: 115, startPoint y: 25, endPoint x: 118, endPoint y: 40, distance: 15.2
click at [115, 25] on icon at bounding box center [113, 25] width 7 height 2
click at [99, 198] on span "COMPLETE" at bounding box center [100, 195] width 26 height 5
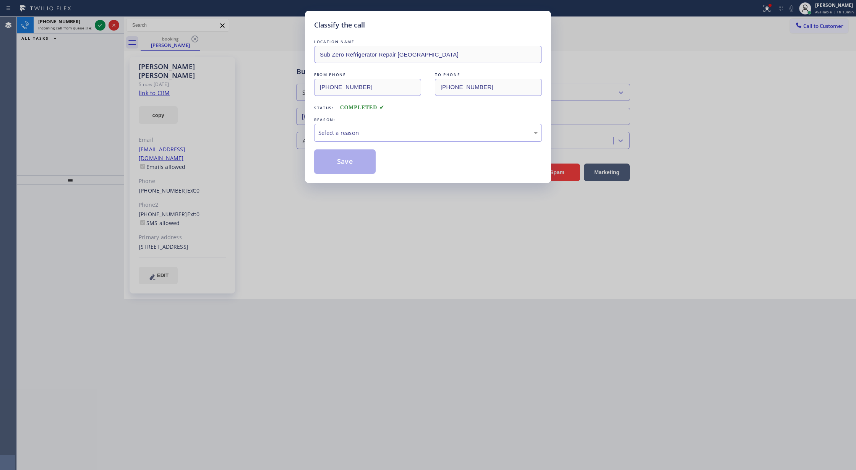
click at [365, 137] on div "Select a reason" at bounding box center [427, 132] width 219 height 9
click at [340, 161] on button "Save" at bounding box center [345, 161] width 62 height 24
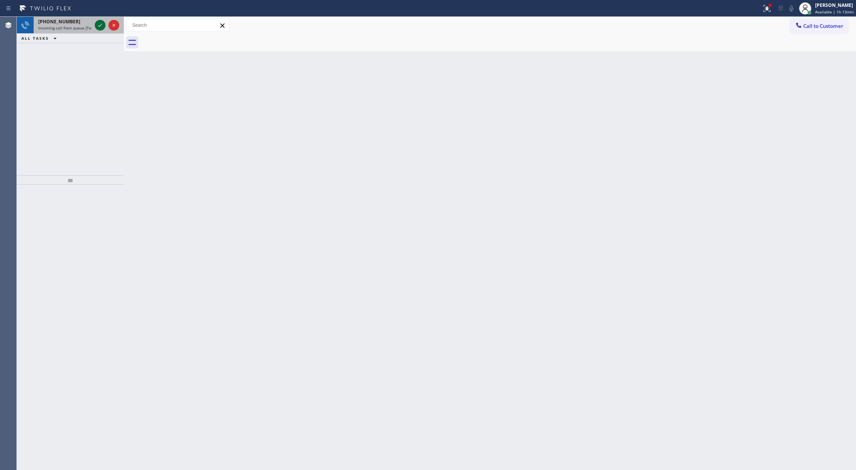
click at [98, 22] on icon at bounding box center [100, 25] width 9 height 9
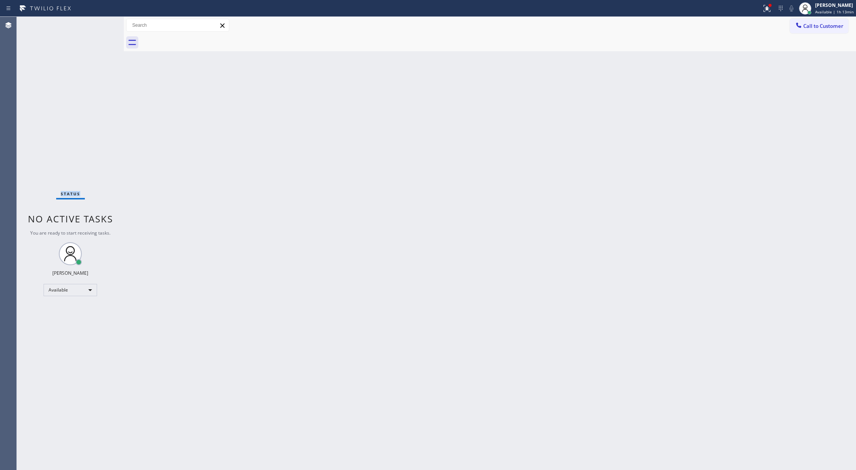
click at [98, 22] on div "Status No active tasks You are ready to start receiving tasks. [PERSON_NAME] Av…" at bounding box center [70, 243] width 107 height 453
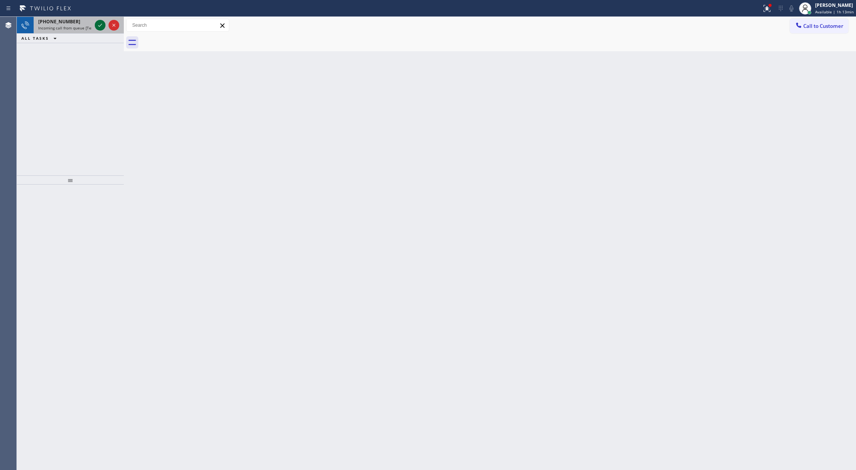
click at [101, 28] on icon at bounding box center [100, 25] width 9 height 9
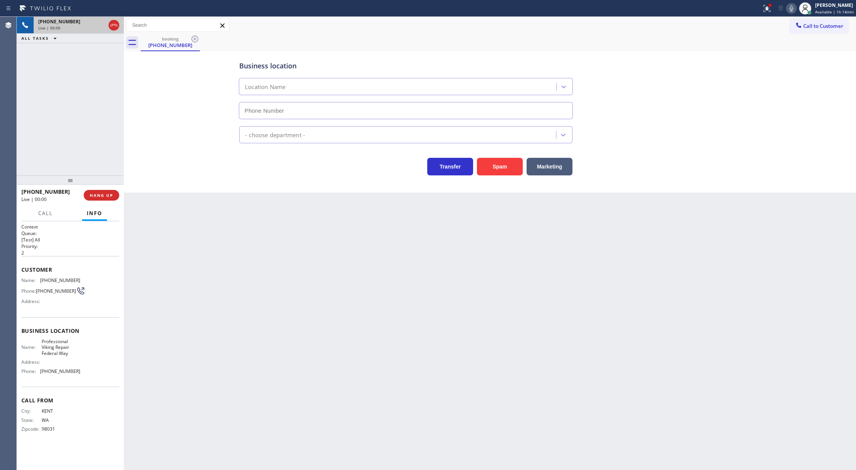
type input "(253) 201-4529"
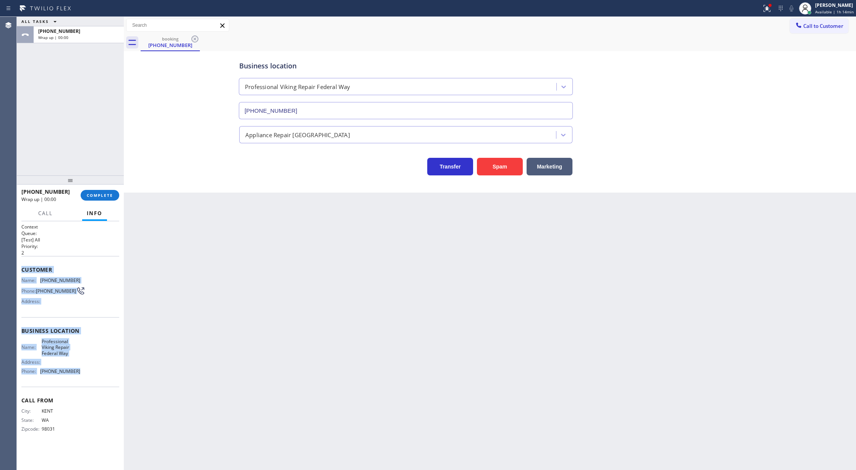
drag, startPoint x: 21, startPoint y: 271, endPoint x: 95, endPoint y: 367, distance: 121.7
click at [95, 367] on div "Context Queue: [Test] All Priority: 2 Customer Name: (253) 796-6581 Phone: (253…" at bounding box center [70, 345] width 107 height 249
click at [96, 204] on div "+12537966581 Wrap up | 00:00 COMPLETE" at bounding box center [70, 195] width 98 height 20
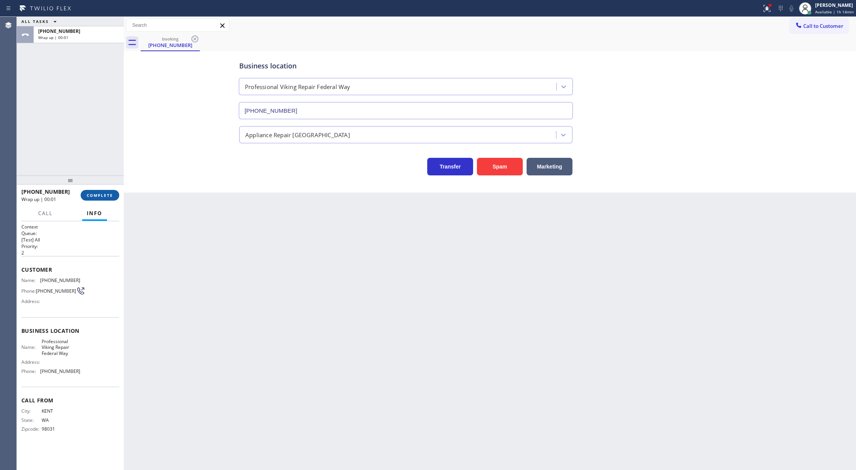
drag, startPoint x: 96, startPoint y: 199, endPoint x: 102, endPoint y: 198, distance: 5.5
click at [96, 199] on button "COMPLETE" at bounding box center [100, 195] width 39 height 11
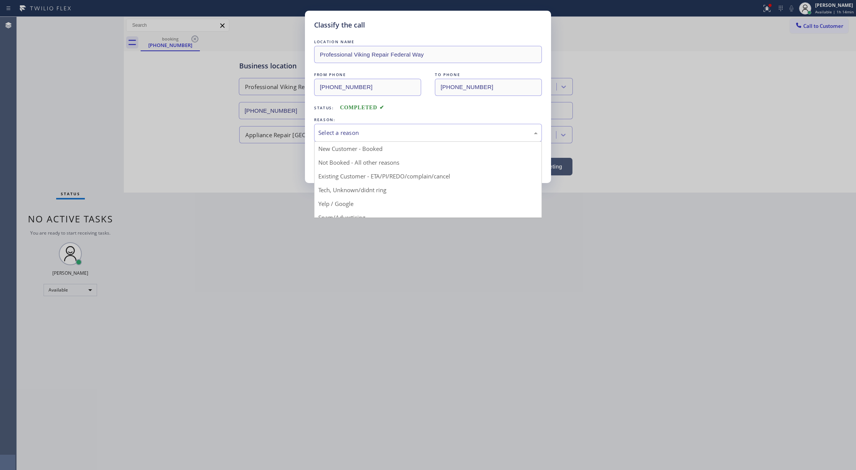
click at [384, 132] on div "Select a reason" at bounding box center [427, 132] width 219 height 9
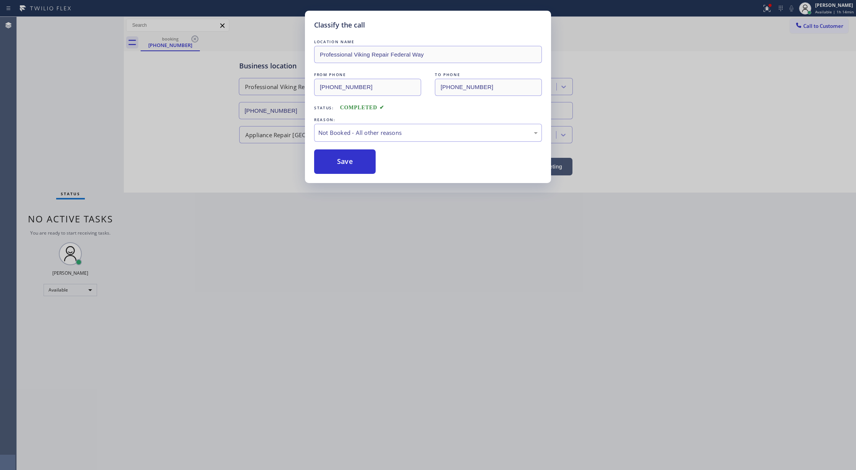
click at [347, 161] on button "Save" at bounding box center [345, 161] width 62 height 24
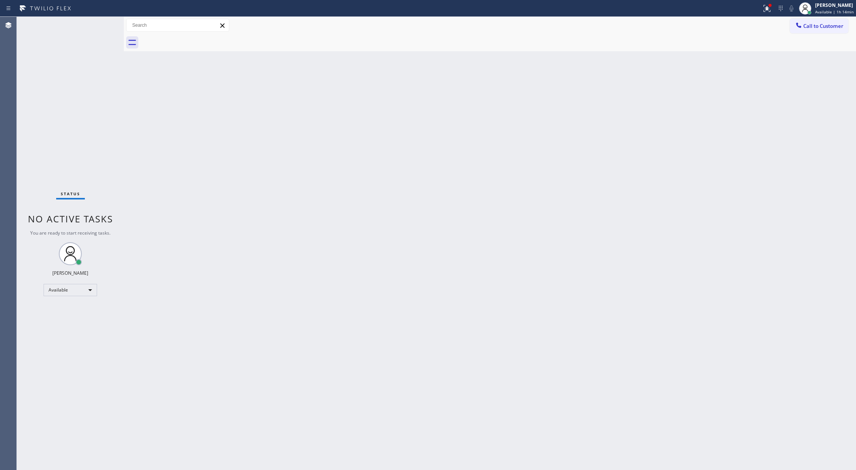
click at [103, 23] on div "Status No active tasks You are ready to start receiving tasks. [PERSON_NAME] Av…" at bounding box center [70, 243] width 107 height 453
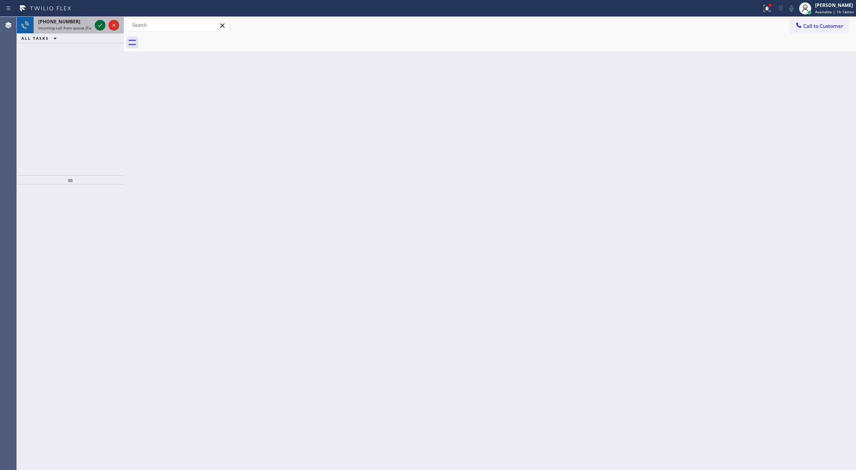
click at [100, 26] on icon at bounding box center [100, 25] width 9 height 9
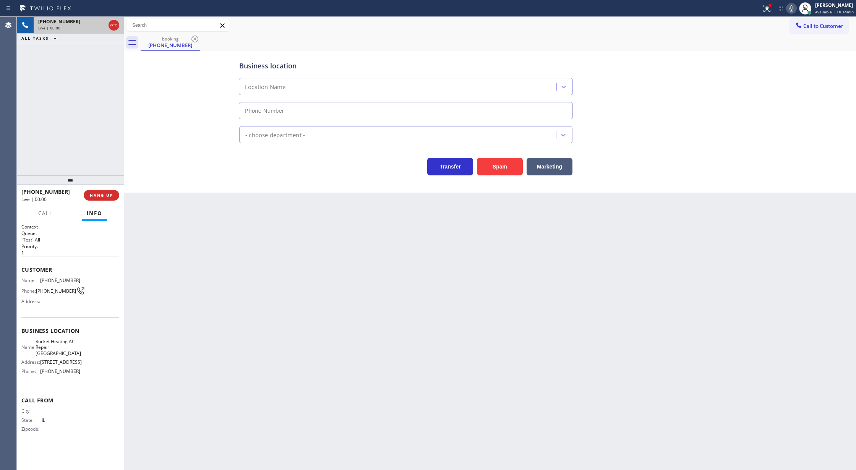
type input "(650) 332-4437"
click at [504, 159] on button "Spam" at bounding box center [500, 167] width 46 height 18
click at [499, 175] on button "Spam" at bounding box center [500, 167] width 46 height 18
click at [499, 164] on button "Spam" at bounding box center [500, 167] width 46 height 18
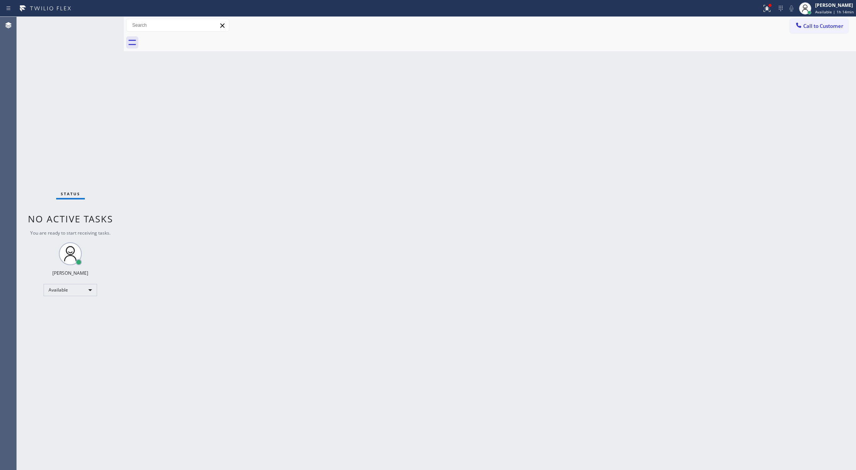
click at [103, 26] on div "Status No active tasks You are ready to start receiving tasks. [PERSON_NAME] Av…" at bounding box center [70, 243] width 107 height 453
click at [101, 18] on div "Status No active tasks You are ready to start receiving tasks. [PERSON_NAME] Av…" at bounding box center [70, 243] width 107 height 453
click at [101, 29] on div "Status No active tasks You are ready to start receiving tasks. [PERSON_NAME] Av…" at bounding box center [70, 243] width 107 height 453
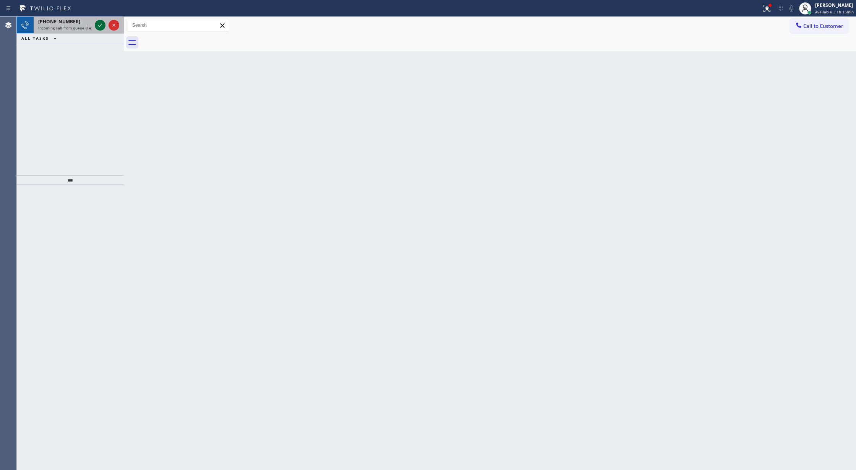
click at [102, 25] on icon at bounding box center [100, 25] width 9 height 9
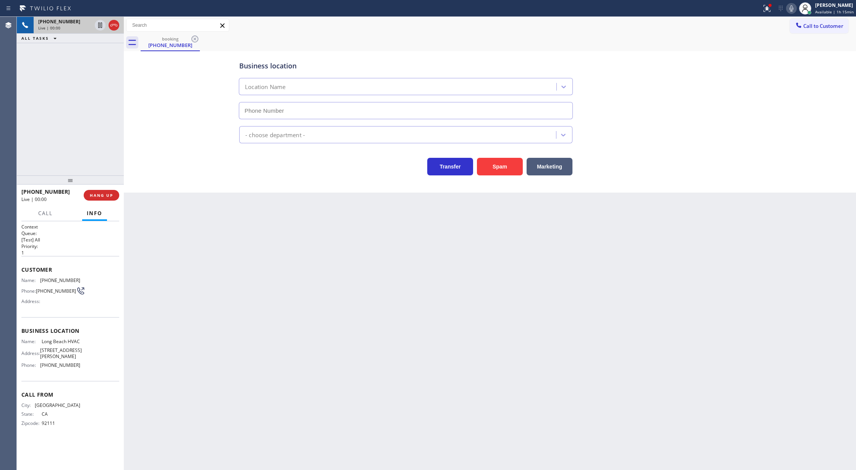
type input "(323) 641-4970"
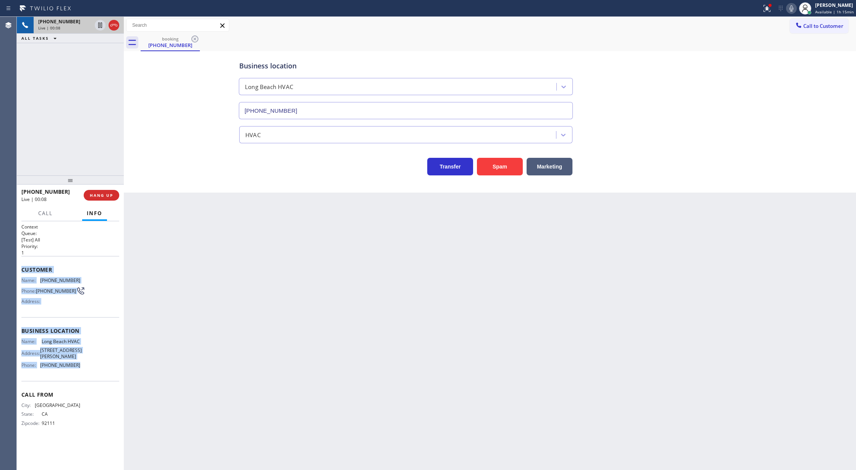
copy div "Customer Name: (619) 862-9772 Phone: (619) 862-9772 Address: Business location …"
drag, startPoint x: 19, startPoint y: 266, endPoint x: 90, endPoint y: 372, distance: 127.7
click at [90, 372] on div "Context Queue: [Test] All Priority: 1 Customer Name: (619) 862-9772 Phone: (619…" at bounding box center [70, 345] width 107 height 249
drag, startPoint x: 797, startPoint y: 8, endPoint x: 787, endPoint y: 21, distance: 15.6
click at [796, 8] on icon at bounding box center [791, 8] width 9 height 9
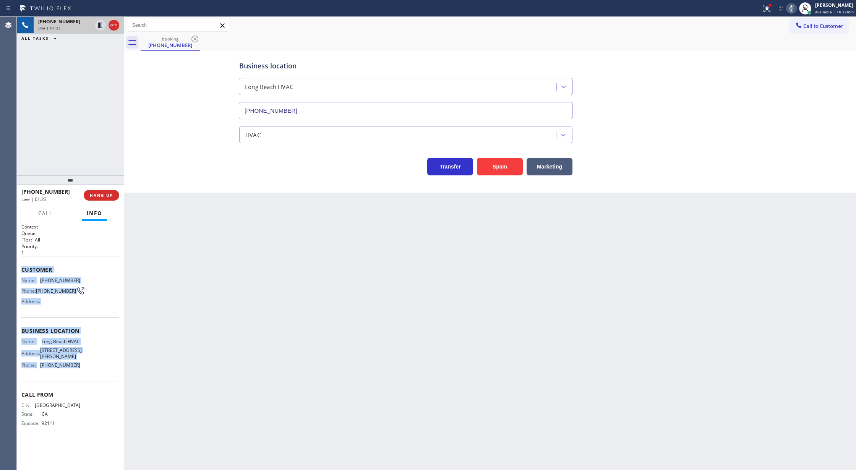
click at [793, 8] on icon at bounding box center [791, 8] width 4 height 6
drag, startPoint x: 112, startPoint y: 24, endPoint x: 112, endPoint y: 29, distance: 5.0
click at [112, 24] on icon at bounding box center [113, 25] width 9 height 9
click at [102, 196] on span "COMPLETE" at bounding box center [100, 195] width 26 height 5
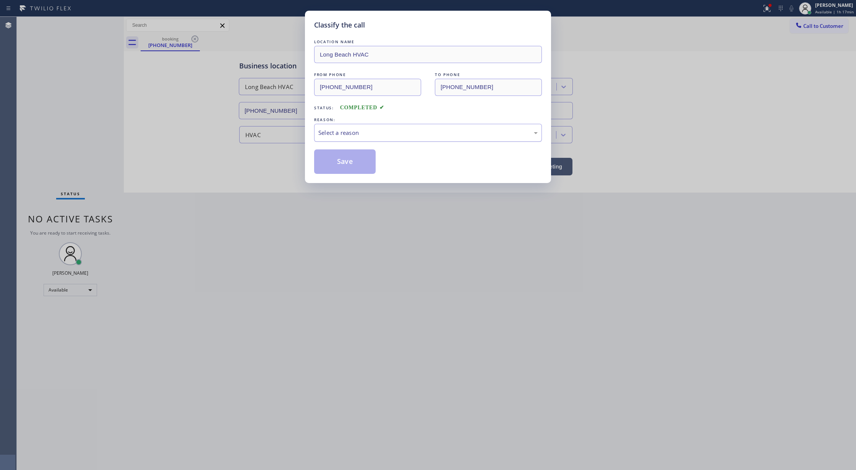
click at [355, 132] on div "Select a reason" at bounding box center [427, 132] width 219 height 9
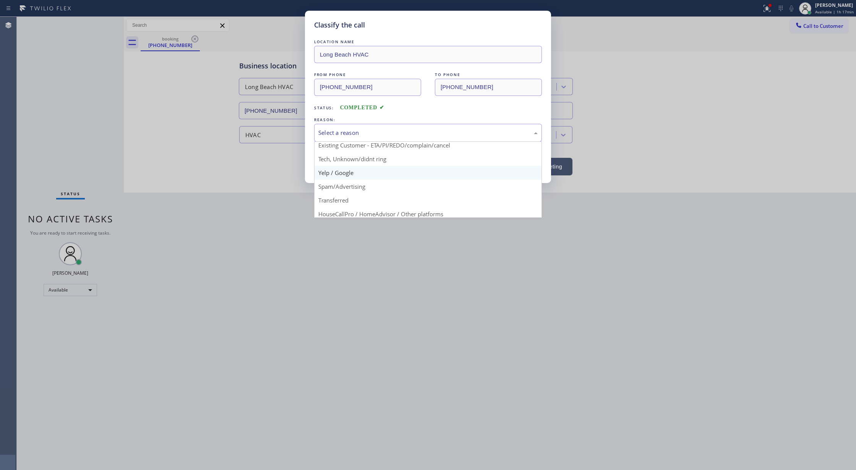
scroll to position [48, 0]
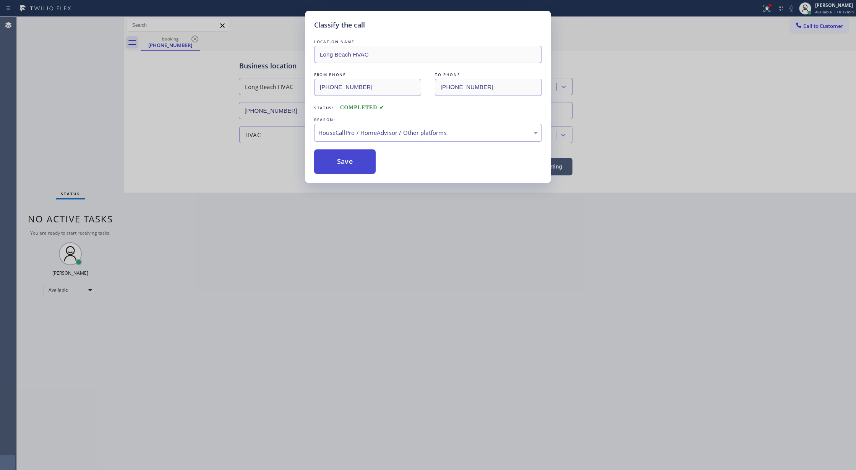
click at [341, 159] on button "Save" at bounding box center [345, 161] width 62 height 24
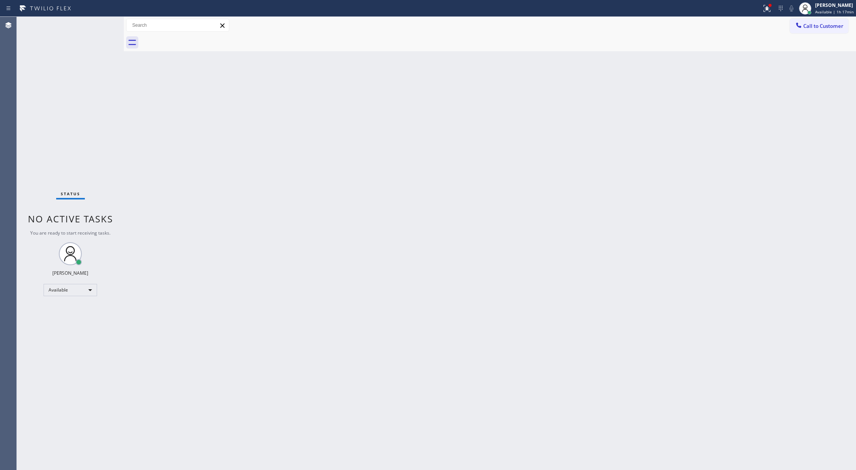
click at [102, 23] on div "Status No active tasks You are ready to start receiving tasks. [PERSON_NAME] Av…" at bounding box center [70, 243] width 107 height 453
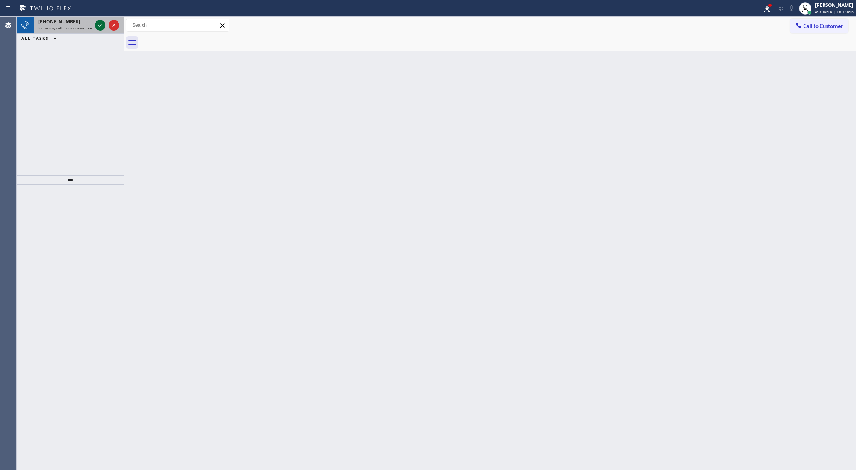
click at [100, 22] on icon at bounding box center [100, 25] width 9 height 9
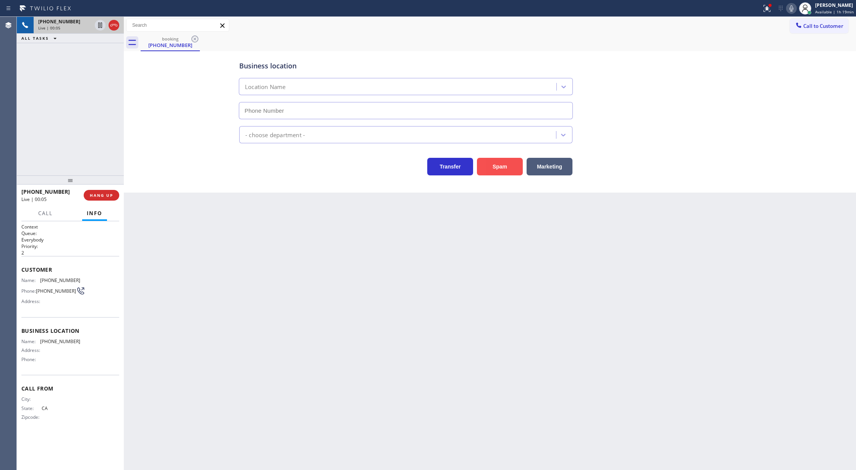
click at [504, 168] on button "Spam" at bounding box center [500, 167] width 46 height 18
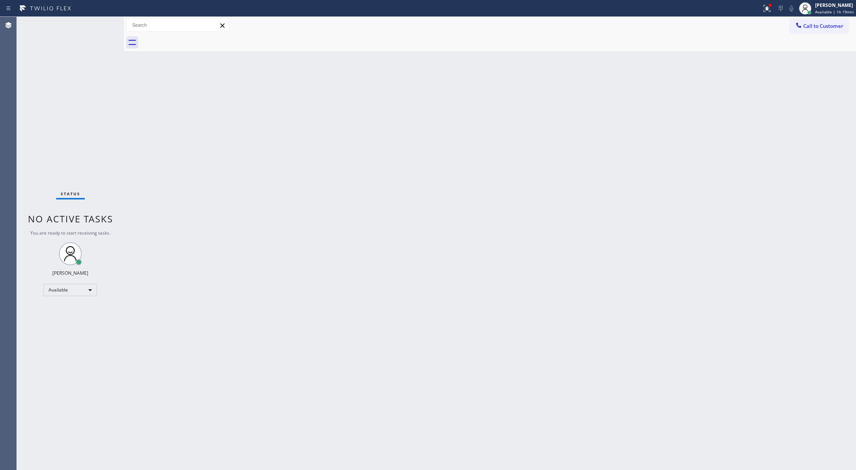
click at [100, 25] on div "Status No active tasks You are ready to start receiving tasks. [PERSON_NAME] Av…" at bounding box center [70, 243] width 107 height 453
click at [765, 7] on icon at bounding box center [766, 8] width 9 height 9
click at [748, 102] on button "Clear issues" at bounding box center [727, 100] width 89 height 11
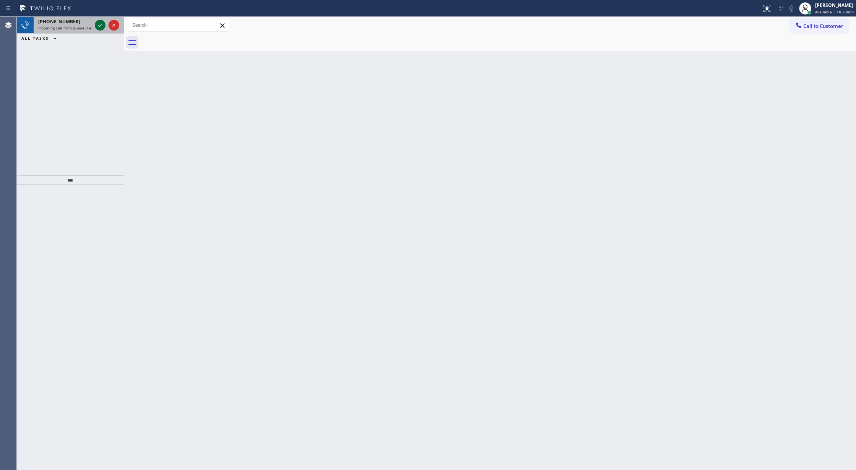
click at [102, 24] on icon at bounding box center [100, 25] width 9 height 9
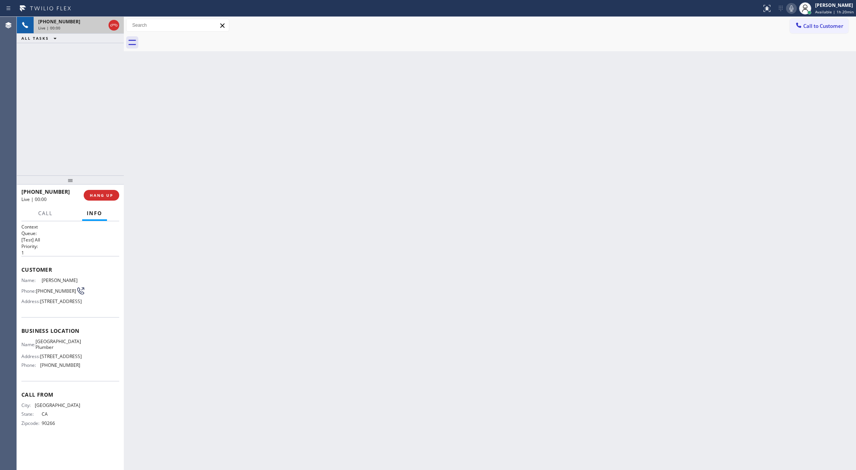
click at [114, 25] on icon at bounding box center [113, 25] width 9 height 9
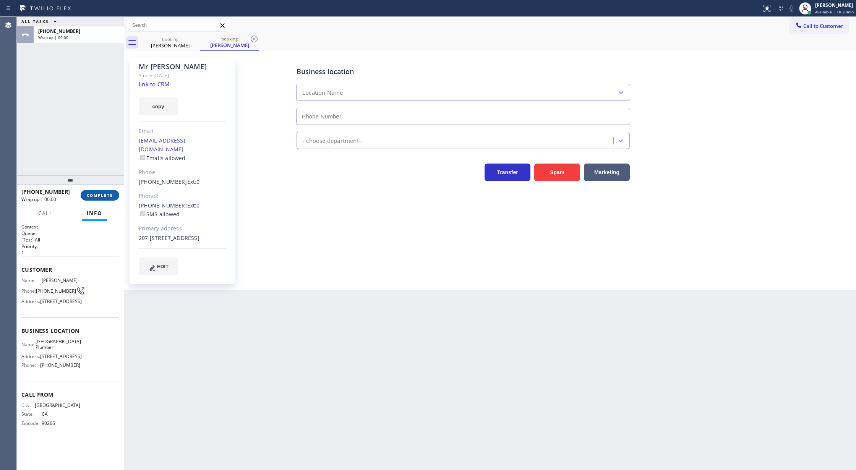
click at [103, 194] on span "COMPLETE" at bounding box center [100, 195] width 26 height 5
type input "(424) 404-6692"
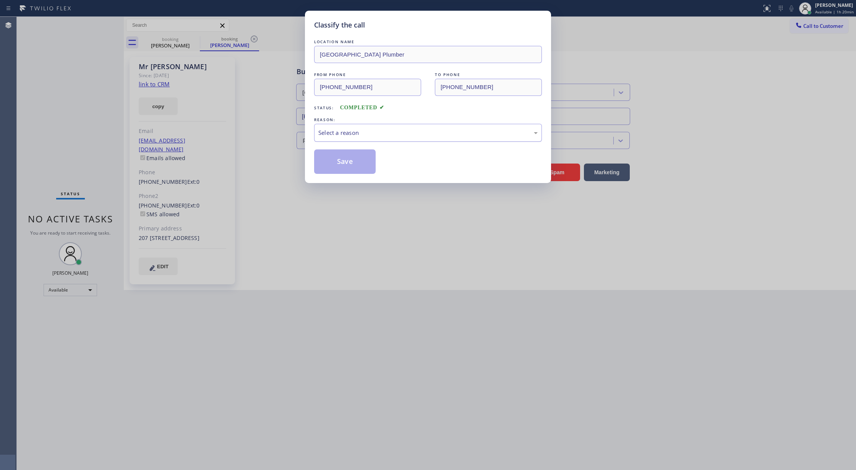
click at [396, 135] on div "Select a reason" at bounding box center [427, 132] width 219 height 9
click at [343, 158] on button "Save" at bounding box center [345, 161] width 62 height 24
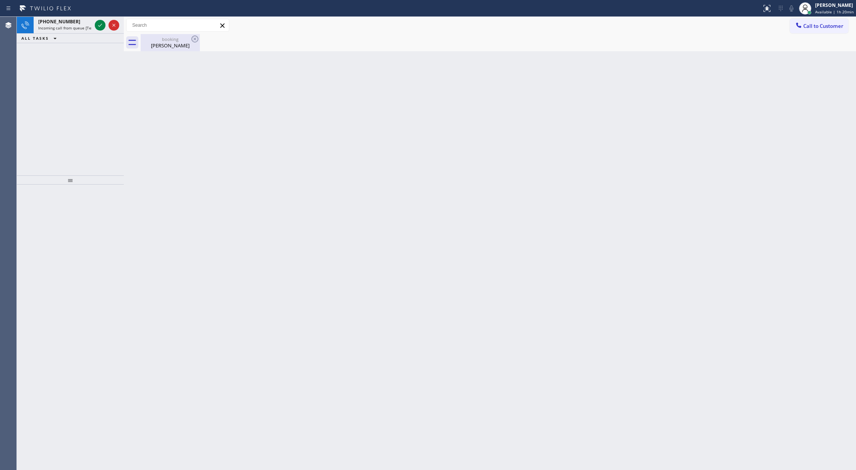
click at [172, 46] on div "Mr Ernest" at bounding box center [170, 45] width 58 height 7
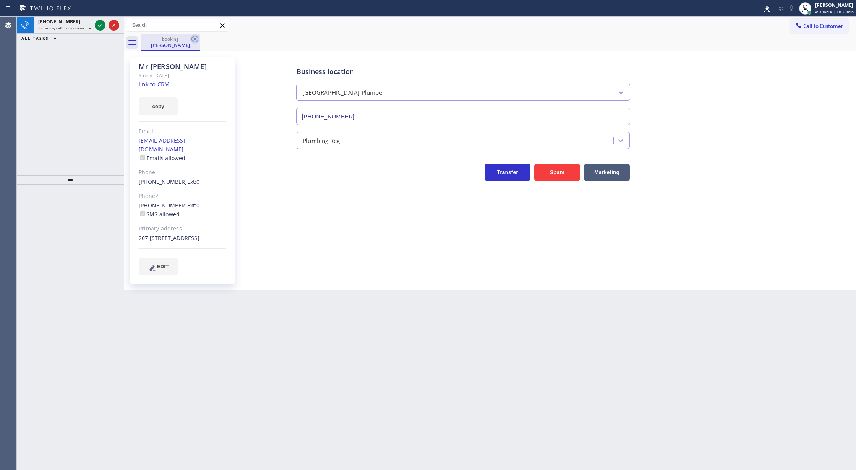
click at [199, 36] on icon at bounding box center [194, 38] width 9 height 9
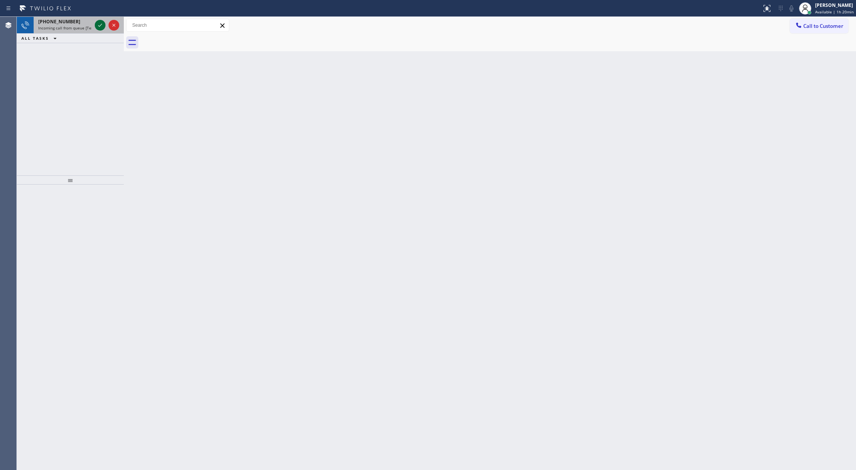
click at [98, 28] on icon at bounding box center [100, 25] width 9 height 9
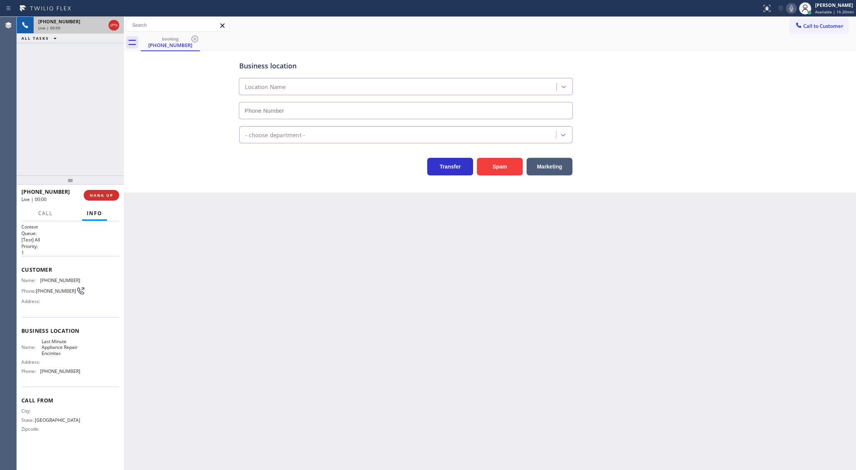
type input "(619) 566-1811"
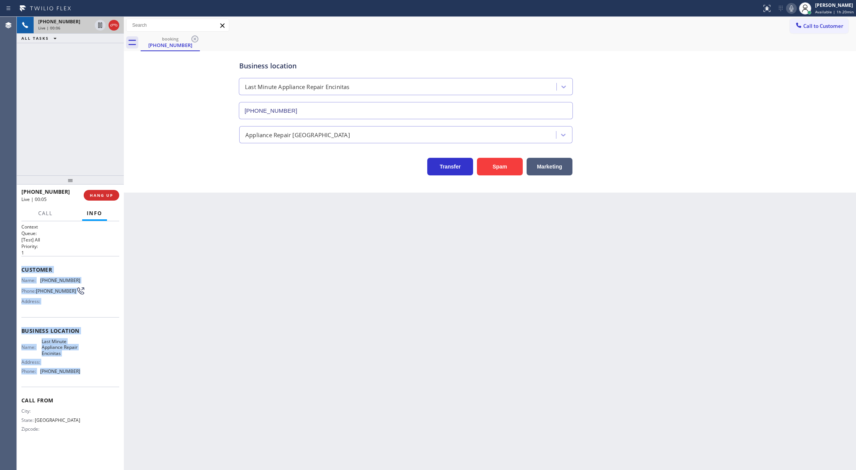
copy div "Customer Name: (956) 403-3602 Phone: (956) 403-3602 Address: Business location …"
drag, startPoint x: 20, startPoint y: 271, endPoint x: 74, endPoint y: 375, distance: 117.4
click at [74, 375] on div "Context Queue: [Test] All Priority: 1 Customer Name: (956) 403-3602 Phone: (956…" at bounding box center [70, 345] width 107 height 249
drag, startPoint x: 97, startPoint y: 193, endPoint x: 121, endPoint y: 186, distance: 25.5
click at [97, 193] on span "COMPLETE" at bounding box center [100, 195] width 26 height 5
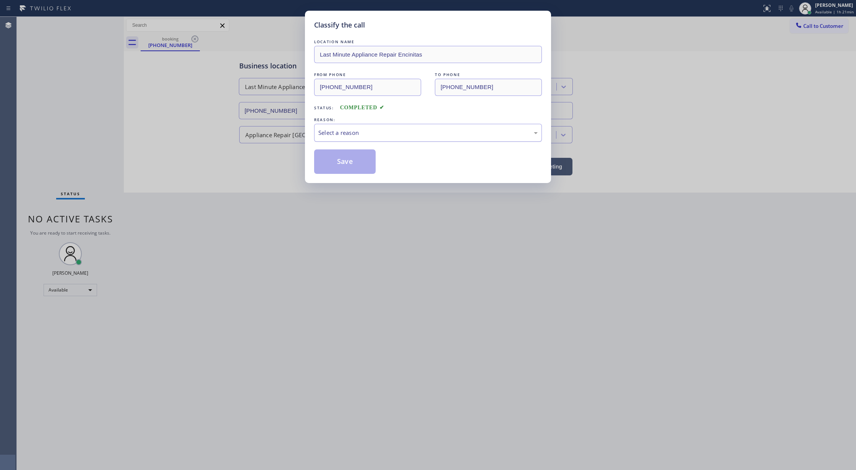
click at [334, 134] on div "Select a reason" at bounding box center [427, 132] width 219 height 9
click at [339, 167] on button "Save" at bounding box center [345, 161] width 62 height 24
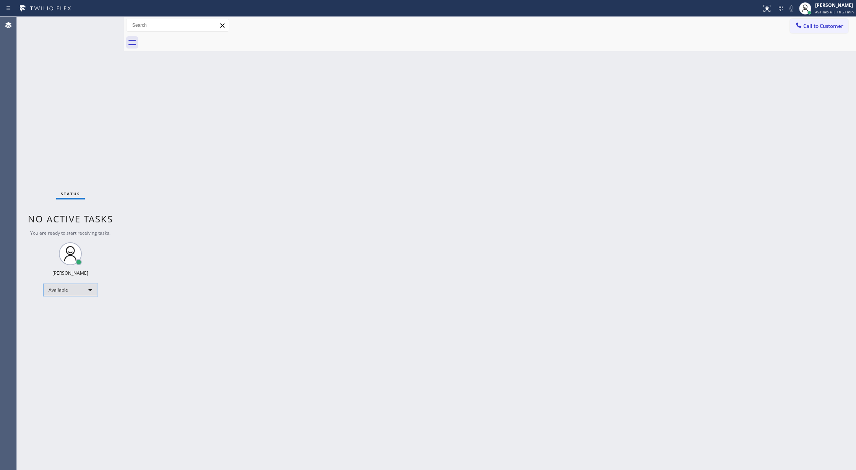
click at [86, 289] on div "Available" at bounding box center [70, 290] width 53 height 12
click at [76, 330] on li "Break" at bounding box center [70, 329] width 52 height 9
click at [92, 292] on div "Break" at bounding box center [70, 293] width 53 height 12
click at [82, 314] on li "Available" at bounding box center [70, 313] width 52 height 9
click at [752, 348] on div "Back to Dashboard Change Sender ID Customers Technicians Select a contact Outbo…" at bounding box center [490, 243] width 732 height 453
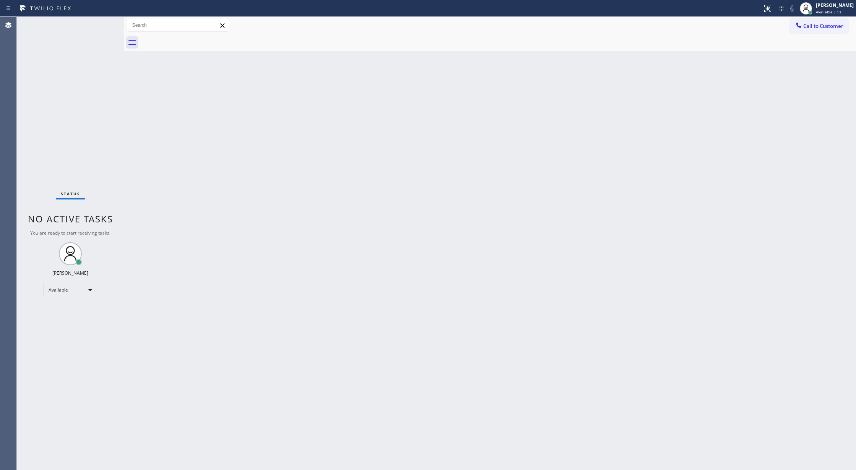
click at [104, 23] on div "Status No active tasks You are ready to start receiving tasks. [PERSON_NAME] Av…" at bounding box center [70, 243] width 107 height 453
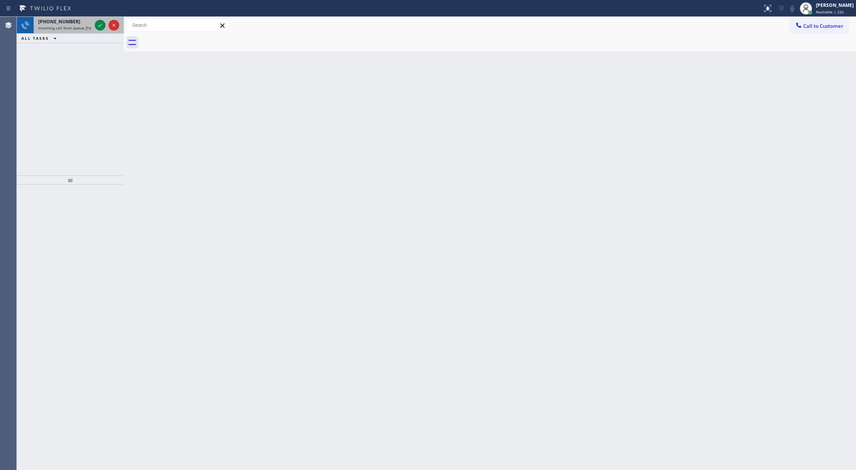
drag, startPoint x: 92, startPoint y: 22, endPoint x: 91, endPoint y: 28, distance: 6.2
click at [91, 22] on div "+18552139318 Incoming call from queue [Test] All" at bounding box center [64, 25] width 60 height 17
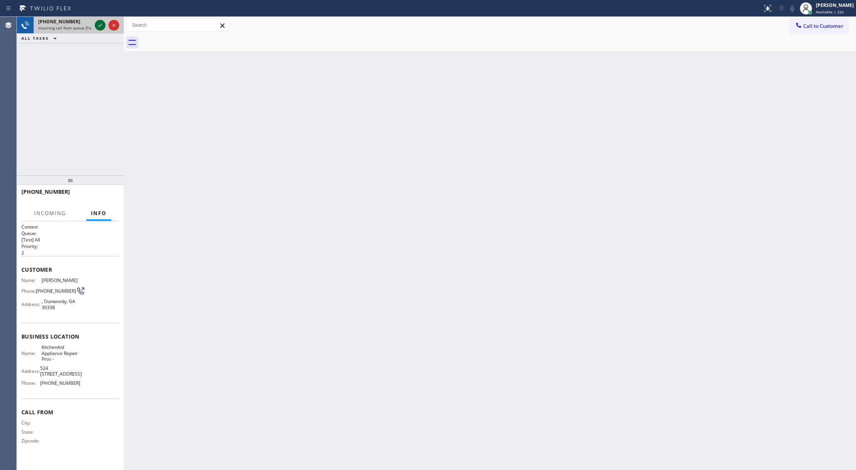
click at [98, 25] on icon at bounding box center [100, 25] width 9 height 9
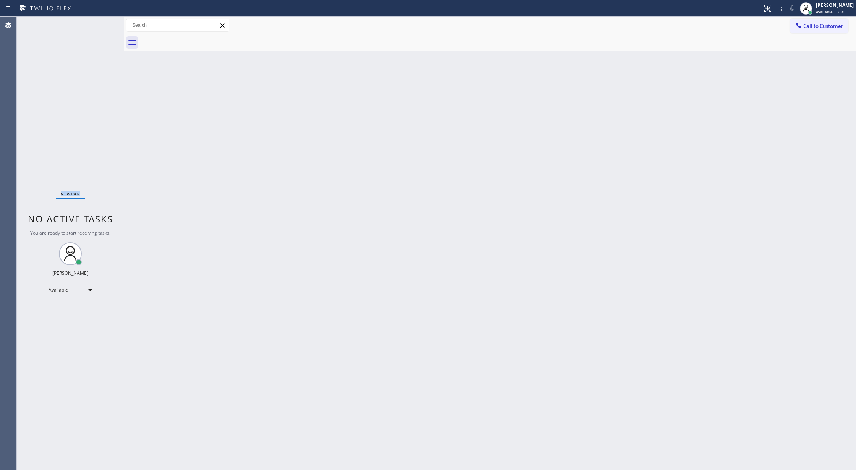
click at [99, 25] on div "Status No active tasks You are ready to start receiving tasks. [PERSON_NAME] Av…" at bounding box center [70, 243] width 107 height 453
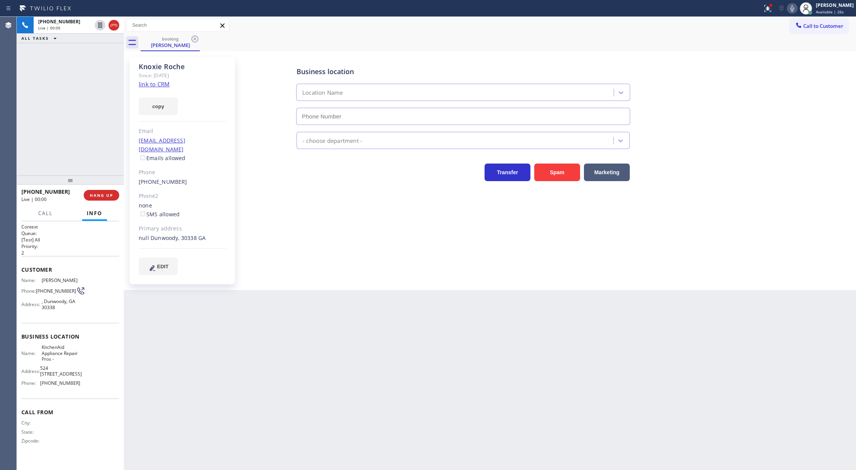
type input "(855) 213-9318"
click at [90, 196] on span "COMPLETE" at bounding box center [100, 195] width 26 height 5
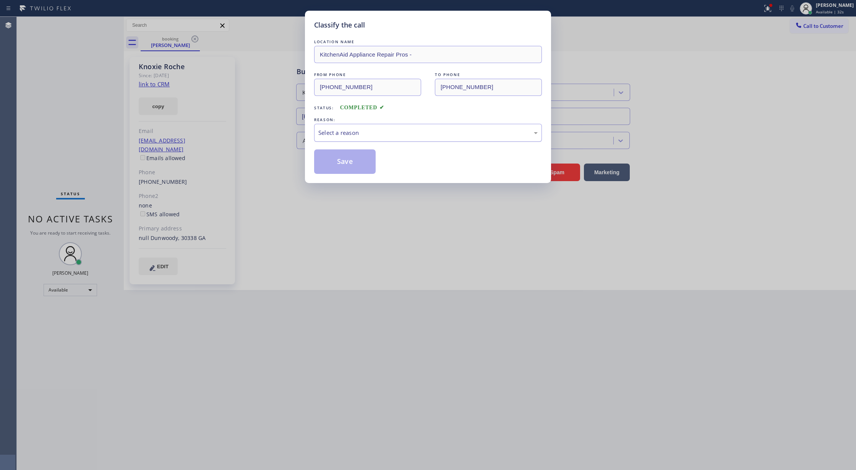
click at [349, 135] on div "Select a reason" at bounding box center [427, 132] width 219 height 9
click at [346, 159] on button "Save" at bounding box center [345, 161] width 62 height 24
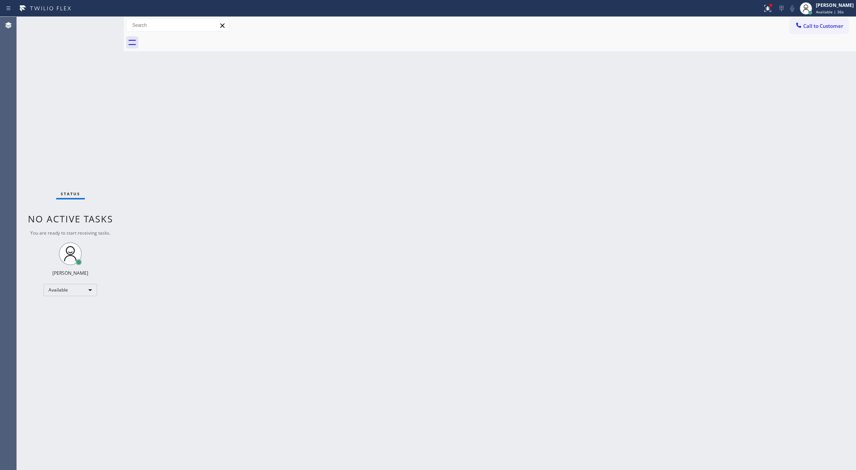
click at [99, 23] on div "Status No active tasks You are ready to start receiving tasks. [PERSON_NAME] Av…" at bounding box center [70, 243] width 107 height 453
click at [102, 24] on div "Status No active tasks You are ready to start receiving tasks. [PERSON_NAME] Av…" at bounding box center [70, 243] width 107 height 453
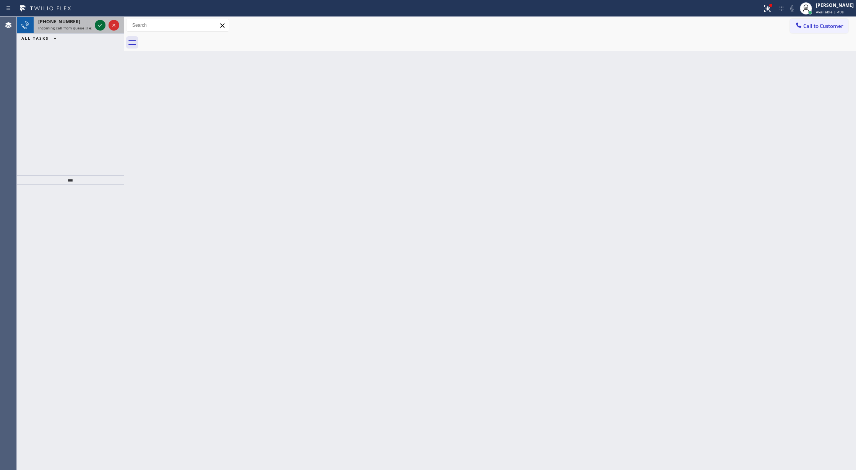
click at [100, 24] on icon at bounding box center [100, 25] width 9 height 9
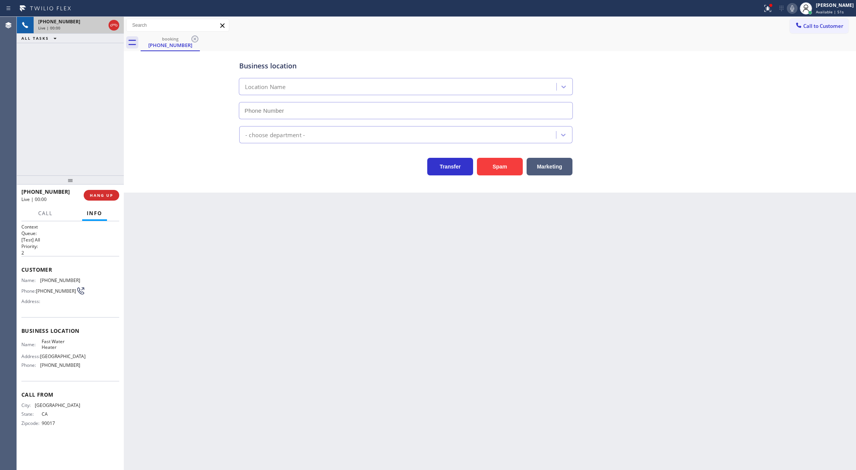
type input "(213) 319-6087"
drag, startPoint x: 19, startPoint y: 270, endPoint x: 89, endPoint y: 368, distance: 120.9
click at [89, 368] on div "Context Queue: [Test] All Priority: 2 Customer Name: (213) 767-1405 Phone: (213…" at bounding box center [70, 345] width 107 height 249
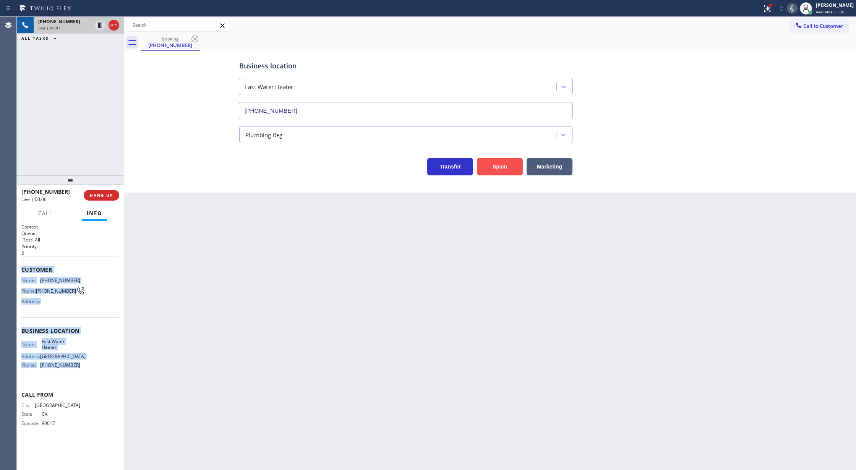
click at [497, 172] on button "Spam" at bounding box center [500, 167] width 46 height 18
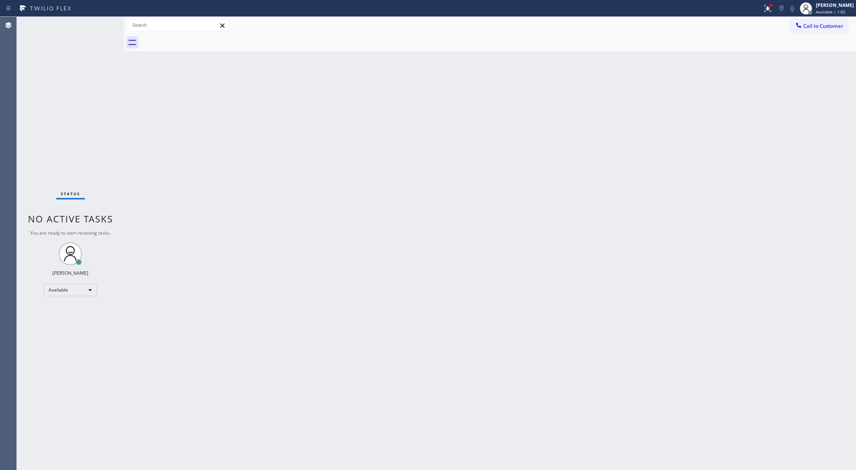
click at [106, 24] on div "Status No active tasks You are ready to start receiving tasks. [PERSON_NAME] Av…" at bounding box center [70, 243] width 107 height 453
click at [104, 24] on div "Status No active tasks You are ready to start receiving tasks. [PERSON_NAME] Av…" at bounding box center [70, 243] width 107 height 453
click at [102, 24] on div "Status No active tasks You are ready to start receiving tasks. [PERSON_NAME] Av…" at bounding box center [70, 243] width 107 height 453
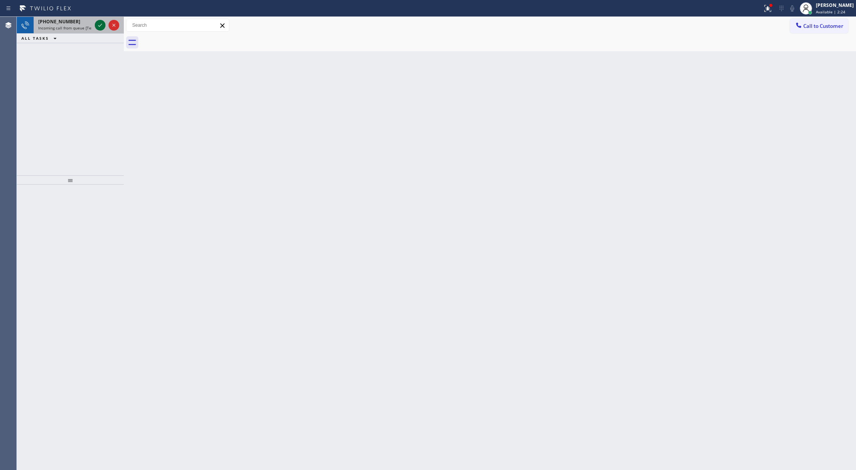
click at [102, 27] on icon at bounding box center [100, 25] width 9 height 9
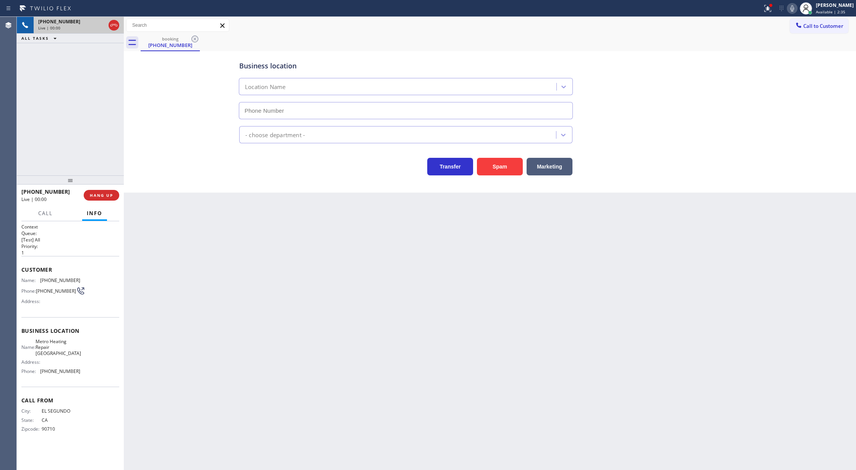
type input "(626) 507-6611"
drag, startPoint x: 95, startPoint y: 196, endPoint x: 110, endPoint y: 202, distance: 16.2
click at [95, 196] on span "HANG UP" at bounding box center [101, 195] width 23 height 5
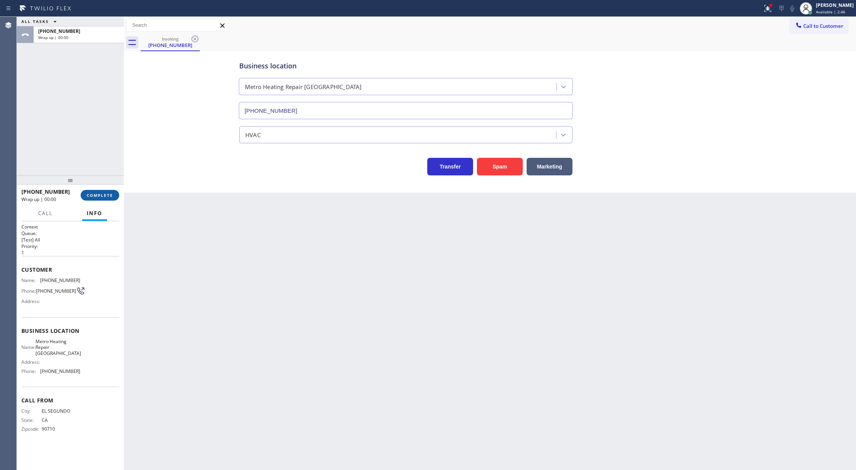
click at [101, 194] on span "COMPLETE" at bounding box center [100, 195] width 26 height 5
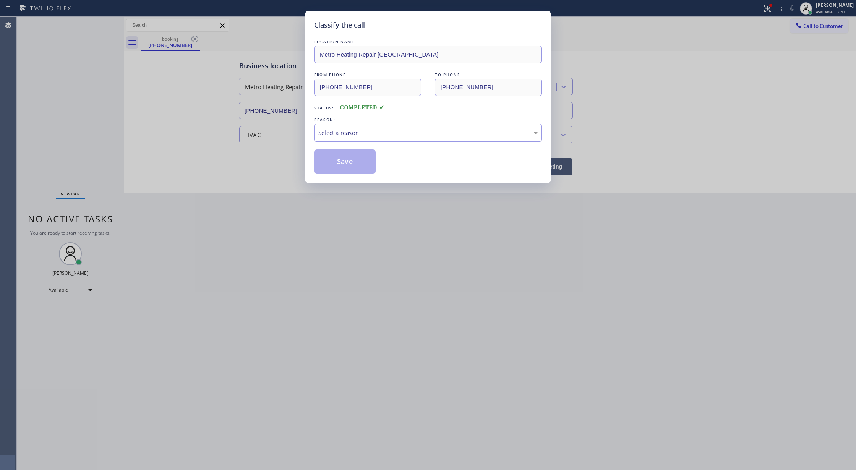
click at [348, 134] on div "Select a reason" at bounding box center [427, 132] width 219 height 9
click at [343, 161] on button "Save" at bounding box center [345, 161] width 62 height 24
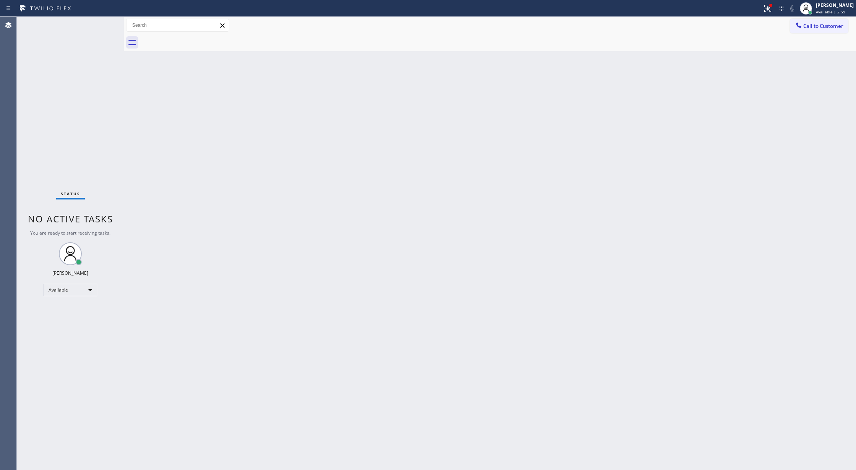
click at [96, 23] on div "Status No active tasks You are ready to start receiving tasks. [PERSON_NAME] Av…" at bounding box center [70, 243] width 107 height 453
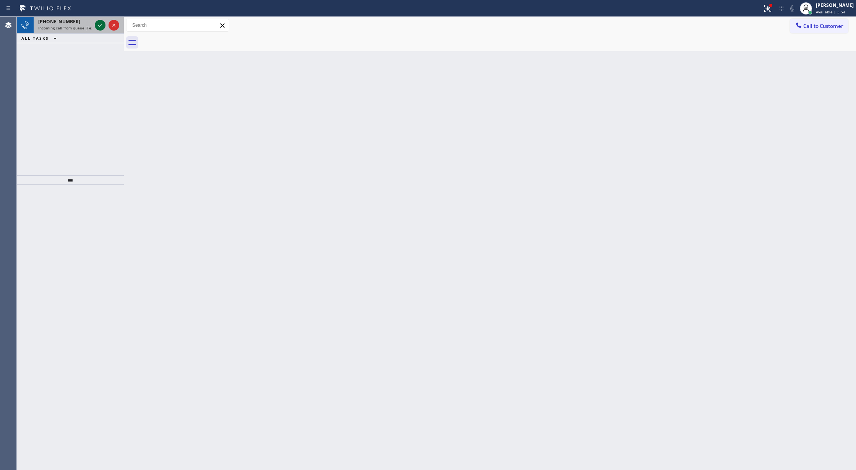
click at [99, 25] on icon at bounding box center [100, 25] width 9 height 9
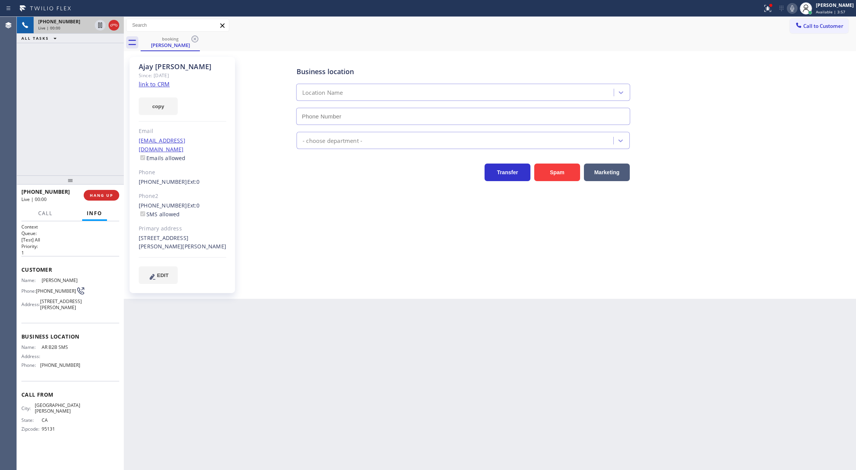
type input "[PHONE_NUMBER]"
click at [144, 83] on link "link to CRM" at bounding box center [154, 84] width 31 height 8
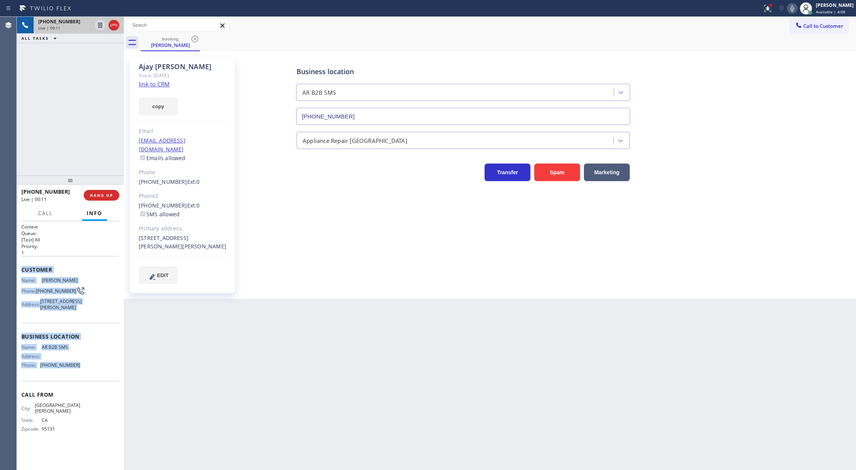
copy div "Customer Name: Ajay Kadakia Phone: (408) 923-5612 Address: 3406 Prince Albert C…"
drag, startPoint x: 20, startPoint y: 272, endPoint x: 87, endPoint y: 382, distance: 128.8
click at [87, 382] on div "Context Queue: [Test] All Priority: 1 Customer Name: Ajay Kadakia Phone: (408) …" at bounding box center [70, 345] width 107 height 249
click at [797, 10] on icon at bounding box center [791, 8] width 9 height 9
drag, startPoint x: 795, startPoint y: 11, endPoint x: 786, endPoint y: 36, distance: 26.5
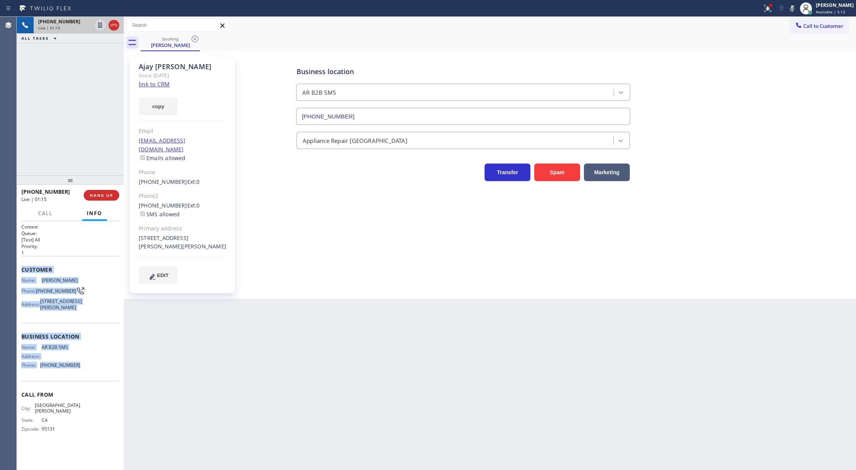
click at [795, 11] on icon at bounding box center [791, 8] width 9 height 9
click at [797, 13] on button at bounding box center [792, 8] width 11 height 11
click at [794, 9] on icon at bounding box center [792, 8] width 4 height 6
drag, startPoint x: 795, startPoint y: 10, endPoint x: 792, endPoint y: 23, distance: 14.1
click at [795, 10] on icon at bounding box center [791, 8] width 9 height 9
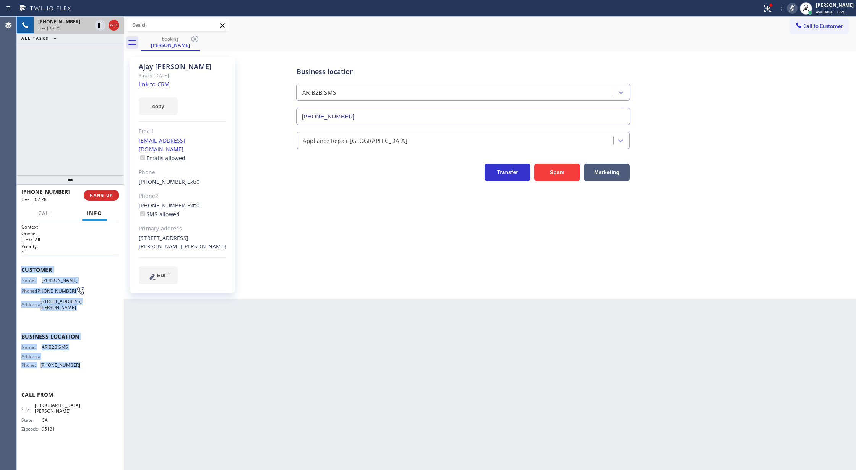
click at [795, 11] on icon at bounding box center [791, 8] width 9 height 9
click at [114, 24] on icon at bounding box center [113, 25] width 7 height 2
click at [95, 193] on span "COMPLETE" at bounding box center [100, 195] width 26 height 5
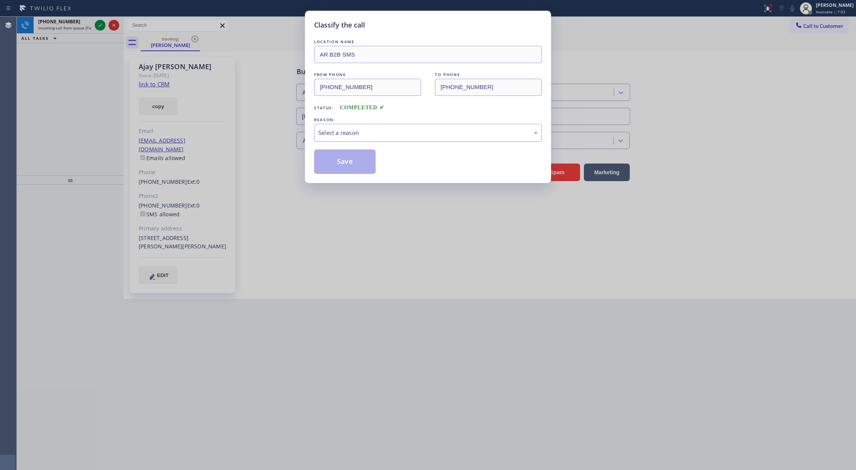
click at [395, 133] on div "Select a reason" at bounding box center [427, 132] width 219 height 9
click at [342, 161] on button "Save" at bounding box center [345, 161] width 62 height 24
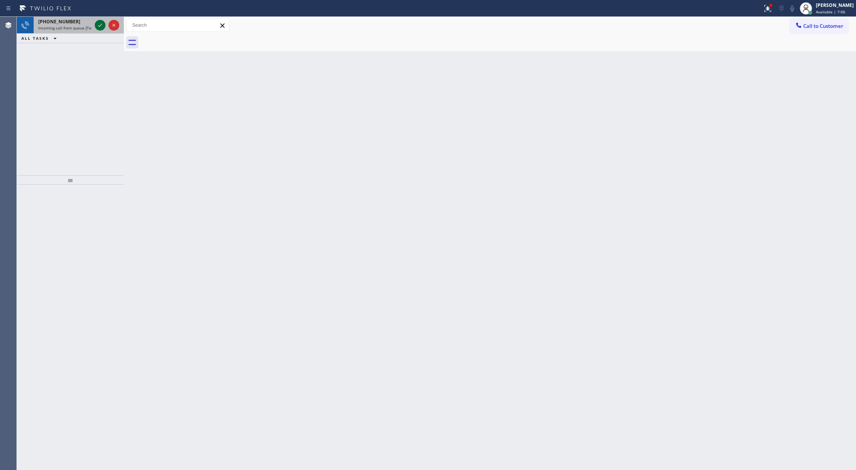
click at [97, 27] on icon at bounding box center [100, 25] width 9 height 9
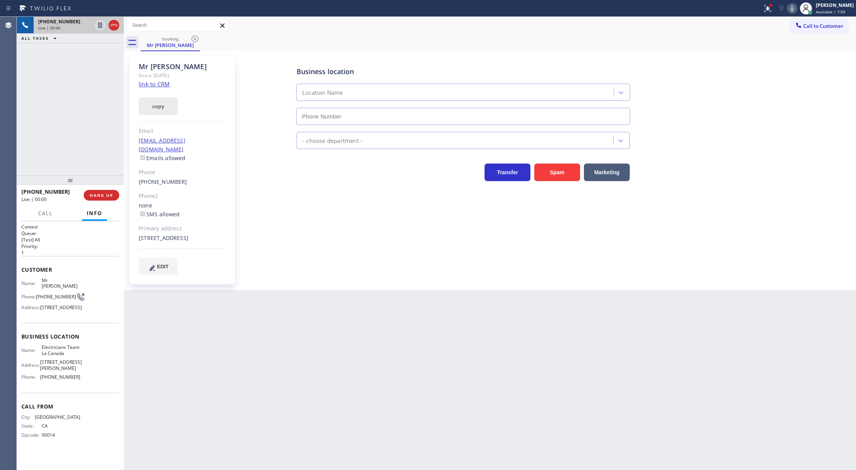
type input "(818) 214-7846"
click at [154, 87] on link "link to CRM" at bounding box center [154, 84] width 31 height 8
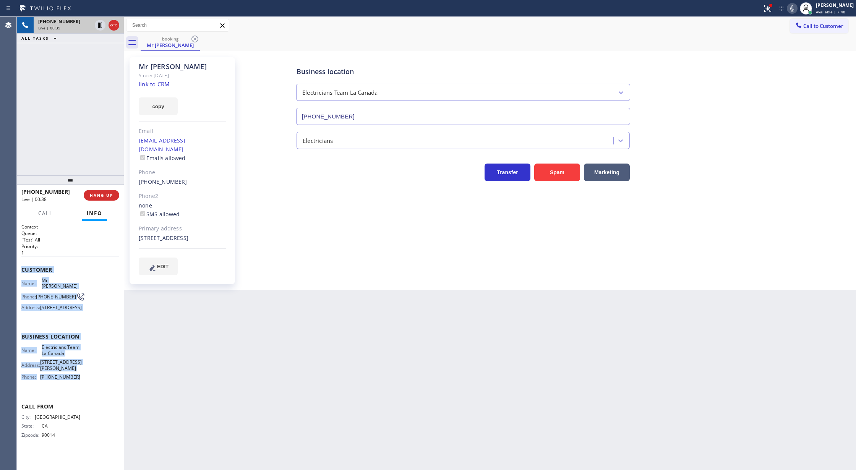
drag, startPoint x: 18, startPoint y: 267, endPoint x: 86, endPoint y: 397, distance: 146.3
click at [86, 397] on div "Context Queue: [Test] All Priority: 1 Customer Name: Mr Sean Phone: (323) 208-2…" at bounding box center [70, 345] width 107 height 249
copy div "Customer Name: Mr Sean Phone: (323) 208-2118 Address: 5200 Alta Canyada Rd, La …"
click at [797, 10] on div at bounding box center [792, 8] width 11 height 9
click at [797, 9] on icon at bounding box center [791, 8] width 9 height 9
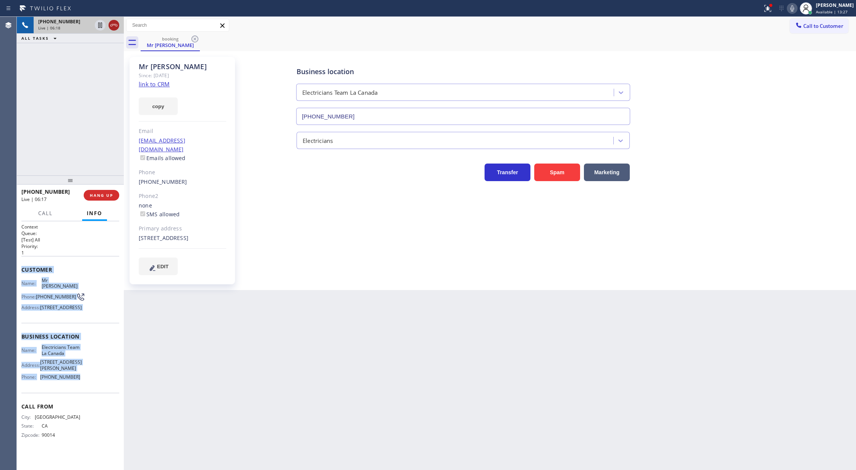
click at [112, 24] on icon at bounding box center [113, 25] width 9 height 9
click at [100, 193] on span "COMPLETE" at bounding box center [100, 195] width 26 height 5
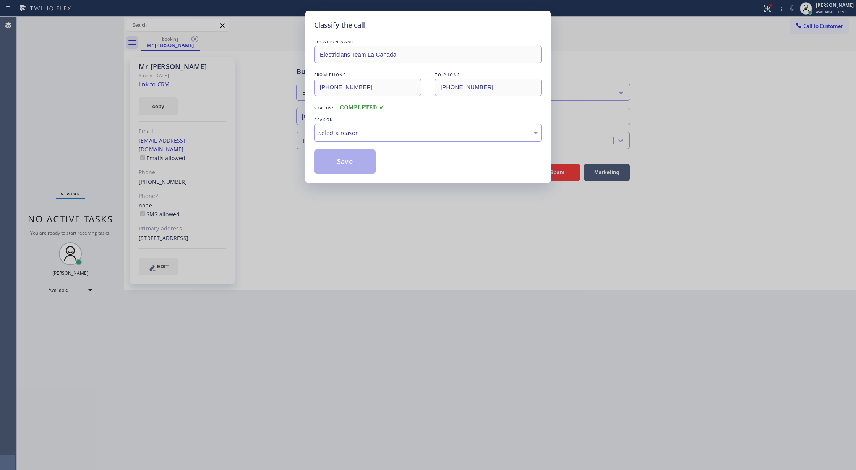
click at [373, 137] on div "Select a reason" at bounding box center [427, 132] width 219 height 9
click at [337, 162] on button "Save" at bounding box center [345, 161] width 62 height 24
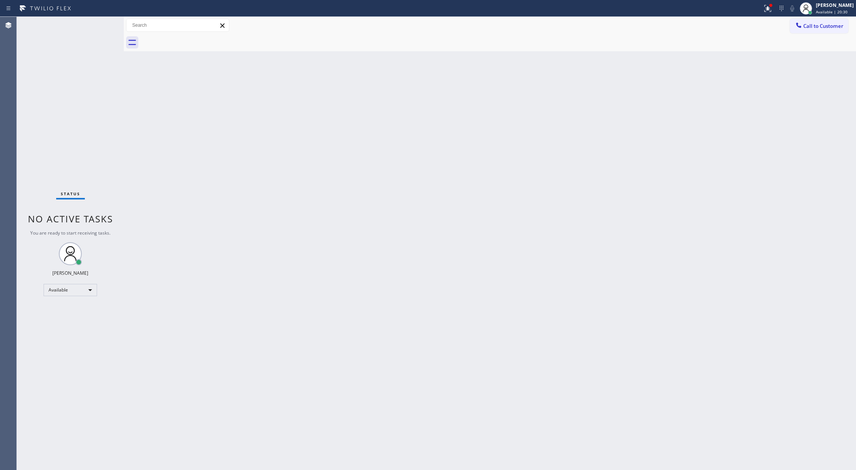
click at [100, 25] on div "Status No active tasks You are ready to start receiving tasks. [PERSON_NAME] Av…" at bounding box center [70, 243] width 107 height 453
click at [103, 24] on div "Status No active tasks You are ready to start receiving tasks. [PERSON_NAME] Av…" at bounding box center [70, 243] width 107 height 453
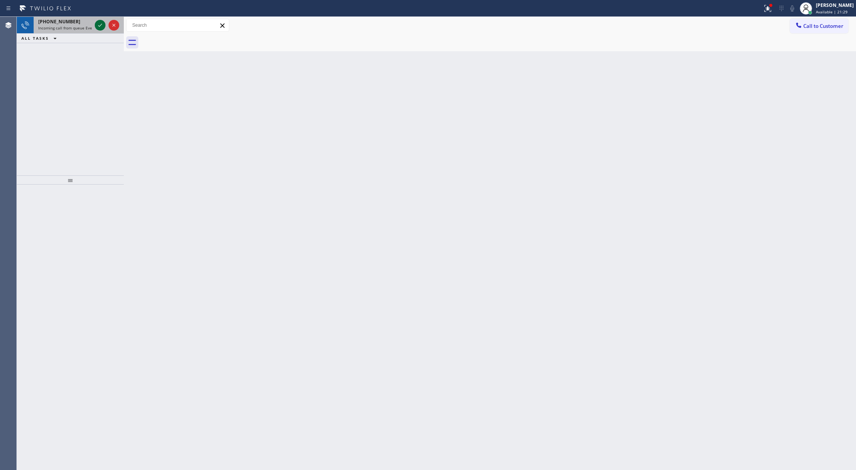
click at [103, 24] on icon at bounding box center [100, 25] width 9 height 9
click at [99, 23] on icon at bounding box center [100, 25] width 9 height 9
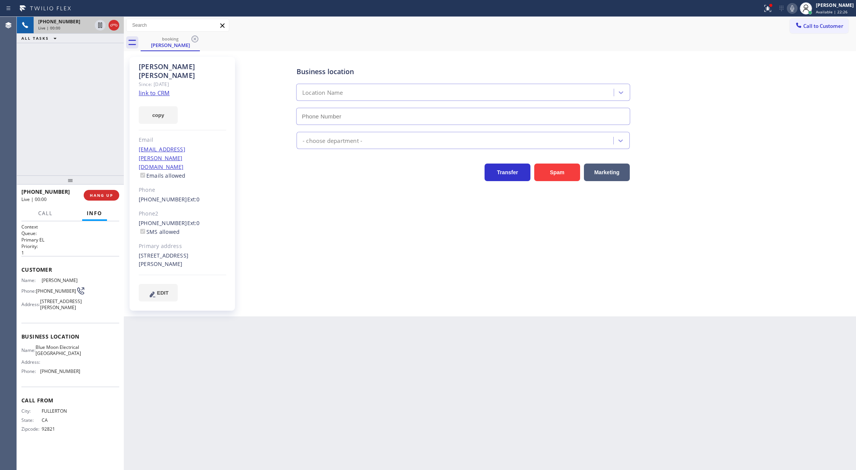
type input "(562) 372-6050"
click at [142, 89] on link "link to CRM" at bounding box center [154, 93] width 31 height 8
click at [115, 25] on icon at bounding box center [113, 25] width 7 height 2
click at [107, 198] on button "COMPLETE" at bounding box center [100, 195] width 39 height 11
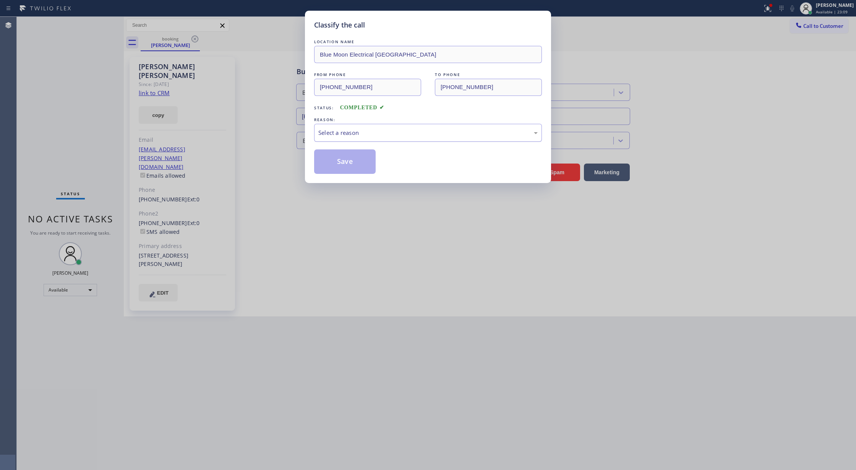
click at [364, 131] on div "Select a reason" at bounding box center [427, 132] width 219 height 9
click at [340, 164] on button "Save" at bounding box center [345, 161] width 62 height 24
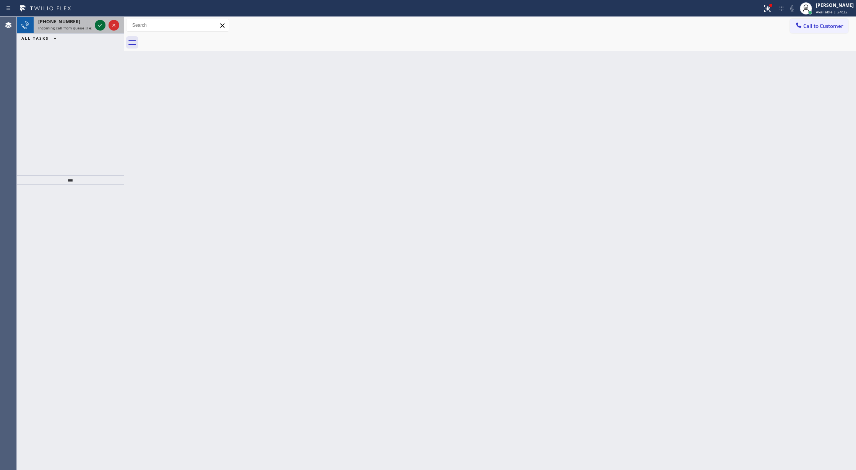
click at [99, 22] on icon at bounding box center [100, 25] width 9 height 9
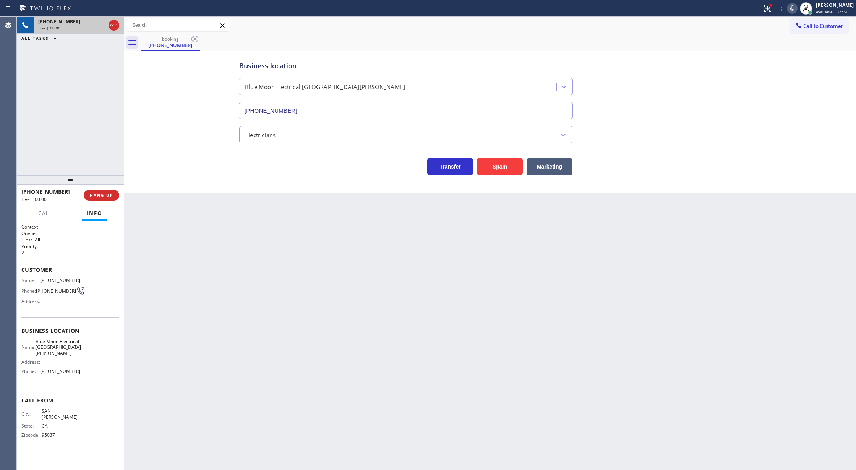
type input "(408) 638-6856"
drag, startPoint x: 21, startPoint y: 271, endPoint x: 86, endPoint y: 379, distance: 126.1
click at [86, 379] on div "Context Queue: [Test] All Priority: 2 Customer Name: (408) 692-0462 Phone: (408…" at bounding box center [70, 337] width 98 height 227
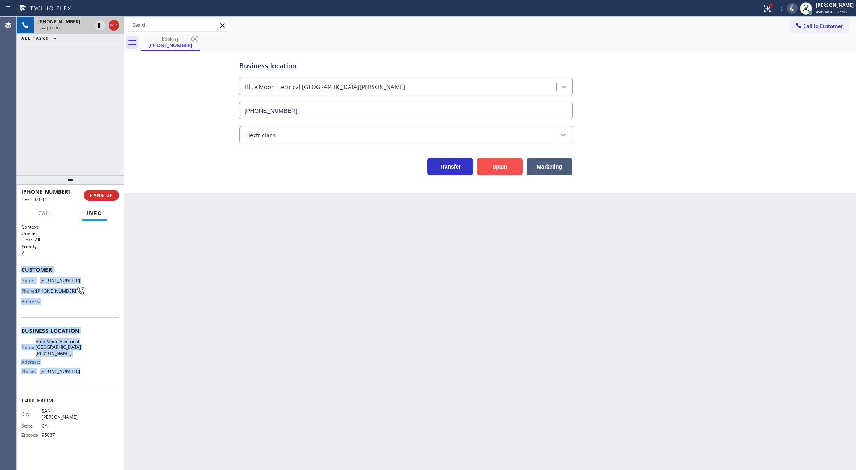
click at [497, 168] on button "Spam" at bounding box center [500, 167] width 46 height 18
click at [93, 196] on span "COMPLETE" at bounding box center [100, 195] width 26 height 5
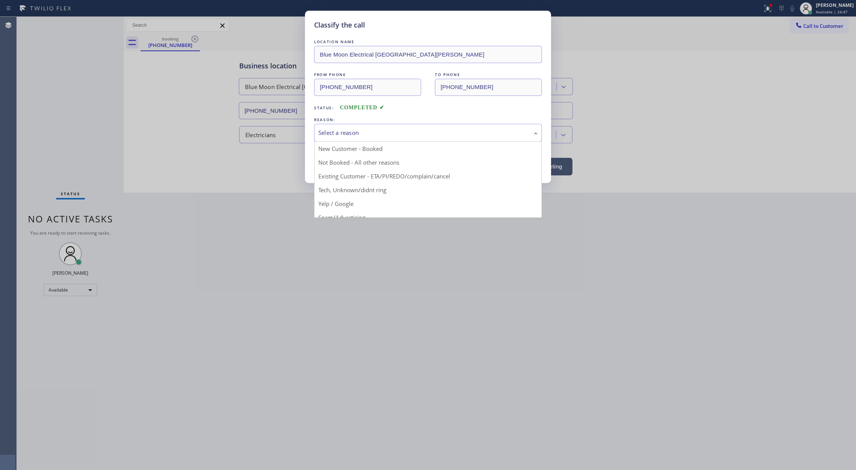
click at [332, 137] on div "Select a reason" at bounding box center [427, 132] width 219 height 9
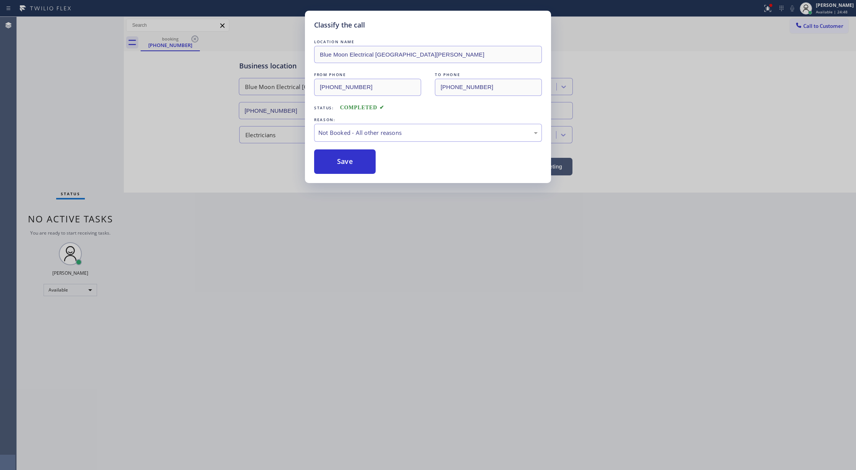
click at [339, 159] on button "Save" at bounding box center [345, 161] width 62 height 24
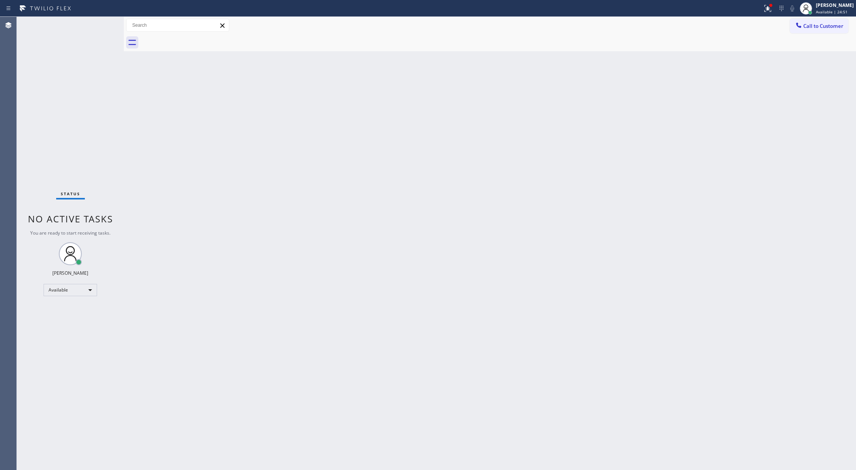
click at [100, 25] on div "Status No active tasks You are ready to start receiving tasks. [PERSON_NAME] Av…" at bounding box center [70, 243] width 107 height 453
click at [105, 22] on div "Status No active tasks You are ready to start receiving tasks. [PERSON_NAME] Av…" at bounding box center [70, 243] width 107 height 453
click at [99, 20] on div "Status No active tasks You are ready to start receiving tasks. [PERSON_NAME] Av…" at bounding box center [70, 243] width 107 height 453
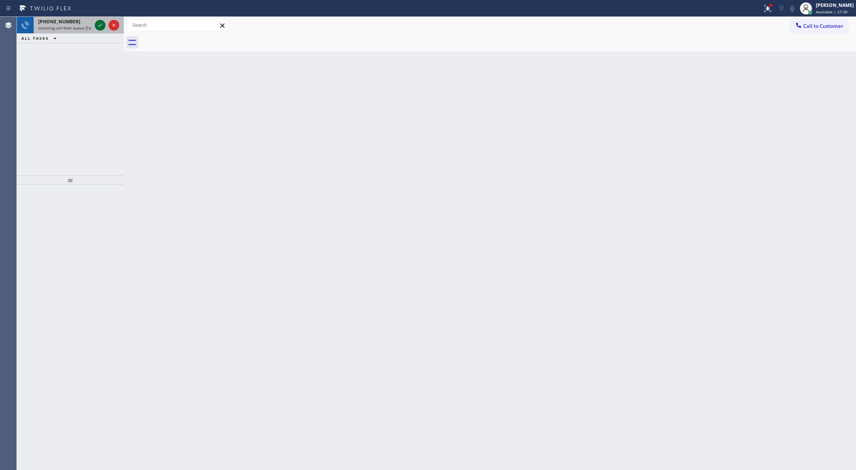
click at [100, 25] on icon at bounding box center [100, 25] width 9 height 9
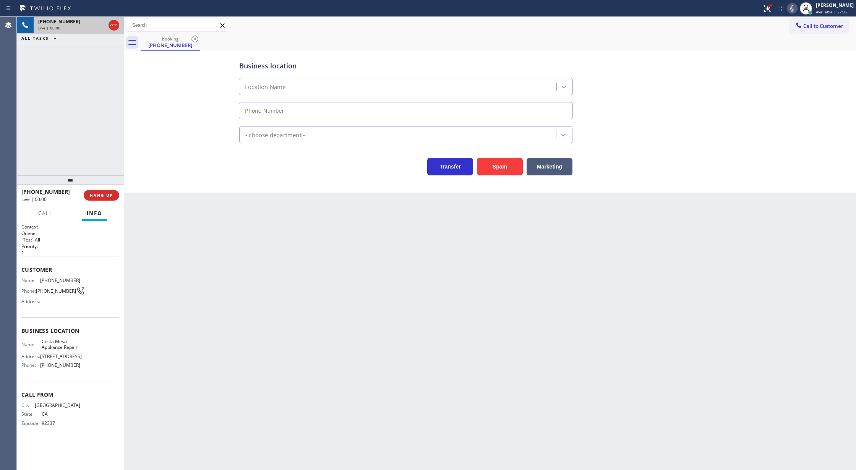
type input "(657) 218-2893"
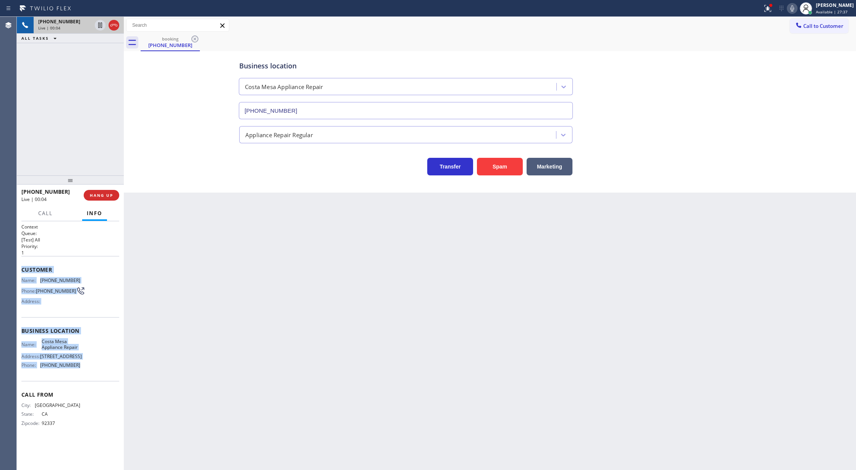
copy div "Customer Name: (909) 268-7272 Phone: (909) 268-7272 Address: Business location …"
drag, startPoint x: 19, startPoint y: 269, endPoint x: 87, endPoint y: 368, distance: 119.7
click at [87, 368] on div "Context Queue: [Test] All Priority: 1 Customer Name: (909) 268-7272 Phone: (909…" at bounding box center [70, 345] width 107 height 249
click at [115, 23] on icon at bounding box center [113, 25] width 9 height 9
click at [97, 191] on button "COMPLETE" at bounding box center [100, 195] width 39 height 11
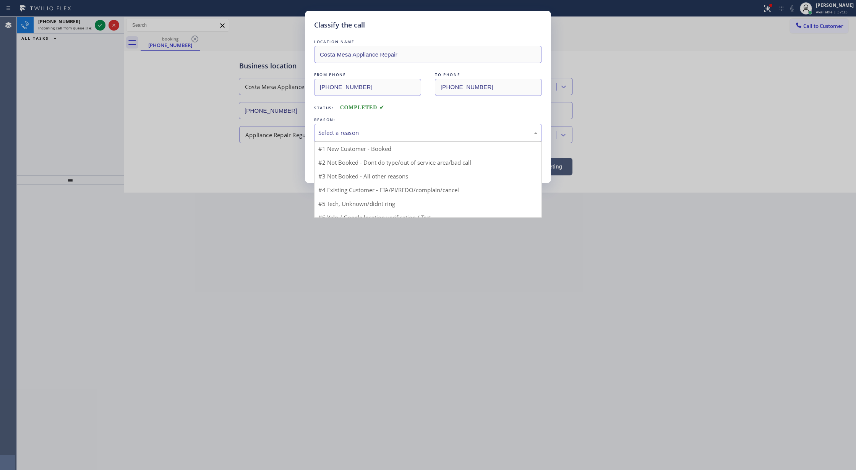
click at [352, 127] on div "Select a reason" at bounding box center [428, 133] width 228 height 18
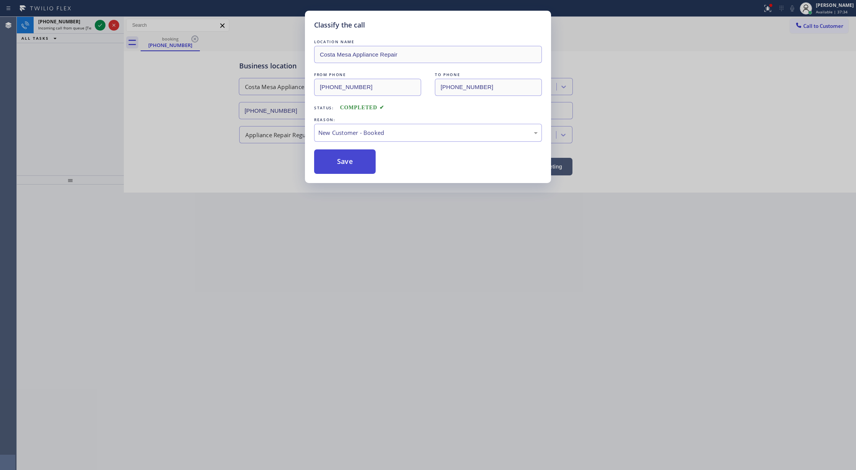
click at [342, 155] on button "Save" at bounding box center [345, 161] width 62 height 24
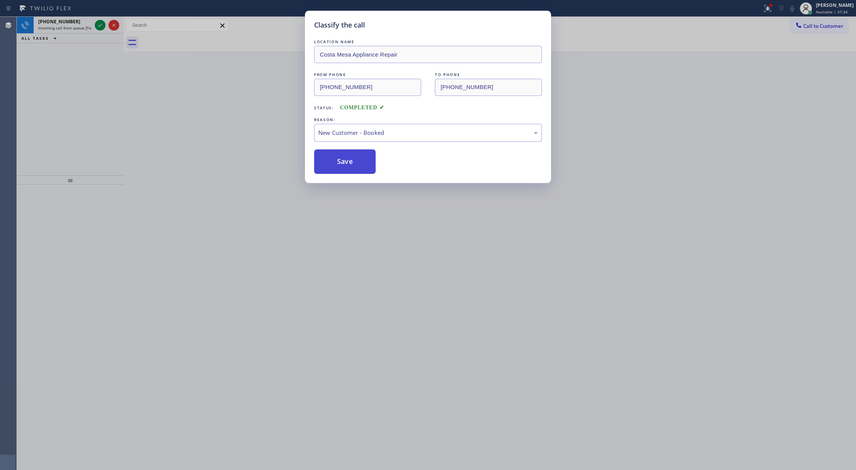
click at [342, 155] on button "Save" at bounding box center [345, 161] width 62 height 24
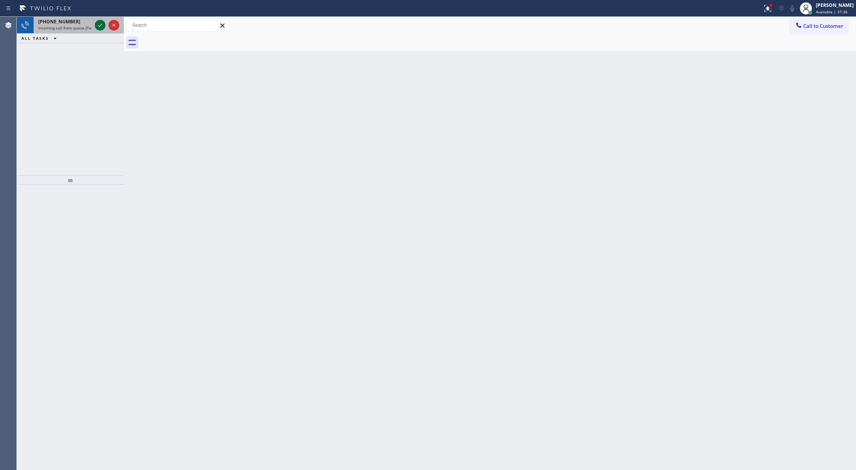
click at [98, 28] on icon at bounding box center [100, 25] width 9 height 9
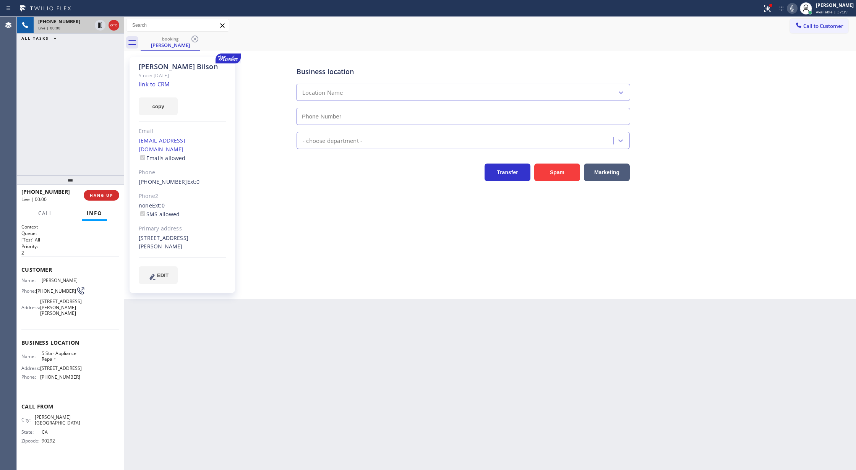
type input "[PHONE_NUMBER]"
click at [147, 83] on link "link to CRM" at bounding box center [154, 84] width 31 height 8
click at [797, 10] on icon at bounding box center [791, 8] width 9 height 9
click at [797, 8] on icon at bounding box center [791, 8] width 9 height 9
click at [97, 50] on icon at bounding box center [100, 51] width 9 height 9
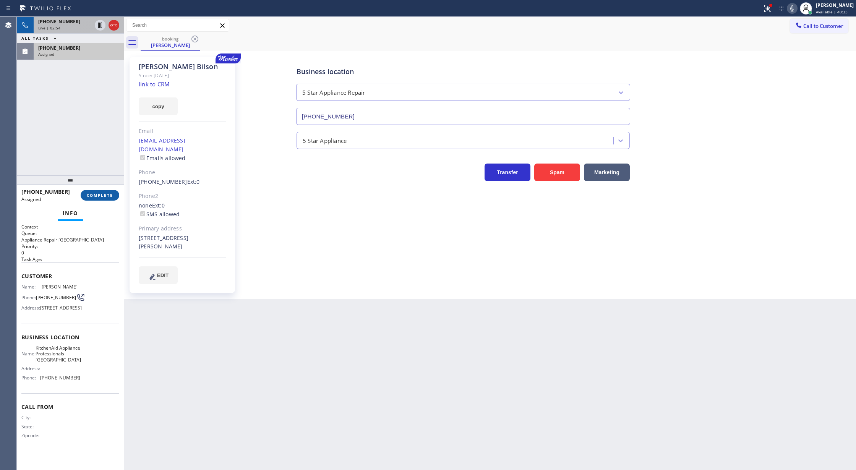
click at [99, 196] on span "COMPLETE" at bounding box center [100, 195] width 26 height 5
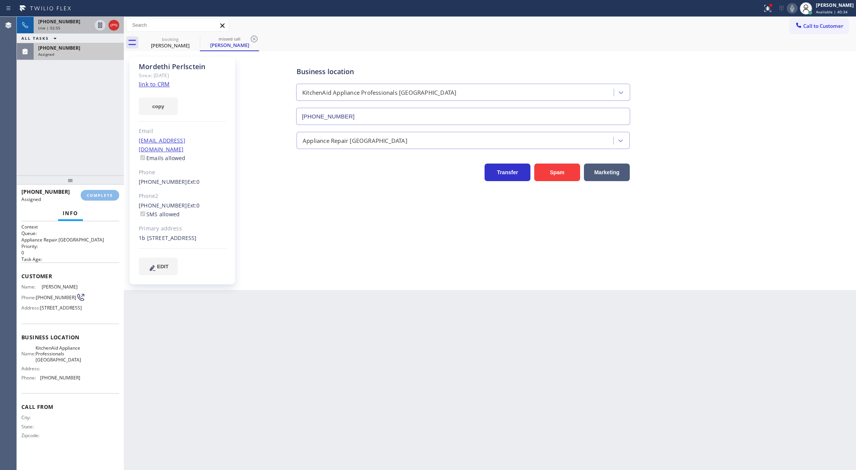
type input "(917) 935-4352"
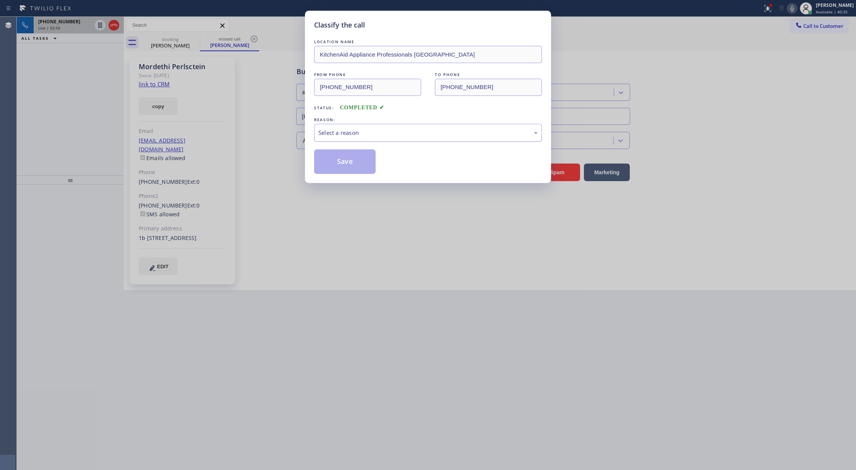
click at [367, 141] on div "Select a reason" at bounding box center [428, 133] width 228 height 18
click at [341, 161] on button "Save" at bounding box center [345, 161] width 62 height 24
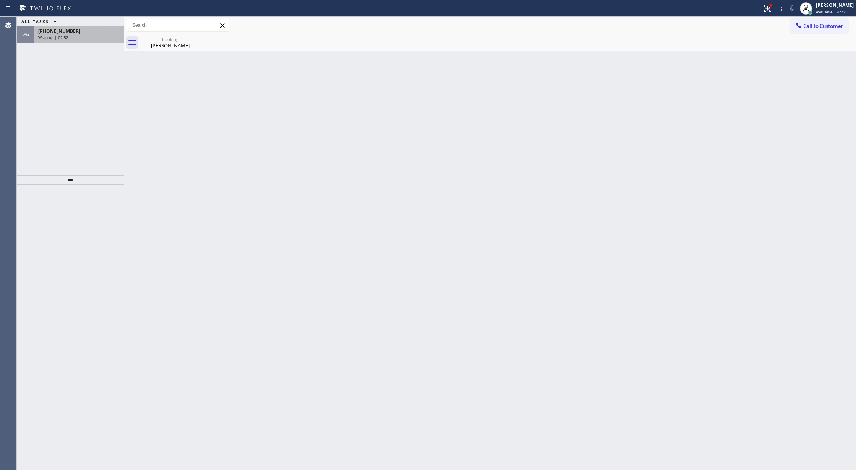
click at [103, 38] on div "Wrap up | 02:52" at bounding box center [78, 37] width 81 height 5
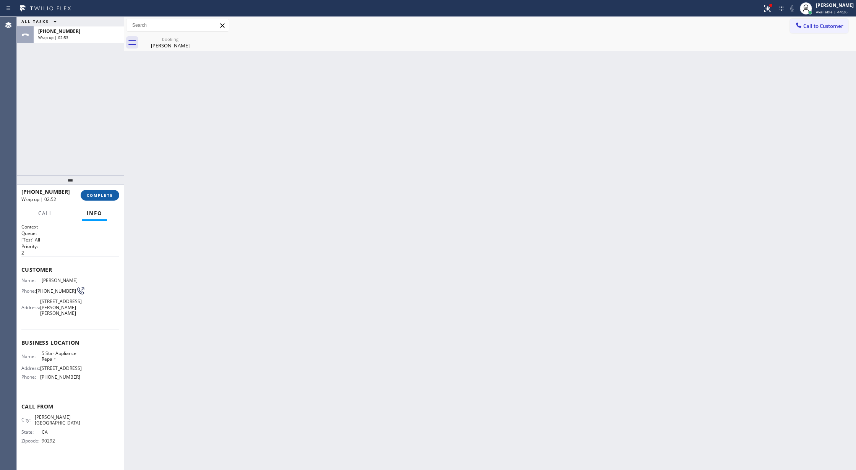
click at [101, 196] on span "COMPLETE" at bounding box center [100, 195] width 26 height 5
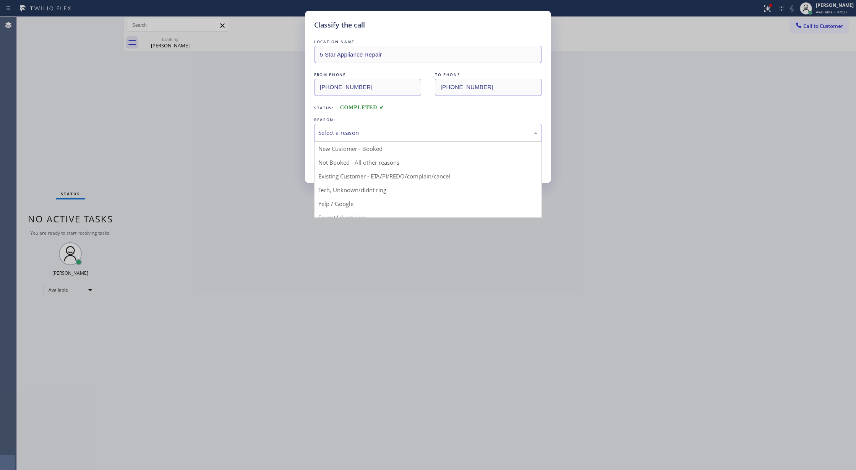
click at [346, 138] on div "Select a reason" at bounding box center [428, 133] width 228 height 18
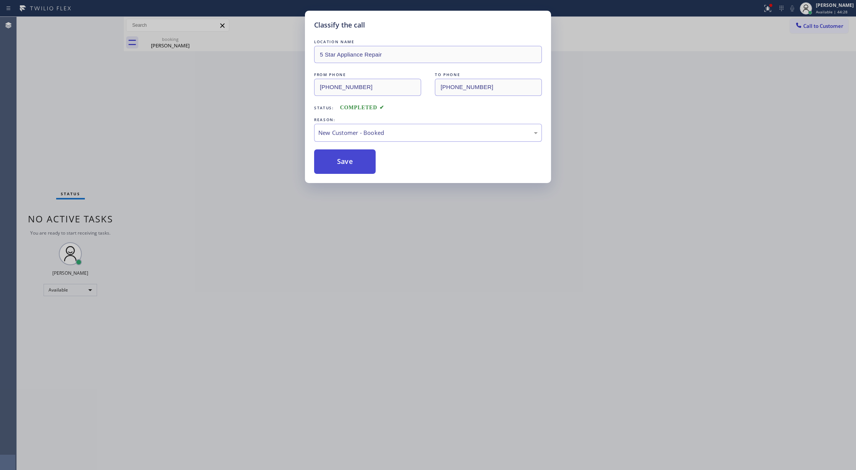
click at [331, 170] on button "Save" at bounding box center [345, 161] width 62 height 24
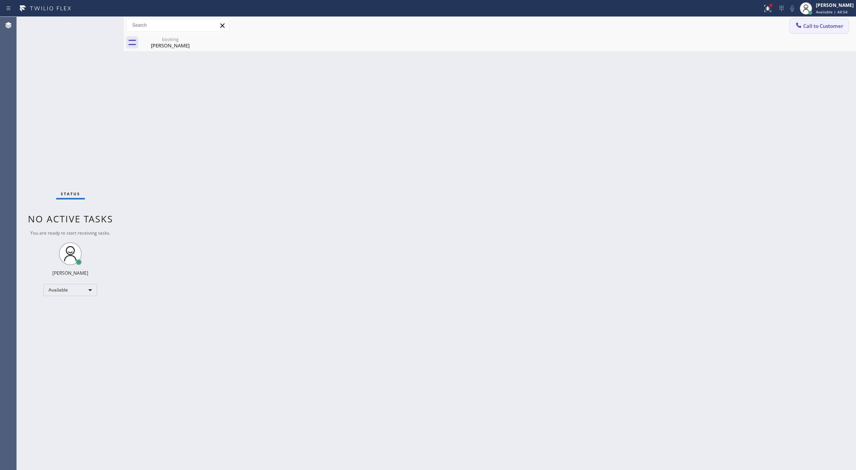
click at [821, 23] on span "Call to Customer" at bounding box center [823, 26] width 40 height 7
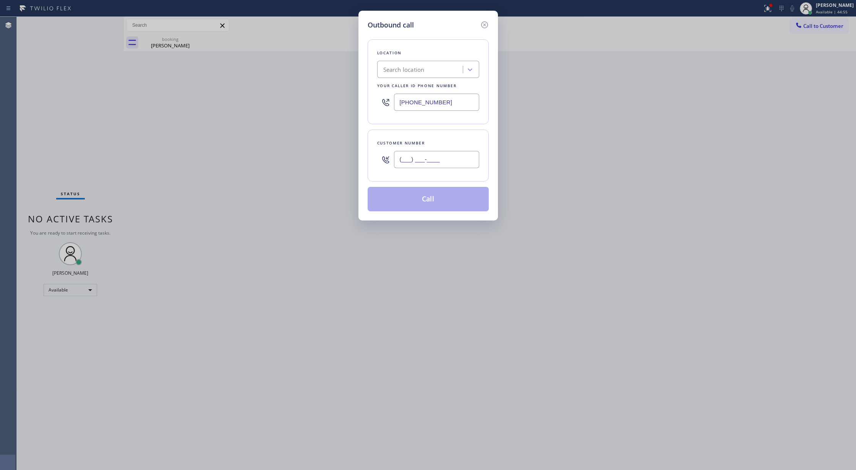
click at [399, 162] on input "(___) ___-____" at bounding box center [436, 159] width 85 height 17
paste input "310) 721-1873"
type input "(310) 721-1873"
click at [399, 75] on div "Search location" at bounding box center [420, 69] width 83 height 13
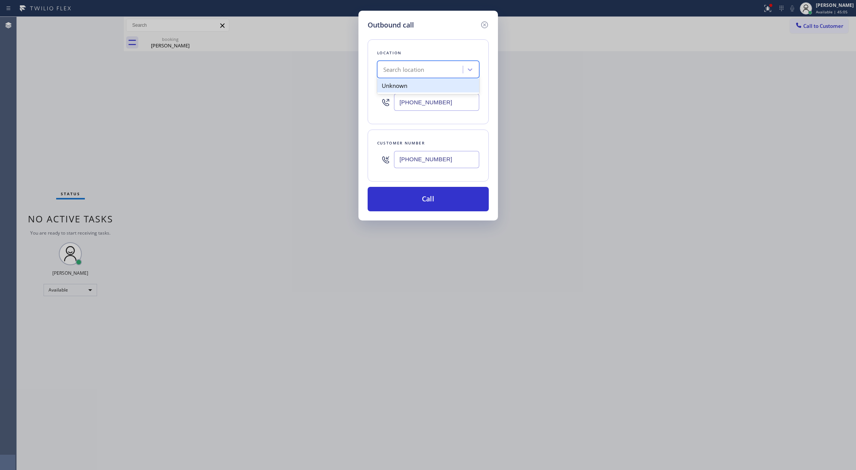
paste input "5 Star Appliance Repair"
type input "5 Star Appliance Repair"
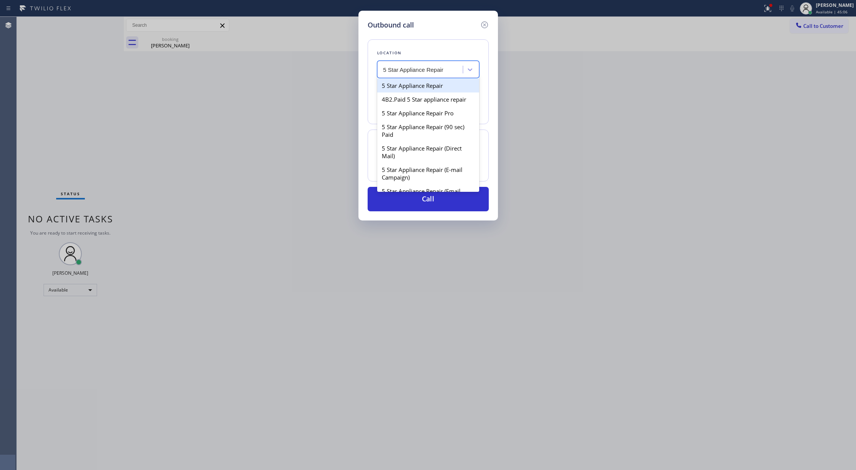
click at [397, 87] on div "5 Star Appliance Repair" at bounding box center [428, 86] width 102 height 14
type input "[PHONE_NUMBER]"
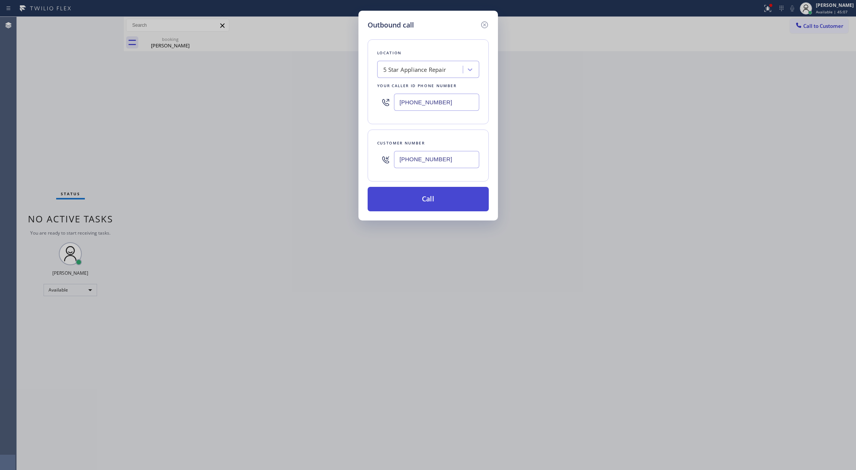
click at [411, 199] on button "Call" at bounding box center [428, 199] width 121 height 24
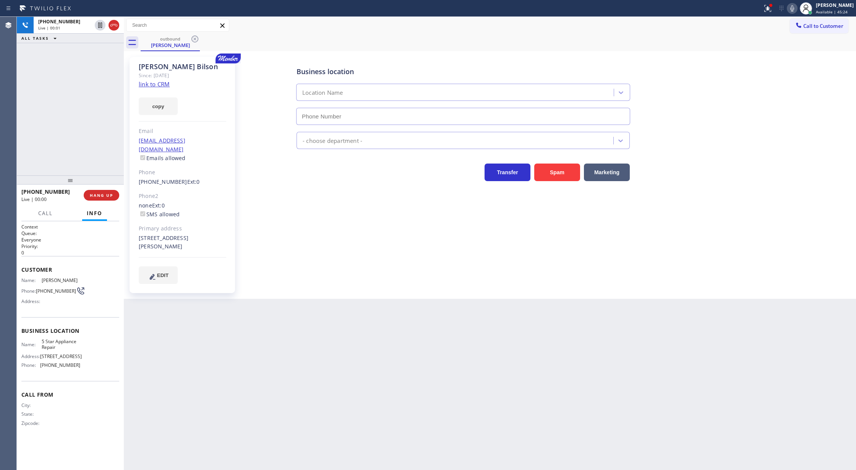
type input "[PHONE_NUMBER]"
click at [115, 25] on icon at bounding box center [113, 25] width 7 height 2
click at [104, 191] on button "COMPLETE" at bounding box center [100, 195] width 39 height 11
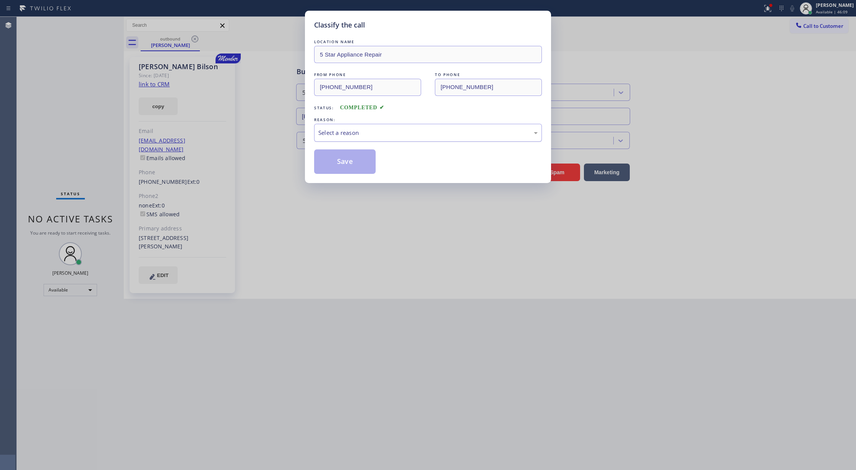
click at [330, 133] on div "Select a reason" at bounding box center [427, 132] width 219 height 9
click at [342, 168] on button "Save" at bounding box center [345, 161] width 62 height 24
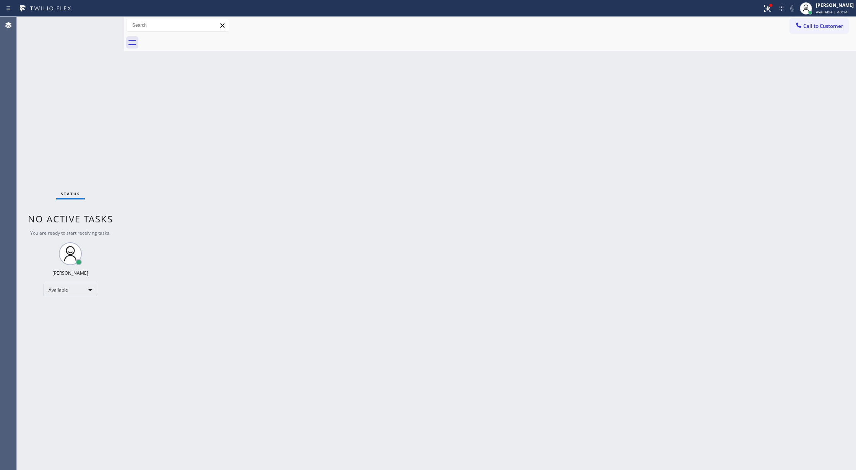
click at [100, 25] on div "Status No active tasks You are ready to start receiving tasks. [PERSON_NAME] Av…" at bounding box center [70, 243] width 107 height 453
drag, startPoint x: 95, startPoint y: 22, endPoint x: 132, endPoint y: 90, distance: 77.5
click at [95, 22] on div "Status No active tasks You are ready to start receiving tasks. [PERSON_NAME] Av…" at bounding box center [70, 243] width 107 height 453
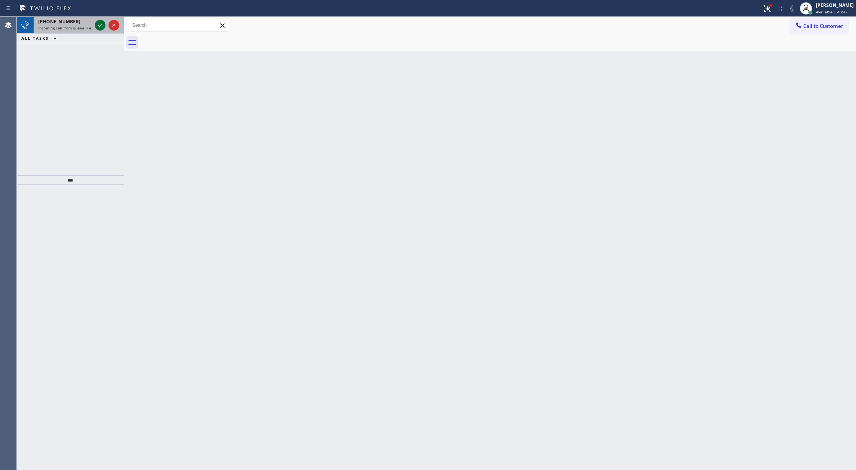
click at [101, 24] on icon at bounding box center [100, 25] width 9 height 9
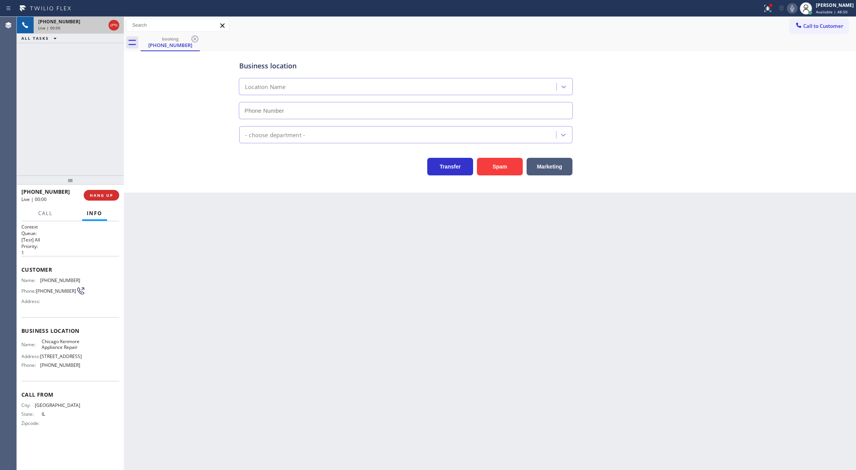
type input "(224) 803-2749"
click at [89, 192] on button "COMPLETE" at bounding box center [100, 195] width 39 height 11
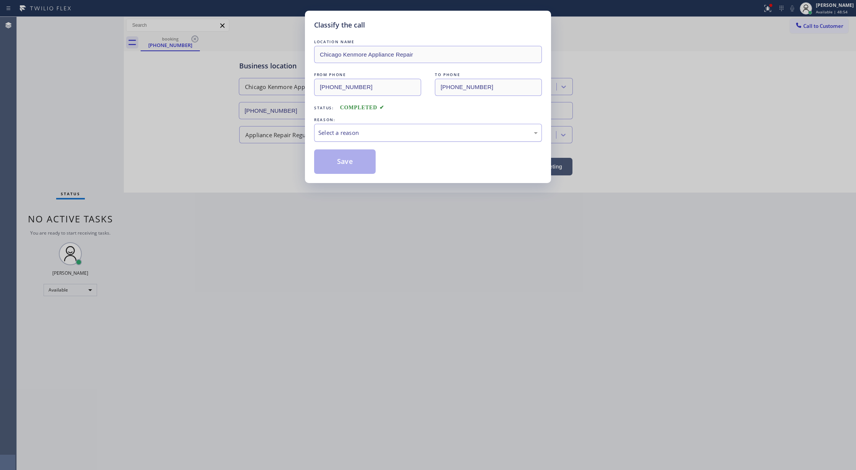
click at [329, 135] on div "Select a reason" at bounding box center [427, 132] width 219 height 9
click at [335, 161] on button "Save" at bounding box center [345, 161] width 62 height 24
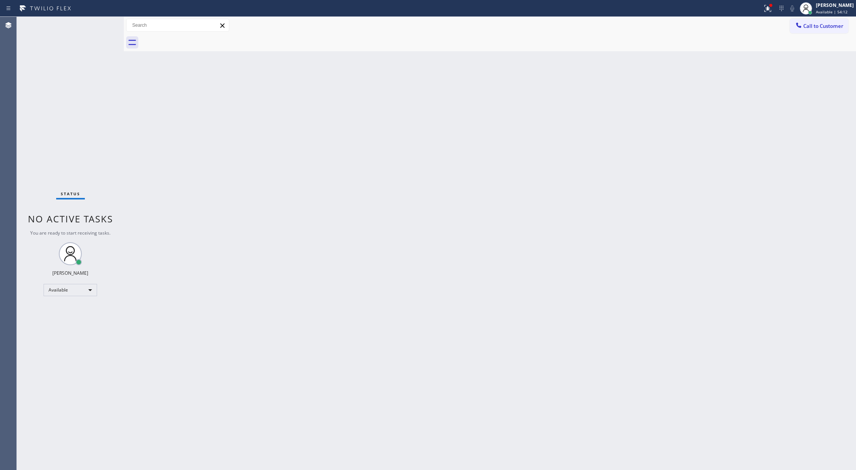
click at [103, 21] on div "Status No active tasks You are ready to start receiving tasks. [PERSON_NAME] Av…" at bounding box center [70, 243] width 107 height 453
click at [102, 25] on div "Status No active tasks You are ready to start receiving tasks. [PERSON_NAME] Av…" at bounding box center [70, 243] width 107 height 453
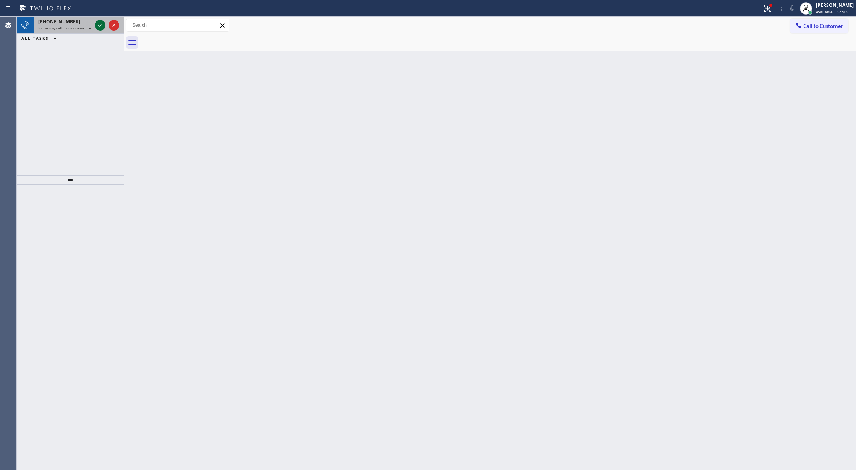
click at [102, 25] on icon at bounding box center [100, 25] width 9 height 9
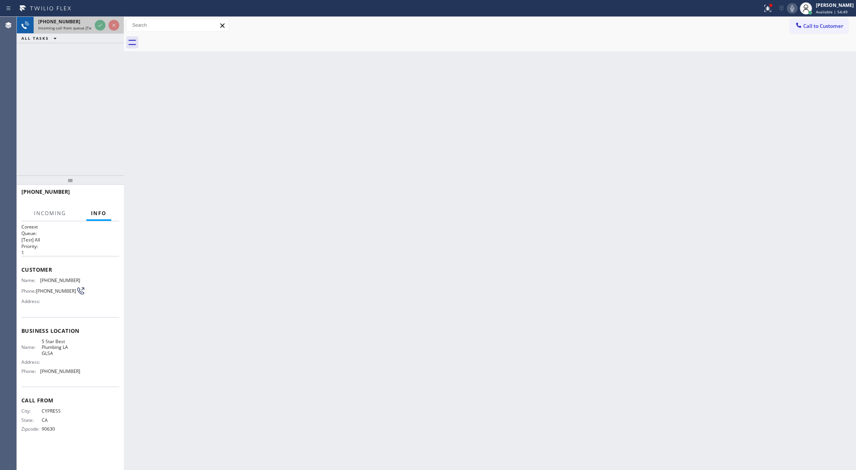
click at [114, 25] on icon at bounding box center [113, 25] width 3 height 3
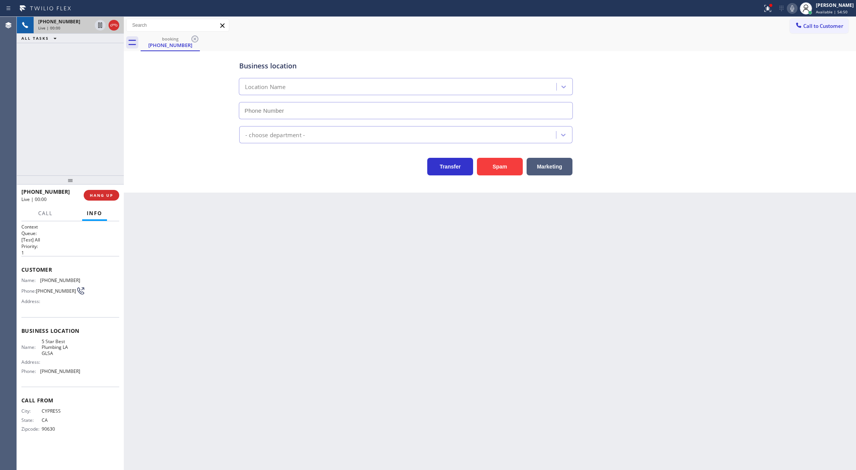
type input "[PHONE_NUMBER]"
click at [114, 25] on icon at bounding box center [113, 25] width 7 height 2
click at [105, 196] on span "COMPLETE" at bounding box center [100, 195] width 26 height 5
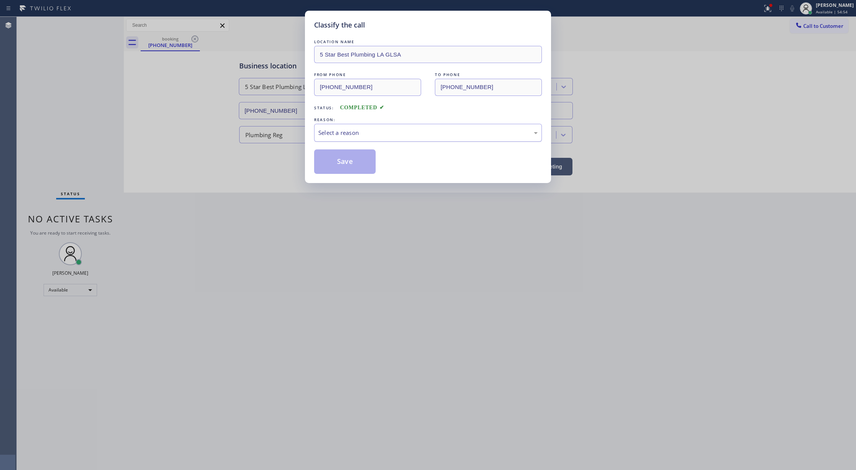
click at [338, 132] on div "Select a reason" at bounding box center [427, 132] width 219 height 9
click at [339, 164] on button "Save" at bounding box center [345, 161] width 62 height 24
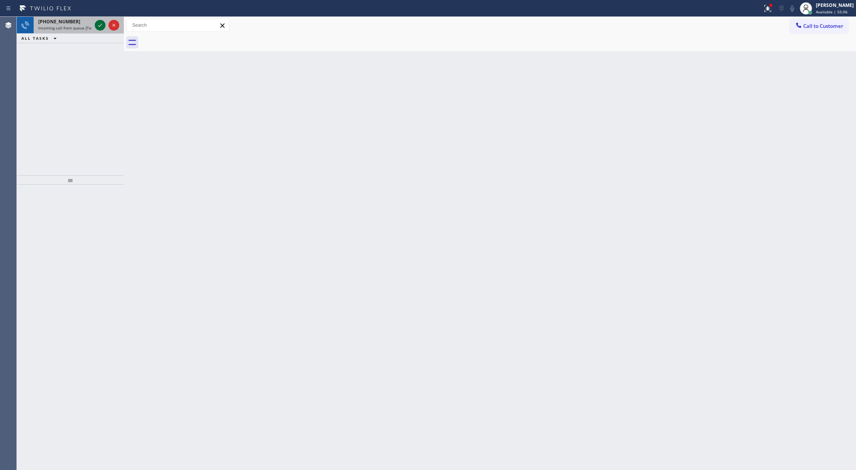
click at [98, 27] on icon at bounding box center [100, 25] width 9 height 9
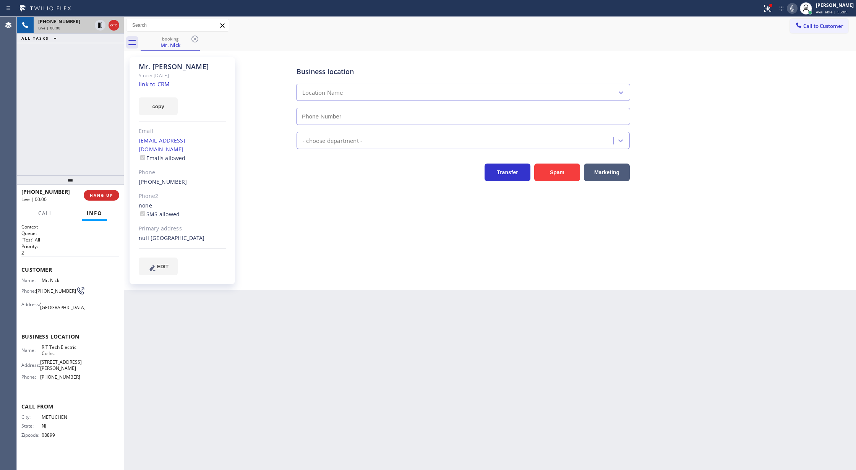
type input "[PHONE_NUMBER]"
click at [156, 85] on link "link to CRM" at bounding box center [154, 84] width 31 height 8
click at [796, 10] on icon at bounding box center [791, 8] width 9 height 9
click at [98, 193] on span "COMPLETE" at bounding box center [100, 195] width 26 height 5
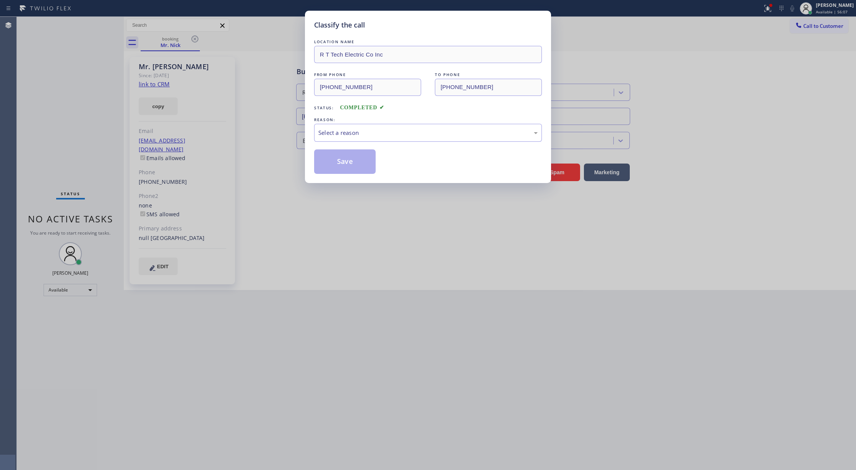
click at [358, 143] on div "LOCATION NAME R T Tech Electric Co Inc FROM PHONE (908) 510-5741 TO PHONE (908)…" at bounding box center [428, 106] width 228 height 136
click at [348, 133] on div "Select a reason" at bounding box center [427, 132] width 219 height 9
click at [346, 165] on button "Save" at bounding box center [345, 161] width 62 height 24
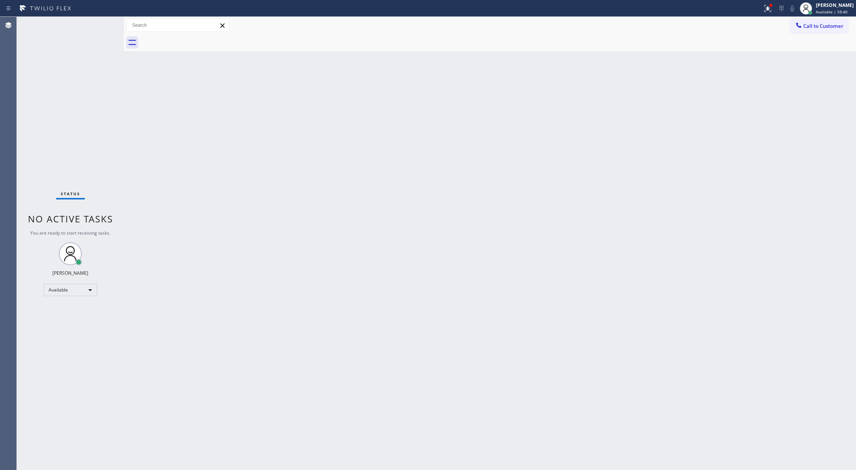
click at [100, 25] on div "Status No active tasks You are ready to start receiving tasks. [PERSON_NAME] Av…" at bounding box center [70, 243] width 107 height 453
click at [98, 32] on div "Status No active tasks You are ready to start receiving tasks. [PERSON_NAME] Av…" at bounding box center [70, 243] width 107 height 453
click at [107, 23] on div "Status No active tasks You are ready to start receiving tasks. [PERSON_NAME] Av…" at bounding box center [70, 243] width 107 height 453
click at [105, 22] on div "Status No active tasks You are ready to start receiving tasks. [PERSON_NAME] Av…" at bounding box center [70, 243] width 107 height 453
click at [101, 22] on div "Status No active tasks You are ready to start receiving tasks. [PERSON_NAME] Av…" at bounding box center [70, 243] width 107 height 453
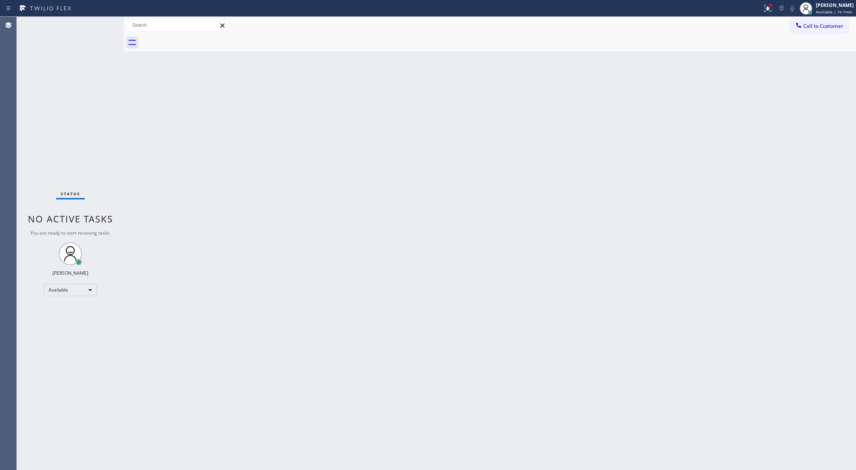
click at [104, 23] on div "Status No active tasks You are ready to start receiving tasks. [PERSON_NAME] Av…" at bounding box center [70, 243] width 107 height 453
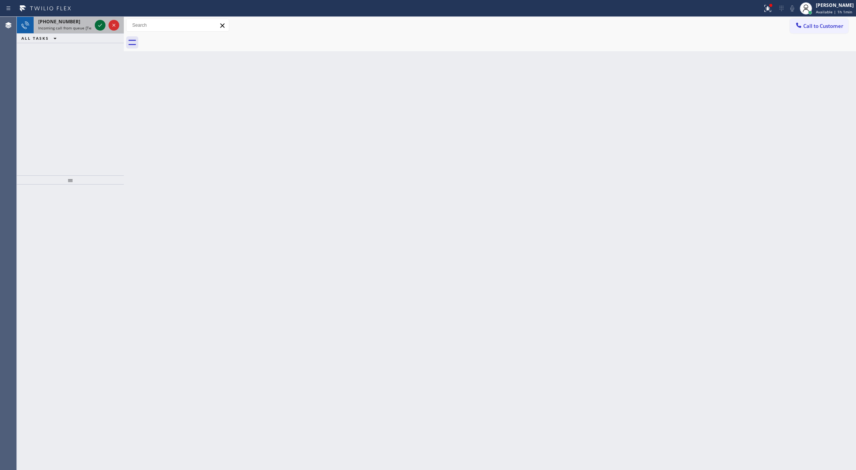
click at [100, 28] on icon at bounding box center [100, 25] width 9 height 9
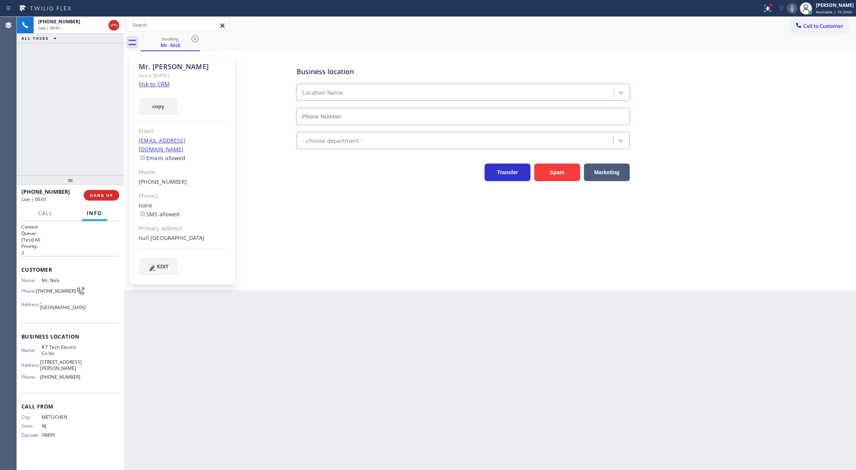
drag, startPoint x: 112, startPoint y: 23, endPoint x: 263, endPoint y: 315, distance: 329.0
click at [112, 23] on icon at bounding box center [113, 25] width 9 height 9
type input "[PHONE_NUMBER]"
drag, startPoint x: 98, startPoint y: 196, endPoint x: 124, endPoint y: 213, distance: 30.4
click at [98, 196] on span "COMPLETE" at bounding box center [100, 195] width 26 height 5
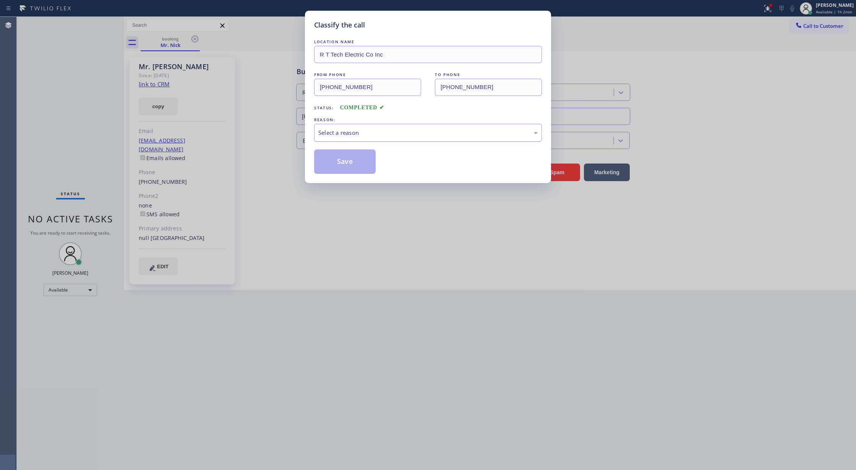
click at [360, 138] on div "Select a reason" at bounding box center [428, 133] width 228 height 18
click at [334, 167] on button "Save" at bounding box center [345, 161] width 62 height 24
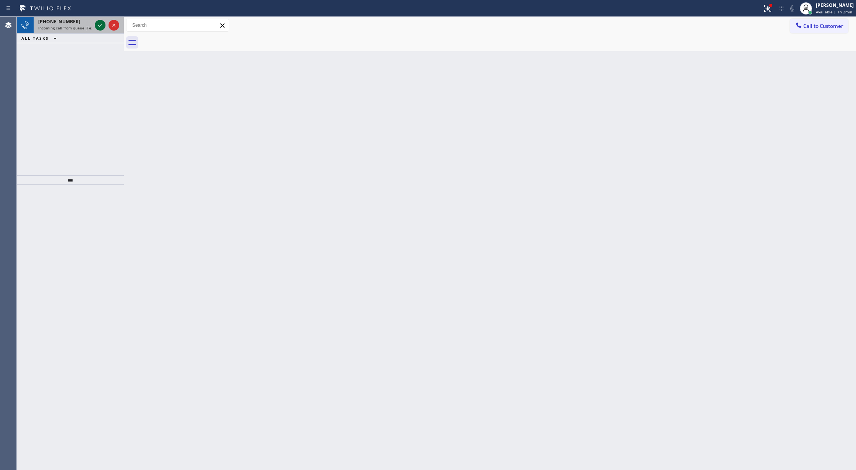
click at [102, 26] on icon at bounding box center [100, 25] width 9 height 9
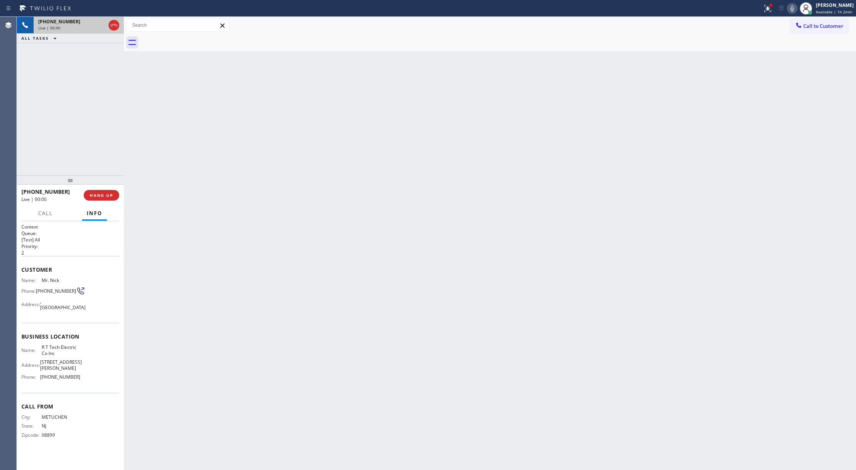
click at [117, 25] on icon at bounding box center [113, 25] width 9 height 9
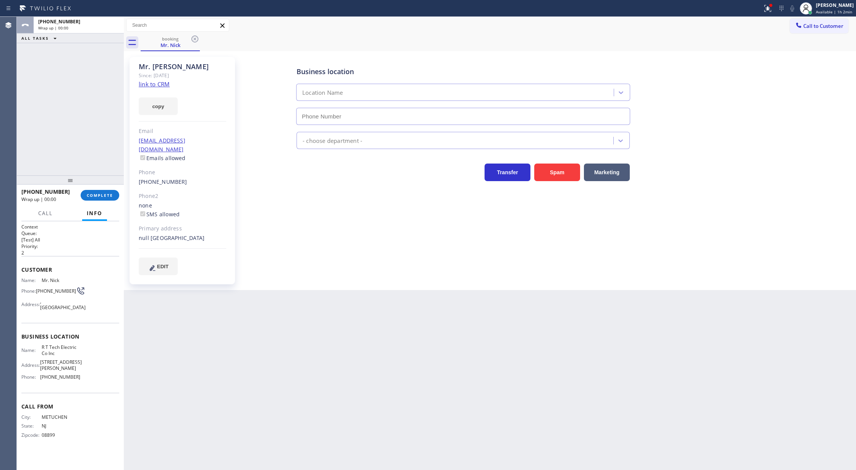
type input "[PHONE_NUMBER]"
click at [100, 199] on button "COMPLETE" at bounding box center [100, 195] width 39 height 11
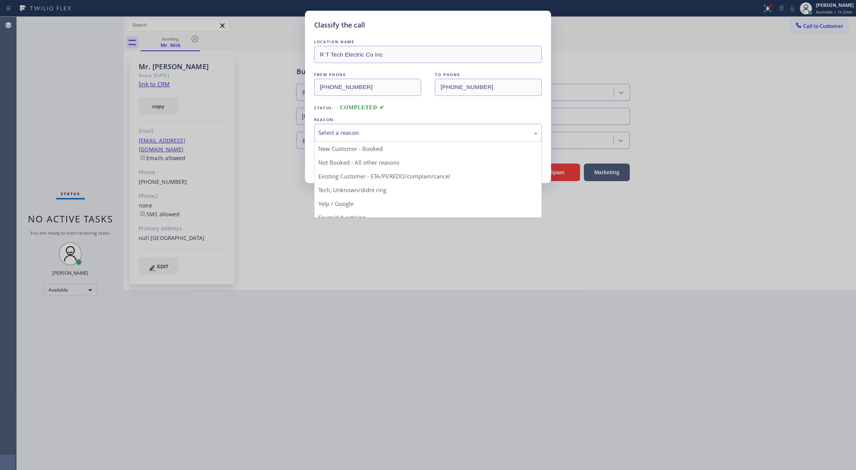
click at [358, 132] on div "Select a reason" at bounding box center [427, 132] width 219 height 9
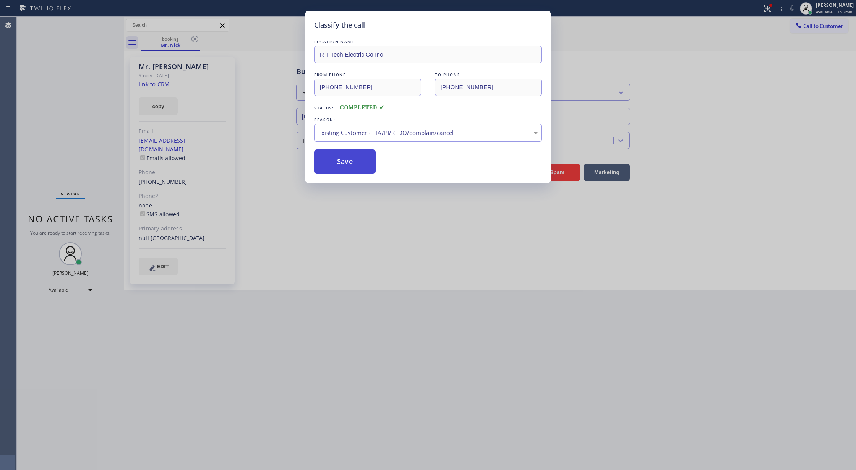
click at [341, 167] on button "Save" at bounding box center [345, 161] width 62 height 24
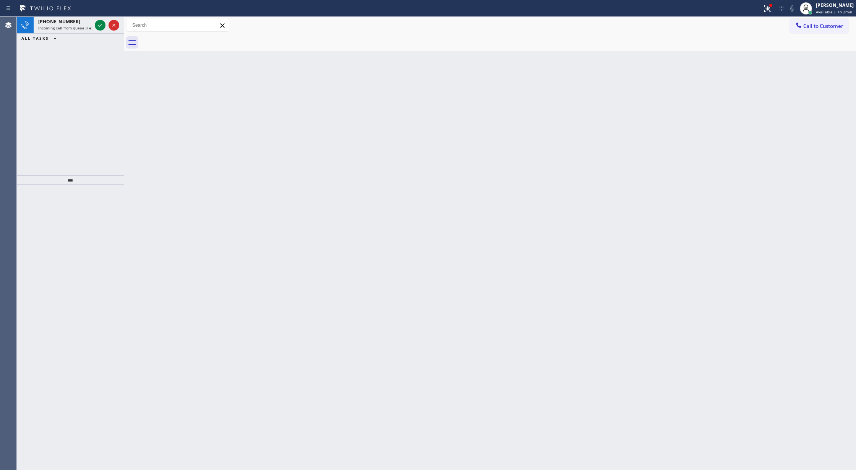
drag, startPoint x: 100, startPoint y: 24, endPoint x: 163, endPoint y: 219, distance: 204.0
click at [100, 24] on icon at bounding box center [100, 25] width 9 height 9
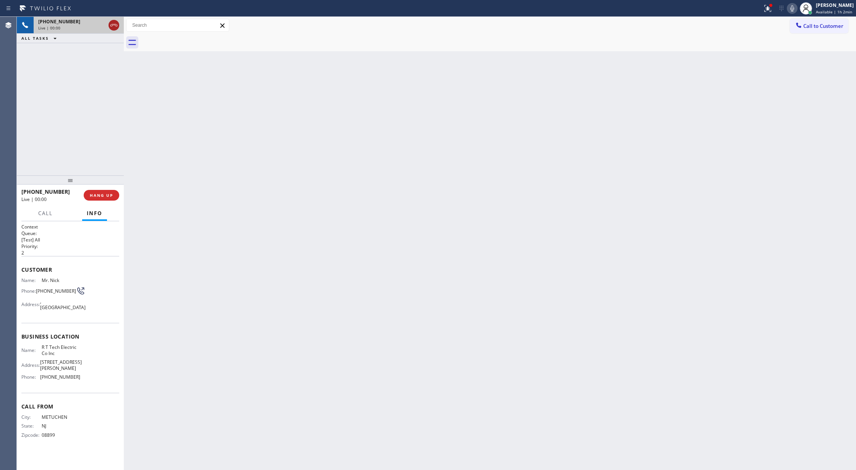
click at [113, 24] on icon at bounding box center [113, 25] width 9 height 9
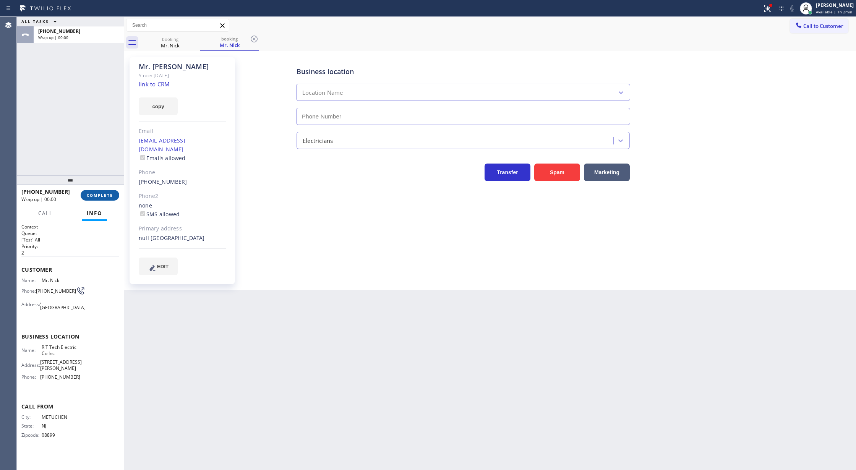
click at [96, 194] on span "COMPLETE" at bounding box center [100, 195] width 26 height 5
type input "[PHONE_NUMBER]"
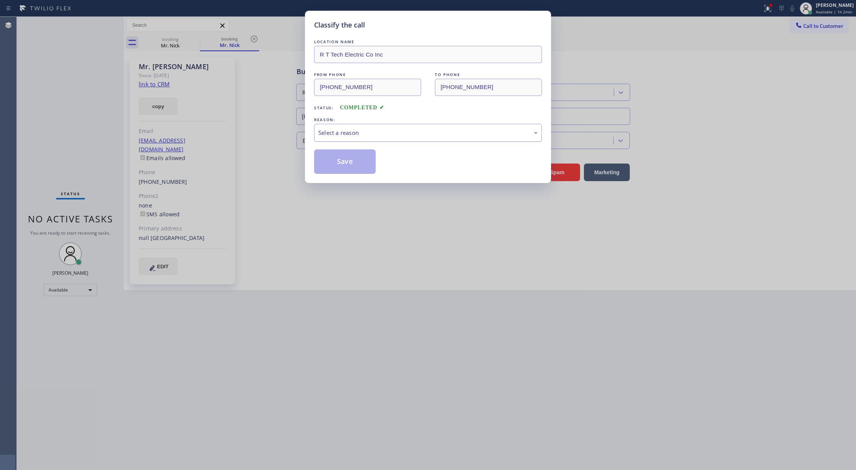
click at [365, 131] on div "Select a reason" at bounding box center [427, 132] width 219 height 9
click at [339, 167] on button "Save" at bounding box center [345, 161] width 62 height 24
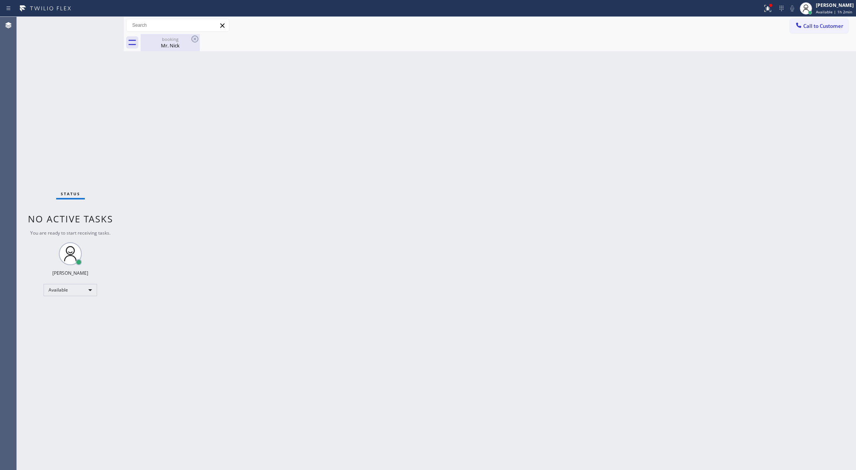
click at [157, 45] on div "Mr. Nick" at bounding box center [170, 45] width 58 height 7
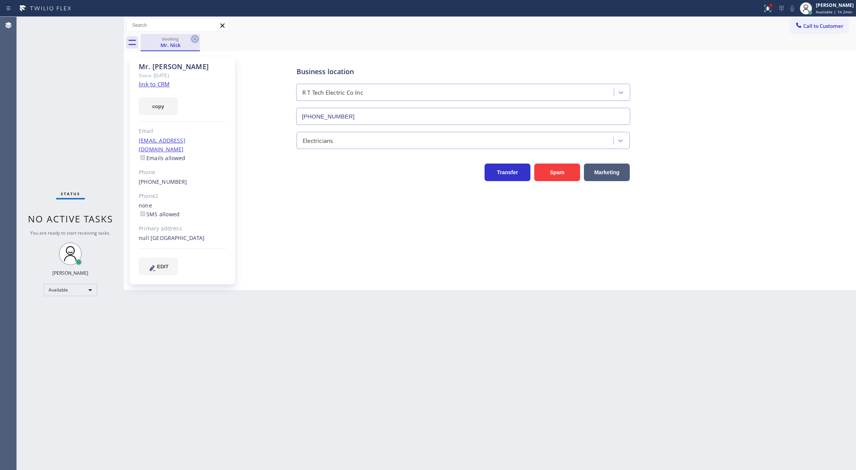
click at [198, 39] on icon at bounding box center [194, 39] width 7 height 7
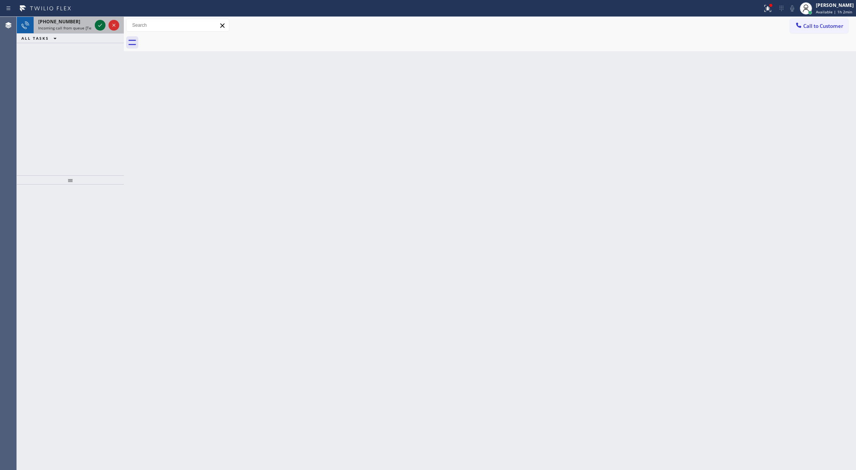
click at [100, 24] on icon at bounding box center [100, 25] width 9 height 9
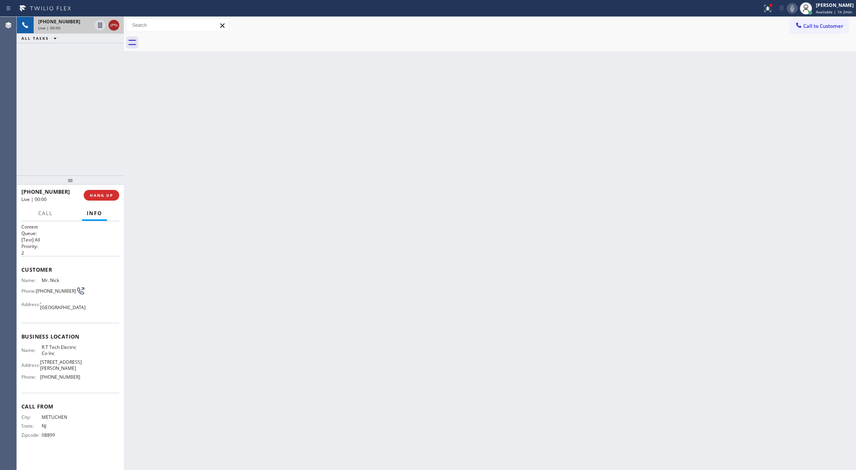
click at [117, 24] on icon at bounding box center [113, 25] width 9 height 9
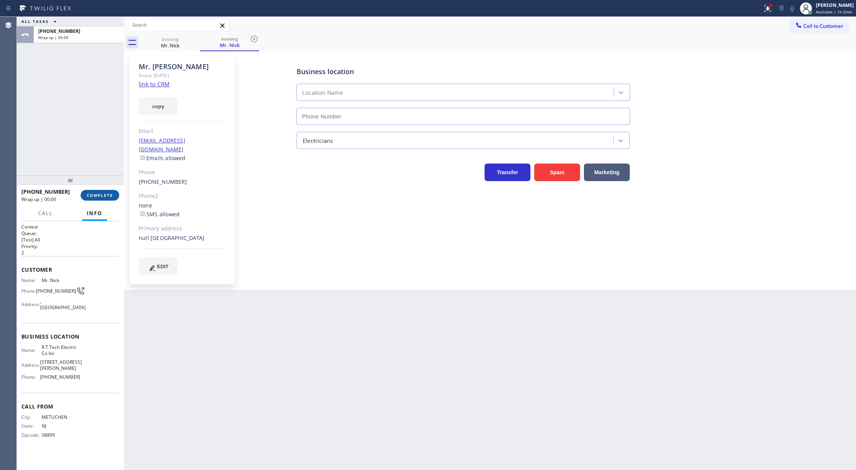
click at [103, 195] on span "COMPLETE" at bounding box center [100, 195] width 26 height 5
type input "[PHONE_NUMBER]"
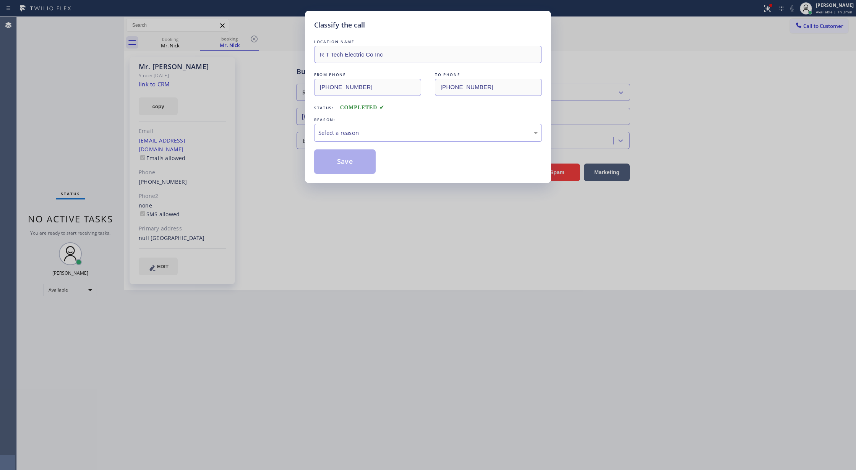
click at [359, 132] on div "Select a reason" at bounding box center [427, 132] width 219 height 9
click at [333, 160] on button "Save" at bounding box center [345, 161] width 62 height 24
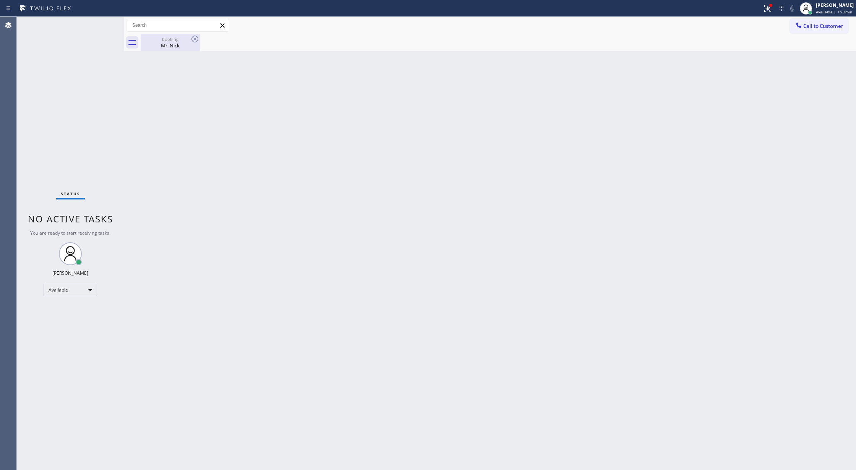
click at [167, 47] on div "Mr. Nick" at bounding box center [170, 45] width 58 height 7
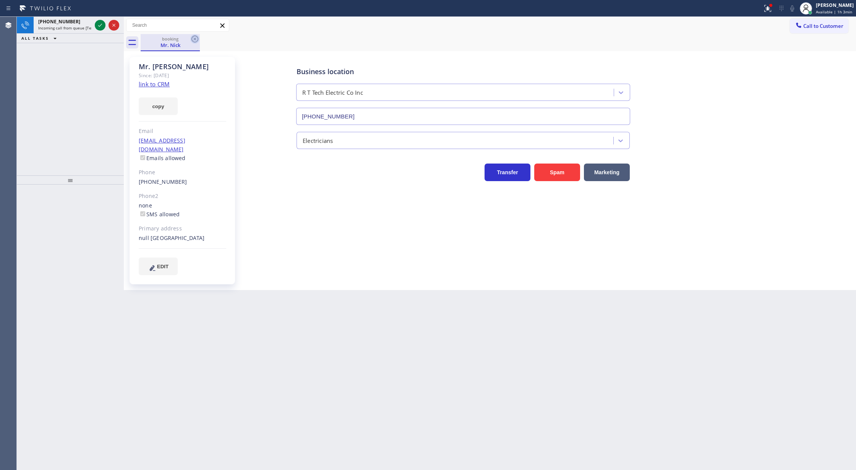
click at [197, 39] on icon at bounding box center [194, 38] width 9 height 9
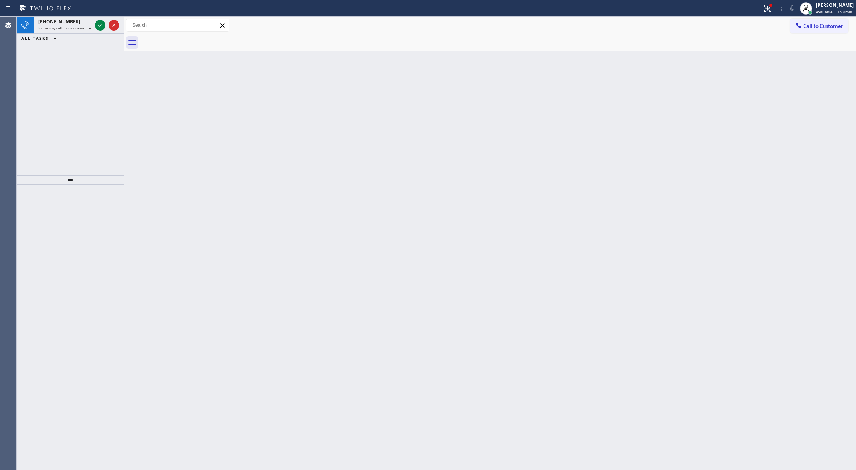
drag, startPoint x: 100, startPoint y: 26, endPoint x: 402, endPoint y: 234, distance: 366.8
click at [100, 26] on icon at bounding box center [100, 25] width 4 height 3
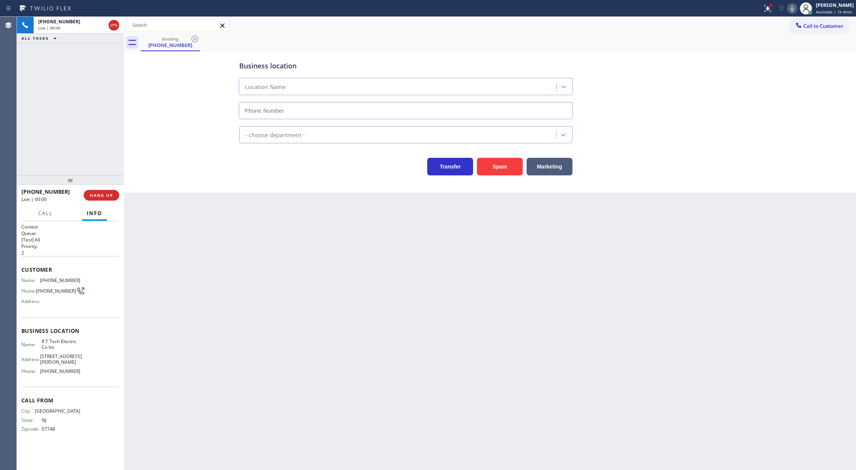
type input "[PHONE_NUMBER]"
click at [115, 25] on icon at bounding box center [113, 25] width 9 height 9
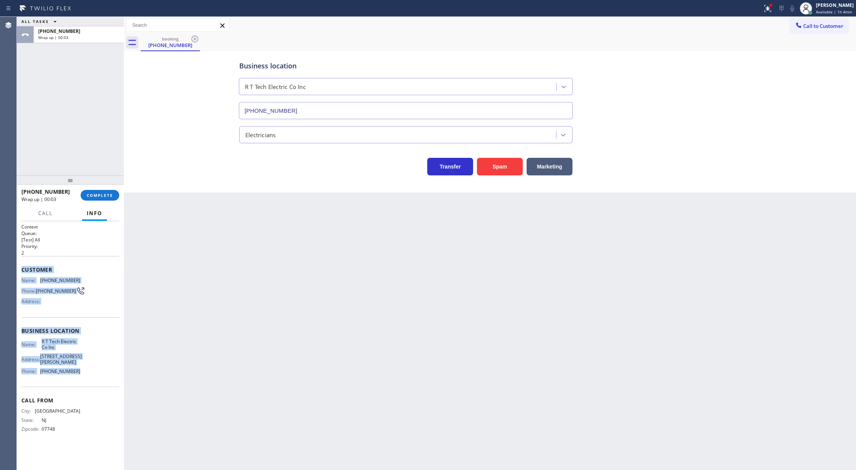
drag, startPoint x: 19, startPoint y: 272, endPoint x: 89, endPoint y: 388, distance: 135.4
click at [89, 388] on div "Context Queue: [Test] All Priority: 2 Customer Name: (908) 902-2285 Phone: (908…" at bounding box center [70, 345] width 107 height 249
copy div "Customer Name: (908) 902-2285 Phone: (908) 902-2285 Address: Business location …"
drag, startPoint x: 95, startPoint y: 198, endPoint x: 134, endPoint y: 197, distance: 39.0
click at [95, 198] on span "COMPLETE" at bounding box center [100, 195] width 26 height 5
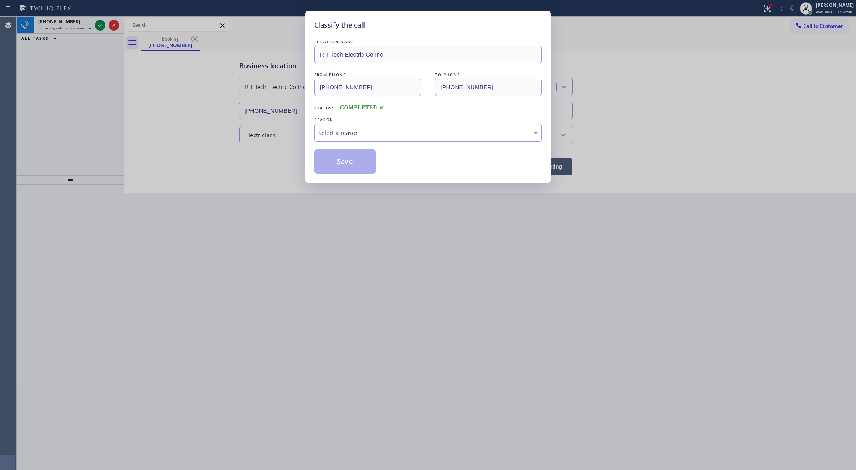
click at [352, 127] on div "Select a reason" at bounding box center [428, 133] width 228 height 18
click at [338, 164] on button "Save" at bounding box center [345, 161] width 62 height 24
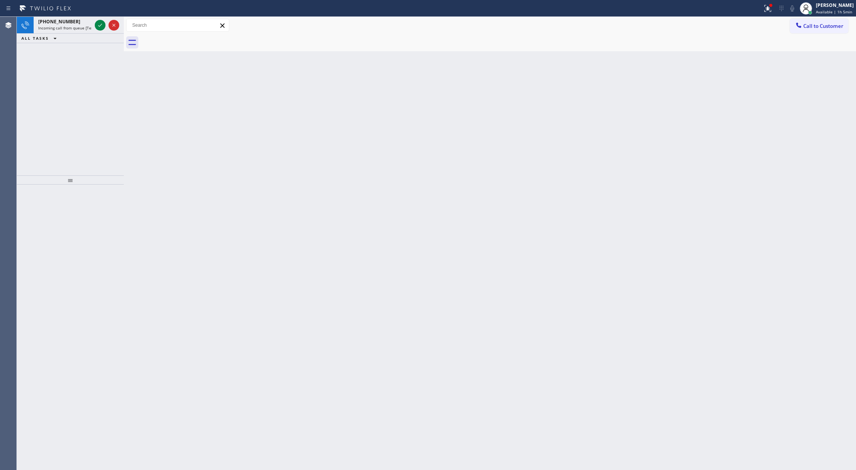
drag, startPoint x: 97, startPoint y: 26, endPoint x: 151, endPoint y: 190, distance: 172.1
click at [97, 26] on icon at bounding box center [100, 25] width 9 height 9
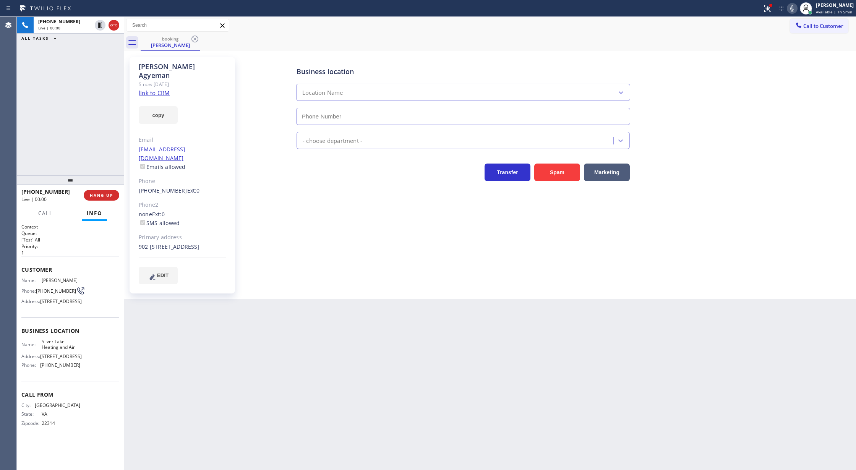
type input "(213) 335-2808"
click at [148, 89] on link "link to CRM" at bounding box center [154, 93] width 31 height 8
click at [105, 197] on span "COMPLETE" at bounding box center [100, 195] width 26 height 5
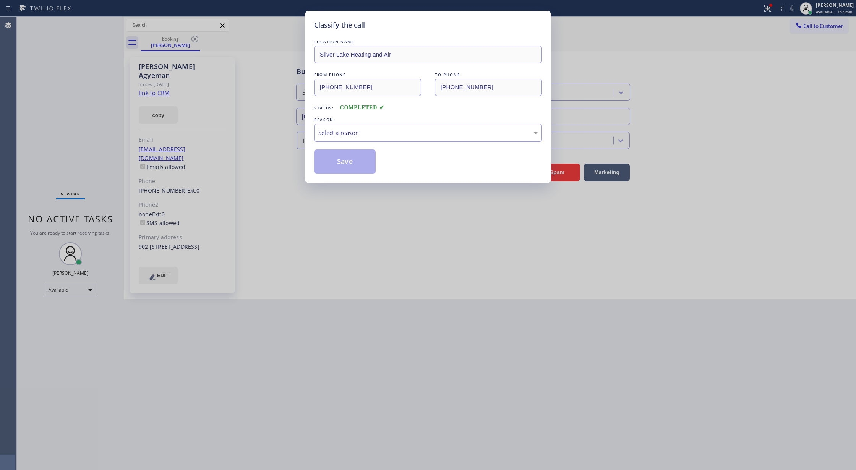
click at [376, 130] on div "Select a reason" at bounding box center [427, 132] width 219 height 9
click at [346, 160] on button "Save" at bounding box center [345, 161] width 62 height 24
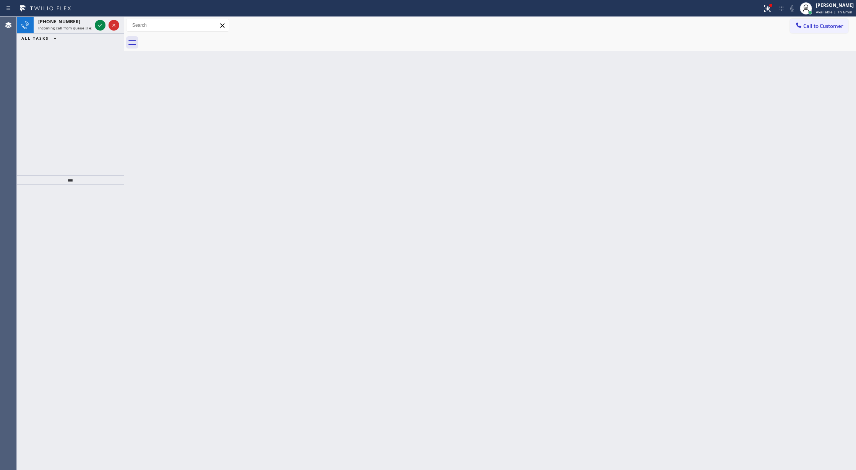
drag, startPoint x: 100, startPoint y: 28, endPoint x: 146, endPoint y: 230, distance: 207.3
click at [100, 28] on icon at bounding box center [100, 25] width 9 height 9
click at [98, 27] on icon at bounding box center [100, 25] width 9 height 9
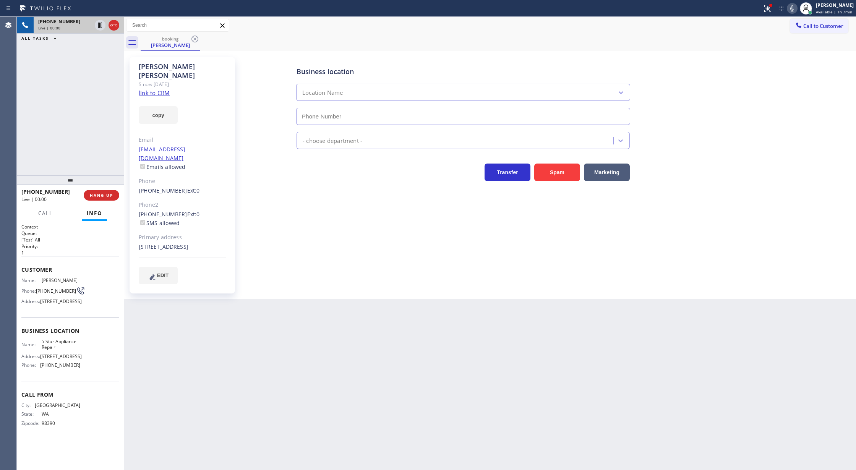
type input "[PHONE_NUMBER]"
click at [151, 89] on link "link to CRM" at bounding box center [154, 93] width 31 height 8
click at [794, 10] on icon at bounding box center [791, 8] width 9 height 9
drag, startPoint x: 797, startPoint y: 8, endPoint x: 770, endPoint y: 46, distance: 46.3
click at [797, 8] on icon at bounding box center [791, 8] width 9 height 9
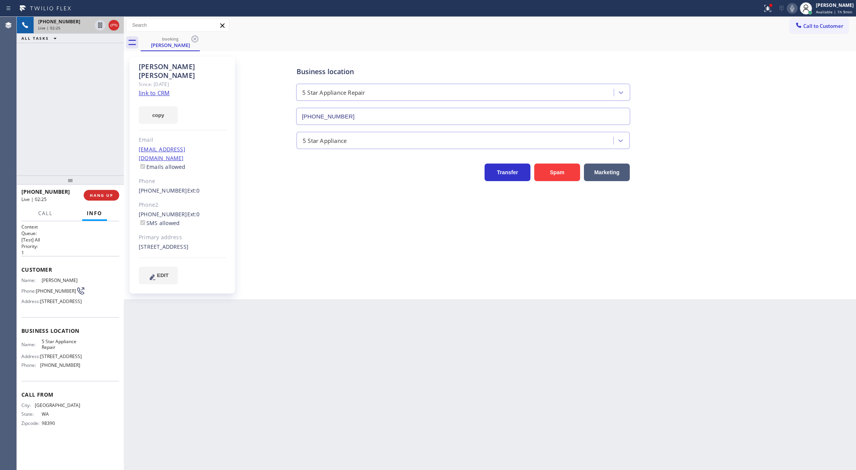
click at [792, 8] on icon at bounding box center [791, 8] width 9 height 9
click at [99, 27] on icon at bounding box center [100, 25] width 9 height 9
click at [793, 5] on icon at bounding box center [791, 8] width 9 height 9
click at [47, 213] on span "Call" at bounding box center [45, 213] width 15 height 7
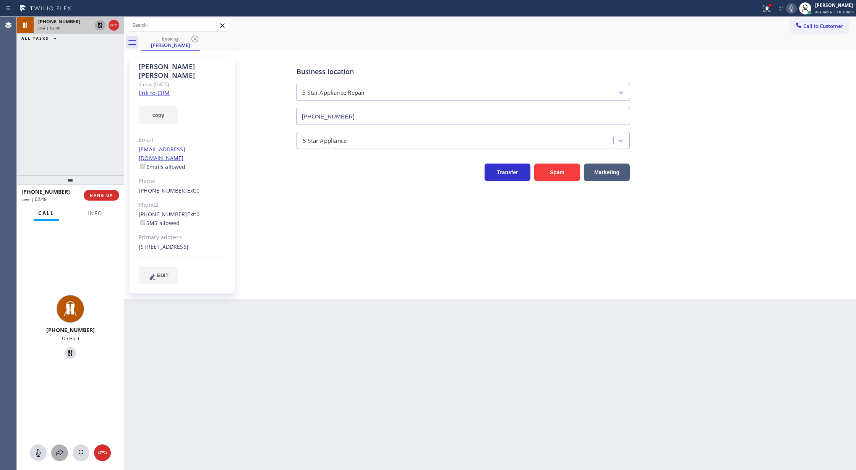
click at [58, 448] on icon at bounding box center [59, 452] width 9 height 9
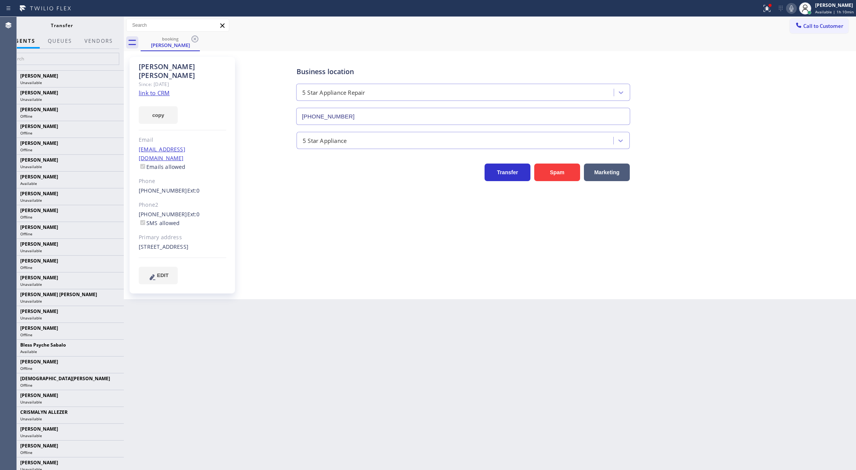
click at [123, 36] on div "AGENTS QUEUES Vendors Abe Collarte Unavailable Adam Alramadan Unavailable Aldri…" at bounding box center [62, 252] width 124 height 436
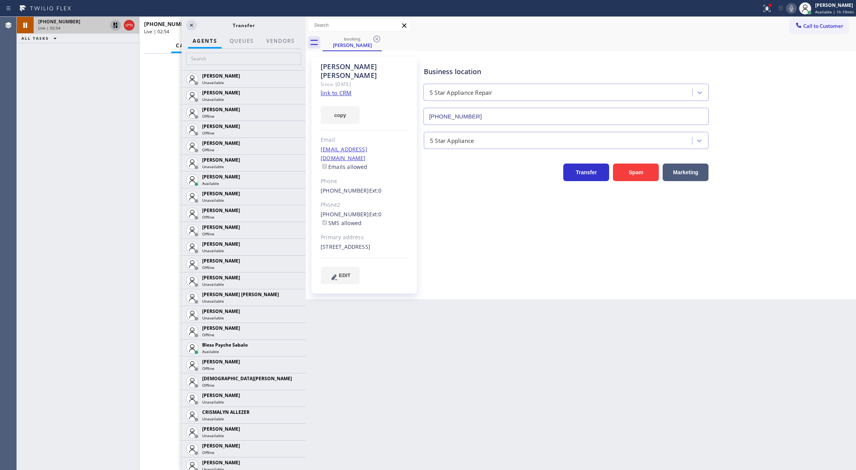
drag, startPoint x: 124, startPoint y: 69, endPoint x: 306, endPoint y: 83, distance: 182.4
click at [306, 83] on div at bounding box center [306, 243] width 0 height 453
click at [114, 29] on icon at bounding box center [115, 25] width 9 height 9
click at [198, 60] on input "text" at bounding box center [243, 59] width 115 height 12
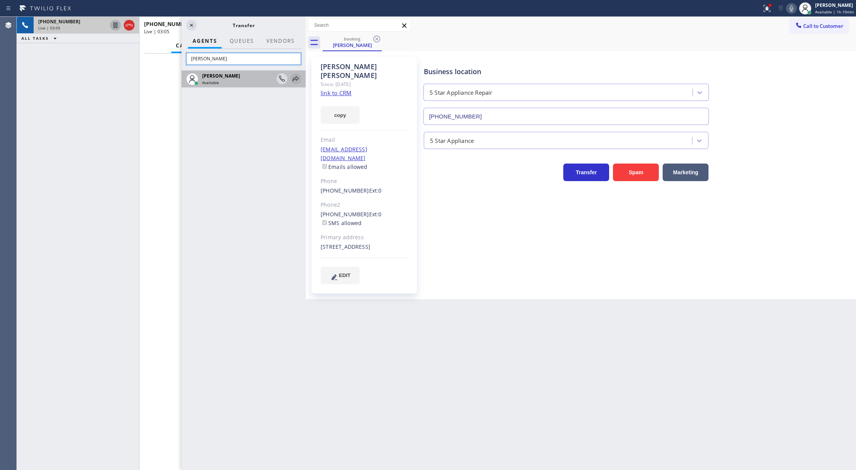
type input "tatia"
click at [297, 76] on icon at bounding box center [295, 78] width 9 height 9
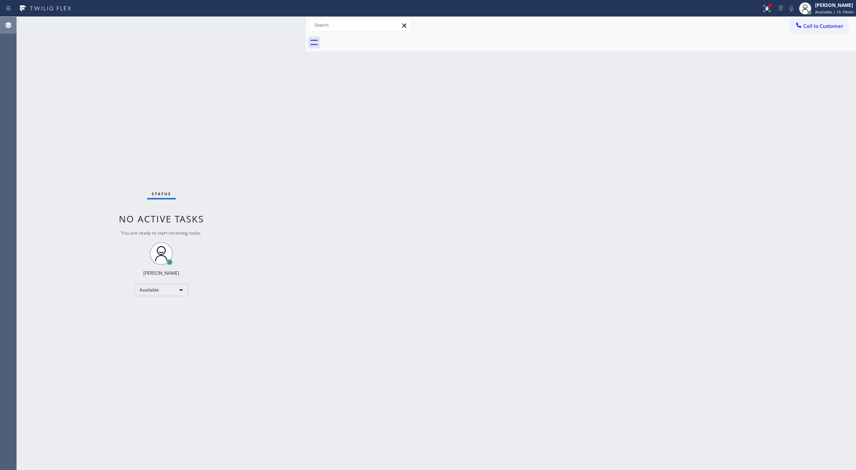
drag, startPoint x: 62, startPoint y: 28, endPoint x: 8, endPoint y: 32, distance: 54.1
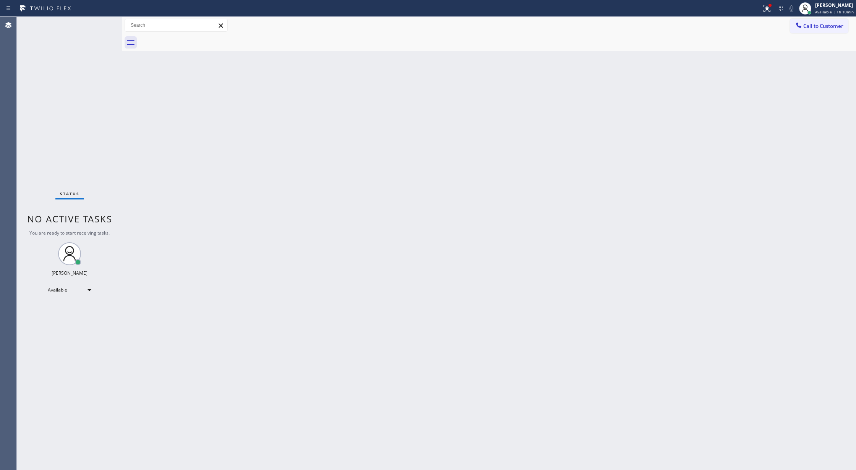
drag, startPoint x: 306, startPoint y: 23, endPoint x: 57, endPoint y: 164, distance: 285.2
click at [39, 28] on div "Status No active tasks You are ready to start receiving tasks. Lilibeth Pueyo A…" at bounding box center [436, 243] width 839 height 453
click at [173, 225] on div "Back to Dashboard Change Sender ID Customers Technicians Select a contact Outbo…" at bounding box center [489, 243] width 734 height 453
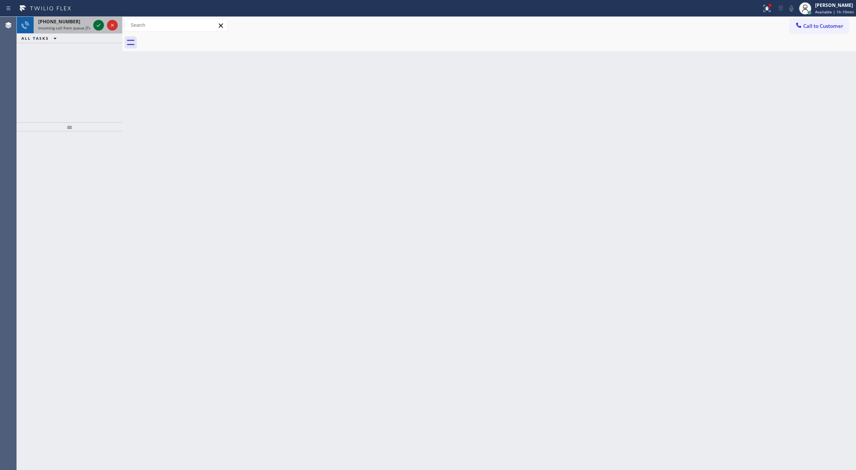
click at [98, 24] on icon at bounding box center [98, 25] width 9 height 9
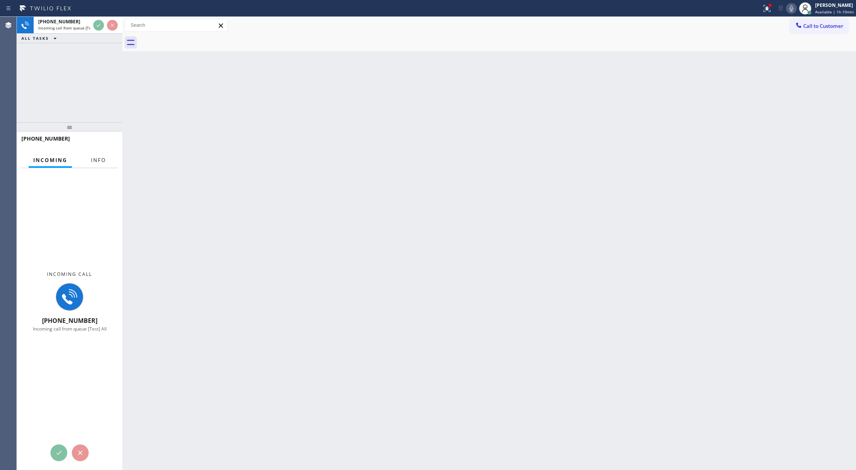
click at [102, 157] on span "Info" at bounding box center [98, 160] width 15 height 7
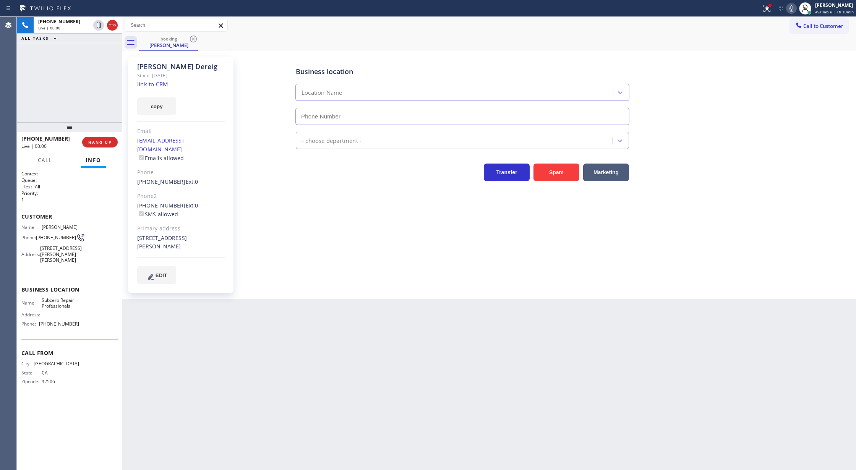
type input "(949) 523-3220"
click at [141, 83] on link "link to CRM" at bounding box center [152, 84] width 31 height 8
click at [791, 8] on icon at bounding box center [791, 8] width 9 height 9
click at [794, 10] on icon at bounding box center [791, 8] width 9 height 9
drag, startPoint x: 95, startPoint y: 53, endPoint x: 106, endPoint y: 241, distance: 189.1
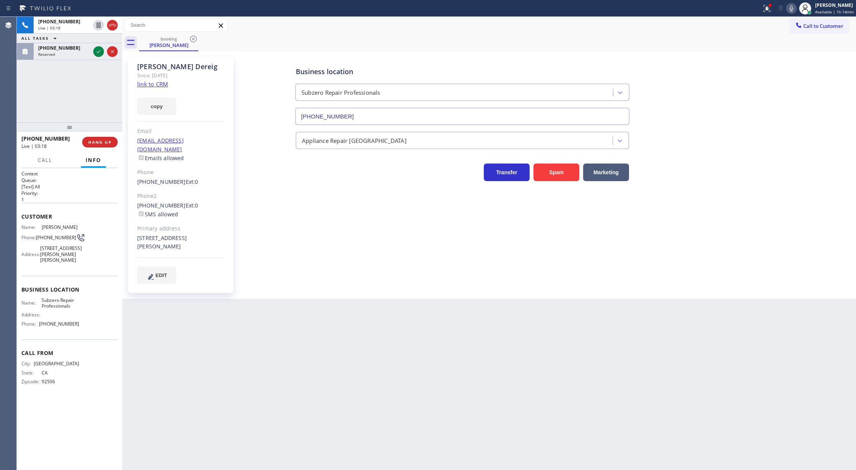
click at [95, 53] on icon at bounding box center [98, 51] width 9 height 9
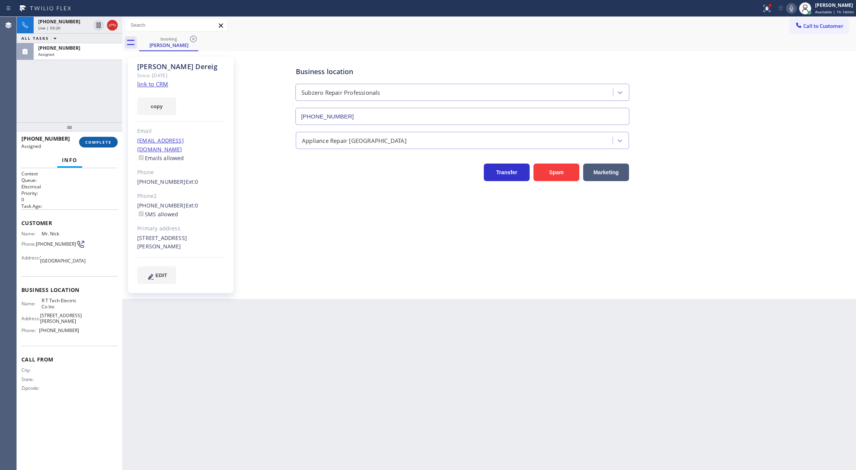
click at [97, 146] on button "COMPLETE" at bounding box center [98, 142] width 39 height 11
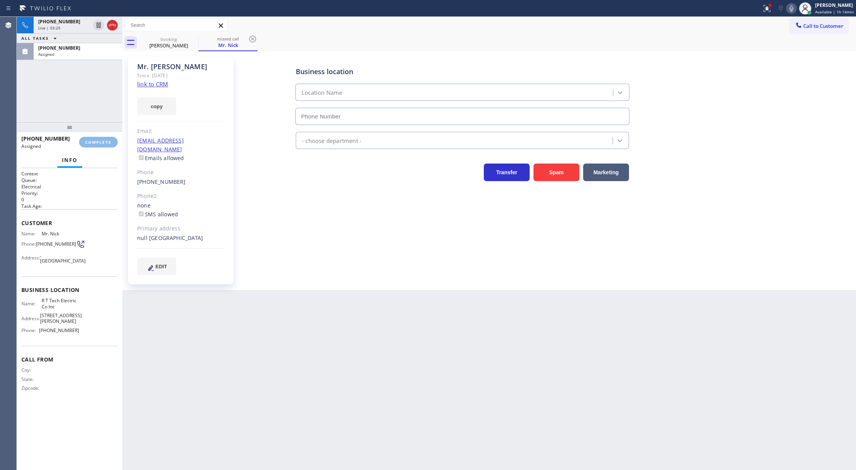
type input "[PHONE_NUMBER]"
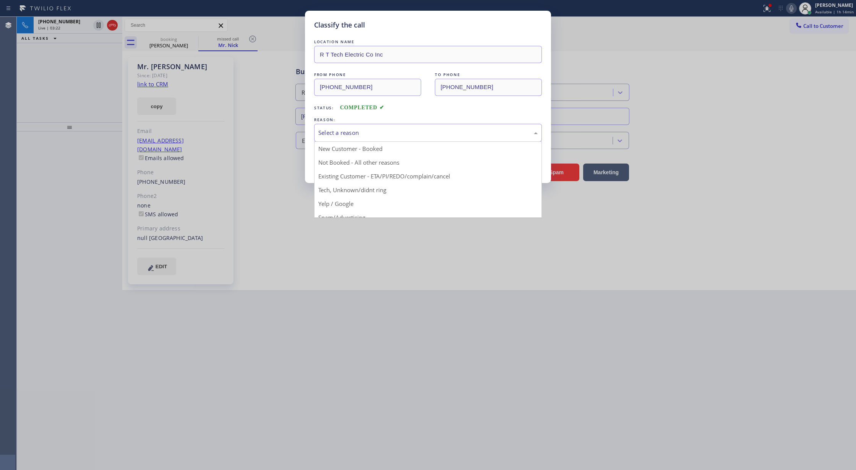
click at [332, 130] on div "Select a reason" at bounding box center [427, 132] width 219 height 9
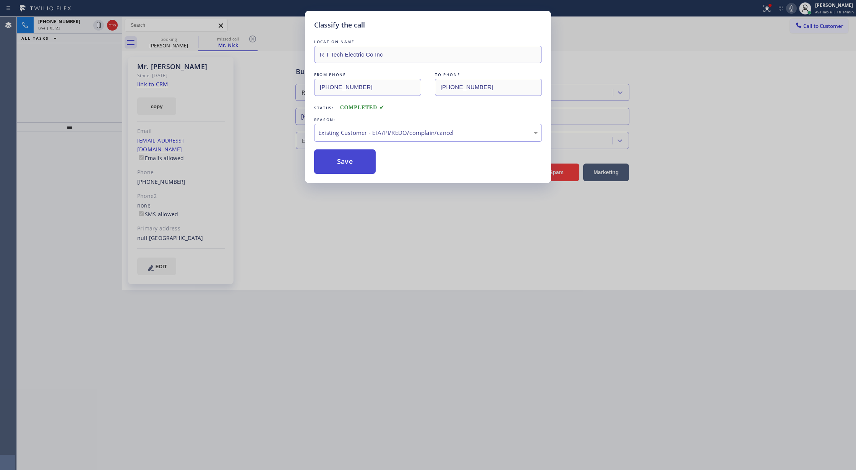
click at [340, 161] on button "Save" at bounding box center [345, 161] width 62 height 24
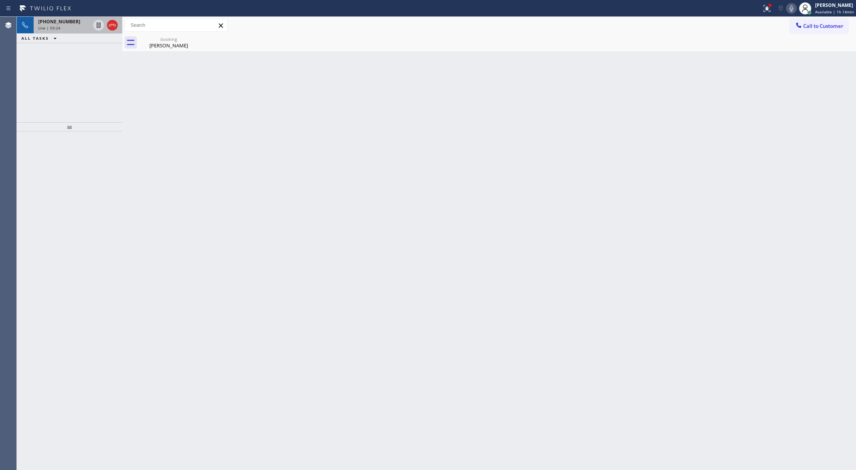
click at [77, 23] on div "+19517122468" at bounding box center [64, 21] width 52 height 6
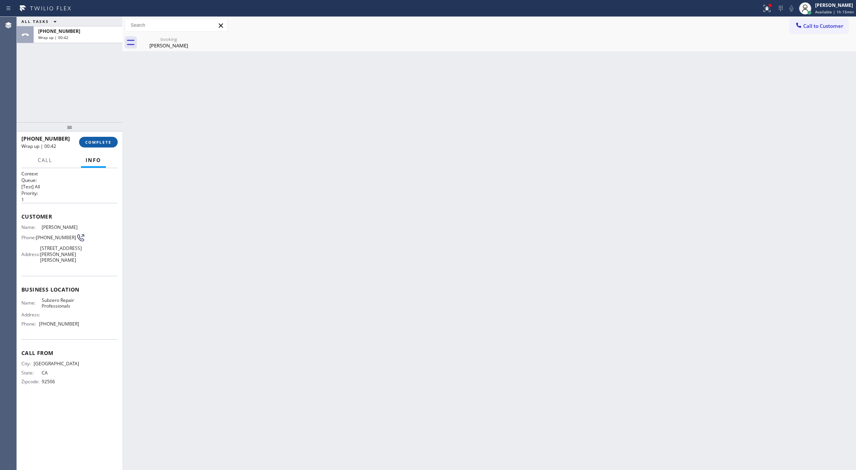
click at [98, 141] on span "COMPLETE" at bounding box center [98, 141] width 26 height 5
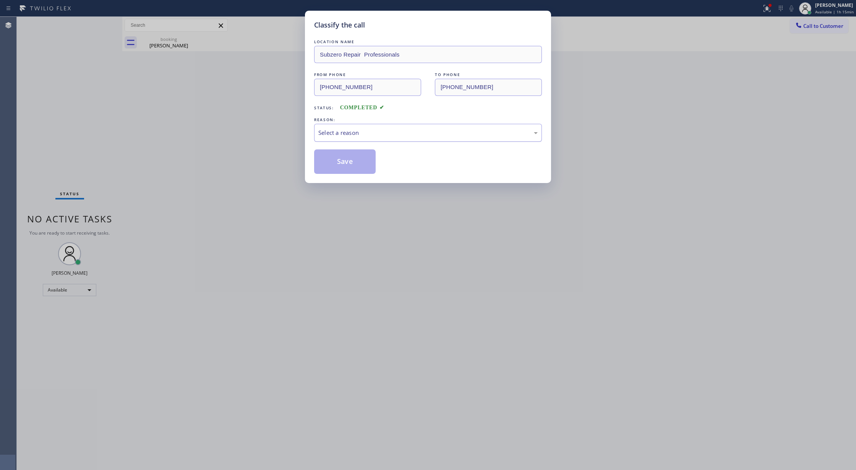
click at [340, 130] on div "Select a reason" at bounding box center [427, 132] width 219 height 9
click at [345, 159] on button "Save" at bounding box center [345, 161] width 62 height 24
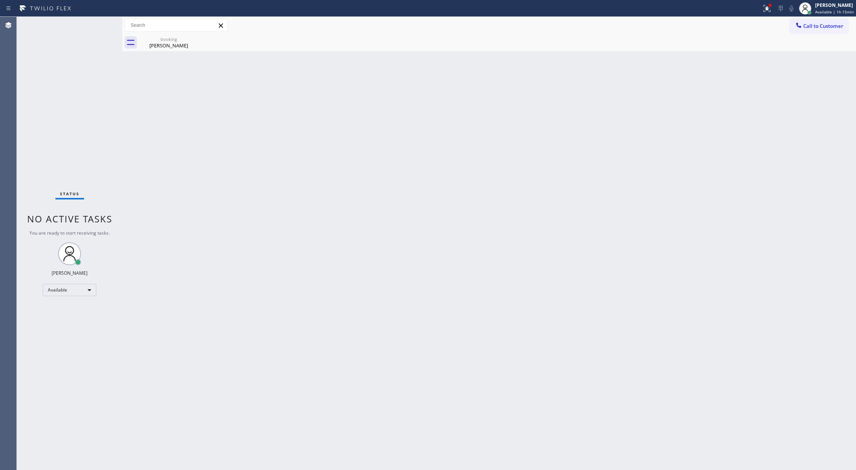
drag, startPoint x: 167, startPoint y: 46, endPoint x: 173, endPoint y: 44, distance: 6.0
click at [167, 46] on div "Dennis Dereig" at bounding box center [169, 45] width 58 height 7
click at [103, 20] on div "Status No active tasks You are ready to start receiving tasks. [PERSON_NAME] Av…" at bounding box center [69, 243] width 105 height 453
click at [101, 24] on div "Status No active tasks You are ready to start receiving tasks. [PERSON_NAME] Av…" at bounding box center [69, 243] width 105 height 453
click at [100, 28] on div "Status No active tasks You are ready to start receiving tasks. [PERSON_NAME] Av…" at bounding box center [69, 243] width 105 height 453
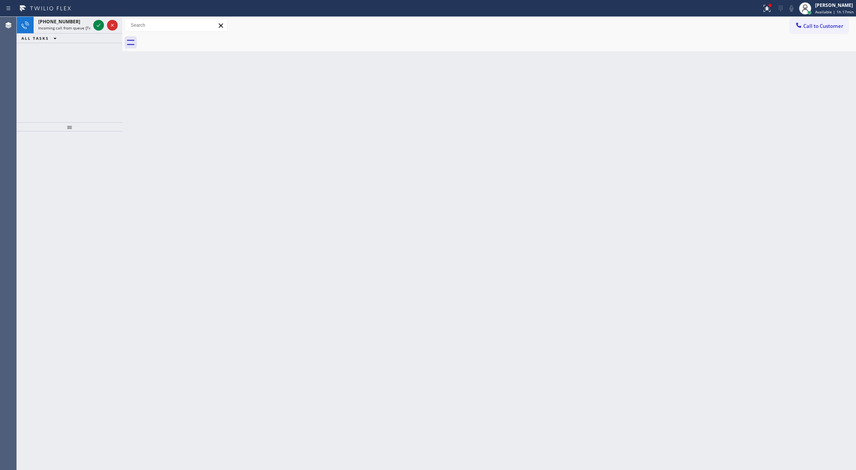
click at [94, 26] on icon at bounding box center [98, 25] width 9 height 9
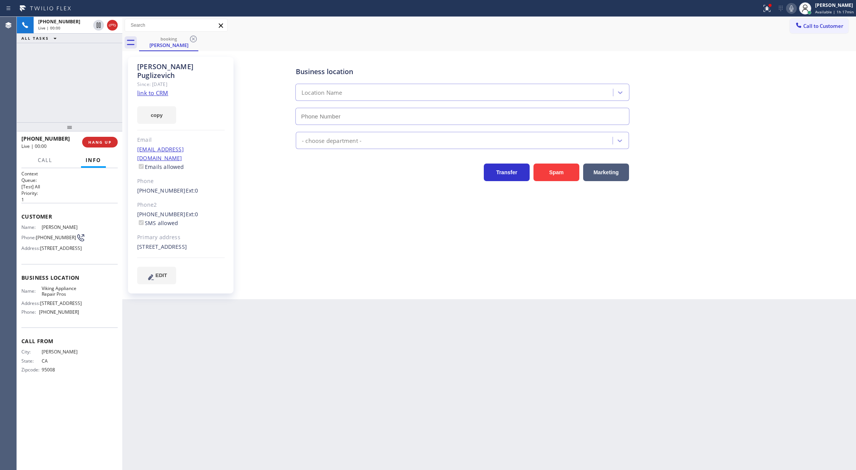
type input "(855) 666-9755"
click at [115, 27] on icon at bounding box center [112, 25] width 9 height 9
click at [101, 147] on button "COMPLETE" at bounding box center [98, 142] width 39 height 11
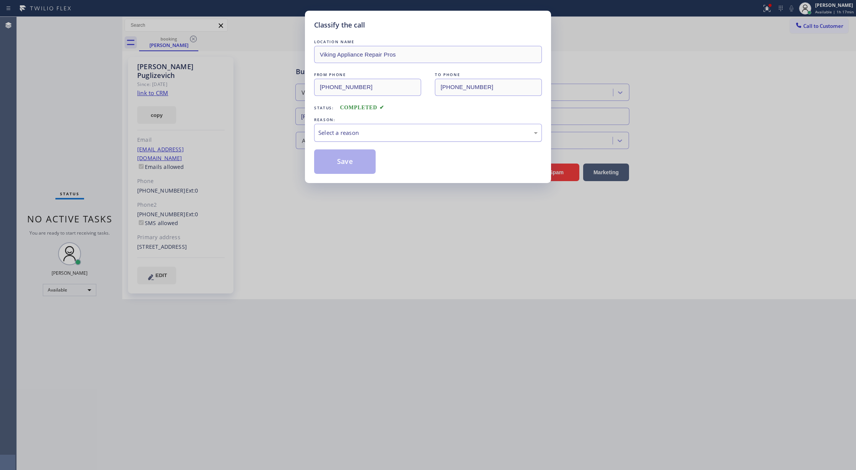
click at [366, 133] on div "Select a reason" at bounding box center [427, 132] width 219 height 9
click at [341, 168] on button "Save" at bounding box center [345, 161] width 62 height 24
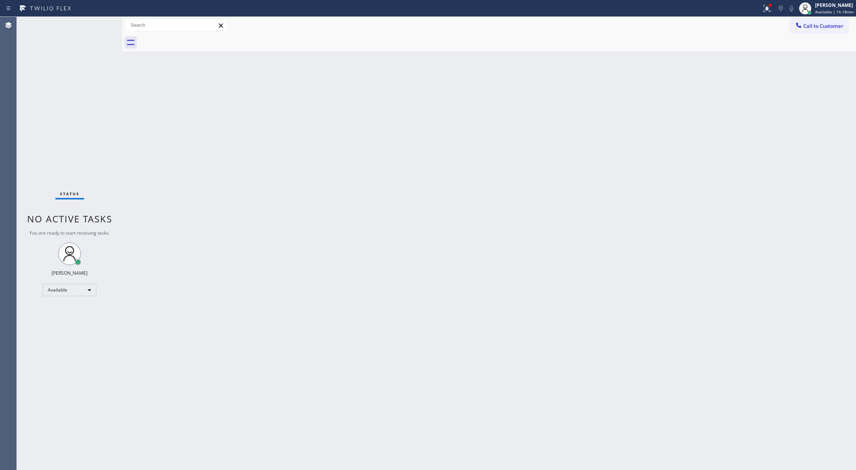
click at [780, 66] on div "Back to Dashboard Change Sender ID Customers Technicians Select a contact Outbo…" at bounding box center [489, 243] width 734 height 453
click at [542, 138] on div "Back to Dashboard Change Sender ID Customers Technicians Select a contact Outbo…" at bounding box center [489, 243] width 734 height 453
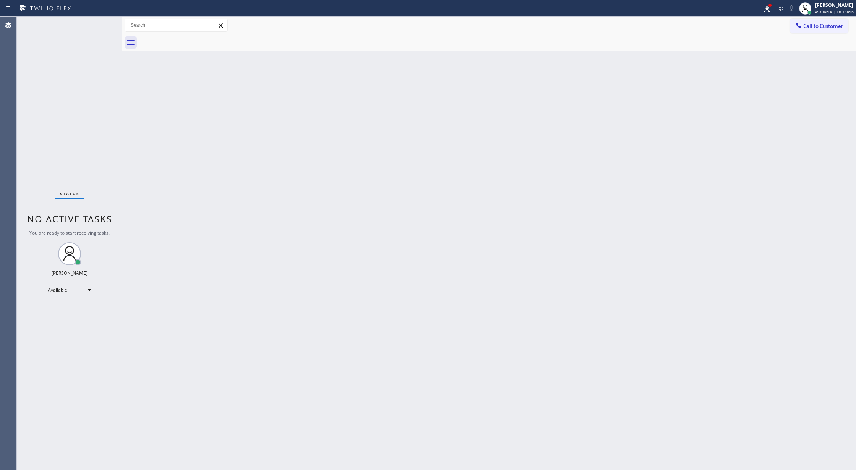
click at [542, 138] on div "Back to Dashboard Change Sender ID Customers Technicians Select a contact Outbo…" at bounding box center [489, 243] width 734 height 453
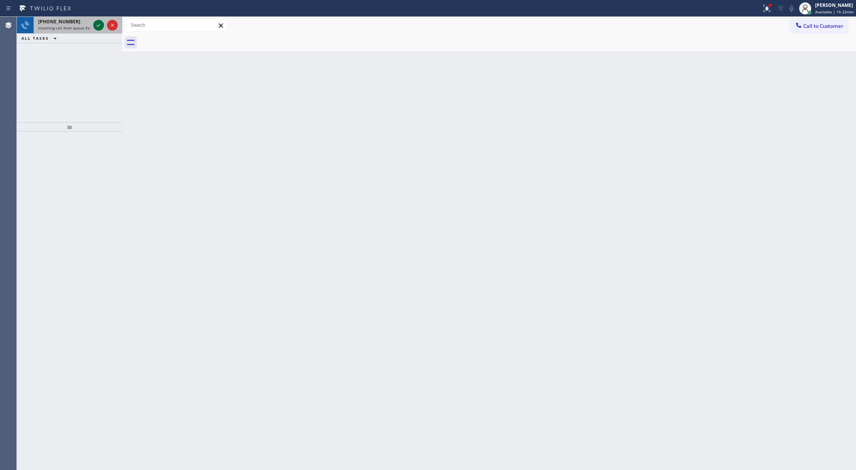
click at [95, 25] on icon at bounding box center [98, 25] width 9 height 9
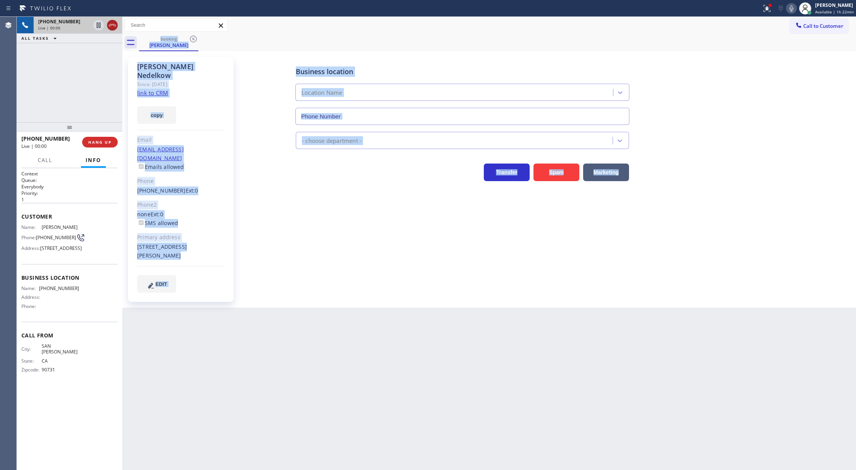
click at [109, 26] on icon at bounding box center [112, 25] width 9 height 9
click at [92, 140] on span "COMPLETE" at bounding box center [98, 141] width 26 height 5
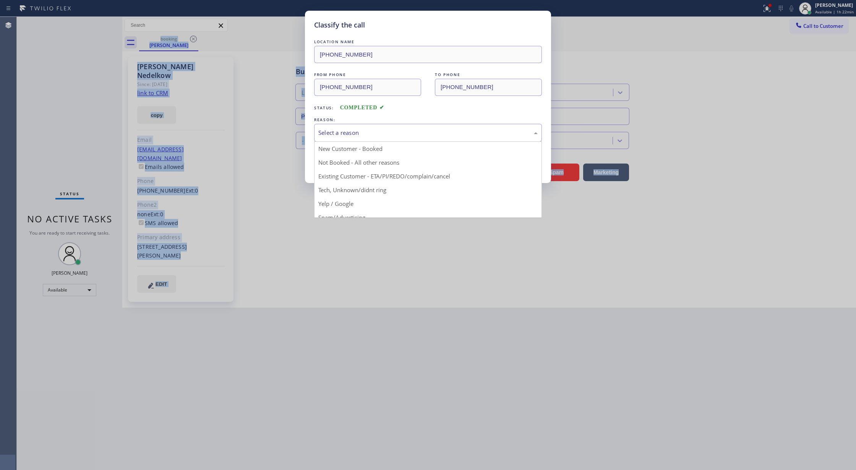
click at [335, 131] on div "Select a reason" at bounding box center [427, 132] width 219 height 9
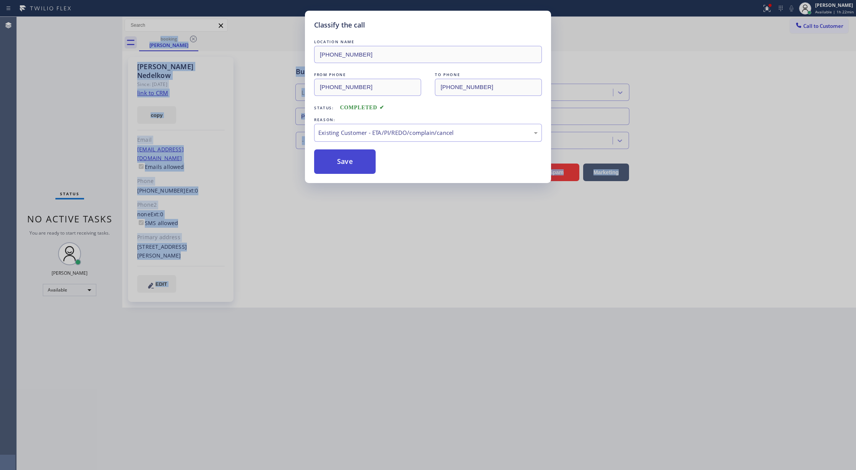
click at [346, 164] on button "Save" at bounding box center [345, 161] width 62 height 24
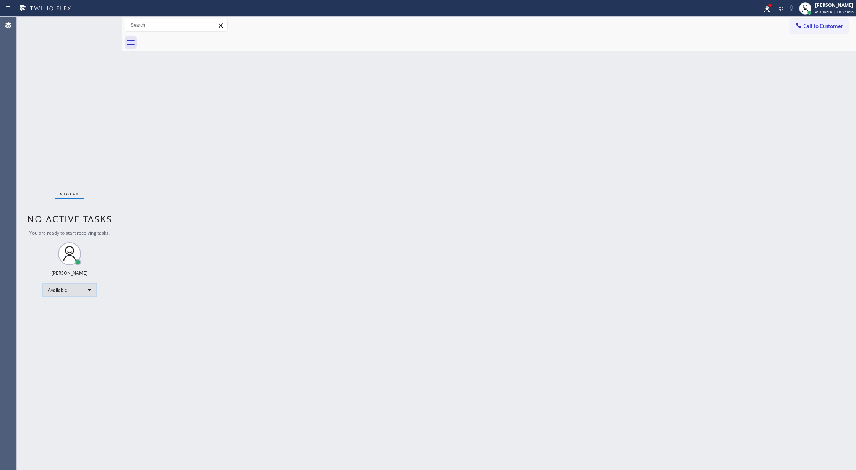
click at [81, 288] on div "Available" at bounding box center [69, 290] width 53 height 12
click at [80, 300] on li "Offline" at bounding box center [69, 300] width 52 height 9
click at [828, 8] on div "Lilibeth Pueyo Offline | 0s" at bounding box center [835, 8] width 42 height 13
click at [822, 8] on div "[PERSON_NAME]" at bounding box center [835, 5] width 38 height 6
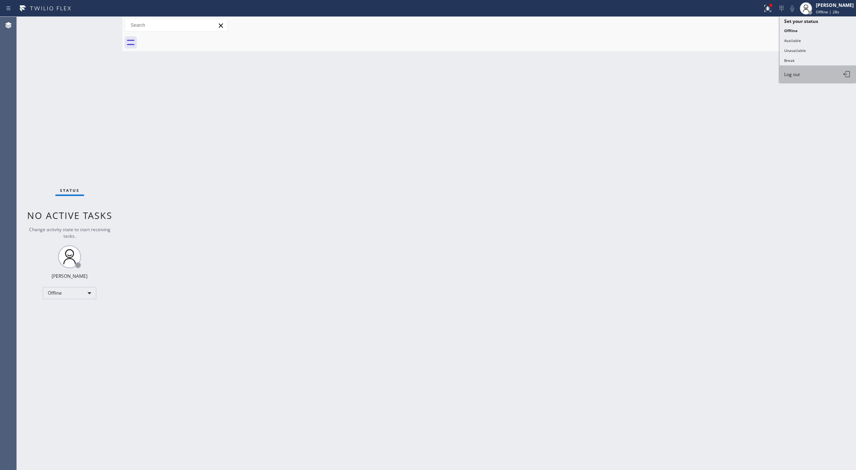
click at [812, 72] on button "Log out" at bounding box center [817, 74] width 76 height 17
